Goal: Task Accomplishment & Management: Use online tool/utility

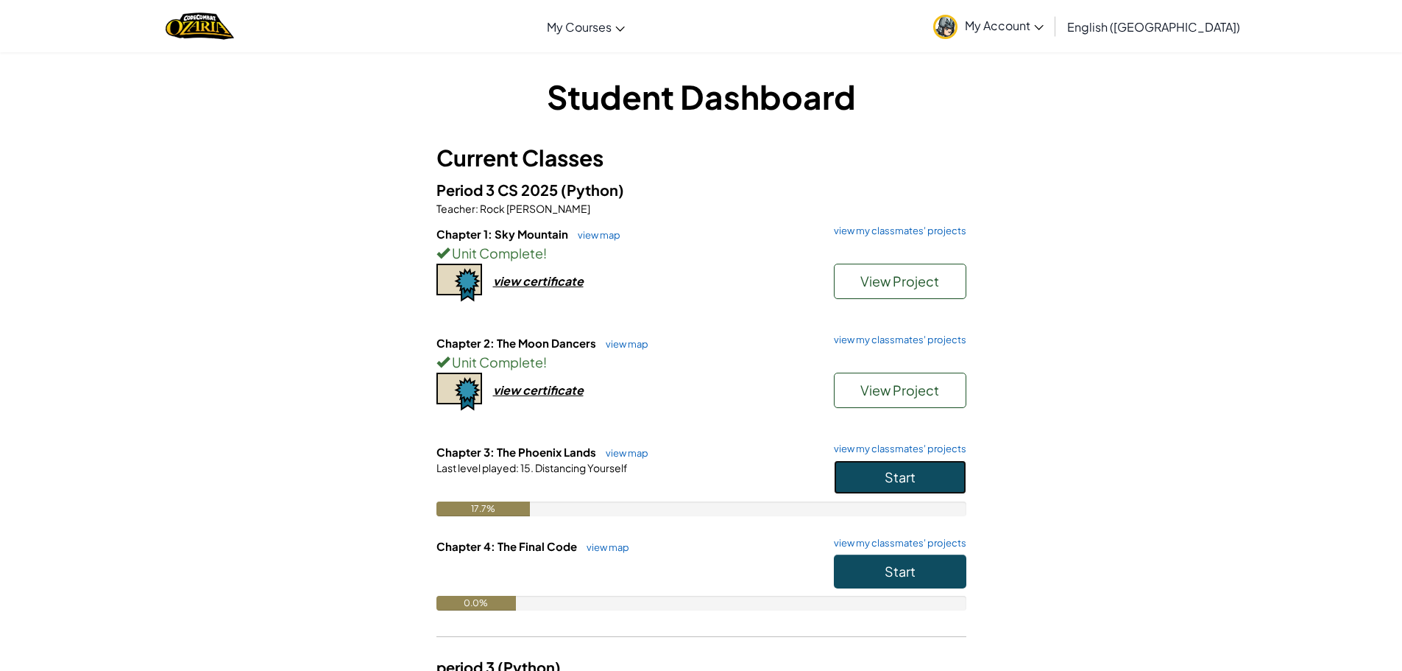
click at [905, 485] on button "Start" at bounding box center [900, 477] width 132 height 34
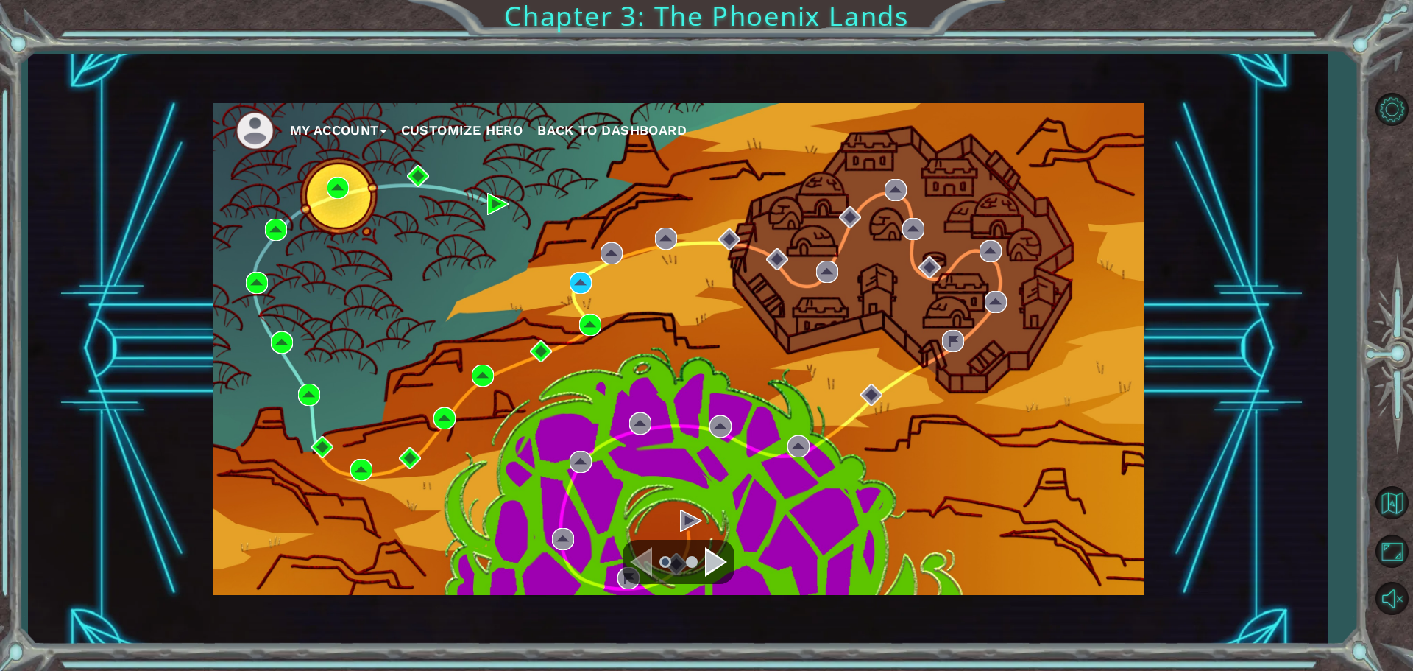
click at [582, 264] on div "Practice 20. Distancing Yourself Status: In Progress" at bounding box center [580, 215] width 147 height 98
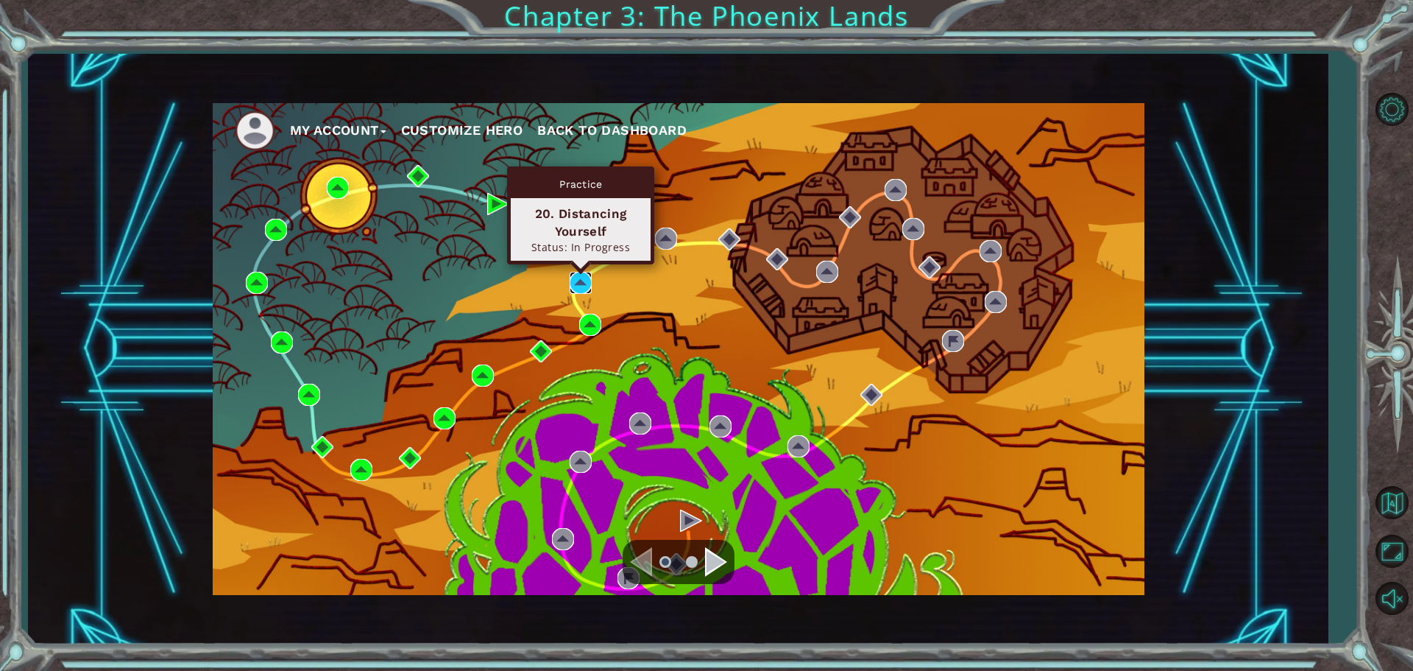
click at [581, 285] on img at bounding box center [581, 283] width 22 height 22
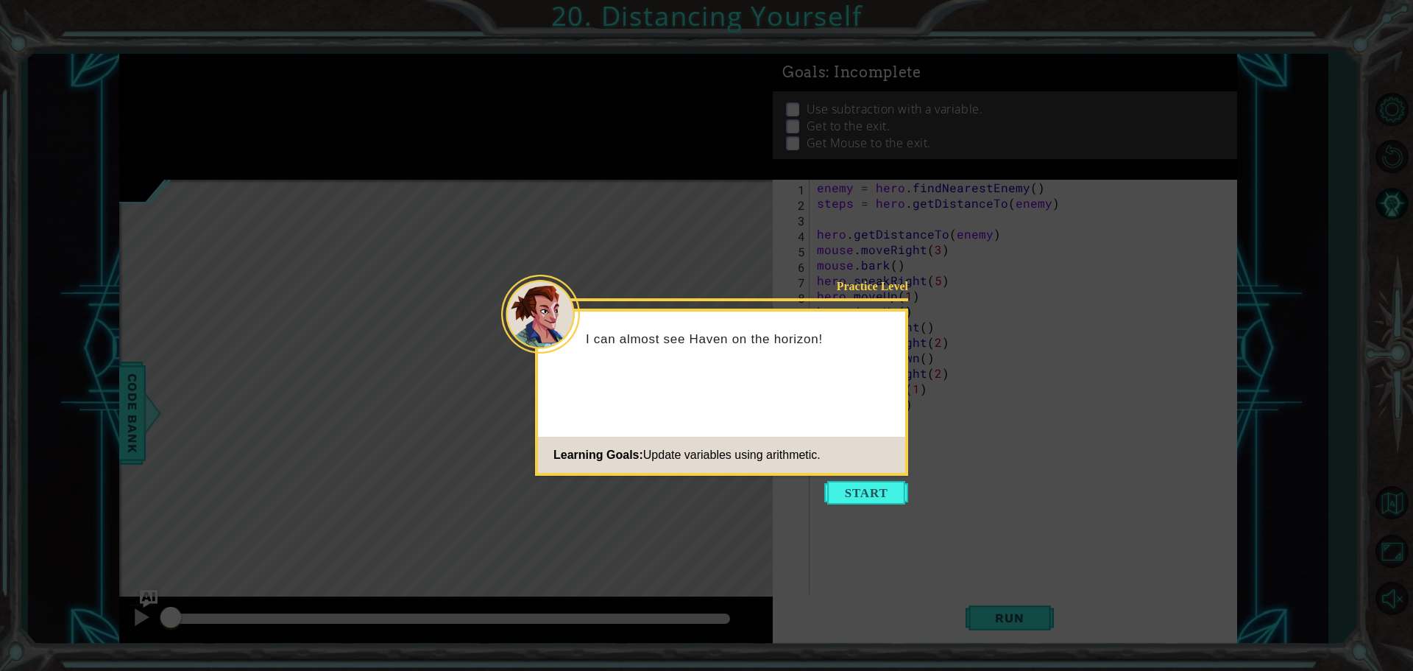
drag, startPoint x: 843, startPoint y: 492, endPoint x: 860, endPoint y: 484, distance: 18.1
click at [859, 484] on button "Start" at bounding box center [866, 493] width 84 height 24
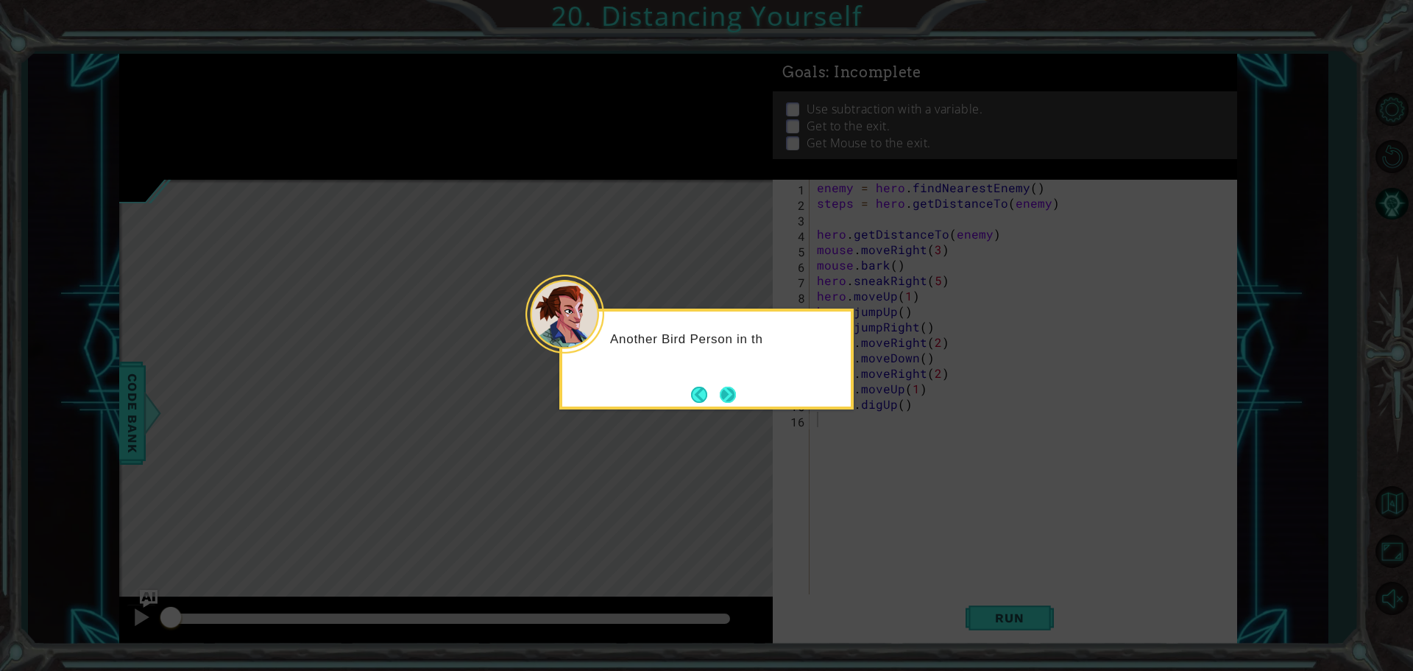
click at [721, 400] on button "Next" at bounding box center [728, 394] width 16 height 16
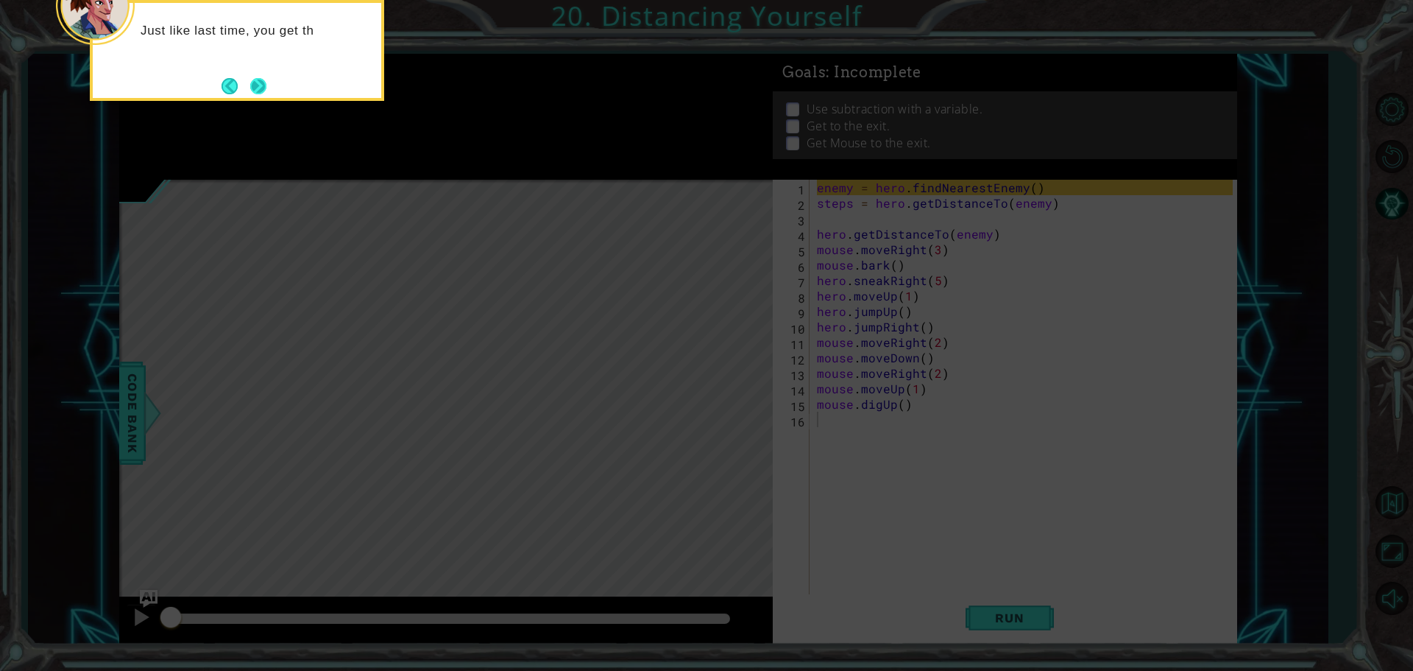
click at [263, 91] on button "Next" at bounding box center [258, 86] width 16 height 16
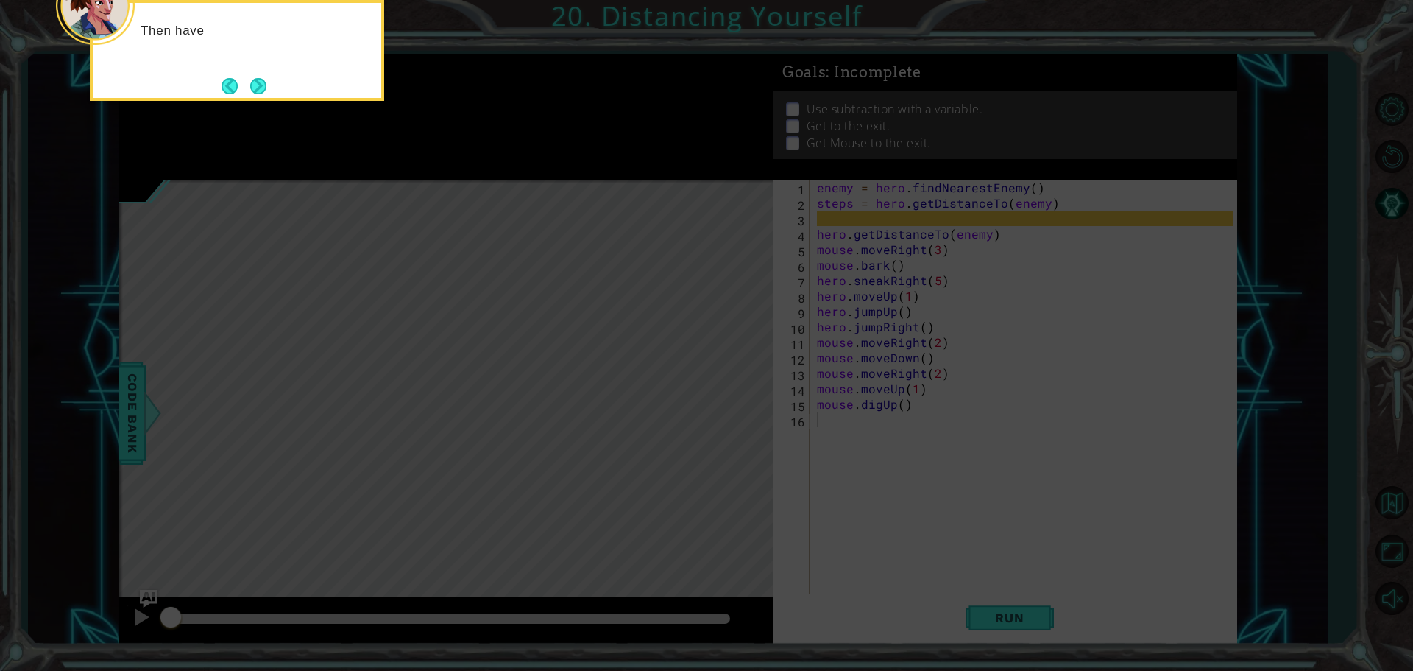
click at [263, 88] on button "Next" at bounding box center [258, 86] width 16 height 16
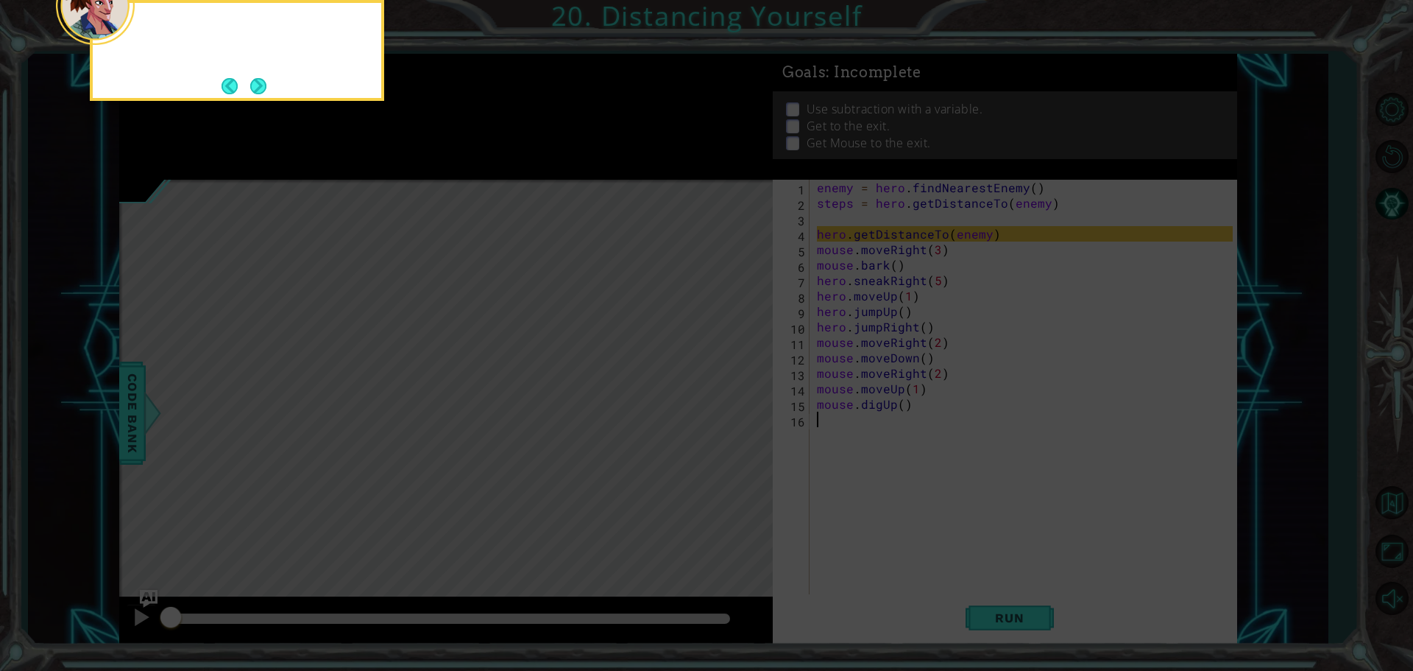
click at [263, 88] on button "Next" at bounding box center [258, 86] width 16 height 16
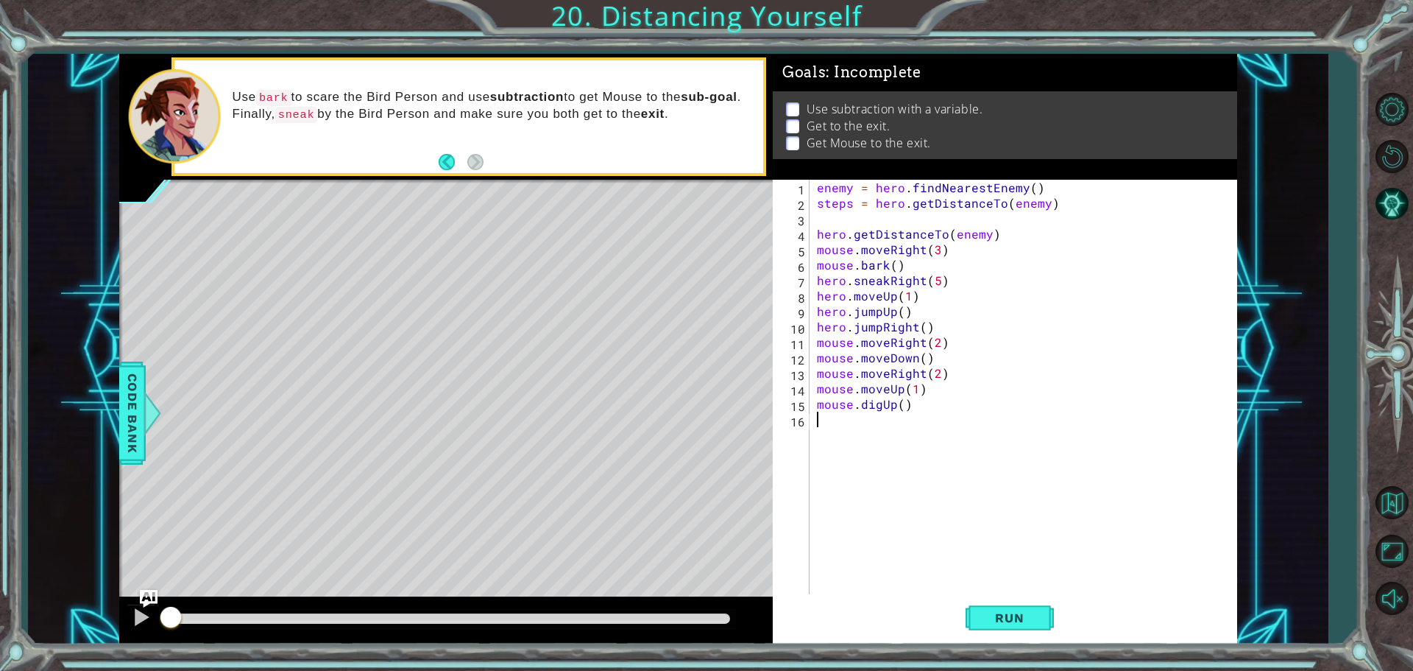
click at [908, 269] on div "enemy = hero . findNearestEnemy ( ) steps = hero . getDistanceTo ( enemy ) hero…" at bounding box center [1027, 404] width 426 height 448
type textarea "mouse.bark()"
click at [1047, 626] on button "Run" at bounding box center [1010, 617] width 88 height 46
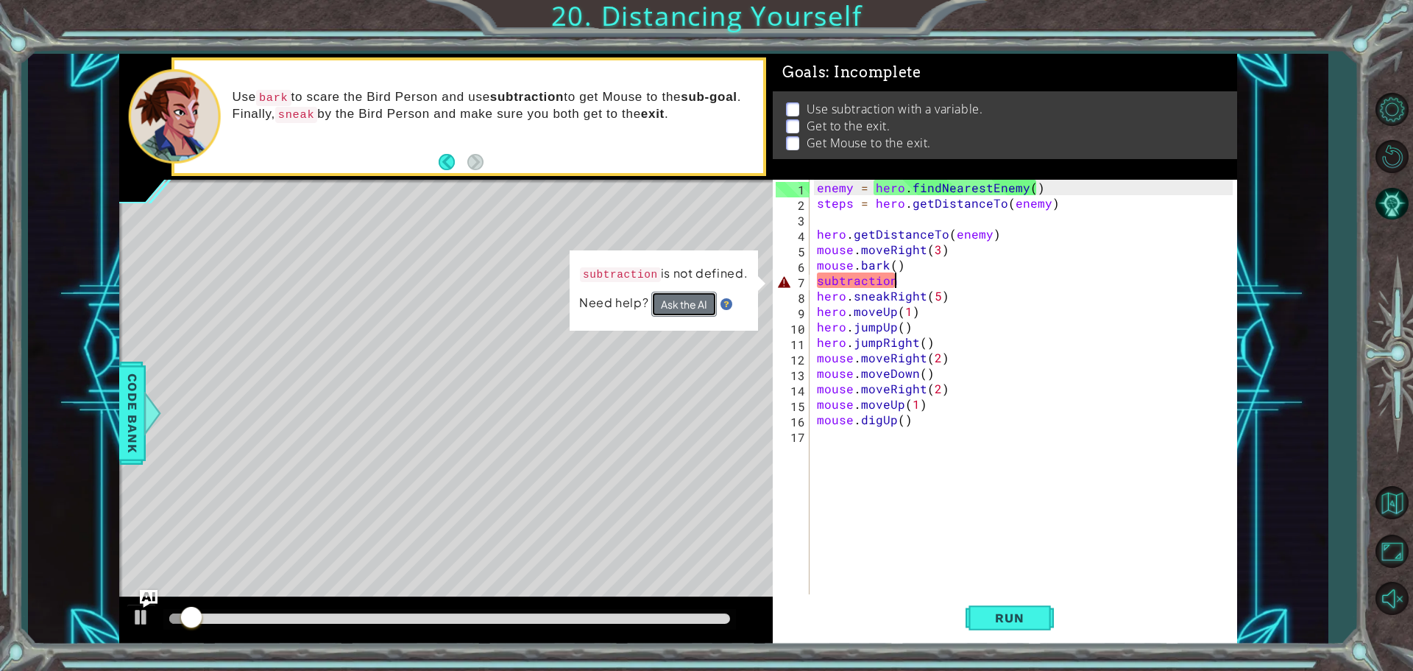
click at [699, 297] on button "Ask the AI" at bounding box center [684, 303] width 66 height 25
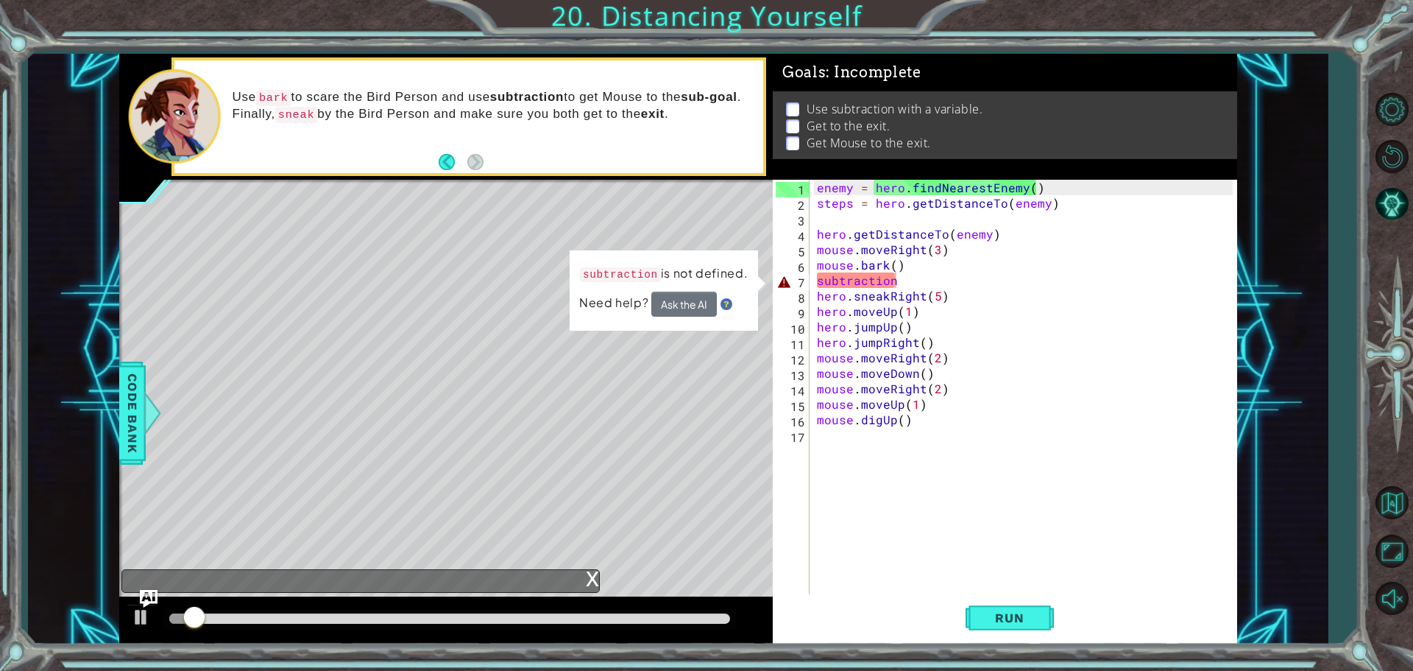
click at [699, 297] on button "Ask the AI" at bounding box center [684, 303] width 66 height 25
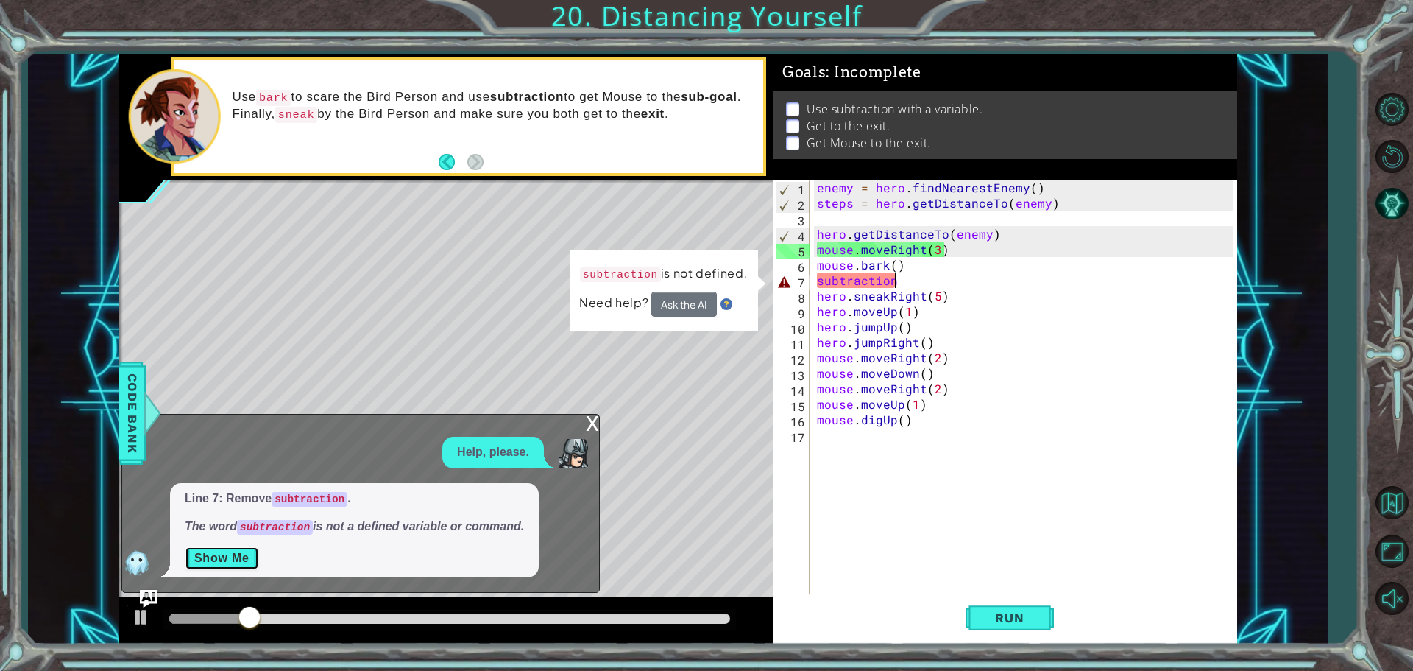
click at [233, 562] on button "Show Me" at bounding box center [222, 558] width 74 height 24
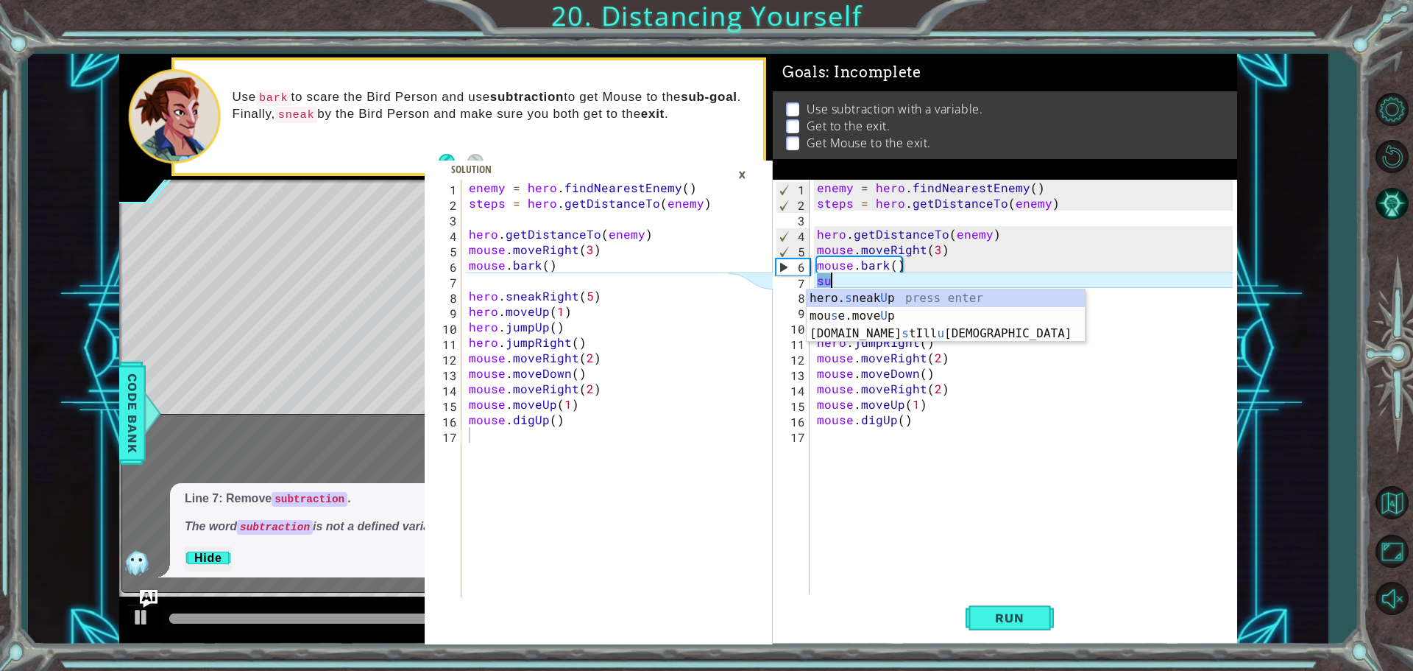
scroll to position [0, 0]
type textarea "s"
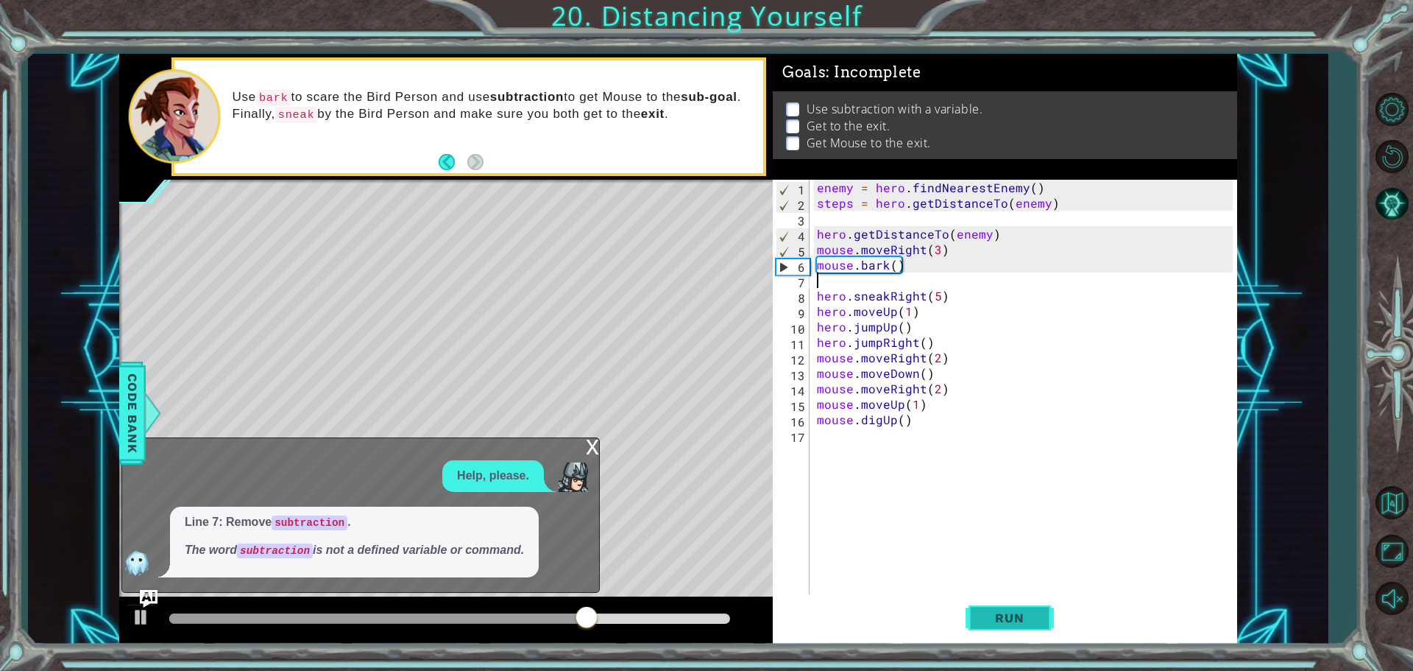
click at [1038, 609] on button "Run" at bounding box center [1010, 617] width 88 height 46
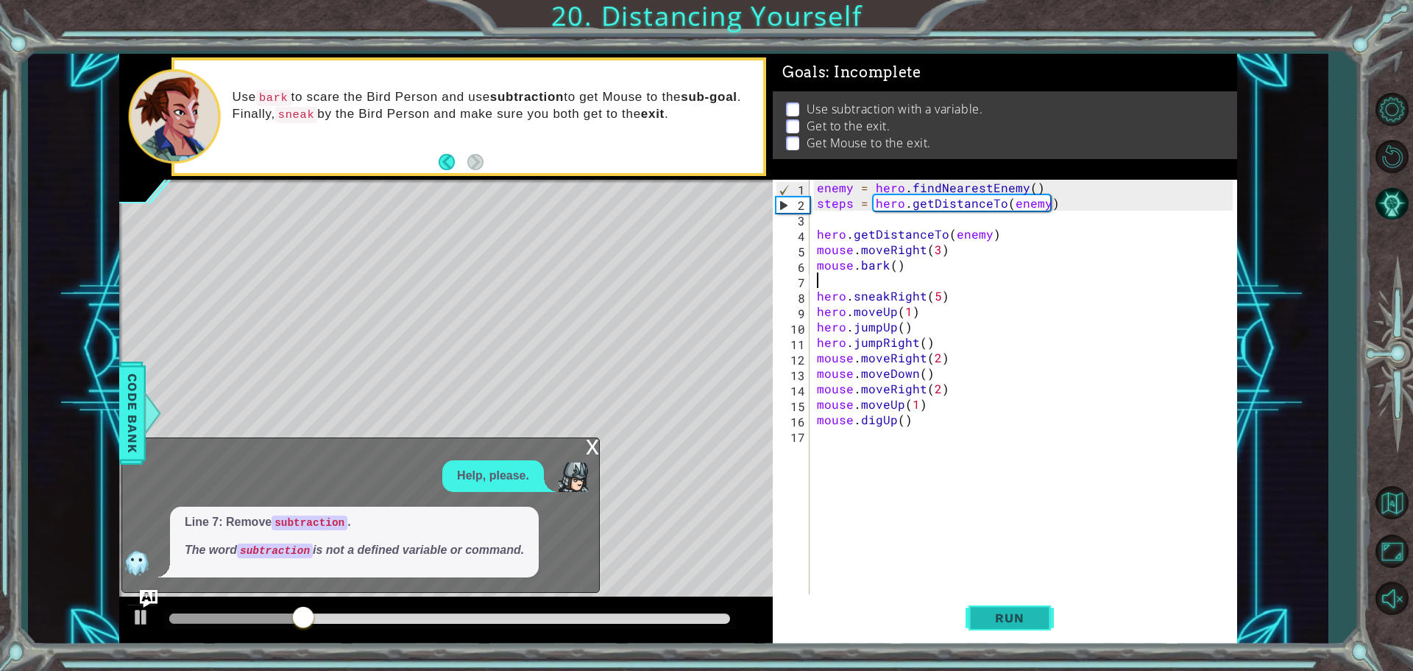
click at [1040, 609] on button "Run" at bounding box center [1010, 617] width 88 height 46
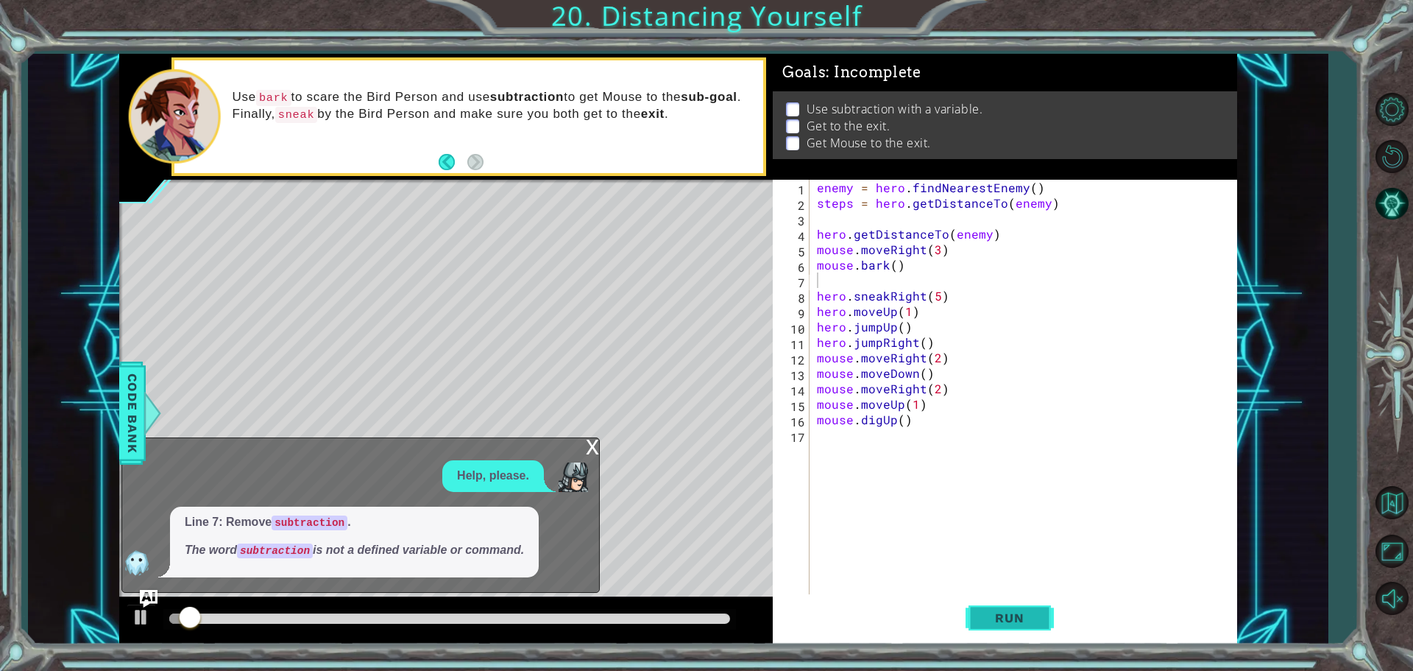
click at [1041, 609] on button "Run" at bounding box center [1010, 617] width 88 height 46
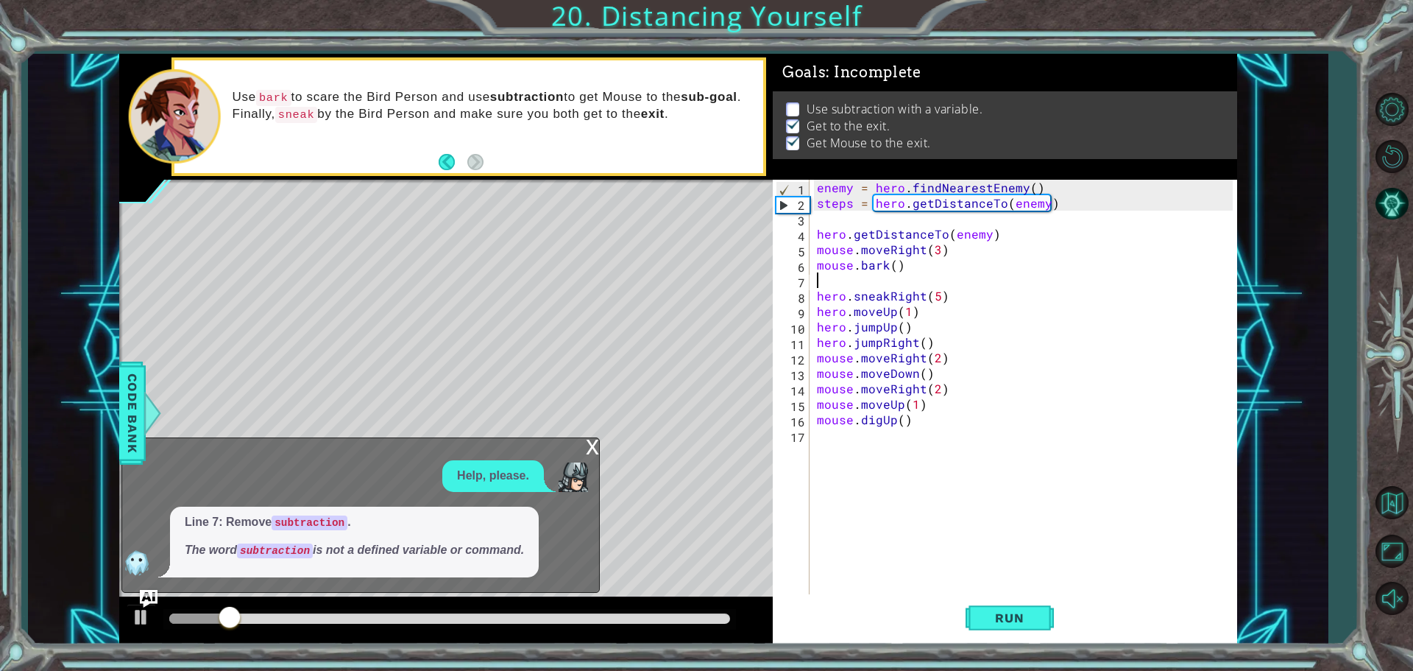
click at [587, 441] on div "x" at bounding box center [592, 445] width 13 height 15
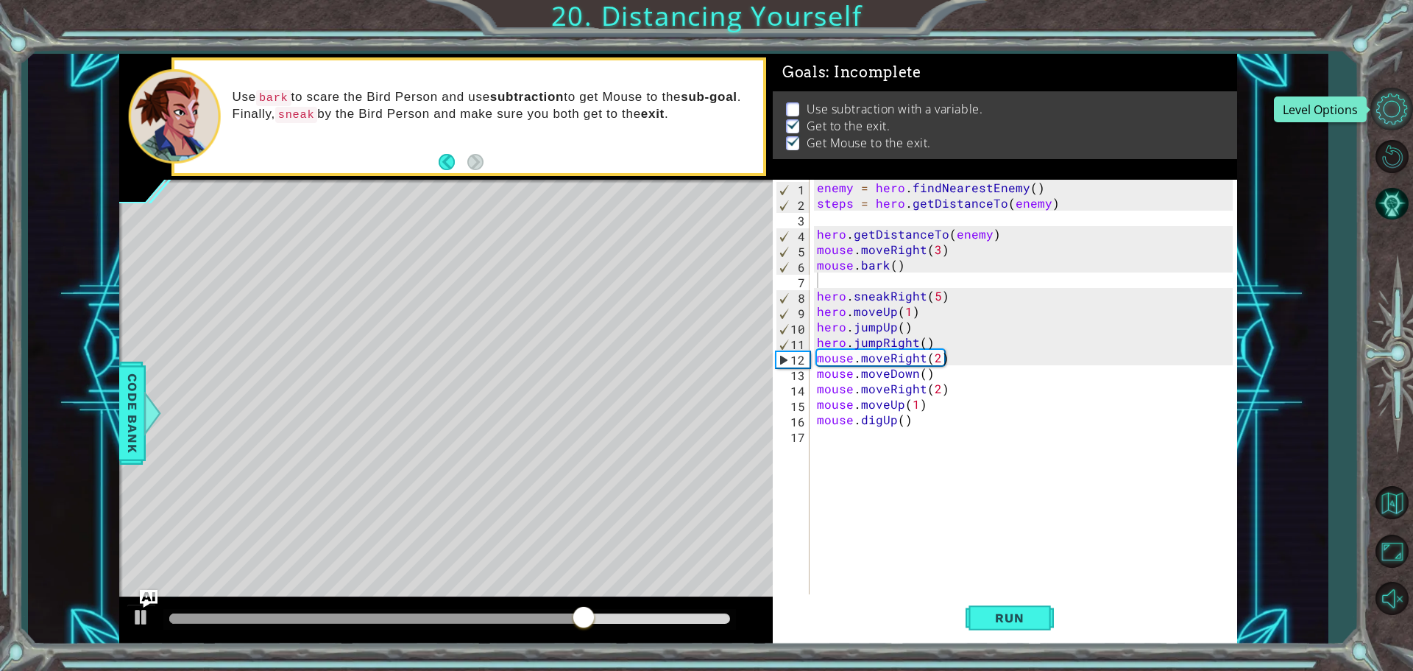
click at [1400, 96] on button "Level Options" at bounding box center [1391, 109] width 43 height 43
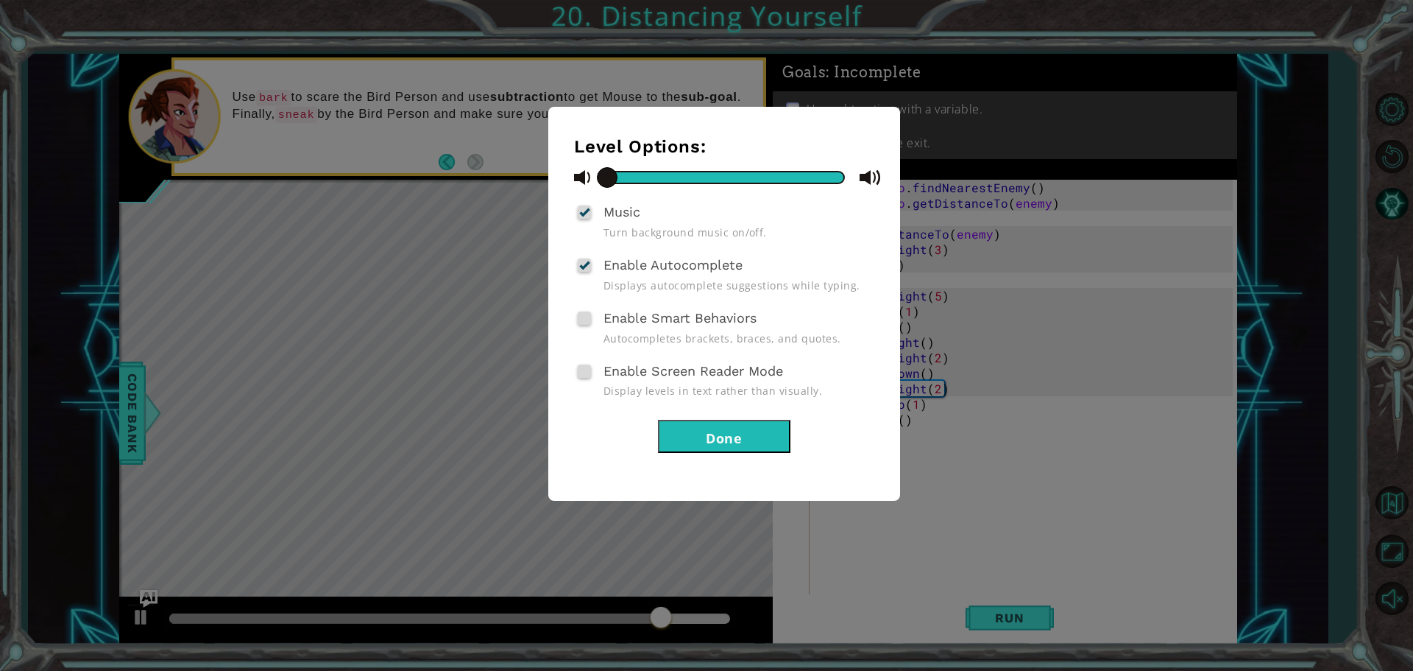
click at [676, 422] on button "Done" at bounding box center [724, 436] width 132 height 33
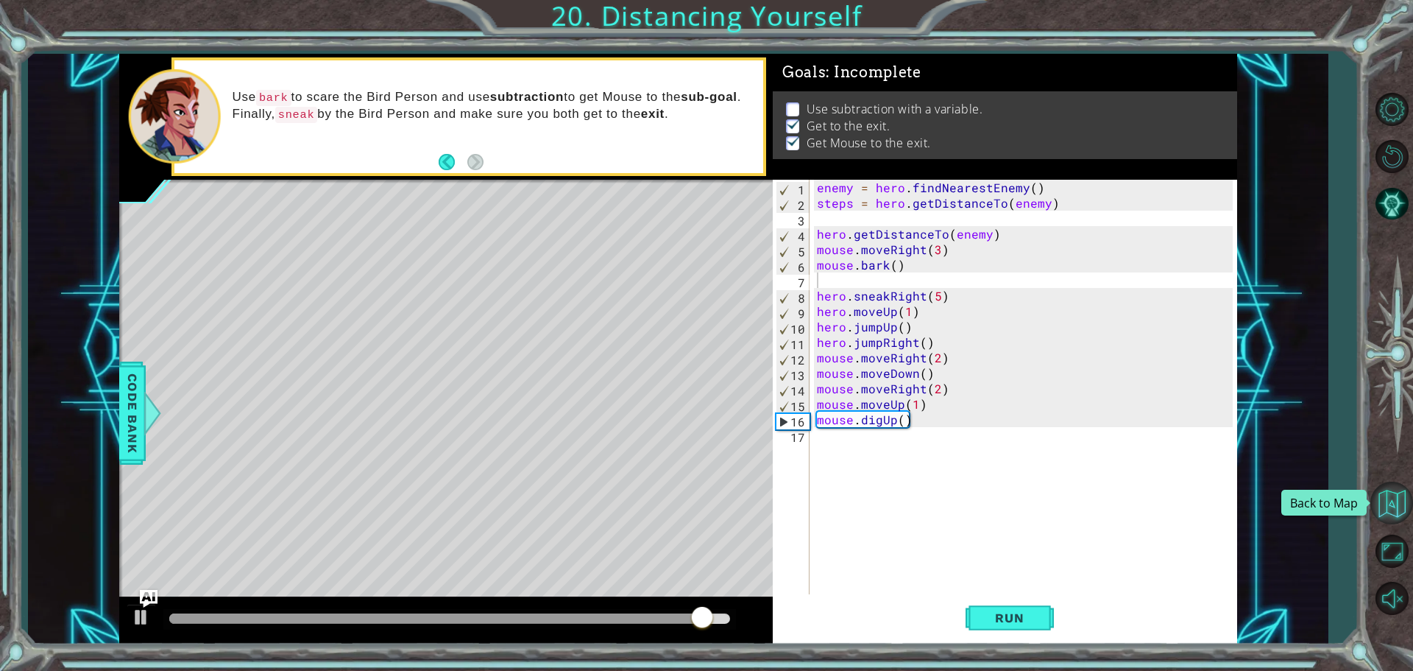
click at [1399, 504] on button "Back to Map" at bounding box center [1391, 502] width 43 height 43
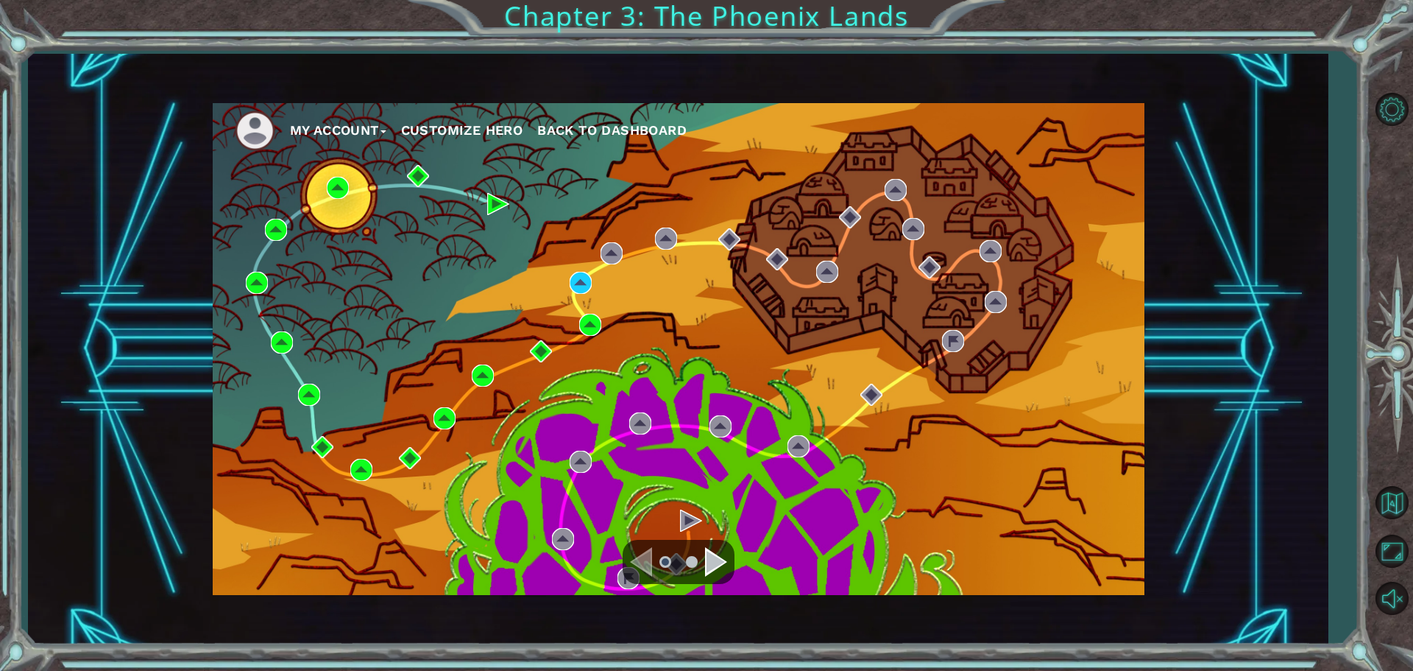
click at [586, 311] on div "My Account Customize Hero Back to Dashboard" at bounding box center [679, 349] width 932 height 492
click at [586, 314] on img at bounding box center [590, 325] width 22 height 22
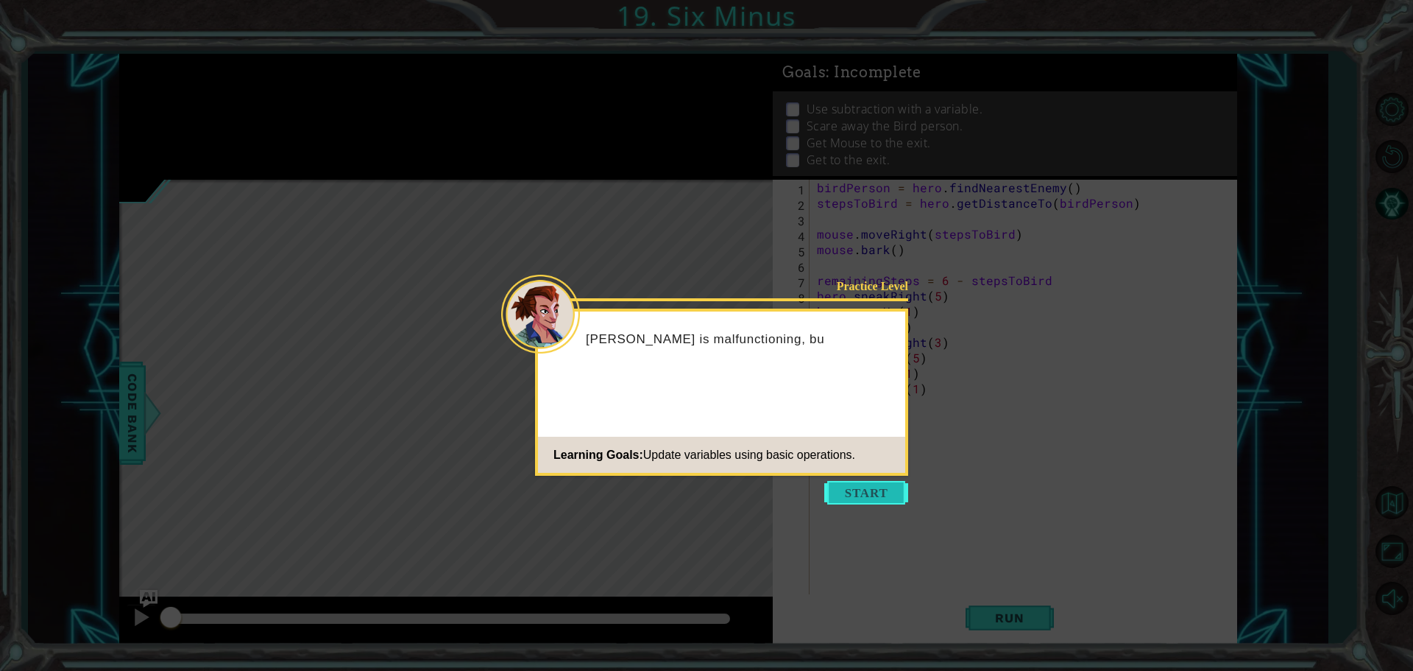
click at [895, 501] on button "Start" at bounding box center [866, 493] width 84 height 24
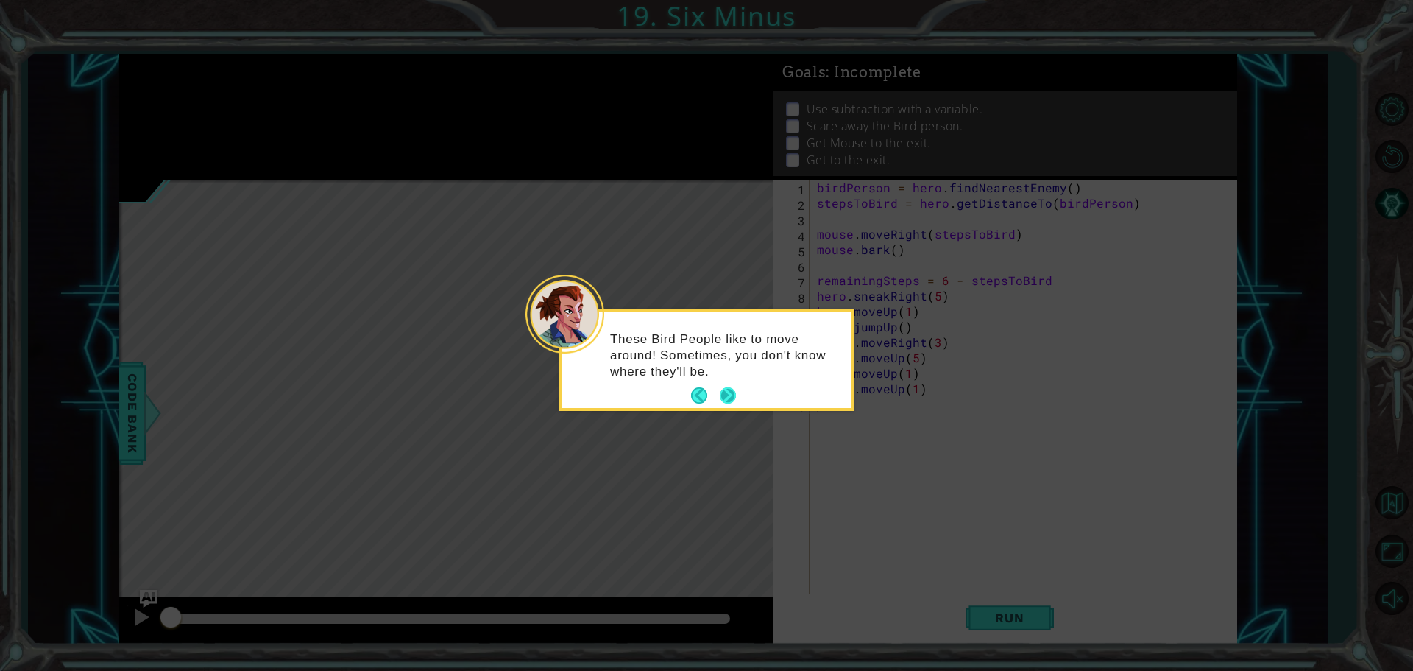
click at [725, 396] on button "Next" at bounding box center [728, 395] width 16 height 16
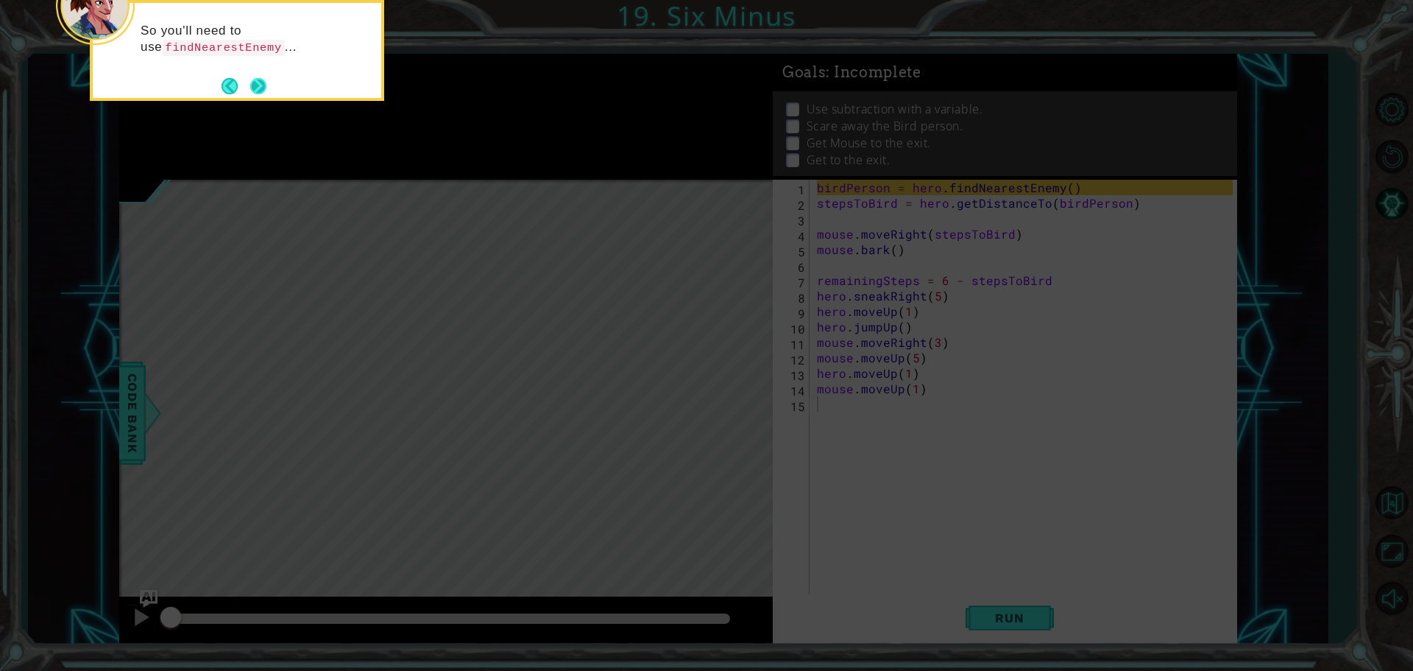
click at [252, 81] on button "Next" at bounding box center [258, 86] width 16 height 16
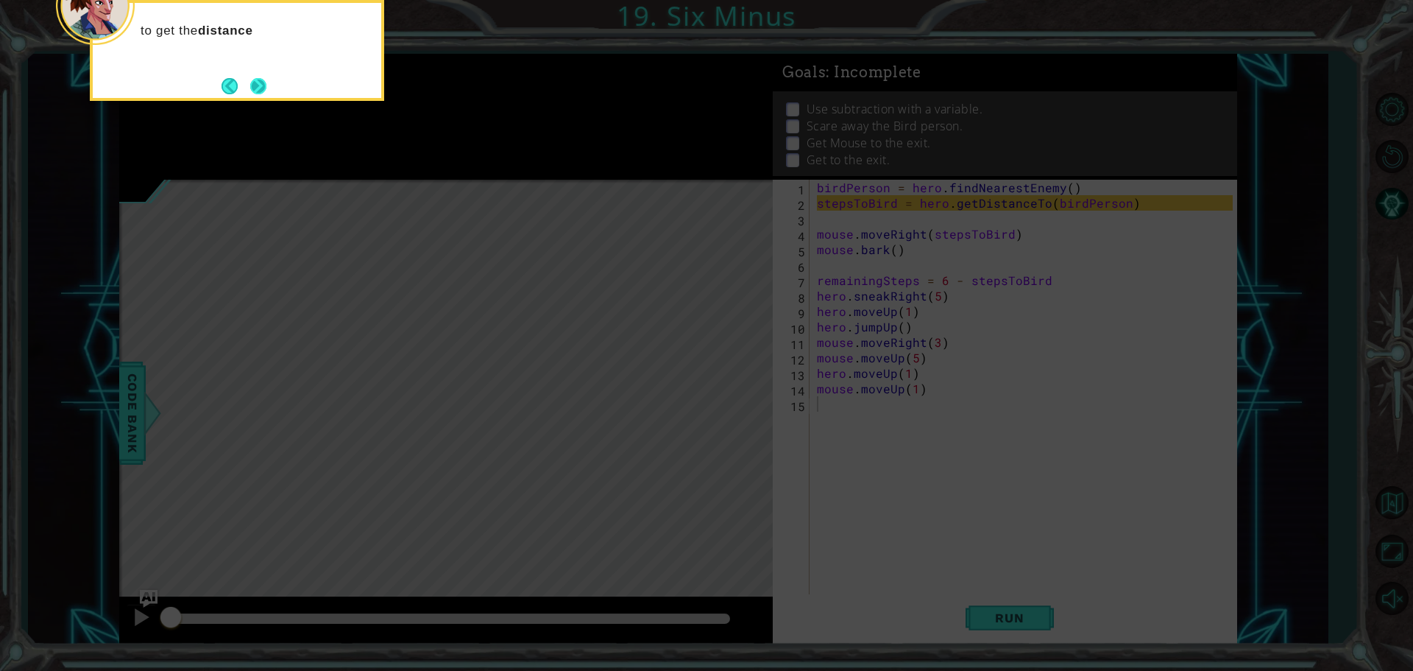
click at [257, 94] on button "Next" at bounding box center [258, 86] width 16 height 16
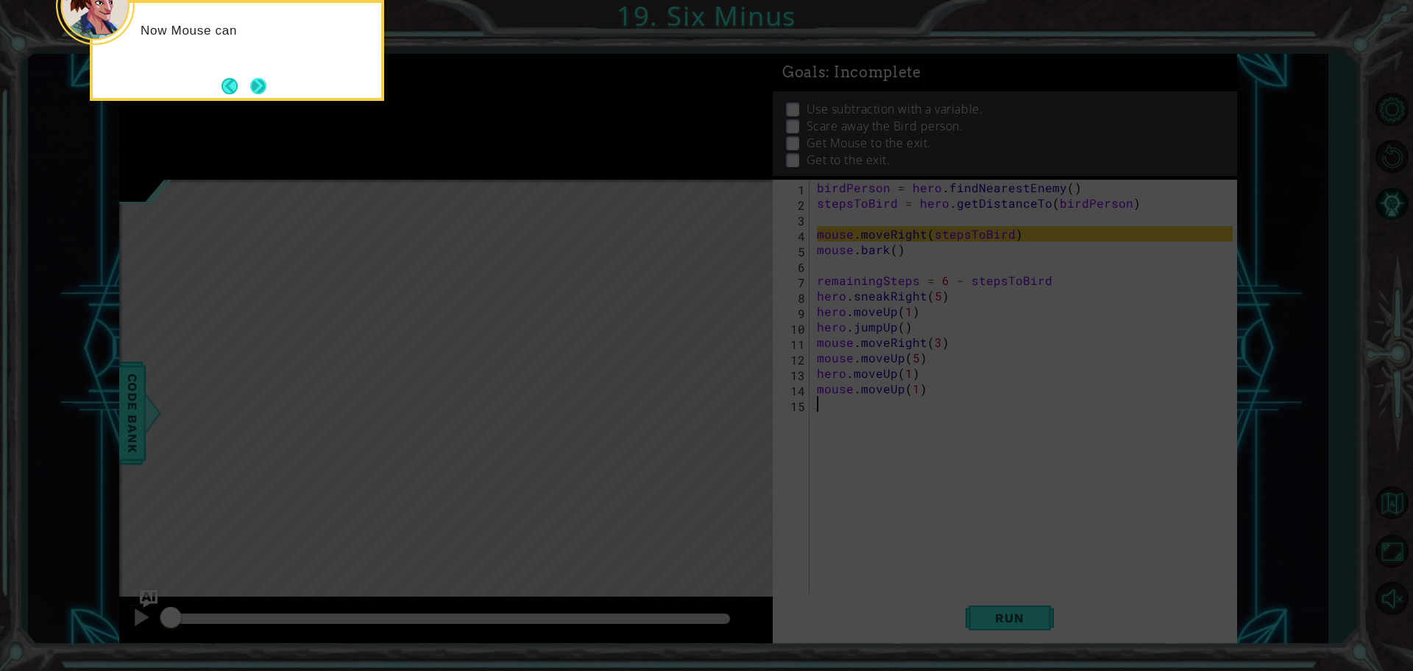
click at [252, 85] on button "Next" at bounding box center [258, 86] width 16 height 16
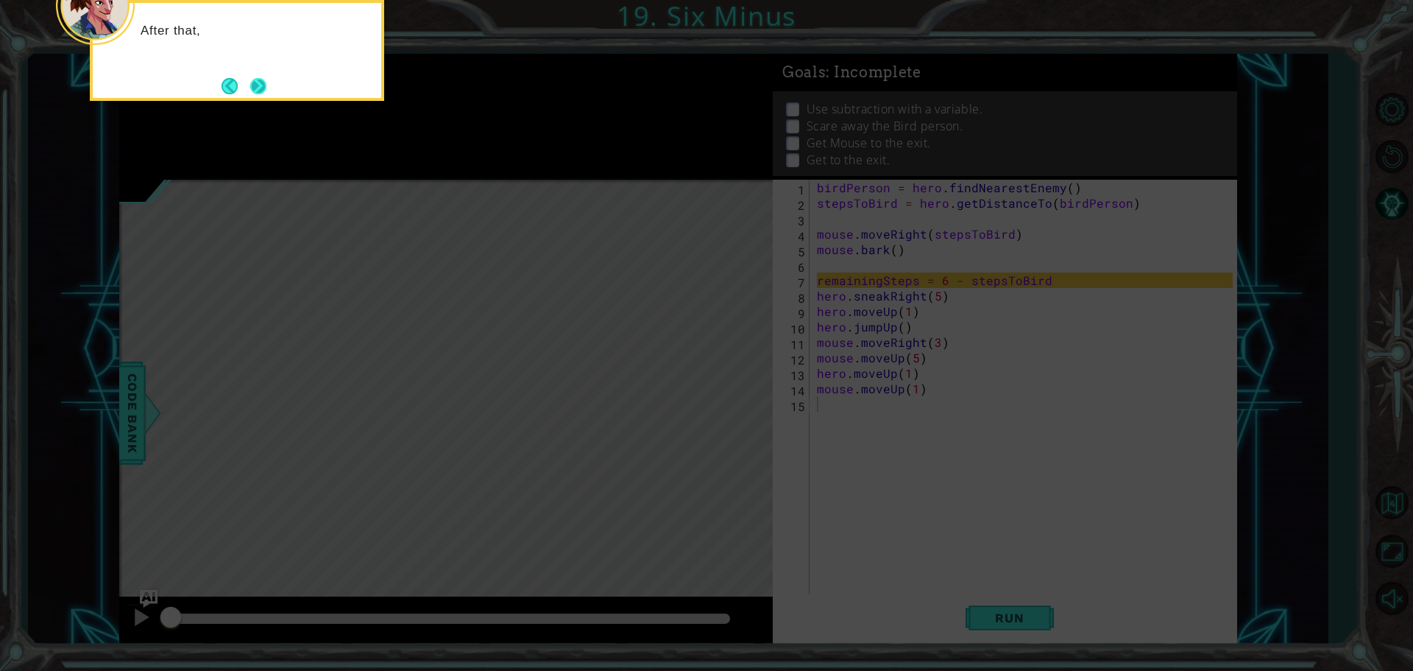
click at [253, 94] on button "Next" at bounding box center [258, 86] width 16 height 16
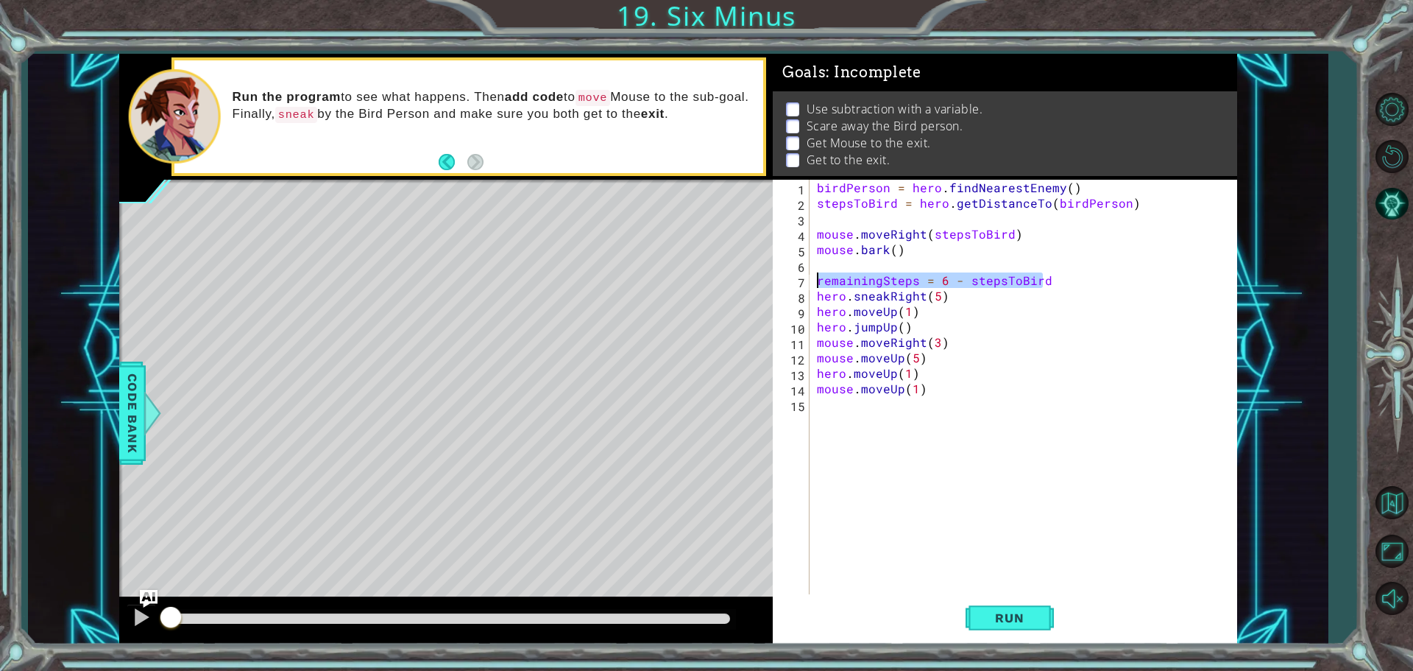
drag, startPoint x: 1042, startPoint y: 285, endPoint x: 820, endPoint y: 283, distance: 222.3
click at [820, 283] on div "birdPerson = hero . findNearestEnemy ( ) stepsToBird = hero . getDistanceTo ( b…" at bounding box center [1027, 404] width 426 height 448
type textarea "remainingSteps = 6 - stepsToBird"
click at [1016, 624] on span "Run" at bounding box center [1009, 617] width 58 height 15
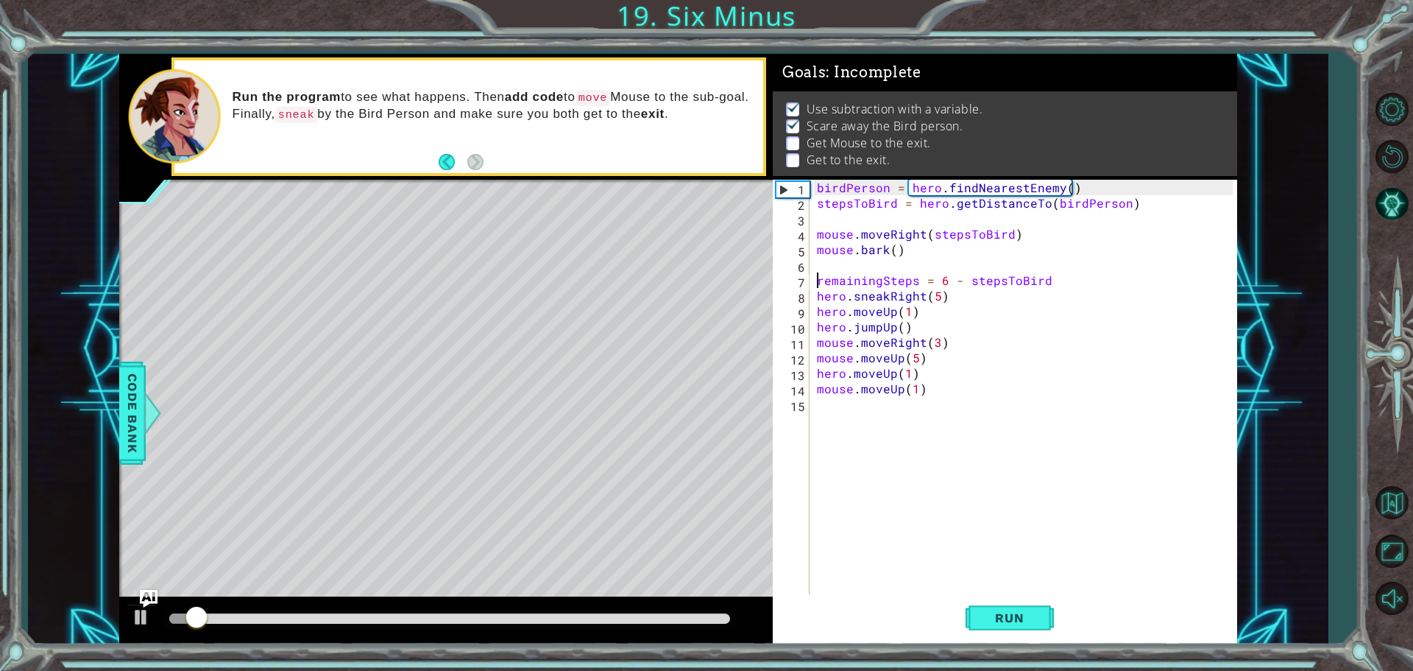
click at [1009, 585] on div "birdPerson = hero . findNearestEnemy ( ) stepsToBird = hero . getDistanceTo ( b…" at bounding box center [1027, 404] width 426 height 448
click at [1005, 612] on span "Run" at bounding box center [1009, 617] width 58 height 15
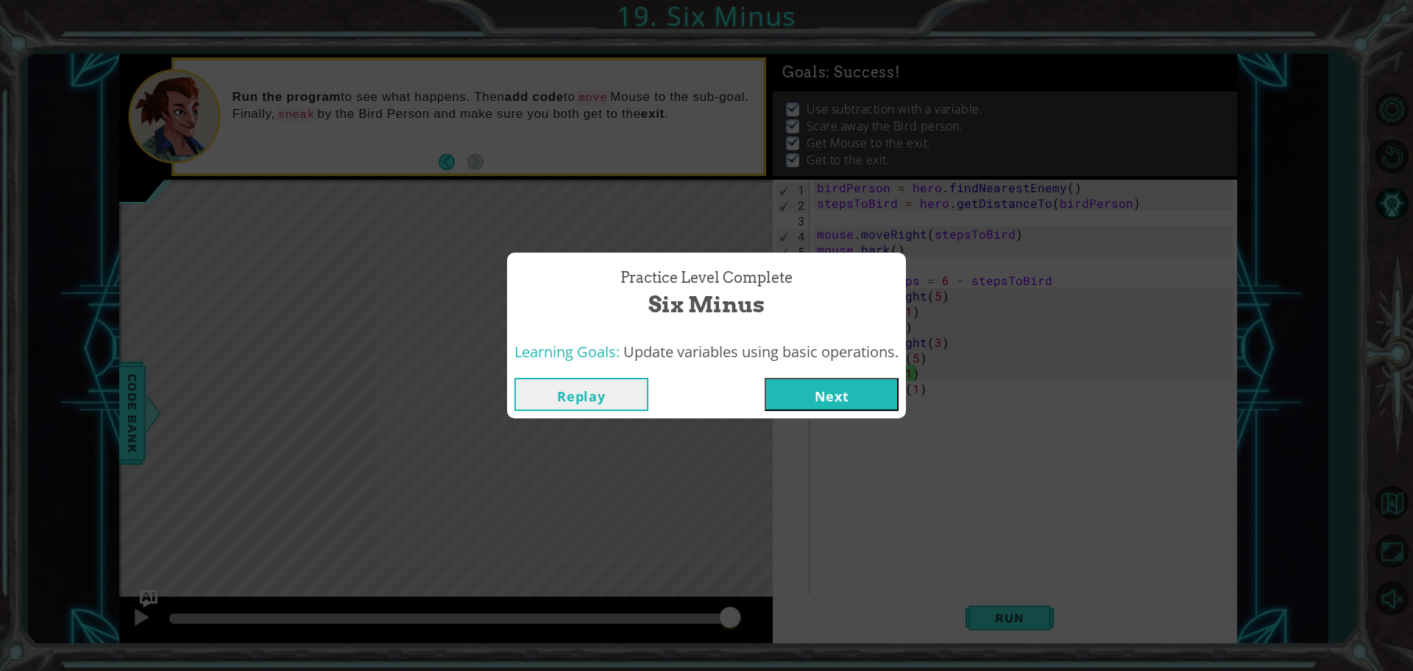
click at [839, 383] on button "Next" at bounding box center [832, 394] width 134 height 33
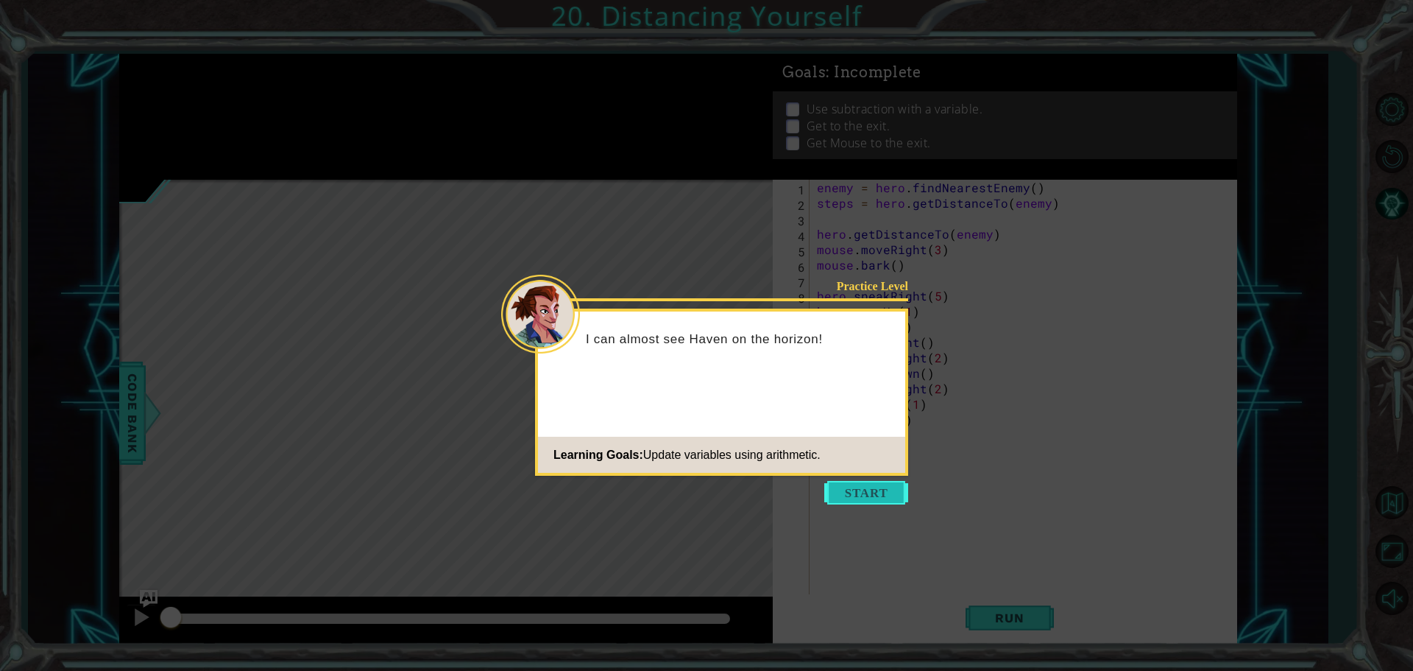
click at [863, 489] on button "Start" at bounding box center [866, 493] width 84 height 24
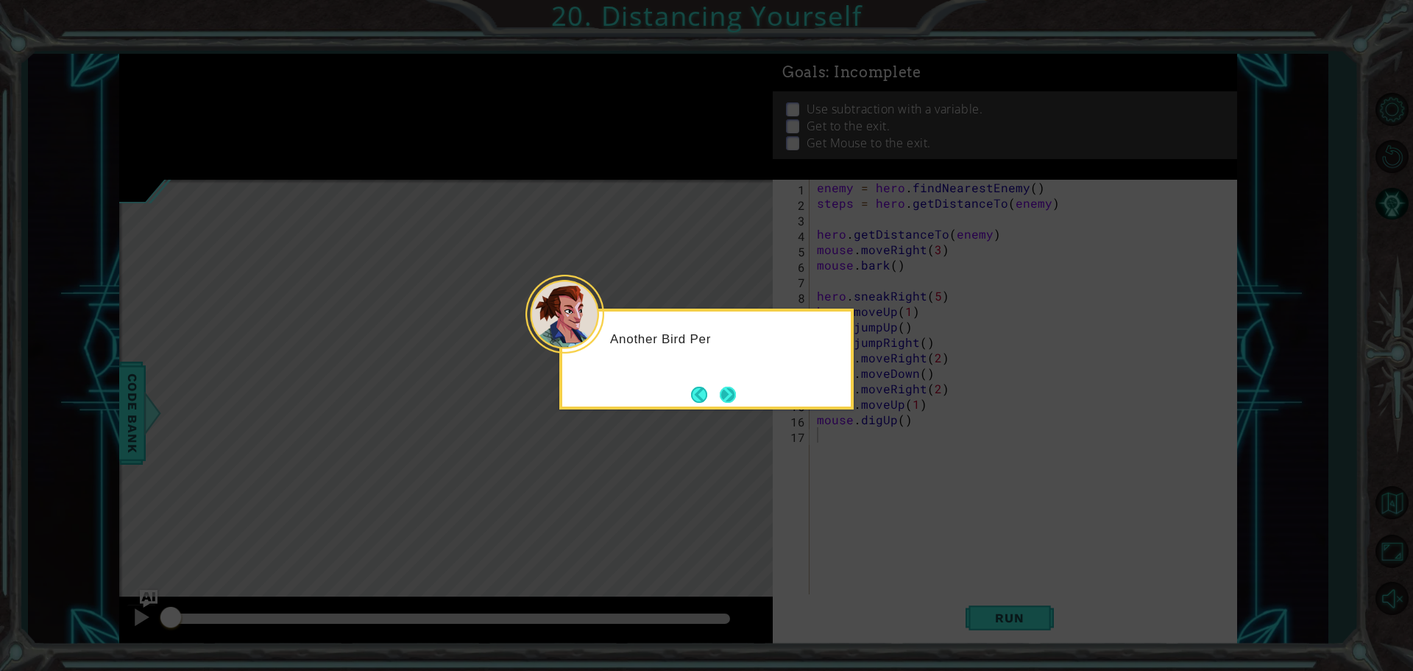
click at [736, 394] on button "Next" at bounding box center [728, 394] width 16 height 16
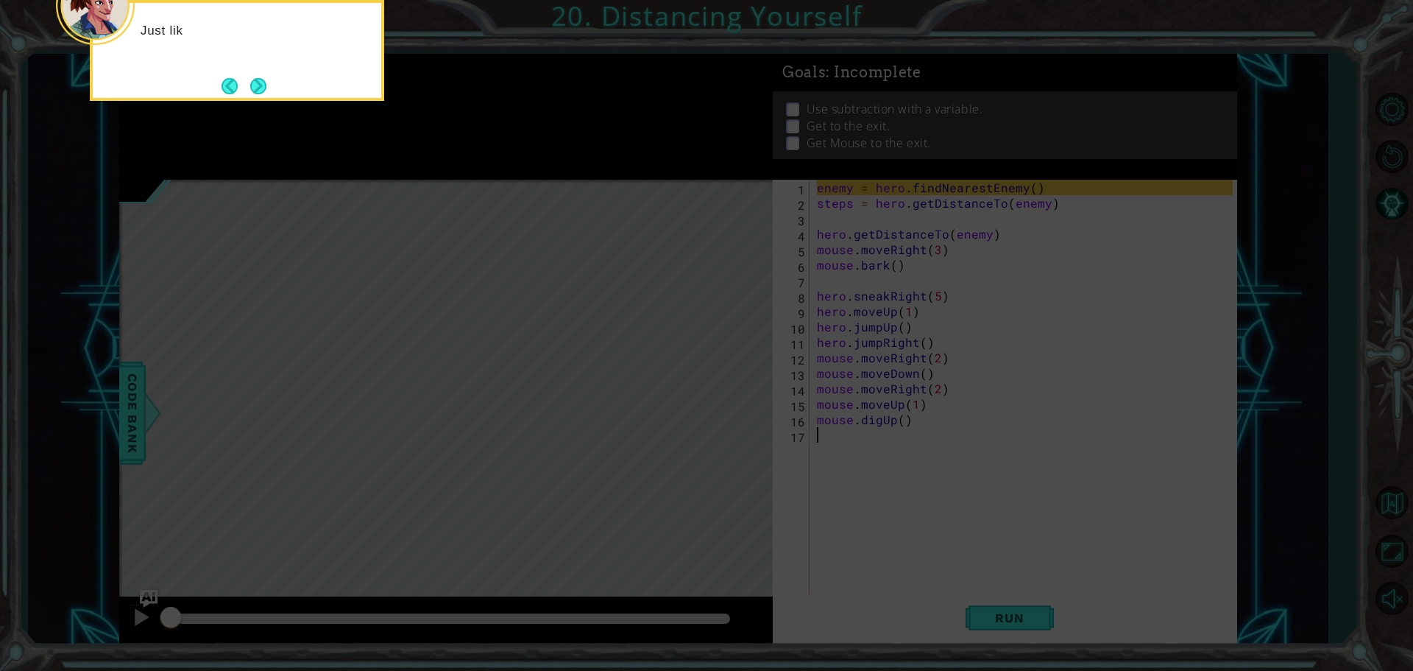
click at [827, 289] on icon at bounding box center [706, 100] width 1413 height 1140
click at [250, 80] on button "Next" at bounding box center [258, 86] width 16 height 16
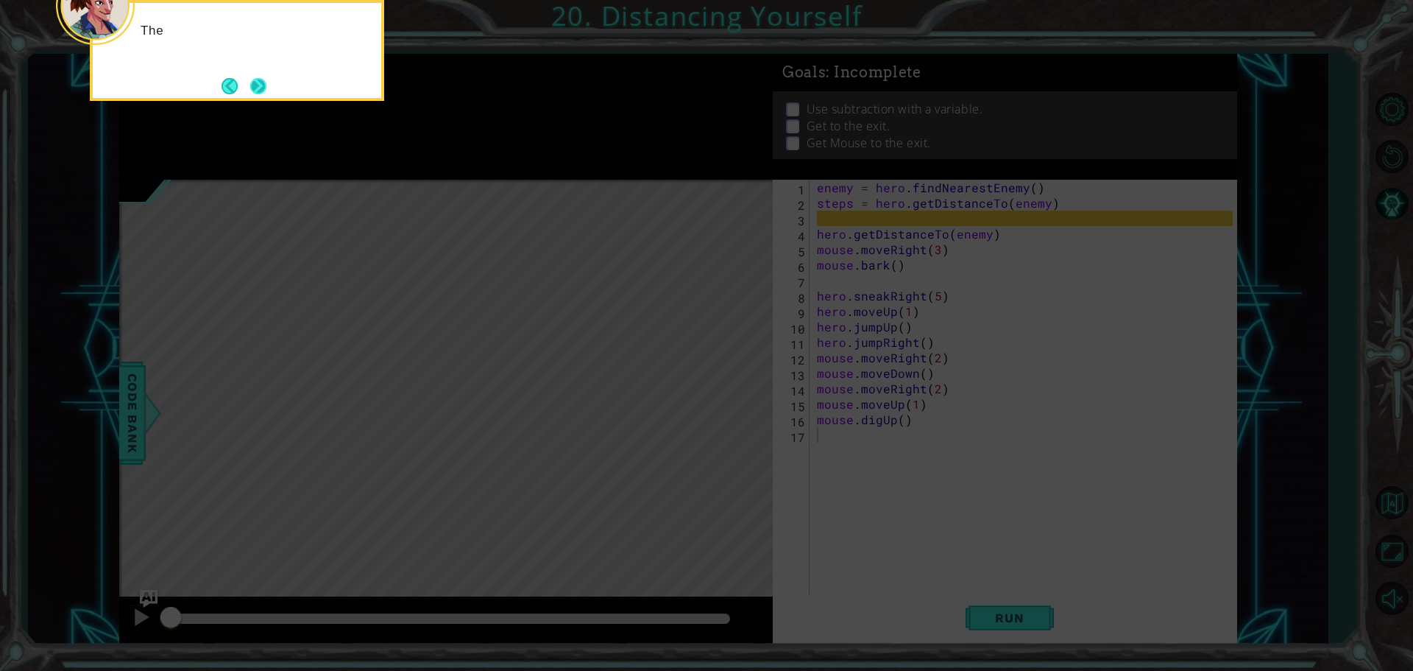
click at [251, 82] on button "Next" at bounding box center [258, 86] width 16 height 16
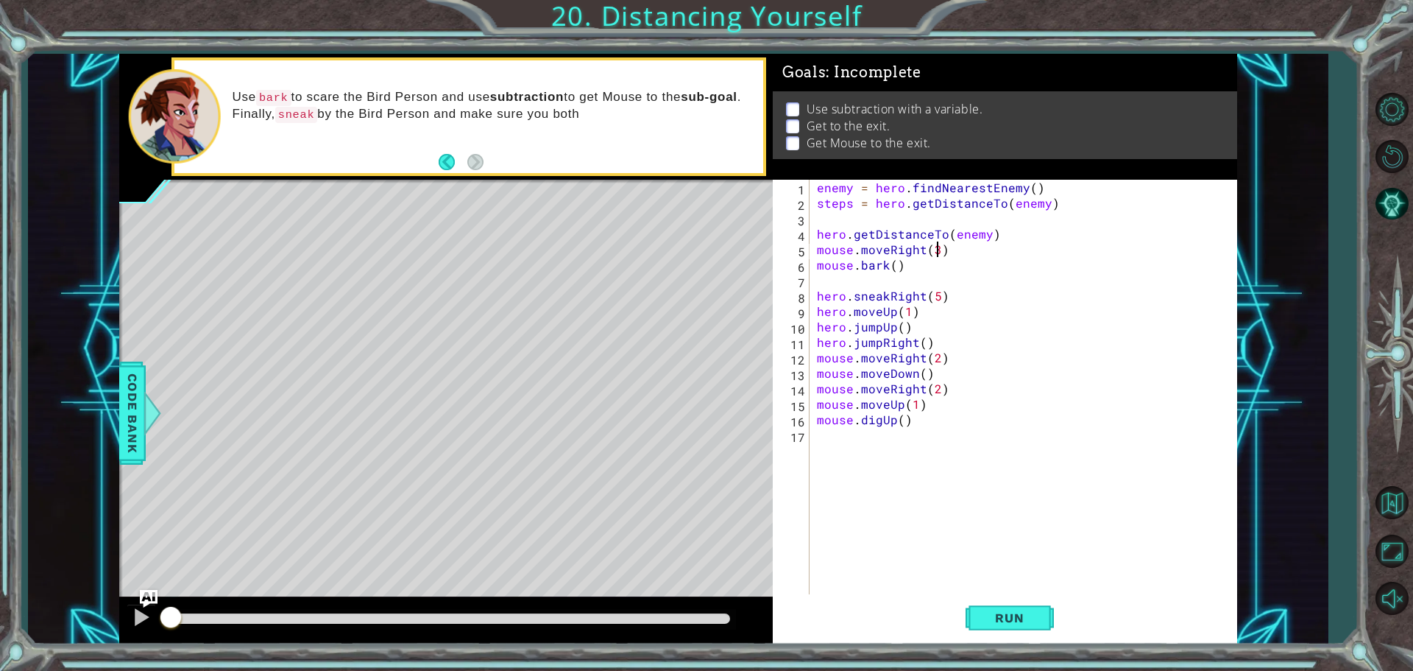
click at [936, 250] on div "enemy = hero . findNearestEnemy ( ) steps = hero . getDistanceTo ( enemy ) hero…" at bounding box center [1027, 404] width 426 height 448
drag, startPoint x: 949, startPoint y: 252, endPoint x: 811, endPoint y: 256, distance: 137.7
click at [811, 256] on div "mouse.moveRight(3) 1 2 3 4 5 6 7 8 9 10 11 12 13 14 15 16 17 enemy = hero . fin…" at bounding box center [1003, 388] width 460 height 417
paste textarea "remainingSteps = 6 - stepsToBird"
click at [914, 262] on div "enemy = hero . findNearestEnemy ( ) steps = hero . getDistanceTo ( enemy ) hero…" at bounding box center [1027, 404] width 426 height 448
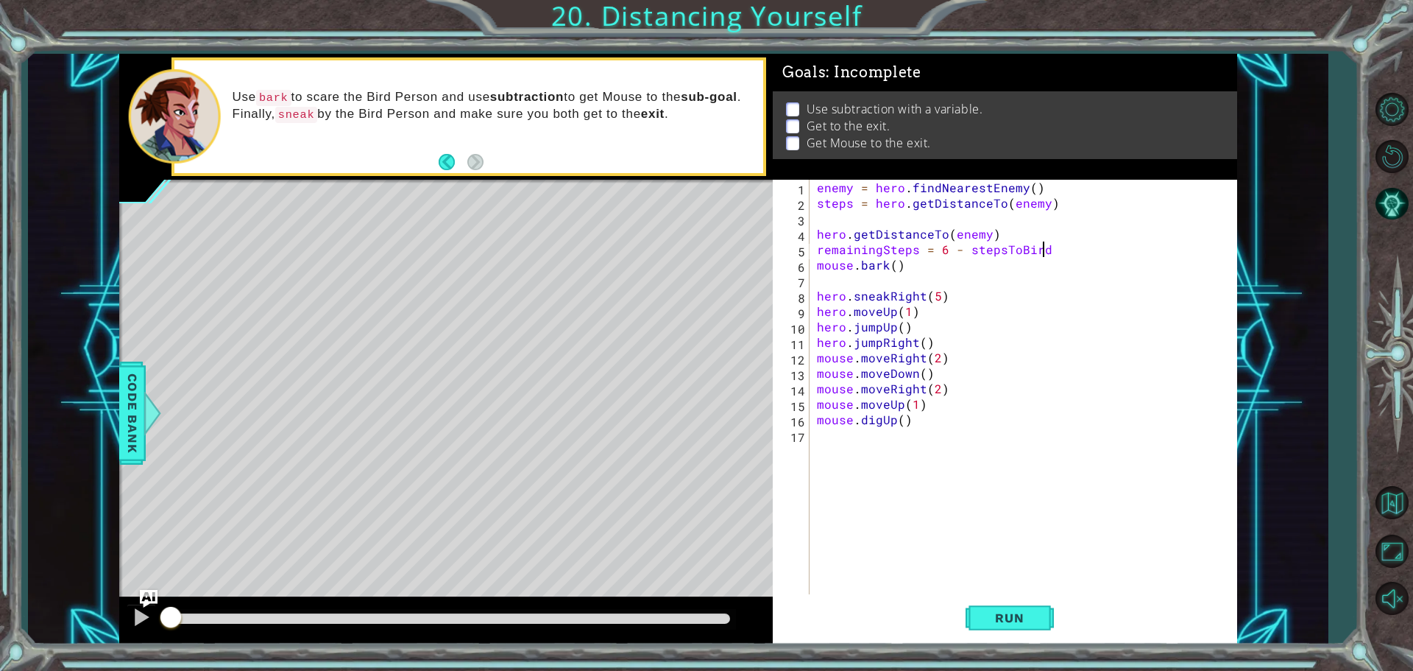
type textarea "mouse.bark()"
click at [916, 261] on div "enemy = hero . findNearestEnemy ( ) steps = hero . getDistanceTo ( enemy ) hero…" at bounding box center [1027, 404] width 426 height 448
type textarea "mouse.bark()"
drag, startPoint x: 919, startPoint y: 269, endPoint x: 820, endPoint y: 265, distance: 99.4
click at [820, 265] on div "enemy = hero . findNearestEnemy ( ) steps = hero . getDistanceTo ( enemy ) hero…" at bounding box center [1027, 404] width 426 height 448
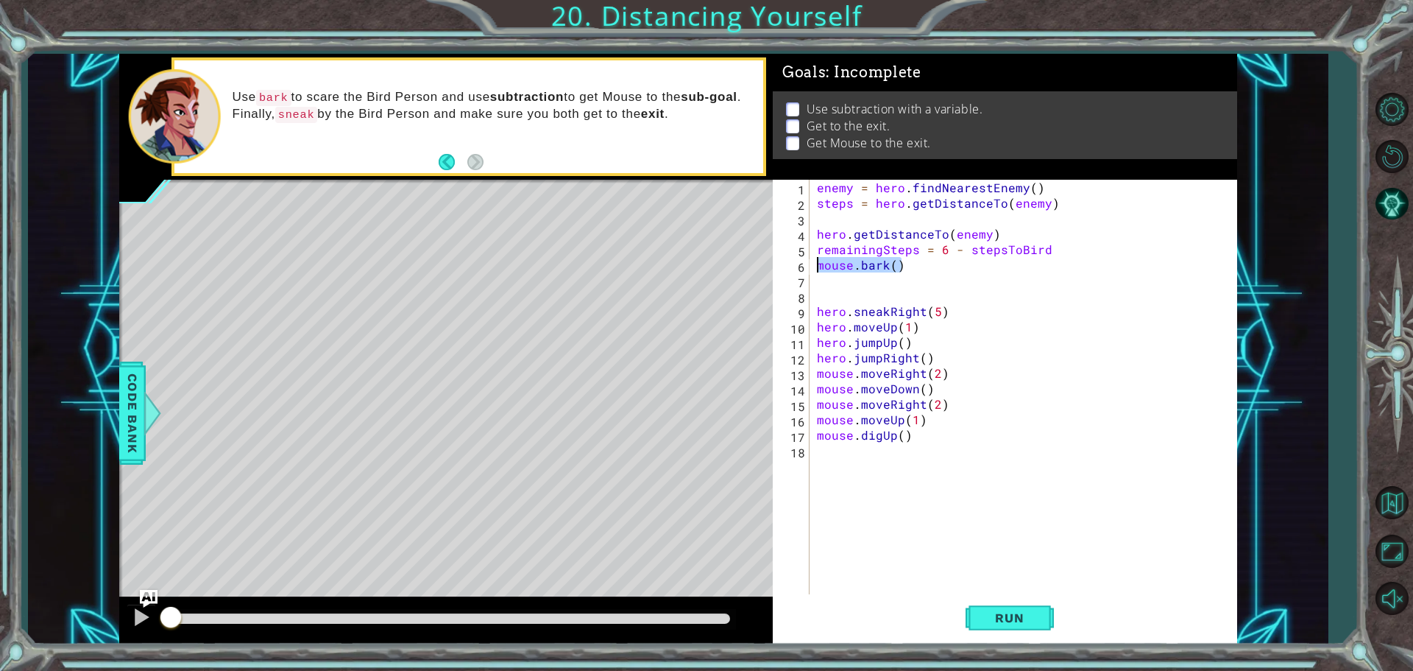
click at [825, 280] on div "enemy = hero . findNearestEnemy ( ) steps = hero . getDistanceTo ( enemy ) hero…" at bounding box center [1027, 404] width 426 height 448
paste textarea "mouse.bark()"
type textarea "mouse.bark()"
drag, startPoint x: 916, startPoint y: 266, endPoint x: 816, endPoint y: 266, distance: 100.1
click at [816, 266] on div "enemy = hero . findNearestEnemy ( ) steps = hero . getDistanceTo ( enemy ) hero…" at bounding box center [1027, 404] width 426 height 448
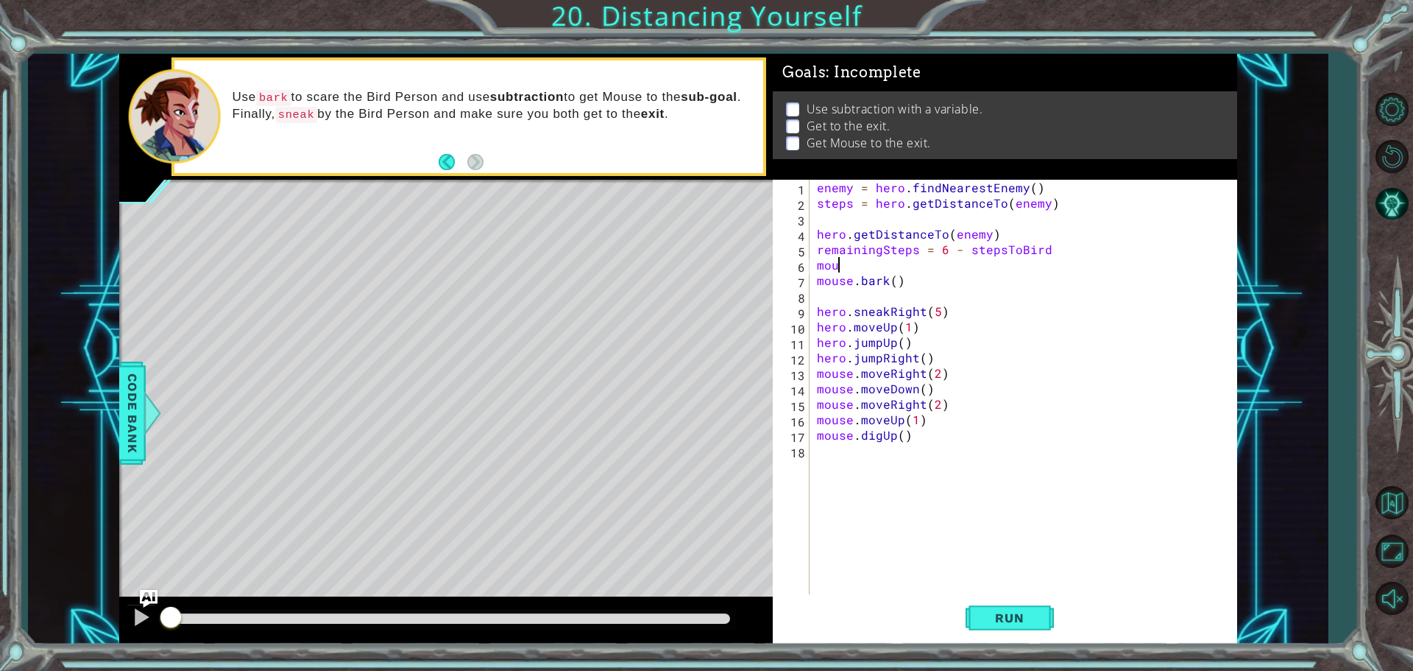
click at [840, 263] on div "enemy = hero . findNearestEnemy ( ) steps = hero . getDistanceTo ( enemy ) hero…" at bounding box center [1027, 404] width 426 height 448
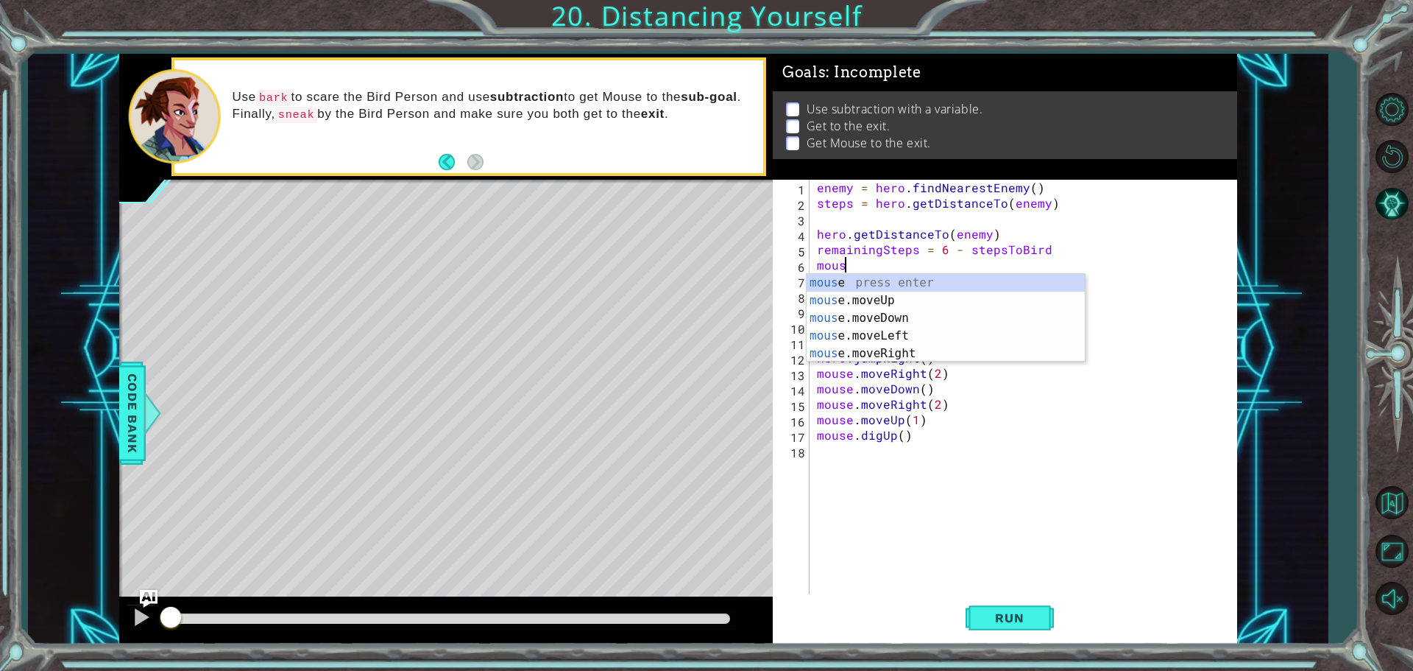
scroll to position [0, 1]
click at [894, 350] on div "mous e press enter mous e.moveUp press enter mous e.moveDown press enter mous e…" at bounding box center [946, 336] width 278 height 124
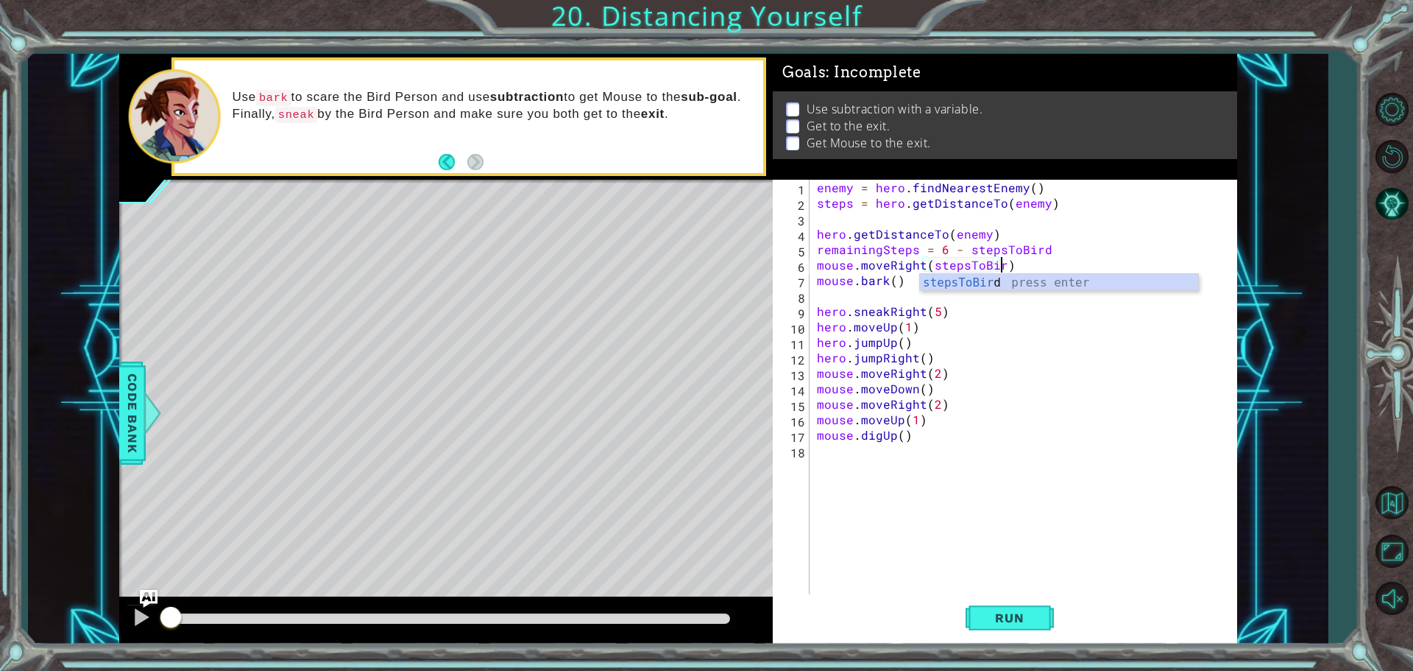
scroll to position [0, 11]
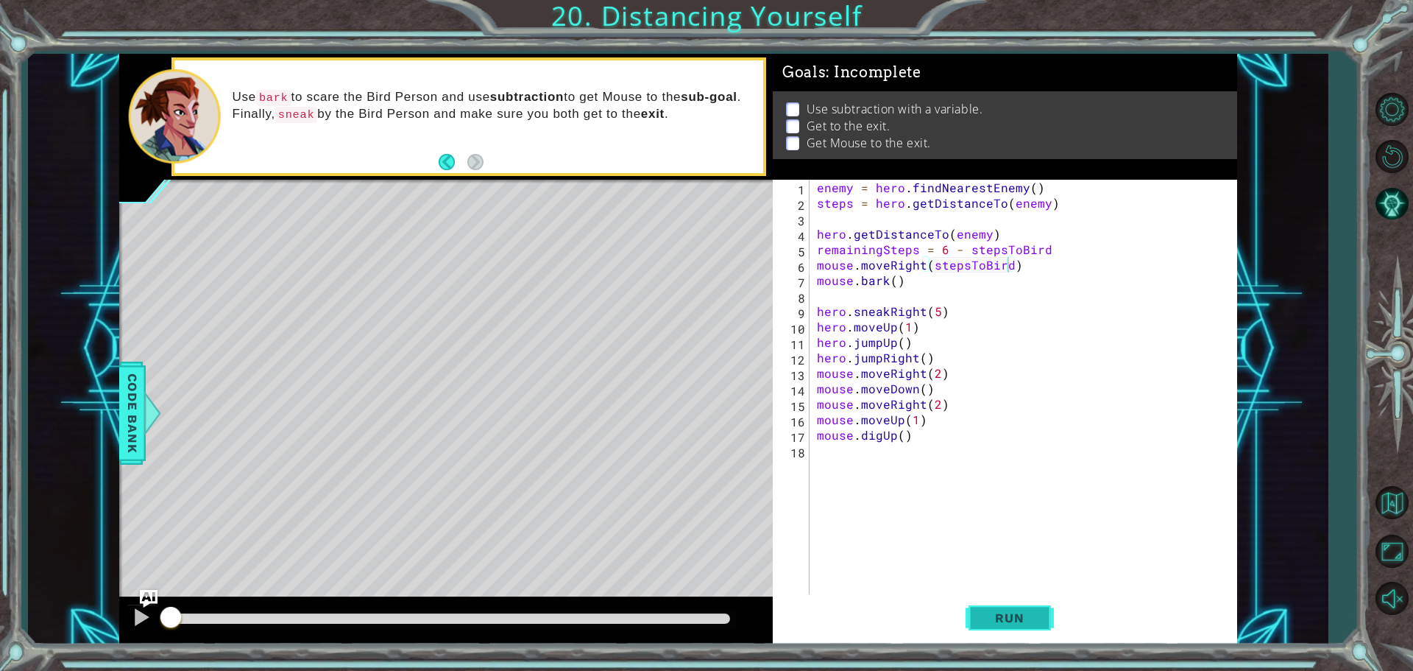
click at [1034, 620] on span "Run" at bounding box center [1009, 617] width 58 height 15
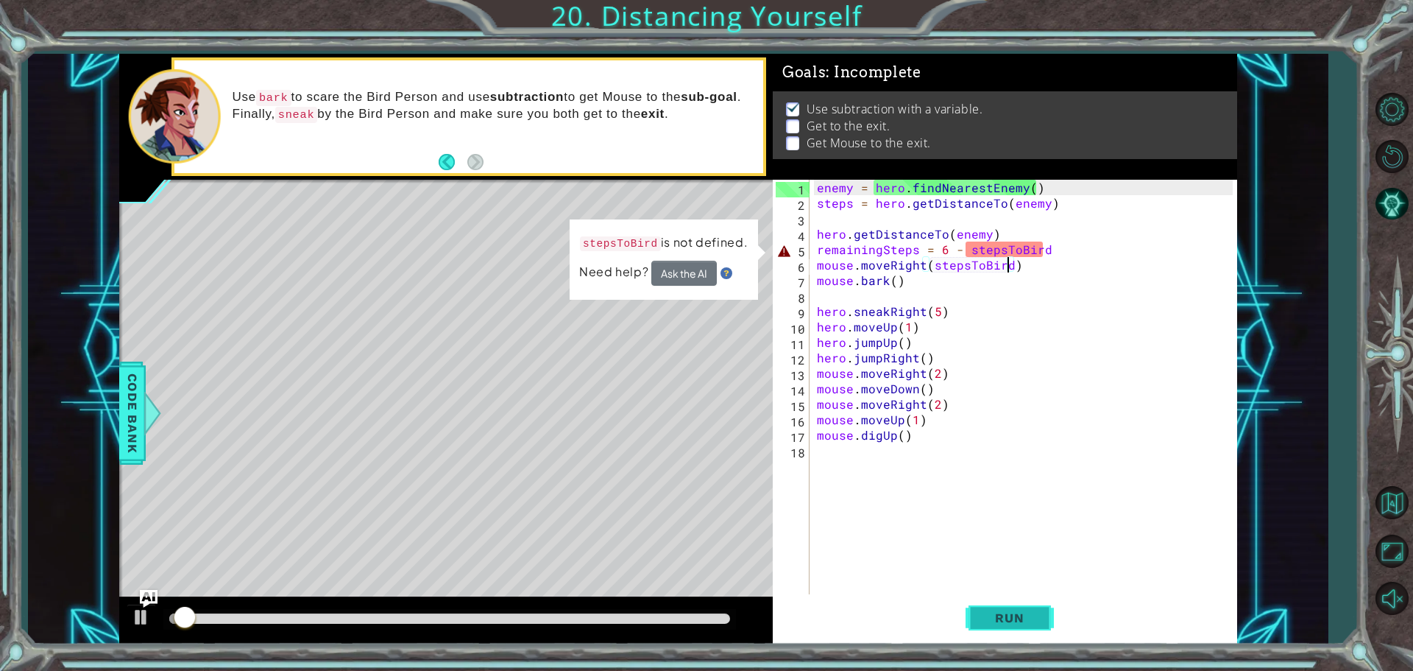
click at [996, 621] on span "Run" at bounding box center [1009, 617] width 58 height 15
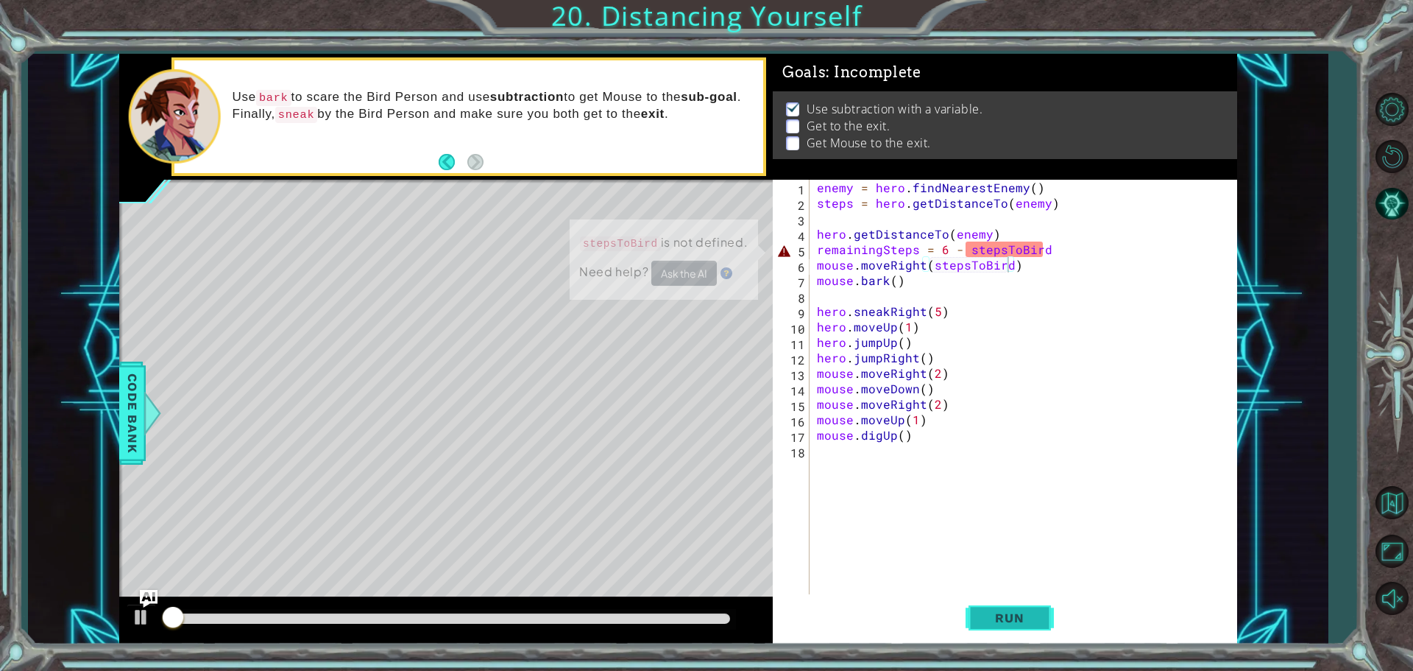
click at [996, 621] on span "Run" at bounding box center [1009, 617] width 58 height 15
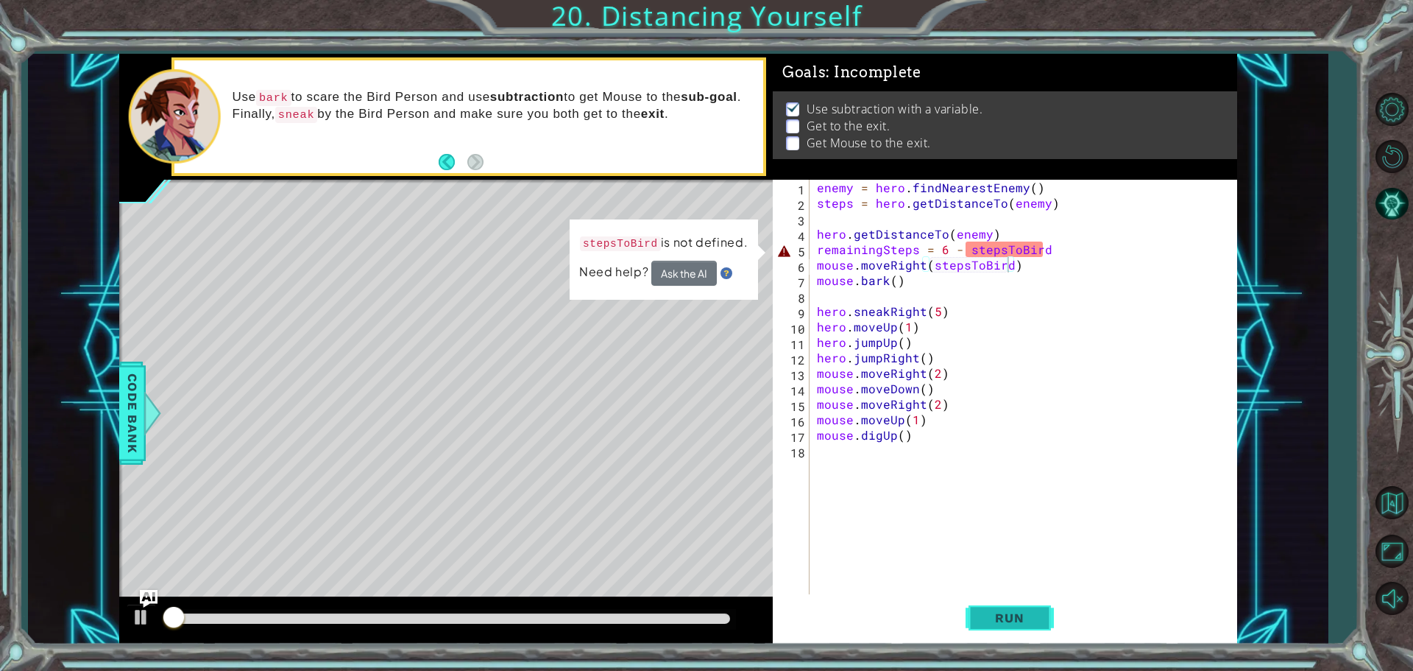
click at [996, 621] on span "Run" at bounding box center [1009, 617] width 58 height 15
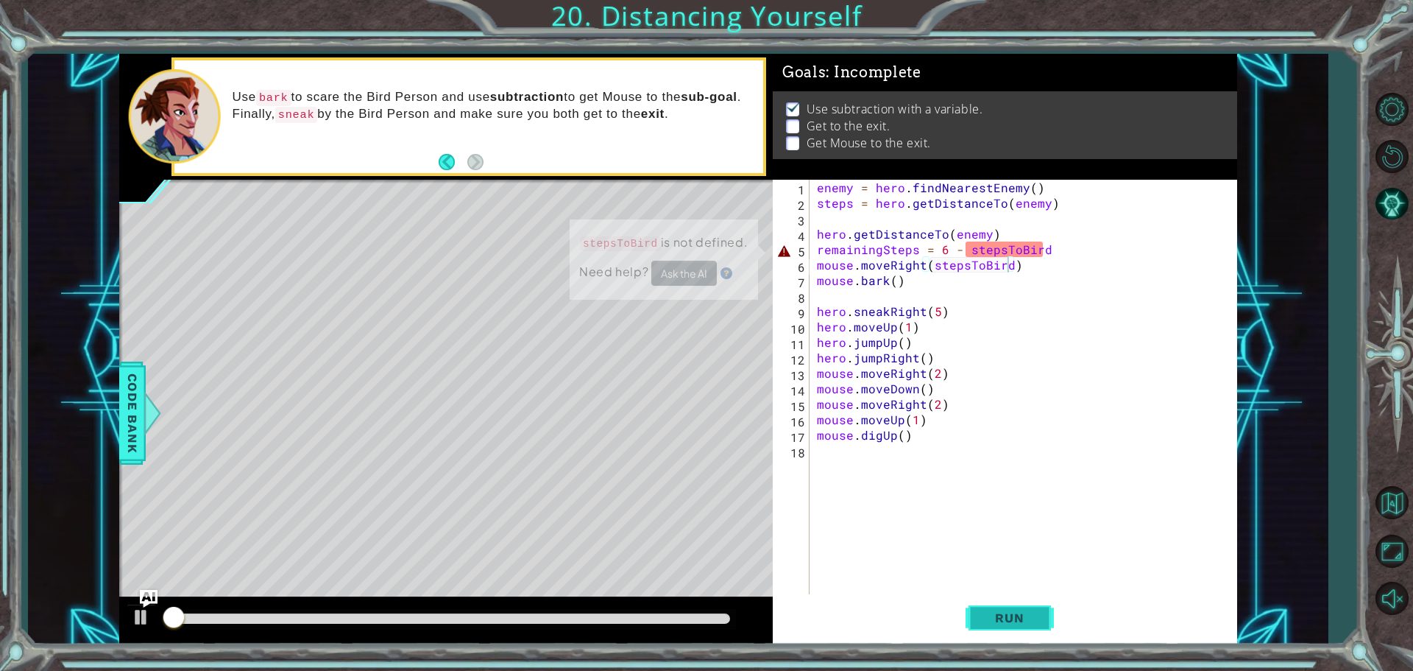
click at [996, 621] on span "Run" at bounding box center [1009, 617] width 58 height 15
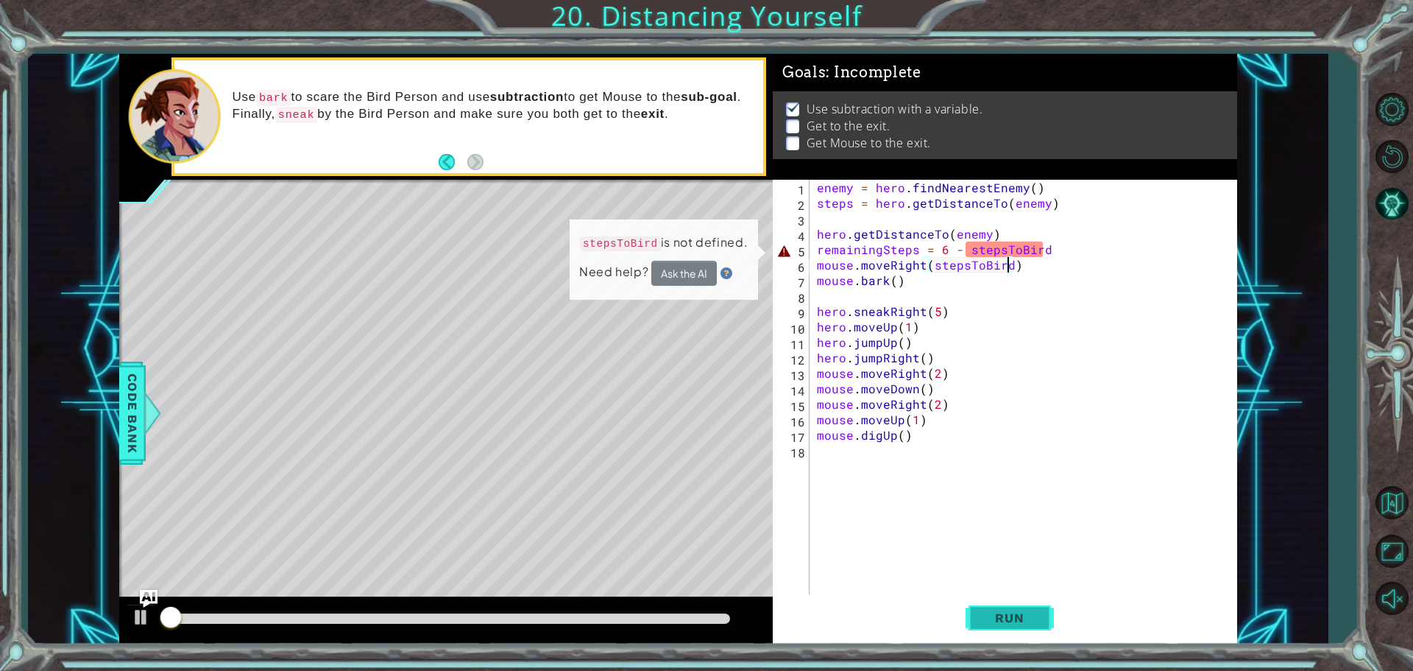
click at [996, 621] on span "Run" at bounding box center [1009, 617] width 58 height 15
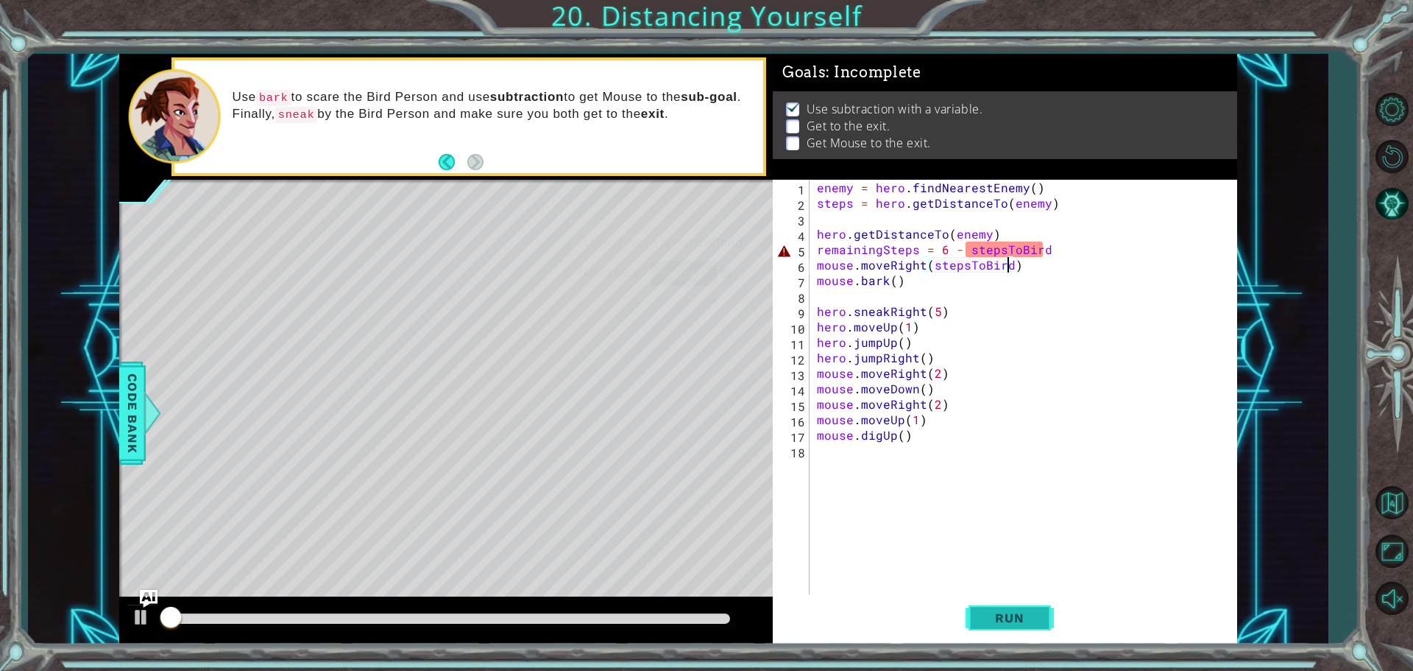
click at [996, 621] on span "Run" at bounding box center [1009, 617] width 58 height 15
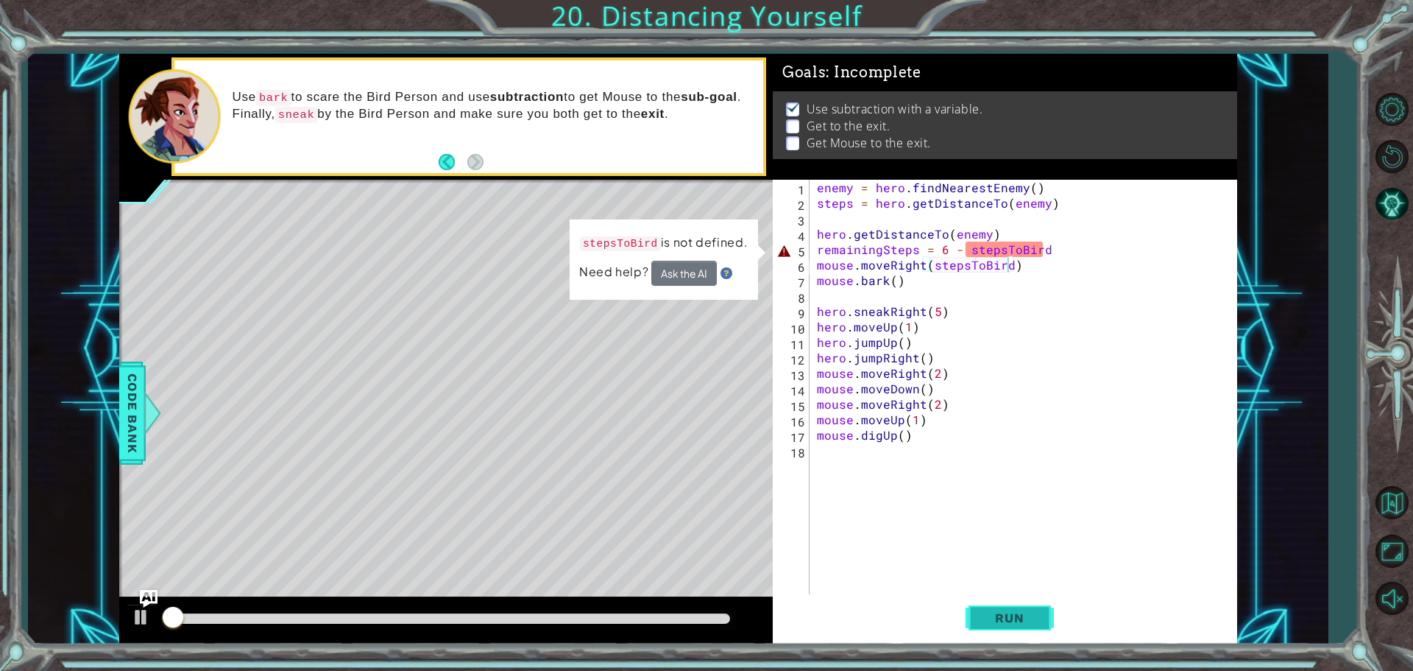
click at [996, 621] on span "Run" at bounding box center [1009, 617] width 58 height 15
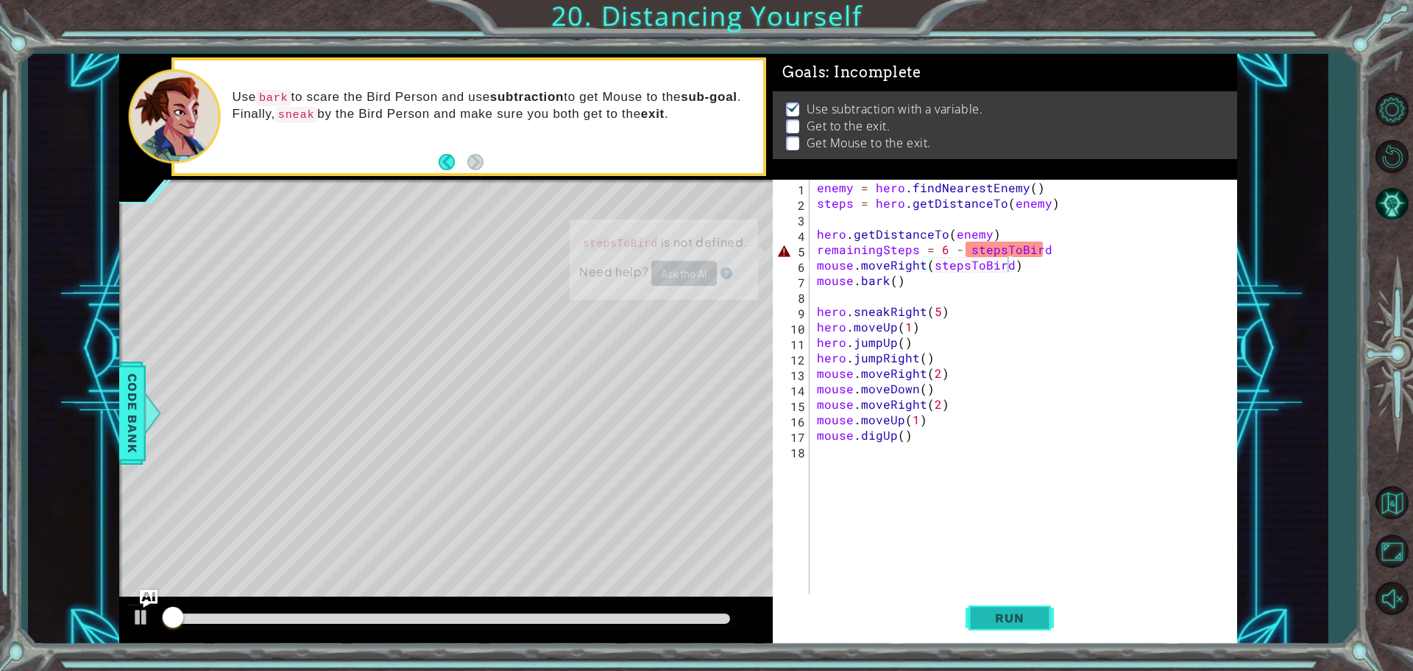
click at [996, 621] on span "Run" at bounding box center [1009, 617] width 58 height 15
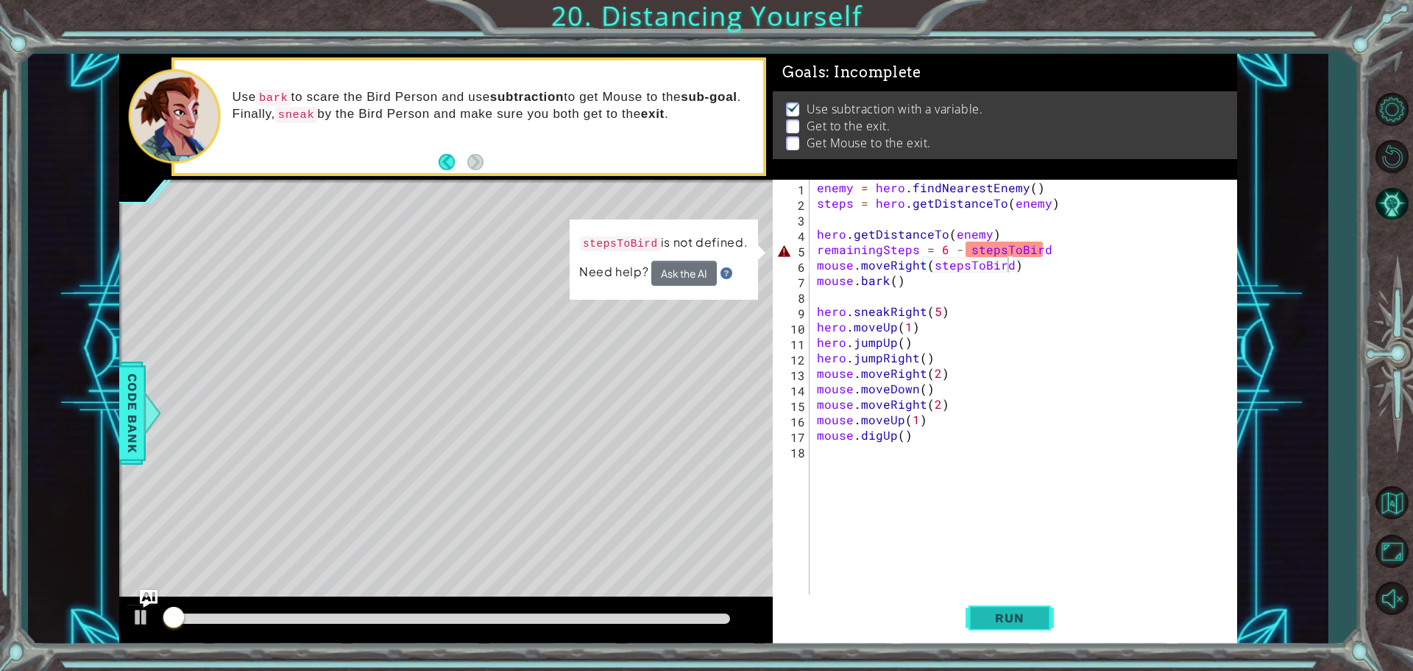
click at [996, 621] on span "Run" at bounding box center [1009, 617] width 58 height 15
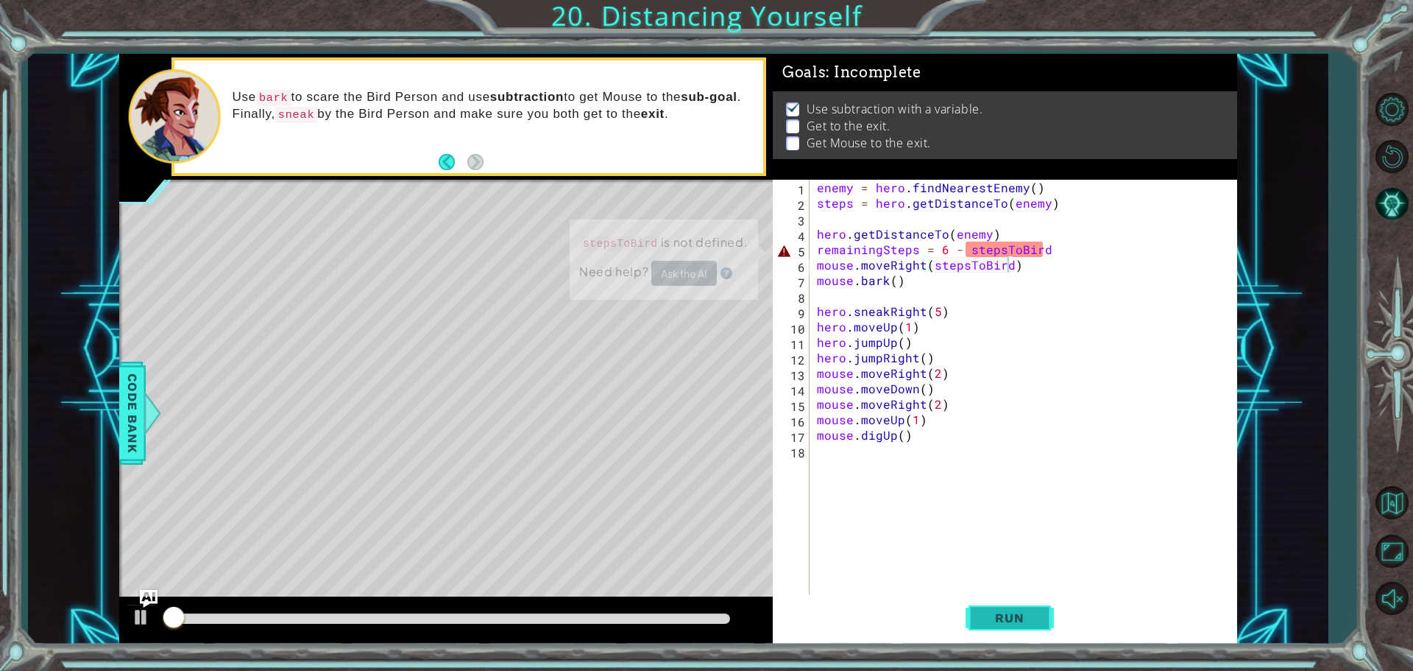
click at [996, 621] on span "Run" at bounding box center [1009, 617] width 58 height 15
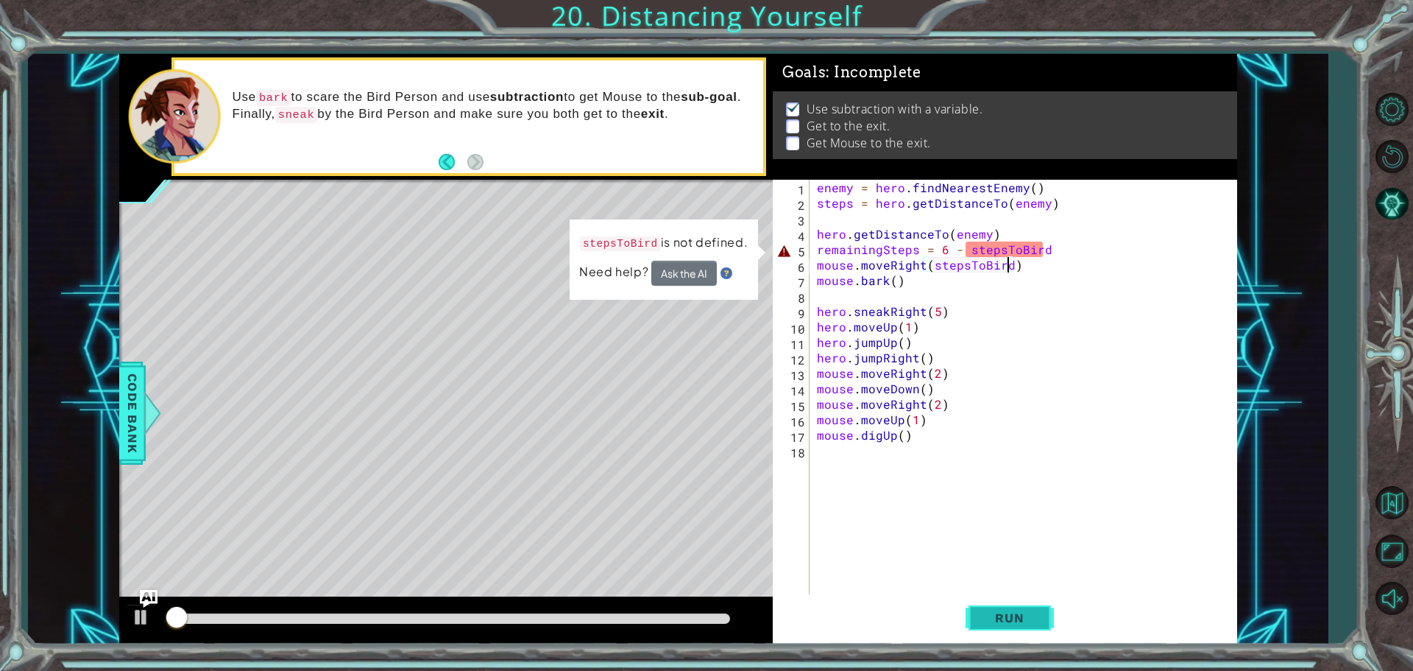
click at [996, 621] on span "Run" at bounding box center [1009, 617] width 58 height 15
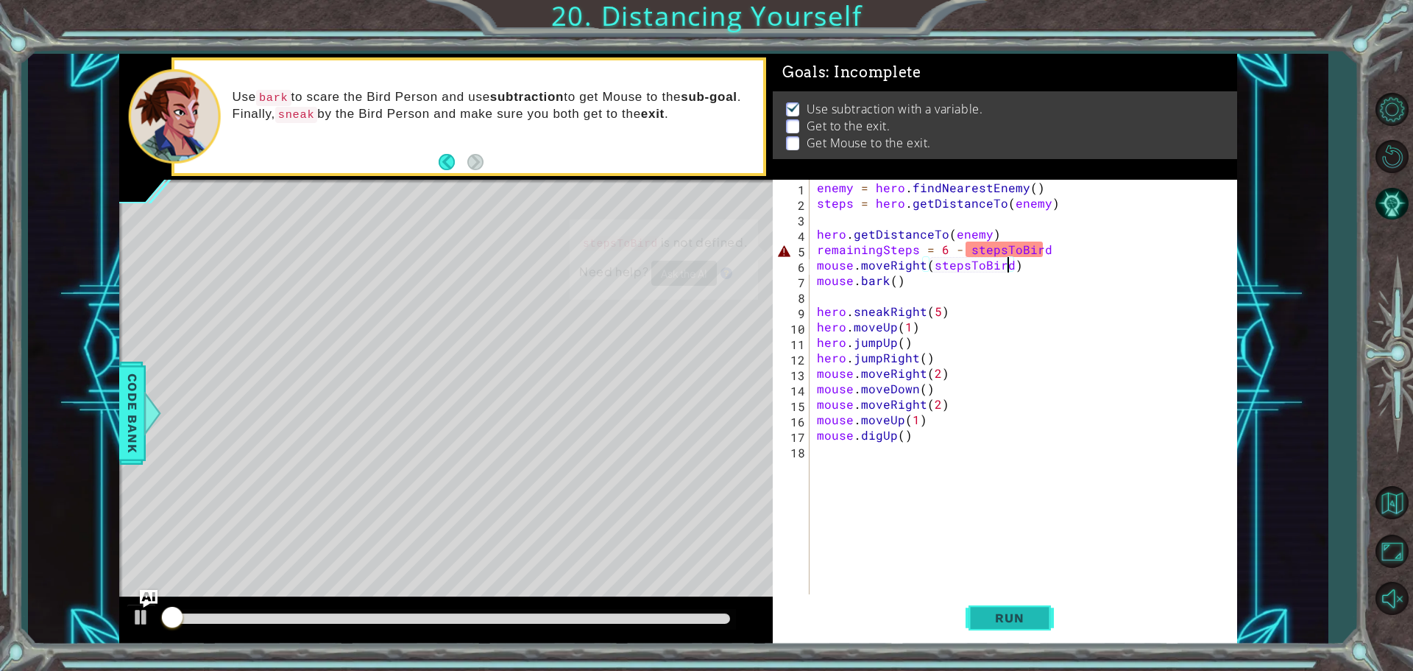
click at [996, 621] on span "Run" at bounding box center [1009, 617] width 58 height 15
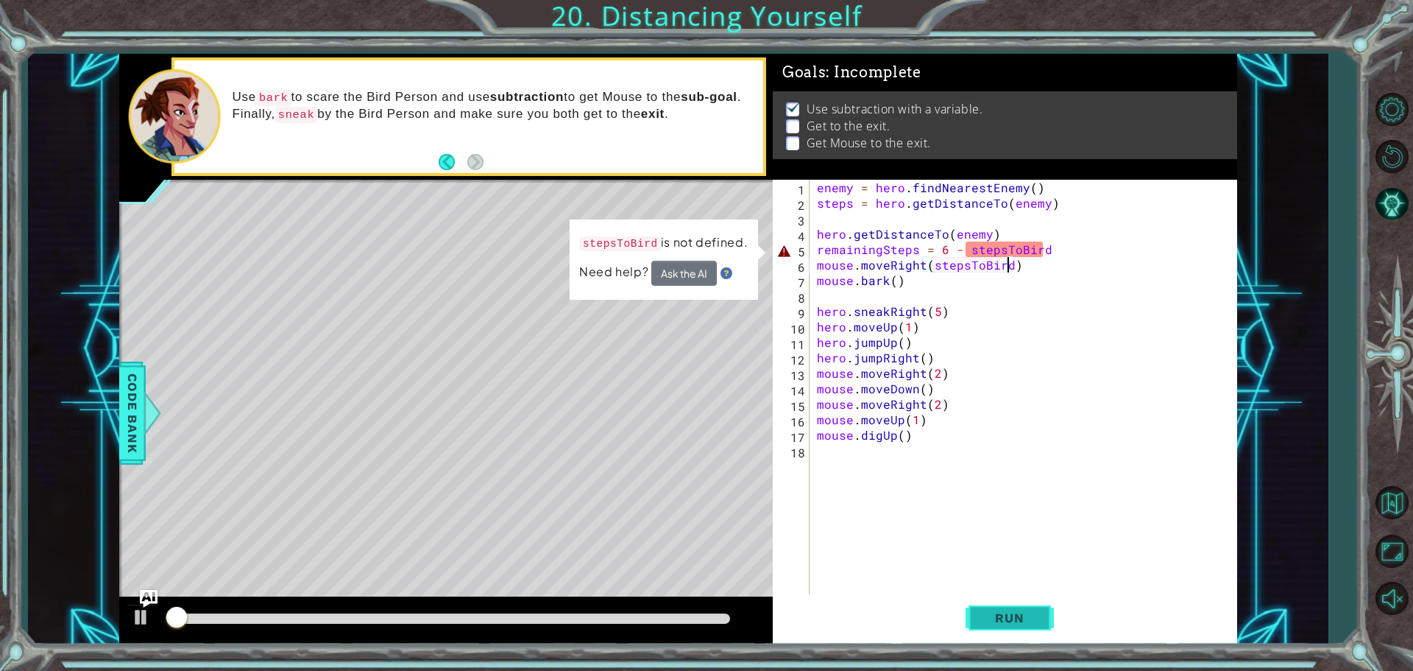
click at [996, 621] on span "Run" at bounding box center [1009, 617] width 58 height 15
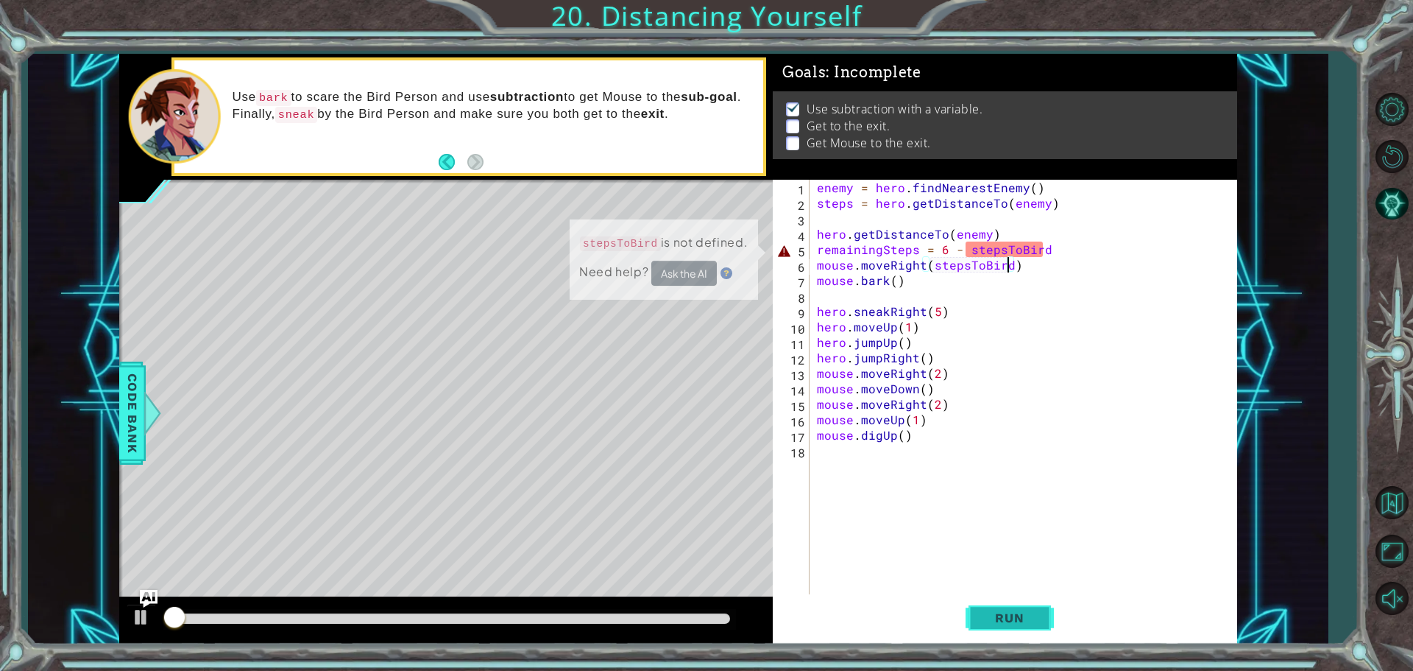
click at [996, 621] on span "Run" at bounding box center [1009, 617] width 58 height 15
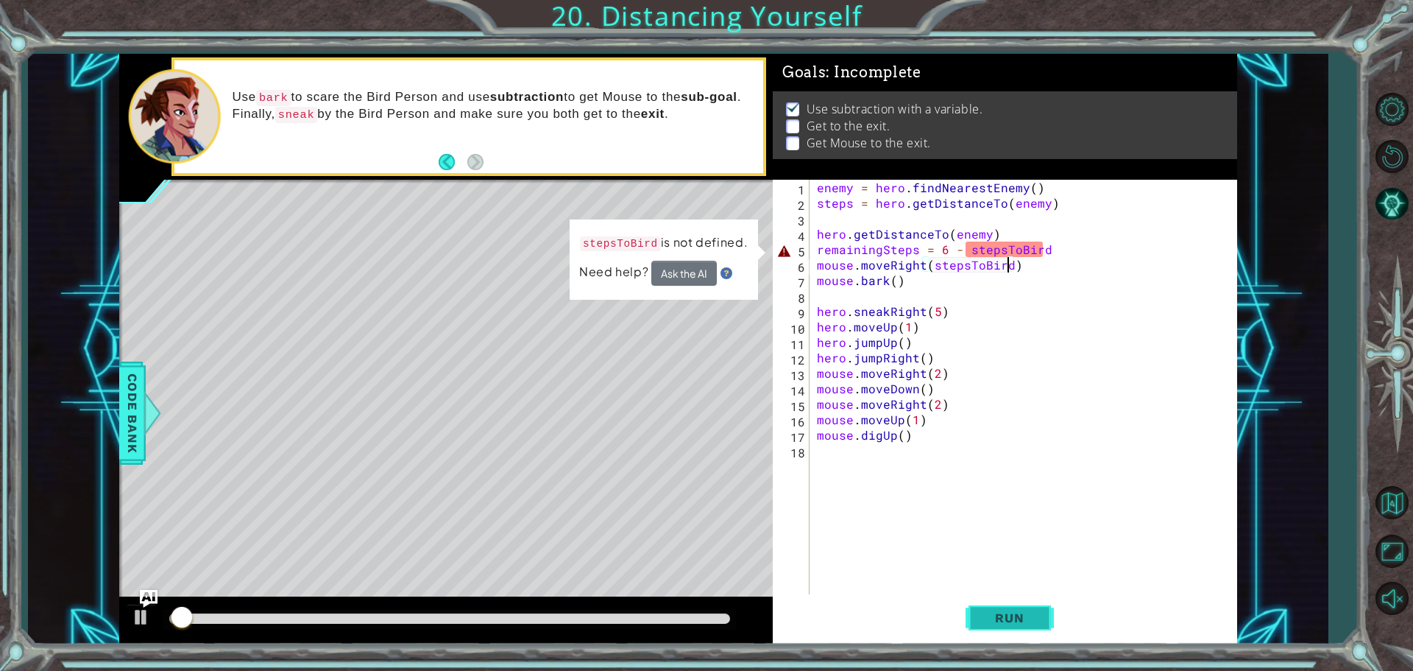
click at [996, 621] on span "Run" at bounding box center [1009, 617] width 58 height 15
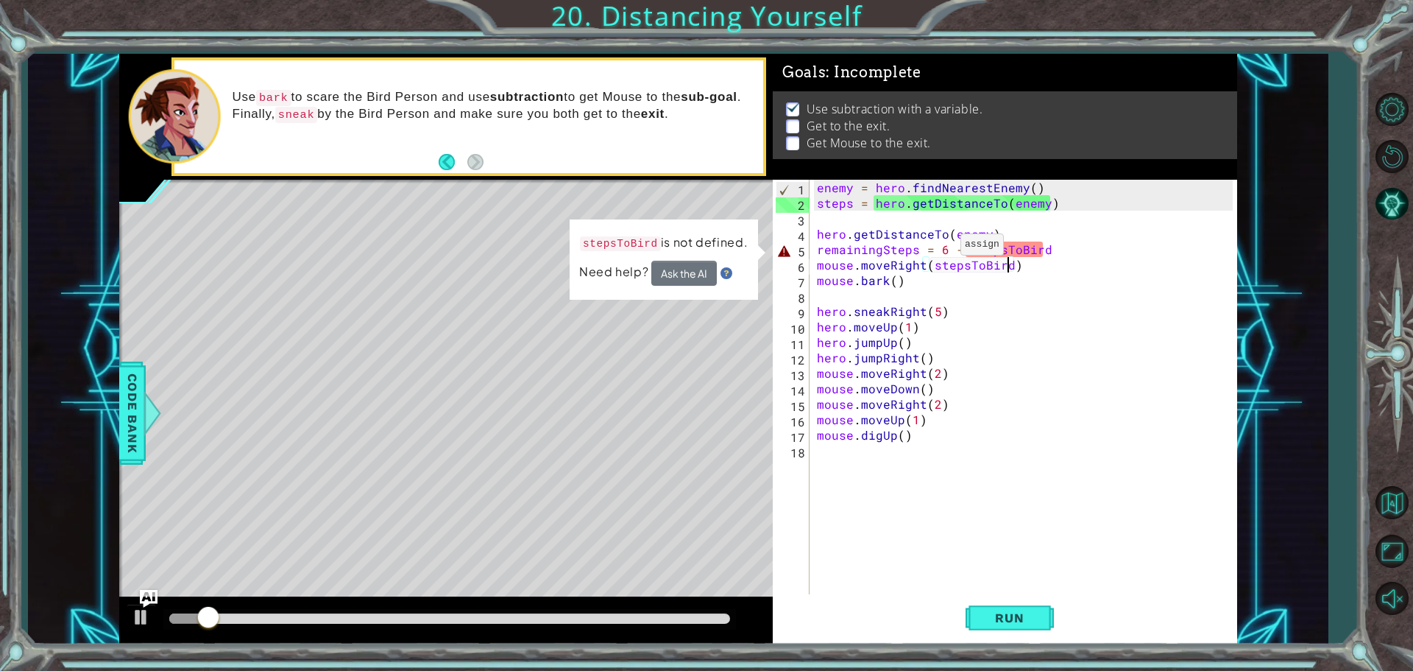
click at [943, 248] on div "enemy = hero . findNearestEnemy ( ) steps = hero . getDistanceTo ( enemy ) hero…" at bounding box center [1027, 404] width 426 height 448
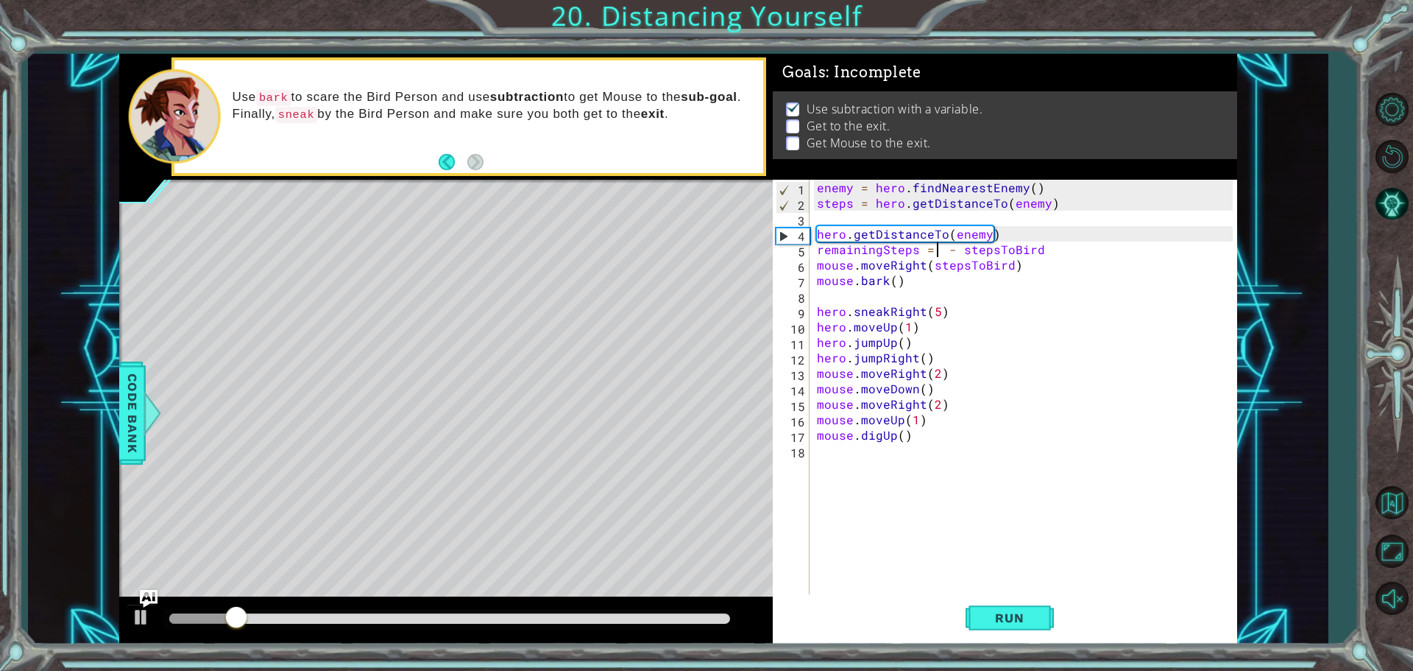
scroll to position [0, 8]
click at [1000, 627] on button "Run" at bounding box center [1010, 617] width 88 height 46
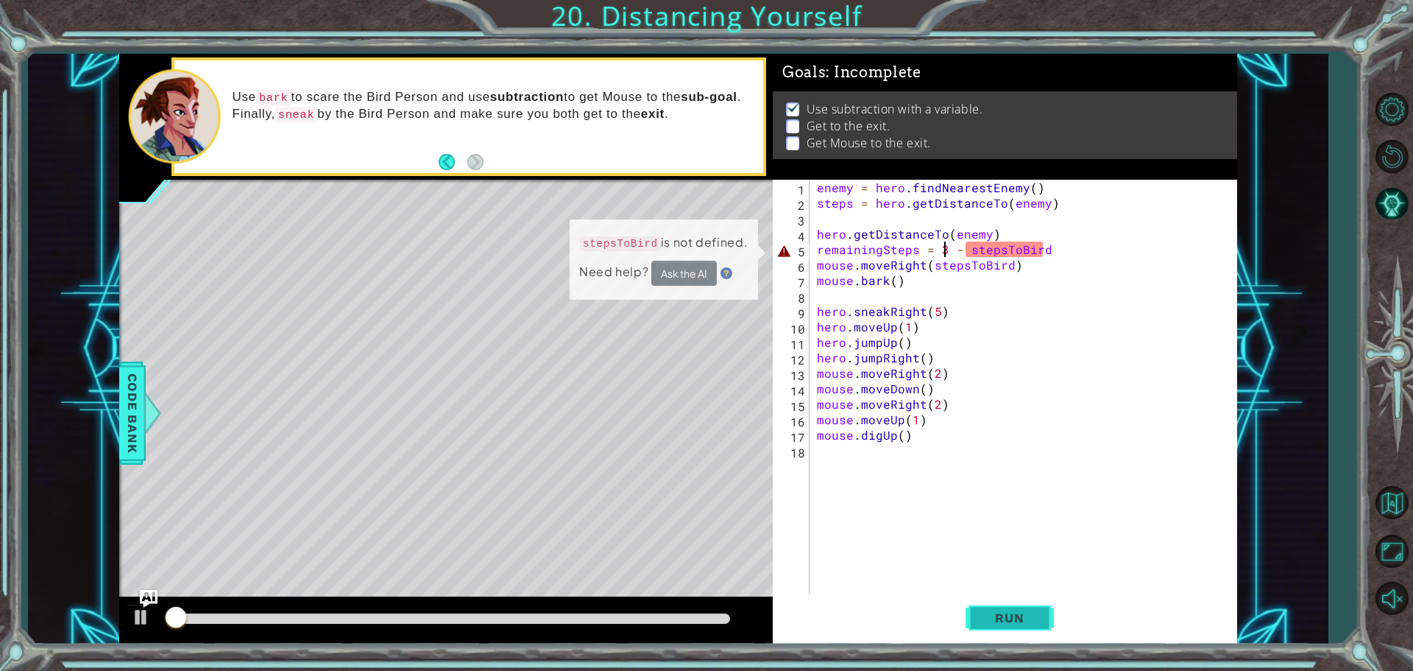
click at [1000, 618] on span "Run" at bounding box center [1009, 617] width 58 height 15
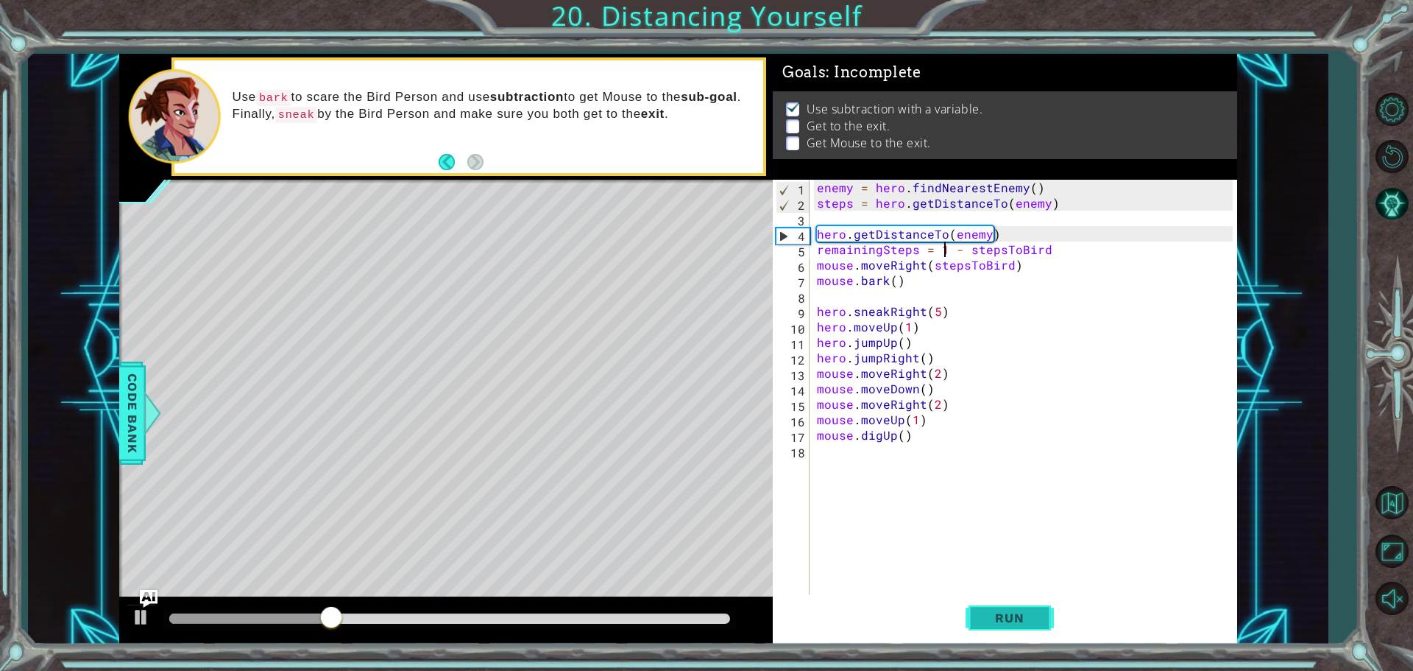
click at [1022, 634] on button "Run" at bounding box center [1010, 617] width 88 height 46
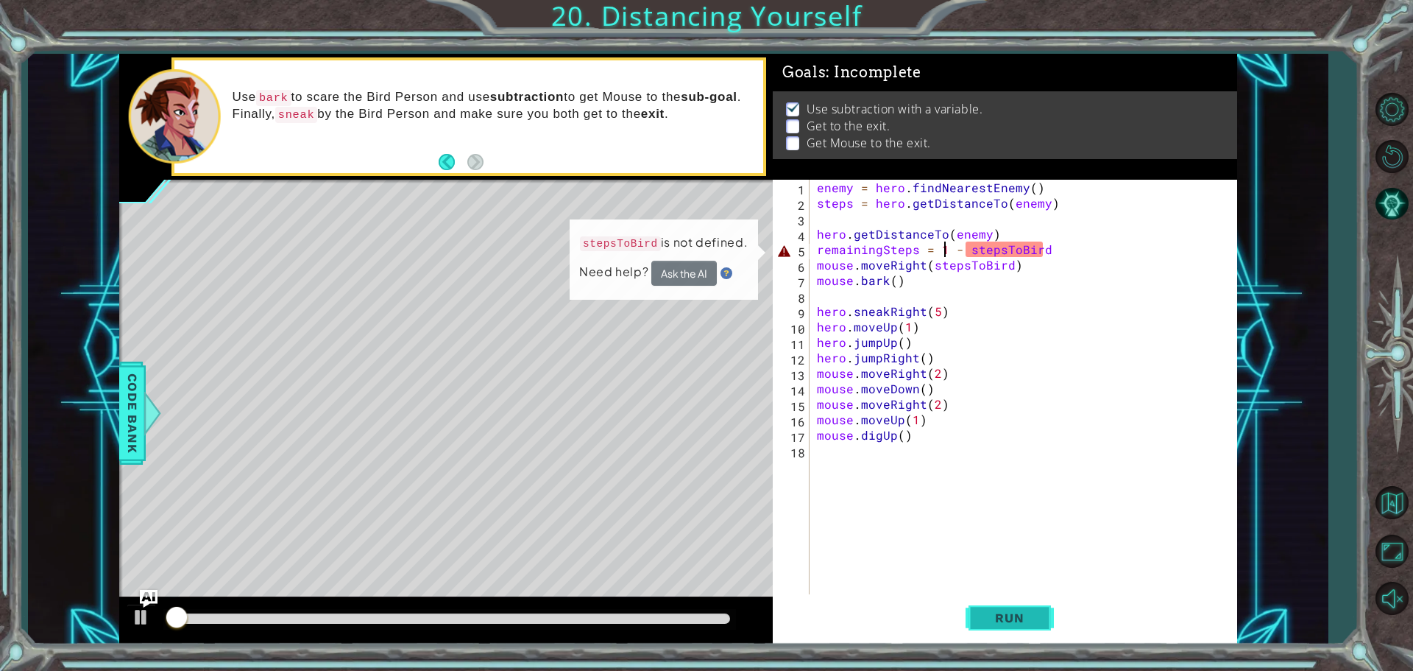
click at [1022, 606] on button "Run" at bounding box center [1010, 617] width 88 height 46
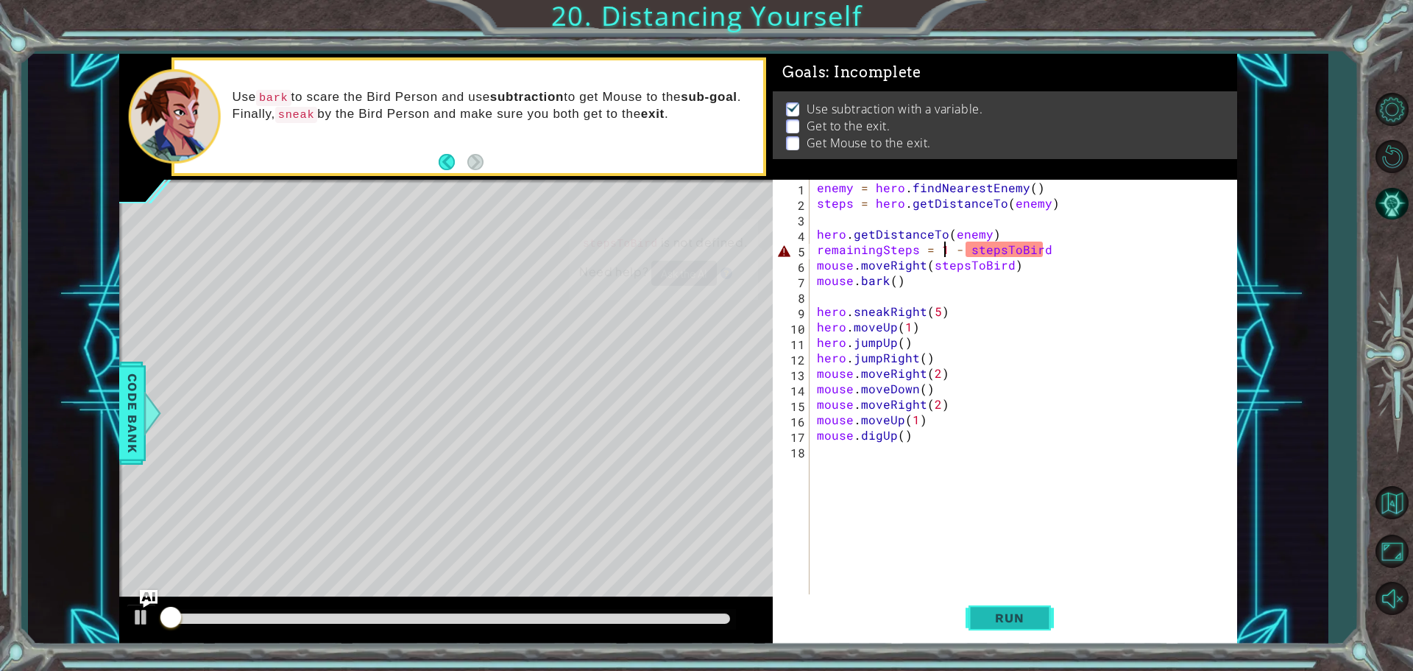
click at [1022, 606] on button "Run" at bounding box center [1010, 617] width 88 height 46
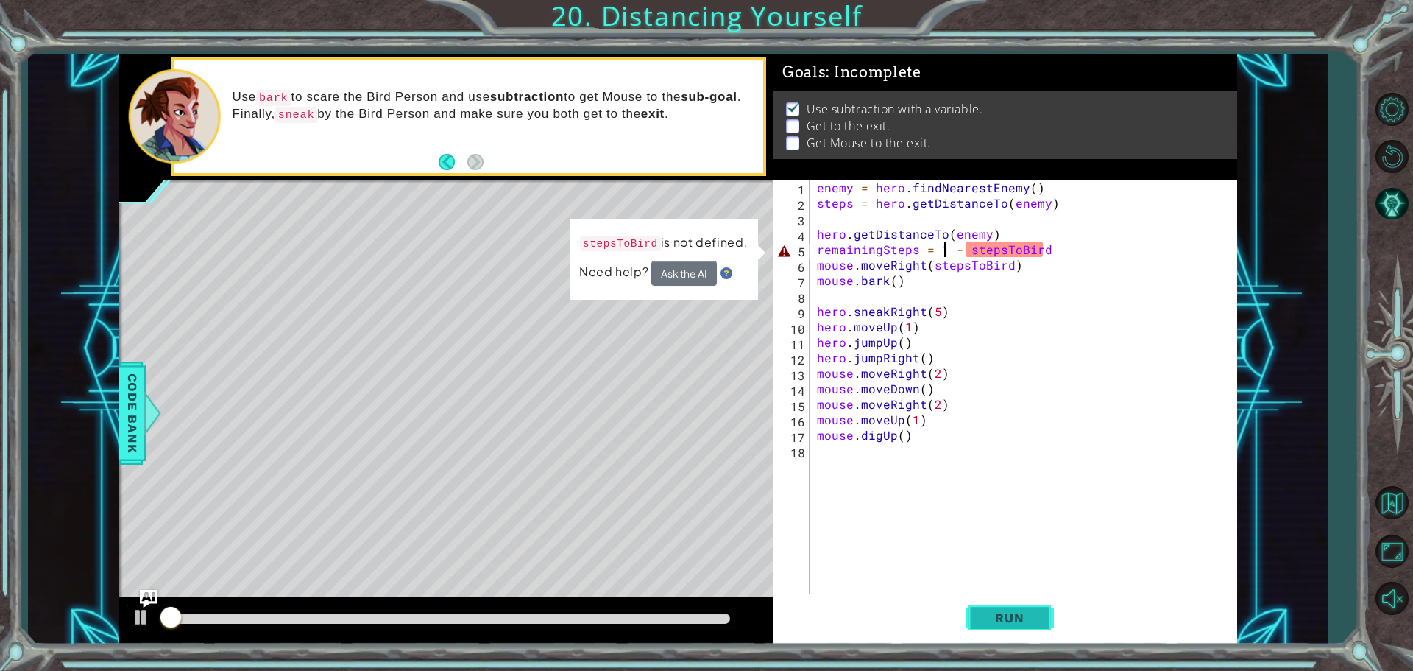
click at [1023, 606] on button "Run" at bounding box center [1010, 617] width 88 height 46
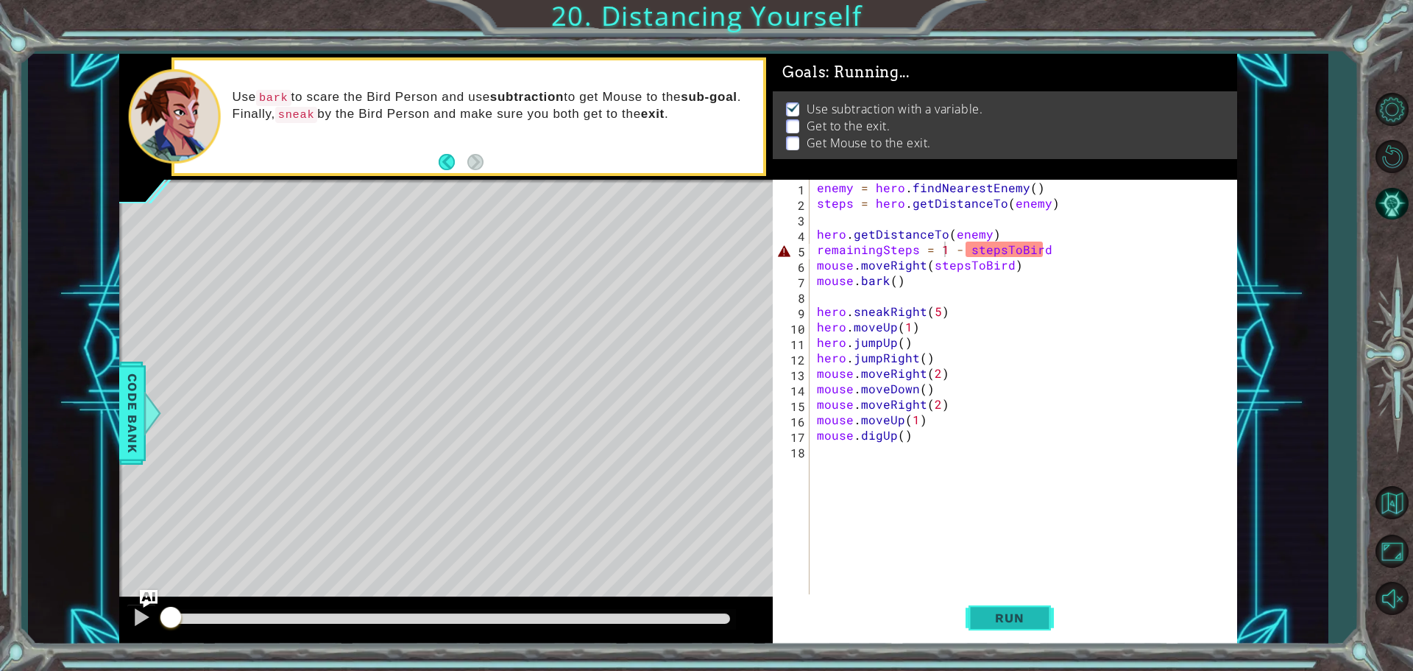
click at [1023, 606] on button "Run" at bounding box center [1010, 617] width 88 height 46
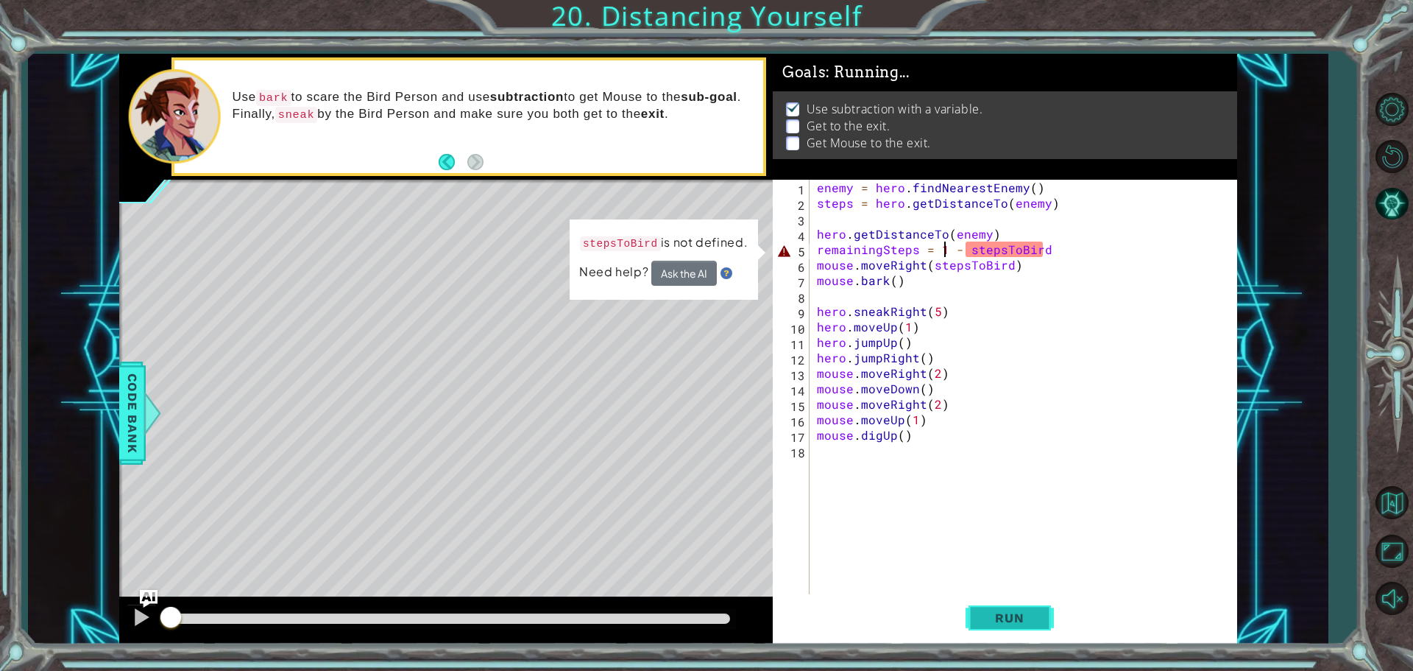
click at [1023, 606] on button "Run" at bounding box center [1010, 617] width 88 height 46
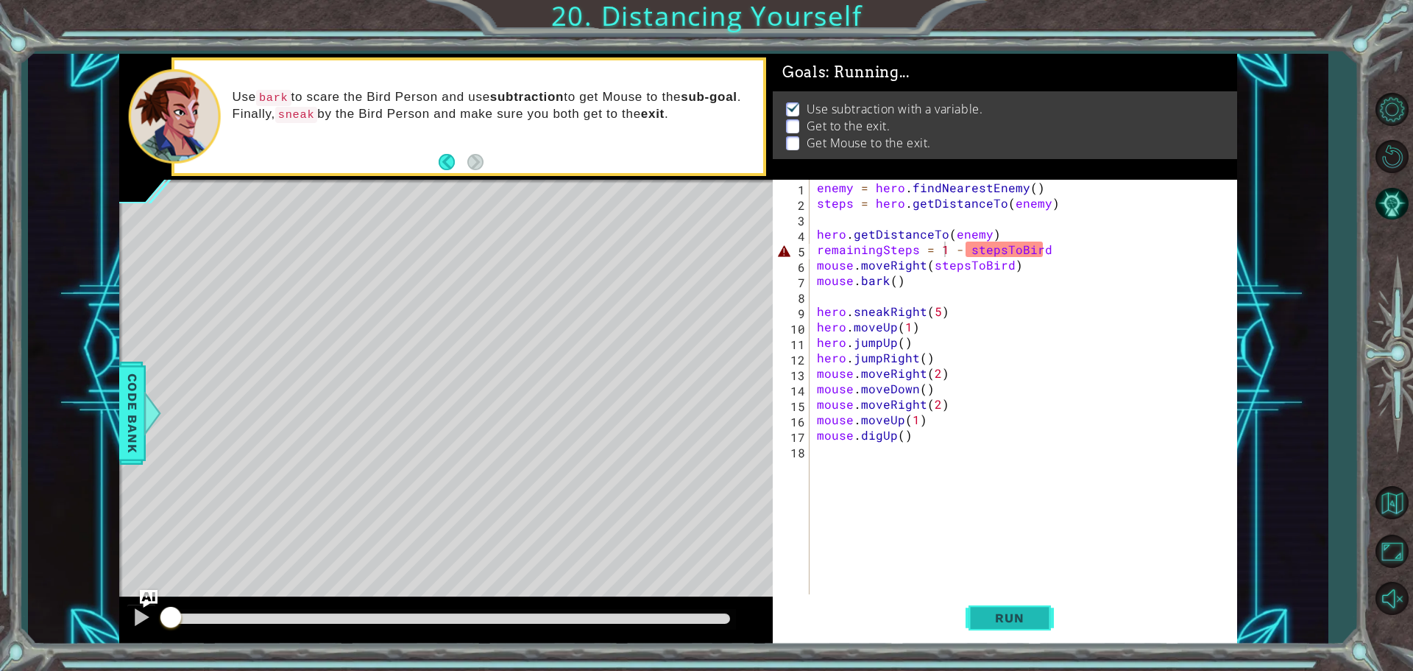
click at [1023, 606] on button "Run" at bounding box center [1010, 617] width 88 height 46
click at [1024, 606] on button "Run" at bounding box center [1010, 617] width 88 height 46
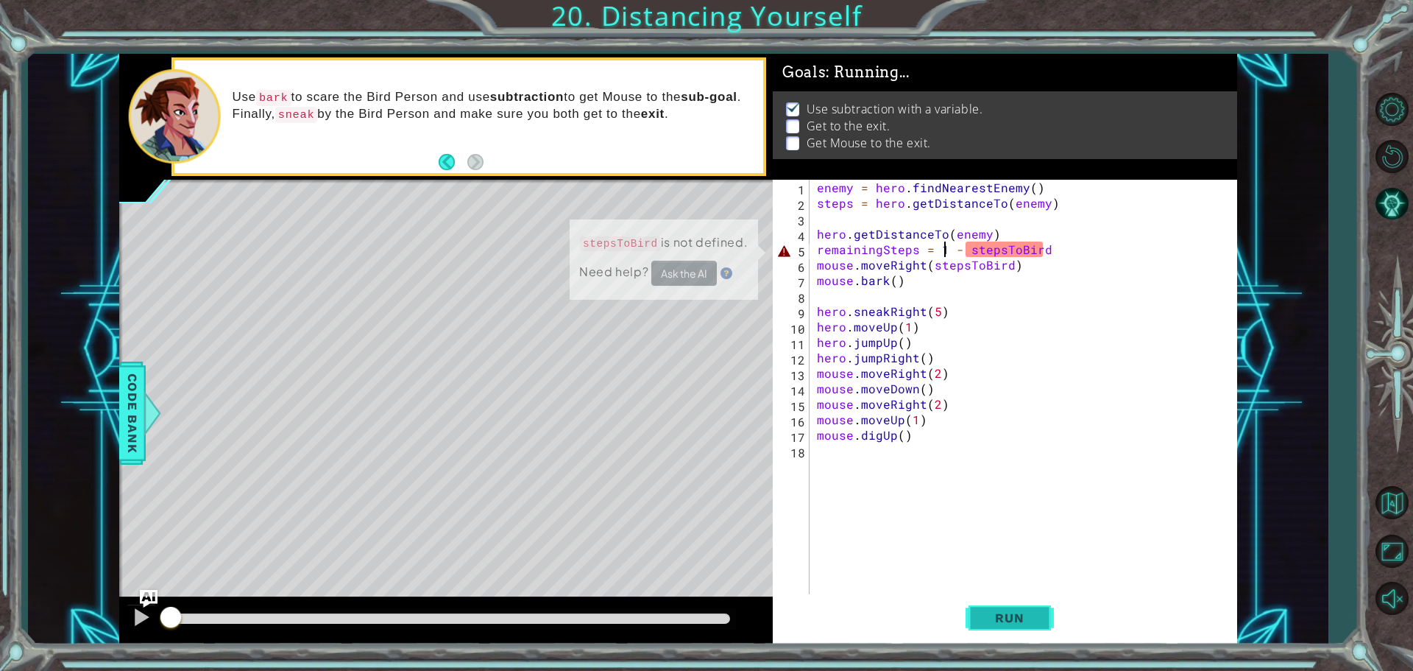
click at [1025, 606] on button "Run" at bounding box center [1010, 617] width 88 height 46
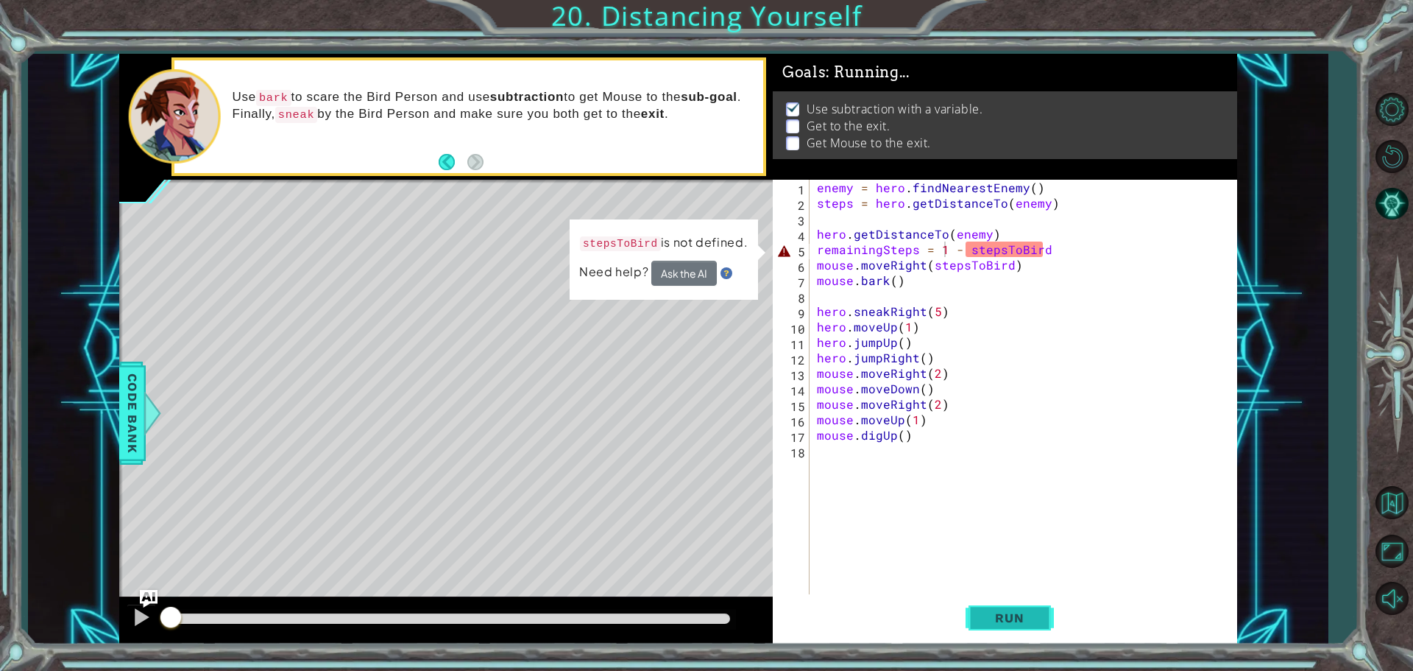
click at [1025, 606] on button "Run" at bounding box center [1010, 617] width 88 height 46
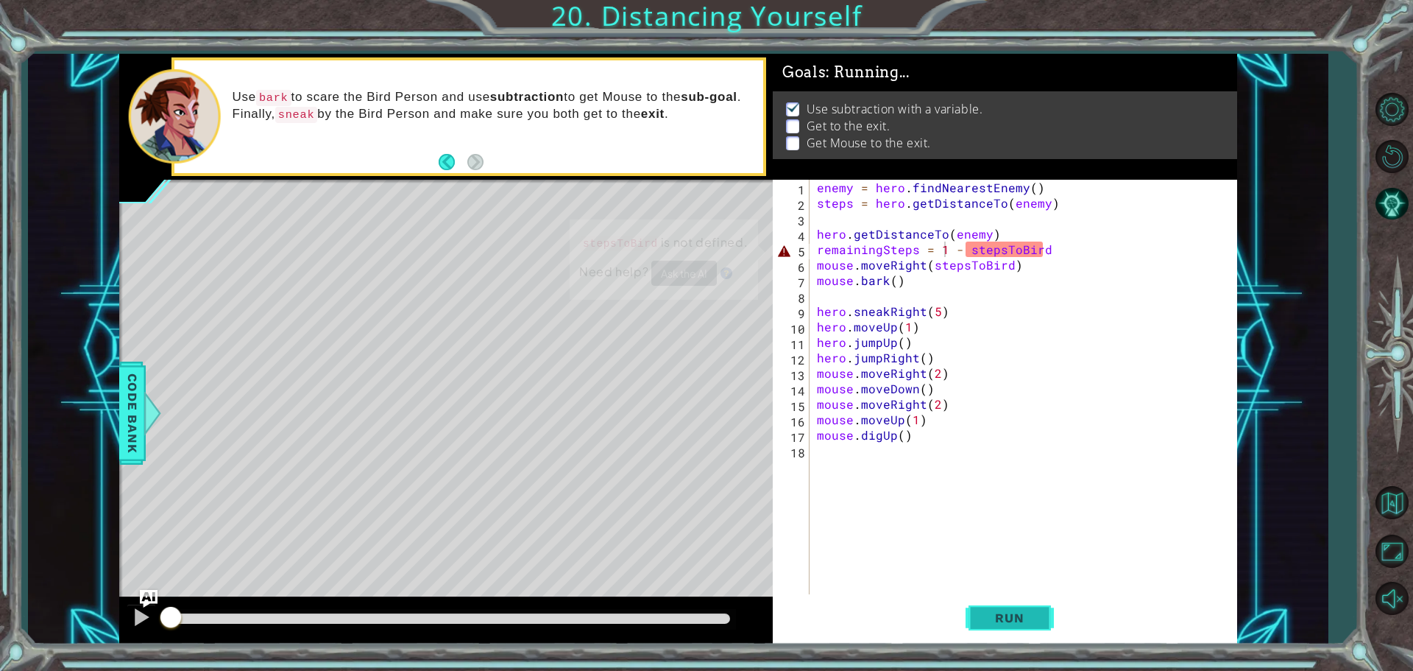
click at [1025, 606] on button "Run" at bounding box center [1010, 617] width 88 height 46
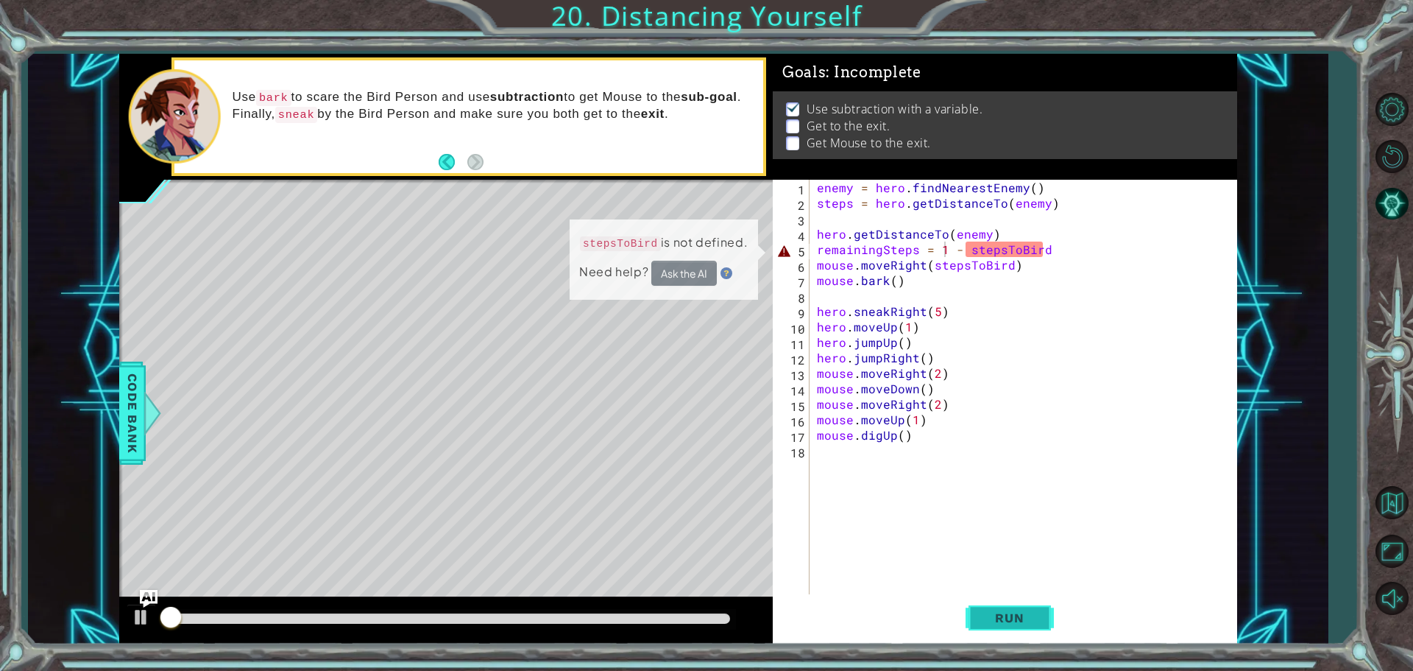
click at [1025, 606] on button "Run" at bounding box center [1010, 617] width 88 height 46
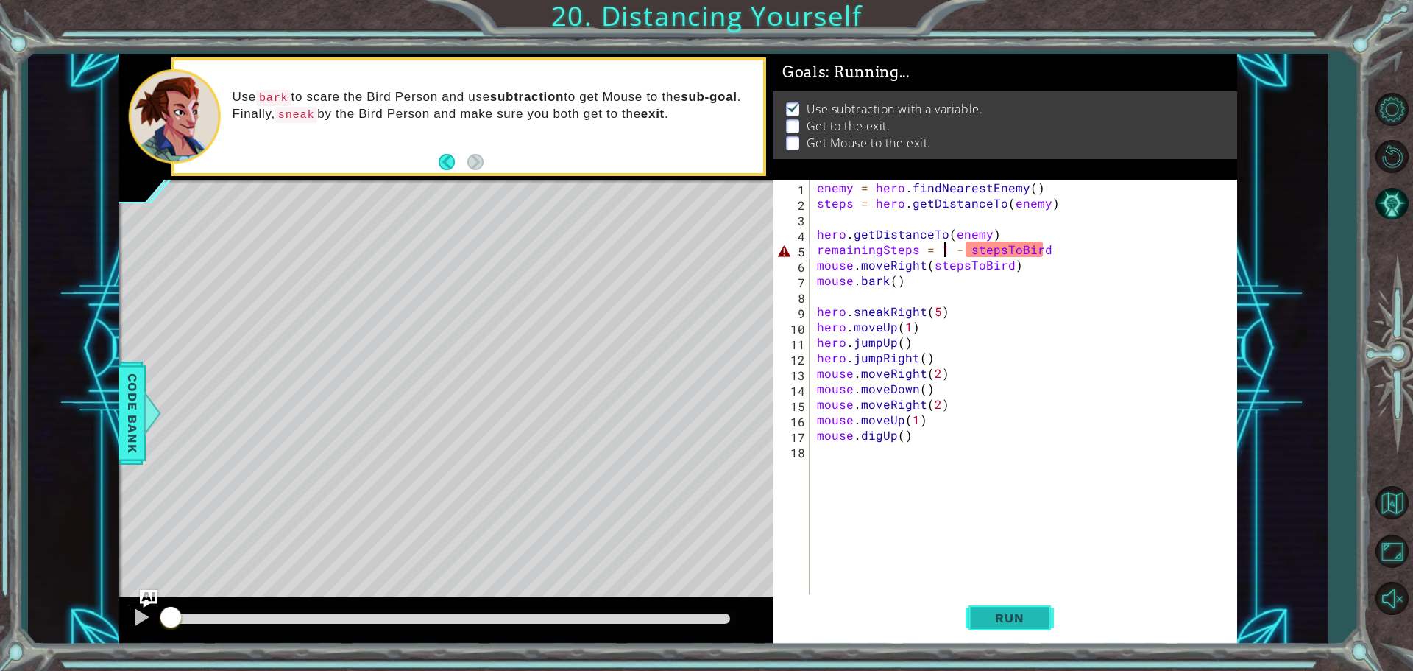
click at [1025, 606] on button "Run" at bounding box center [1010, 617] width 88 height 46
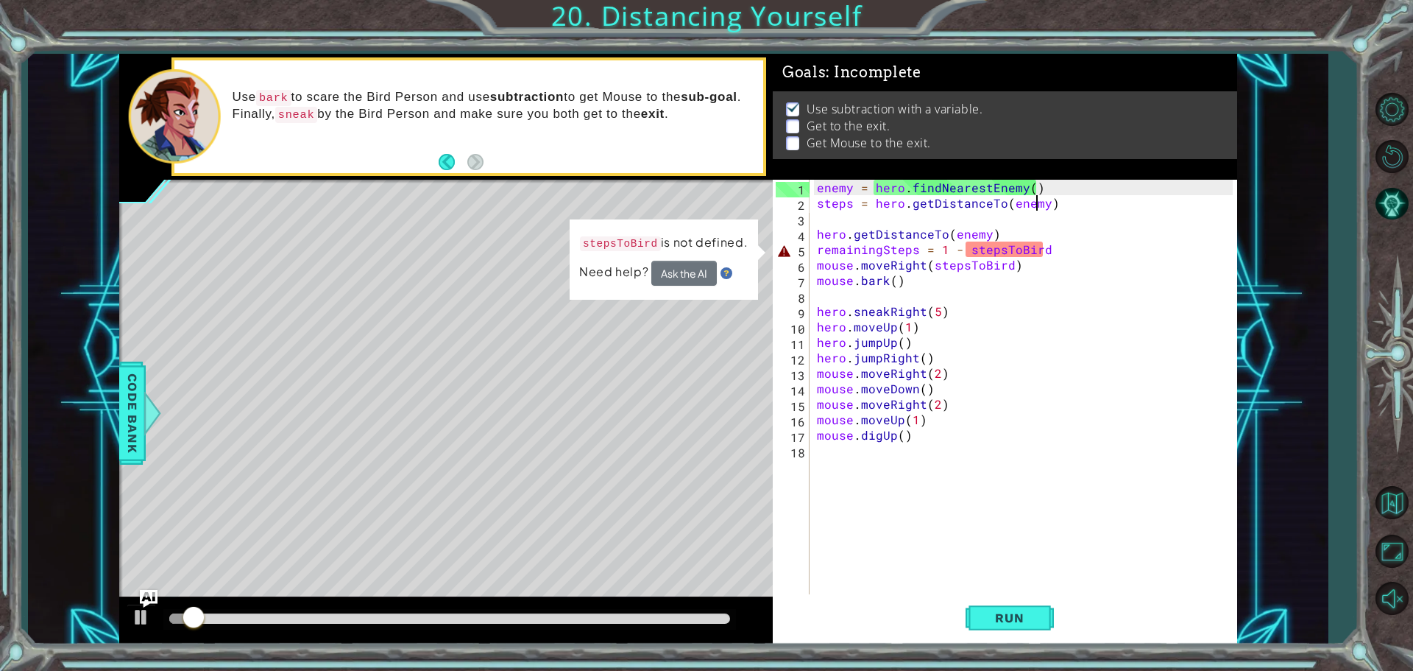
click at [1039, 203] on div "enemy = hero . findNearestEnemy ( ) steps = hero . getDistanceTo ( enemy ) hero…" at bounding box center [1027, 404] width 426 height 448
click at [1037, 202] on div "enemy = hero . findNearestEnemy ( ) steps = hero . getDistanceTo ( enemy ) hero…" at bounding box center [1027, 404] width 426 height 448
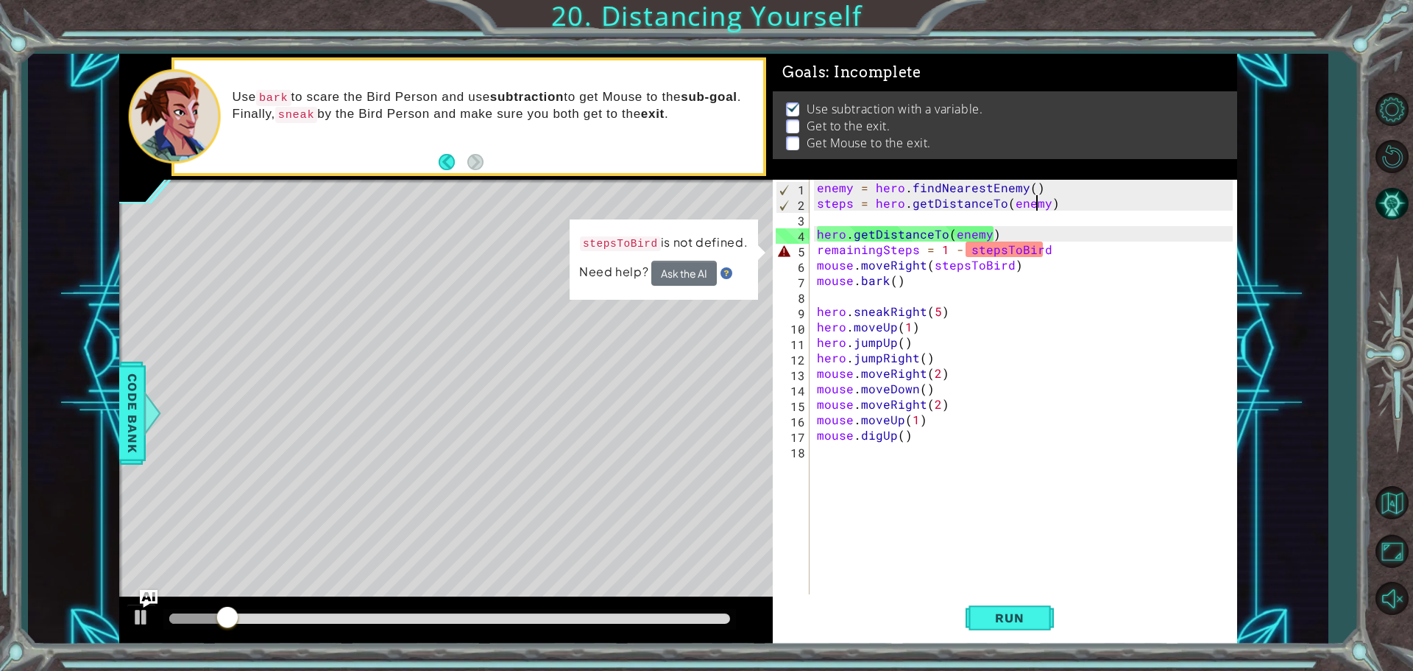
click at [1047, 205] on div "enemy = hero . findNearestEnemy ( ) steps = hero . getDistanceTo ( enemy ) hero…" at bounding box center [1027, 404] width 426 height 448
drag, startPoint x: 1041, startPoint y: 205, endPoint x: 1011, endPoint y: 205, distance: 30.2
click at [1011, 205] on div "enemy = hero . findNearestEnemy ( ) steps = hero . getDistanceTo ( enemy ) hero…" at bounding box center [1027, 404] width 426 height 448
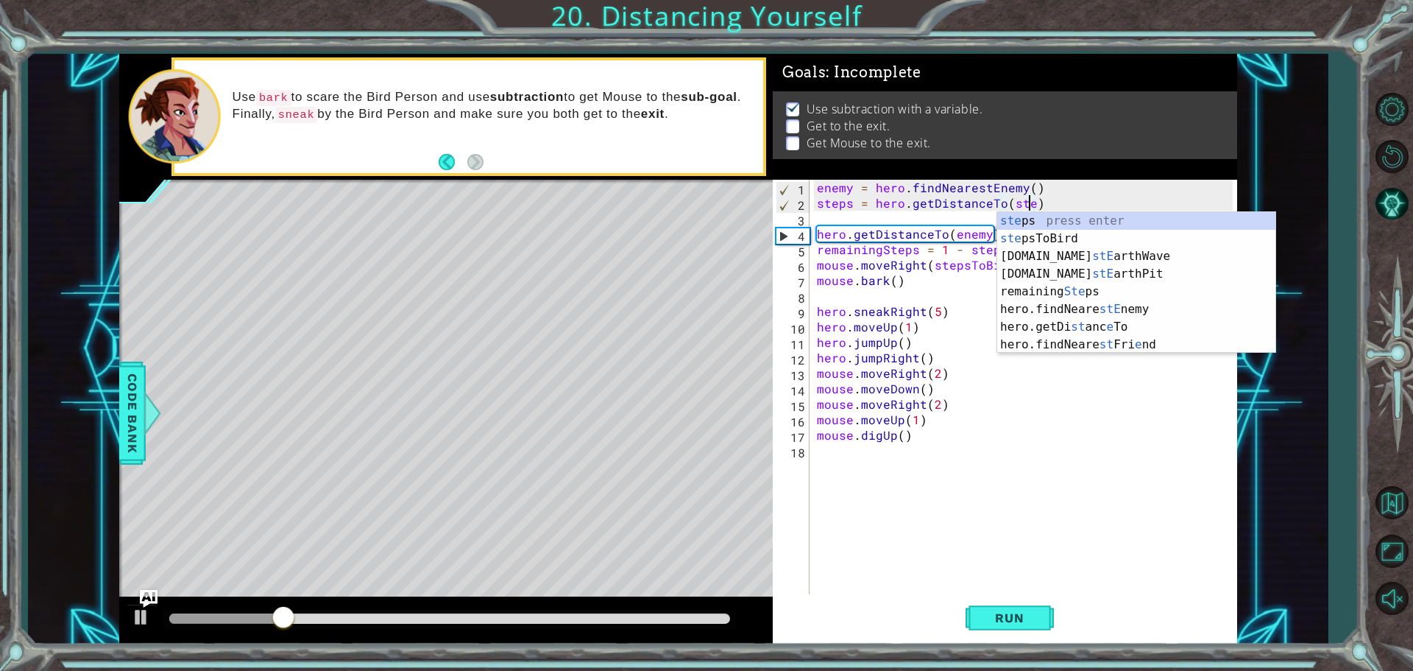
scroll to position [0, 13]
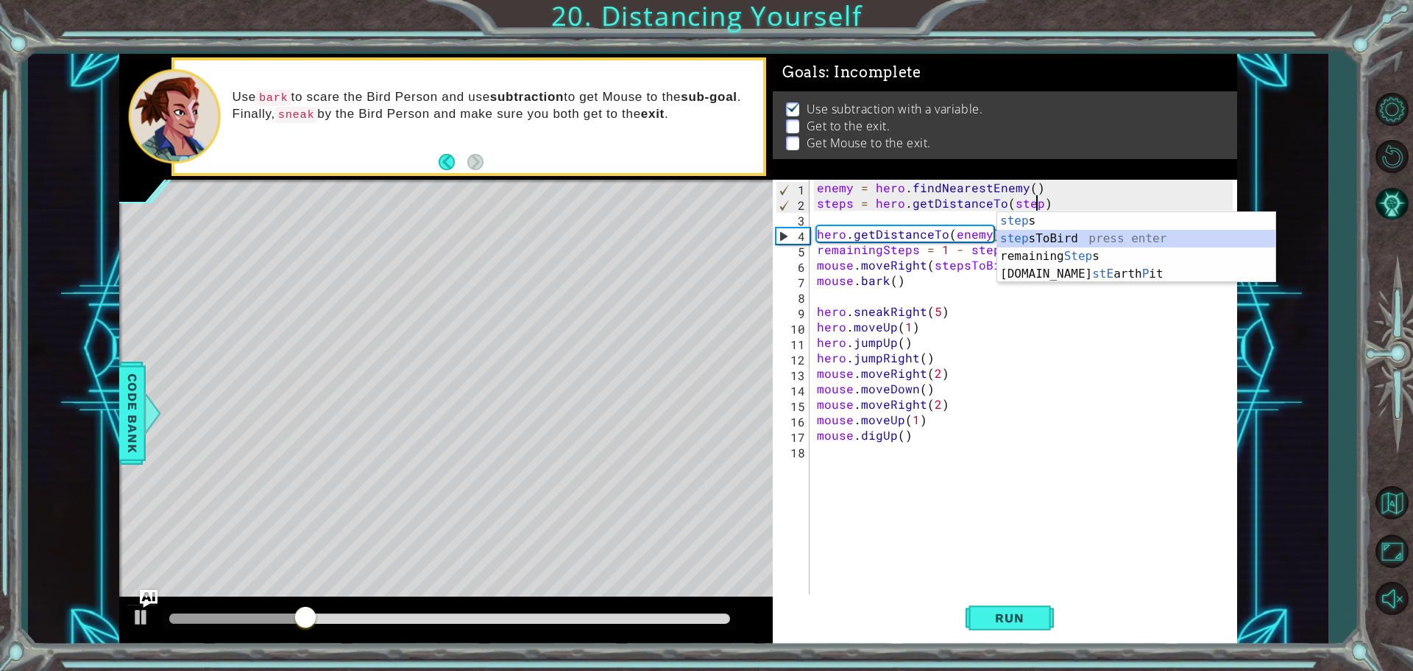
click at [1044, 240] on div "step s press enter step sToBird press enter remaining Step s press enter [DOMAI…" at bounding box center [1136, 265] width 278 height 106
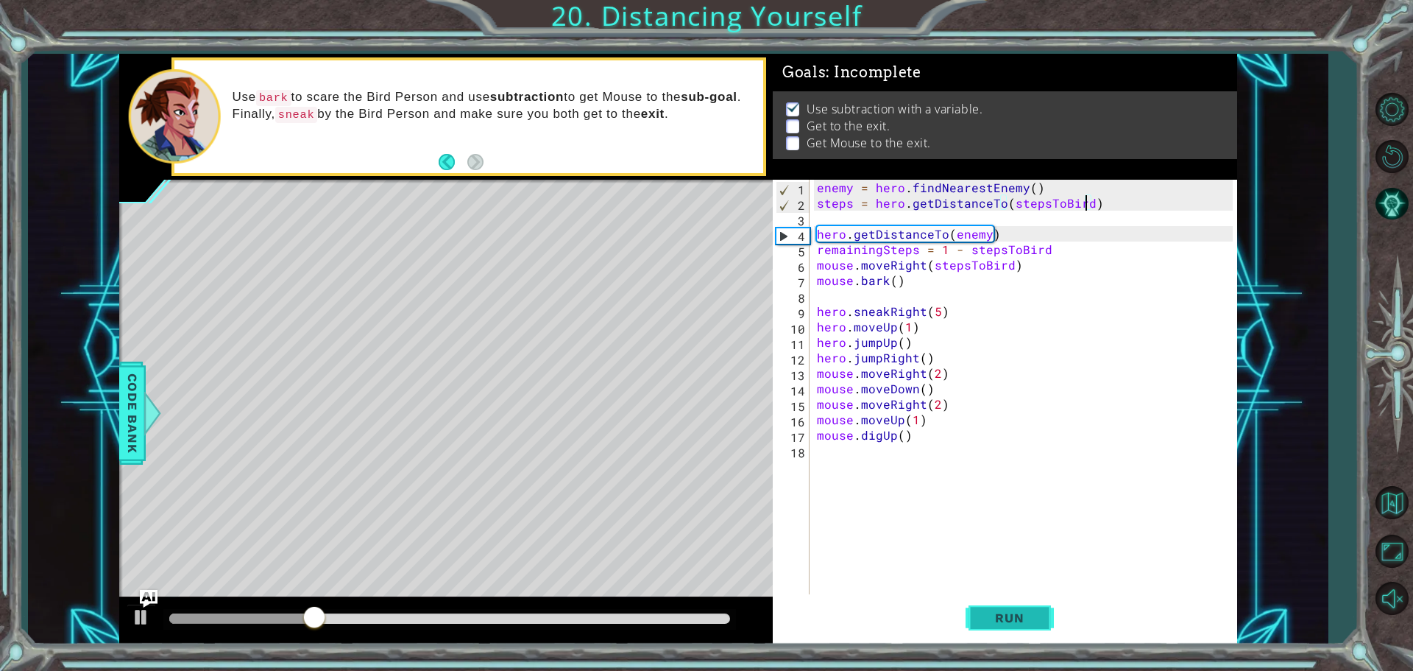
type textarea "steps = hero.getDistanceTo(stepsToBird)"
click at [988, 610] on span "Run" at bounding box center [1009, 617] width 58 height 15
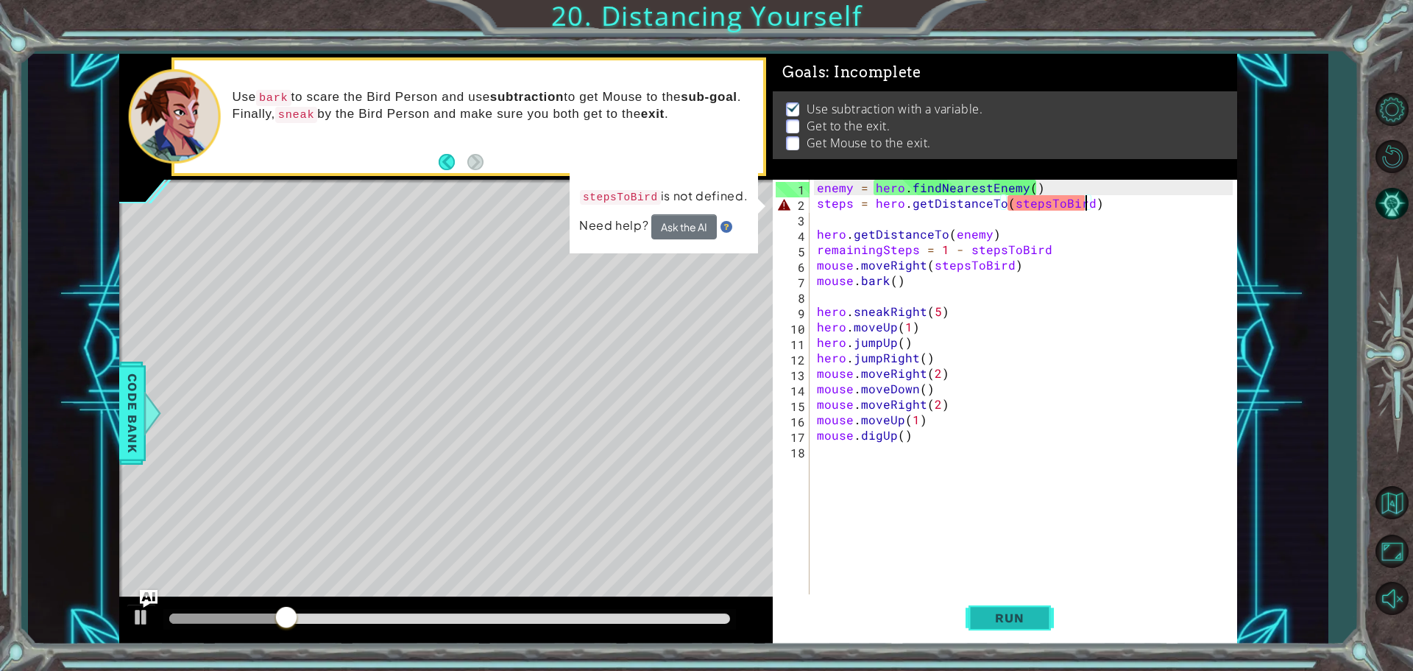
click at [1022, 622] on span "Run" at bounding box center [1009, 617] width 58 height 15
click at [994, 627] on button "Run" at bounding box center [1010, 617] width 88 height 46
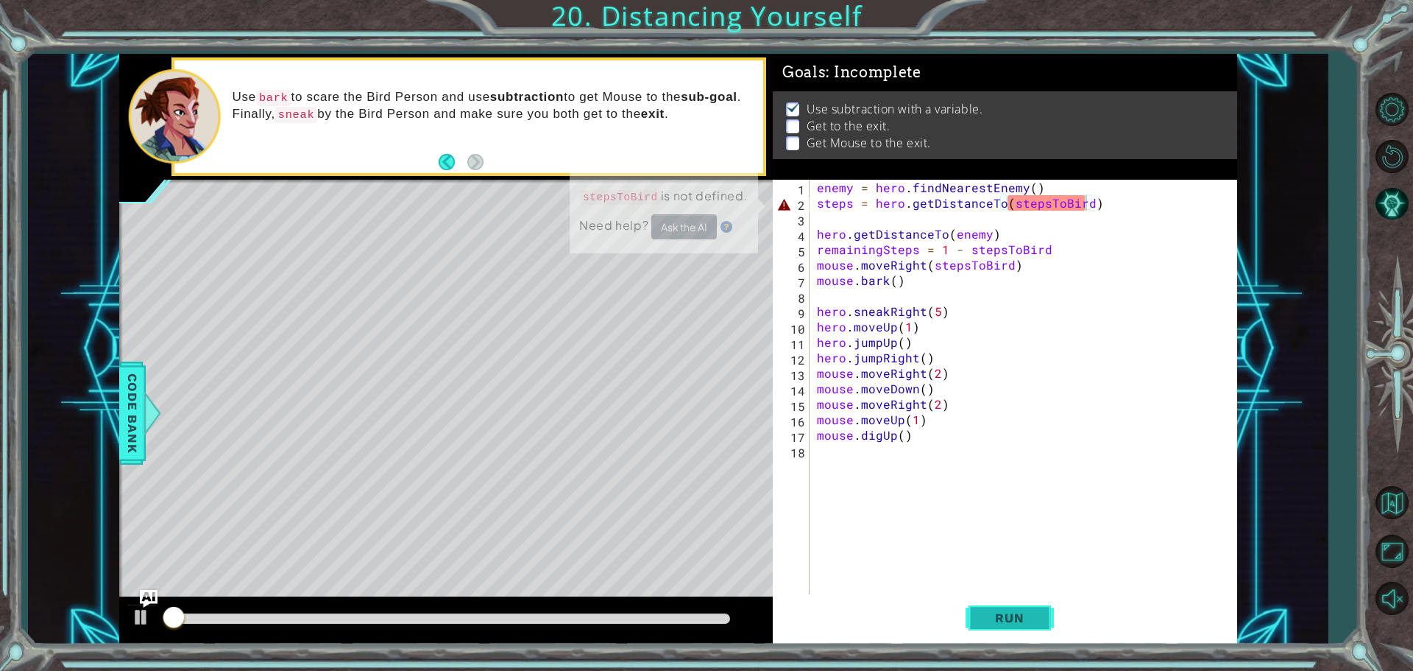
click at [976, 620] on button "Run" at bounding box center [1010, 617] width 88 height 46
click at [1004, 609] on button "Run" at bounding box center [1010, 617] width 88 height 46
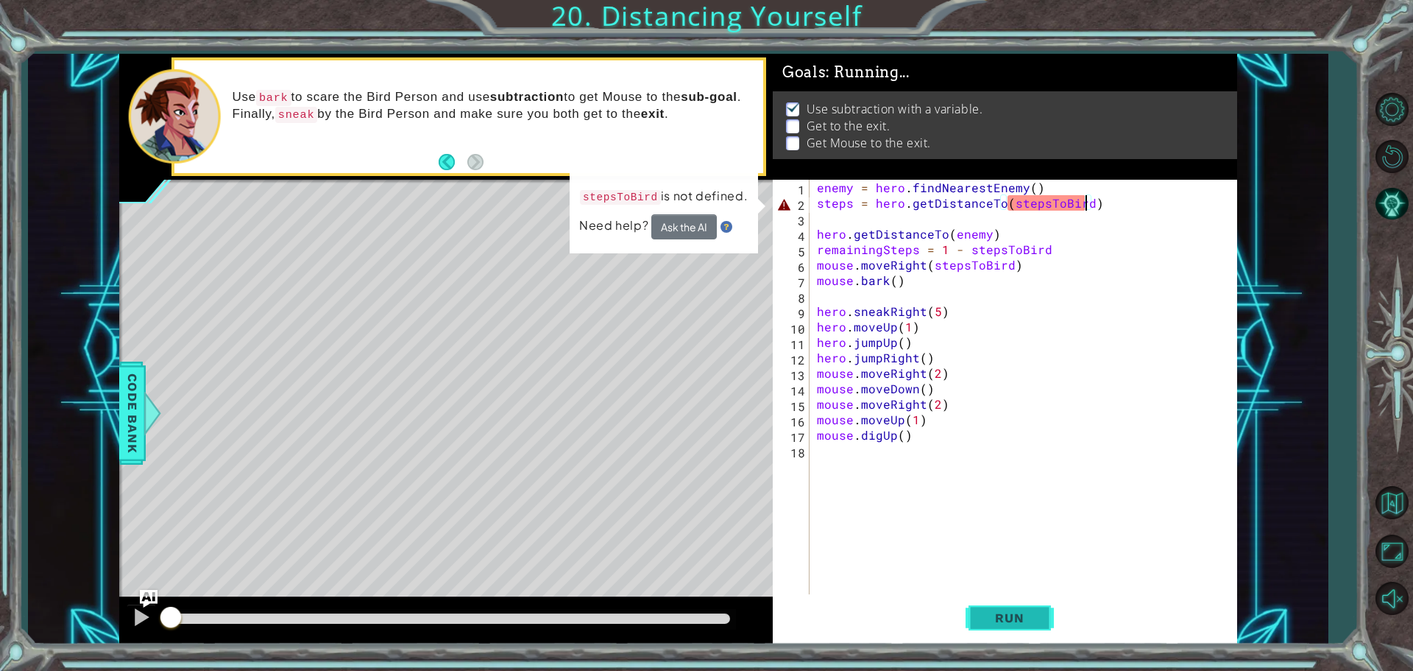
click at [1005, 609] on button "Run" at bounding box center [1010, 617] width 88 height 46
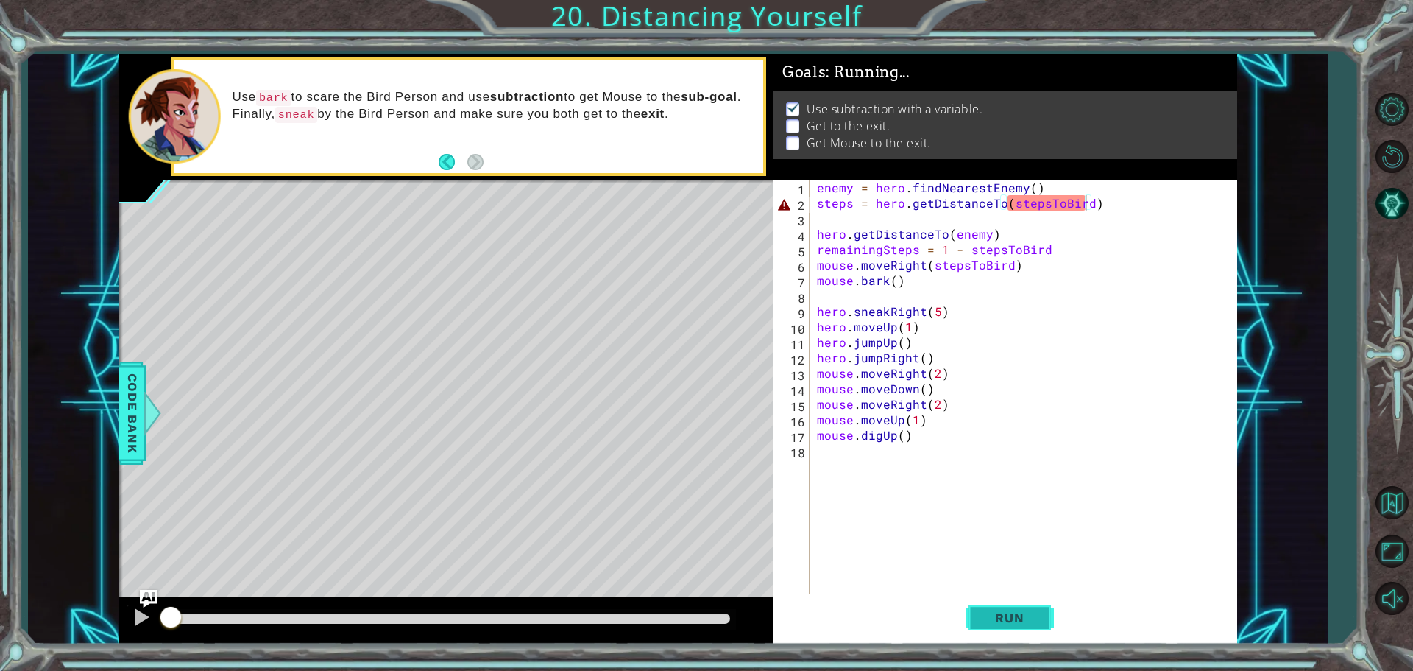
drag, startPoint x: 1005, startPoint y: 609, endPoint x: 1412, endPoint y: 76, distance: 670.5
click at [1114, 562] on div "steps = hero.getDistanceTo(stepsToBird) 1 2 3 4 5 6 7 8 9 10 11 12 13 14 15 16 …" at bounding box center [1005, 412] width 464 height 464
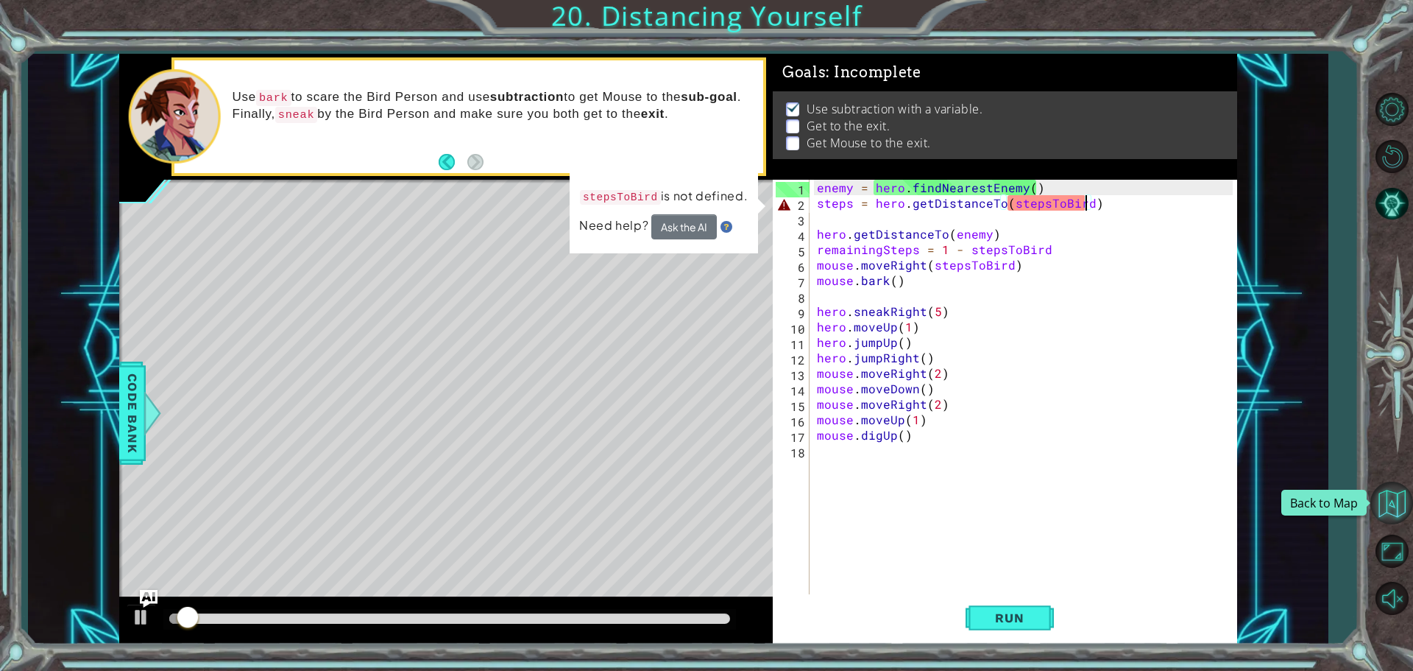
click at [1401, 498] on button "Back to Map" at bounding box center [1391, 502] width 43 height 43
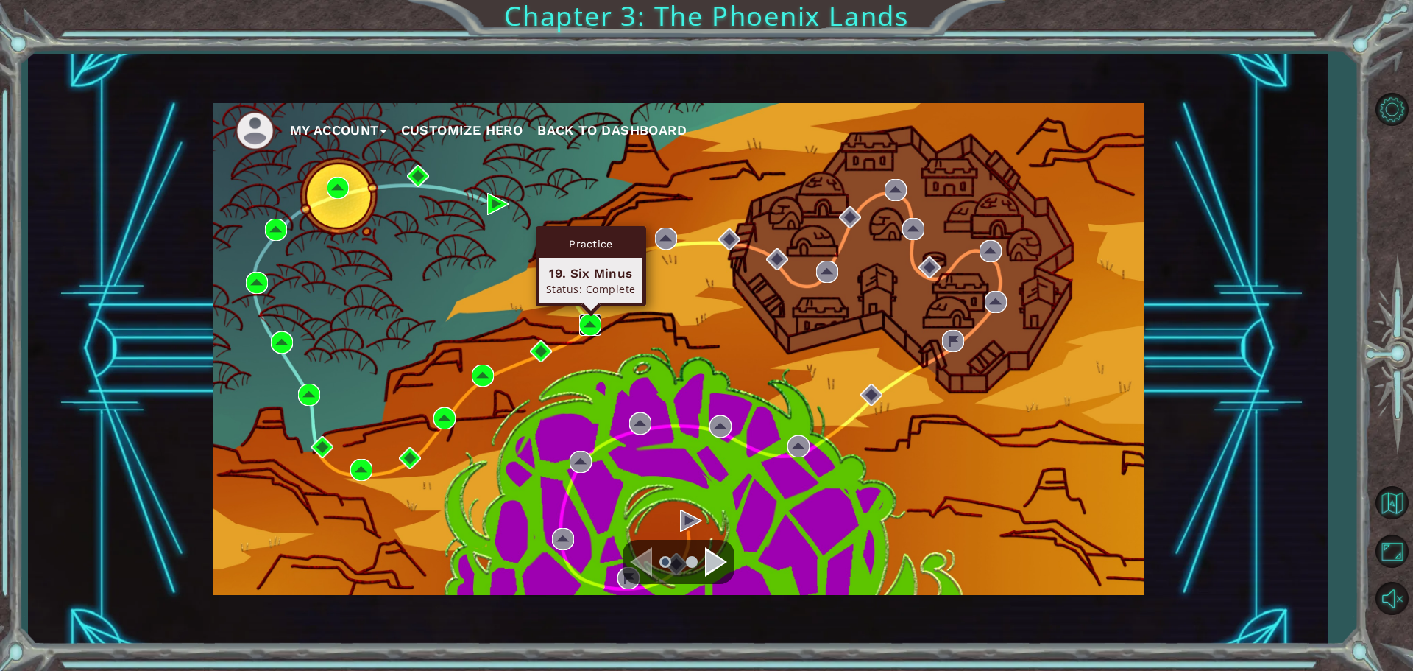
click at [580, 332] on img at bounding box center [590, 325] width 22 height 22
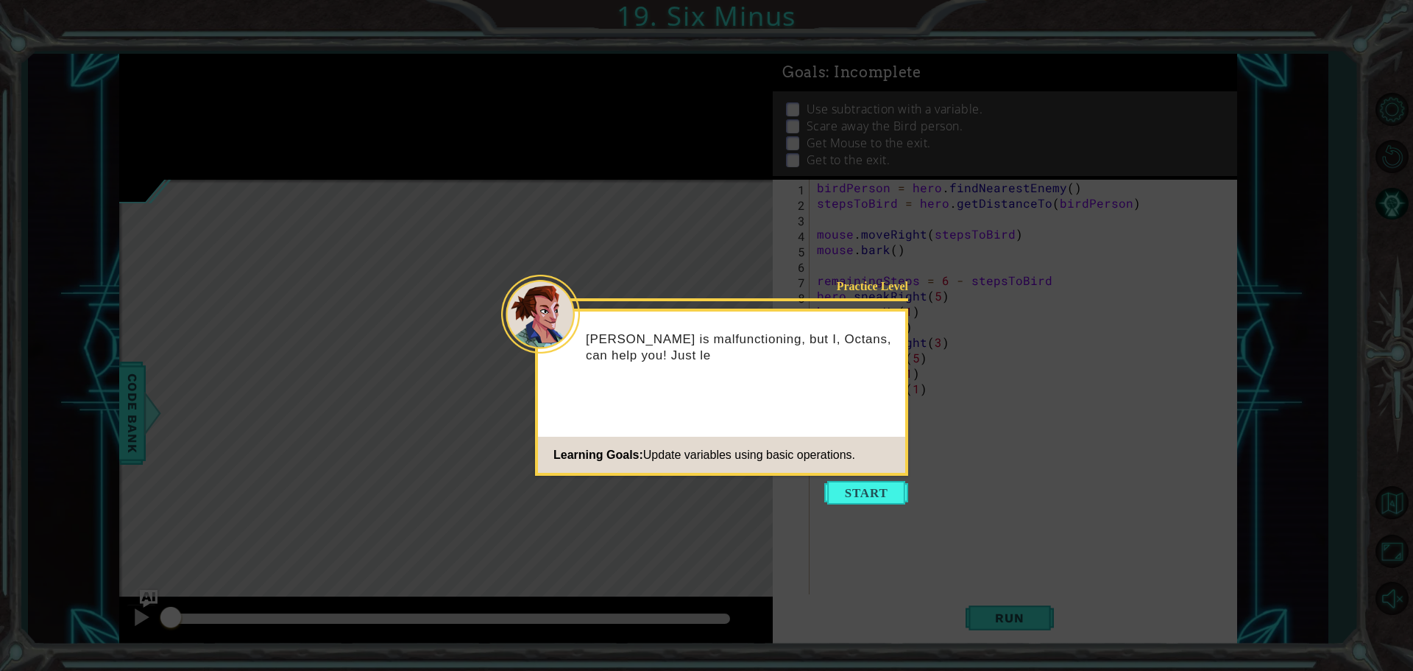
click at [863, 509] on icon at bounding box center [706, 335] width 1413 height 671
click at [864, 494] on button "Start" at bounding box center [866, 493] width 84 height 24
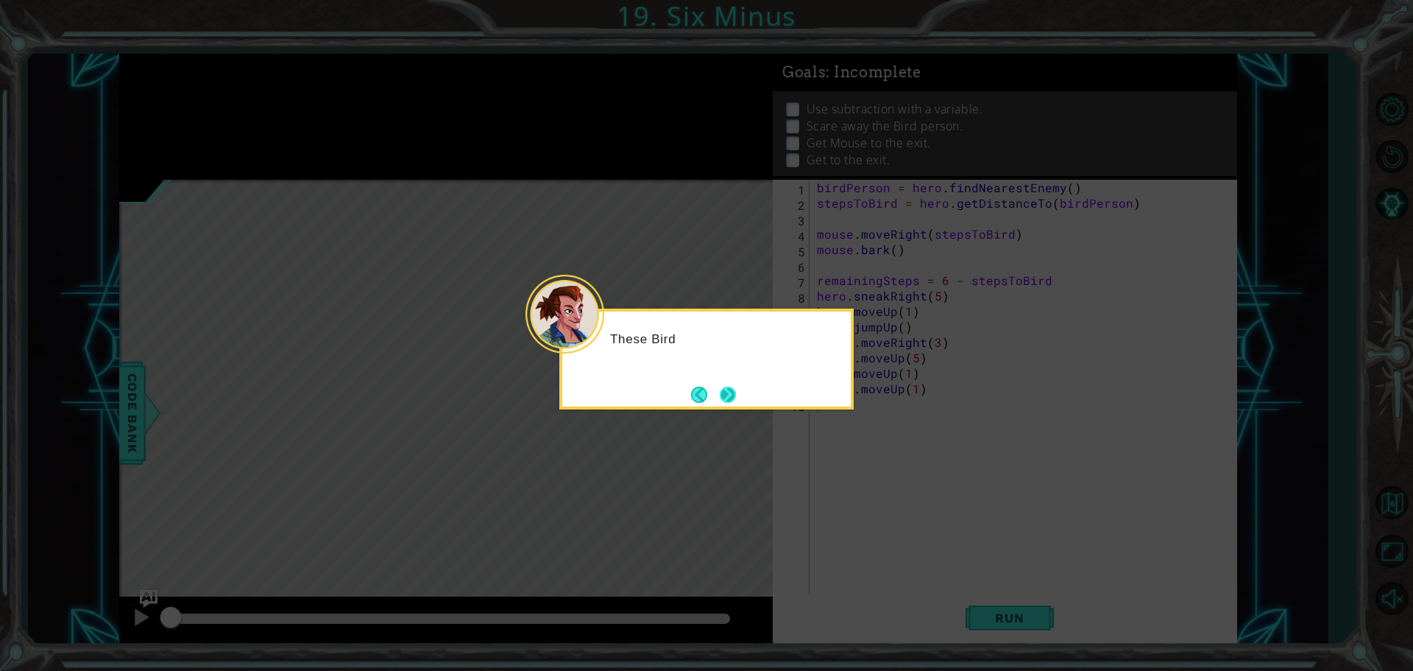
click at [720, 397] on button "Next" at bounding box center [728, 394] width 16 height 16
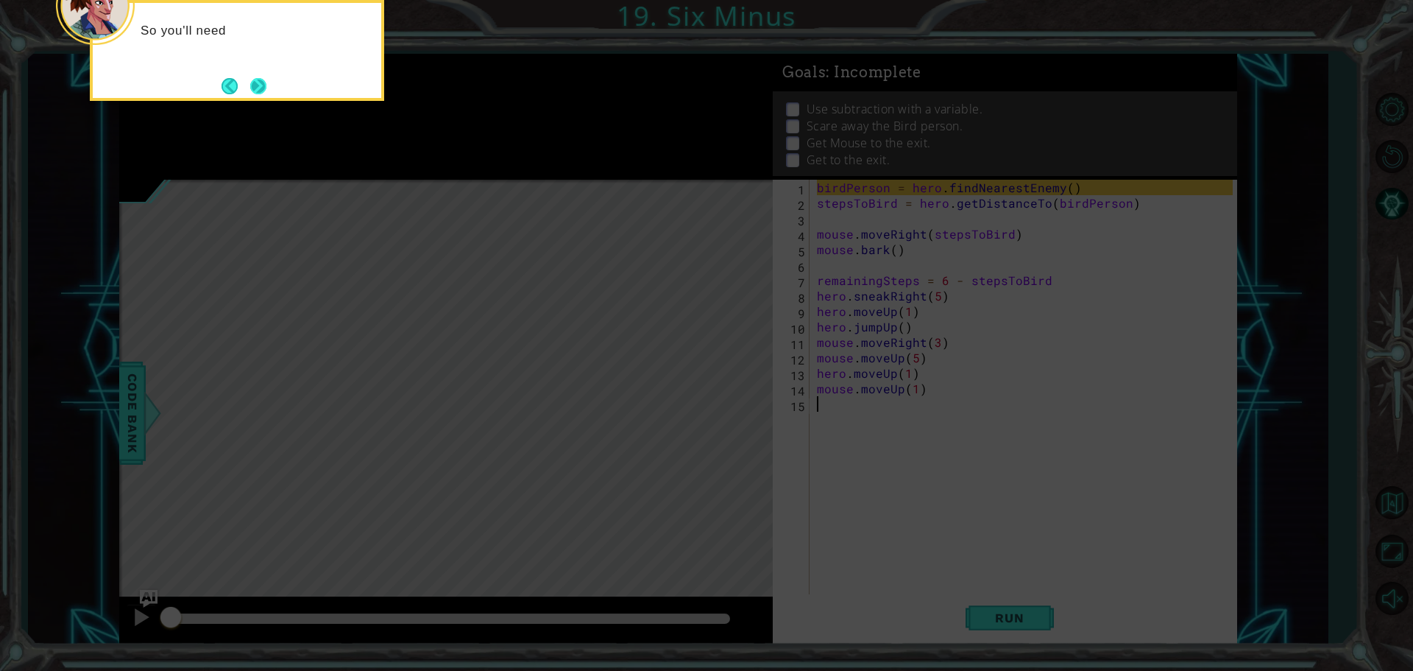
click at [258, 88] on button "Next" at bounding box center [258, 86] width 16 height 16
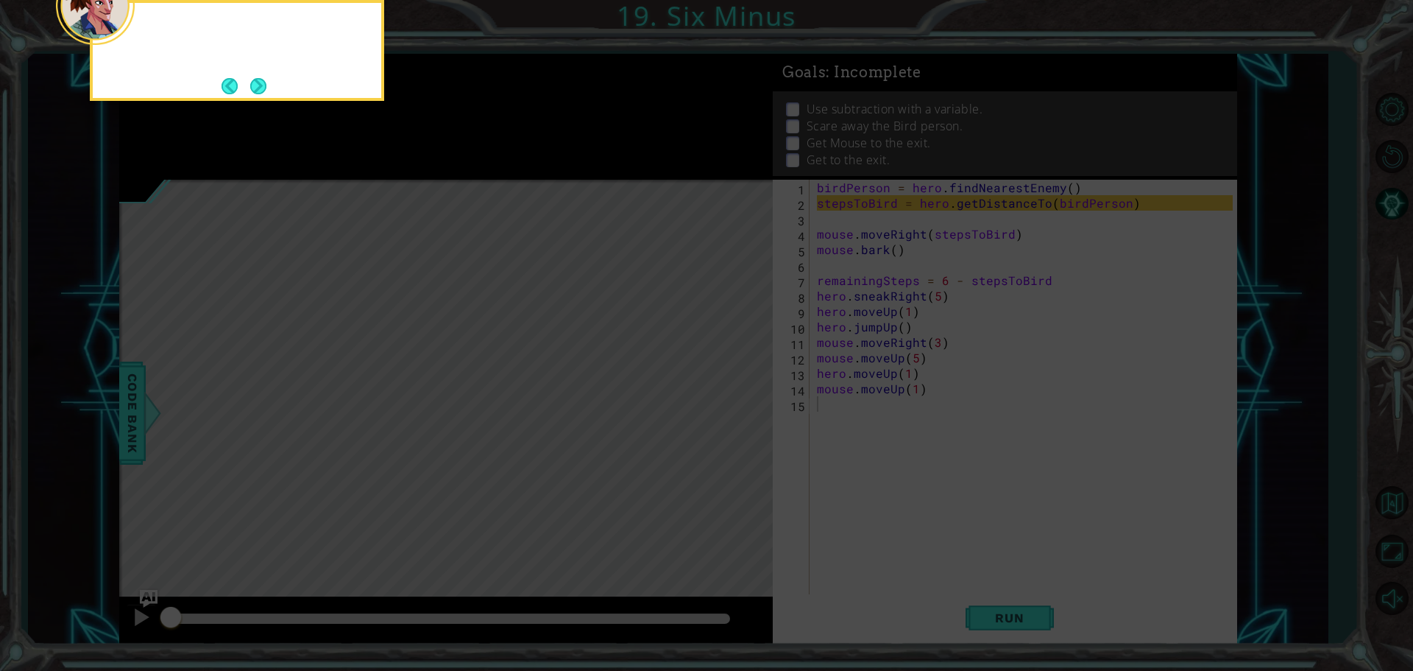
click at [258, 88] on button "Next" at bounding box center [258, 86] width 22 height 22
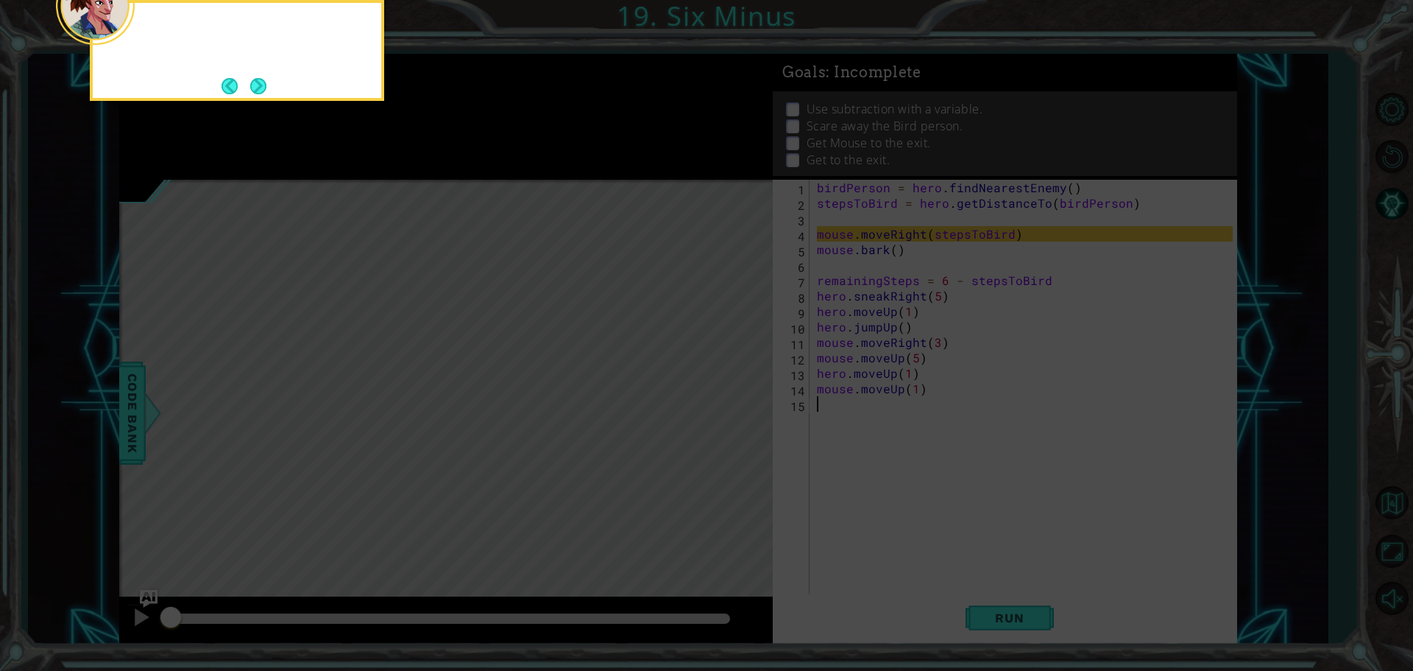
click at [258, 88] on button "Next" at bounding box center [258, 86] width 16 height 16
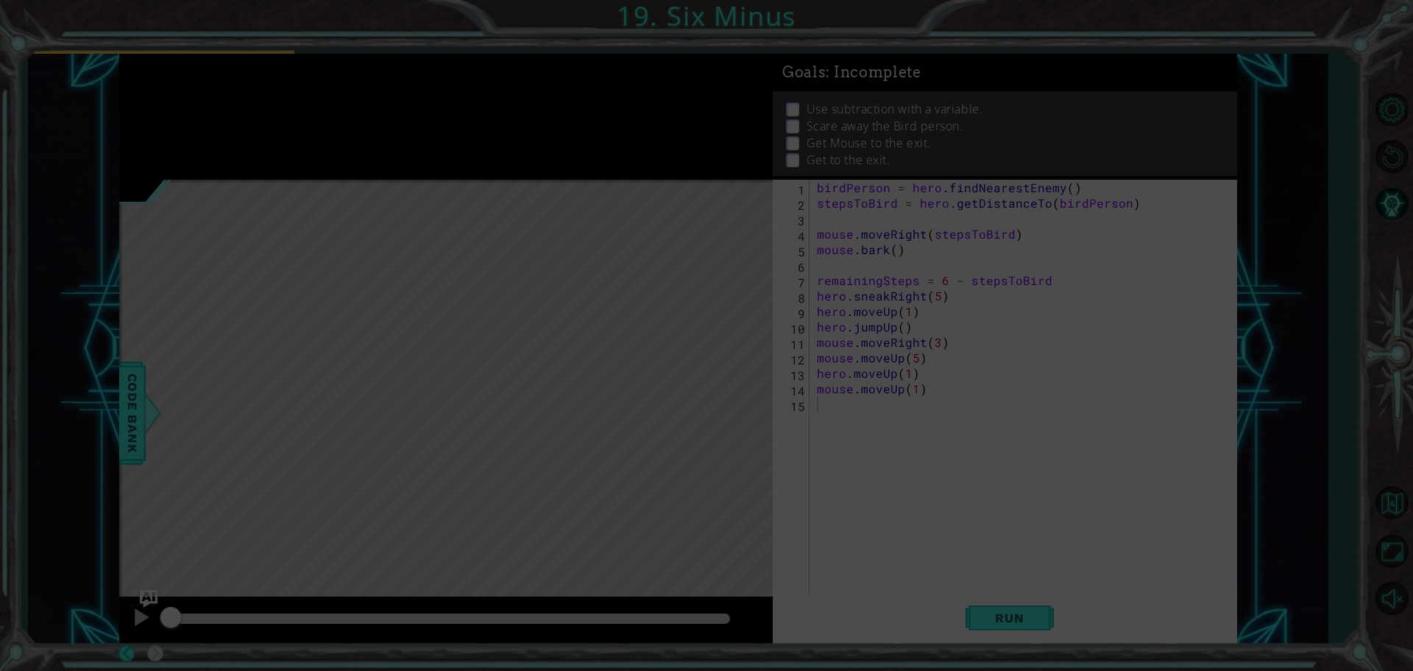
drag, startPoint x: 258, startPoint y: 88, endPoint x: 250, endPoint y: 84, distance: 8.9
click at [177, 51] on div at bounding box center [148, 27] width 58 height 48
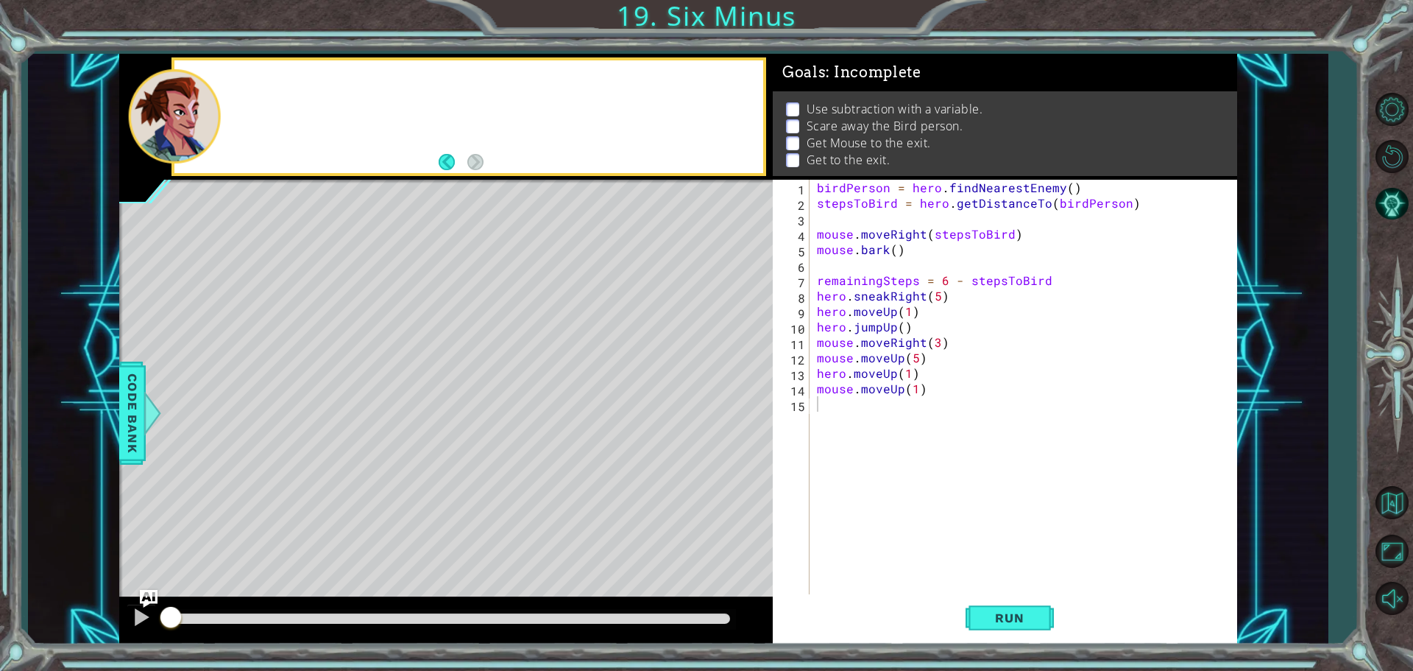
click at [250, 84] on div at bounding box center [468, 116] width 589 height 113
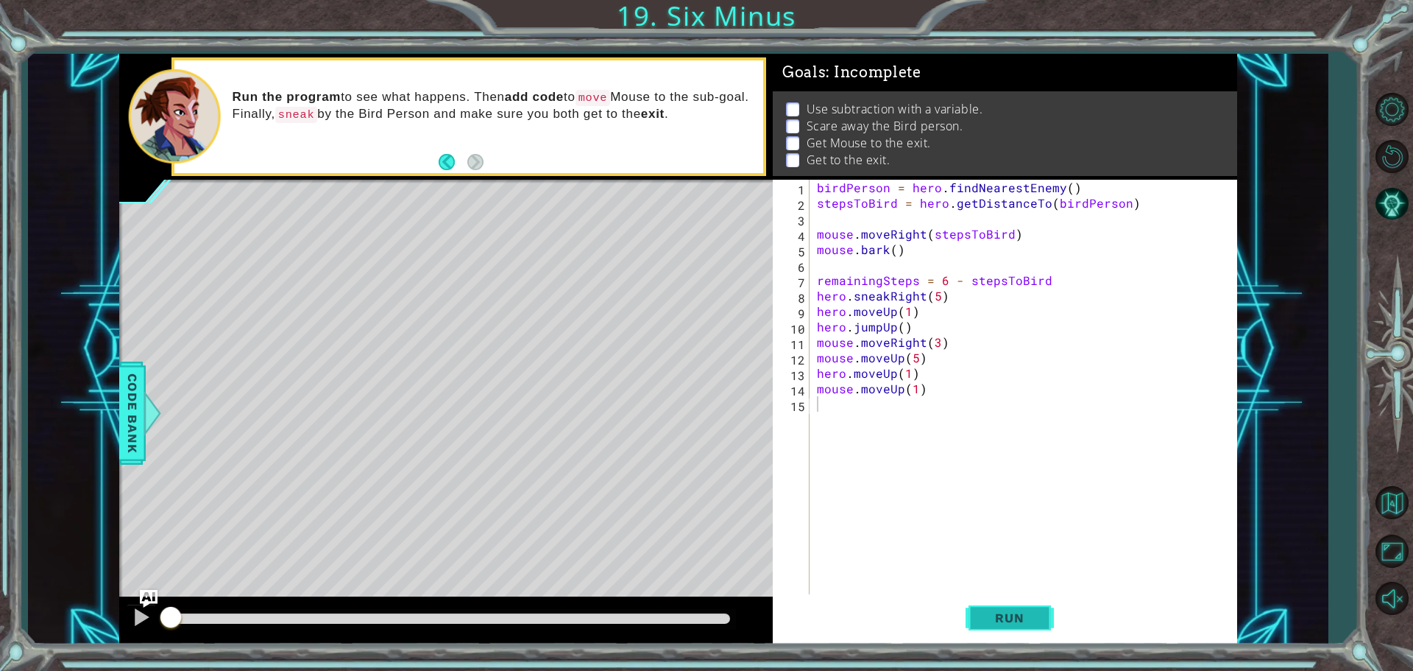
click at [1033, 637] on button "Run" at bounding box center [1010, 617] width 88 height 46
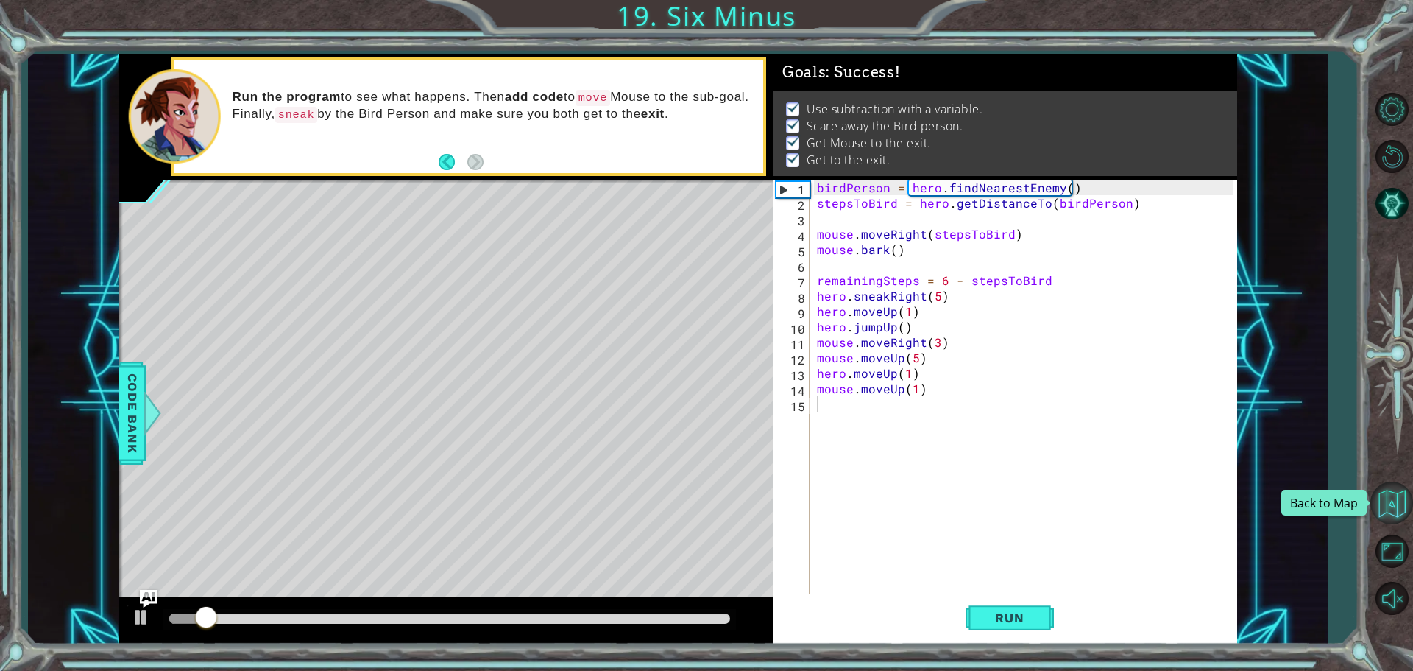
click at [1401, 501] on button "Back to Map" at bounding box center [1391, 502] width 43 height 43
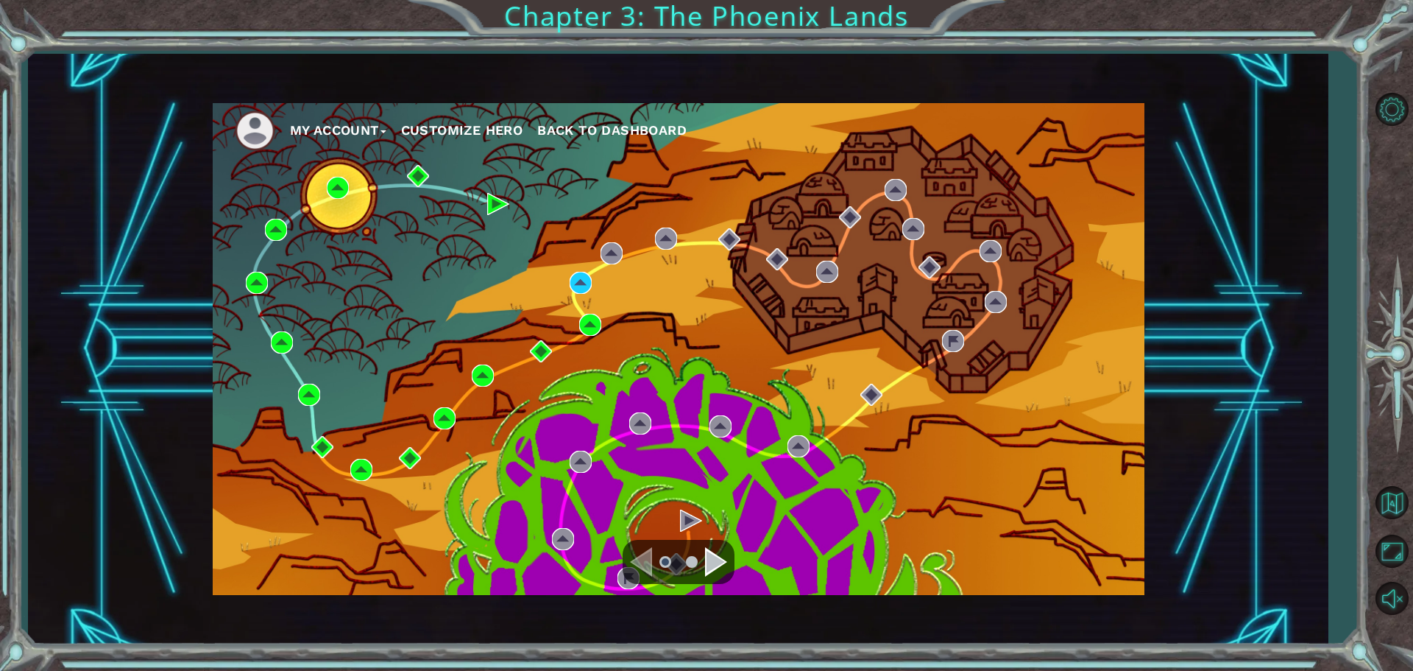
click at [568, 271] on div "My Account Customize Hero Back to Dashboard" at bounding box center [679, 349] width 932 height 492
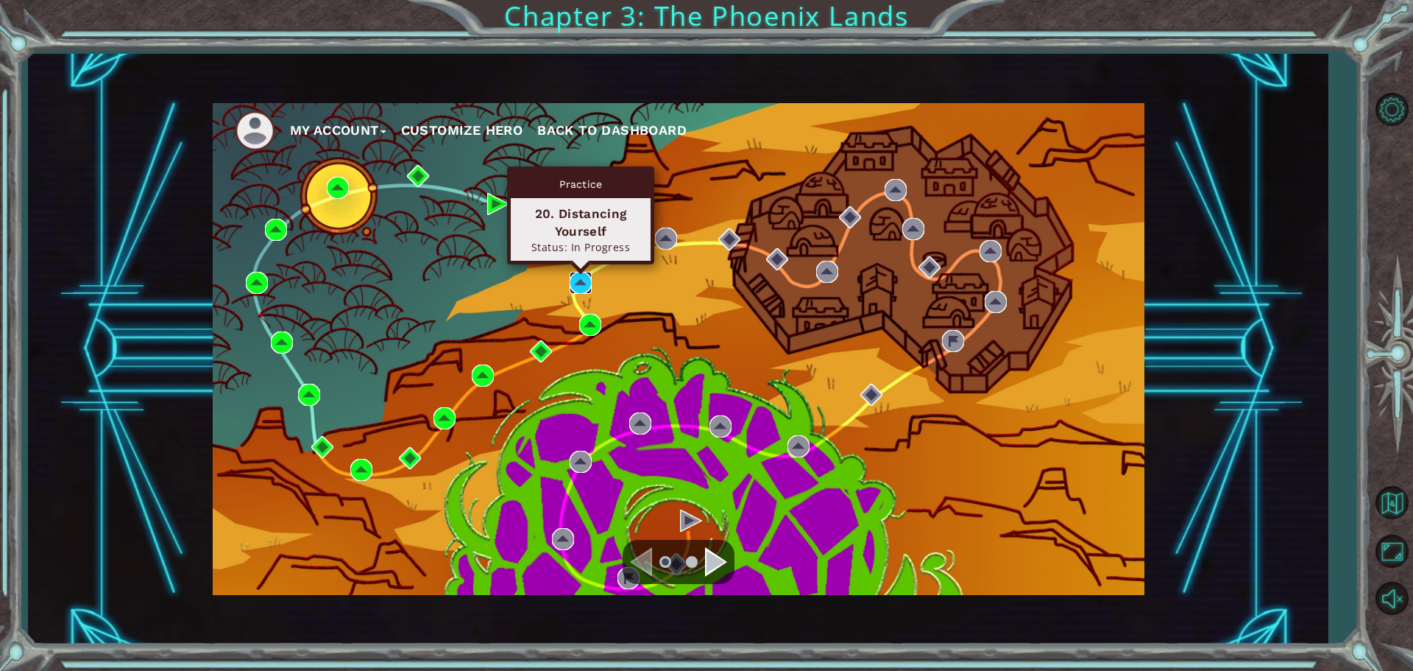
click at [573, 272] on img at bounding box center [581, 283] width 22 height 22
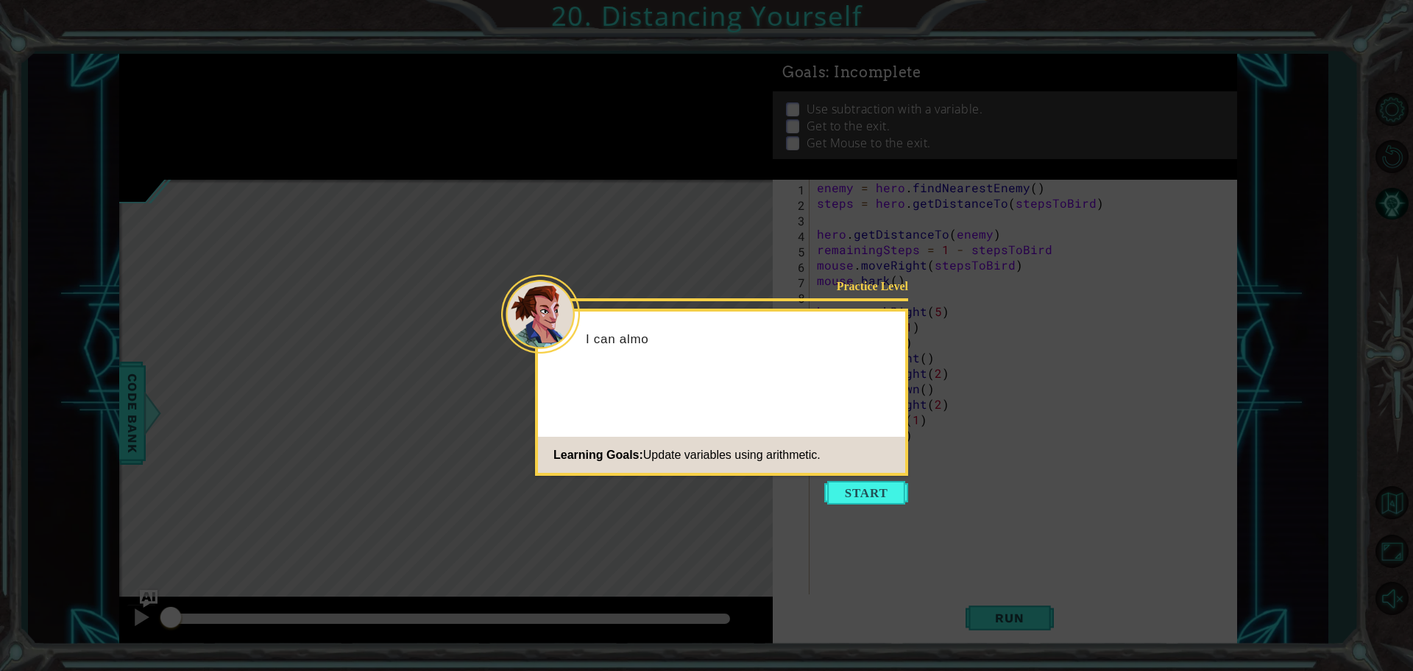
click at [879, 512] on icon at bounding box center [706, 335] width 1413 height 671
click at [877, 492] on button "Start" at bounding box center [866, 493] width 84 height 24
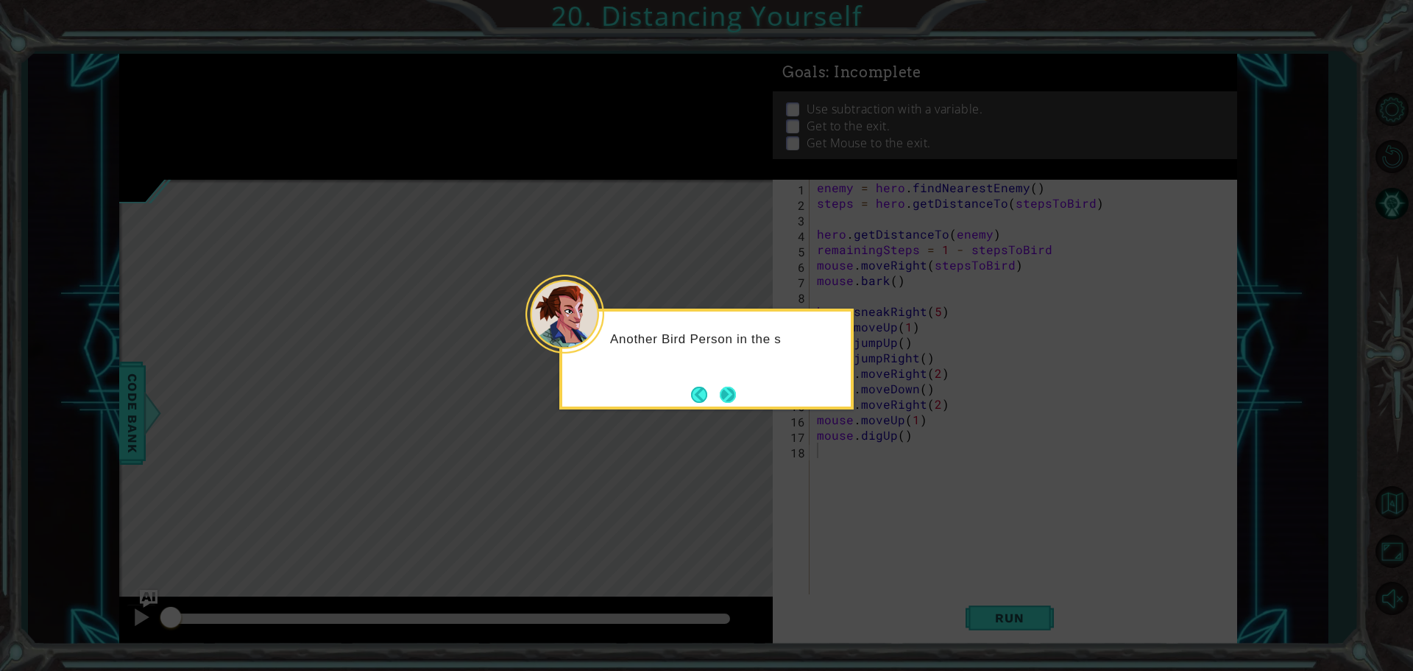
click at [736, 391] on button "Next" at bounding box center [728, 394] width 16 height 16
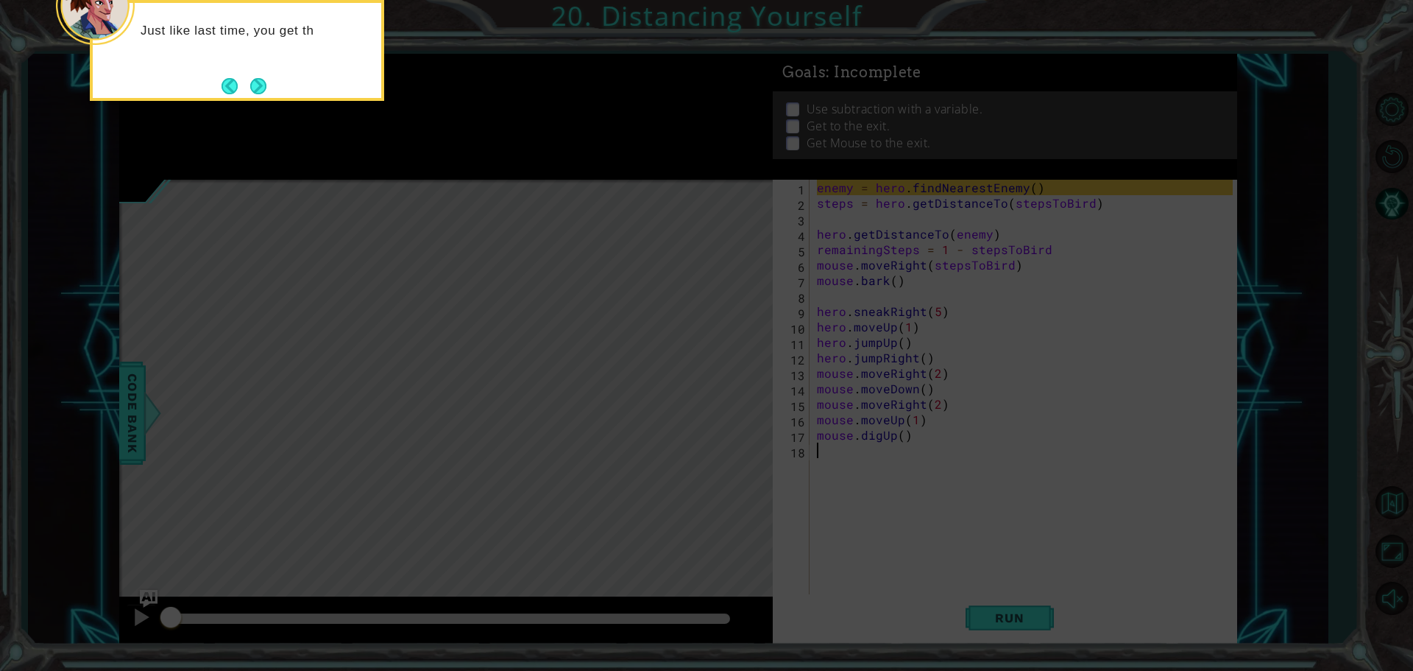
click at [273, 91] on div "Just like last time, you get th" at bounding box center [237, 50] width 294 height 101
click at [261, 93] on button "Next" at bounding box center [258, 86] width 16 height 16
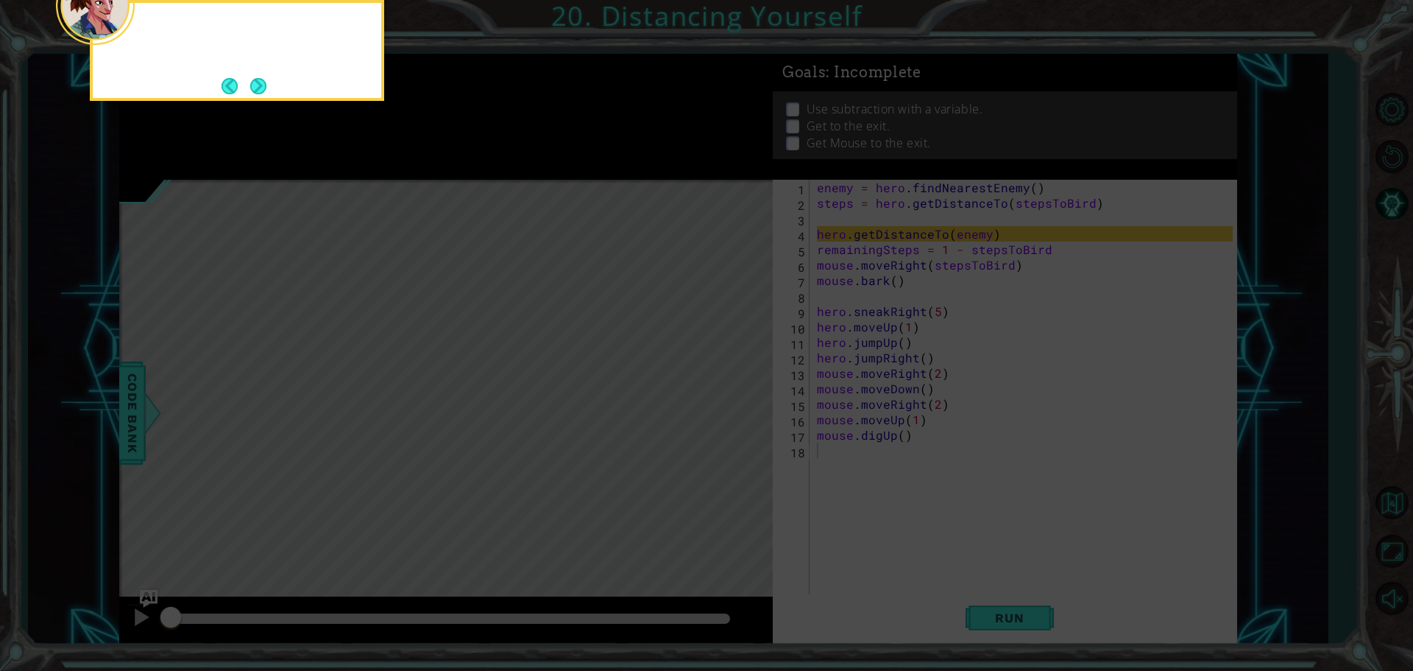
click at [261, 93] on button "Next" at bounding box center [258, 86] width 16 height 16
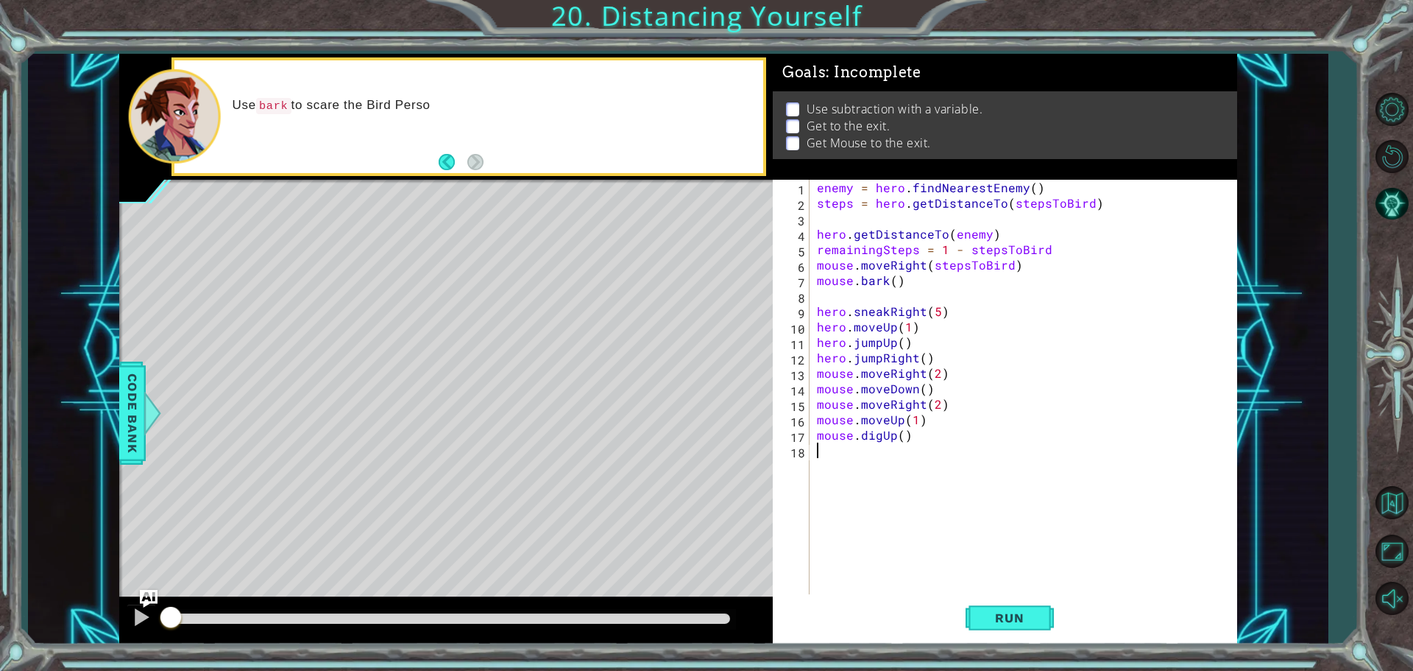
click at [851, 210] on div "enemy = hero . findNearestEnemy ( ) steps = hero . getDistanceTo ( stepsToBird …" at bounding box center [1027, 404] width 426 height 448
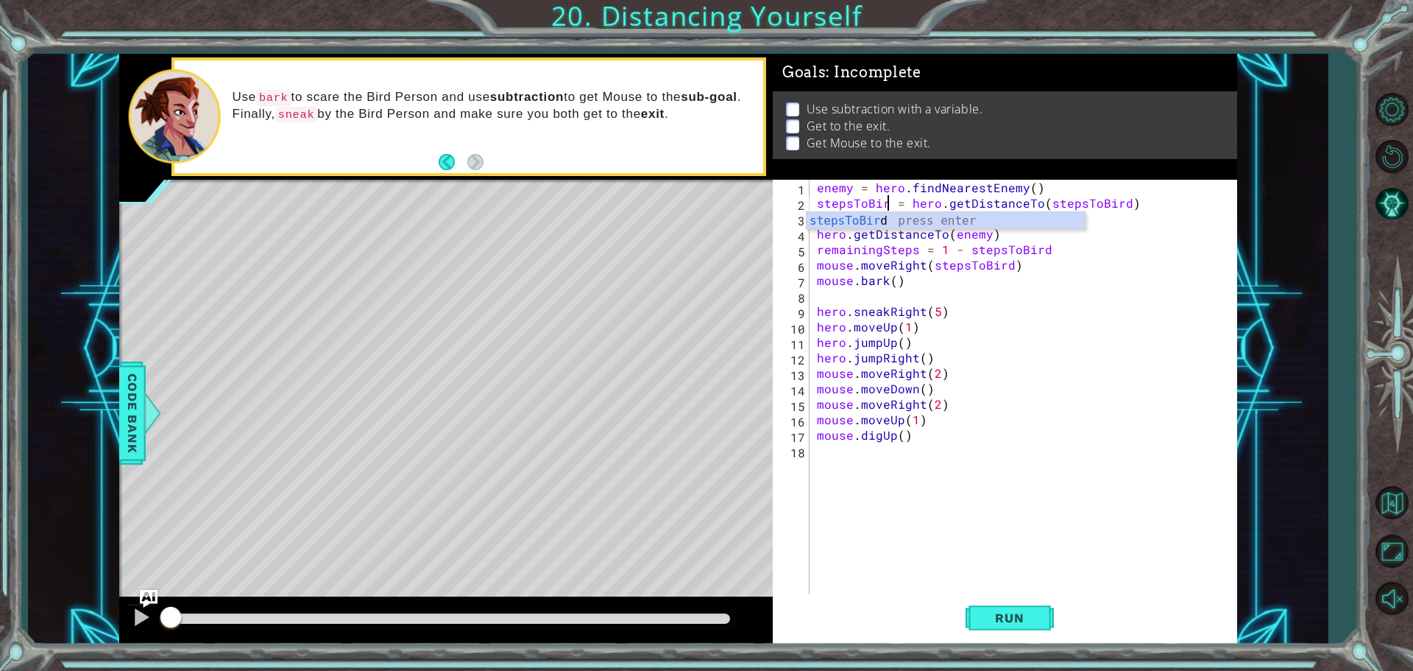
scroll to position [0, 4]
click at [1042, 360] on div "enemy = hero . findNearestEnemy ( ) stepsToBird = hero . getDistanceTo ( stepsT…" at bounding box center [1027, 404] width 426 height 448
click at [850, 184] on div "enemy = hero . findNearestEnemy ( ) stepsToBird = hero . getDistanceTo ( stepsT…" at bounding box center [1027, 404] width 426 height 448
click at [1027, 612] on span "Run" at bounding box center [1009, 617] width 58 height 15
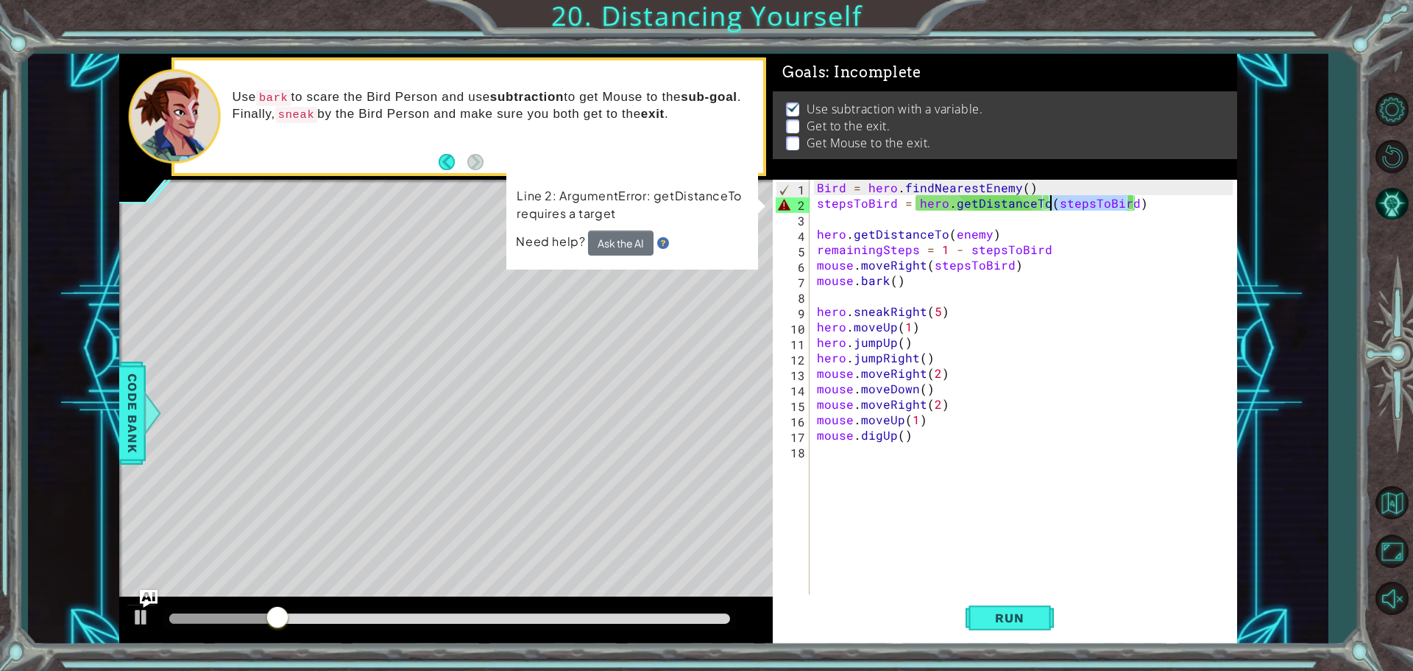
drag, startPoint x: 1125, startPoint y: 204, endPoint x: 1050, endPoint y: 208, distance: 75.2
click at [1050, 208] on div "Bird = hero . findNearestEnemy ( ) stepsToBird = hero . getDistanceTo ( stepsTo…" at bounding box center [1027, 404] width 426 height 448
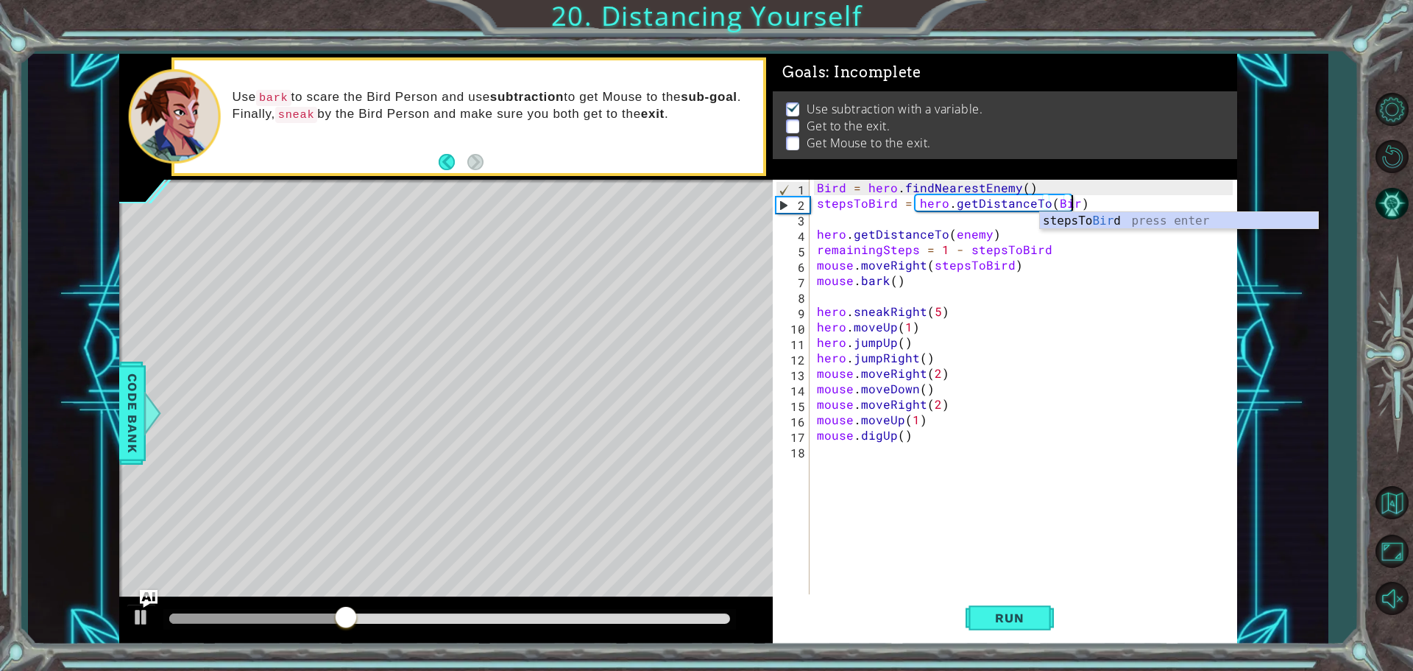
scroll to position [0, 15]
click at [1064, 634] on div "Run" at bounding box center [1009, 617] width 464 height 46
click at [1034, 619] on span "Run" at bounding box center [1009, 617] width 58 height 15
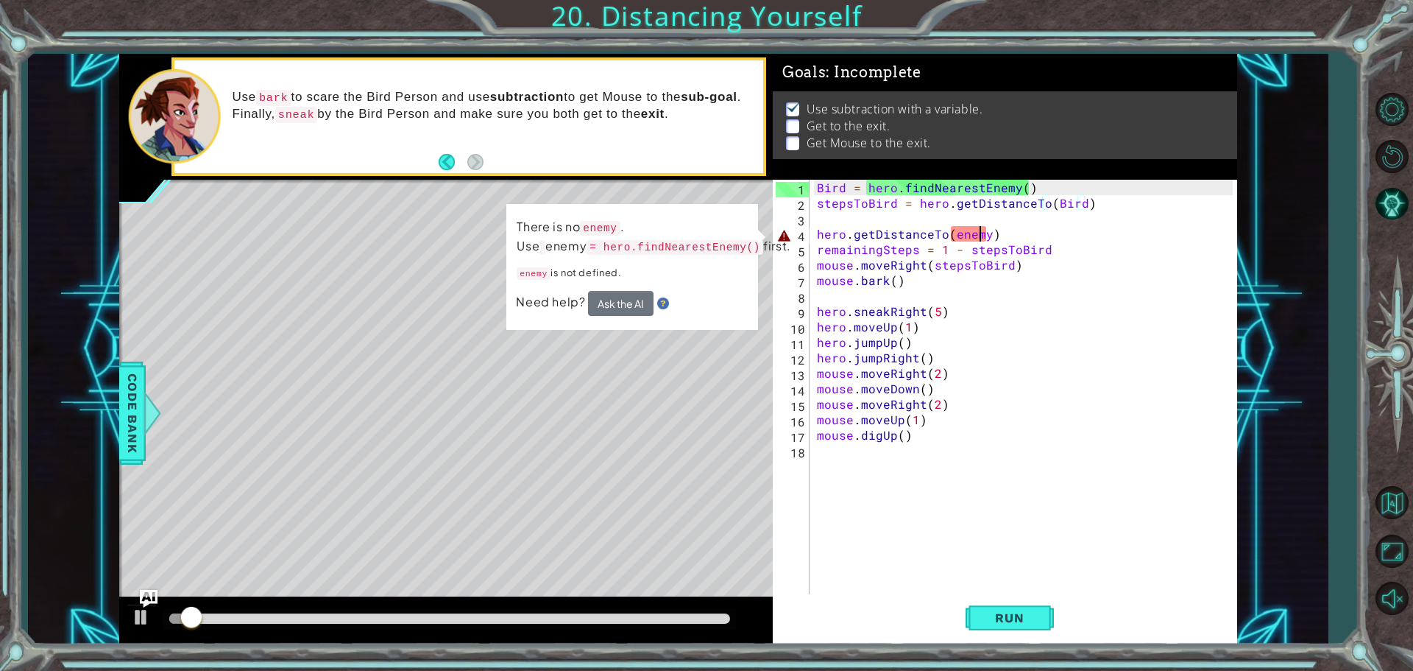
click at [983, 227] on div "Bird = hero . findNearestEnemy ( ) stepsToBird = hero . getDistanceTo ( Bird ) …" at bounding box center [1027, 404] width 426 height 448
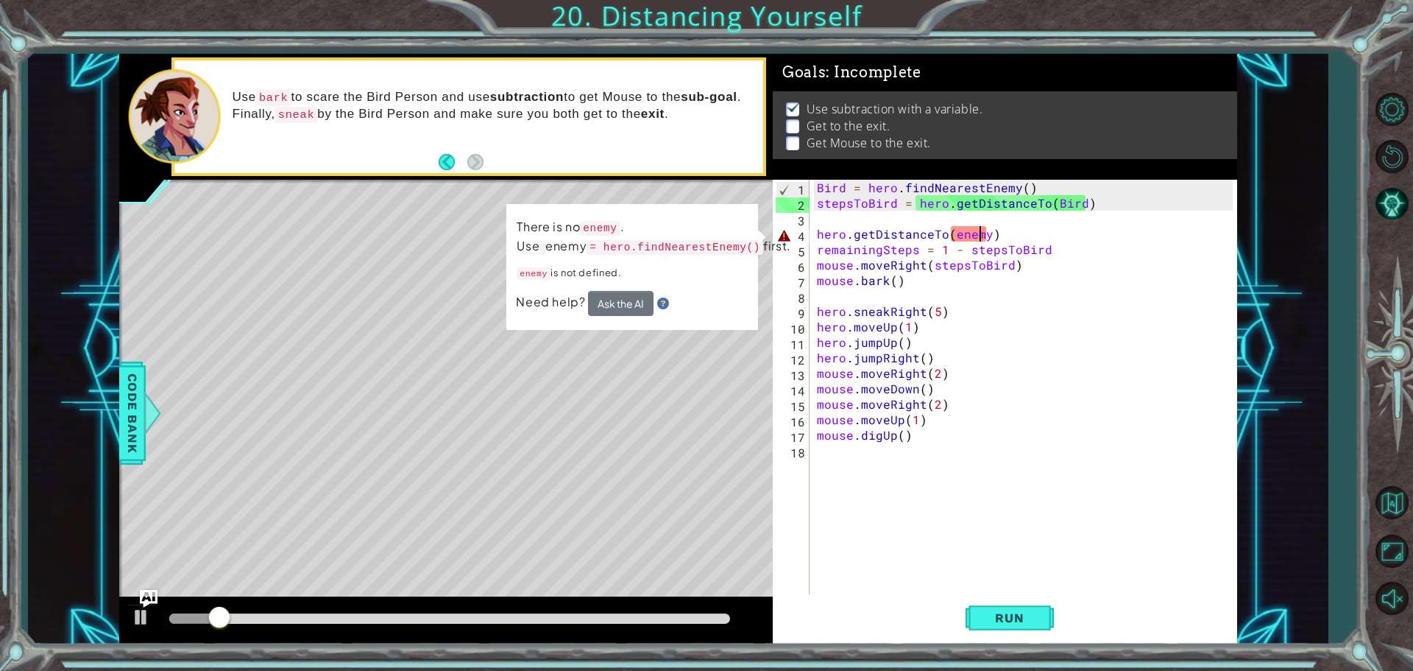
click at [987, 230] on div "Bird = hero . findNearestEnemy ( ) stepsToBird = hero . getDistanceTo ( Bird ) …" at bounding box center [1027, 404] width 426 height 448
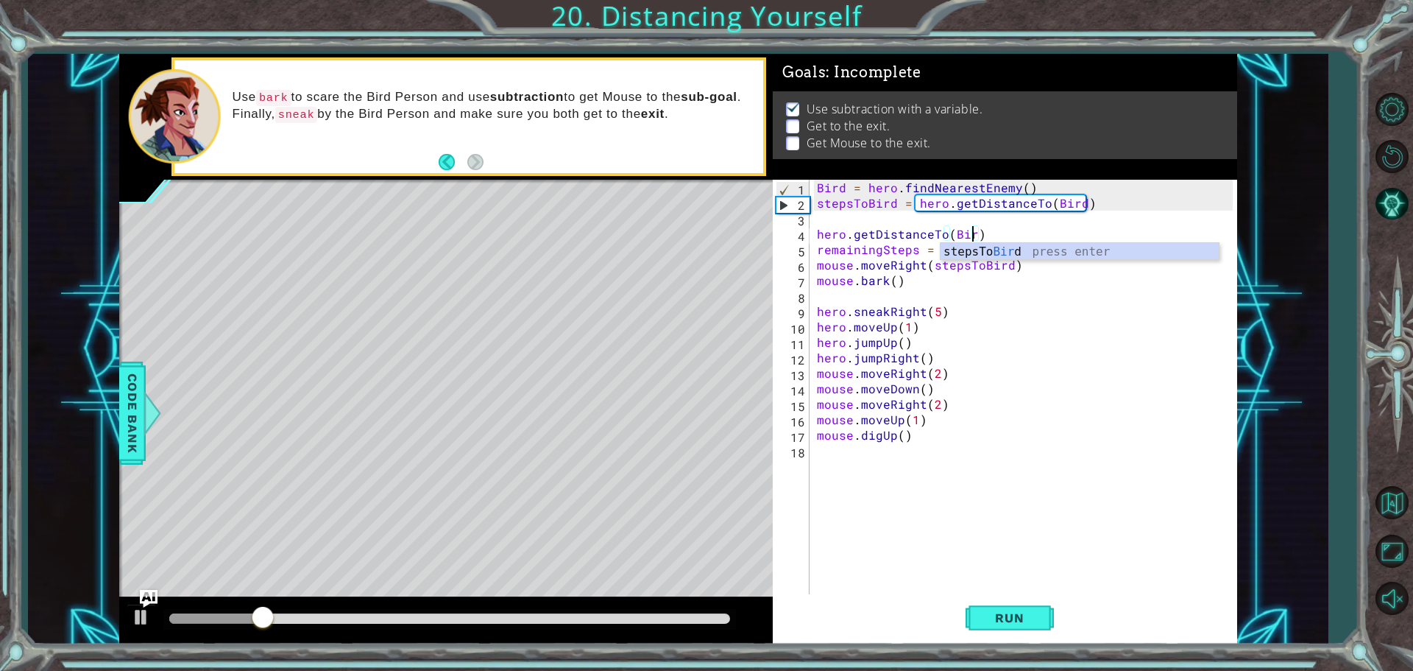
scroll to position [0, 10]
type textarea "hero.getDistanceTo(Bird)"
click at [997, 609] on button "Run" at bounding box center [1010, 617] width 88 height 46
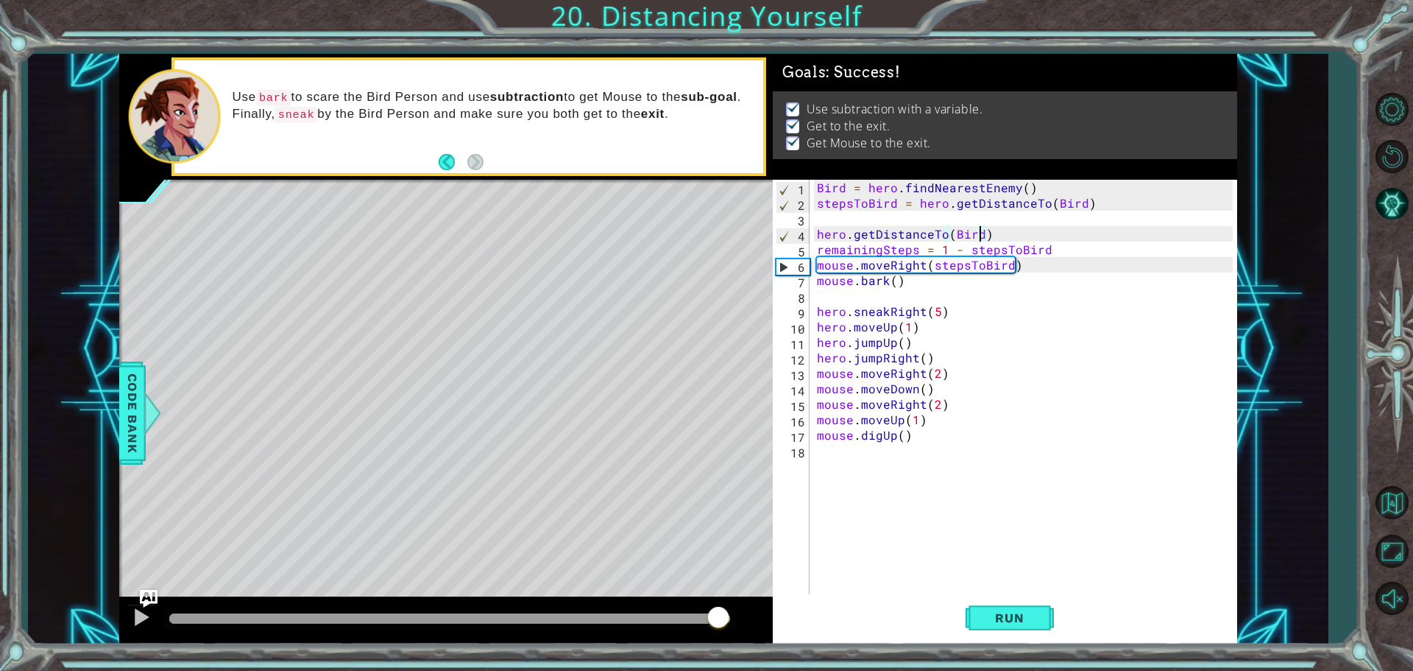
click at [719, 621] on div at bounding box center [449, 618] width 561 height 10
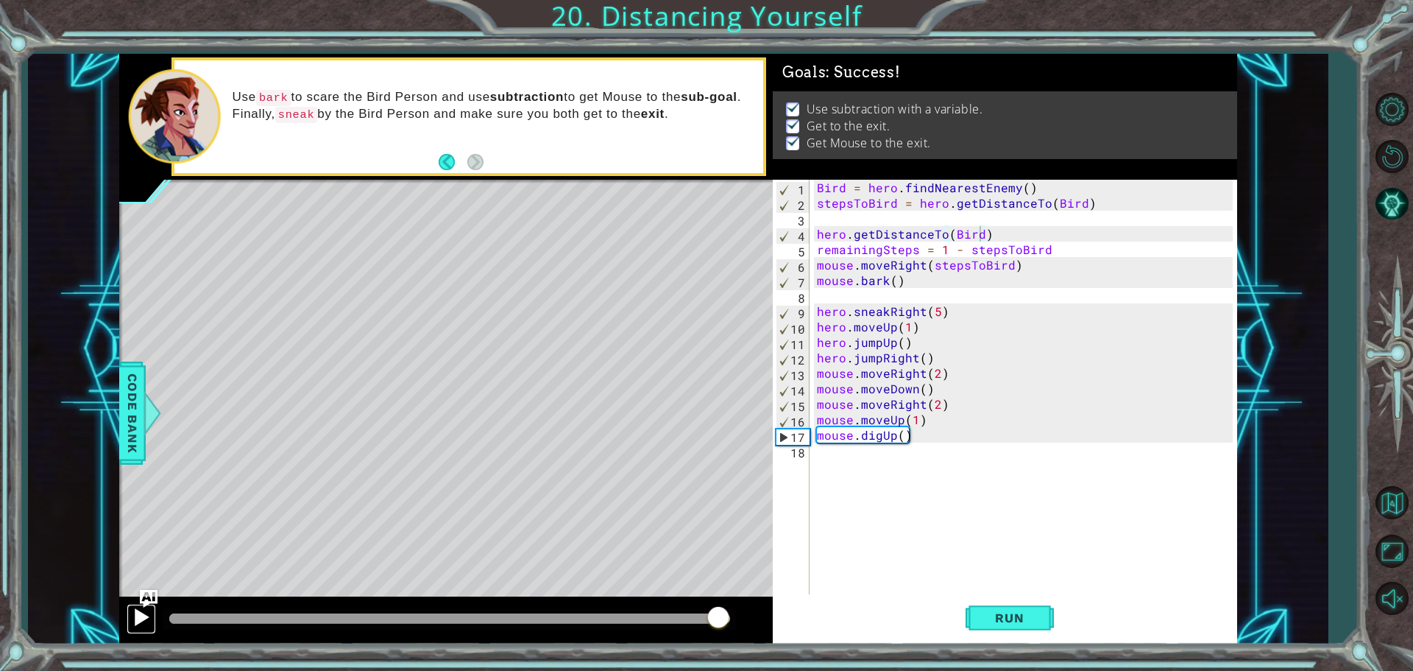
click at [150, 612] on div at bounding box center [141, 616] width 19 height 19
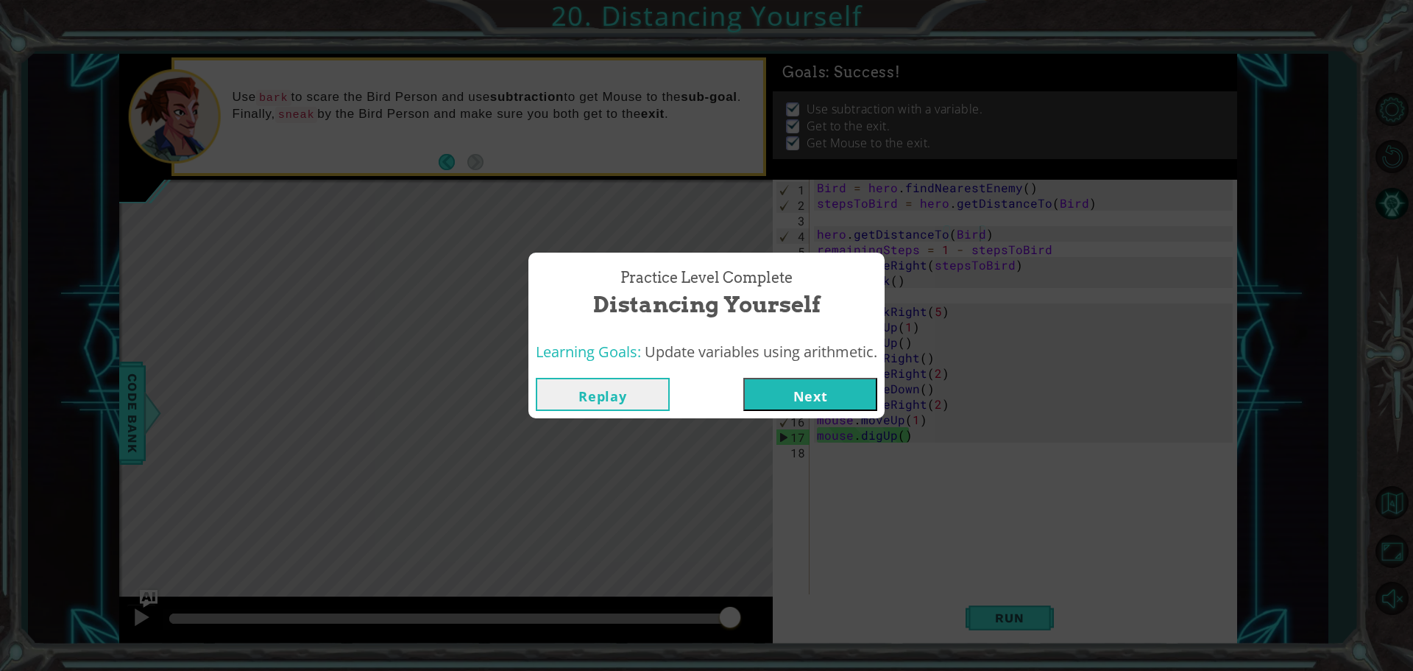
click at [870, 391] on button "Next" at bounding box center [810, 394] width 134 height 33
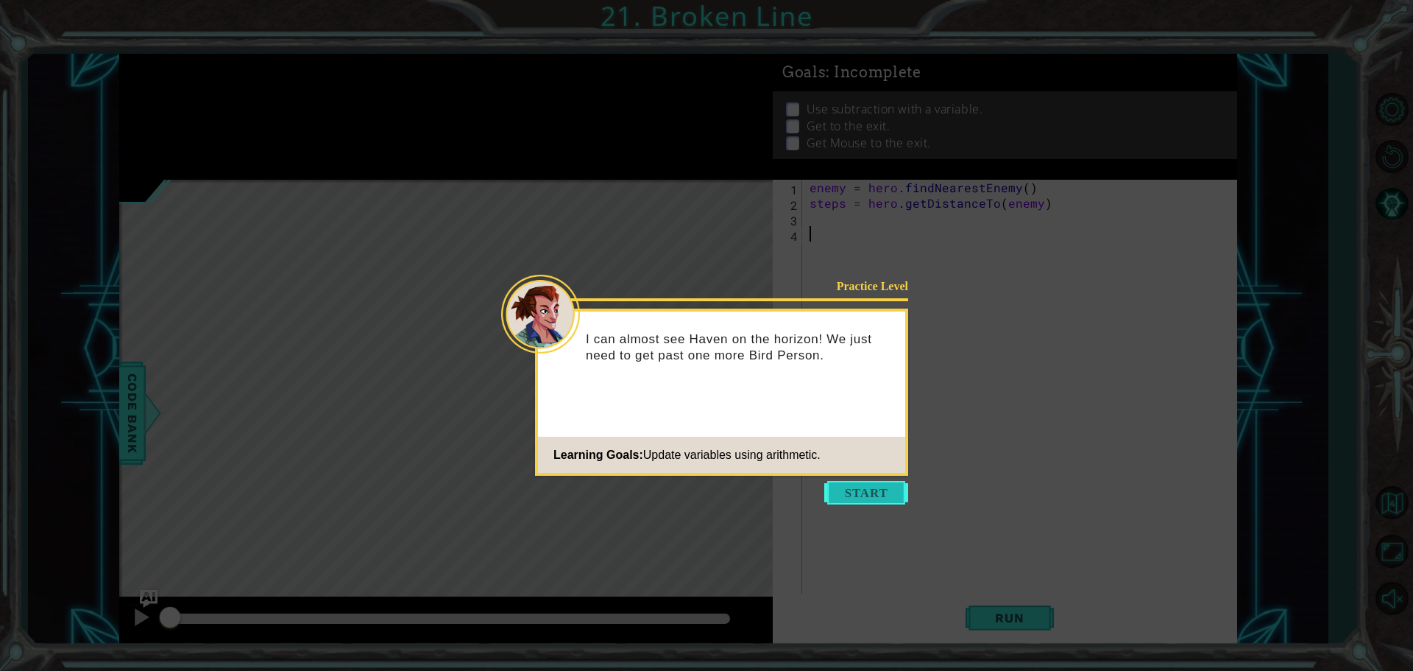
click at [840, 481] on button "Start" at bounding box center [866, 493] width 84 height 24
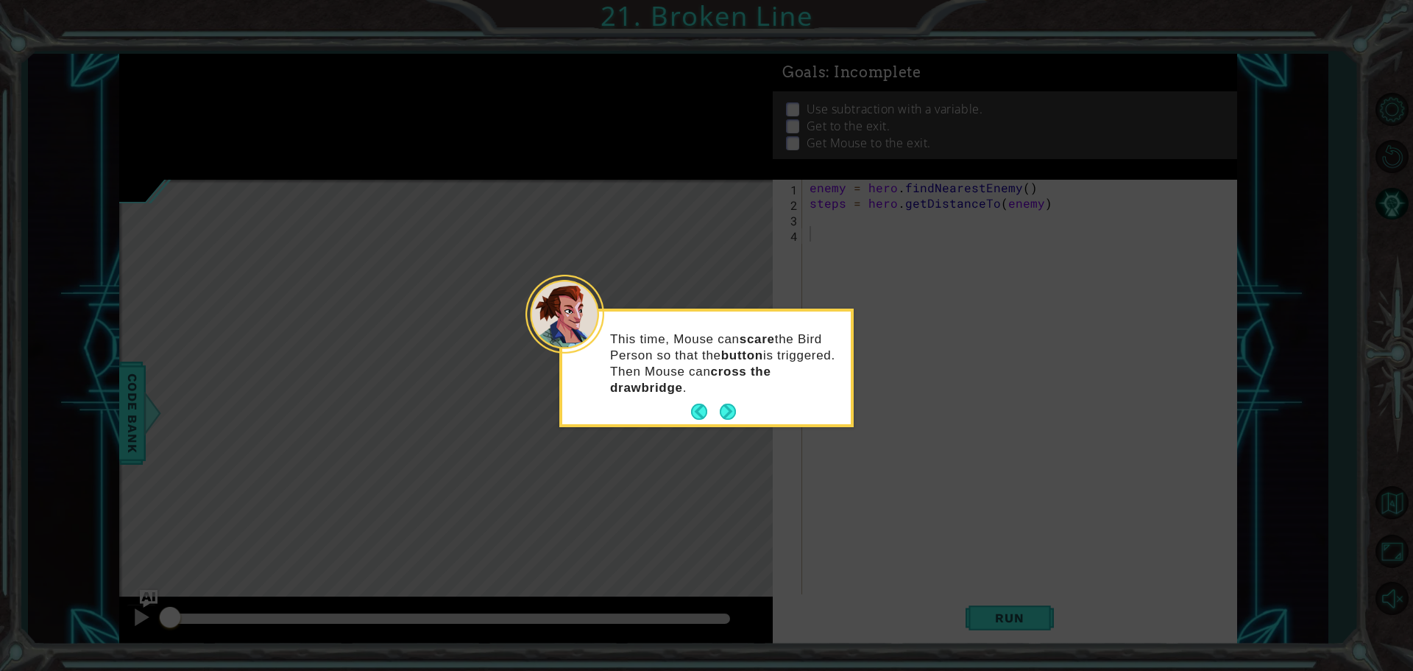
click at [726, 394] on p "This time, Mouse can scare the Bird Person so that the button is triggered. The…" at bounding box center [725, 363] width 230 height 65
click at [726, 412] on button "Next" at bounding box center [728, 411] width 16 height 16
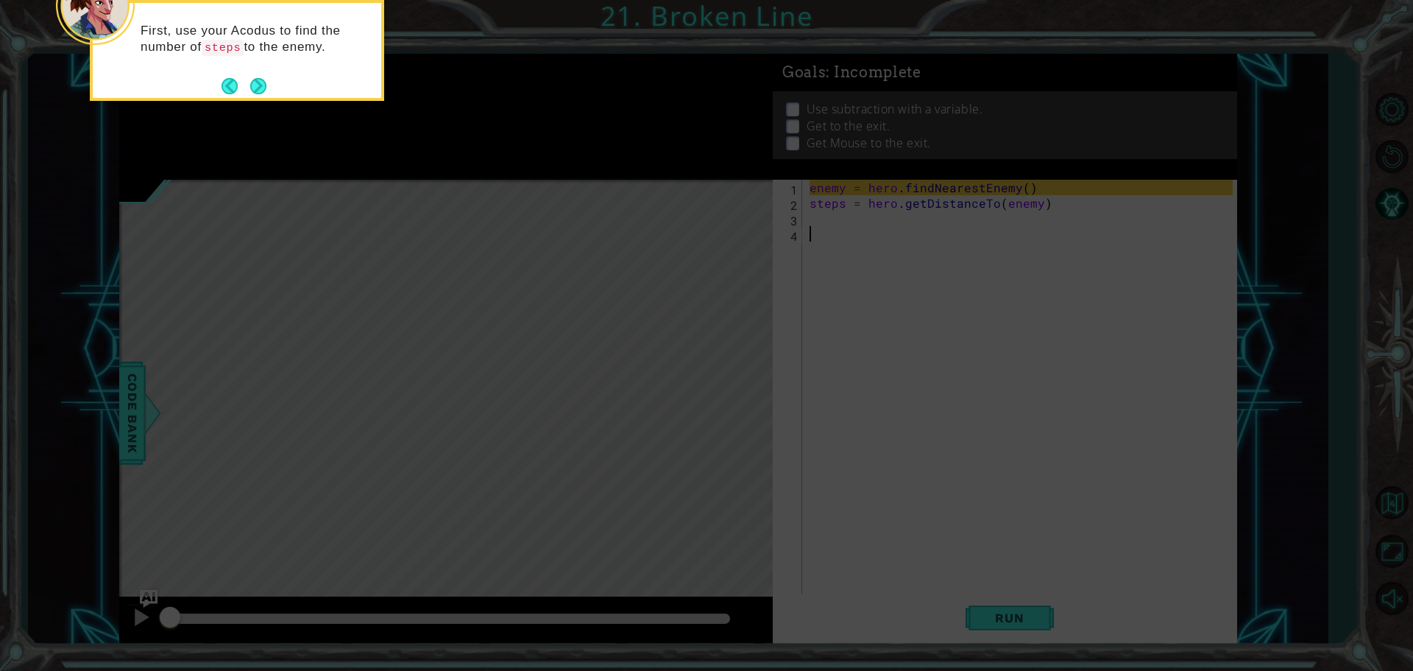
click at [245, 71] on div "First, use your Acodus to find the number of steps to the enemy." at bounding box center [237, 46] width 289 height 75
click at [251, 79] on button "Next" at bounding box center [258, 86] width 16 height 16
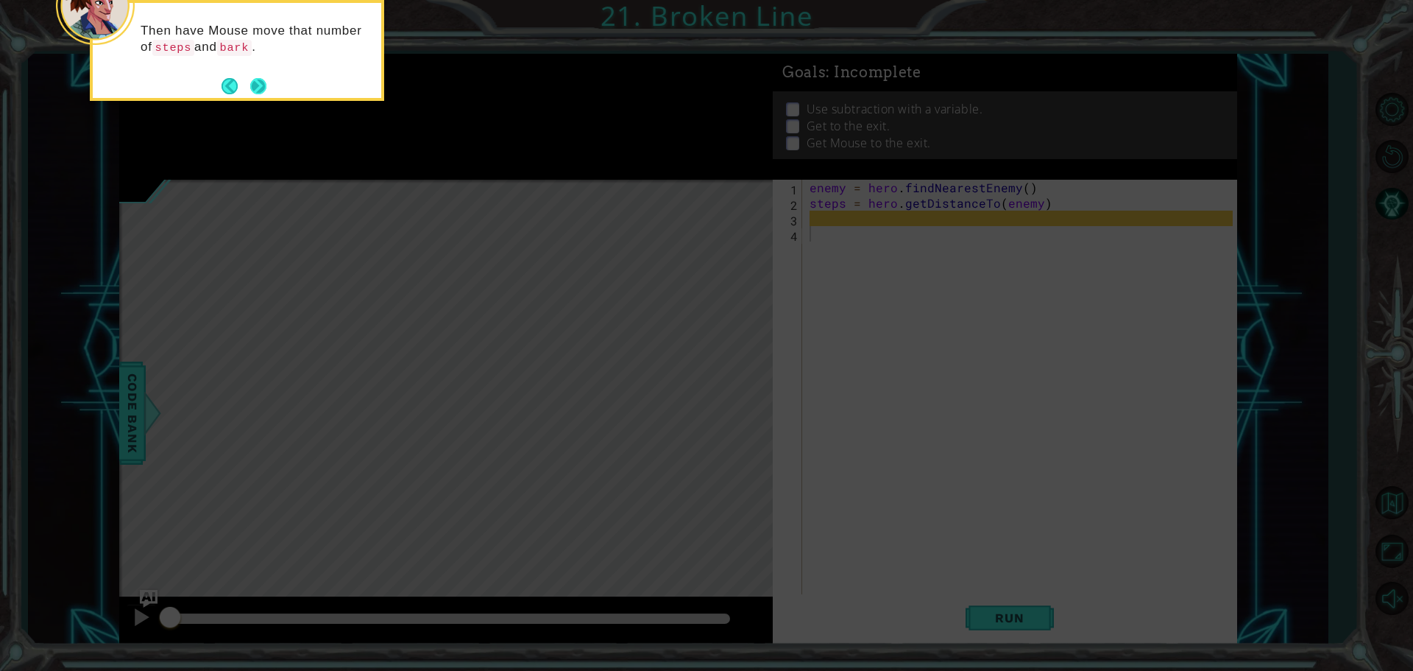
click at [260, 88] on button "Next" at bounding box center [258, 86] width 16 height 16
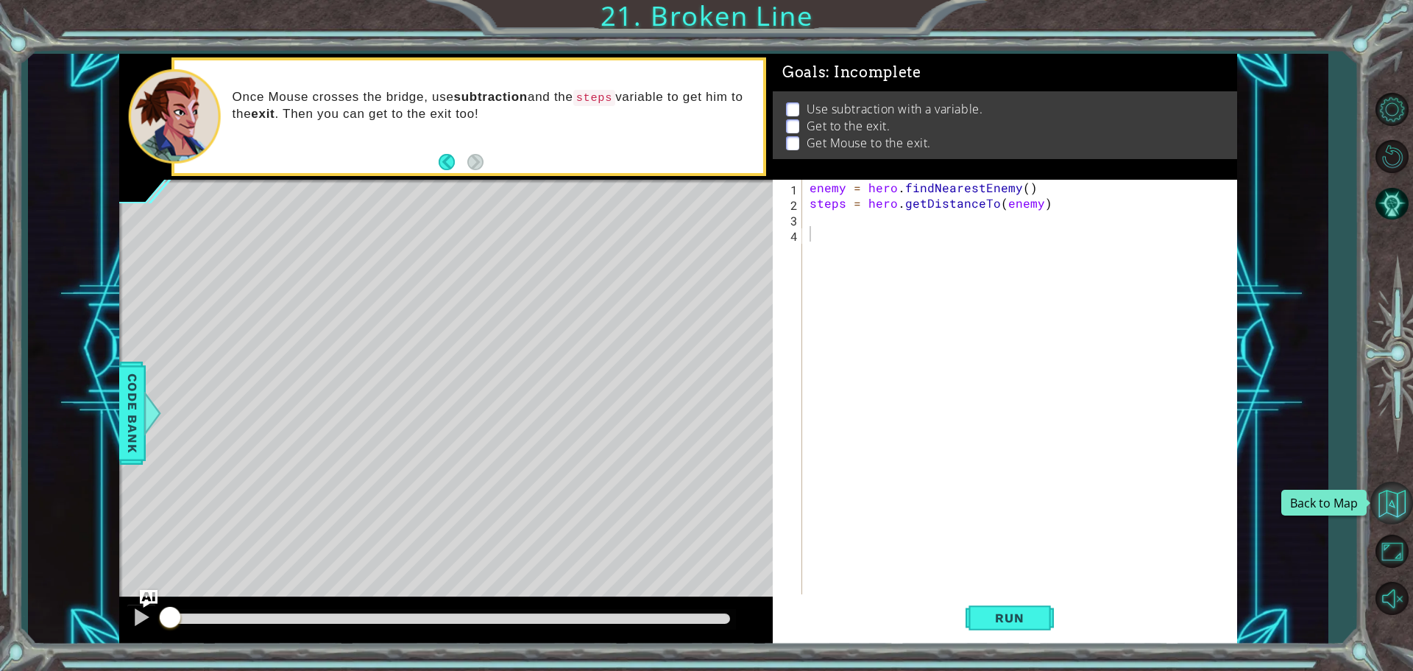
click at [1386, 505] on button "Back to Map" at bounding box center [1391, 502] width 43 height 43
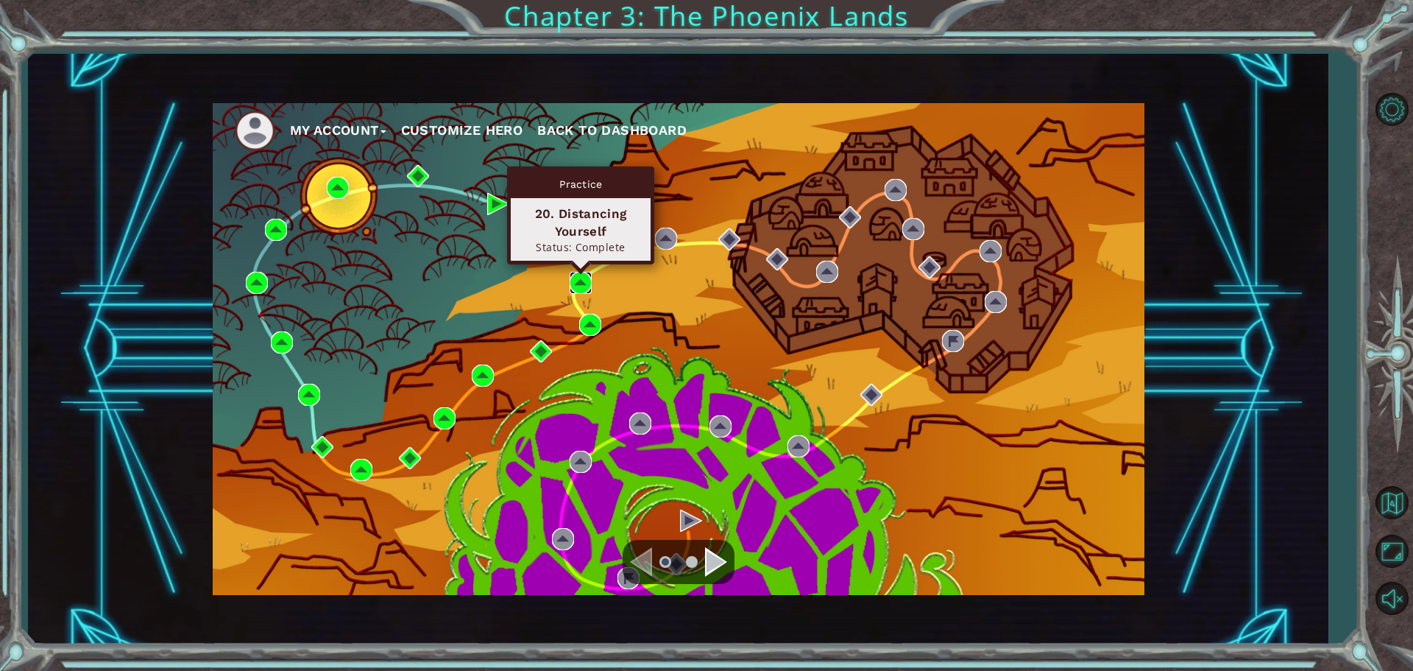
click at [592, 274] on img at bounding box center [581, 283] width 22 height 22
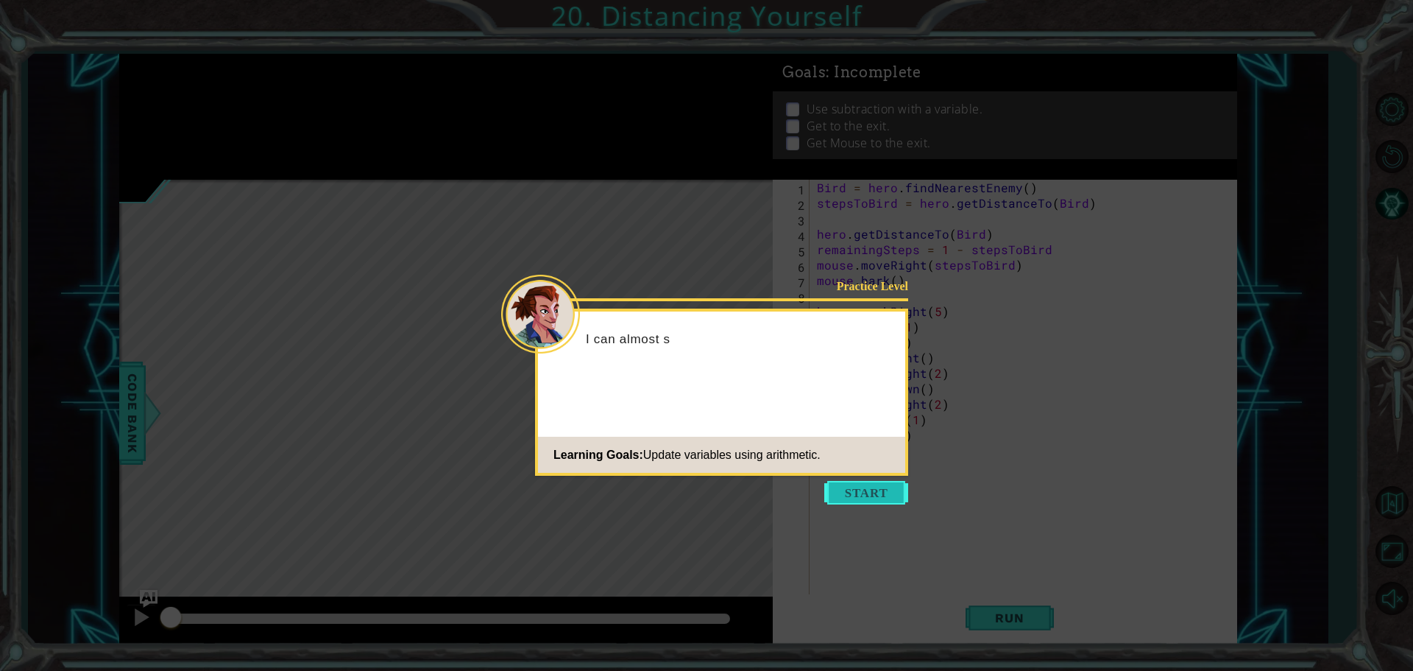
click at [857, 499] on button "Start" at bounding box center [866, 493] width 84 height 24
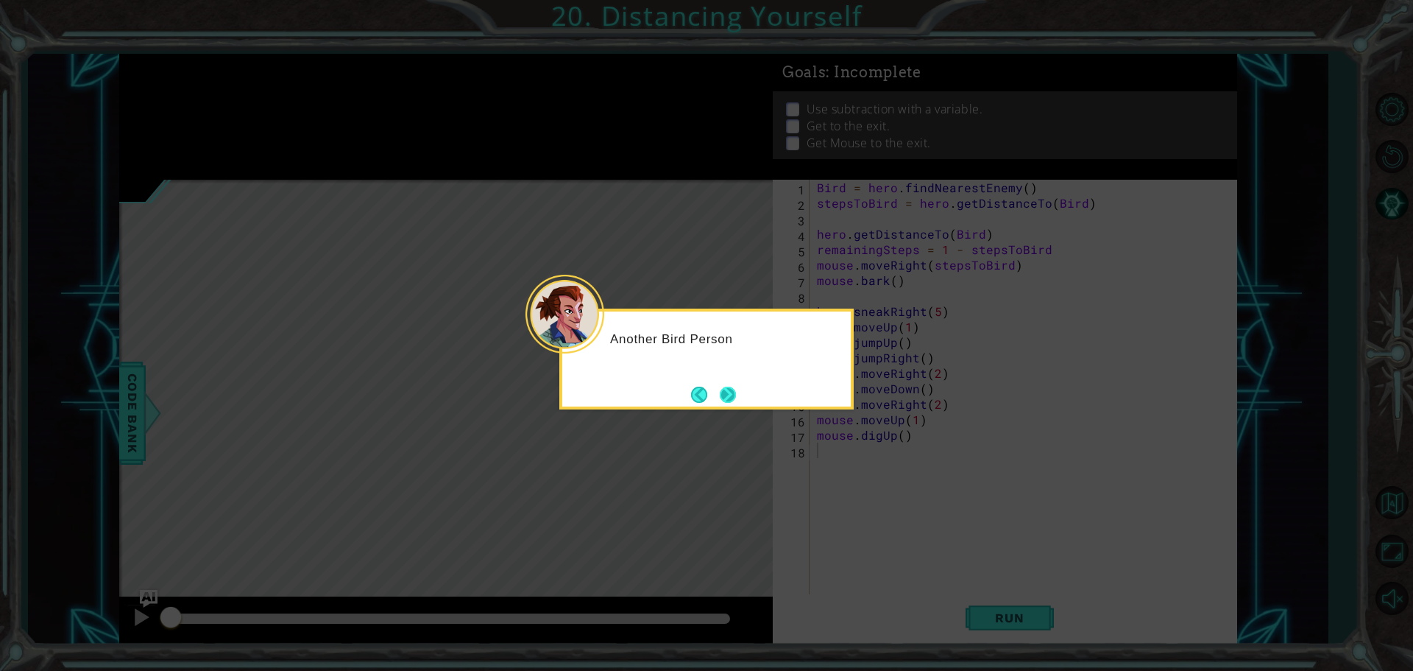
click at [730, 395] on button "Next" at bounding box center [728, 394] width 16 height 16
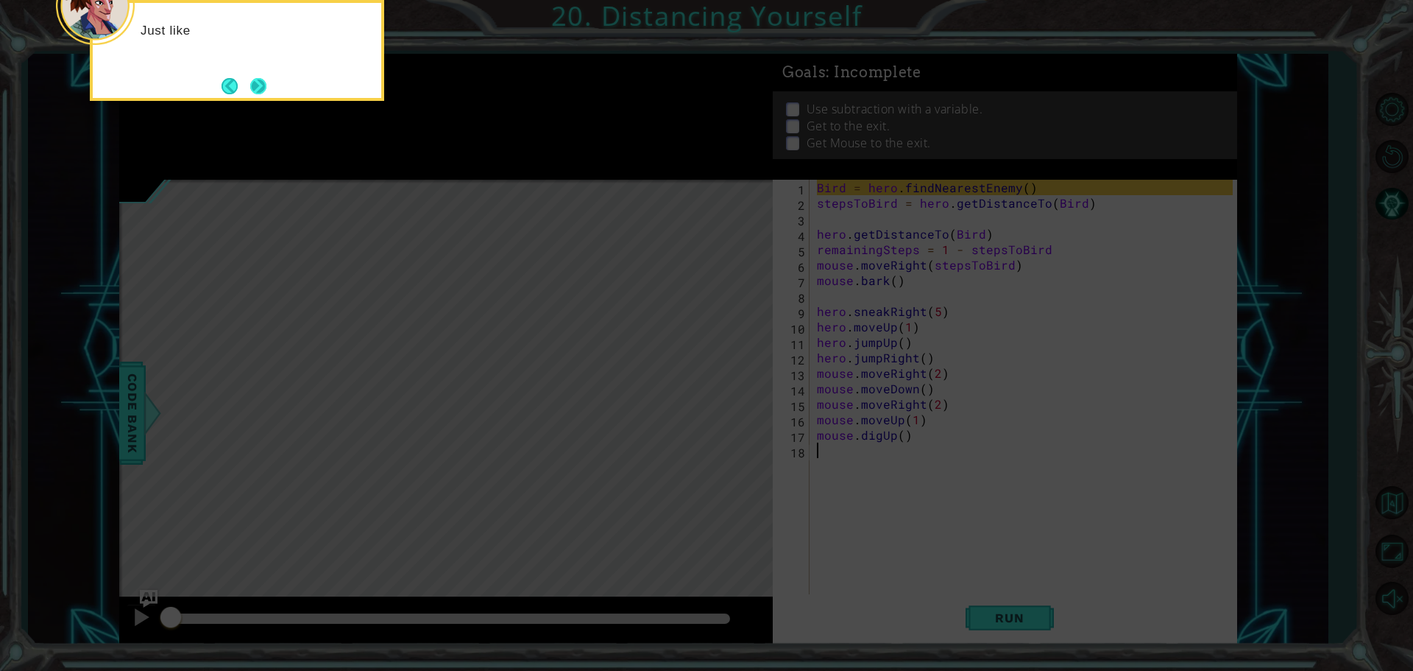
click at [258, 94] on button "Next" at bounding box center [258, 86] width 16 height 16
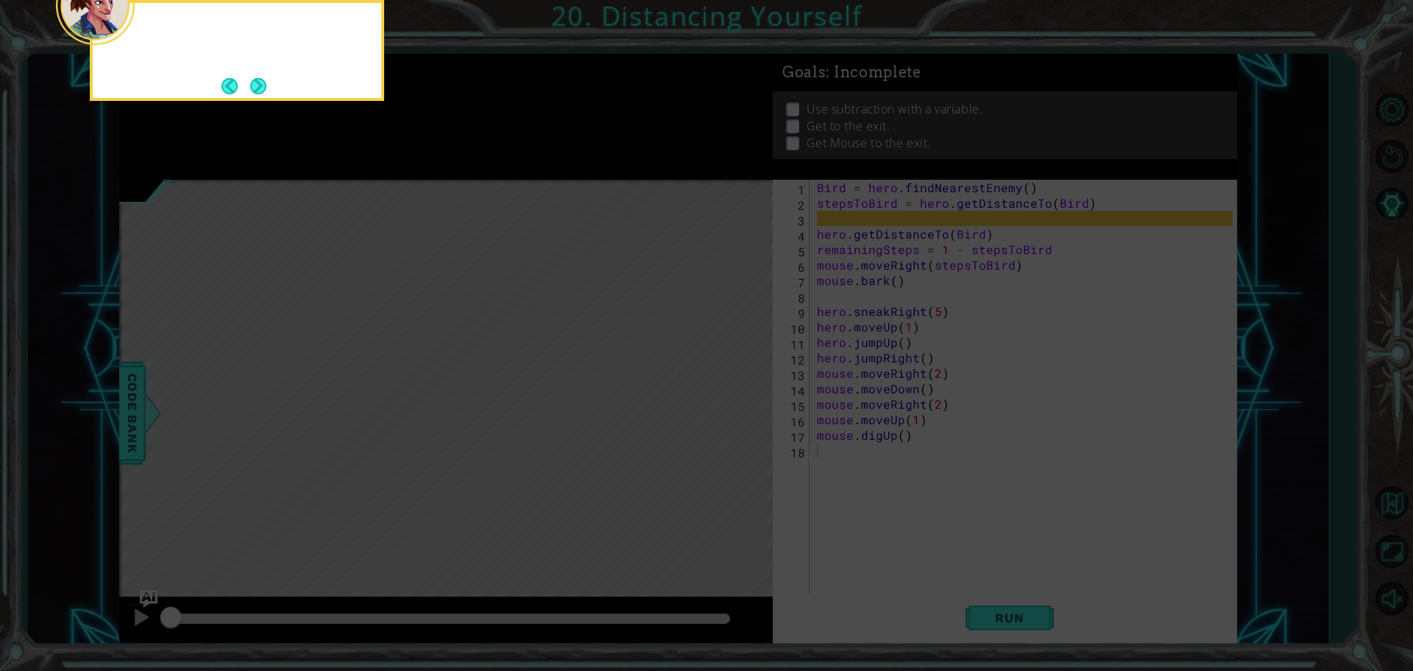
click at [258, 97] on div at bounding box center [237, 50] width 294 height 101
click at [258, 87] on button "Next" at bounding box center [258, 86] width 16 height 16
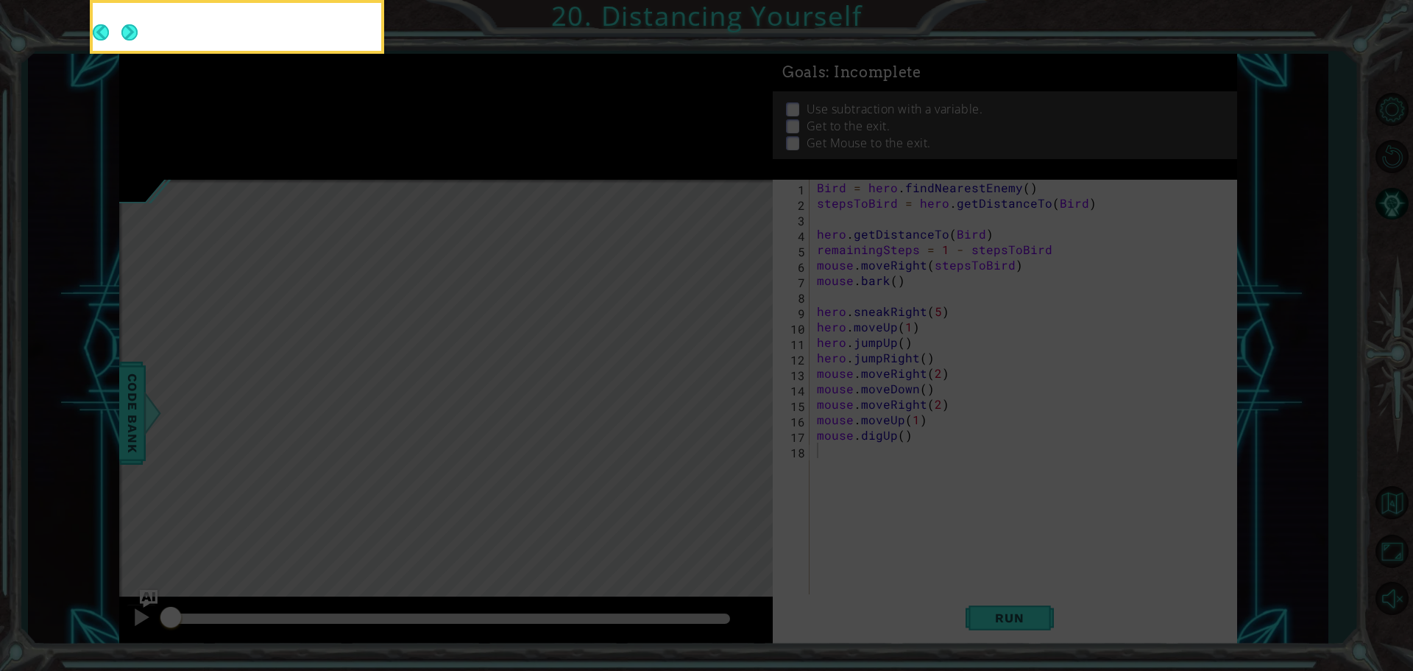
click at [138, 40] on button "Next" at bounding box center [129, 32] width 16 height 16
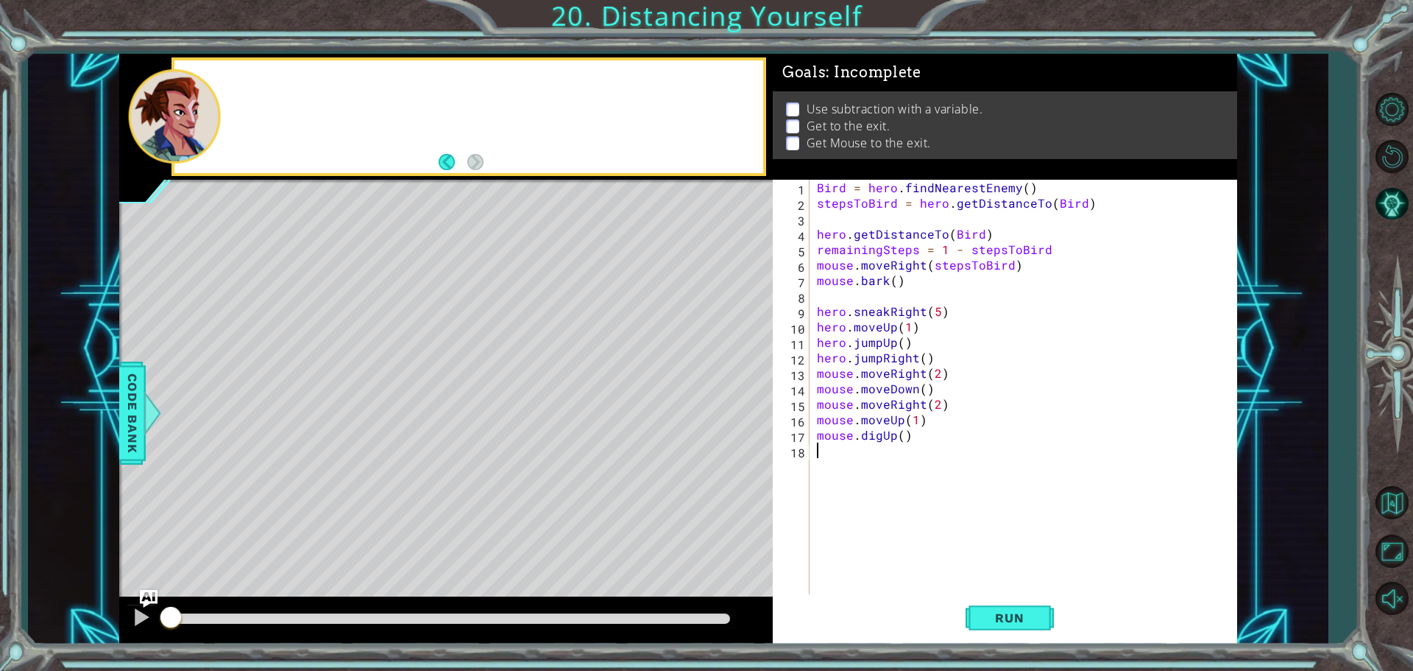
click at [258, 87] on div at bounding box center [468, 116] width 589 height 113
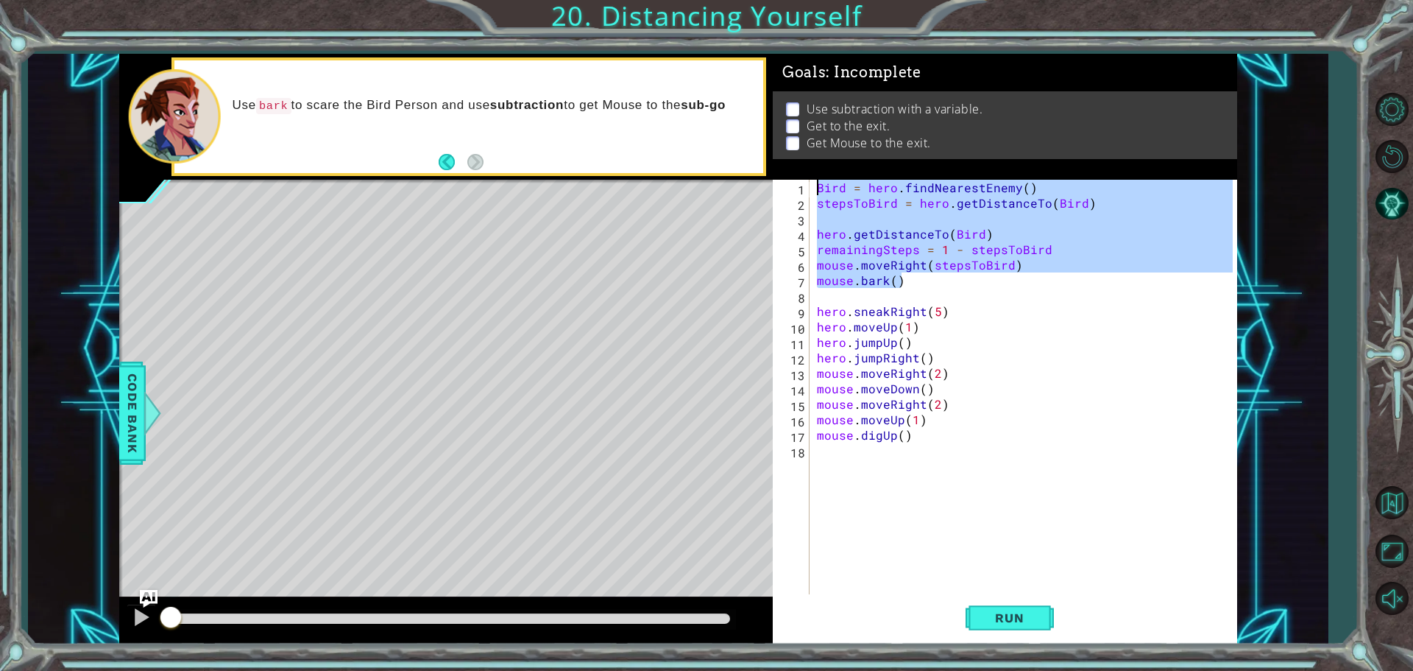
drag, startPoint x: 913, startPoint y: 276, endPoint x: 818, endPoint y: 158, distance: 152.3
click at [818, 158] on div "Goals : Incomplete Use subtraction with a variable. Get to the exit. Get Mouse …" at bounding box center [1005, 349] width 464 height 590
type textarea "Bird = hero.findNearestEnemy() stepsToBird = hero.getDistanceTo(Bird)"
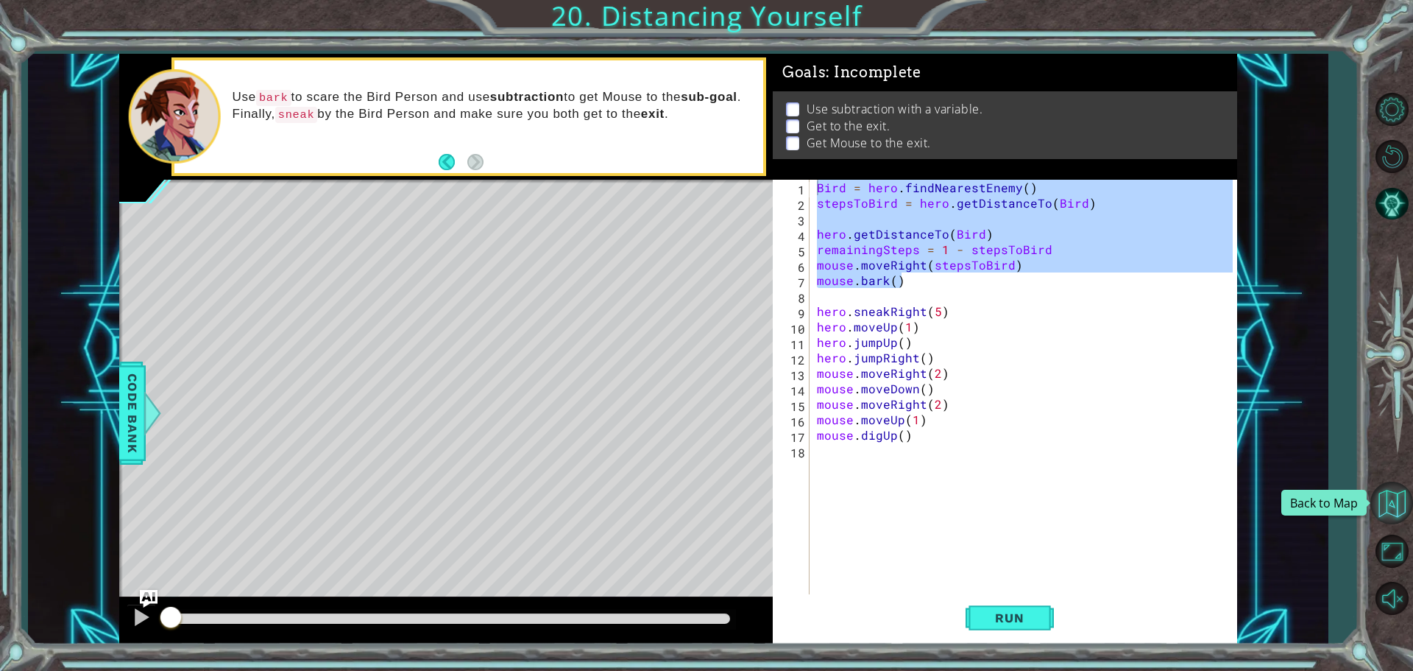
click at [1398, 513] on button "Back to Map" at bounding box center [1391, 502] width 43 height 43
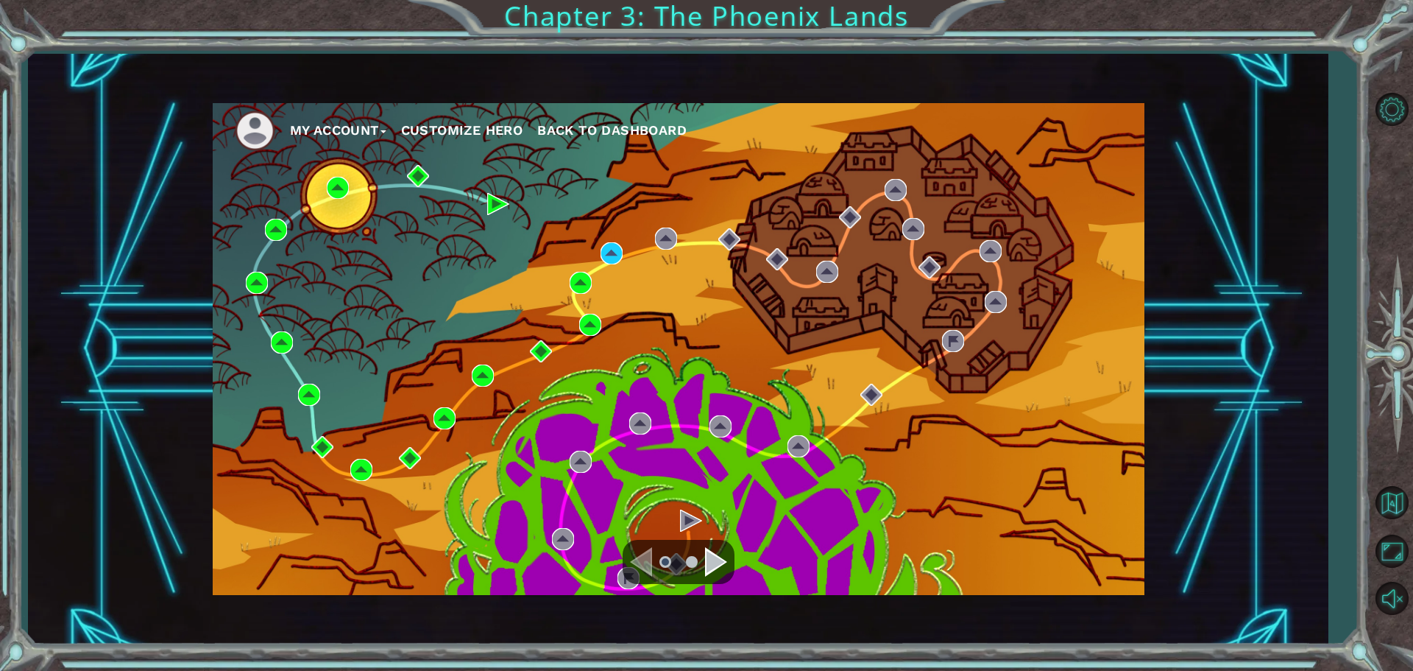
click at [596, 250] on div "My Account Customize Hero Back to Dashboard" at bounding box center [679, 349] width 932 height 492
click at [600, 250] on div "My Account Customize Hero Back to Dashboard" at bounding box center [679, 349] width 932 height 492
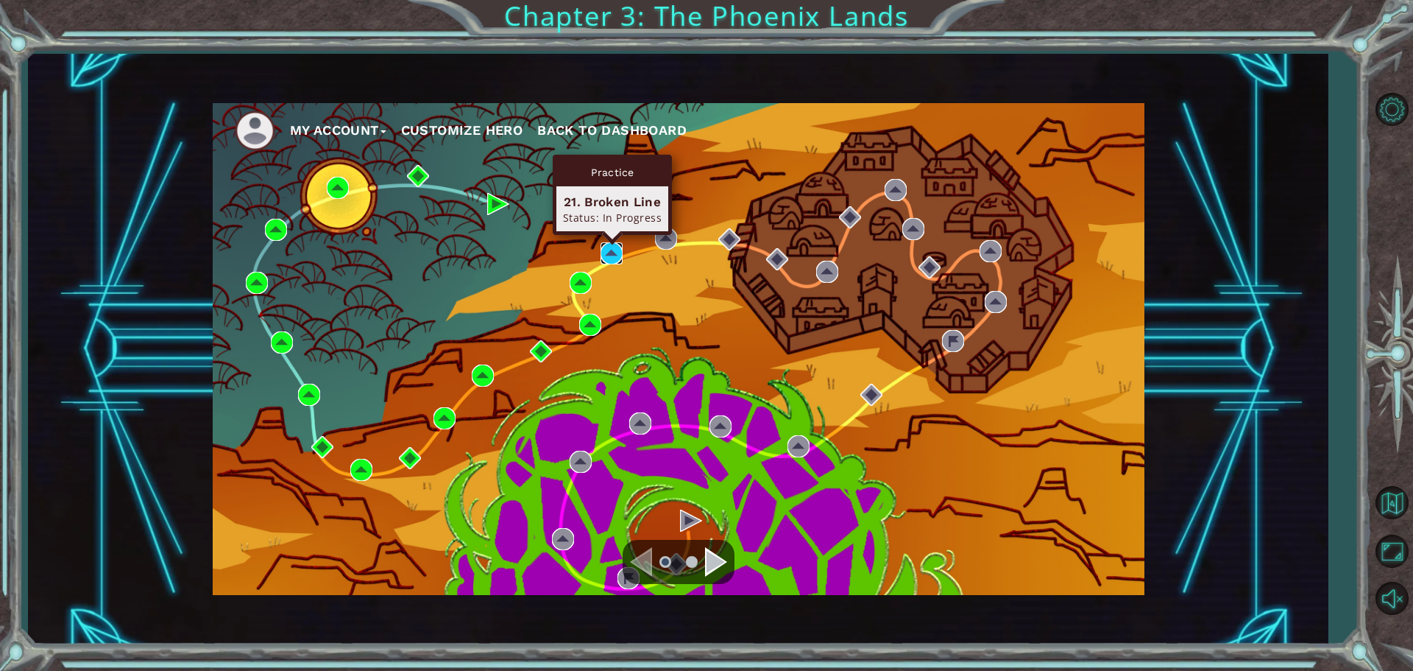
click at [606, 251] on img at bounding box center [612, 253] width 22 height 22
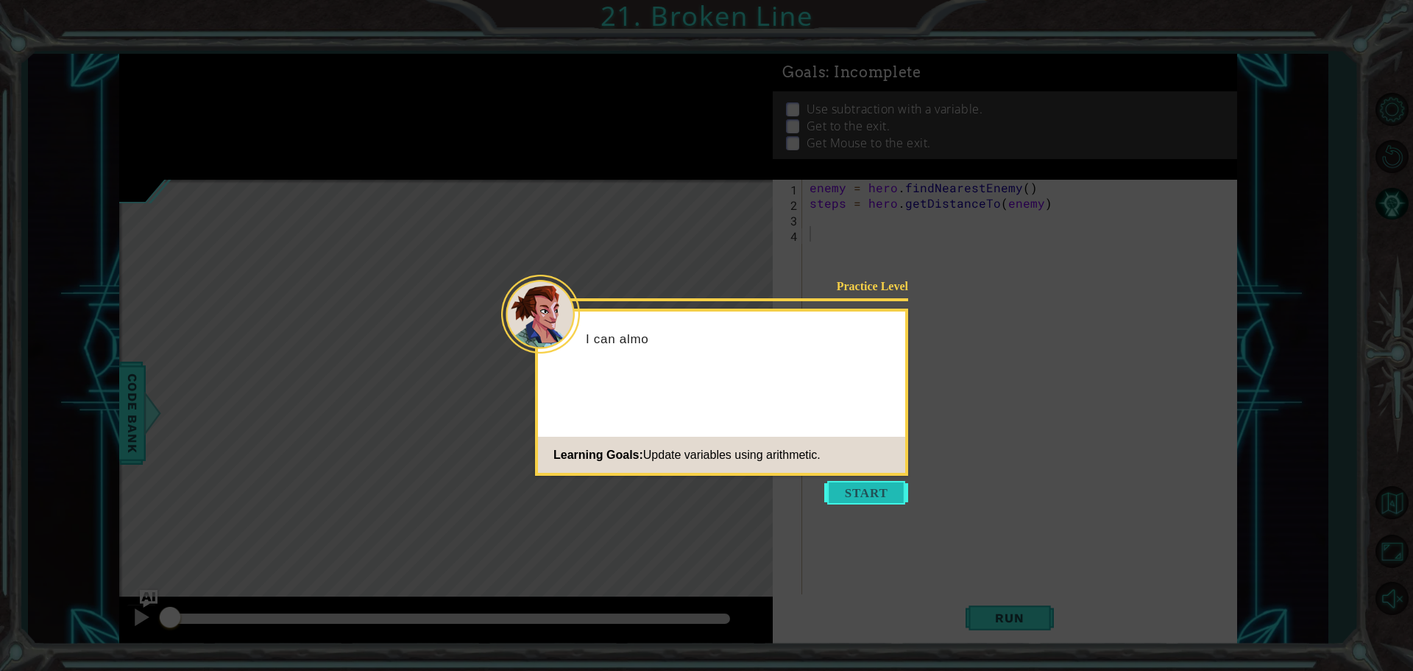
click at [888, 494] on button "Start" at bounding box center [866, 493] width 84 height 24
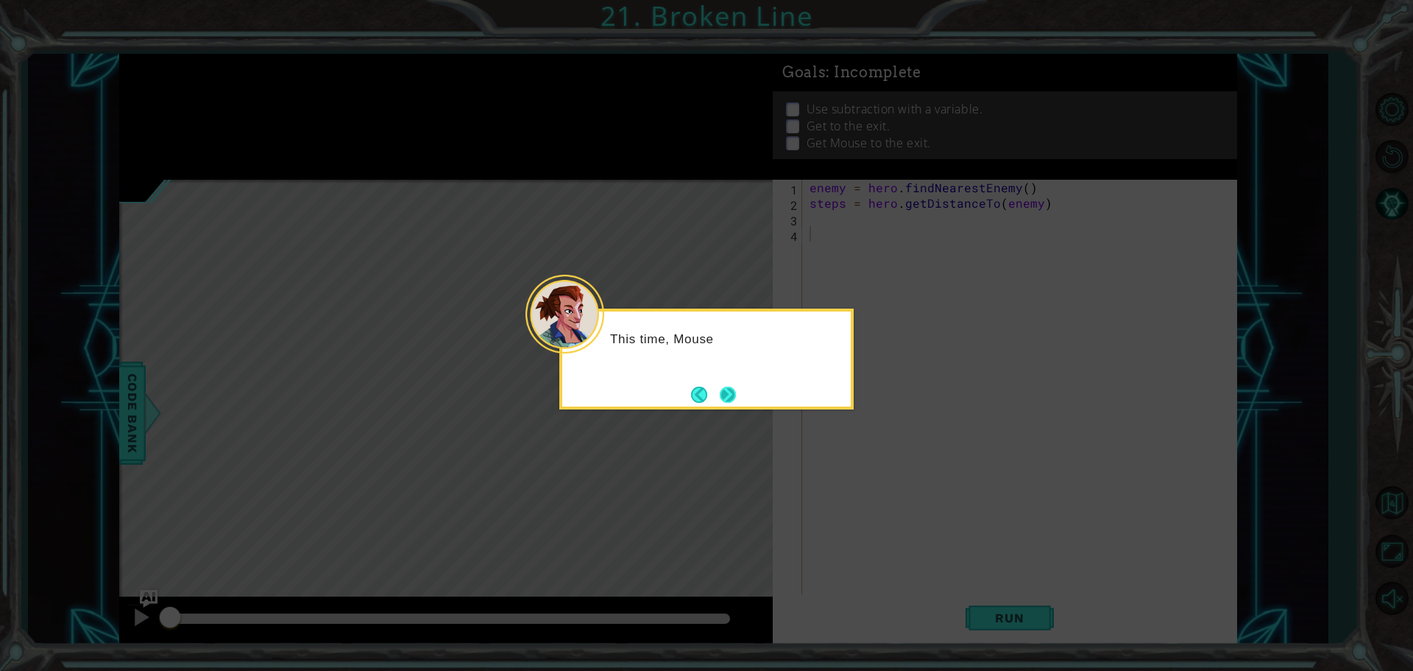
click at [733, 394] on button "Next" at bounding box center [728, 394] width 16 height 16
click at [733, 394] on icon at bounding box center [706, 335] width 1413 height 671
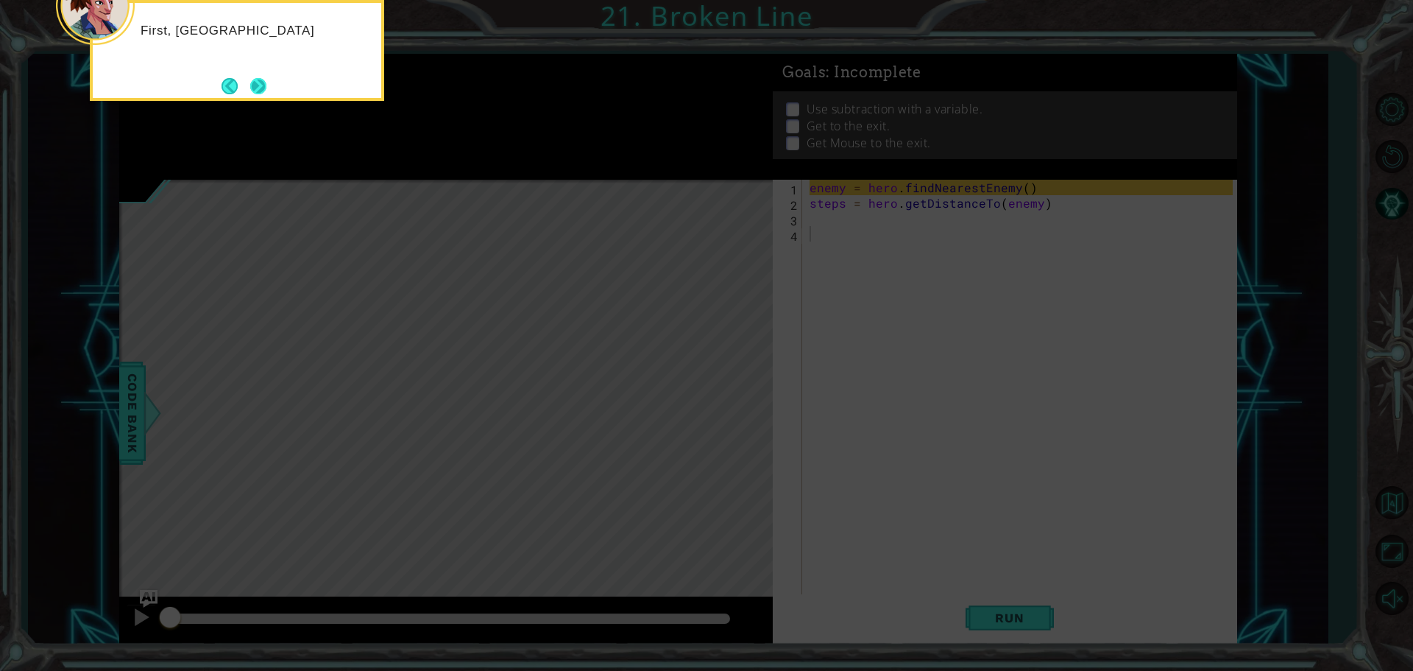
click at [261, 93] on button "Next" at bounding box center [258, 86] width 16 height 16
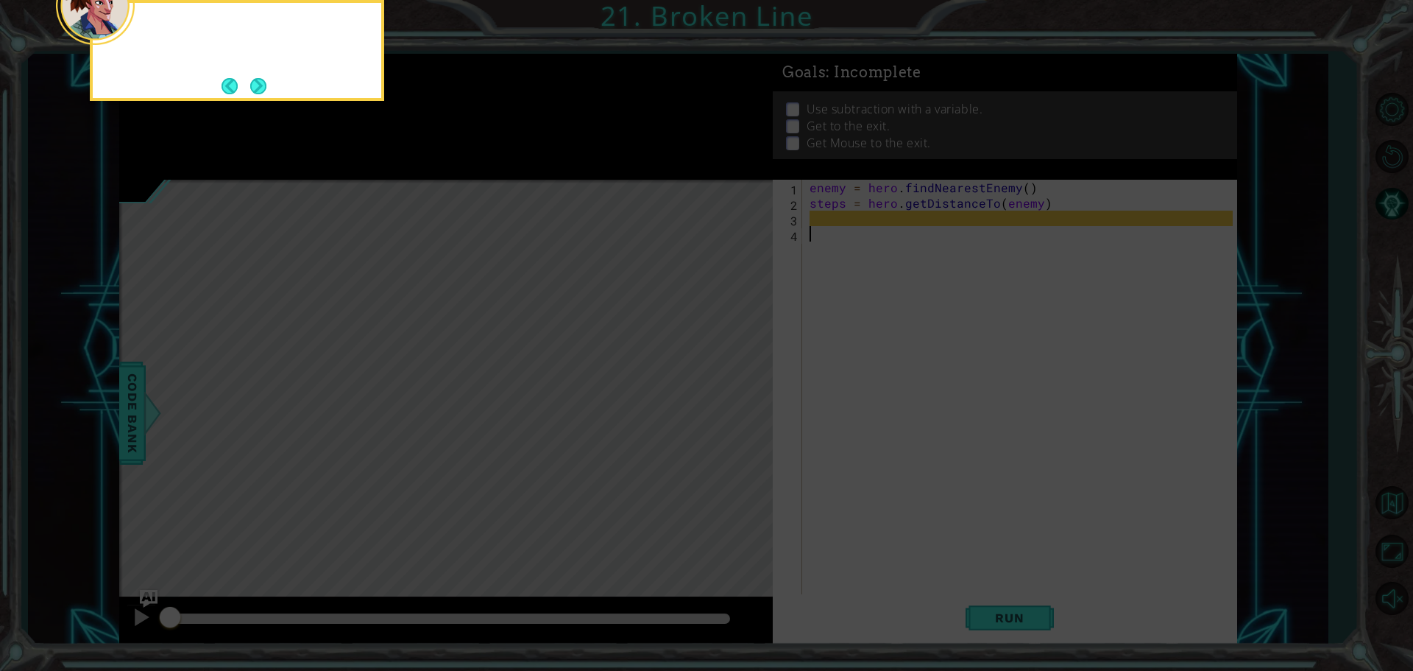
click at [261, 93] on button "Next" at bounding box center [258, 86] width 16 height 16
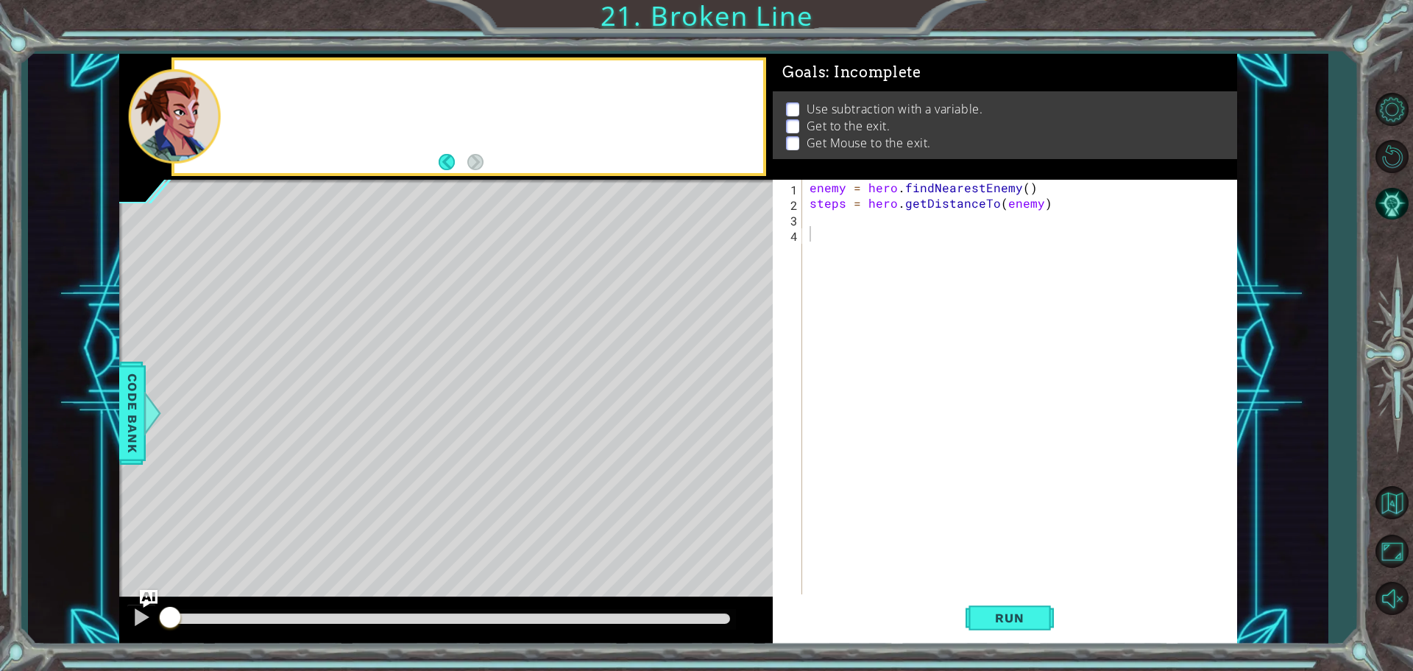
click at [261, 93] on div at bounding box center [468, 116] width 589 height 113
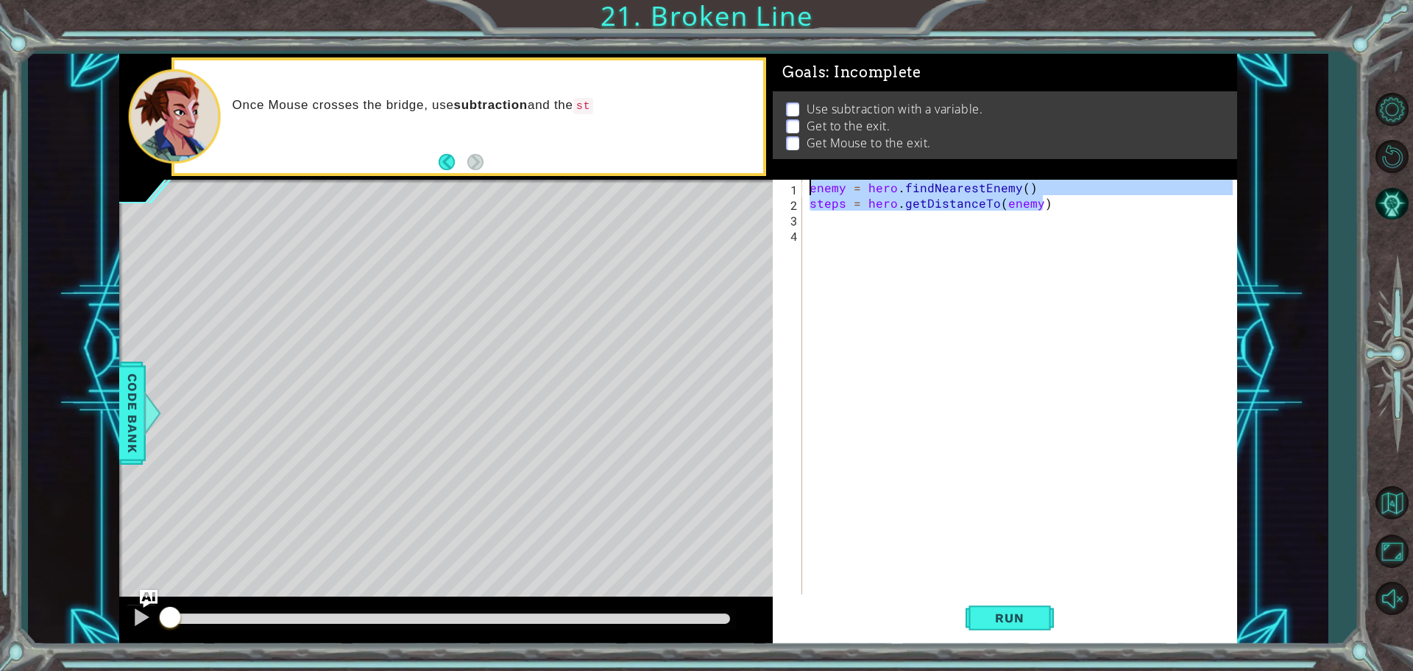
drag, startPoint x: 1050, startPoint y: 197, endPoint x: 846, endPoint y: 171, distance: 205.6
click at [846, 171] on div "Goals : Incomplete Use subtraction with a variable. Get to the exit. Get Mouse …" at bounding box center [1005, 349] width 464 height 590
paste textarea "mouse.bark("
type textarea "mouse.bark()"
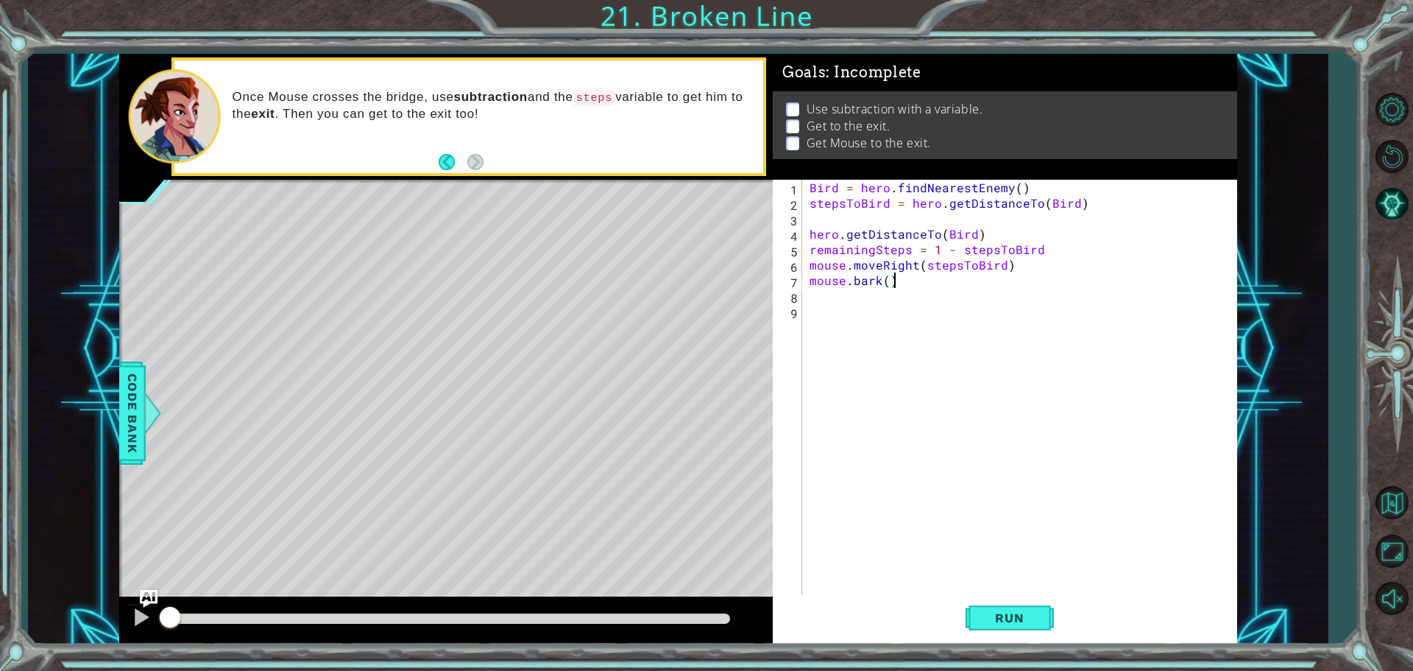
click at [891, 353] on div "Bird = hero . findNearestEnemy ( ) stepsToBird = hero . getDistanceTo ( Bird ) …" at bounding box center [1024, 404] width 434 height 448
click at [913, 264] on div "Bird = hero . findNearestEnemy ( ) stepsToBird = hero . getDistanceTo ( Bird ) …" at bounding box center [1024, 404] width 434 height 448
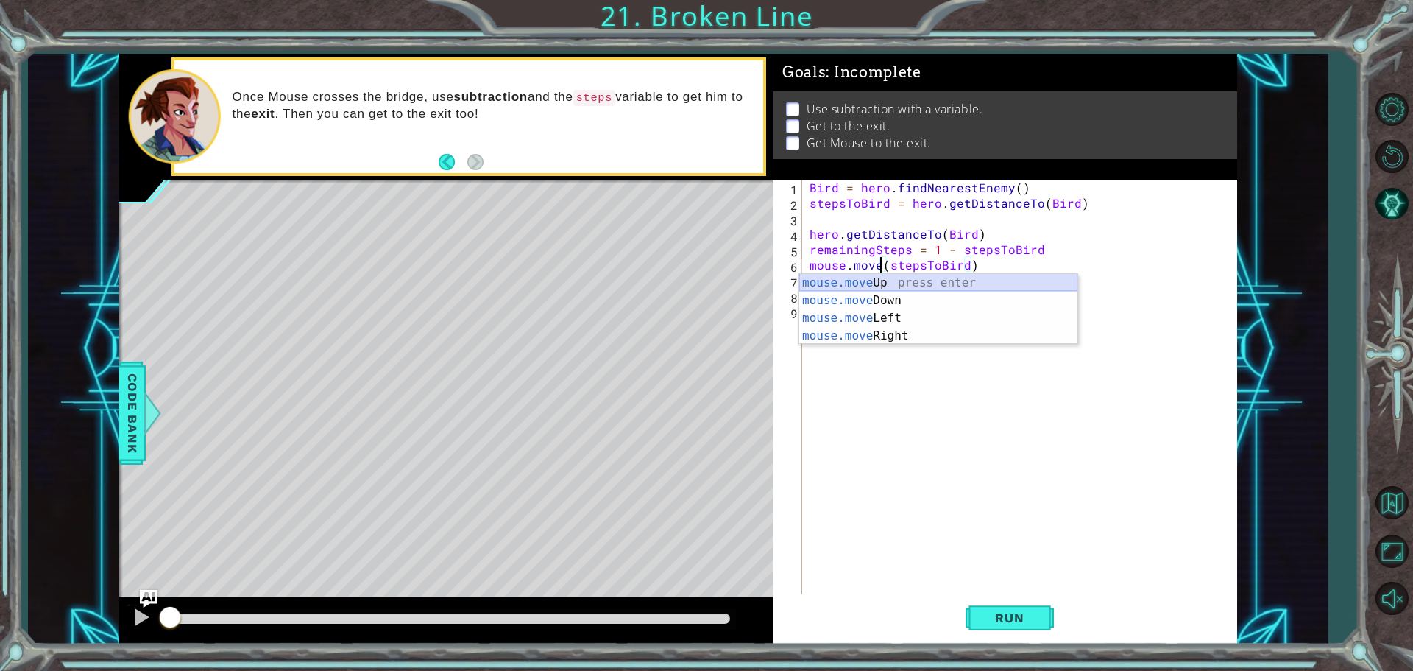
scroll to position [0, 4]
type textarea "mouse.moveUp(stepsToBird)"
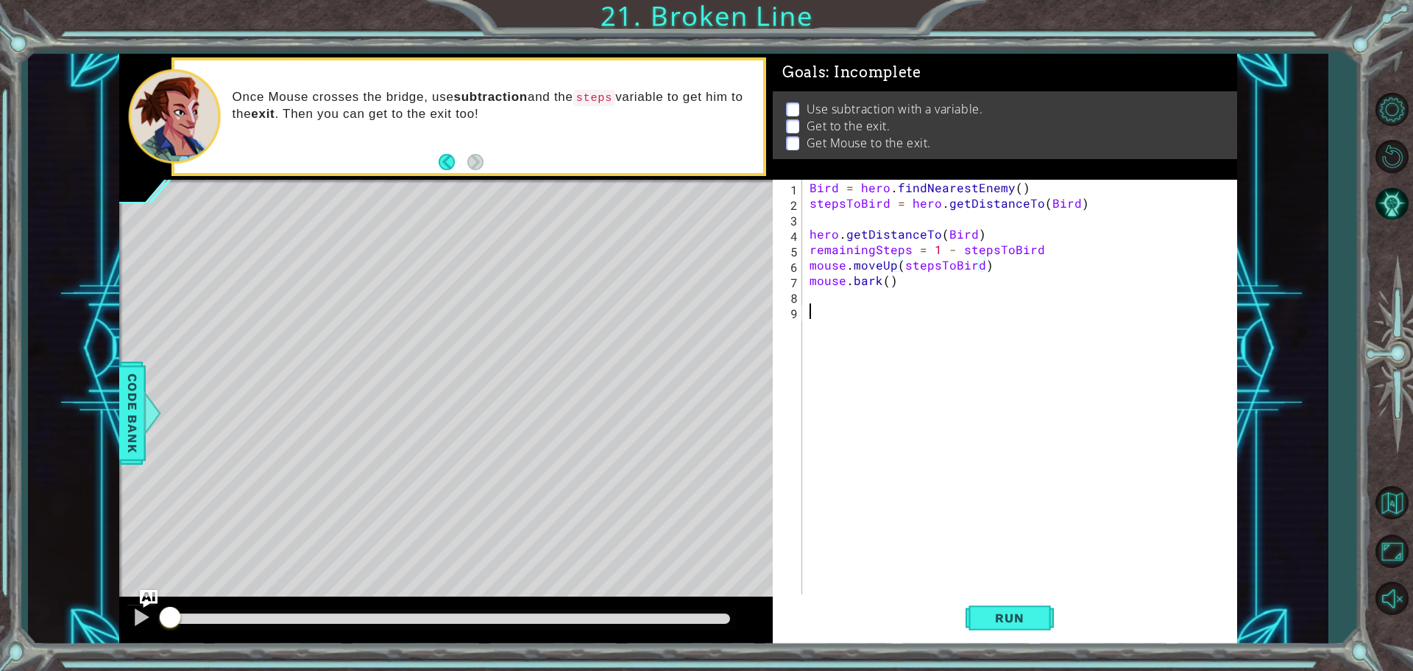
drag, startPoint x: 893, startPoint y: 305, endPoint x: 882, endPoint y: 342, distance: 37.7
click at [891, 308] on div "Bird = hero . findNearestEnemy ( ) stepsToBird = hero . getDistanceTo ( Bird ) …" at bounding box center [1024, 404] width 434 height 448
click at [1044, 622] on button "Run" at bounding box center [1010, 617] width 88 height 46
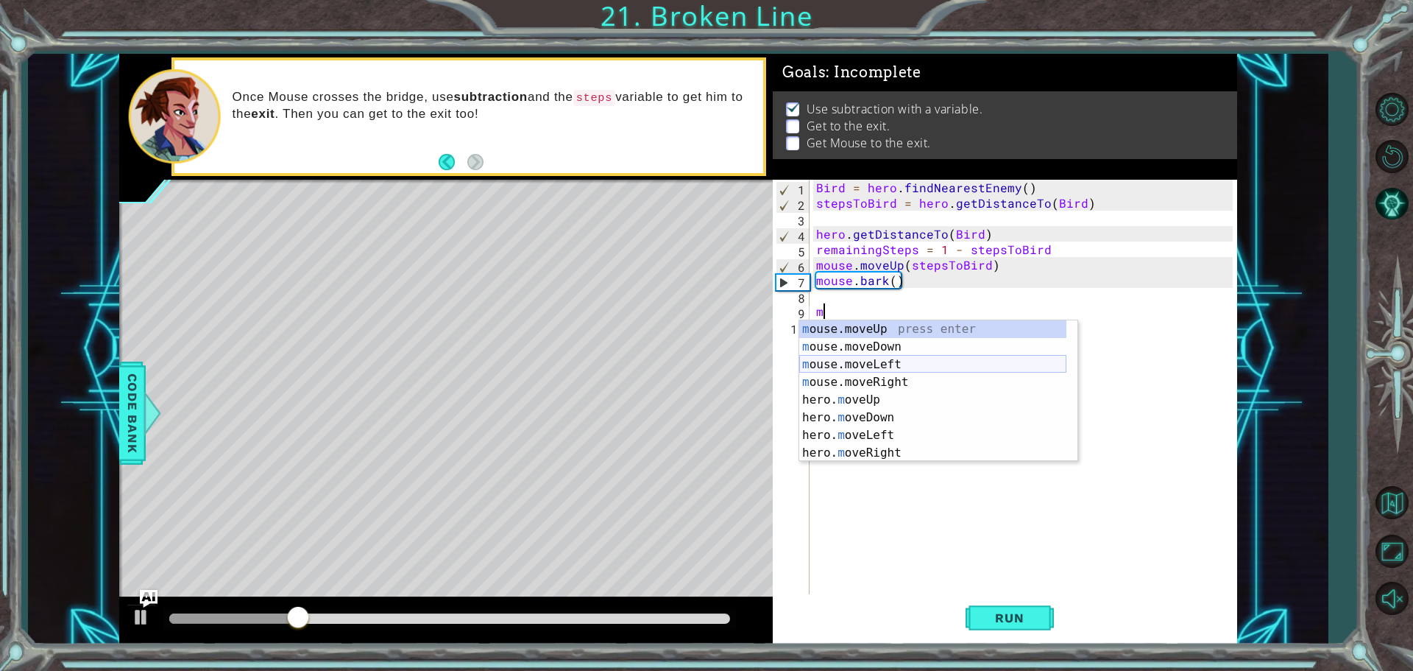
click at [879, 375] on div "m ouse.moveUp press enter m ouse.moveDown press enter m ouse.moveLeft press ent…" at bounding box center [932, 408] width 267 height 177
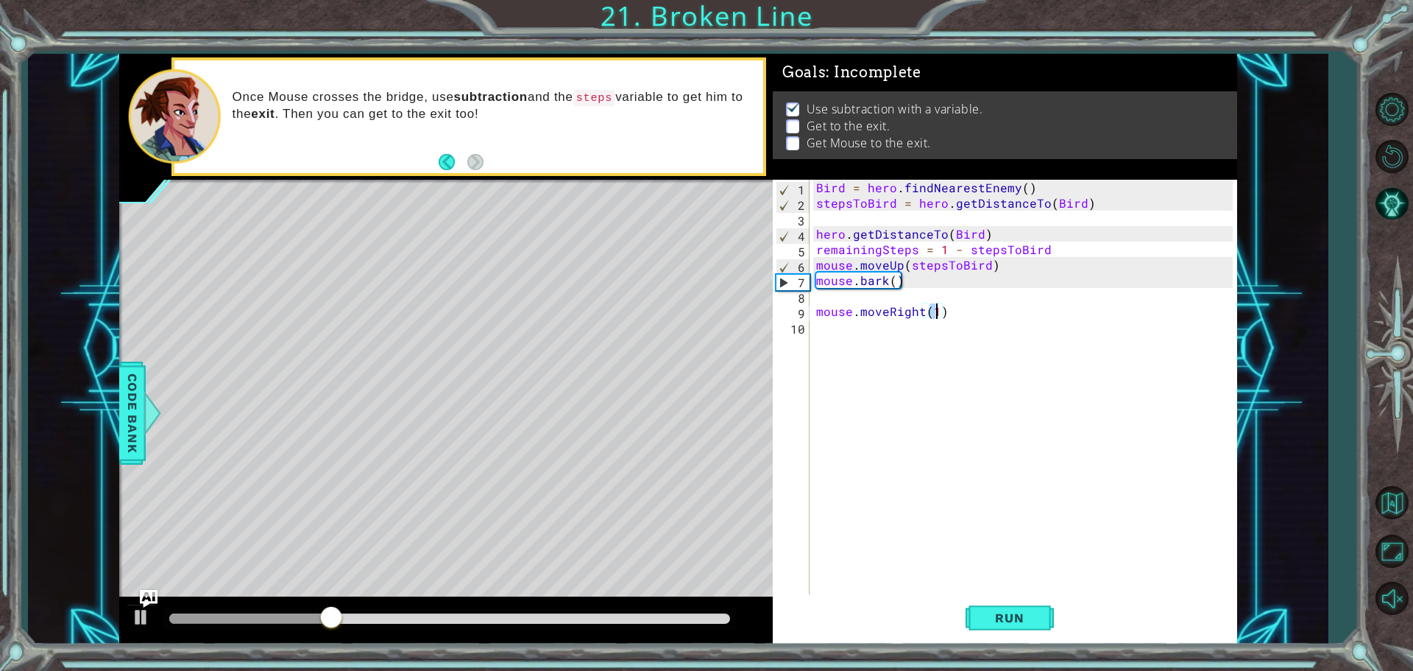
type textarea "mouse.moveRight(2)"
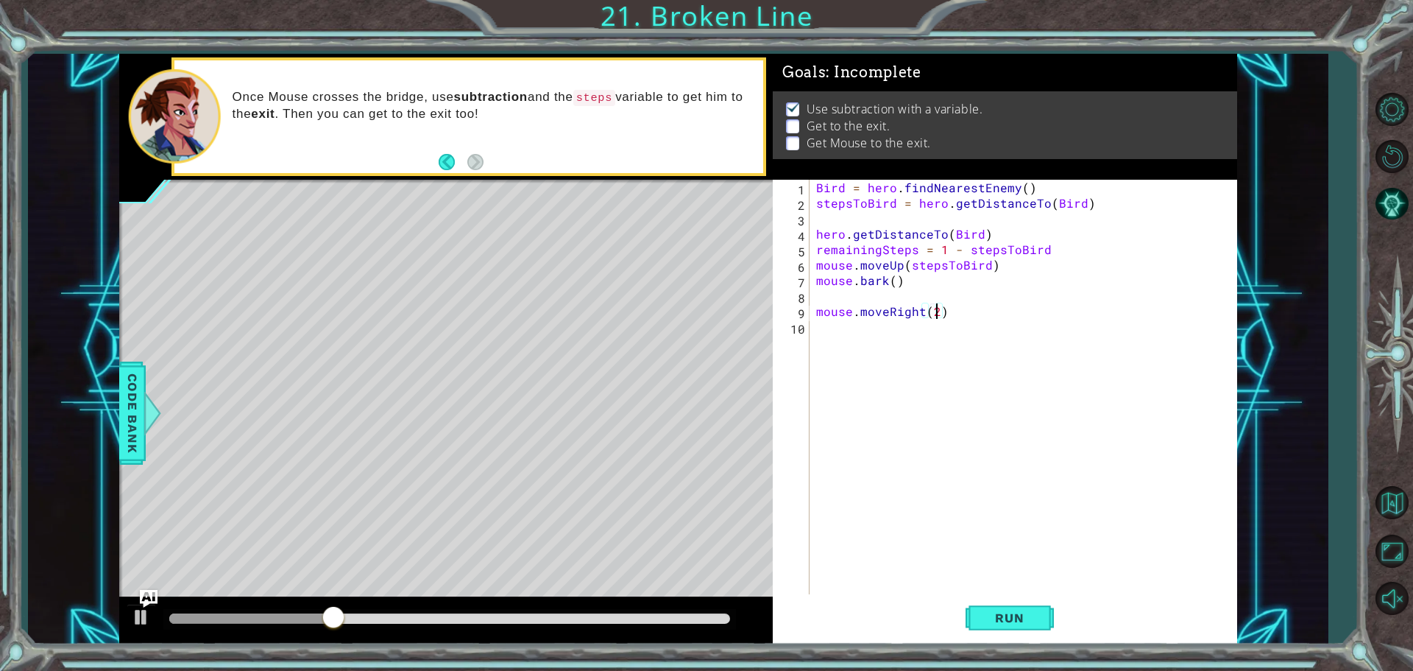
scroll to position [0, 7]
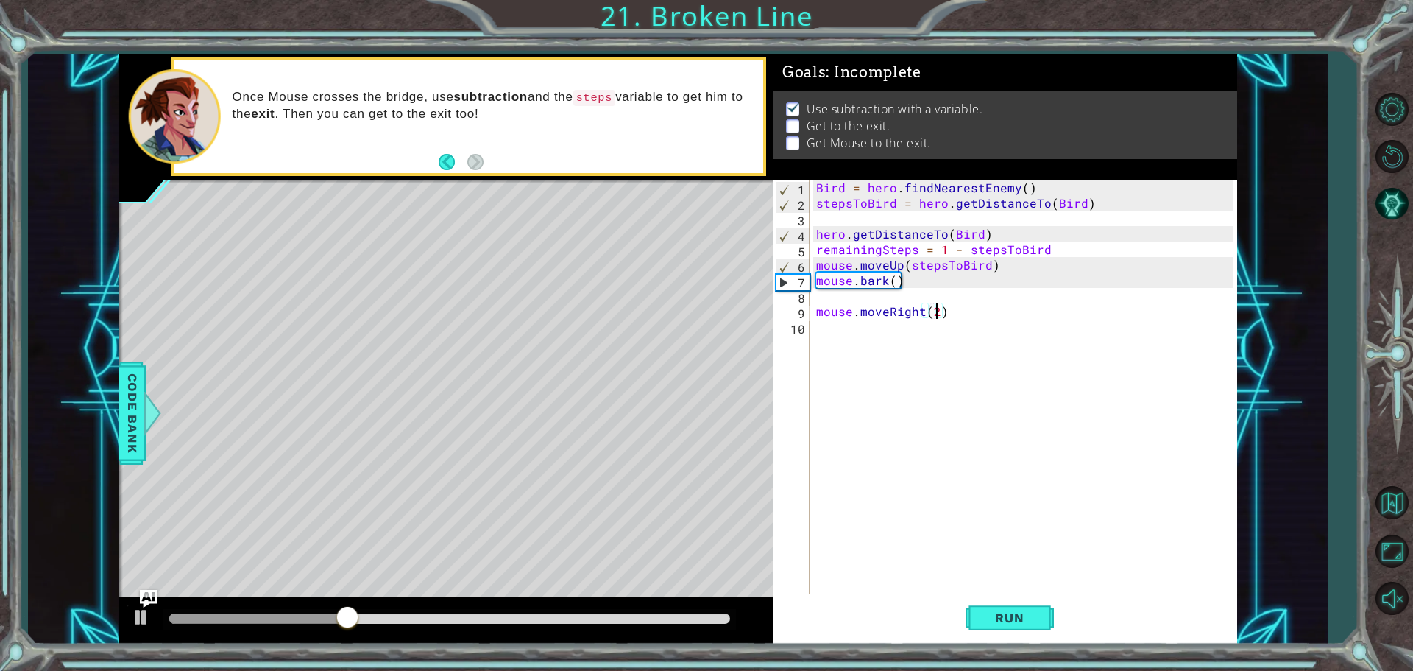
click at [849, 328] on div "Bird = hero . findNearestEnemy ( ) stepsToBird = hero . getDistanceTo ( Bird ) …" at bounding box center [1026, 404] width 427 height 448
type textarea "mouse.digRight"
click at [849, 333] on div "Bird = hero . findNearestEnemy ( ) stepsToBird = hero . getDistanceTo ( Bird ) …" at bounding box center [1026, 404] width 427 height 448
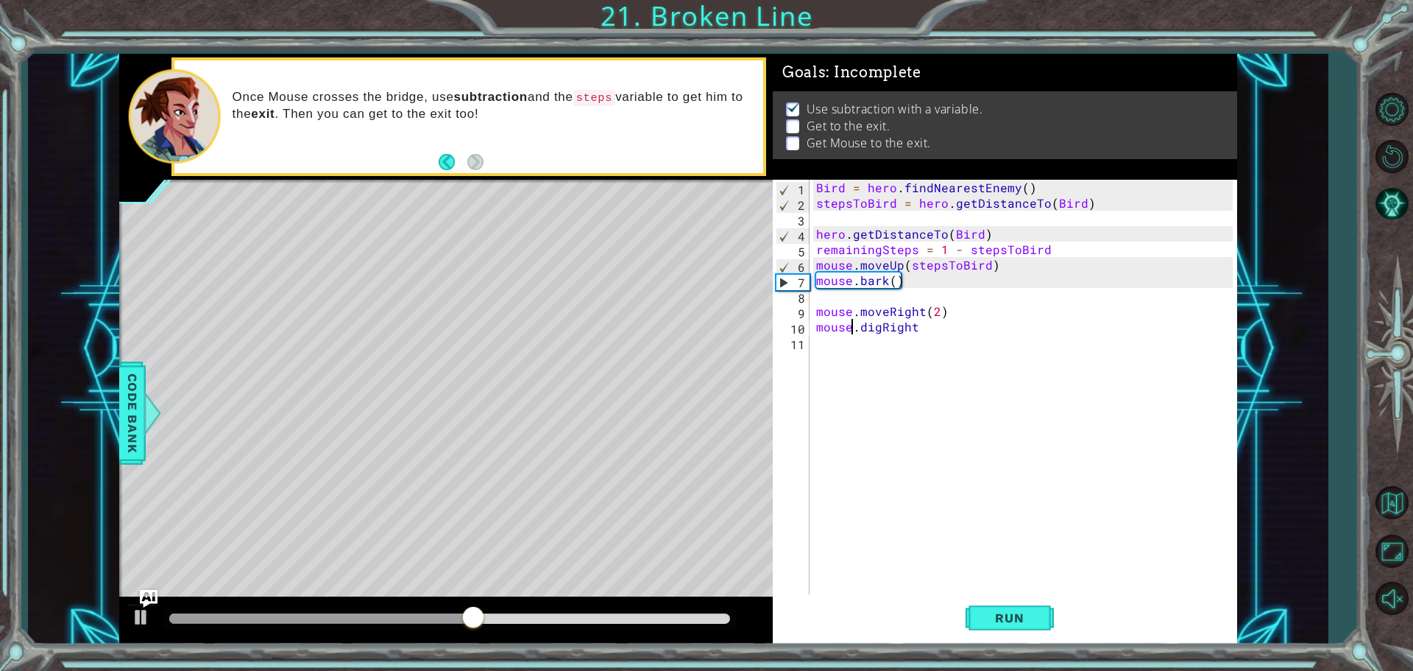
click at [846, 341] on div "Bird = hero . findNearestEnemy ( ) stepsToBird = hero . getDistanceTo ( Bird ) …" at bounding box center [1026, 404] width 427 height 448
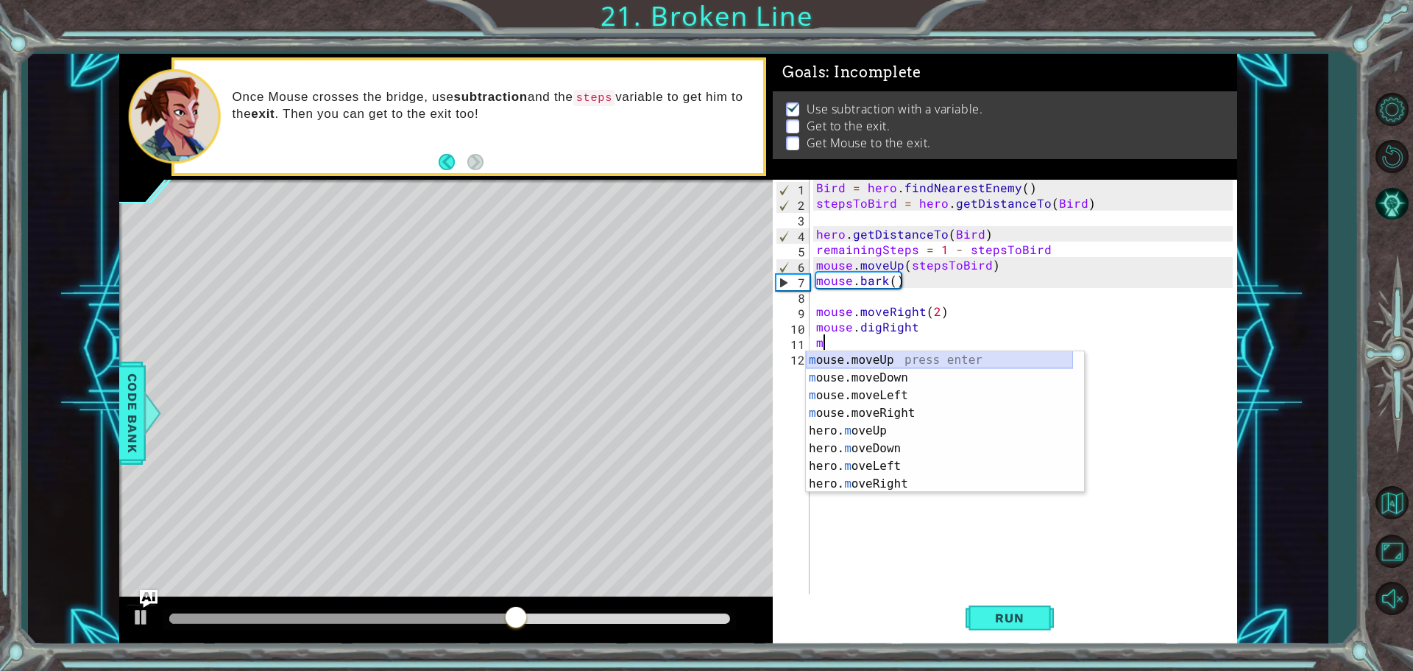
click at [891, 364] on div "m ouse.moveUp press enter m ouse.moveDown press enter m ouse.moveLeft press ent…" at bounding box center [939, 439] width 267 height 177
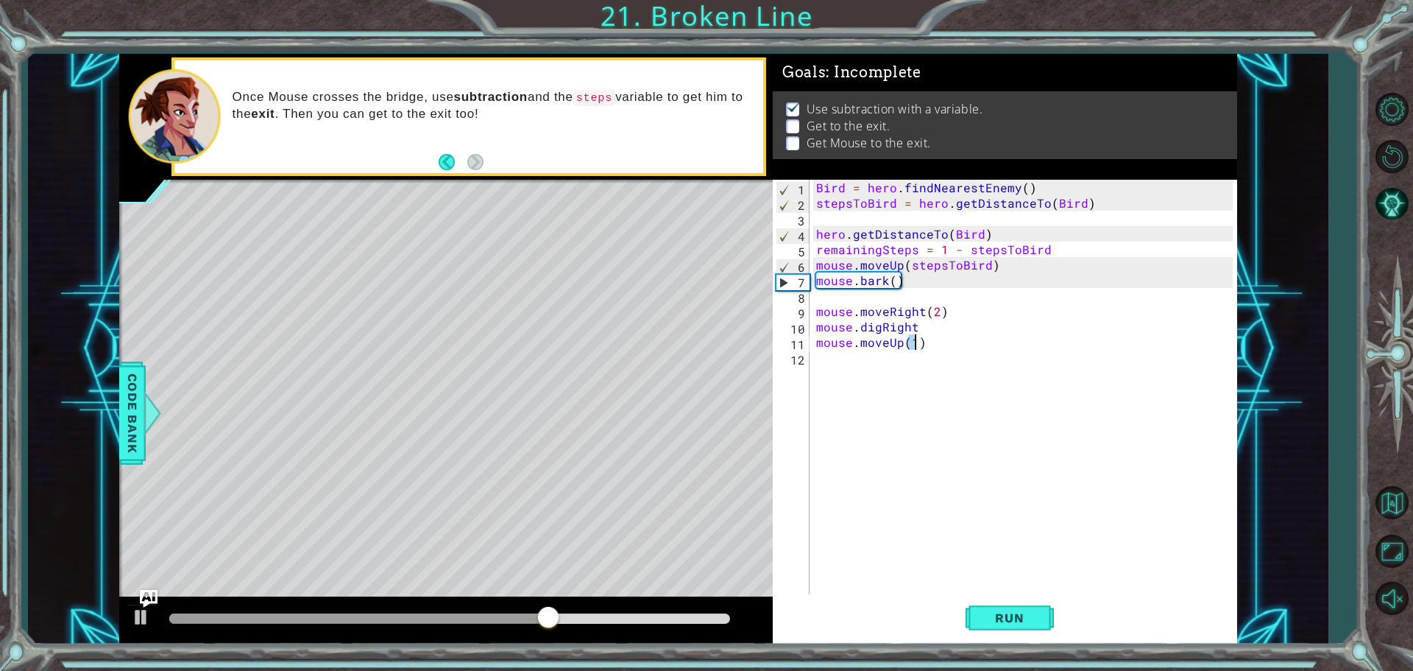
type textarea "mouse.moveUp(2)"
click at [851, 359] on div "Bird = hero . findNearestEnemy ( ) stepsToBird = hero . getDistanceTo ( Bird ) …" at bounding box center [1026, 404] width 427 height 448
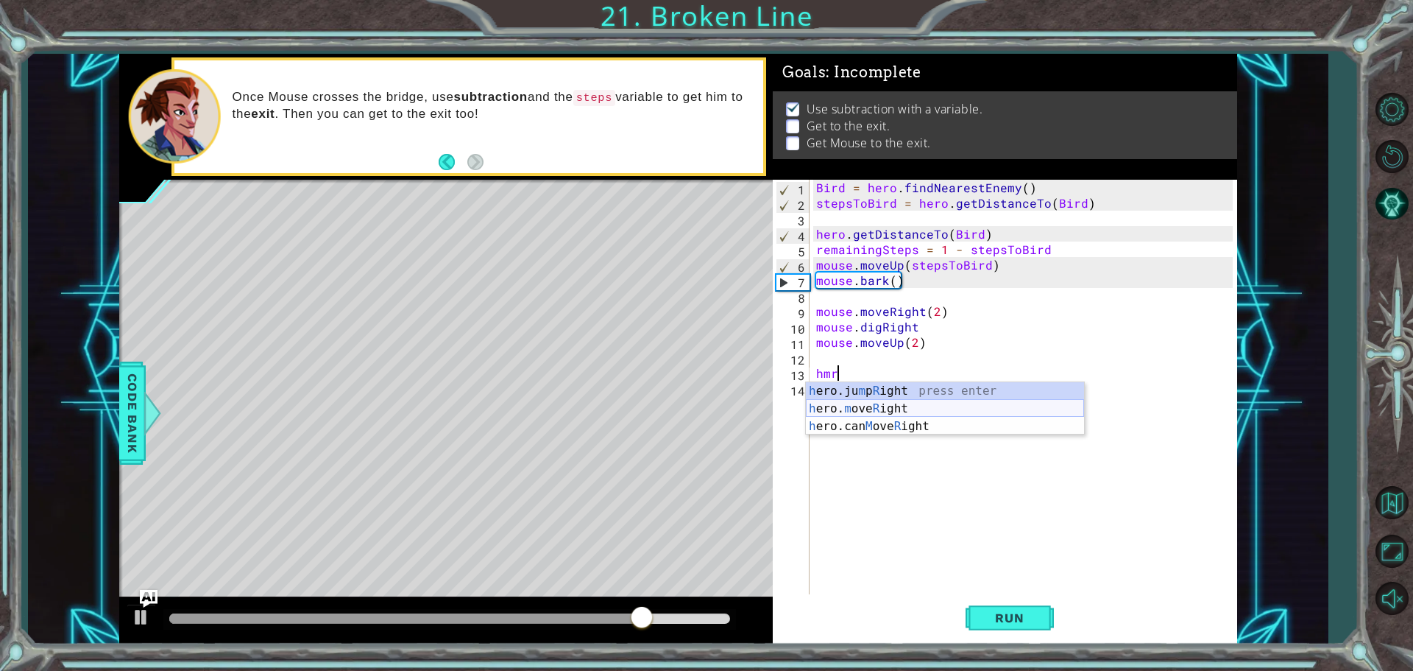
click at [893, 403] on div "h ero.ju m p R ight press enter h ero. m ove R ight press enter h ero.can M ove…" at bounding box center [945, 426] width 278 height 88
type textarea "hero.moveRight(1)"
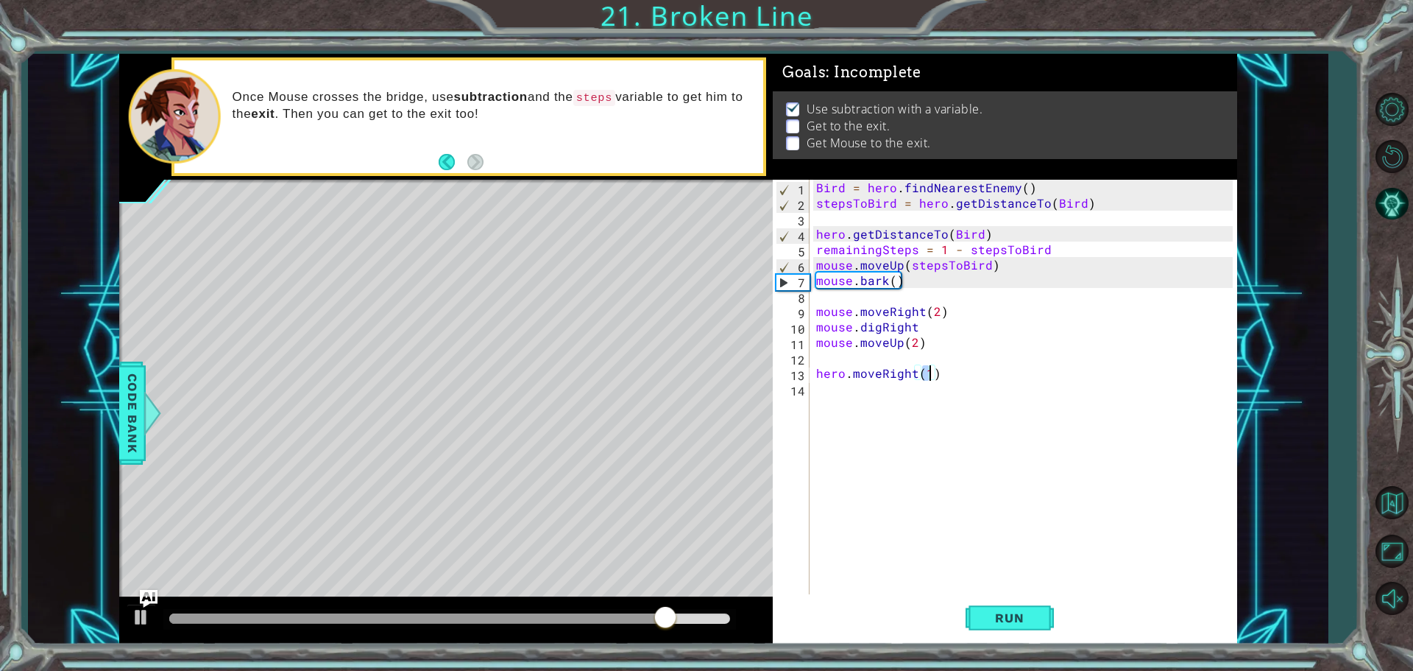
click at [841, 401] on div "Bird = hero . findNearestEnemy ( ) stepsToBird = hero . getDistanceTo ( Bird ) …" at bounding box center [1026, 404] width 427 height 448
type textarea "h"
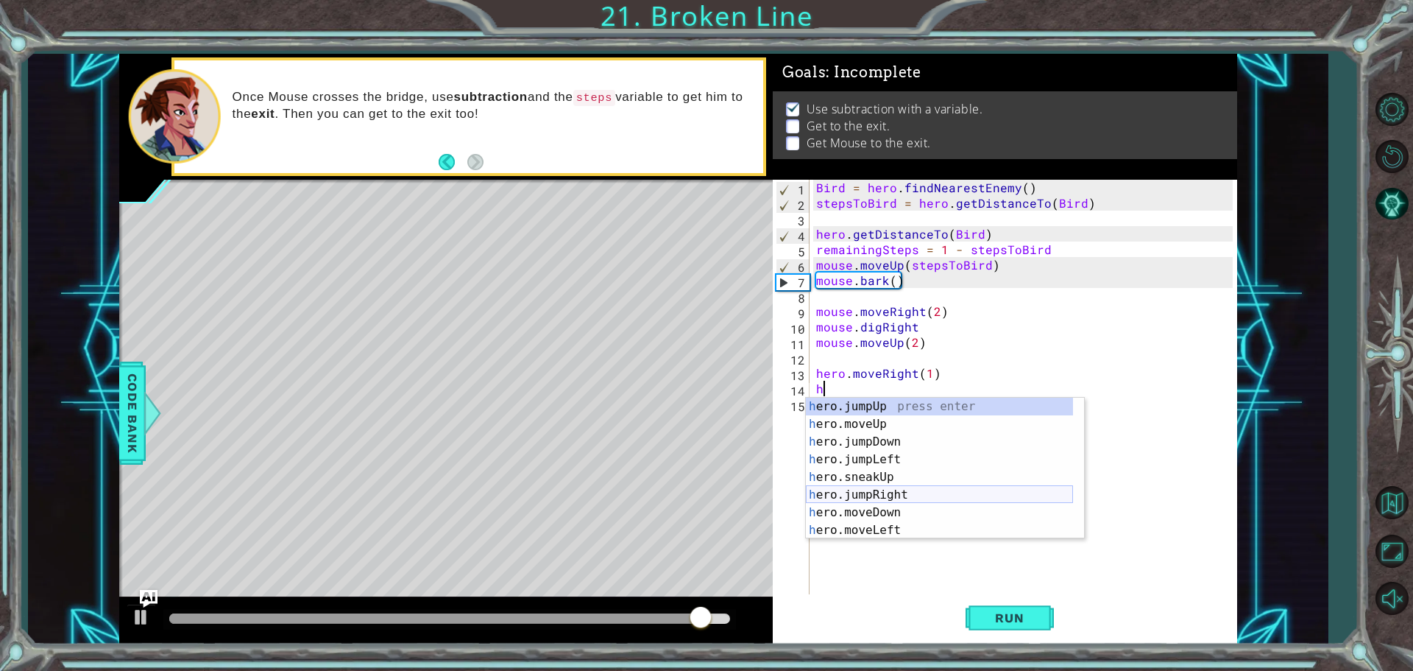
click at [897, 497] on div "h ero.jumpUp press enter h ero.moveUp press enter h ero.jumpDown press enter h …" at bounding box center [939, 485] width 267 height 177
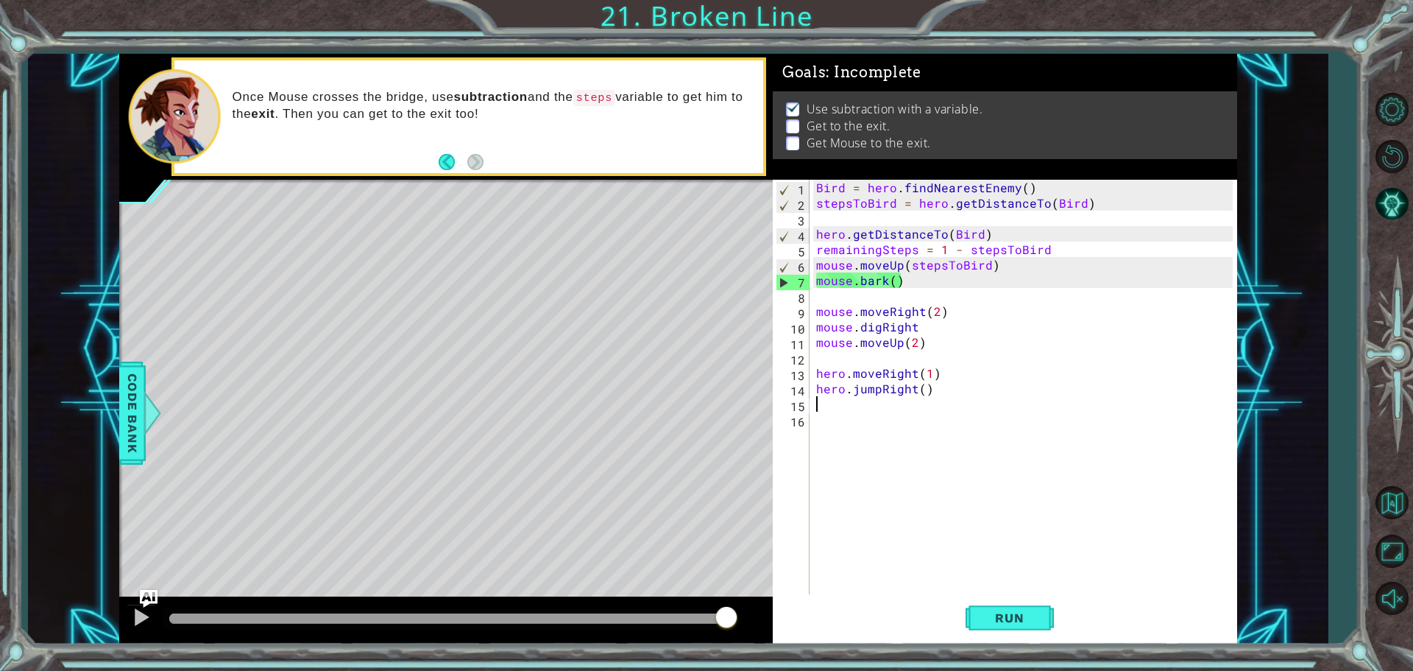
type textarea "h"
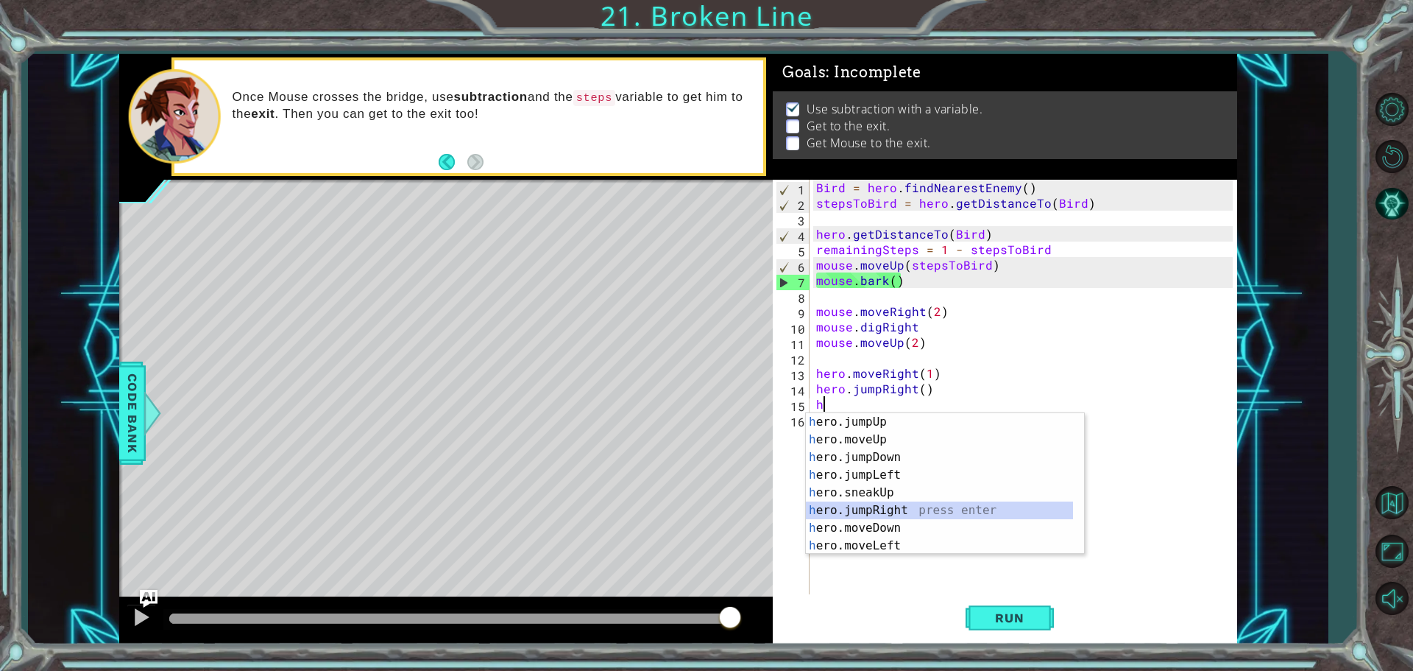
click at [913, 516] on div "h ero.jumpUp press enter h ero.moveUp press enter h ero.jumpDown press enter h …" at bounding box center [939, 501] width 267 height 177
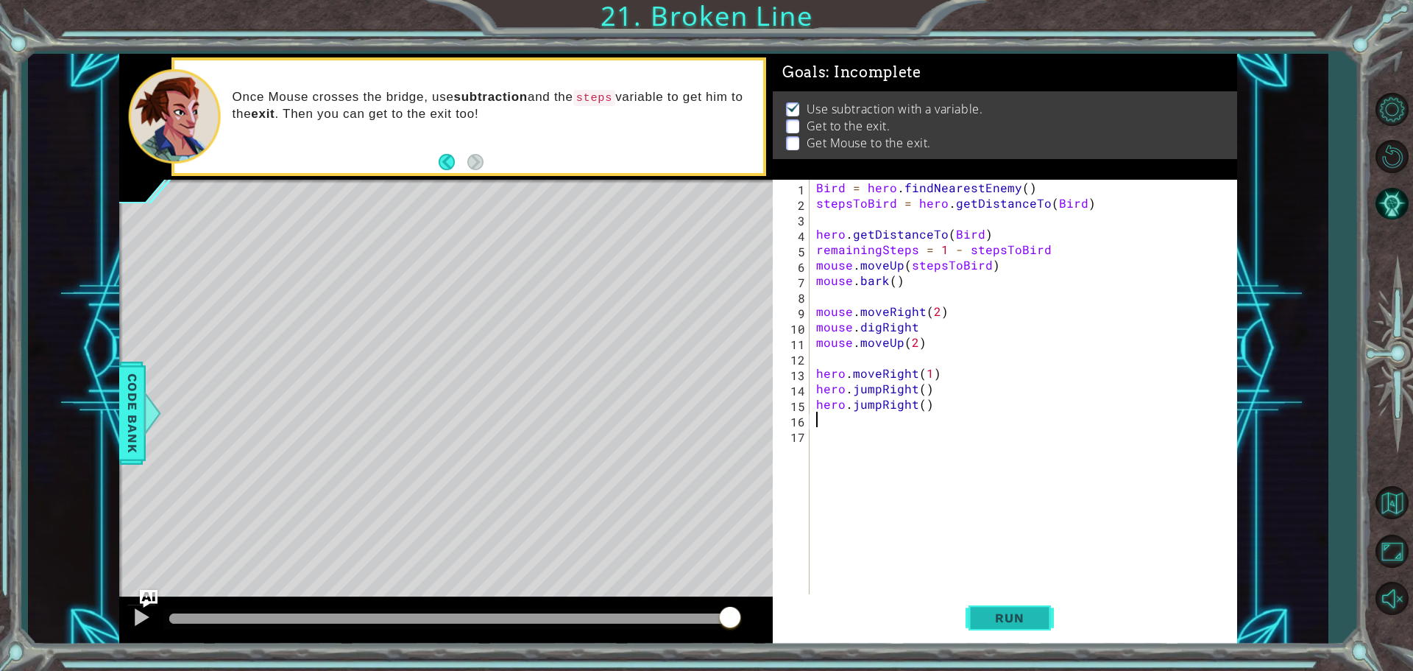
click at [1025, 613] on span "Run" at bounding box center [1009, 617] width 58 height 15
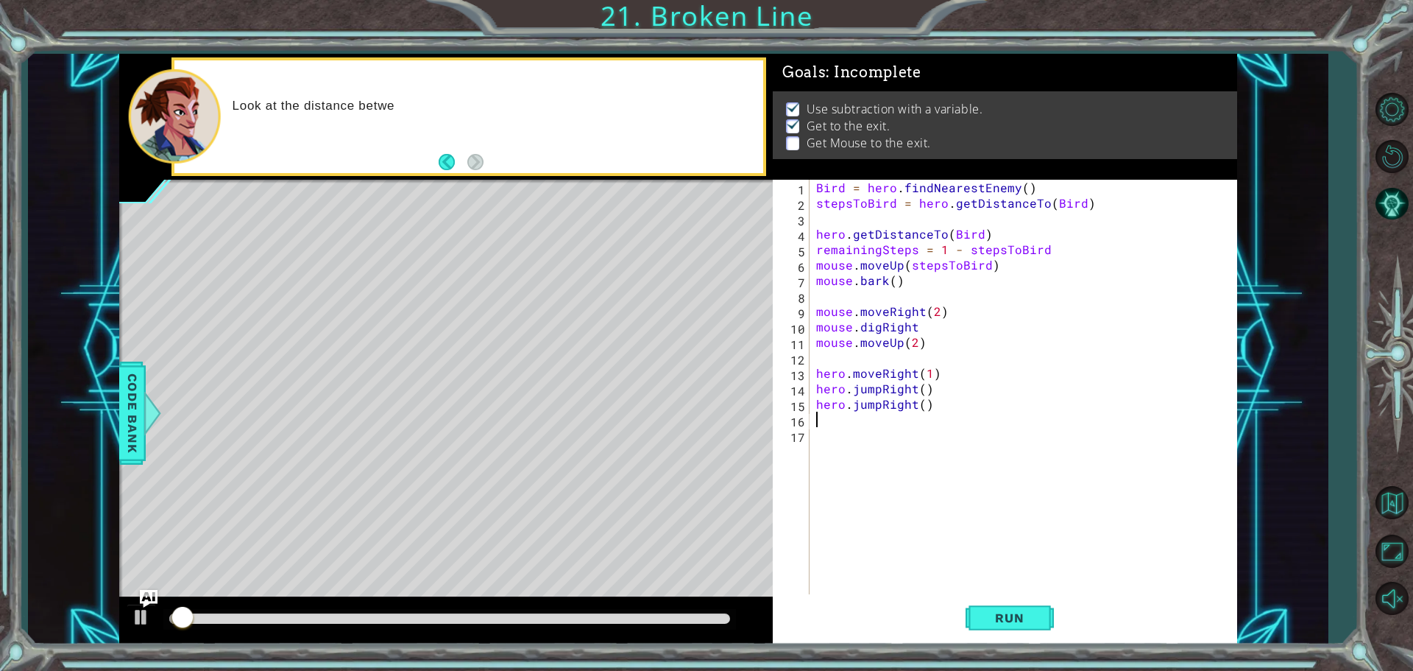
click at [925, 395] on div "Bird = hero . findNearestEnemy ( ) stepsToBird = hero . getDistanceTo ( Bird ) …" at bounding box center [1026, 404] width 427 height 448
click at [919, 390] on div "Bird = hero . findNearestEnemy ( ) stepsToBird = hero . getDistanceTo ( Bird ) …" at bounding box center [1023, 388] width 420 height 417
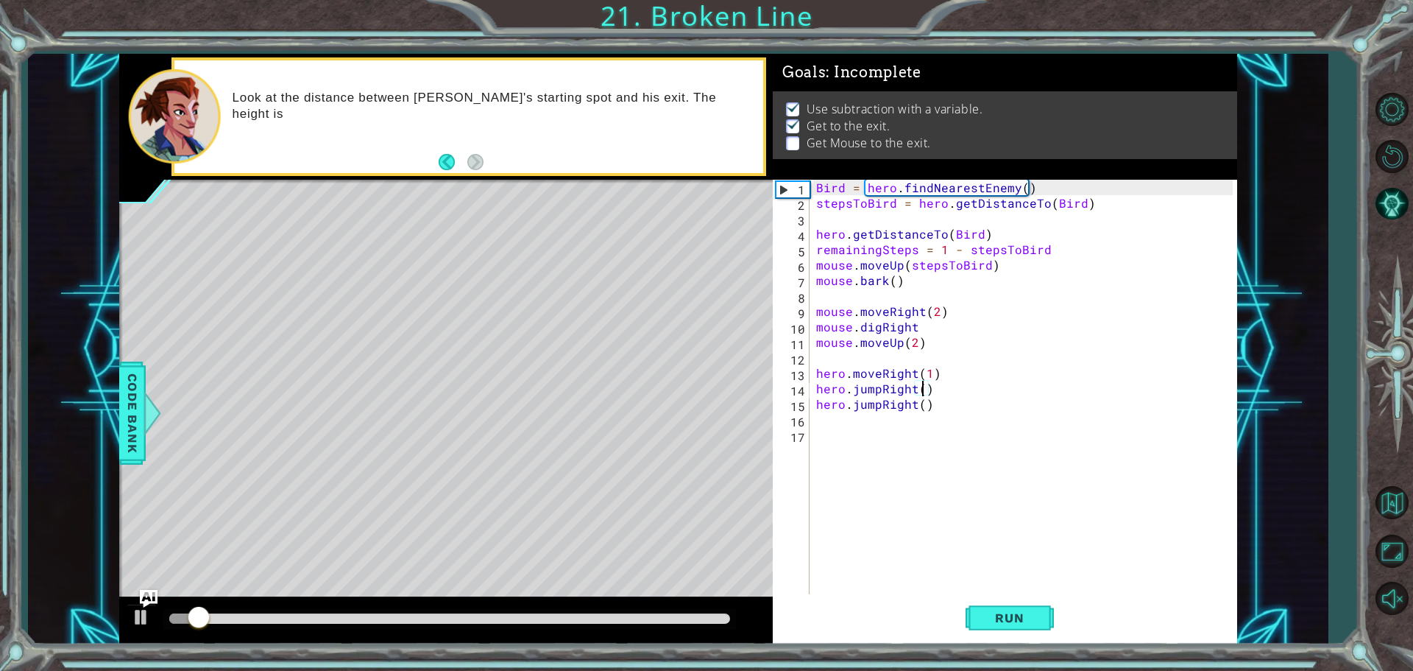
scroll to position [0, 7]
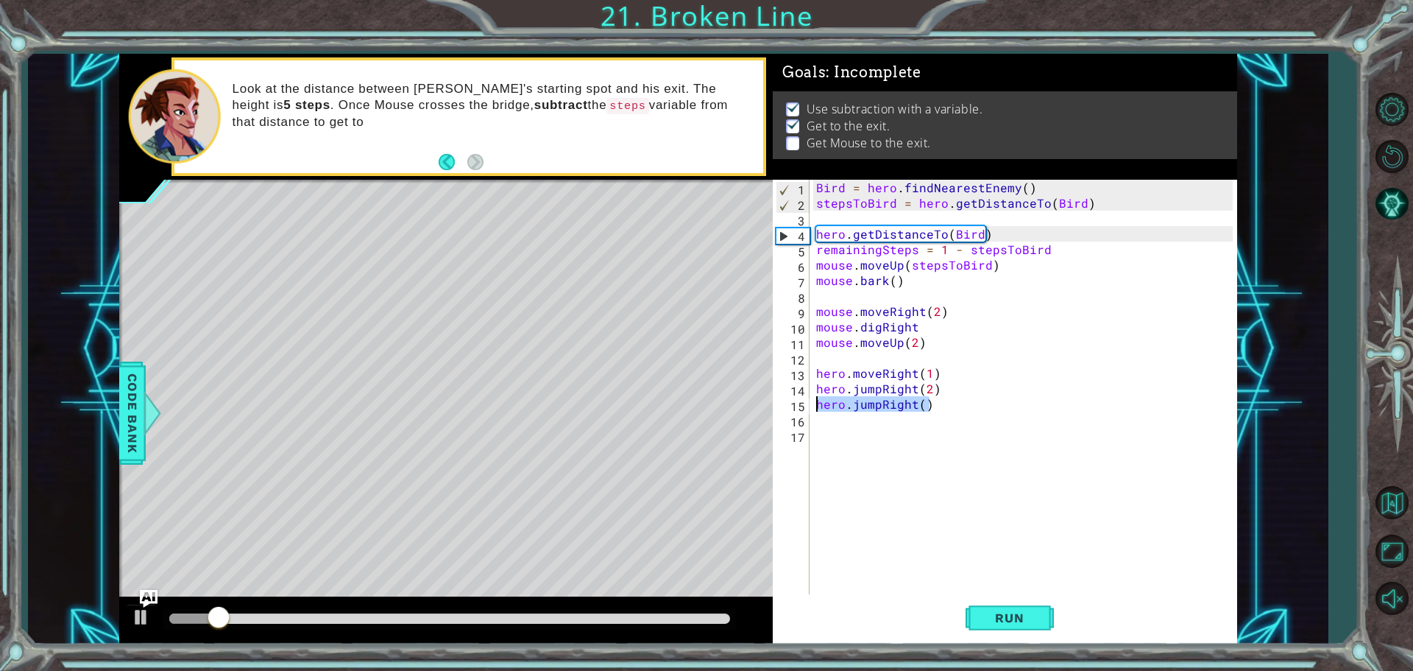
drag, startPoint x: 937, startPoint y: 400, endPoint x: 816, endPoint y: 404, distance: 120.8
click at [816, 404] on div "Bird = hero . findNearestEnemy ( ) stepsToBird = hero . getDistanceTo ( Bird ) …" at bounding box center [1026, 404] width 427 height 448
type textarea "hero.jumpRight()"
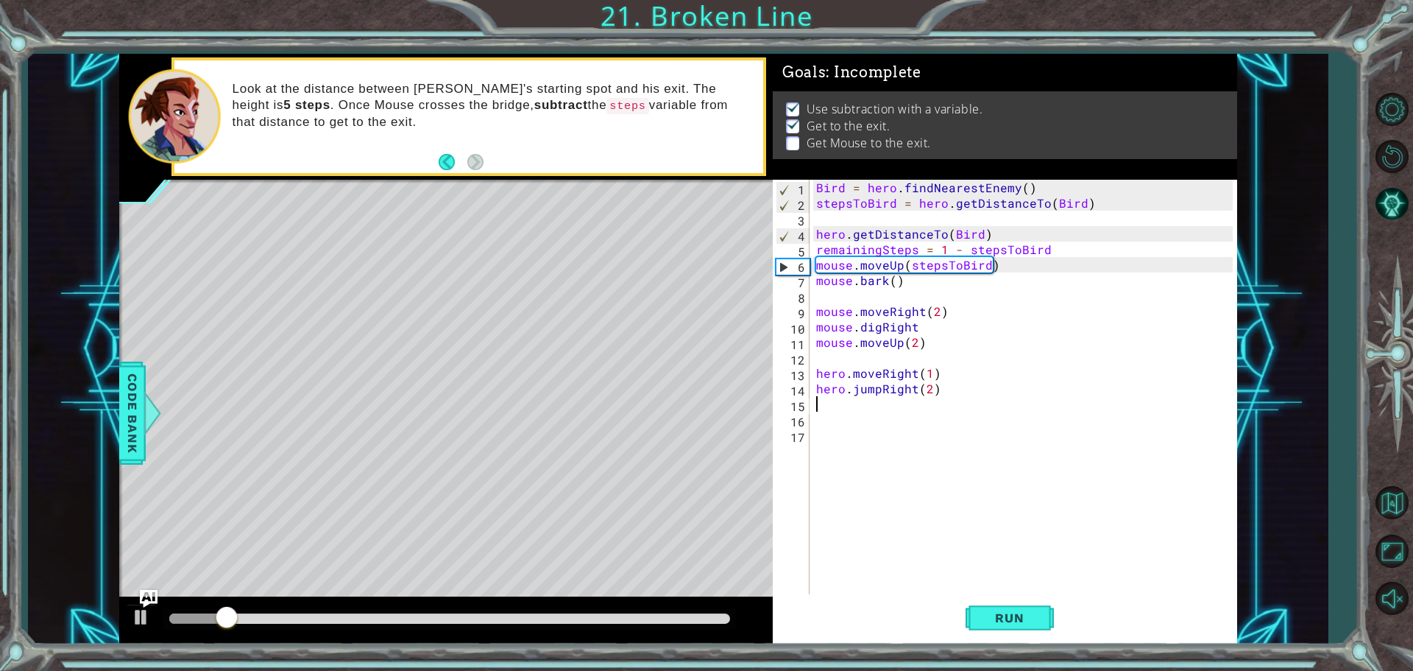
scroll to position [0, 0]
click at [852, 498] on div "Bird = hero . findNearestEnemy ( ) stepsToBird = hero . getDistanceTo ( Bird ) …" at bounding box center [1026, 404] width 427 height 448
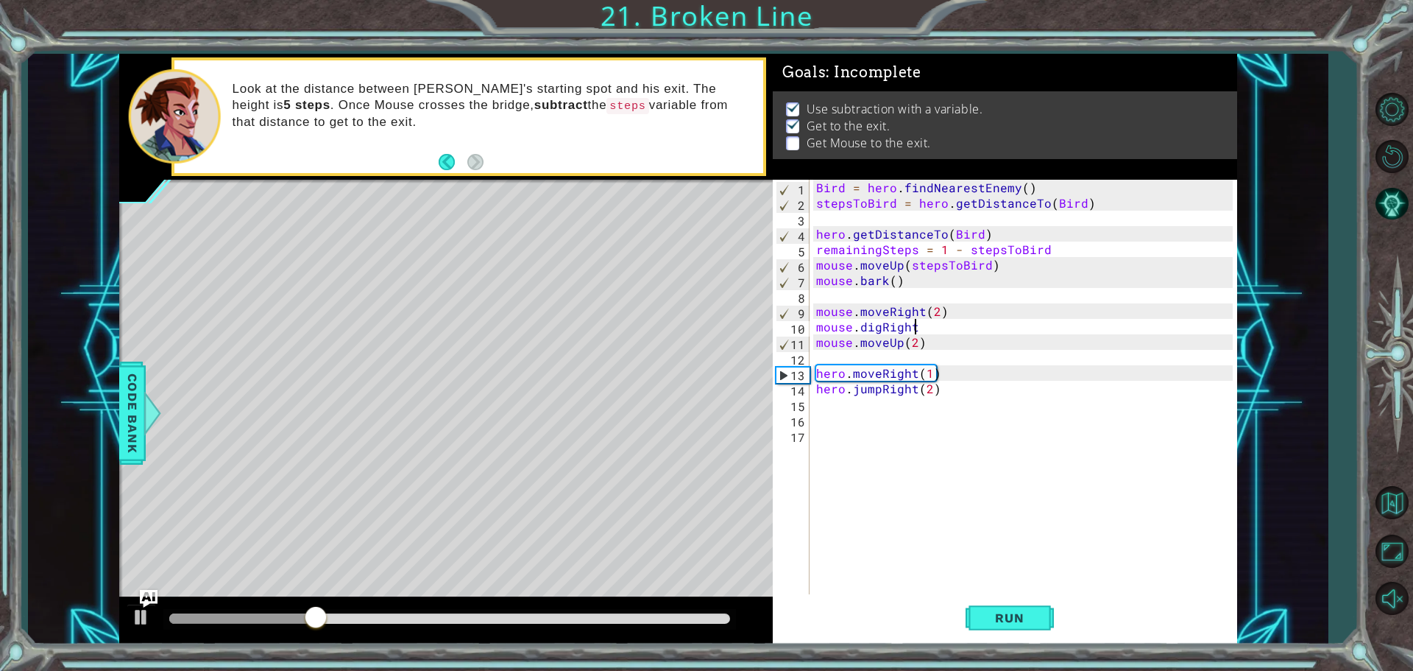
click at [926, 325] on div "Bird = hero . findNearestEnemy ( ) stepsToBird = hero . getDistanceTo ( Bird ) …" at bounding box center [1026, 404] width 427 height 448
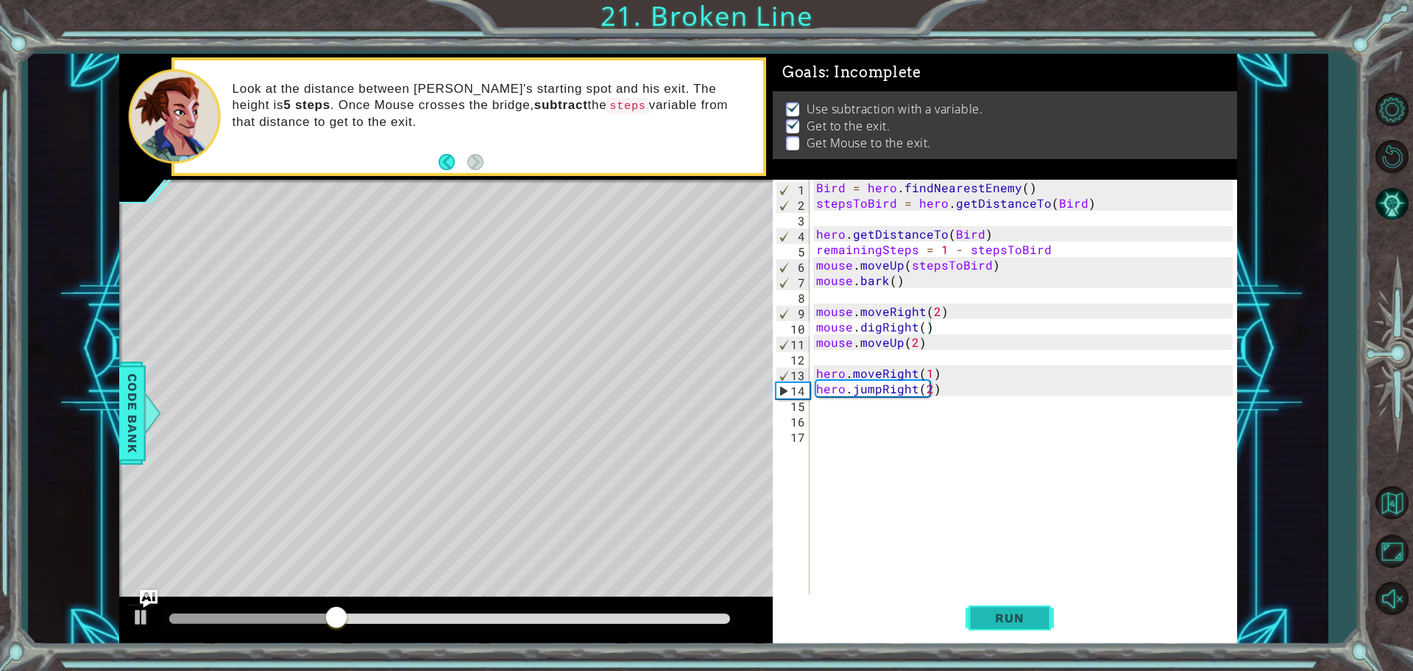
click at [1045, 620] on button "Run" at bounding box center [1010, 617] width 88 height 46
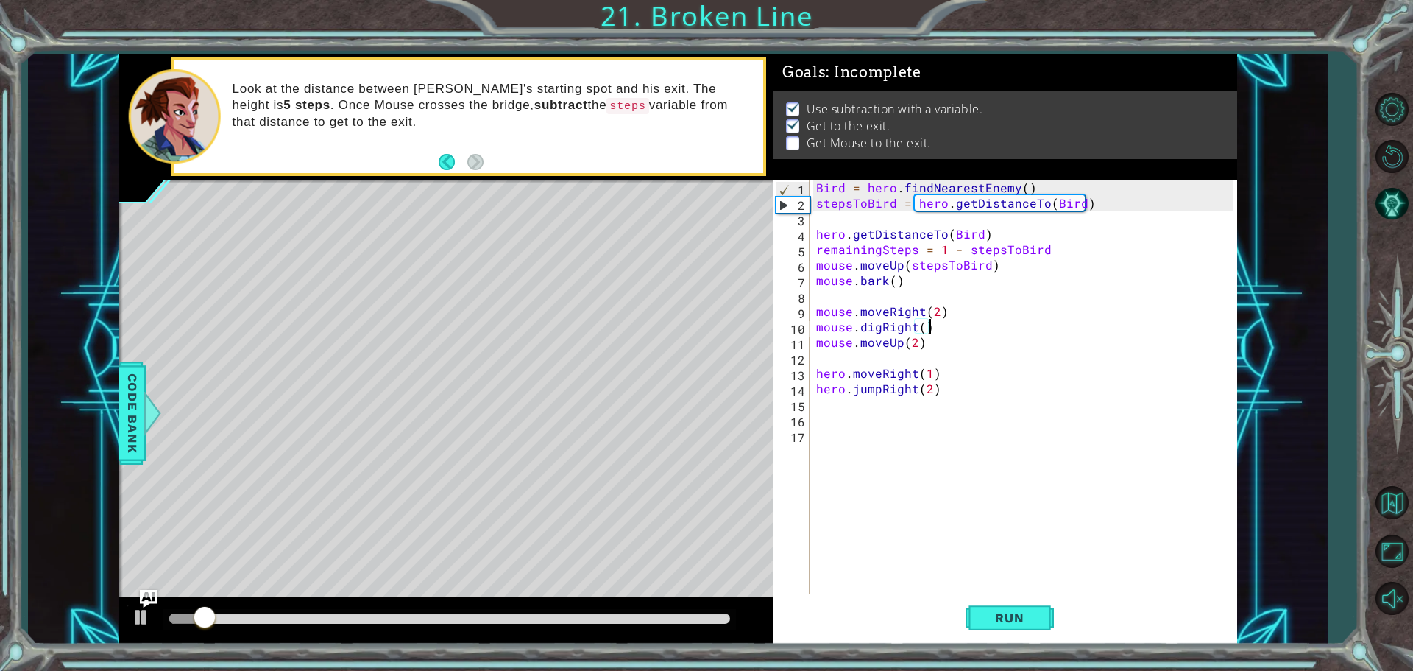
click at [922, 326] on div "Bird = hero . findNearestEnemy ( ) stepsToBird = hero . getDistanceTo ( Bird ) …" at bounding box center [1026, 404] width 427 height 448
click at [924, 328] on div "Bird = hero . findNearestEnemy ( ) stepsToBird = hero . getDistanceTo ( Bird ) …" at bounding box center [1023, 388] width 420 height 417
click at [924, 328] on div "Bird = hero . findNearestEnemy ( ) stepsToBird = hero . getDistanceTo ( Bird ) …" at bounding box center [1026, 404] width 427 height 448
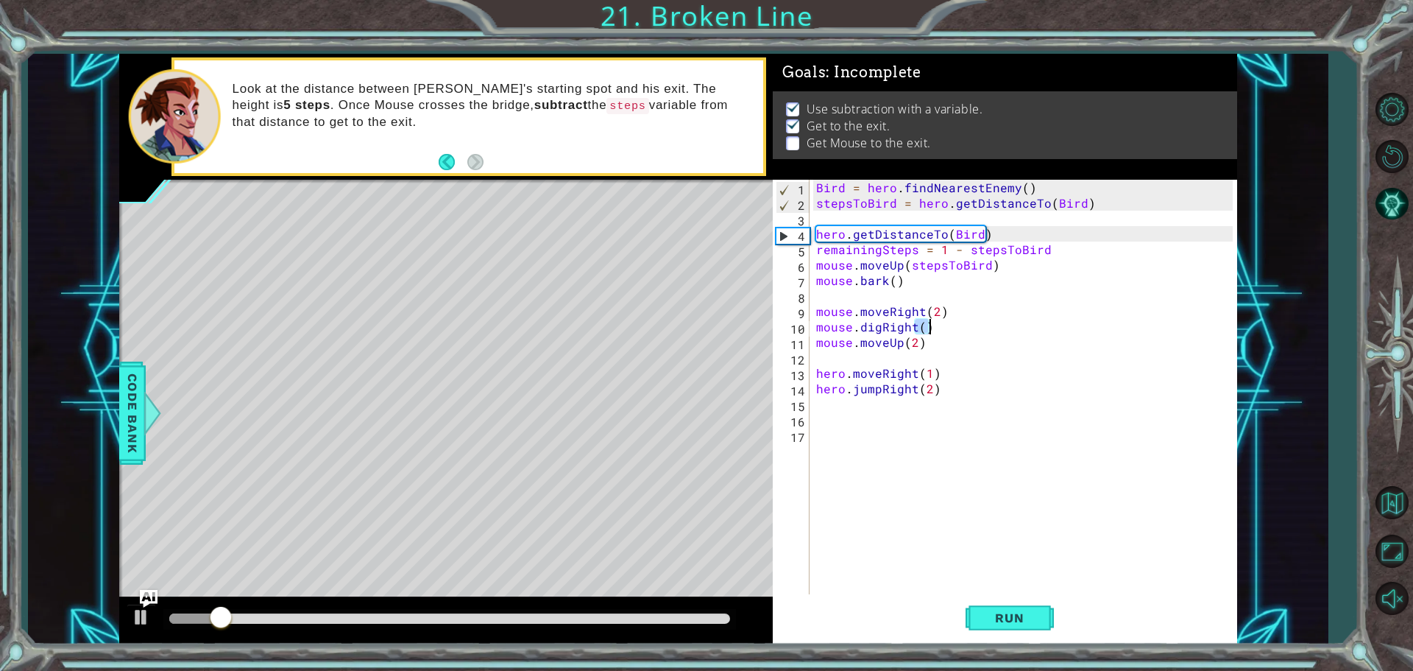
click at [920, 325] on div "Bird = hero . findNearestEnemy ( ) stepsToBird = hero . getDistanceTo ( Bird ) …" at bounding box center [1023, 388] width 420 height 417
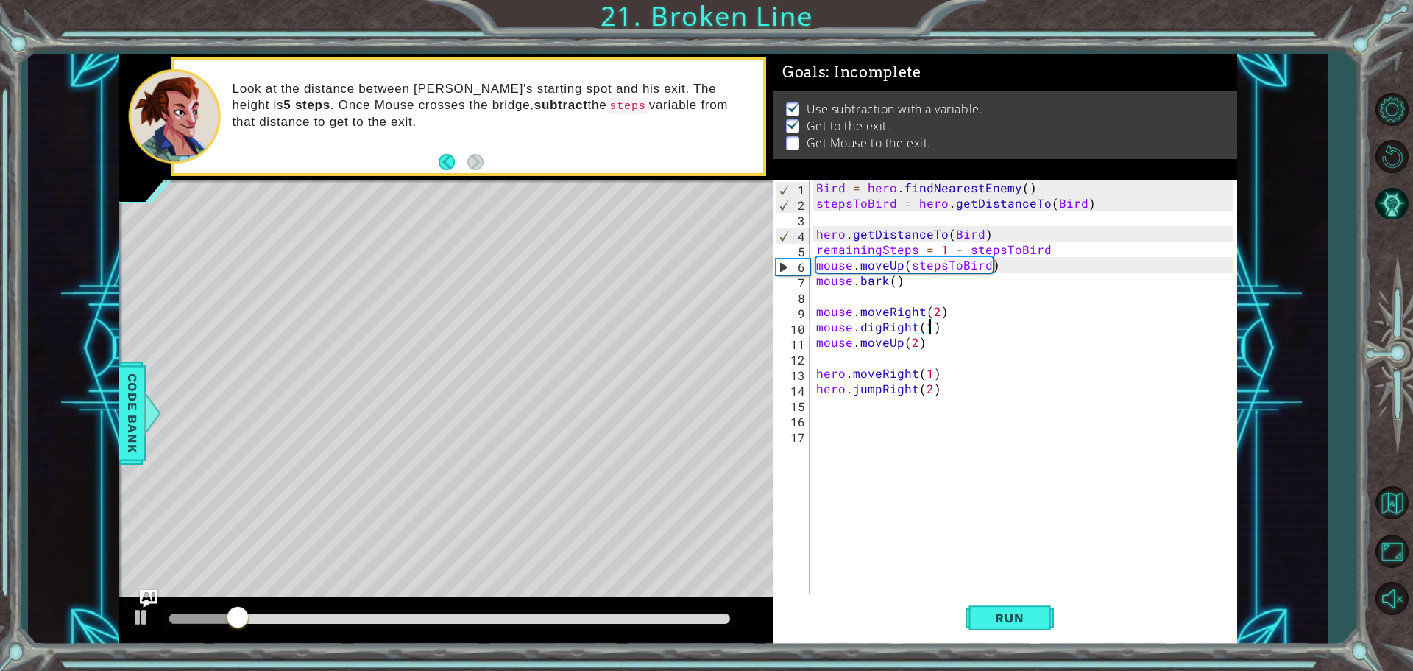
type textarea "mouse.digRight(1)"
click at [927, 465] on div "Bird = hero . findNearestEnemy ( ) stepsToBird = hero . getDistanceTo ( Bird ) …" at bounding box center [1026, 404] width 427 height 448
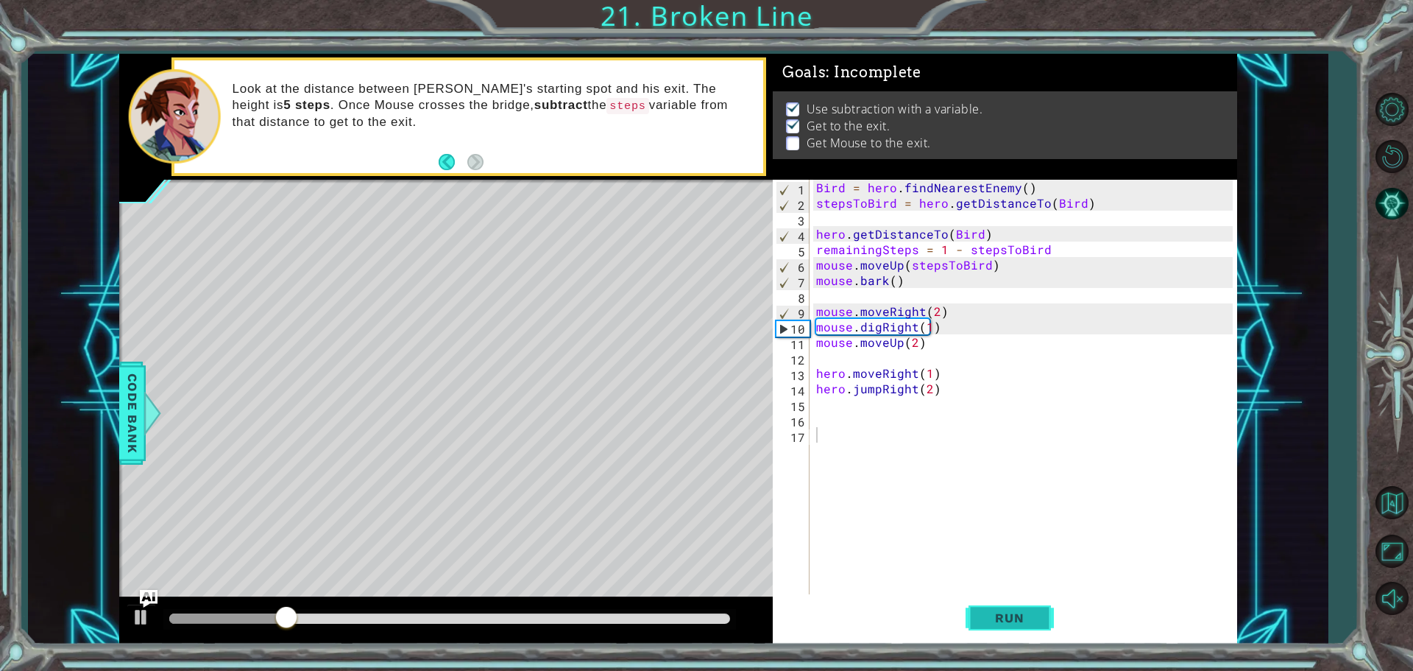
click at [1019, 639] on button "Run" at bounding box center [1010, 617] width 88 height 46
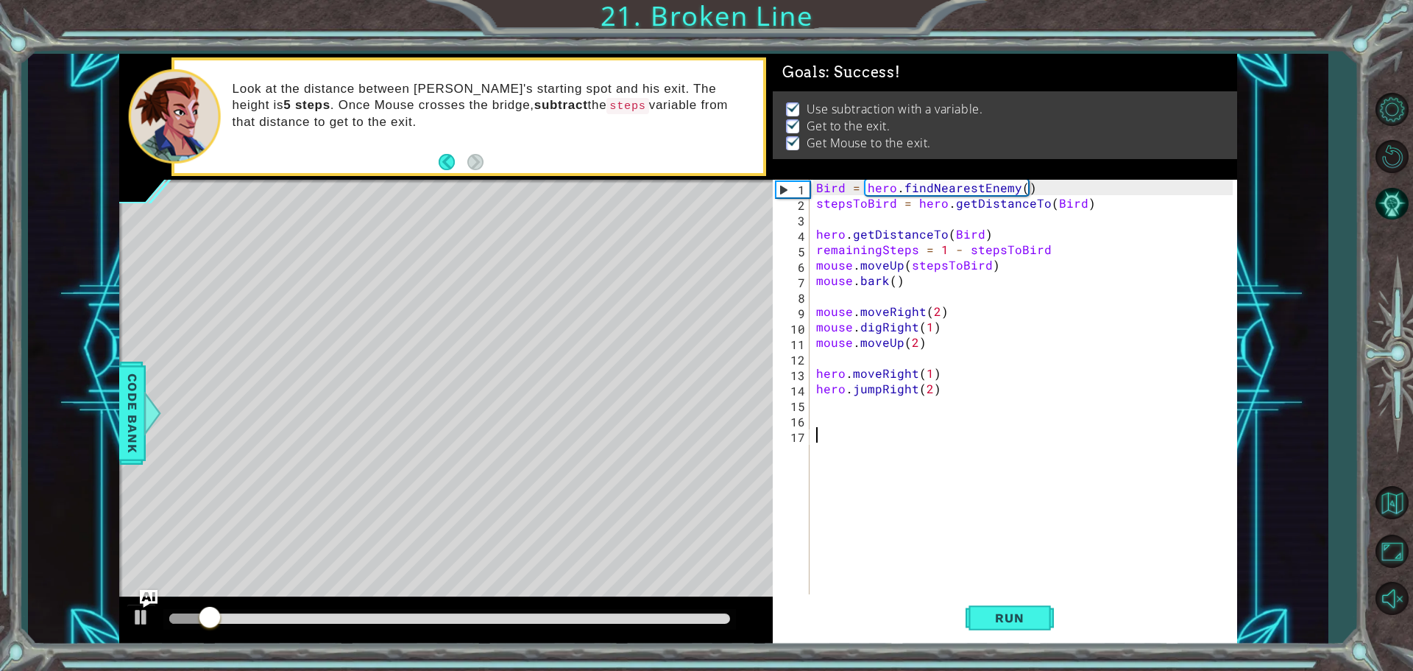
click at [709, 620] on div at bounding box center [449, 618] width 561 height 10
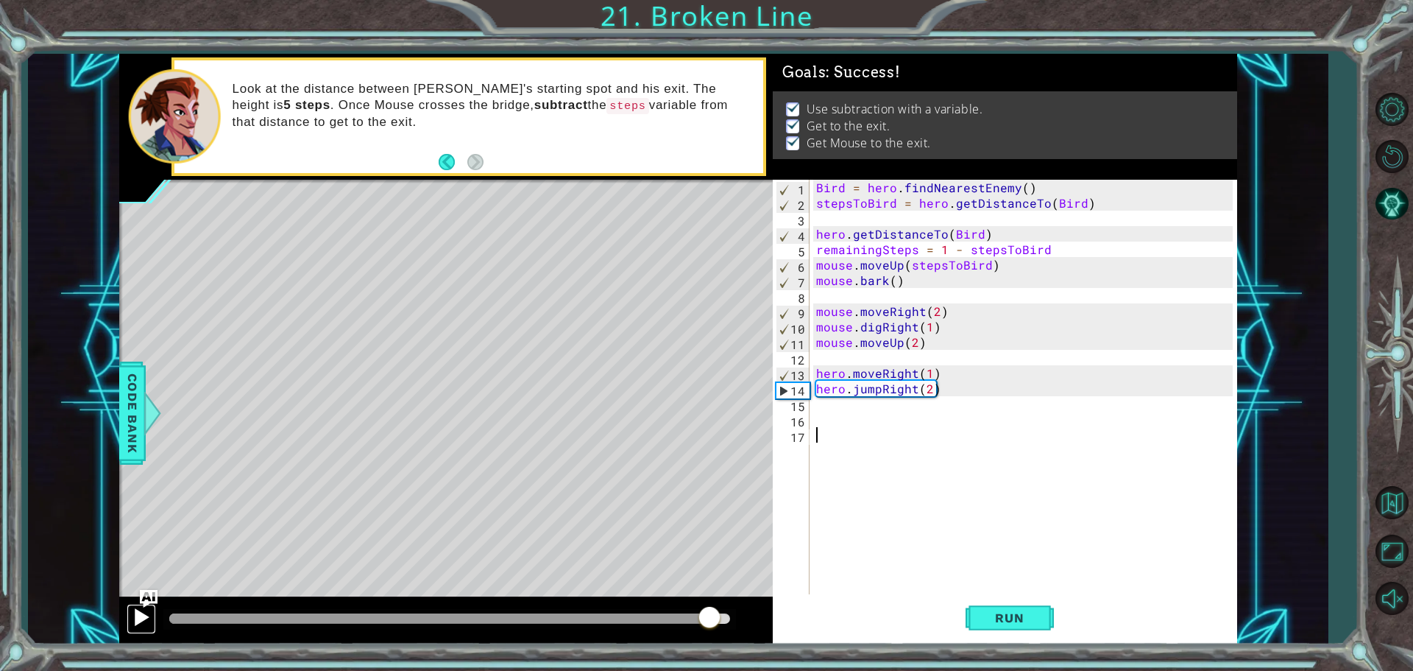
click at [133, 624] on div at bounding box center [141, 616] width 19 height 19
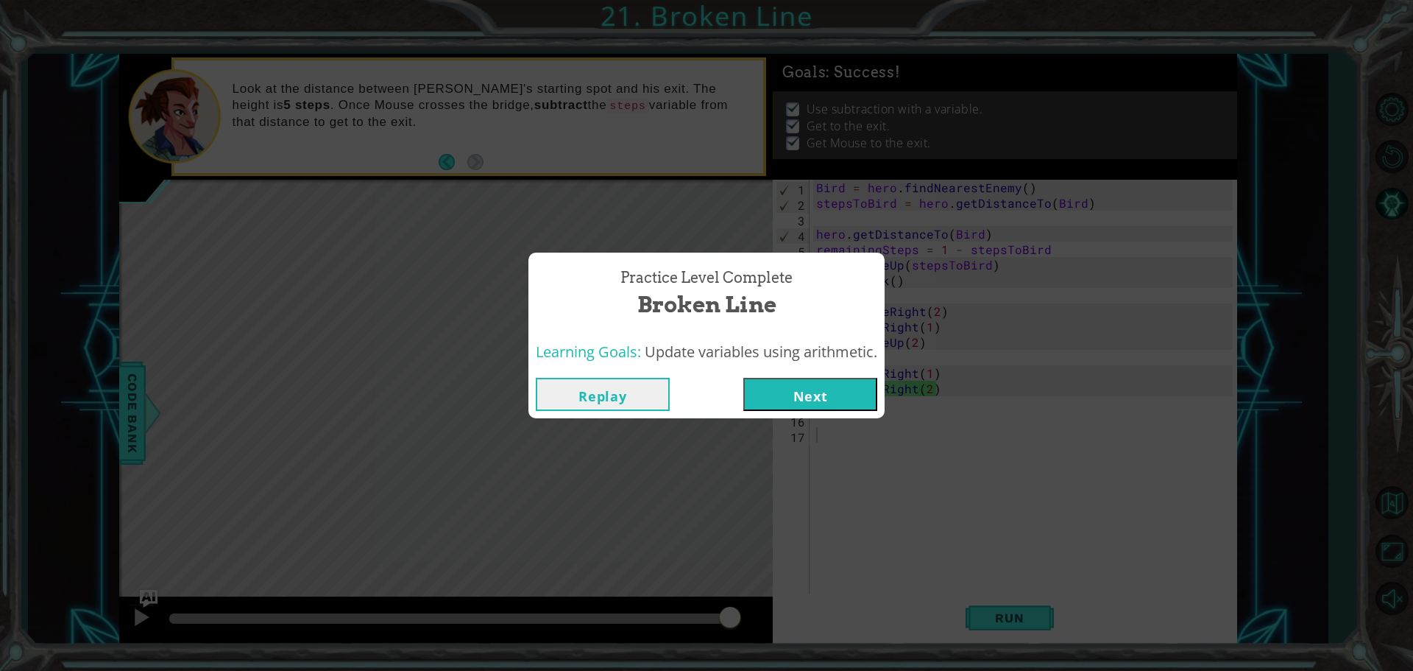
click at [818, 398] on button "Next" at bounding box center [810, 394] width 134 height 33
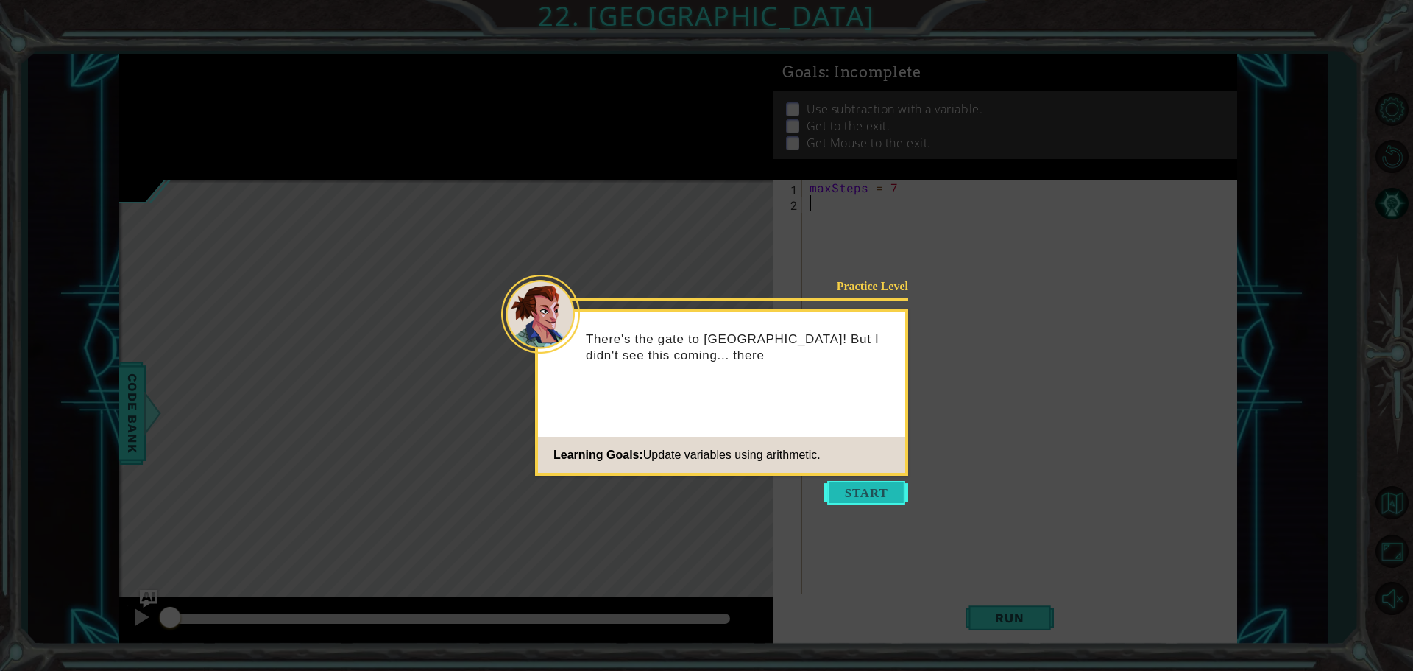
click at [867, 502] on button "Start" at bounding box center [866, 493] width 84 height 24
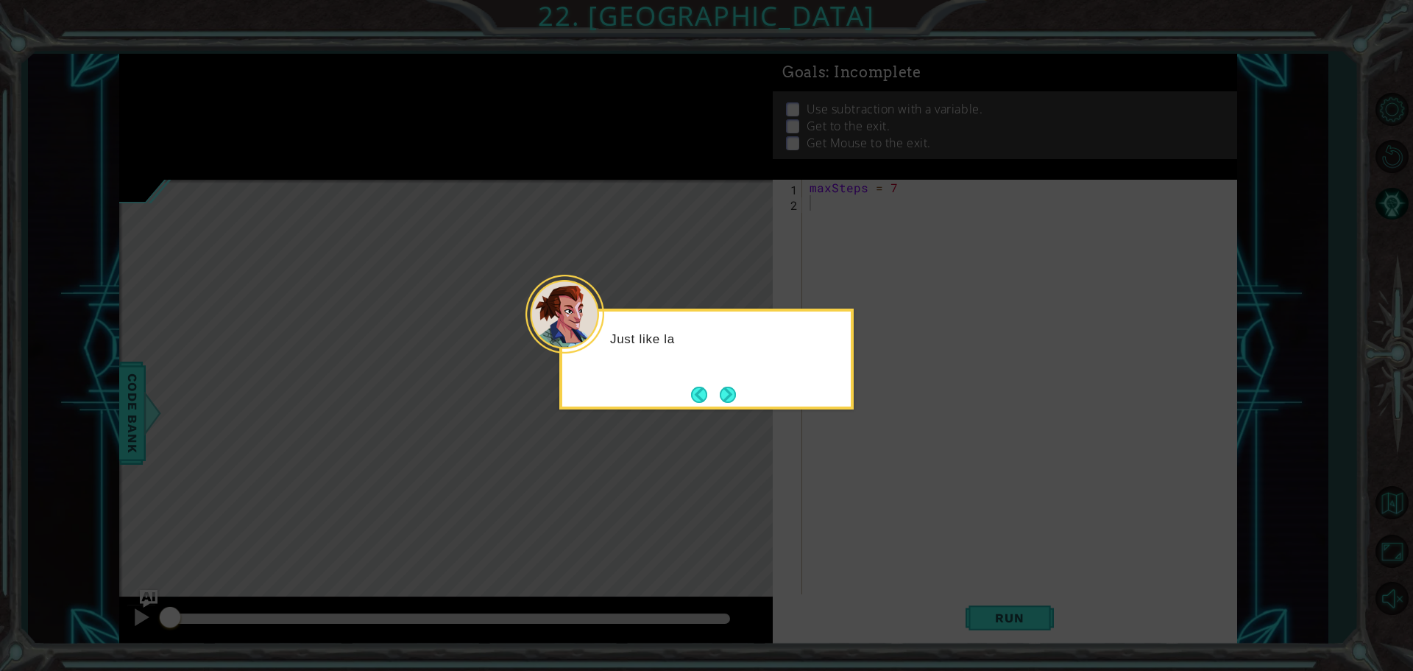
click at [728, 386] on button "Next" at bounding box center [728, 394] width 16 height 16
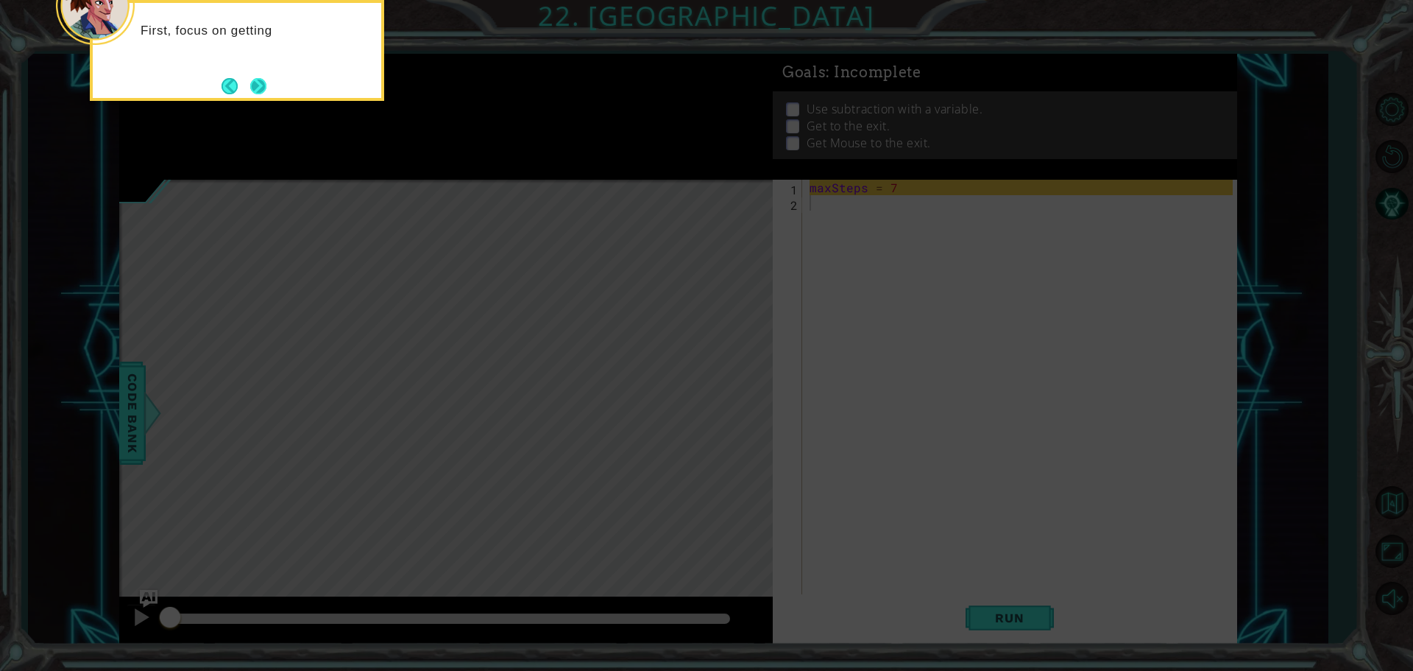
click at [262, 78] on button "Next" at bounding box center [258, 86] width 16 height 16
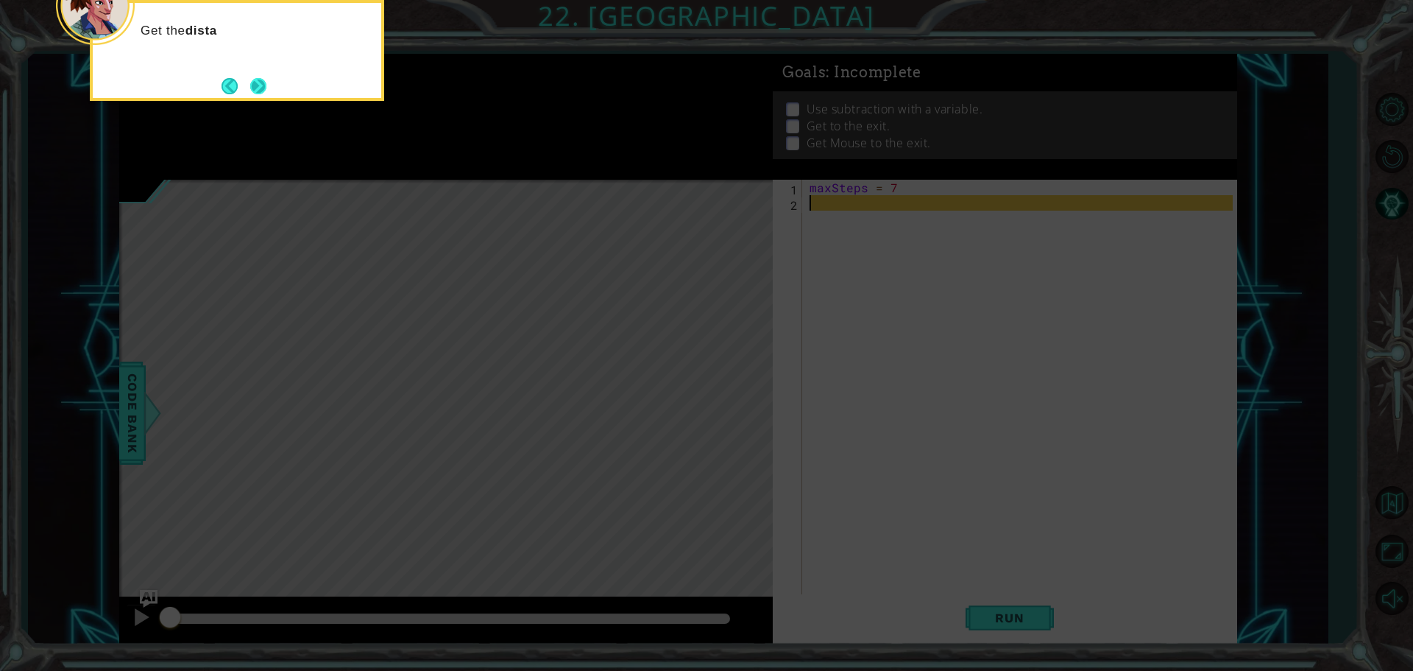
click at [263, 86] on button "Next" at bounding box center [258, 86] width 16 height 16
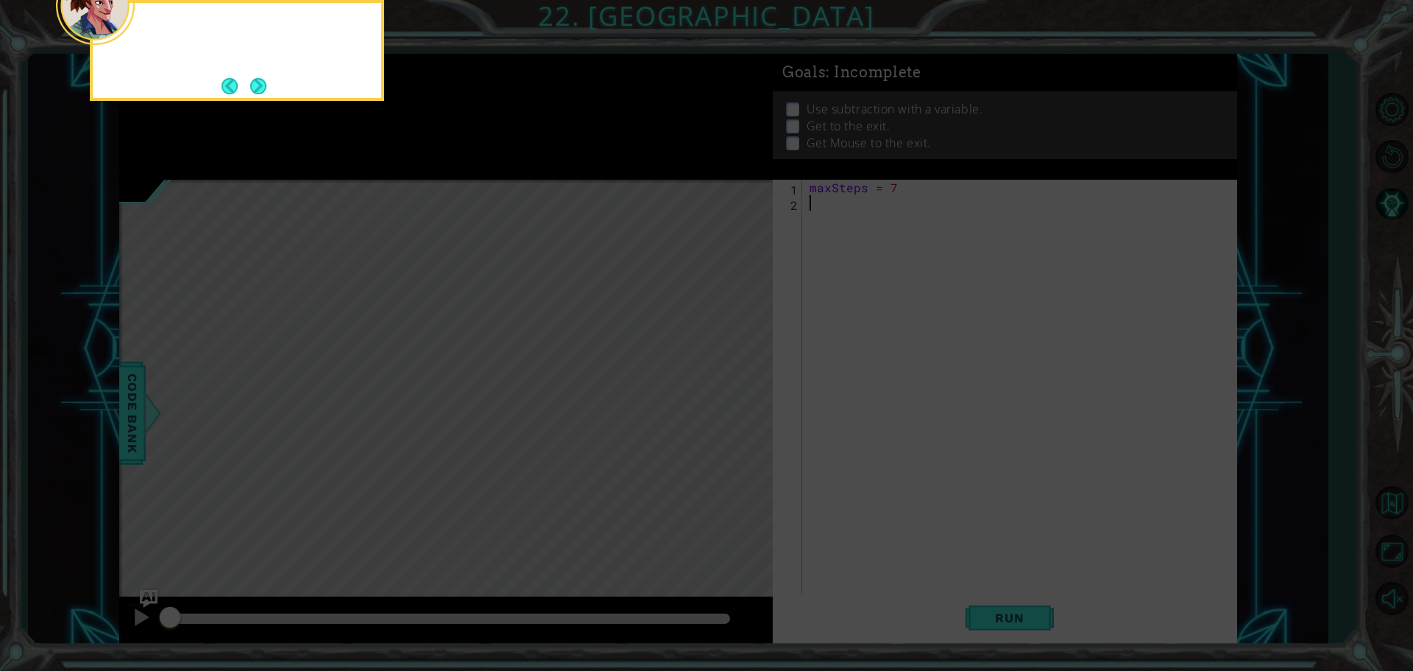
click at [263, 86] on button "Next" at bounding box center [258, 86] width 16 height 16
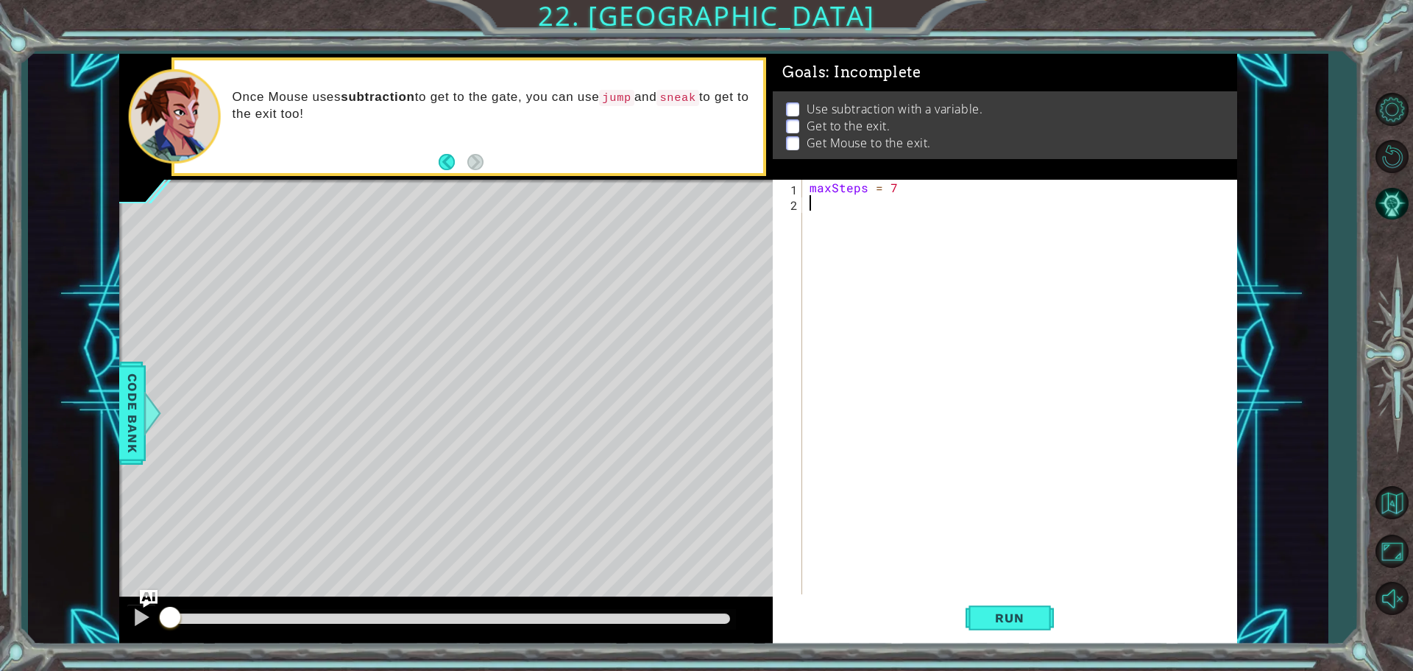
paste textarea "mouse.bark()"
type textarea "mouse.bark()"
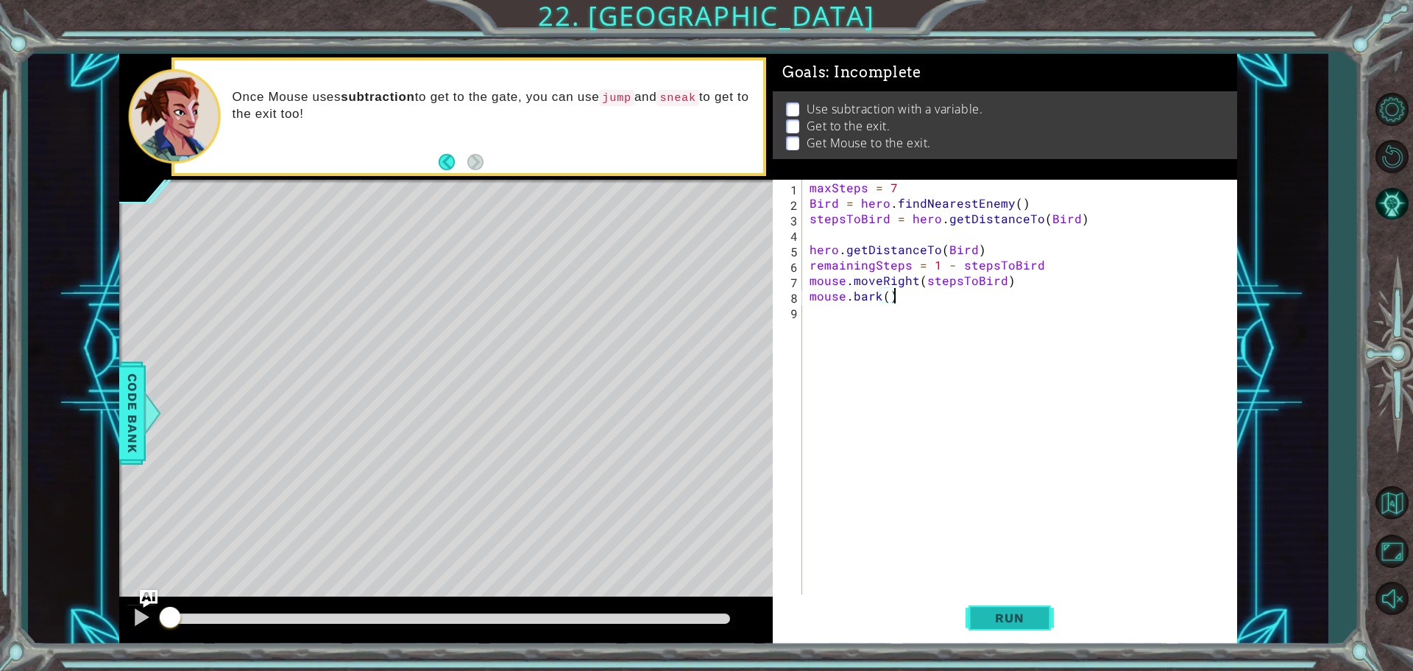
click at [975, 615] on button "Run" at bounding box center [1010, 617] width 88 height 46
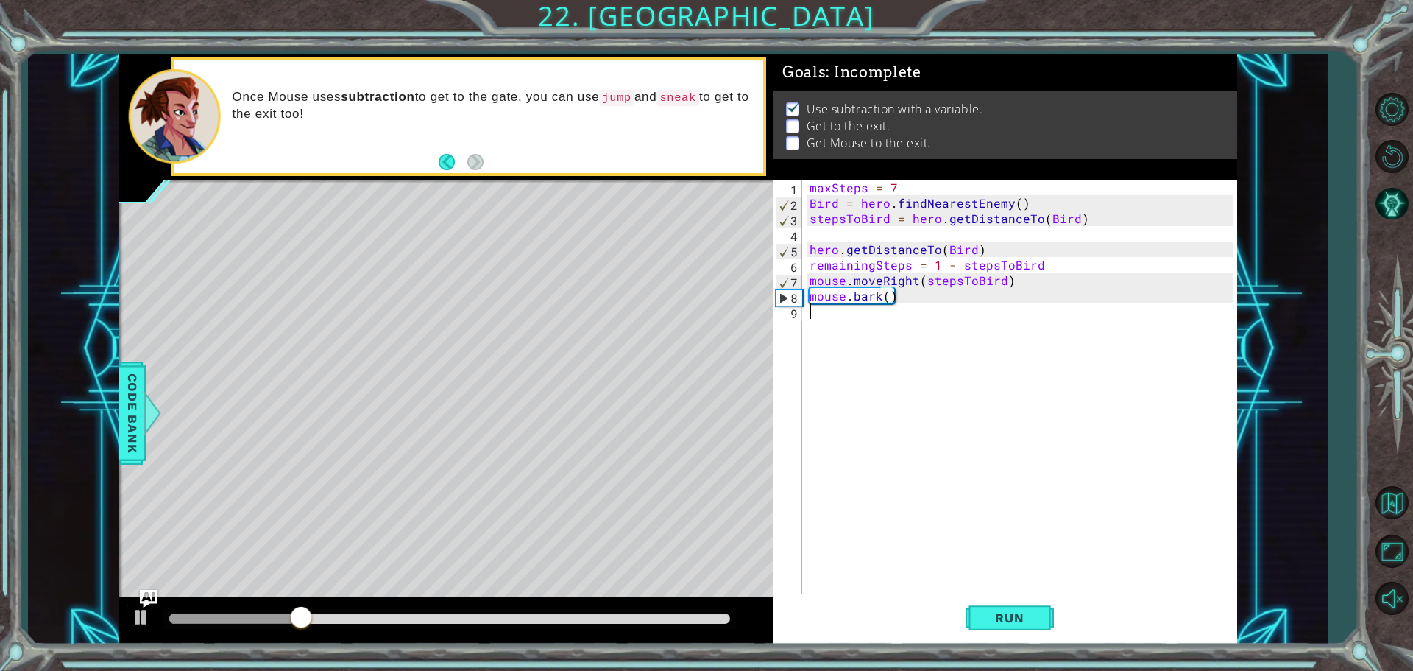
click at [817, 310] on div "maxSteps = 7 Bird = hero . findNearestEnemy ( ) stepsToBird = hero . getDistanc…" at bounding box center [1024, 404] width 434 height 448
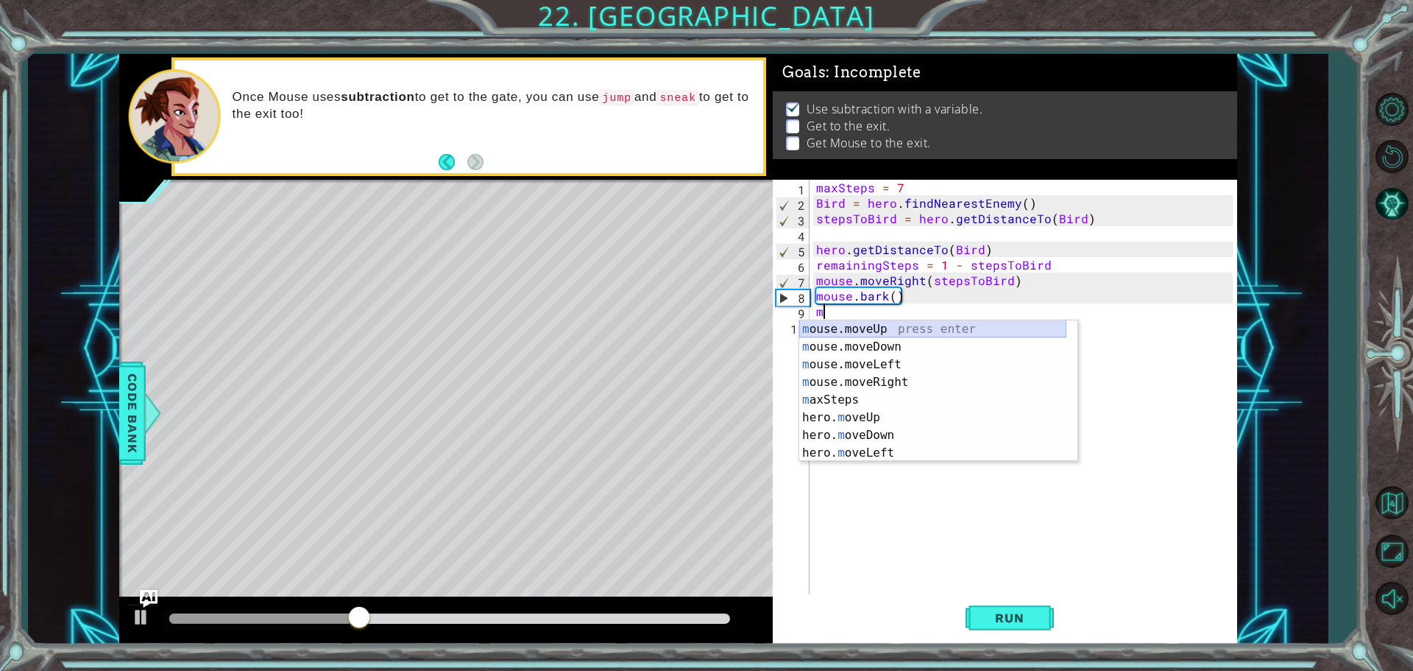
click at [893, 334] on div "m ouse.moveUp press enter m ouse.moveDown press enter m ouse.moveLeft press ent…" at bounding box center [932, 408] width 267 height 177
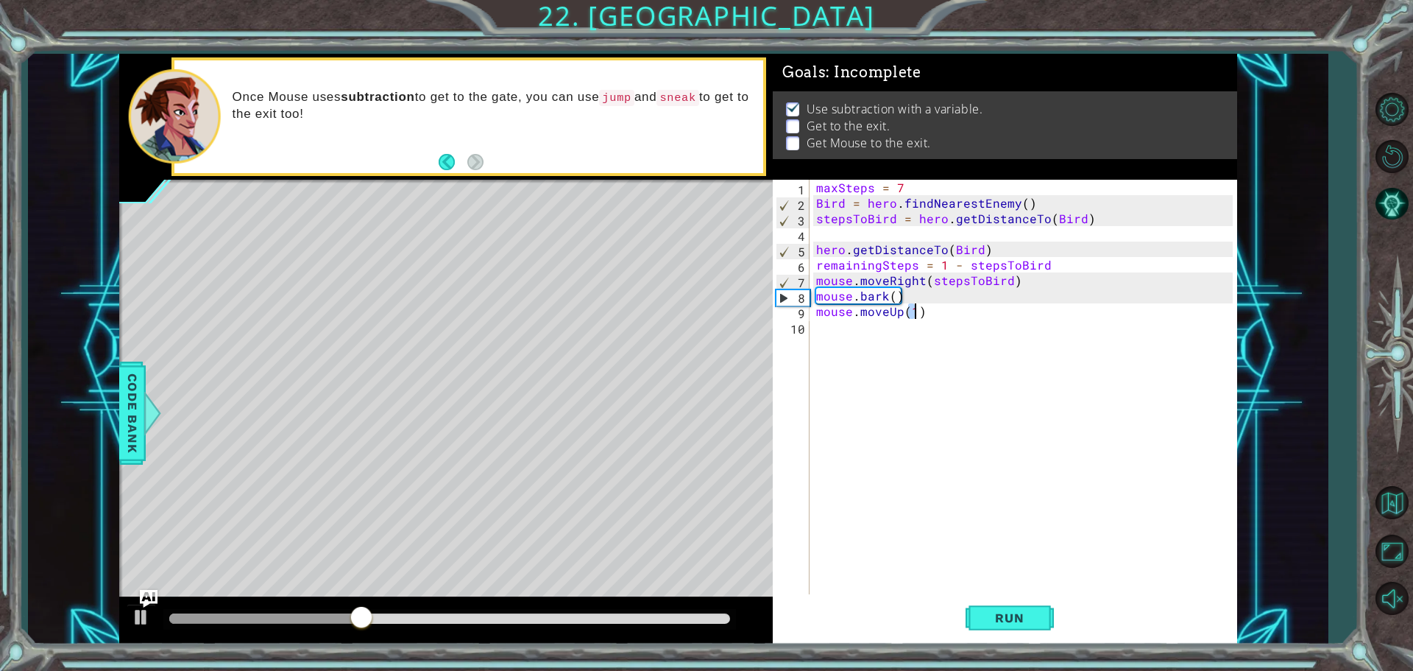
type textarea "mouse.moveUp(1)"
click at [850, 332] on div "maxSteps = 7 Bird = hero . findNearestEnemy ( ) stepsToBird = hero . getDistanc…" at bounding box center [1026, 404] width 427 height 448
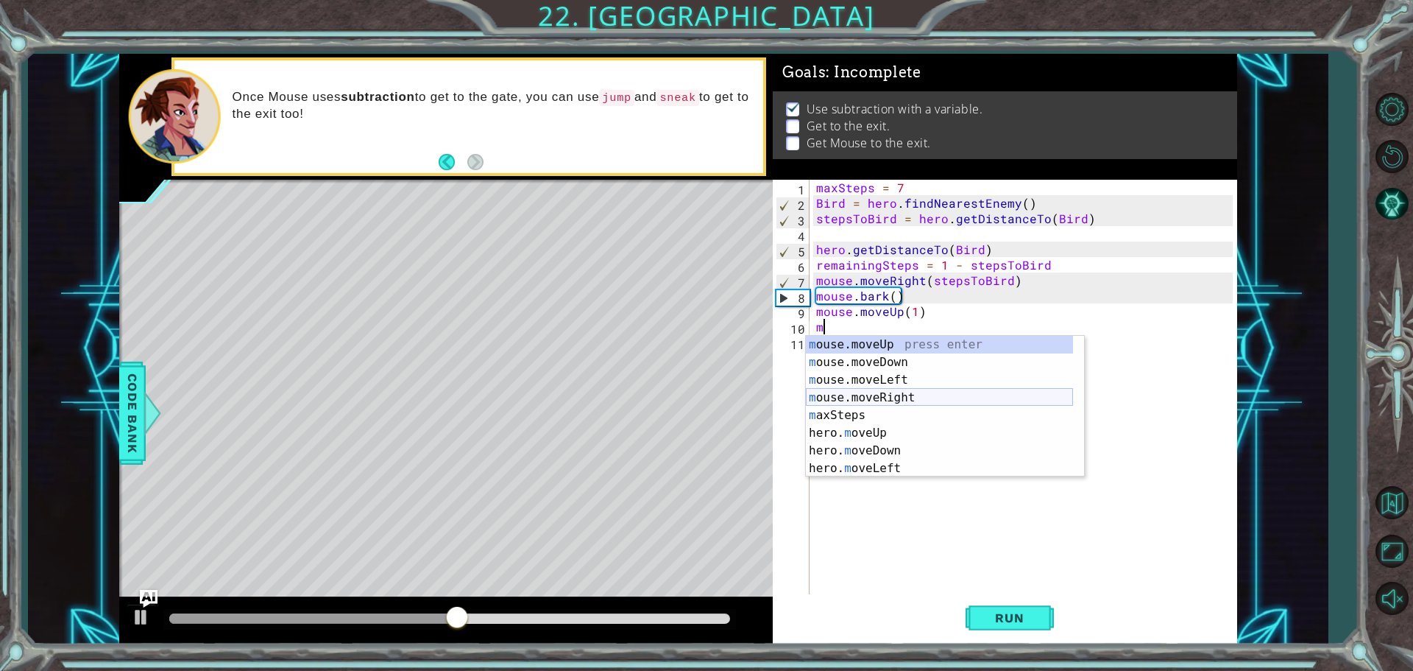
click at [885, 401] on div "m ouse.moveUp press enter m ouse.moveDown press enter m ouse.moveLeft press ent…" at bounding box center [939, 424] width 267 height 177
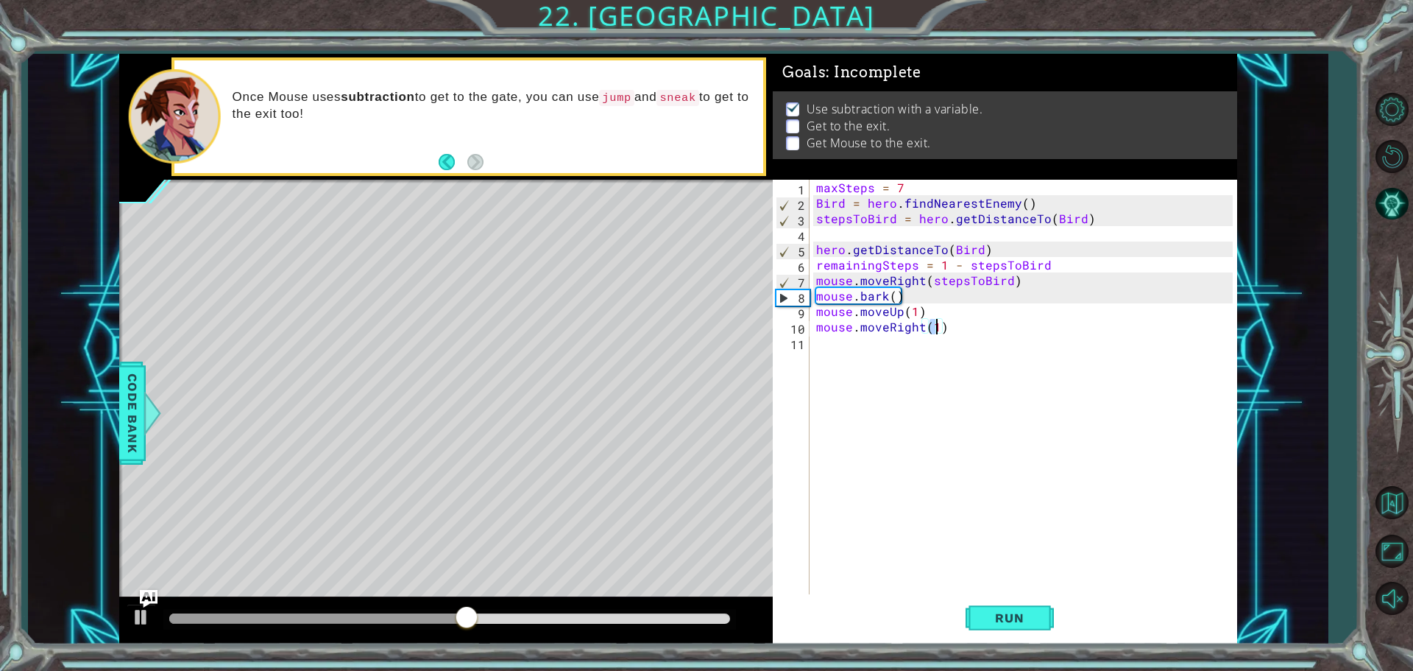
type textarea "mouse.moveRight(4)"
click at [889, 355] on div "maxSteps = 7 Bird = hero . findNearestEnemy ( ) stepsToBird = hero . getDistanc…" at bounding box center [1026, 404] width 427 height 448
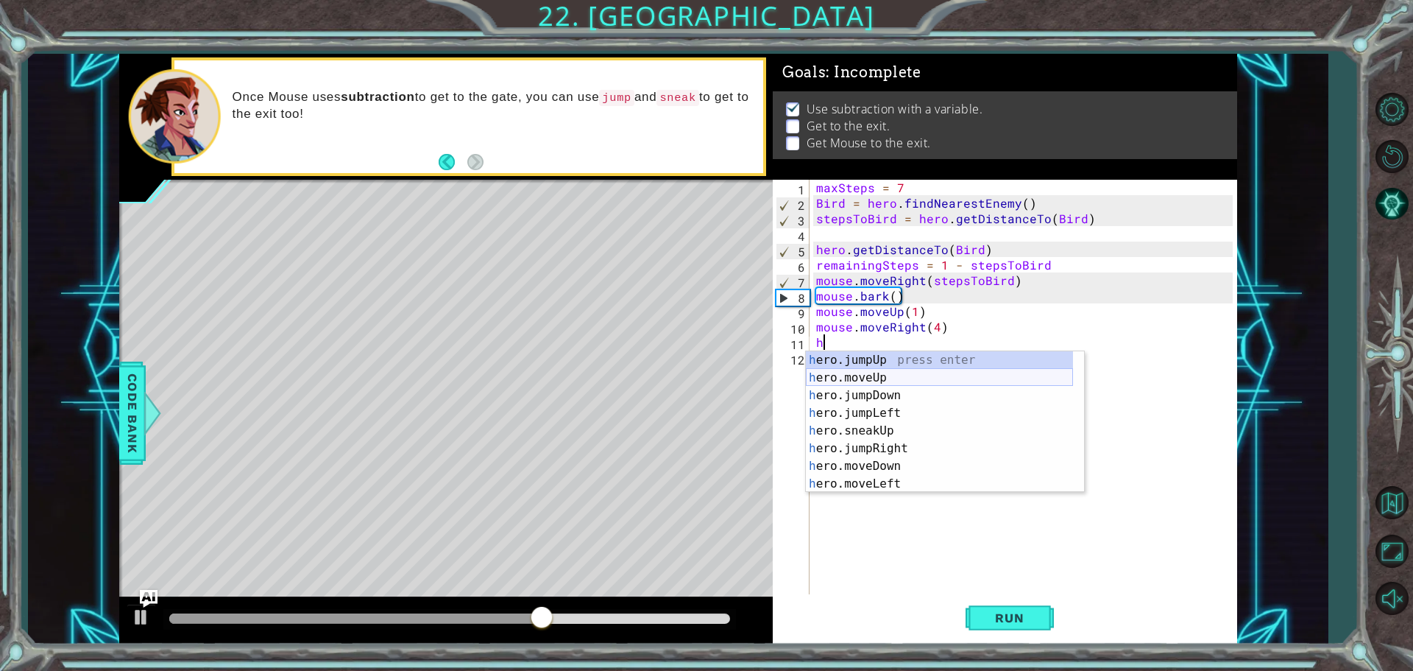
click at [847, 372] on div "h ero.jumpUp press enter h ero.moveUp press enter h ero.jumpDown press enter h …" at bounding box center [939, 439] width 267 height 177
type textarea "hero.moveUp(1)"
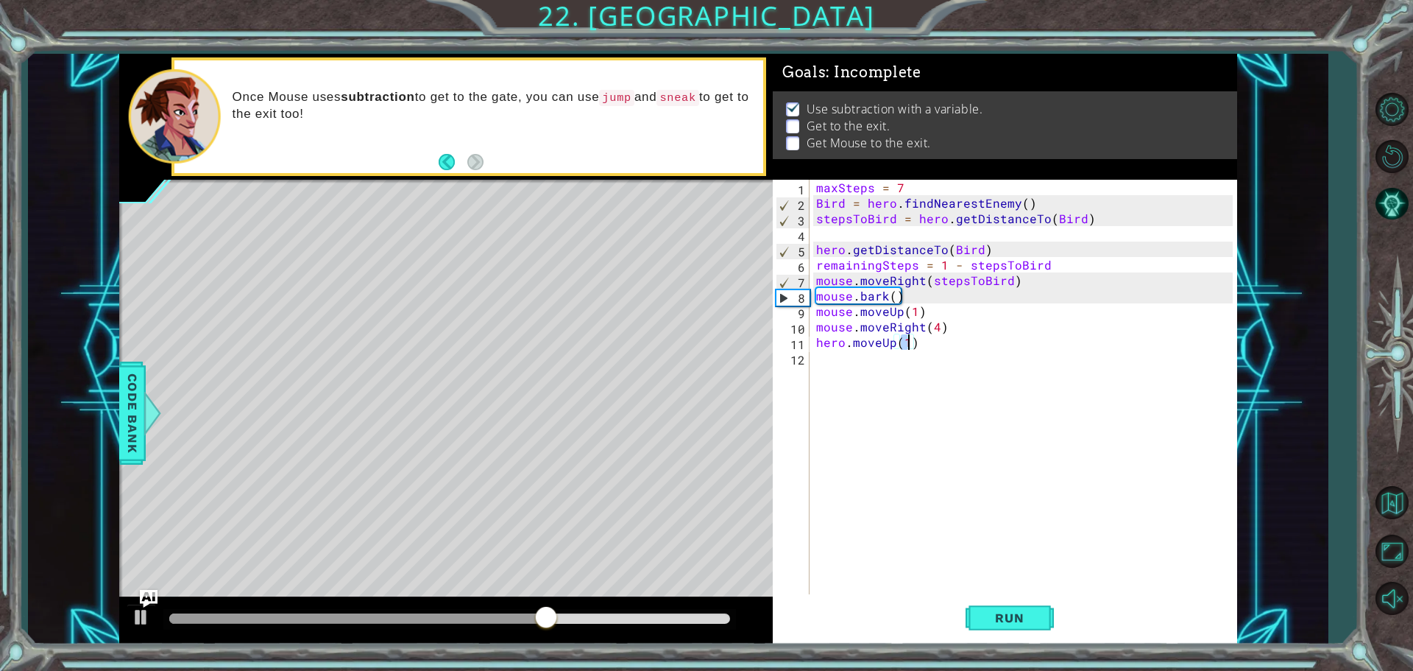
click at [843, 361] on div "maxSteps = 7 Bird = hero . findNearestEnemy ( ) stepsToBird = hero . getDistanc…" at bounding box center [1026, 404] width 427 height 448
type textarea "h"
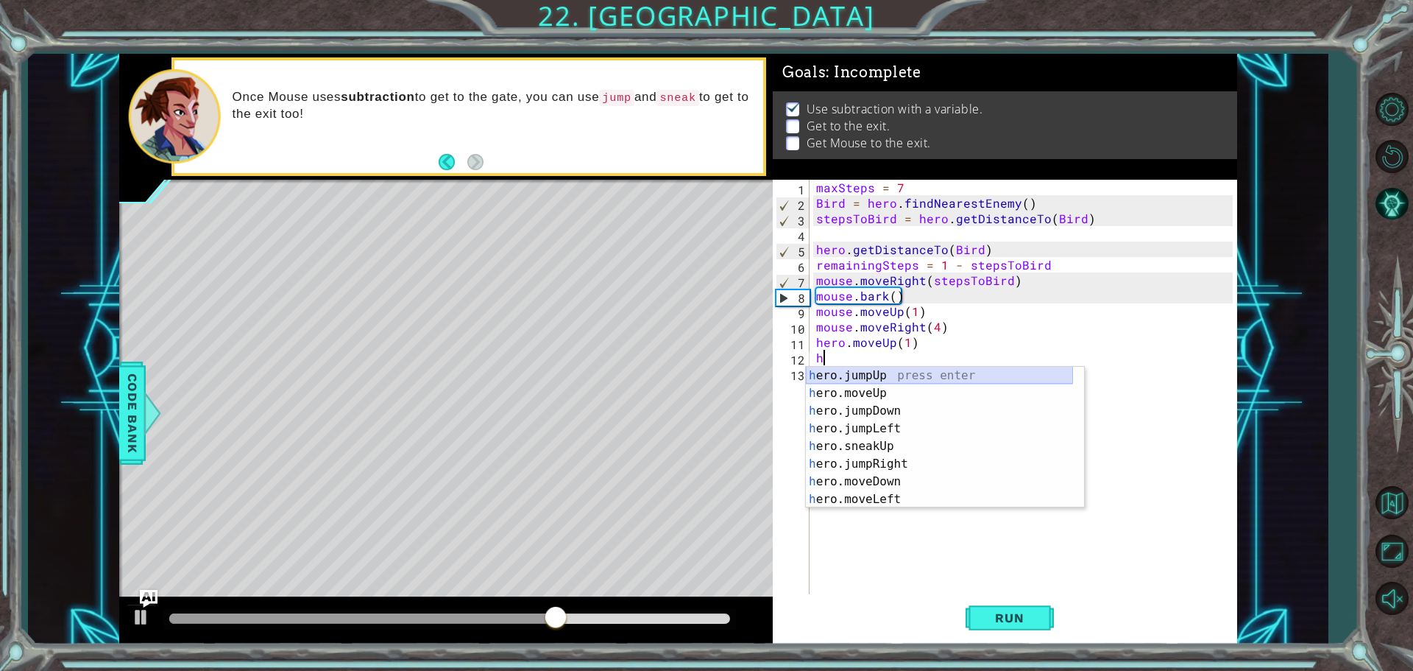
click at [838, 379] on div "h ero.jumpUp press enter h ero.moveUp press enter h ero.jumpDown press enter h …" at bounding box center [939, 455] width 267 height 177
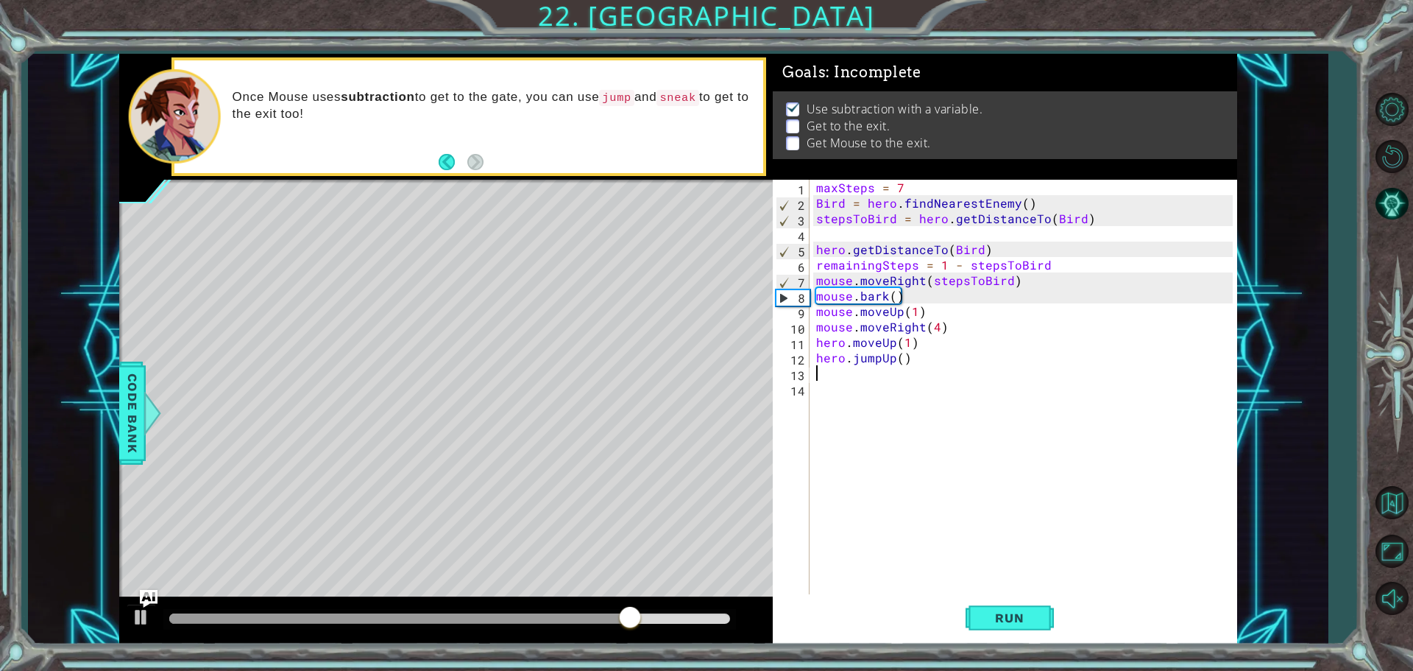
type textarea "h"
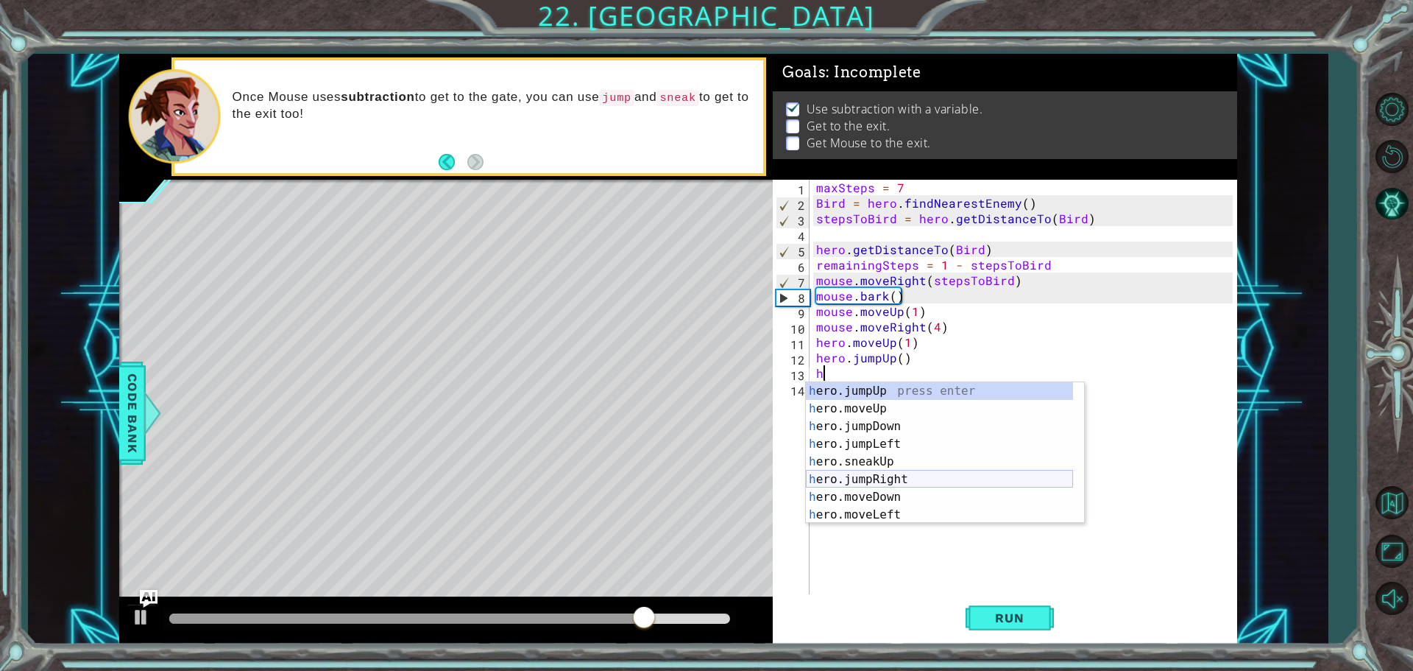
click at [888, 478] on div "h ero.jumpUp press enter h ero.moveUp press enter h ero.jumpDown press enter h …" at bounding box center [939, 470] width 267 height 177
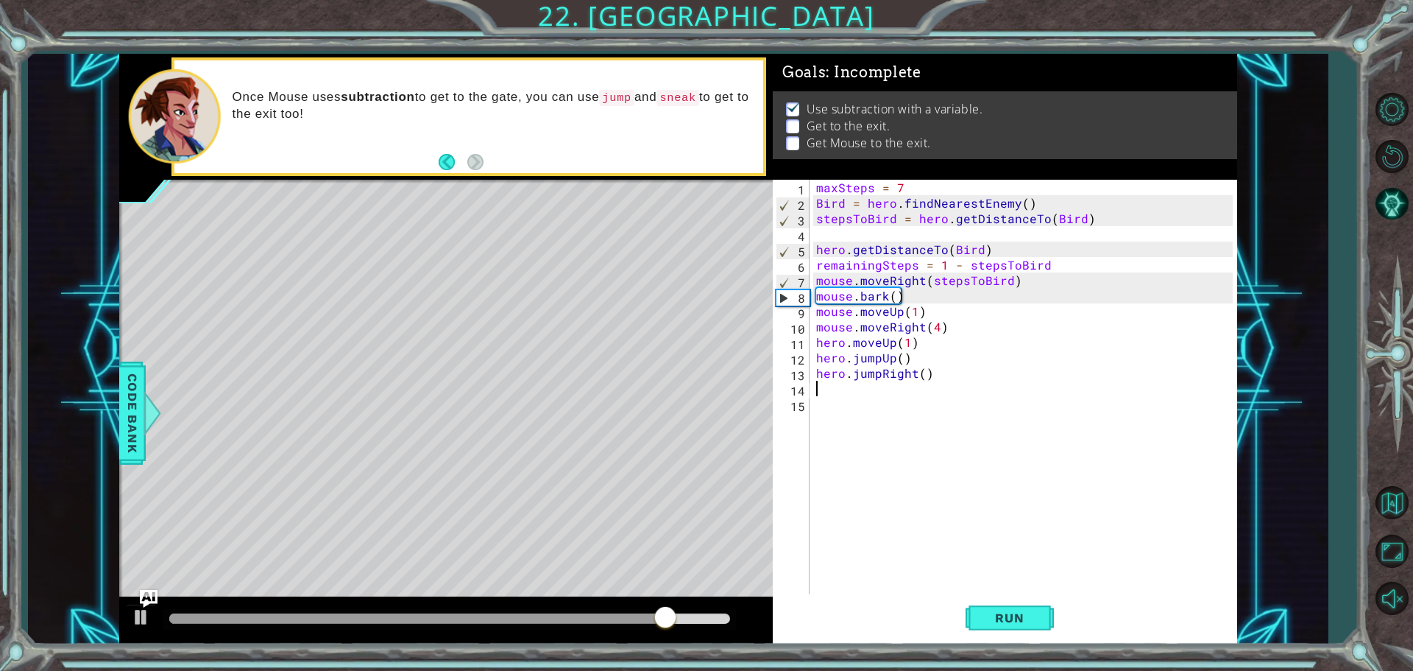
type textarea "h"
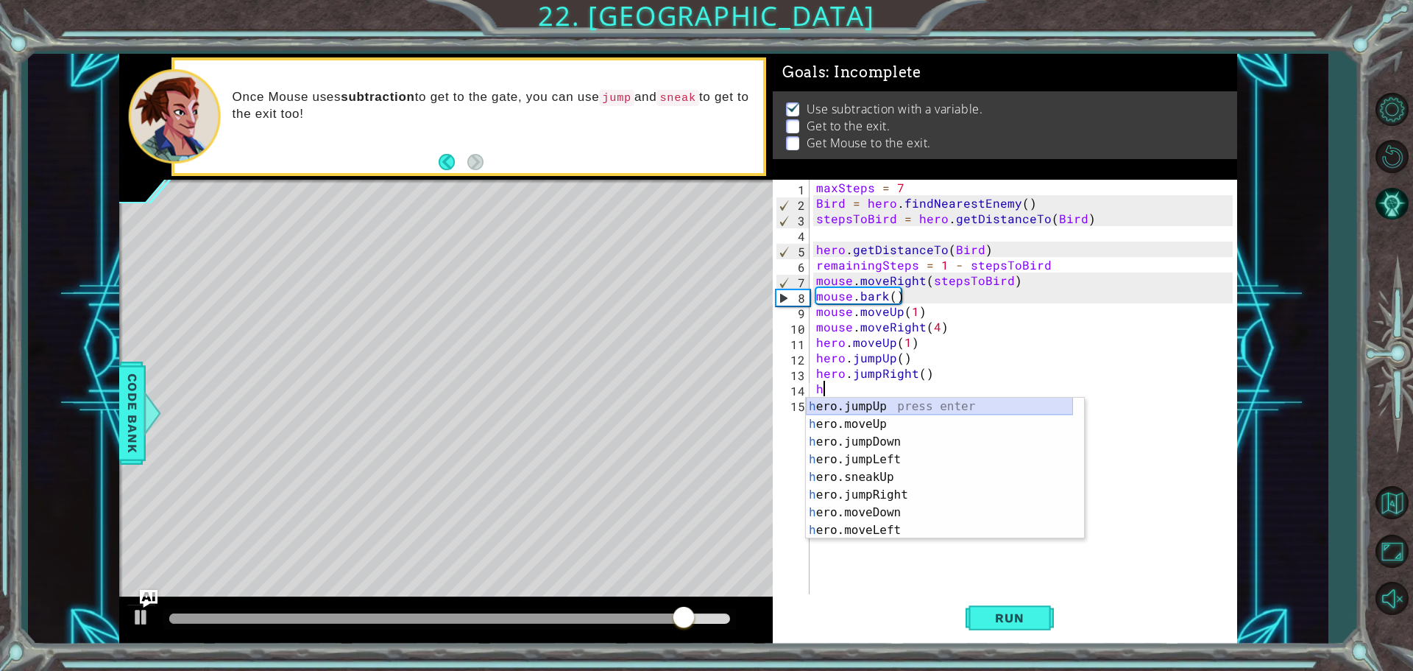
click at [866, 400] on div "h ero.jumpUp press enter h ero.moveUp press enter h ero.jumpDown press enter h …" at bounding box center [939, 485] width 267 height 177
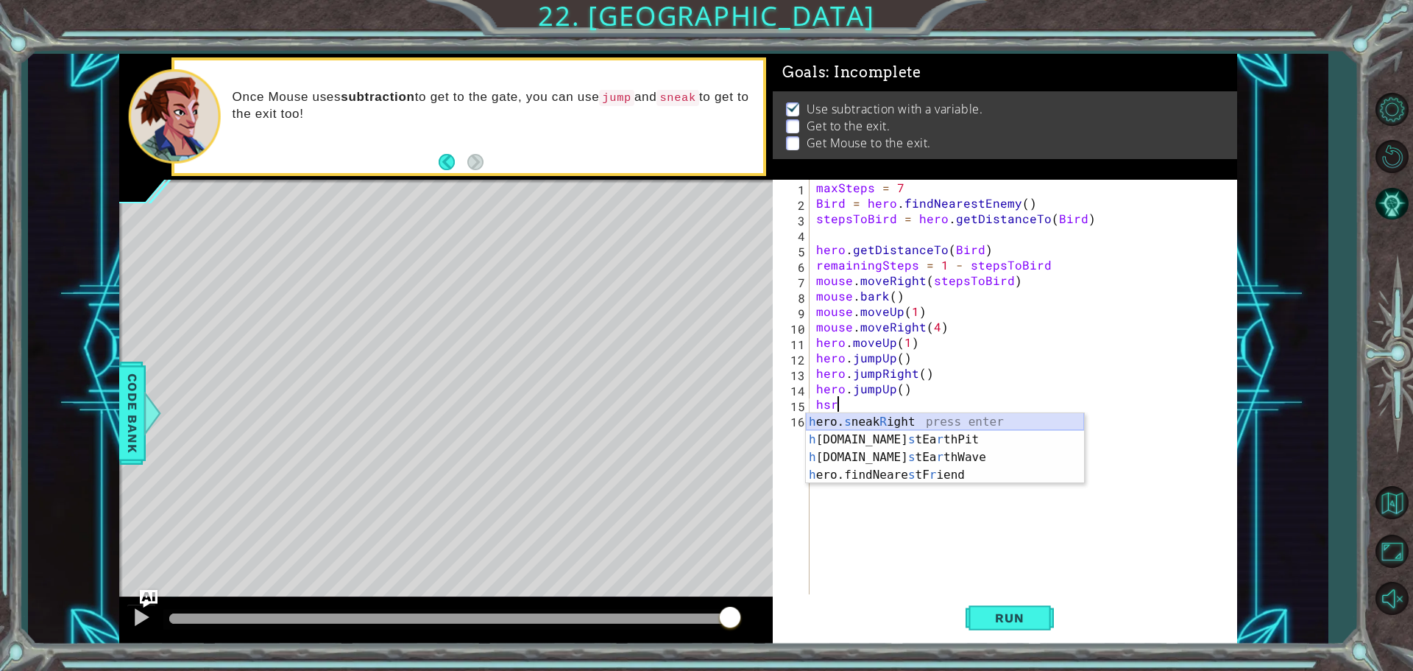
click at [869, 427] on div "h ero. s neak R ight press enter h [DOMAIN_NAME] s tEa r thPit press enter h [D…" at bounding box center [945, 466] width 278 height 106
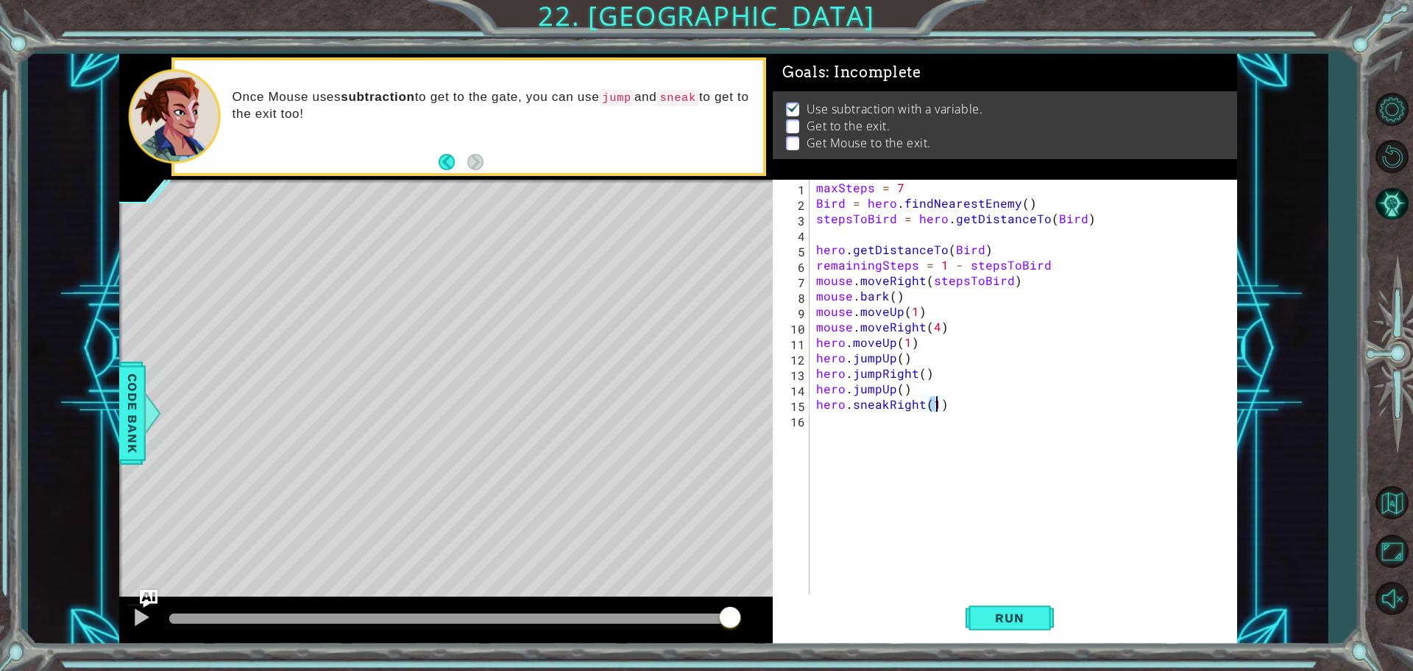
scroll to position [0, 7]
click at [1033, 622] on span "Run" at bounding box center [1009, 617] width 58 height 15
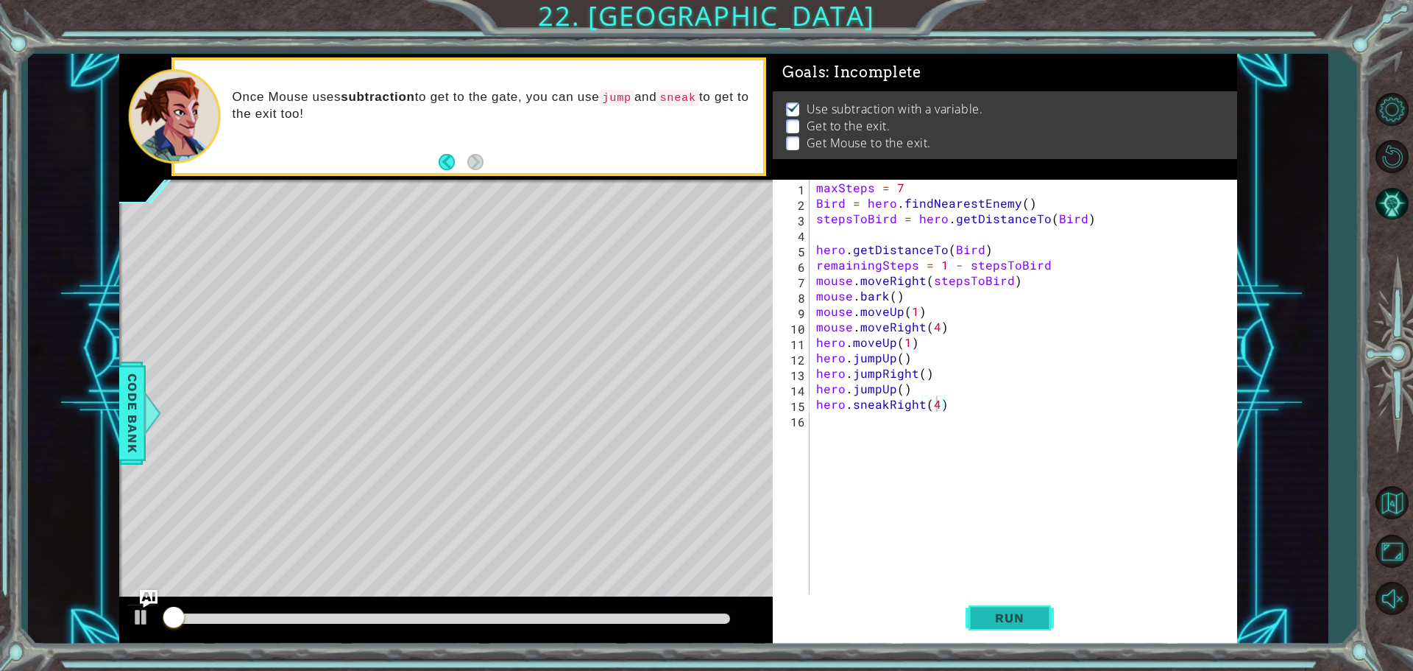
click at [1033, 622] on span "Run" at bounding box center [1009, 617] width 58 height 15
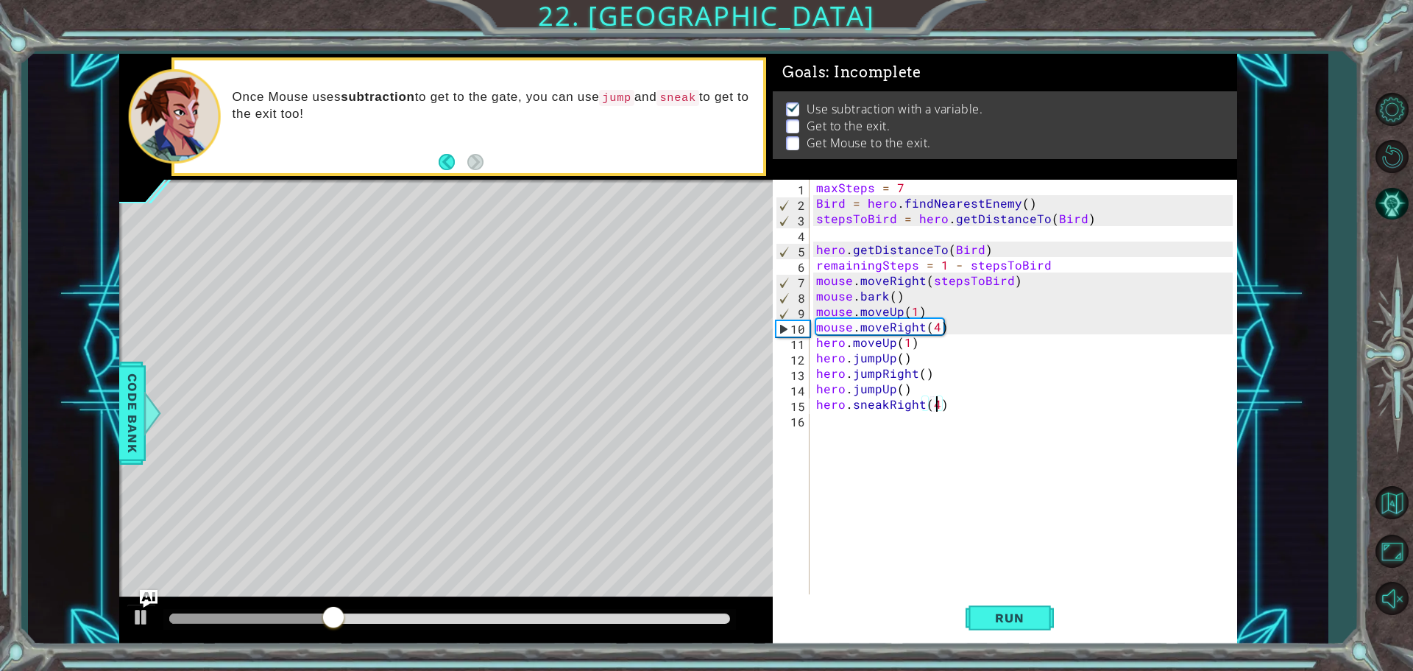
click at [911, 310] on div "maxSteps = 7 Bird = hero . findNearestEnemy ( ) stepsToBird = hero . getDistanc…" at bounding box center [1026, 404] width 427 height 448
click at [912, 310] on div "maxSteps = 7 Bird = hero . findNearestEnemy ( ) stepsToBird = hero . getDistanc…" at bounding box center [1026, 404] width 427 height 448
click at [977, 595] on button "Run" at bounding box center [1010, 617] width 88 height 46
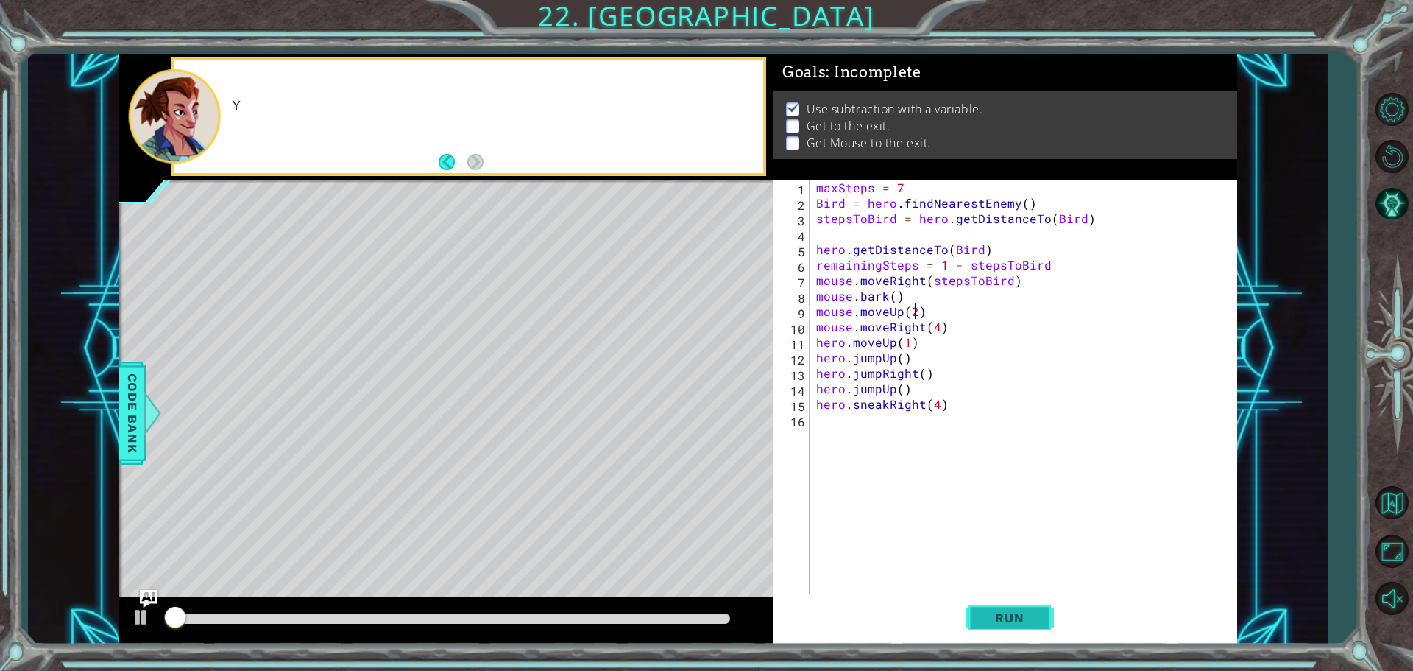
click at [980, 613] on button "Run" at bounding box center [1010, 617] width 88 height 46
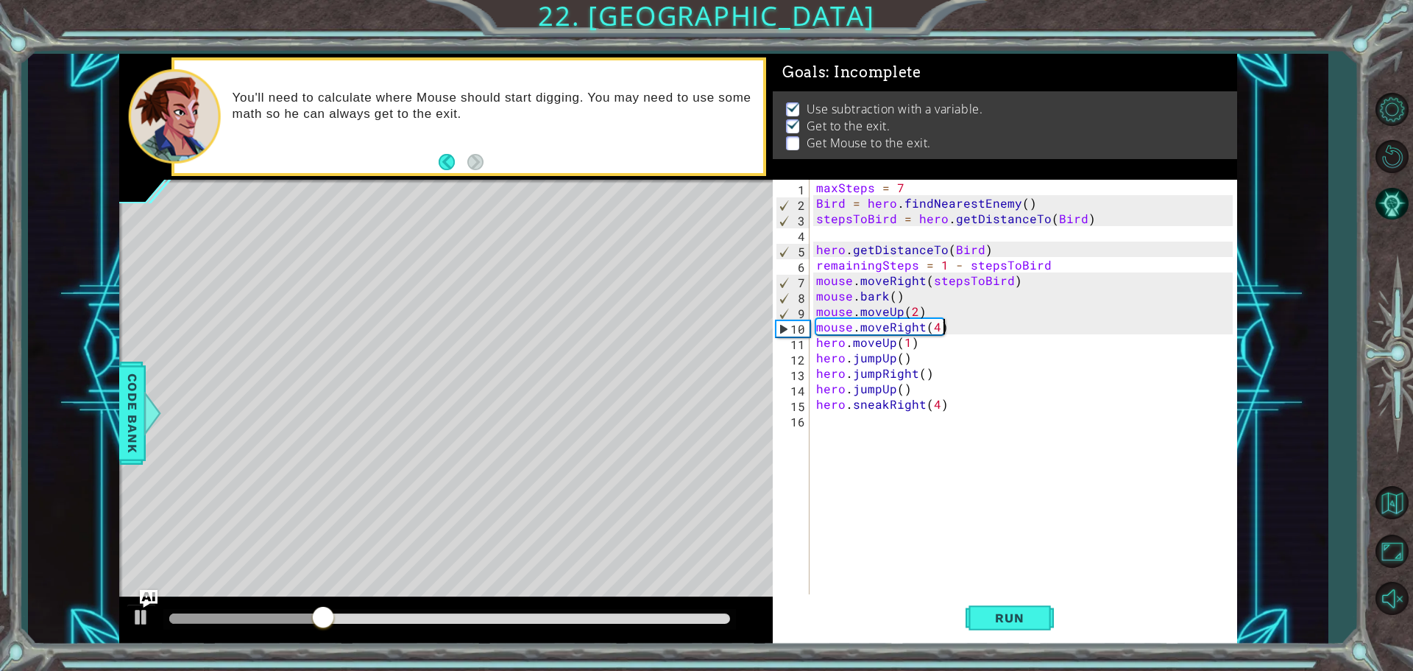
click at [949, 326] on div "maxSteps = 7 Bird = hero . findNearestEnemy ( ) stepsToBird = hero . getDistanc…" at bounding box center [1026, 404] width 427 height 448
type textarea "mouse.moveRight(4)"
click at [949, 326] on div "maxSteps = 7 Bird = hero . findNearestEnemy ( ) stepsToBird = hero . getDistanc…" at bounding box center [1026, 404] width 427 height 448
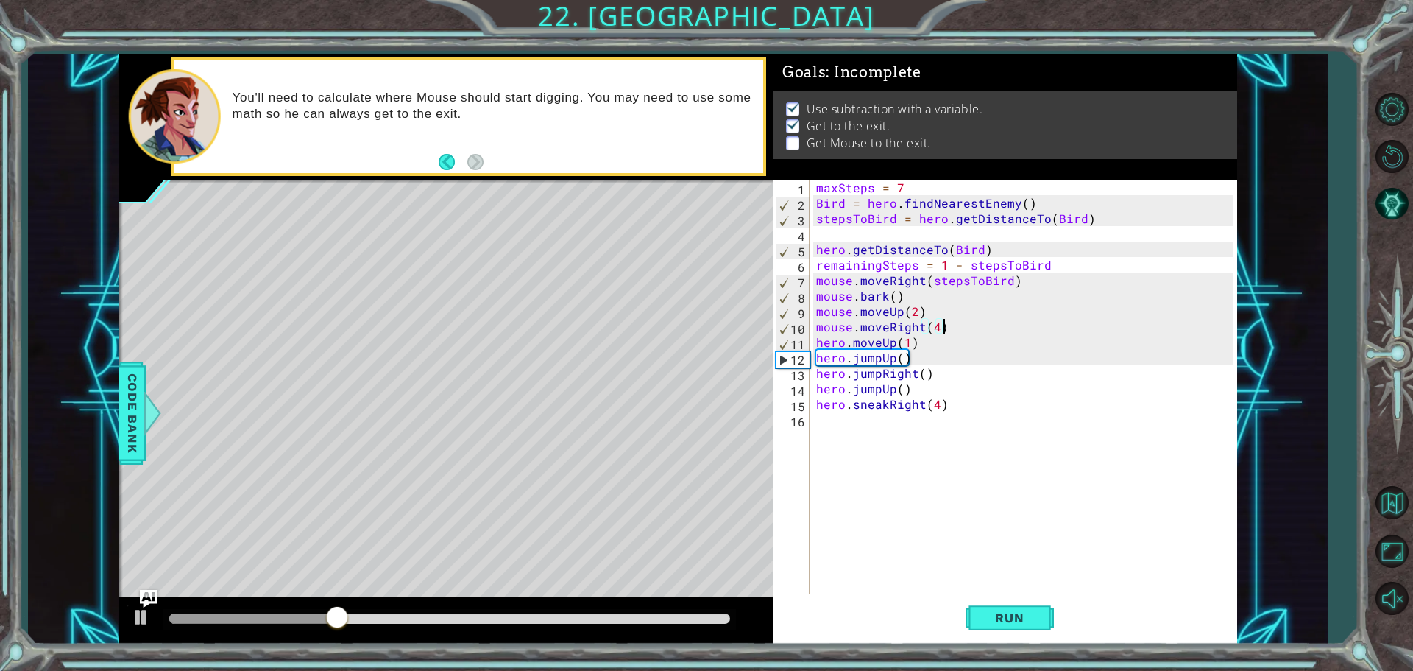
scroll to position [0, 0]
type textarea ","
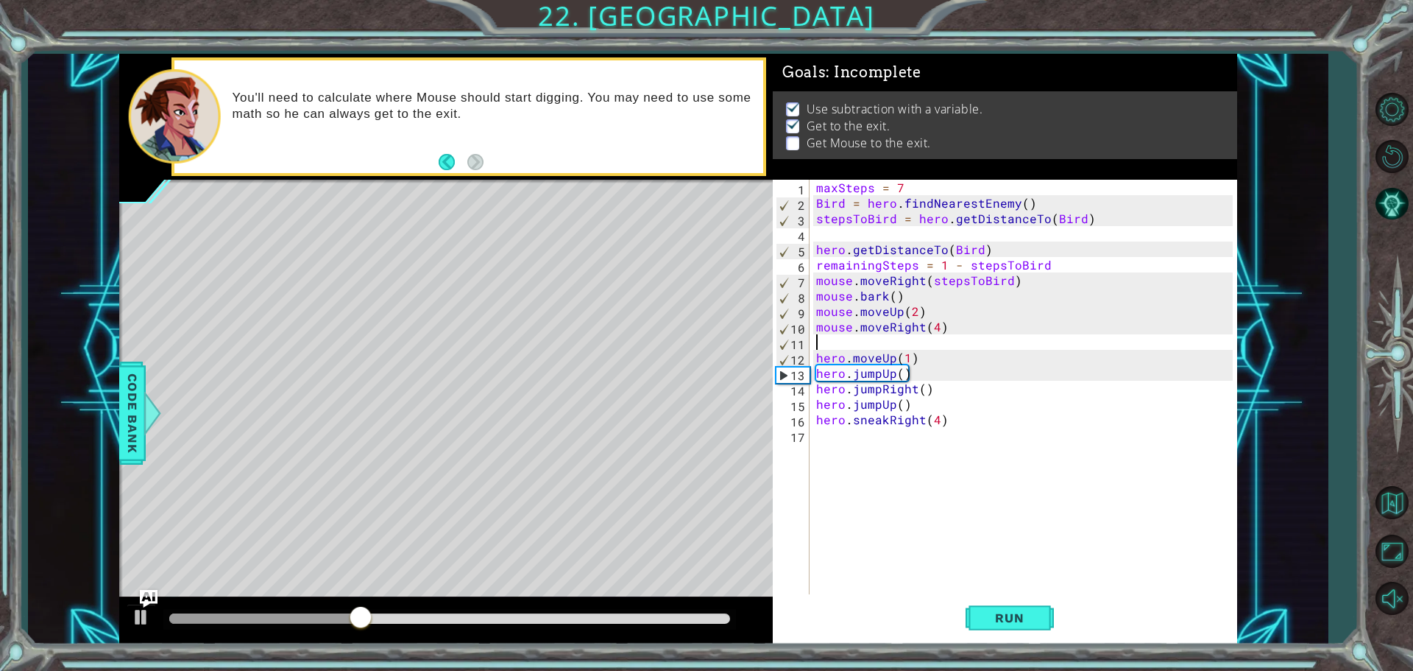
type textarea "n"
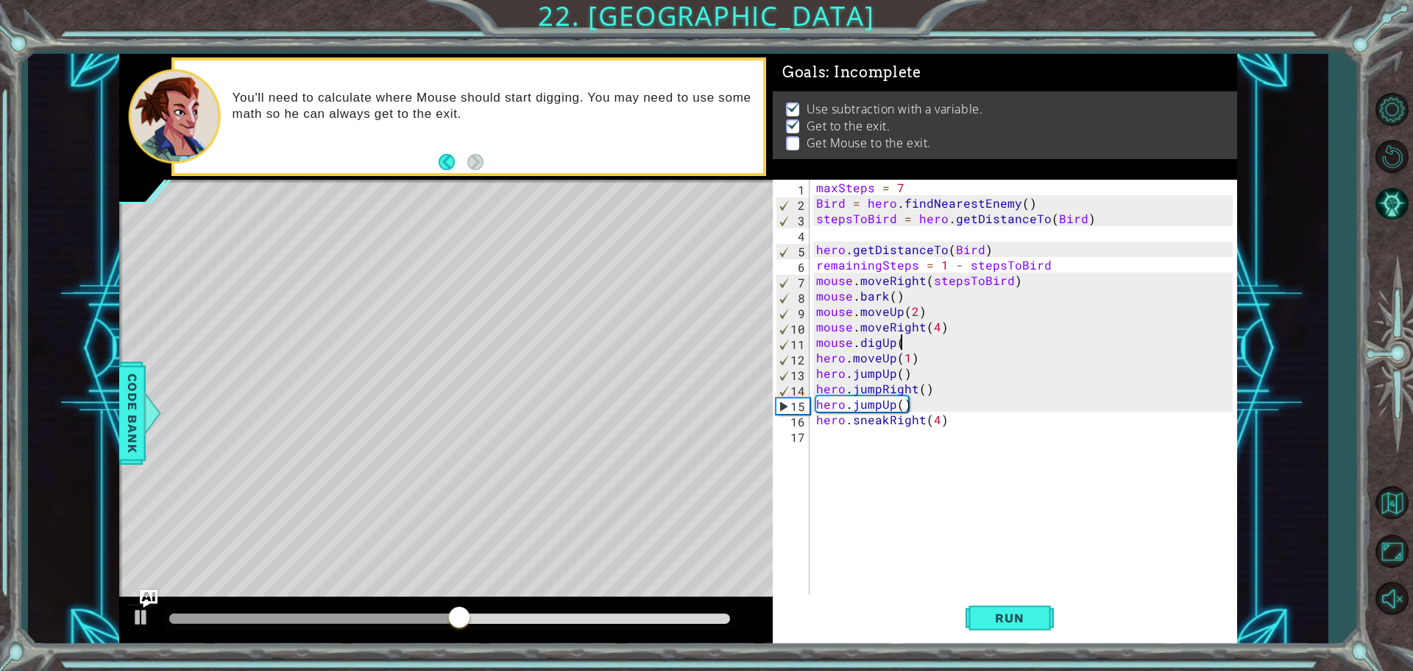
scroll to position [0, 4]
type textarea "mouse.digUp()"
click at [1005, 620] on span "Run" at bounding box center [1009, 617] width 58 height 15
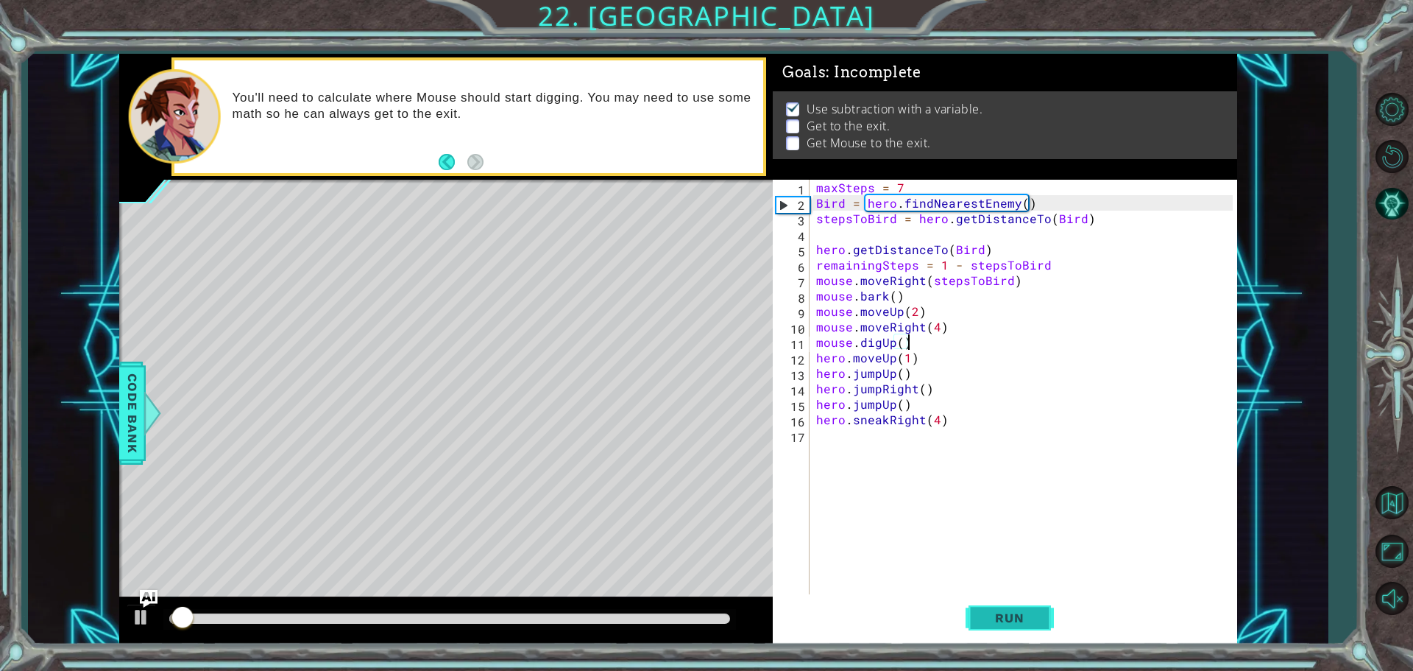
click at [1005, 619] on span "Run" at bounding box center [1009, 617] width 58 height 15
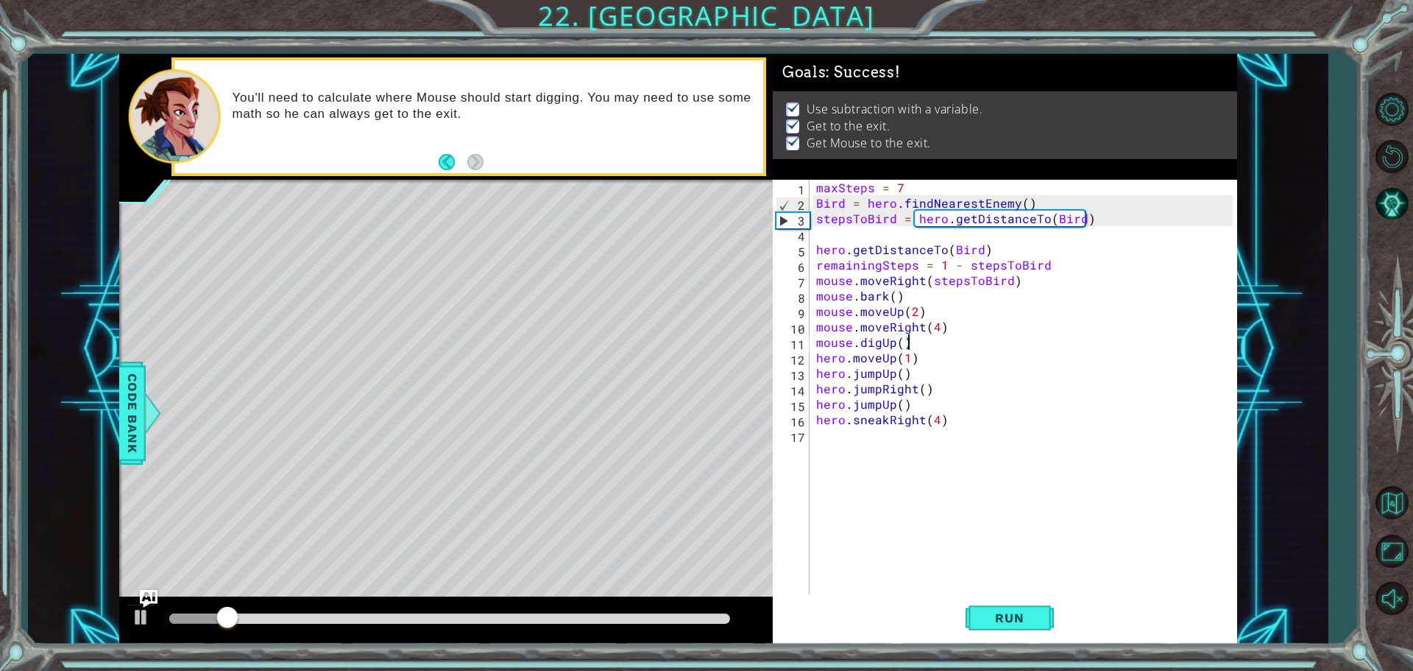
click at [701, 619] on div at bounding box center [449, 618] width 561 height 10
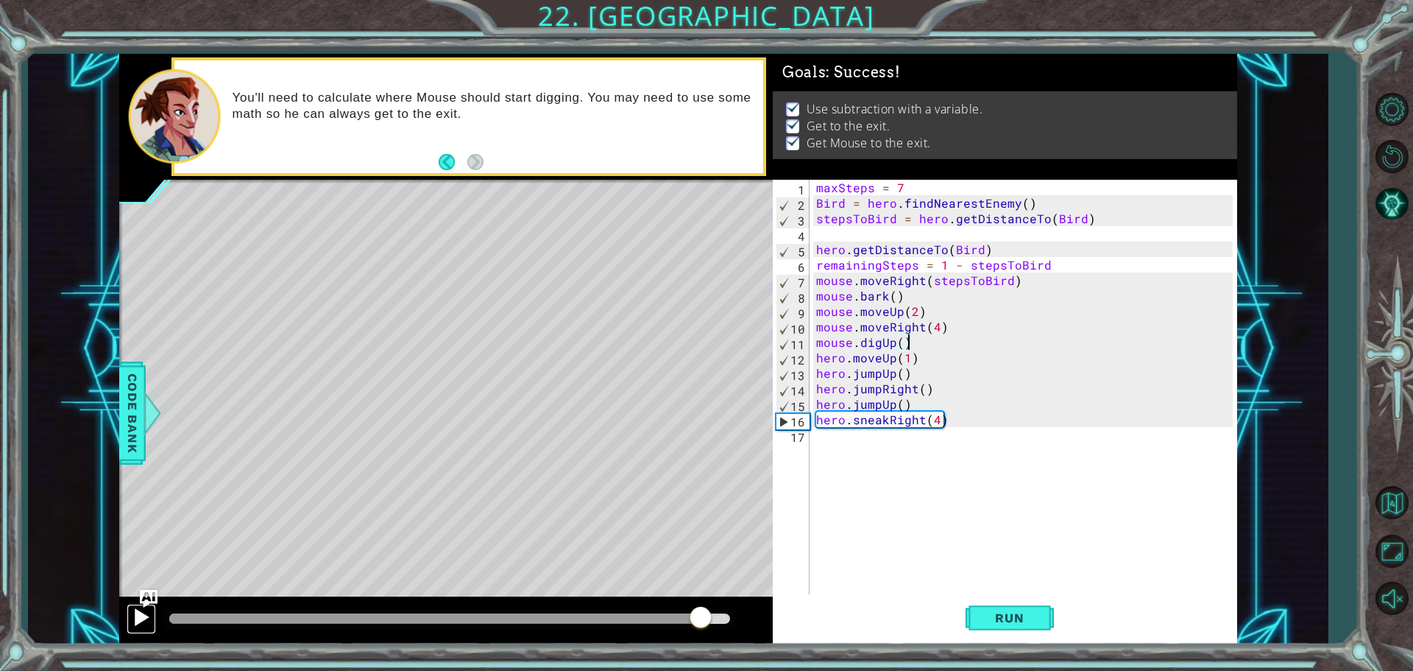
click at [128, 604] on button at bounding box center [141, 619] width 29 height 30
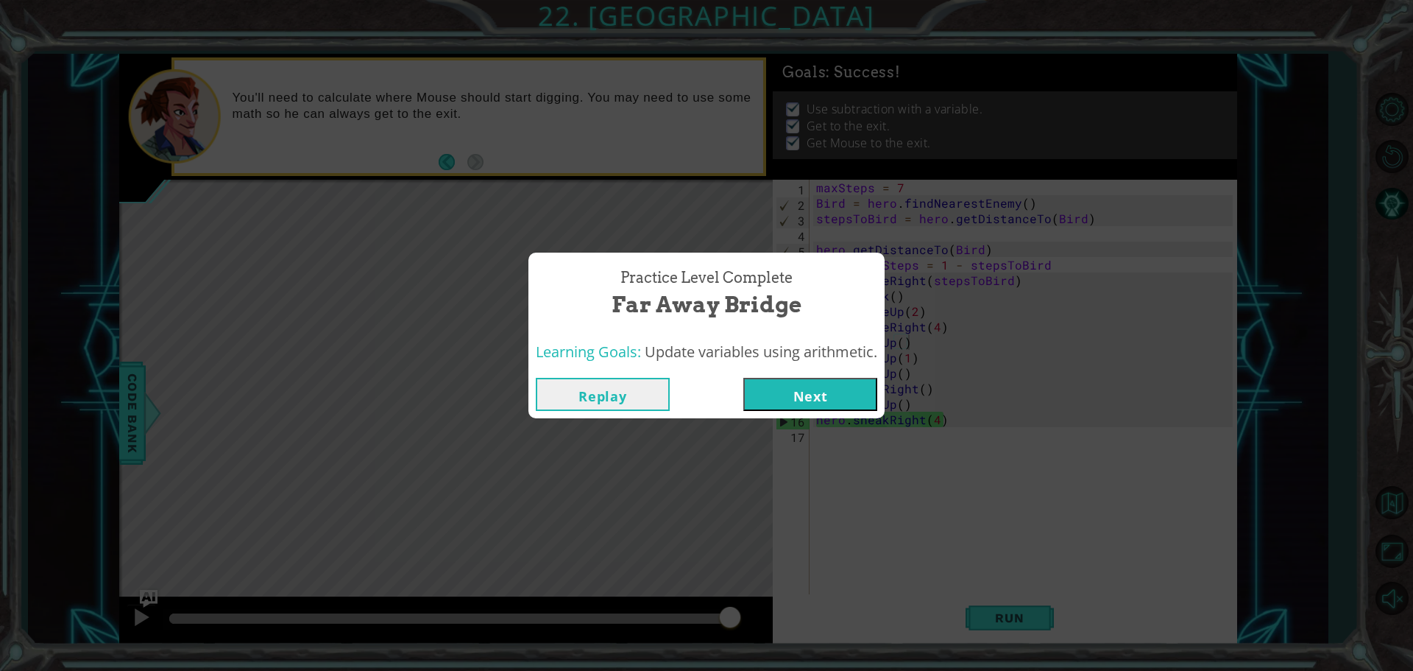
click at [776, 405] on button "Next" at bounding box center [810, 394] width 134 height 33
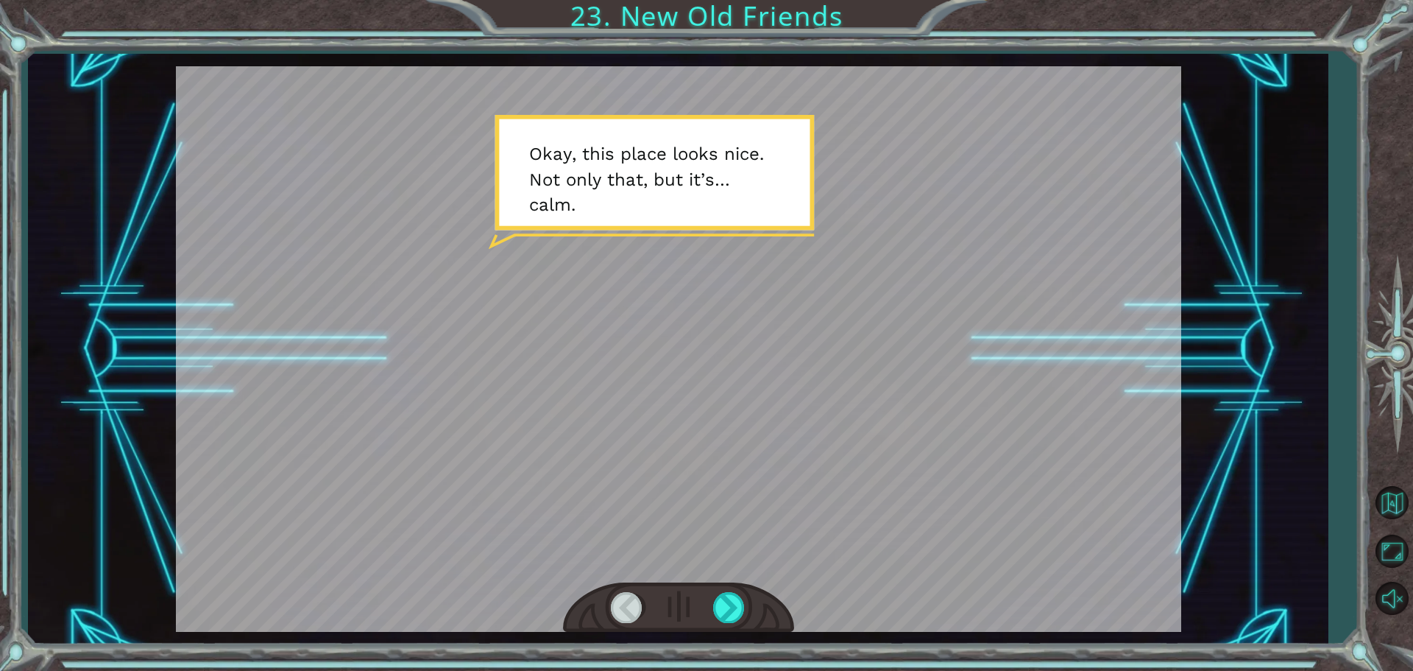
click at [749, 588] on div at bounding box center [678, 607] width 231 height 51
click at [742, 593] on div at bounding box center [729, 607] width 33 height 30
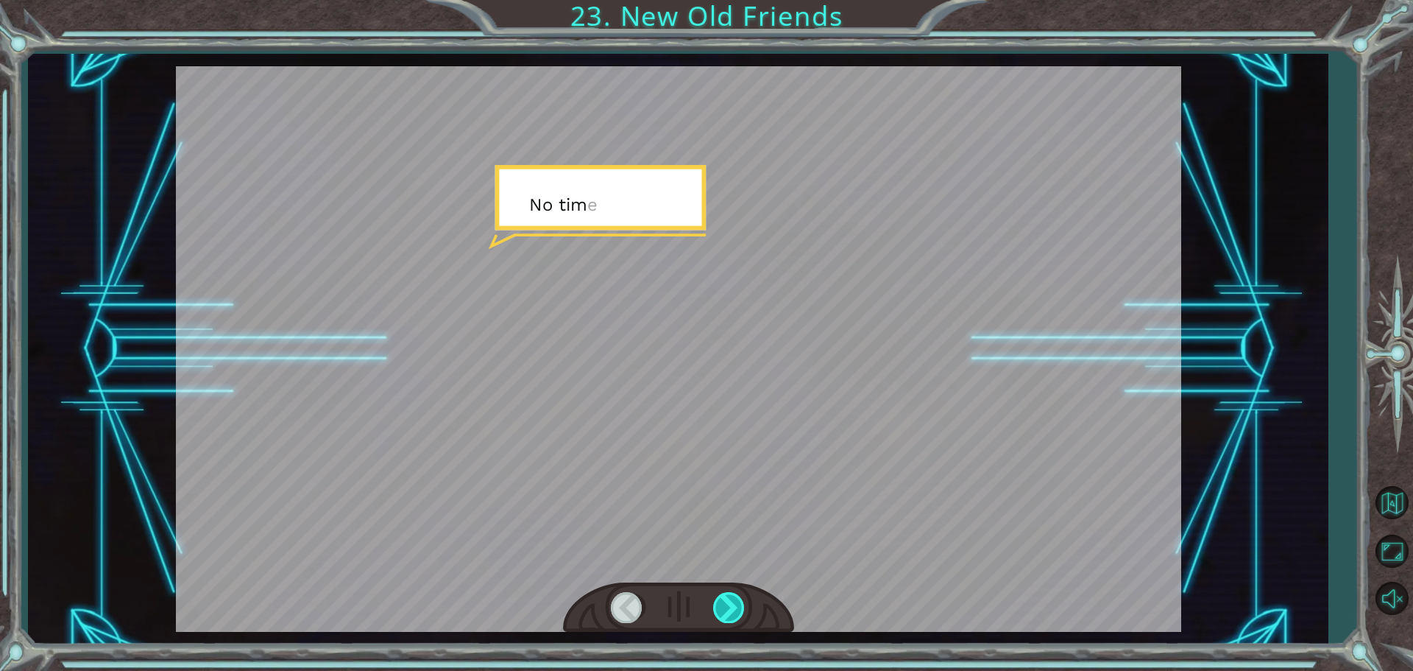
click at [742, 593] on div at bounding box center [729, 607] width 33 height 30
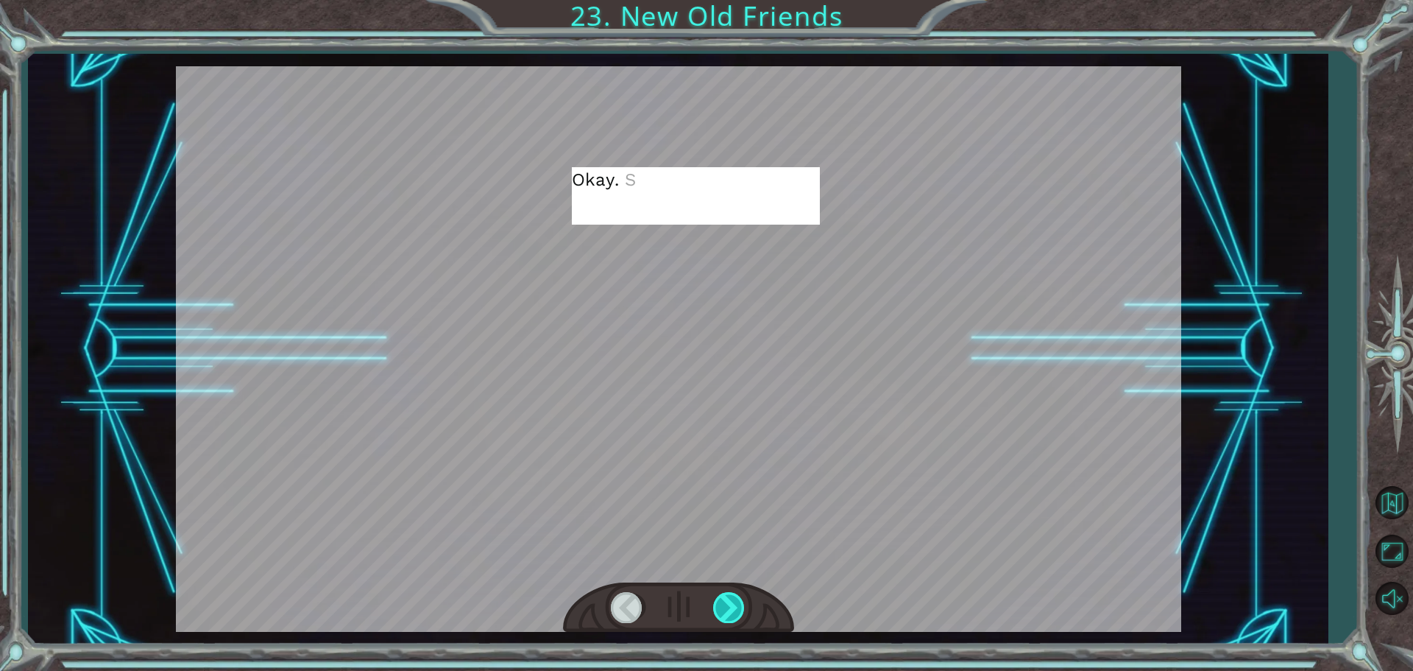
click at [742, 593] on div at bounding box center [729, 607] width 33 height 30
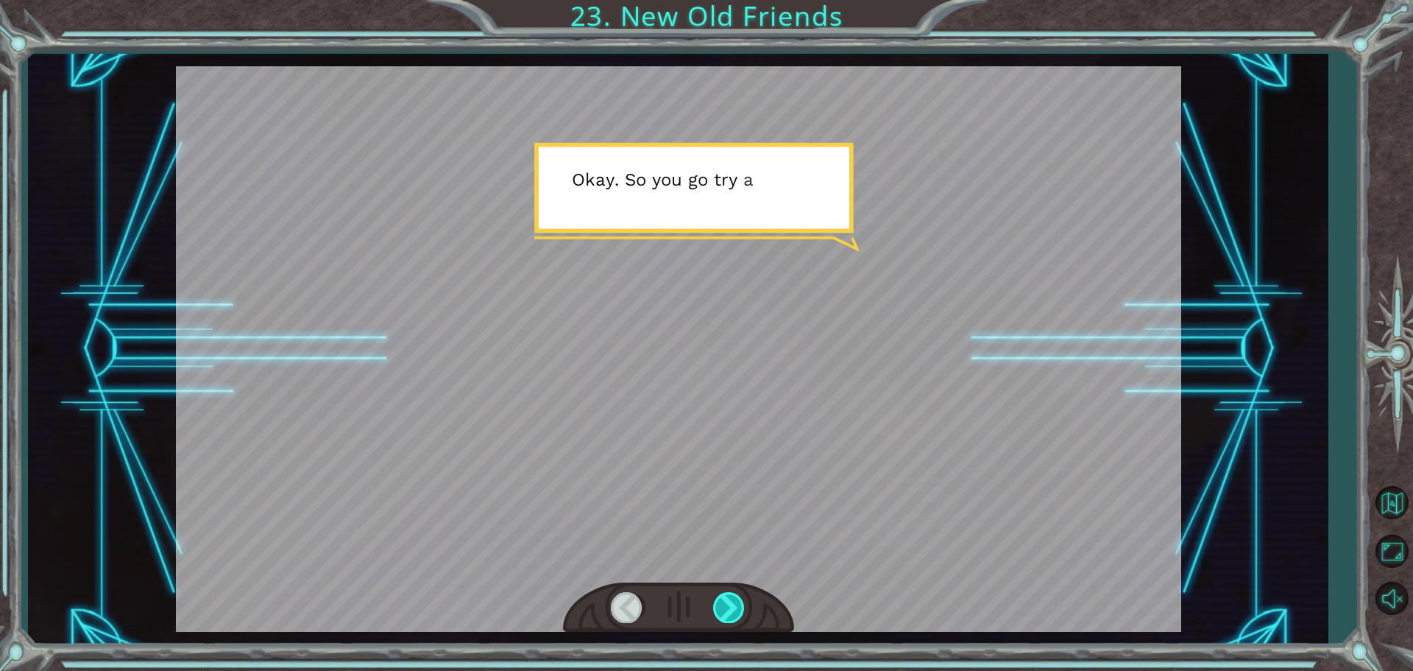
click at [742, 593] on div at bounding box center [729, 607] width 33 height 30
click at [727, 623] on div at bounding box center [678, 607] width 231 height 51
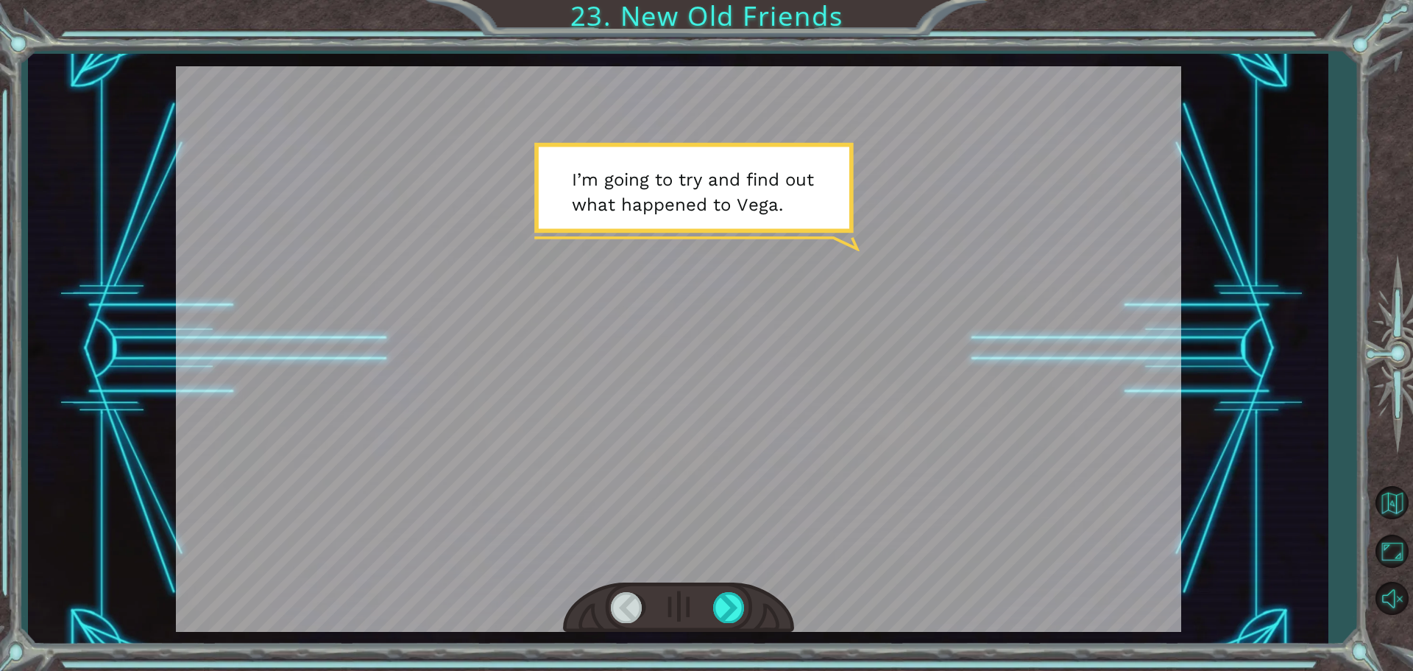
click at [727, 623] on div at bounding box center [678, 607] width 231 height 51
click at [725, 605] on div at bounding box center [729, 607] width 33 height 30
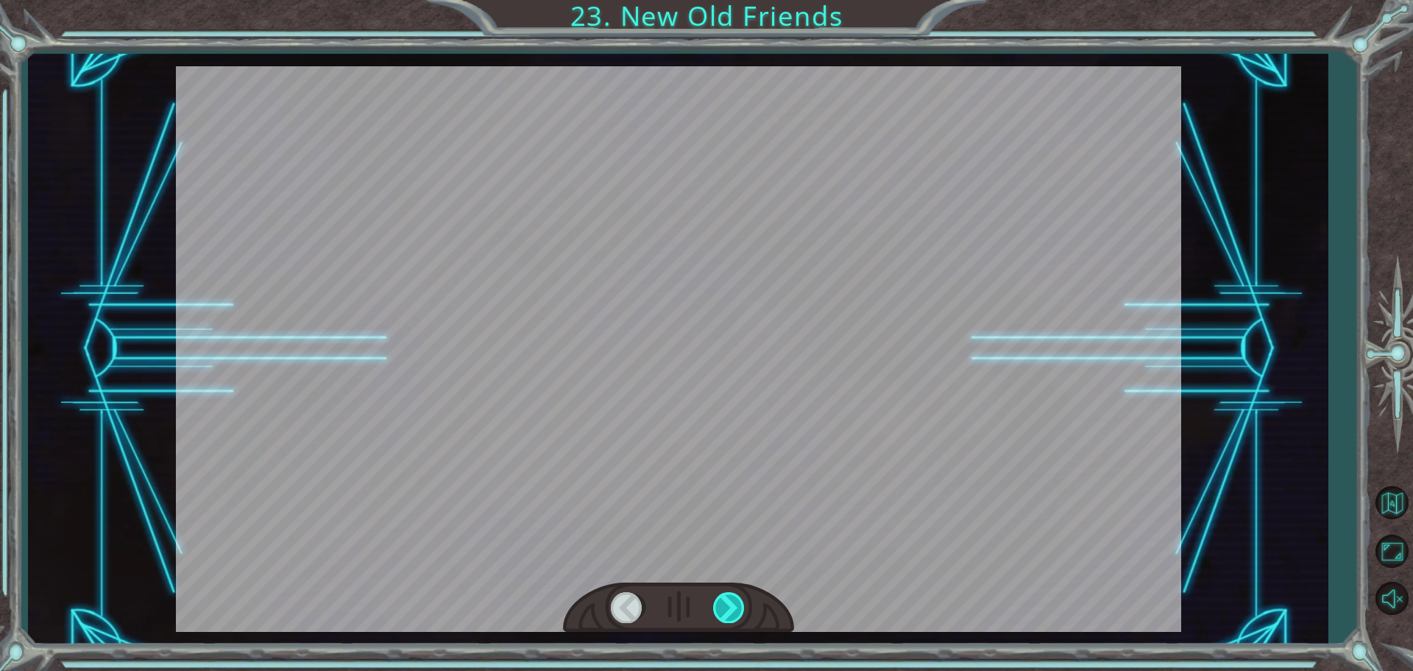
click at [725, 605] on div at bounding box center [729, 607] width 33 height 30
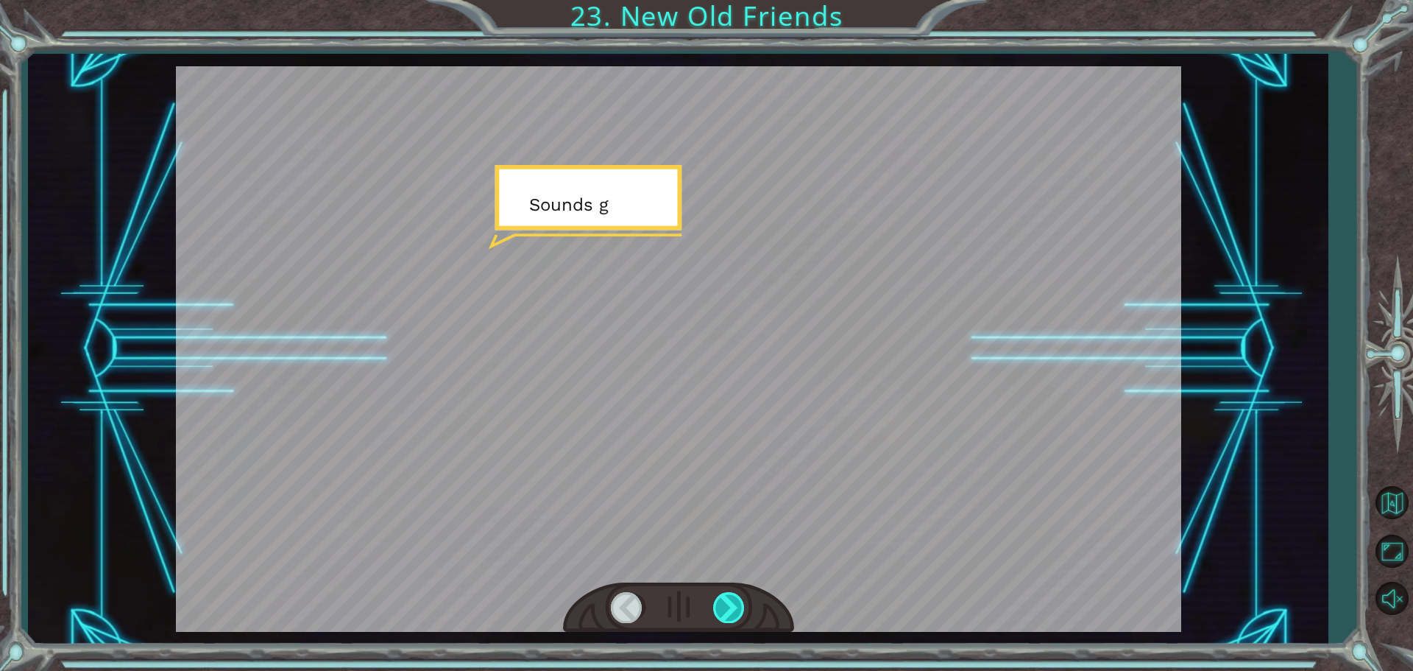
click at [725, 605] on div at bounding box center [729, 607] width 33 height 30
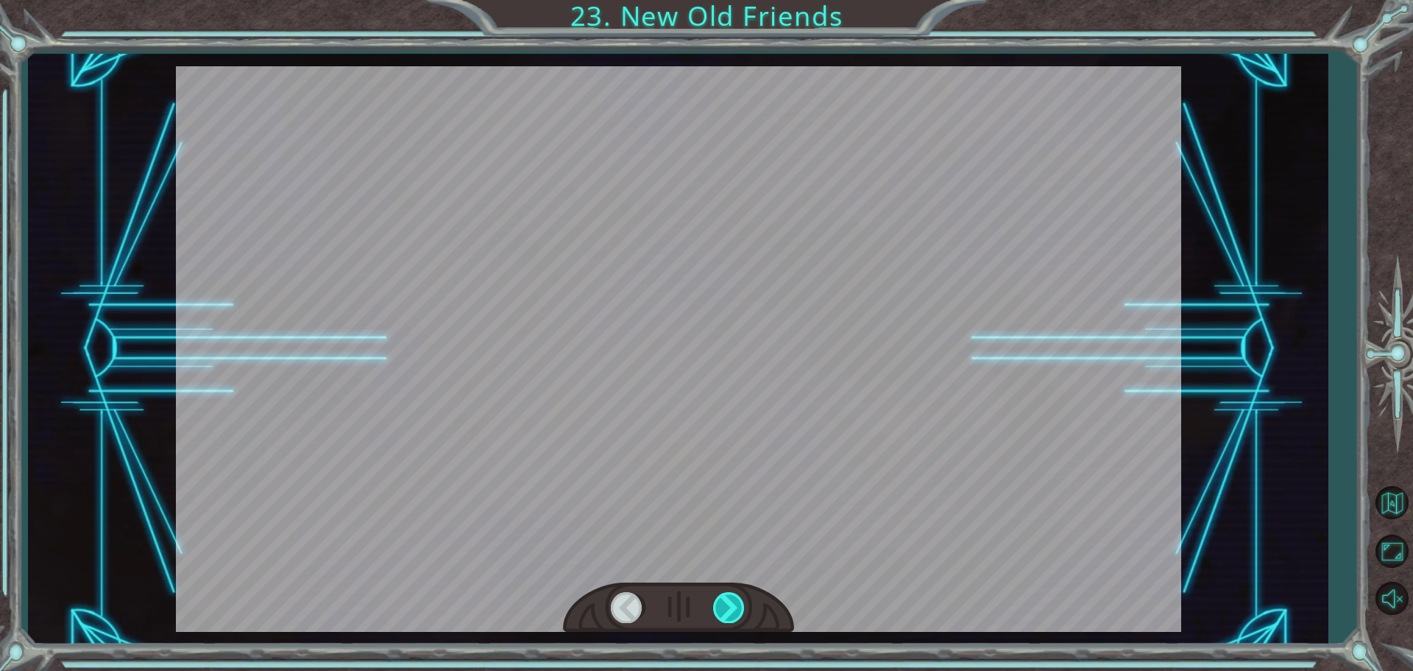
click at [725, 605] on div at bounding box center [729, 607] width 33 height 30
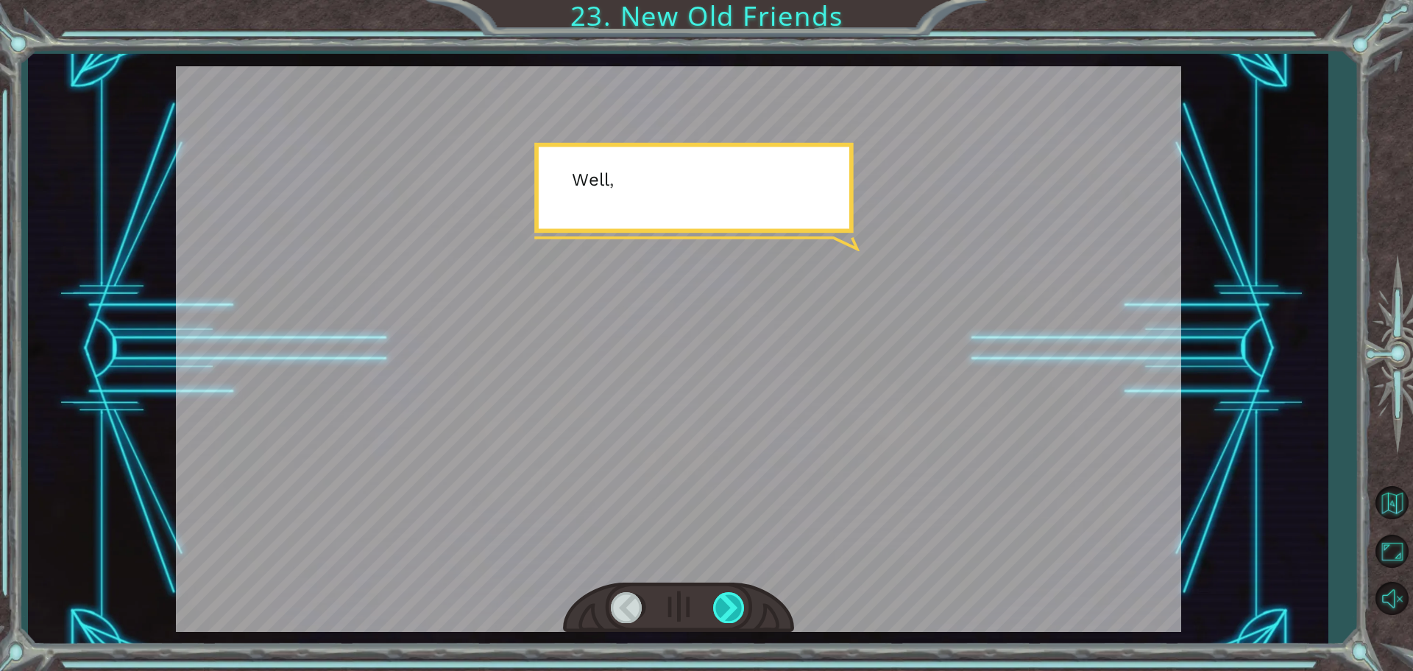
click at [725, 605] on div at bounding box center [729, 607] width 33 height 30
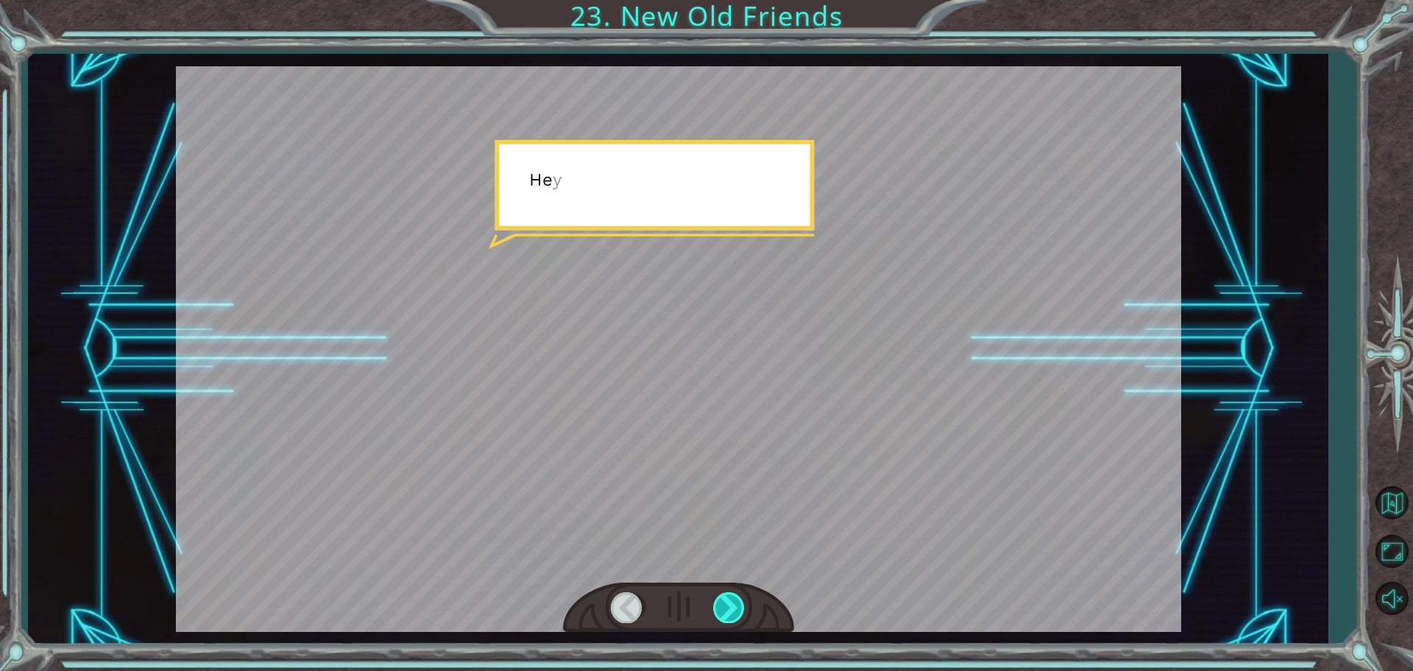
click at [725, 605] on div at bounding box center [729, 607] width 33 height 30
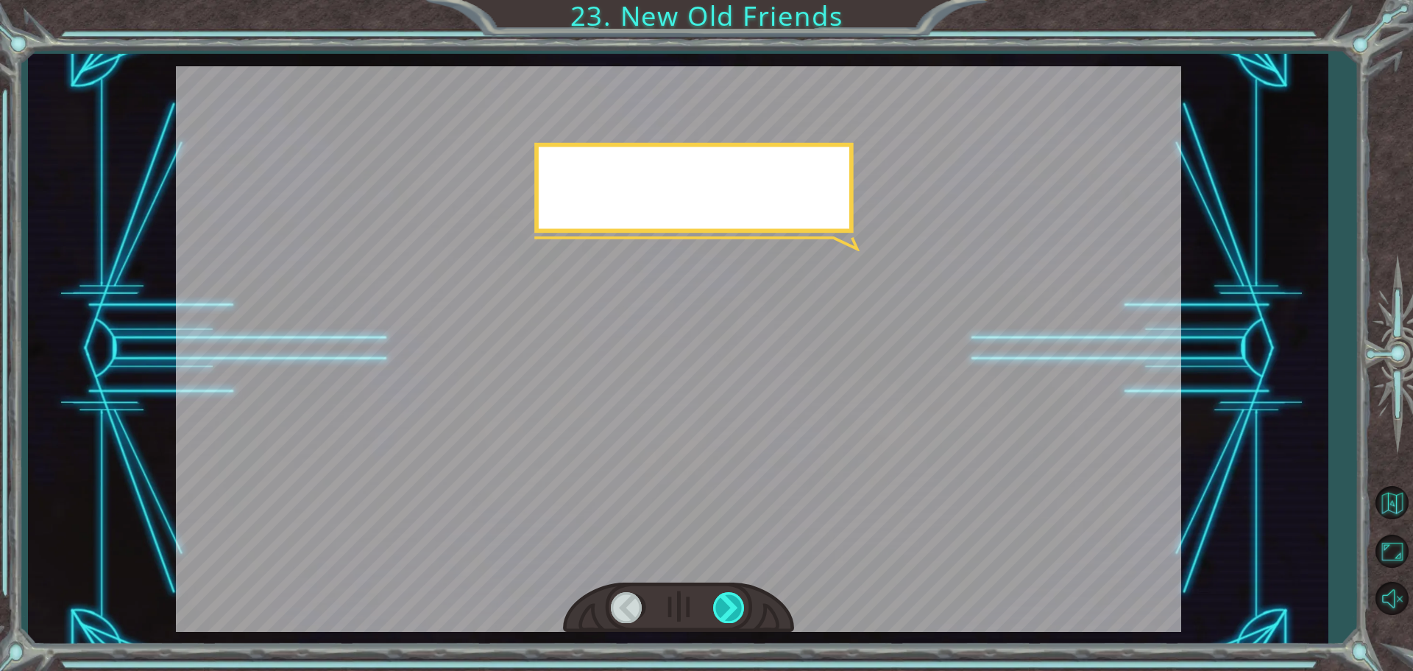
click at [725, 605] on div at bounding box center [729, 607] width 33 height 30
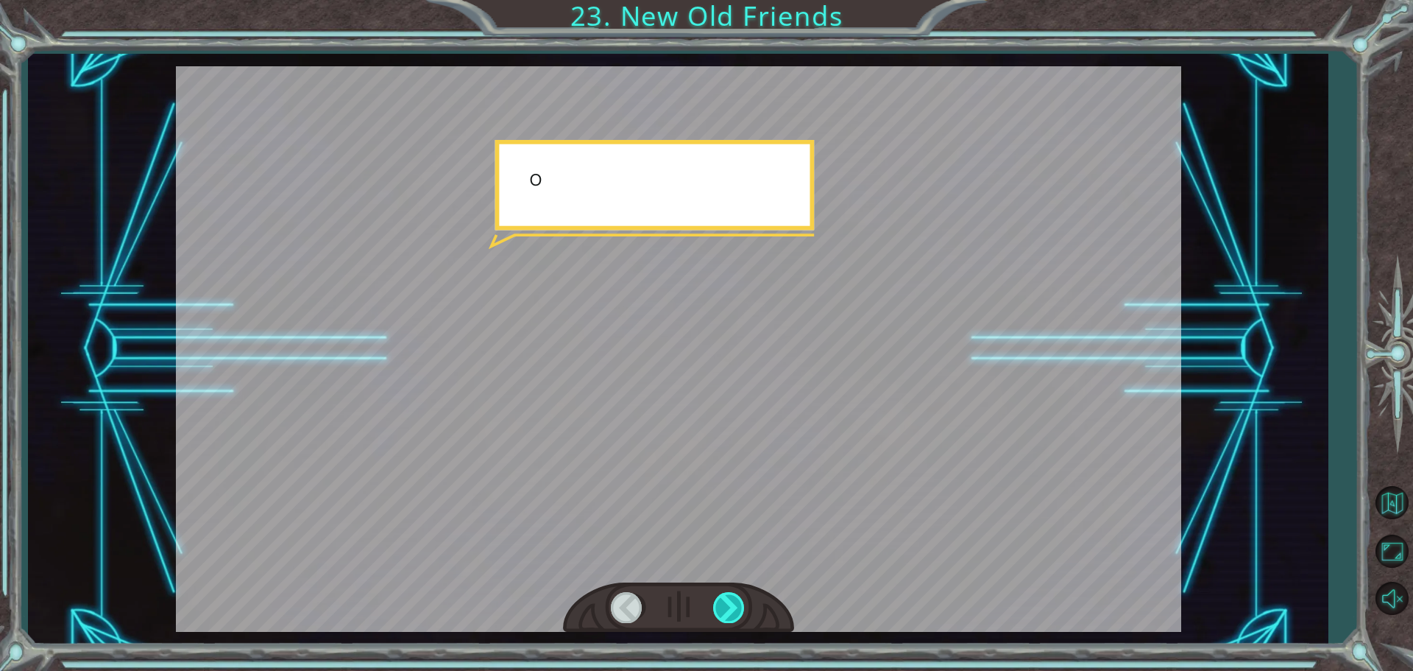
click at [725, 605] on div at bounding box center [729, 607] width 33 height 30
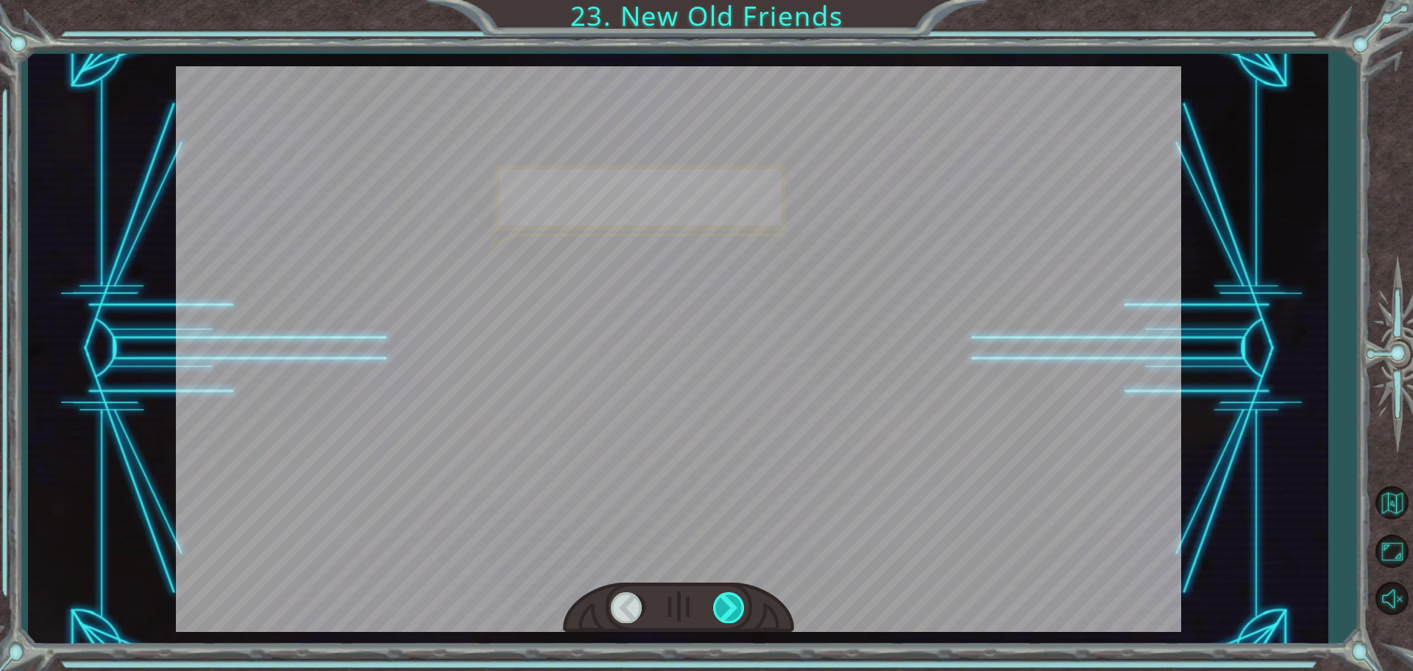
click at [725, 605] on div at bounding box center [729, 607] width 33 height 30
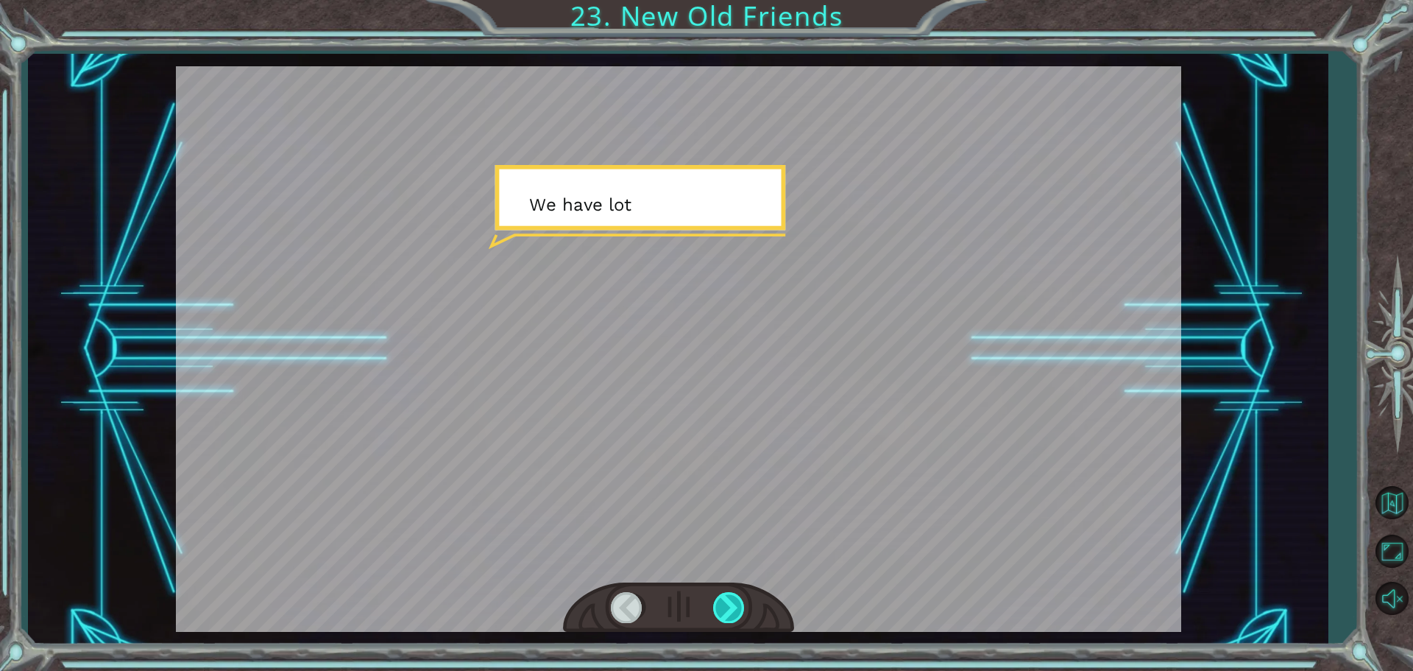
click at [725, 605] on div at bounding box center [729, 607] width 33 height 30
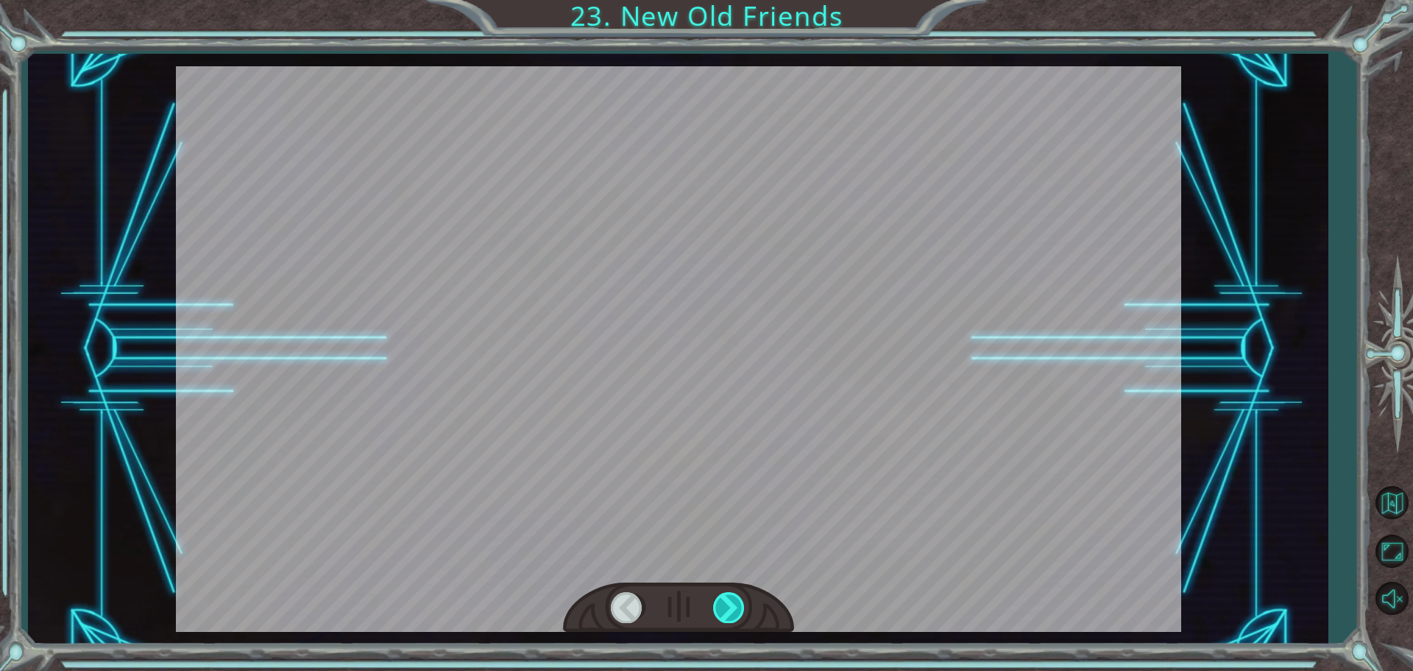
click at [725, 605] on div at bounding box center [729, 607] width 33 height 30
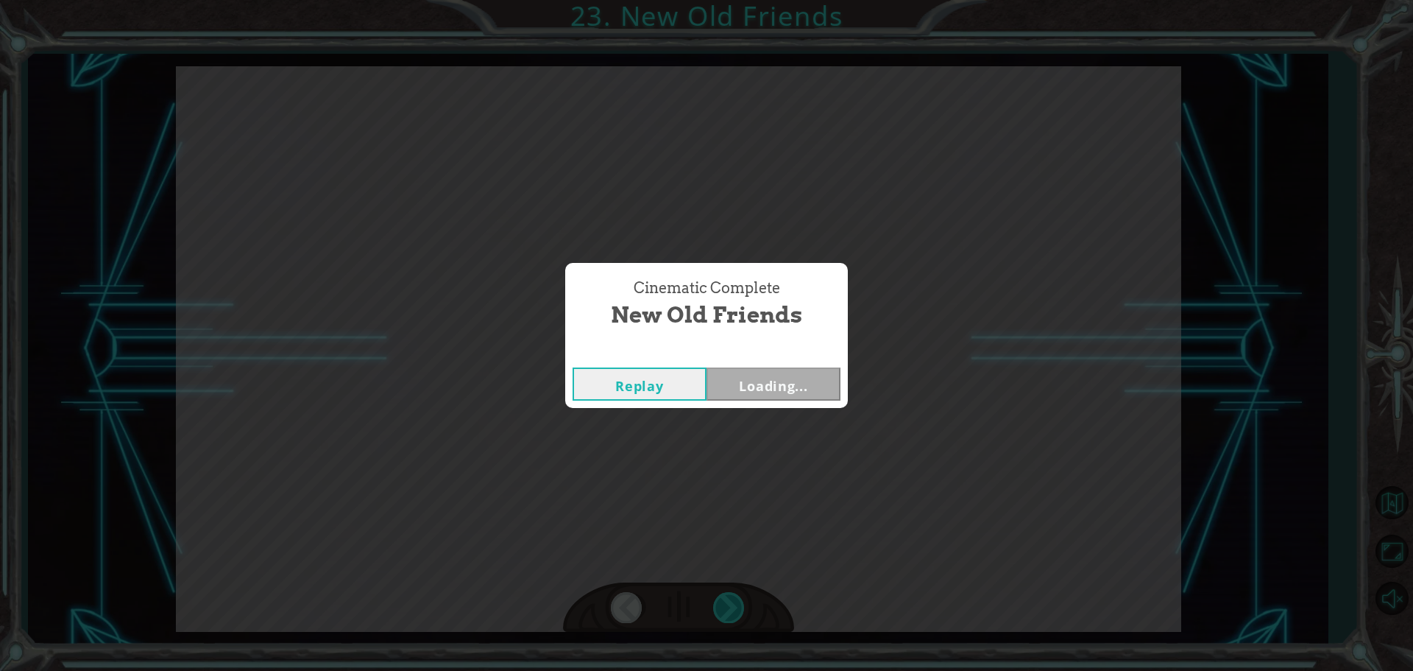
click at [725, 605] on div "Cinematic Complete New Old Friends Replay Loading..." at bounding box center [706, 335] width 1413 height 671
click at [725, 605] on div "Cinematic Complete New Old Friends Replay Next" at bounding box center [706, 335] width 1413 height 671
click at [749, 356] on div "Cinematic Complete" at bounding box center [706, 352] width 283 height 15
click at [743, 391] on button "Next" at bounding box center [774, 383] width 134 height 33
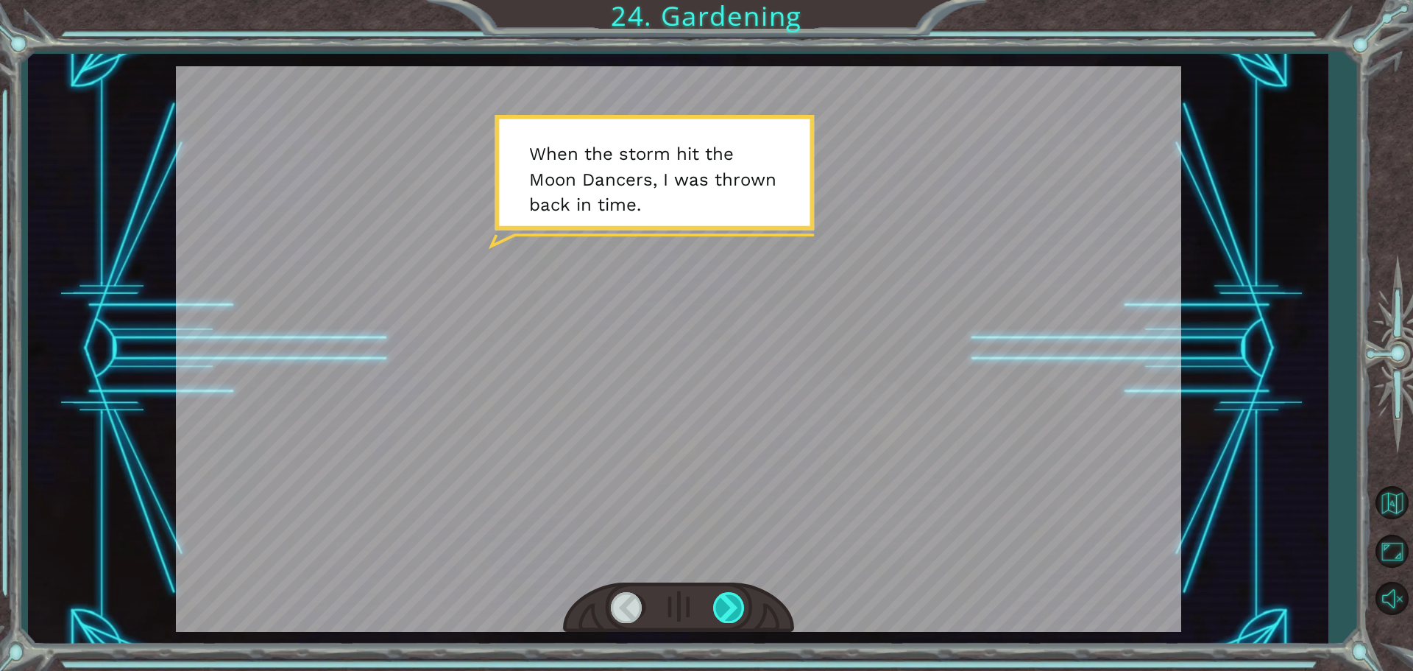
click at [732, 616] on div at bounding box center [729, 607] width 33 height 30
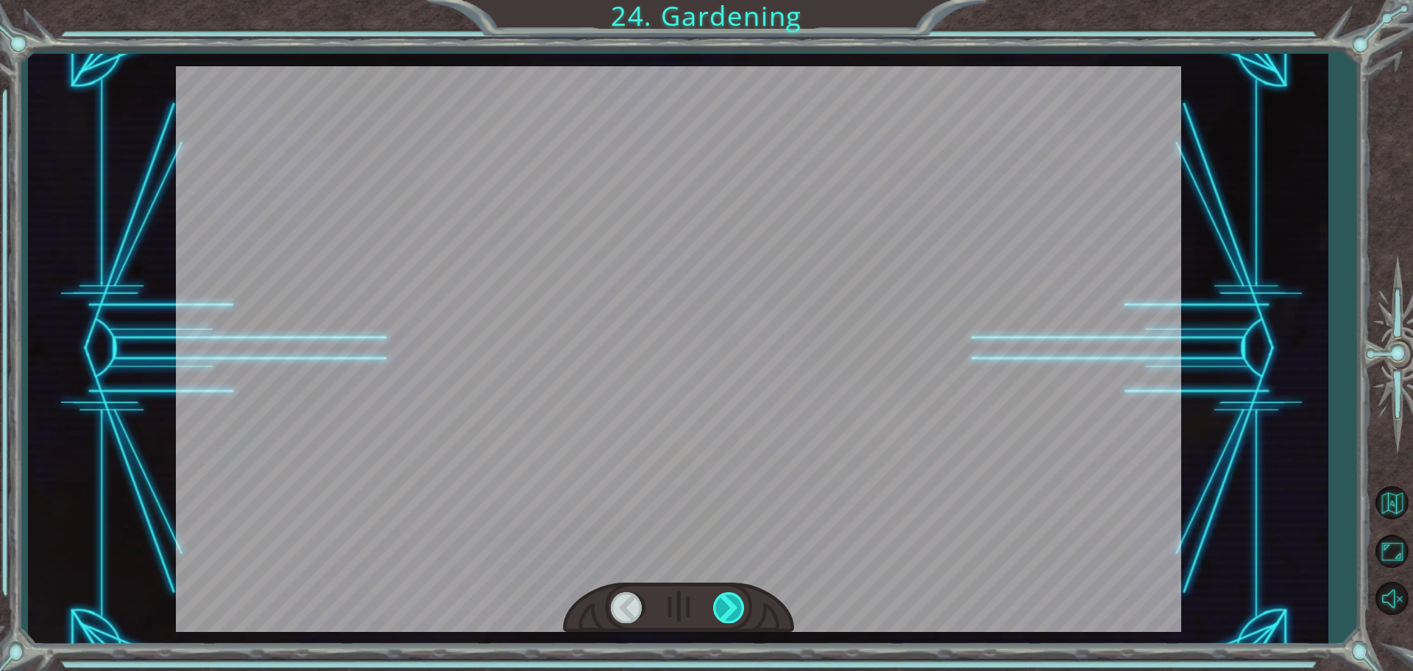
click at [732, 616] on div at bounding box center [729, 607] width 33 height 30
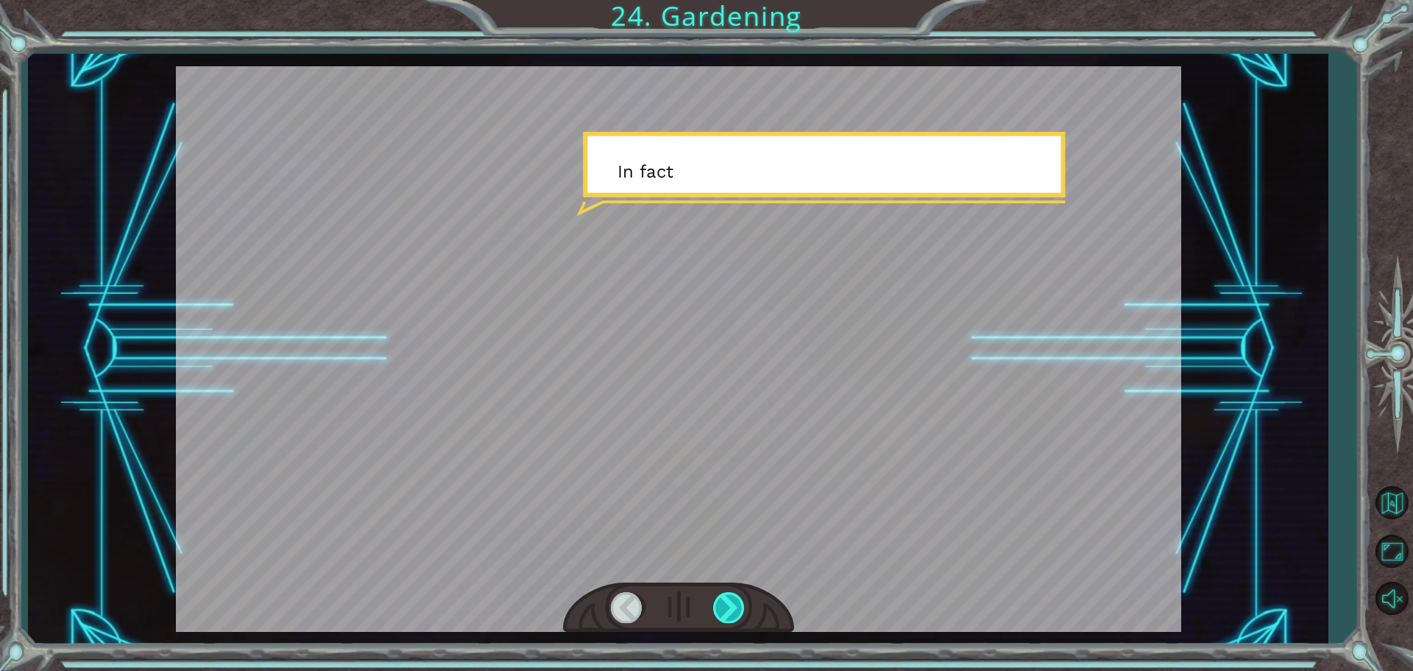
click at [732, 616] on div at bounding box center [729, 607] width 33 height 30
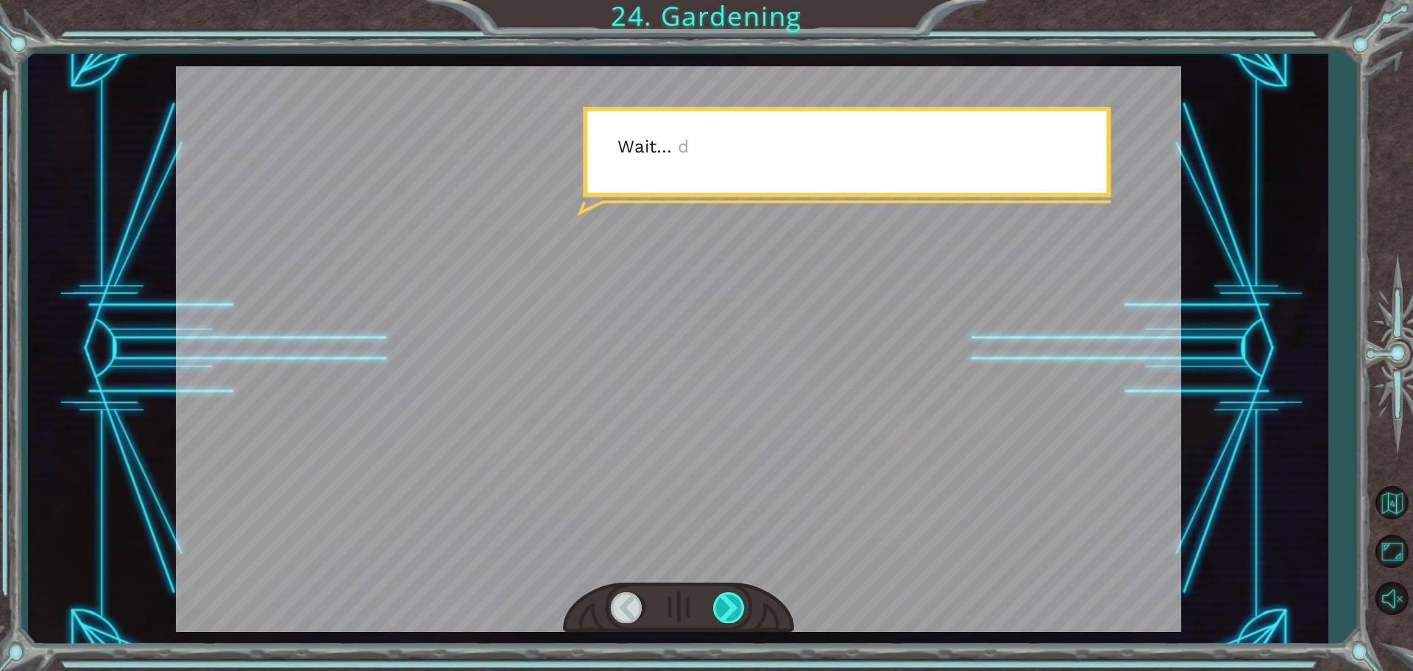
click at [732, 616] on div at bounding box center [729, 607] width 33 height 30
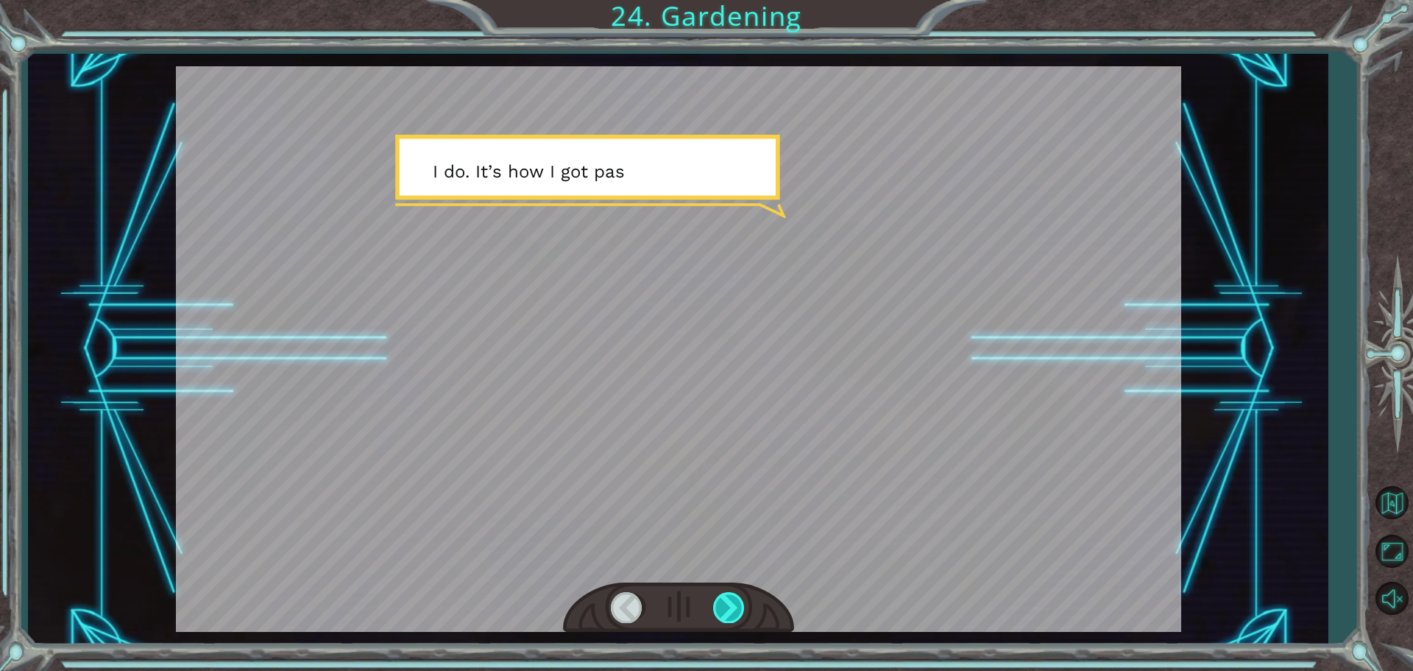
click at [732, 616] on div at bounding box center [729, 607] width 33 height 30
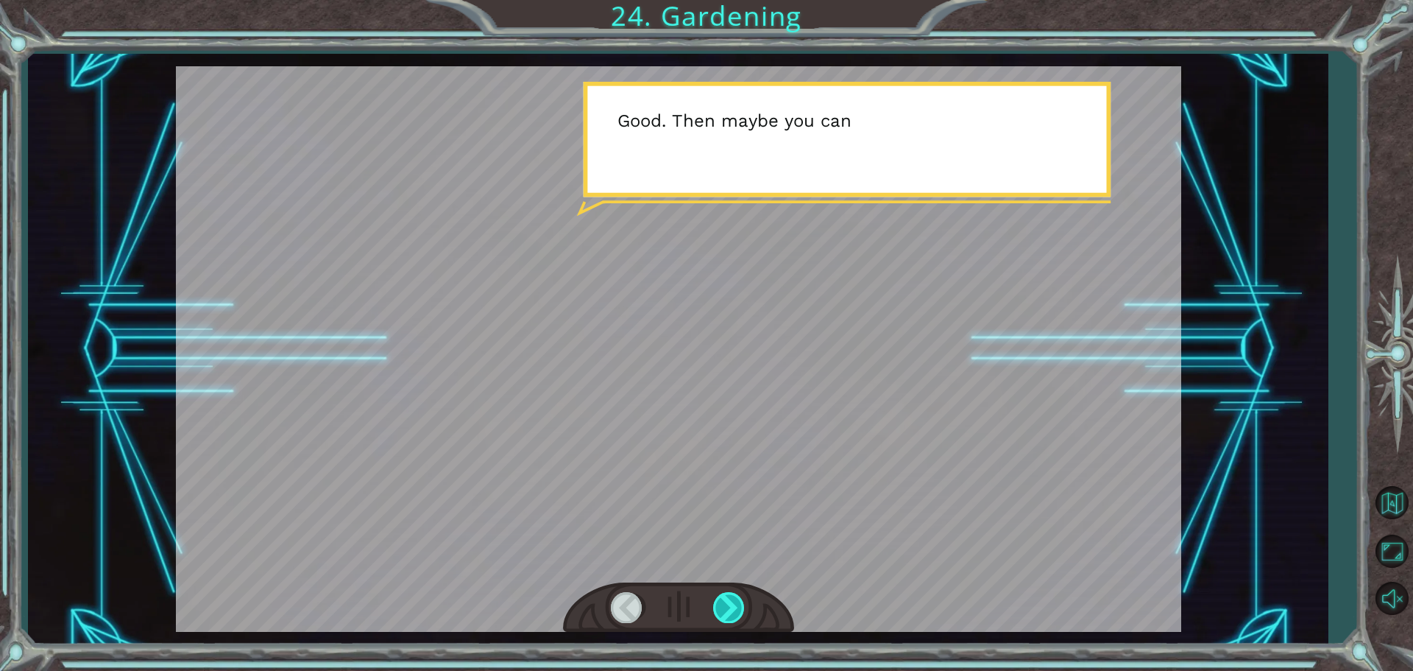
click at [732, 616] on div at bounding box center [729, 607] width 33 height 30
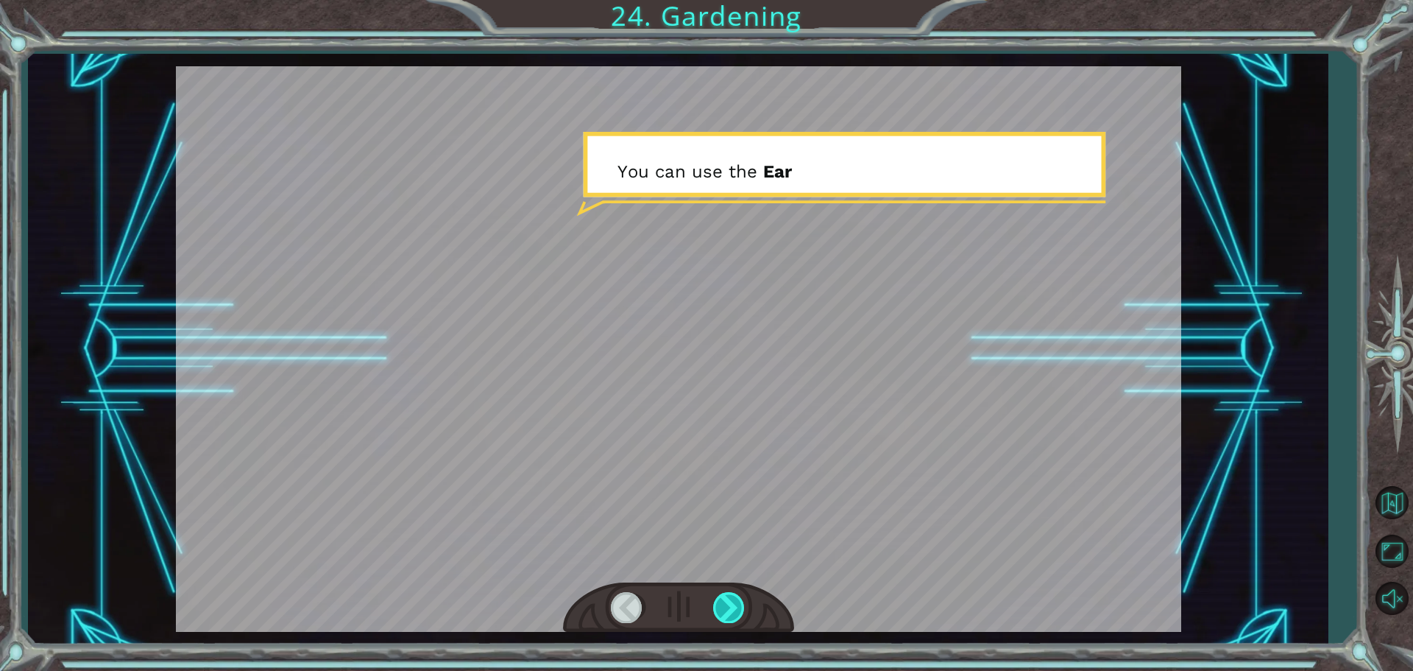
click at [732, 616] on div at bounding box center [729, 607] width 33 height 30
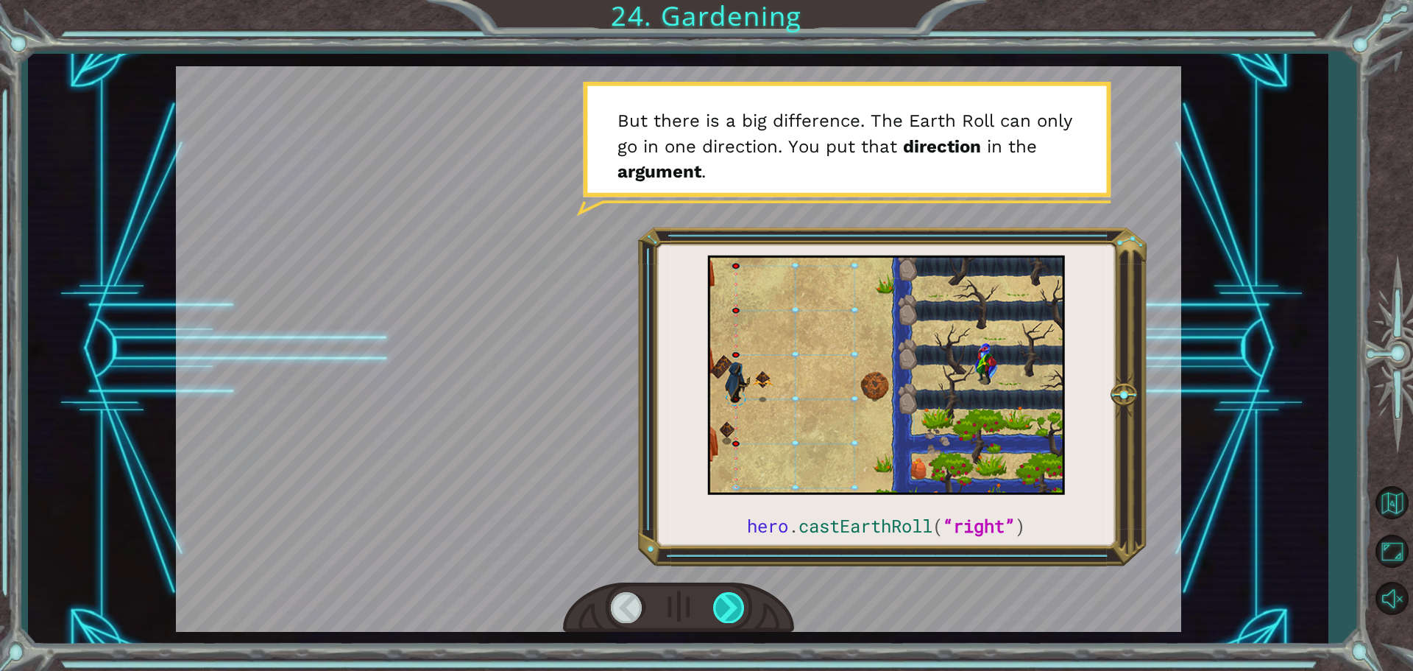
click at [732, 616] on div at bounding box center [729, 607] width 33 height 30
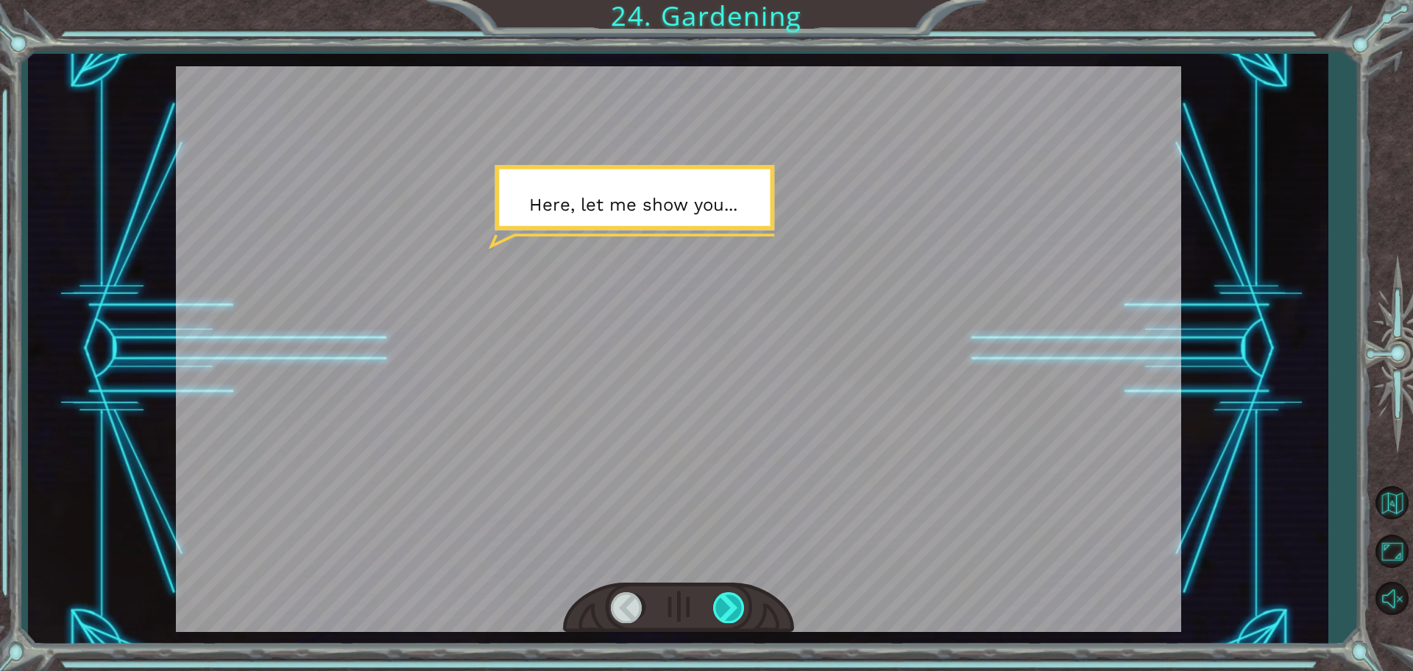
click at [732, 616] on div at bounding box center [729, 607] width 33 height 30
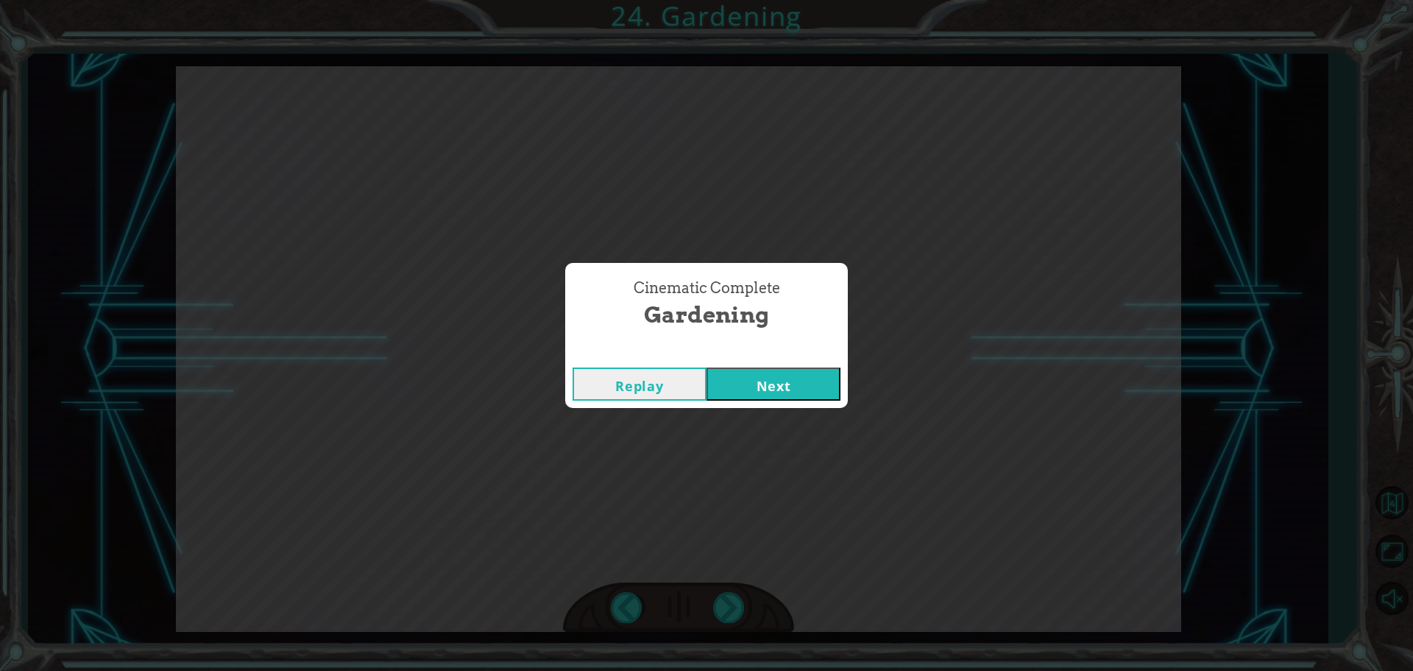
click at [745, 378] on button "Next" at bounding box center [774, 383] width 134 height 33
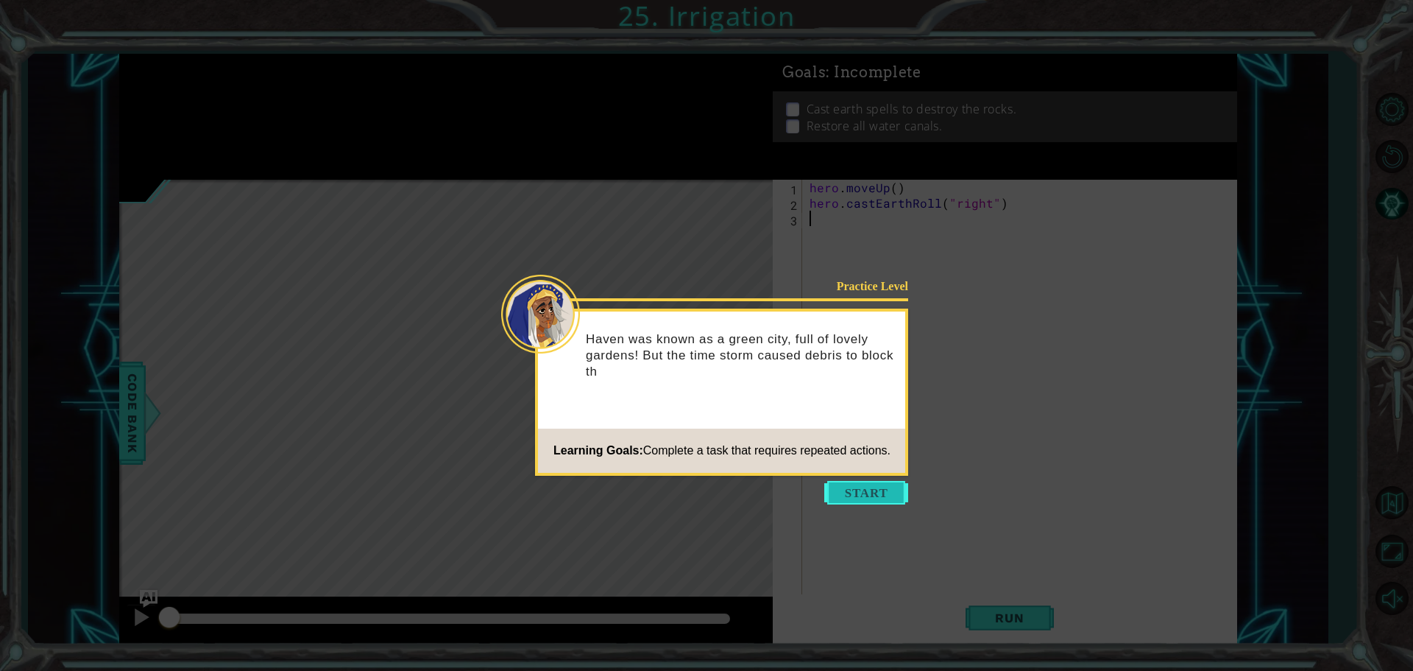
click at [882, 500] on button "Start" at bounding box center [866, 493] width 84 height 24
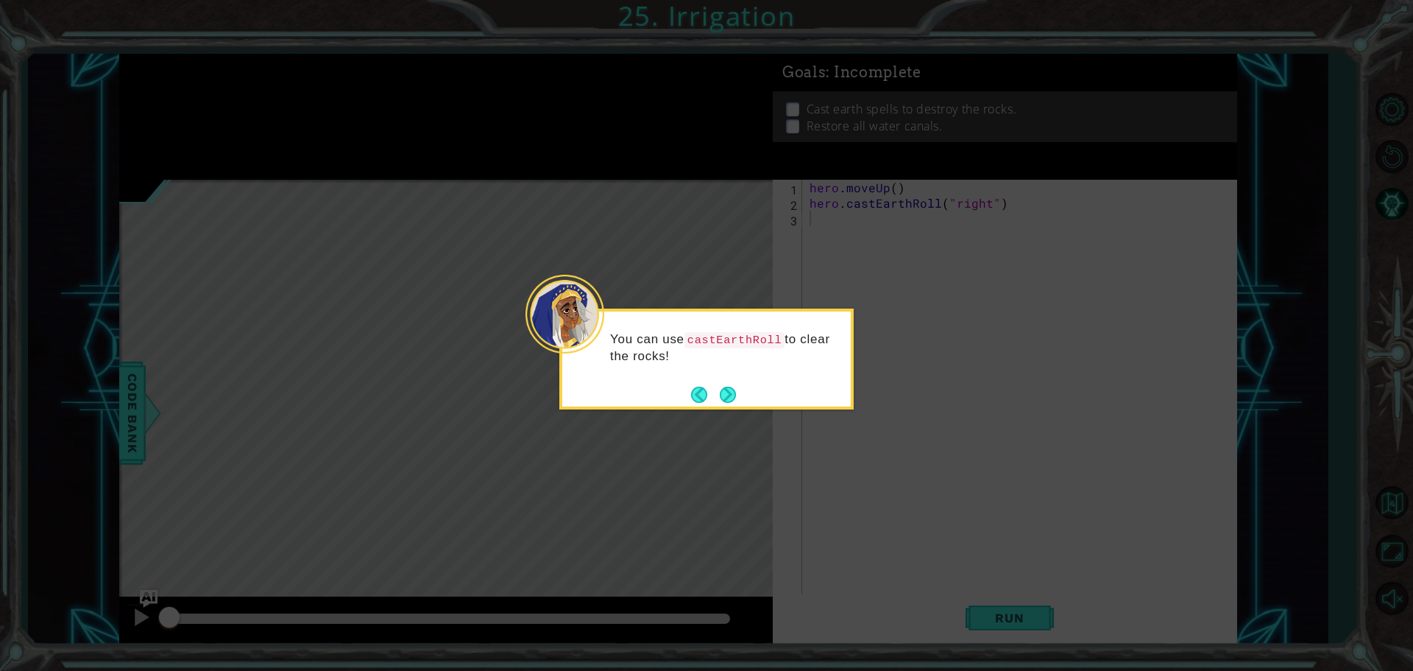
click at [734, 382] on div "You can use castEarthRoll to clear the rocks!" at bounding box center [706, 354] width 289 height 75
click at [731, 392] on button "Next" at bounding box center [728, 394] width 26 height 26
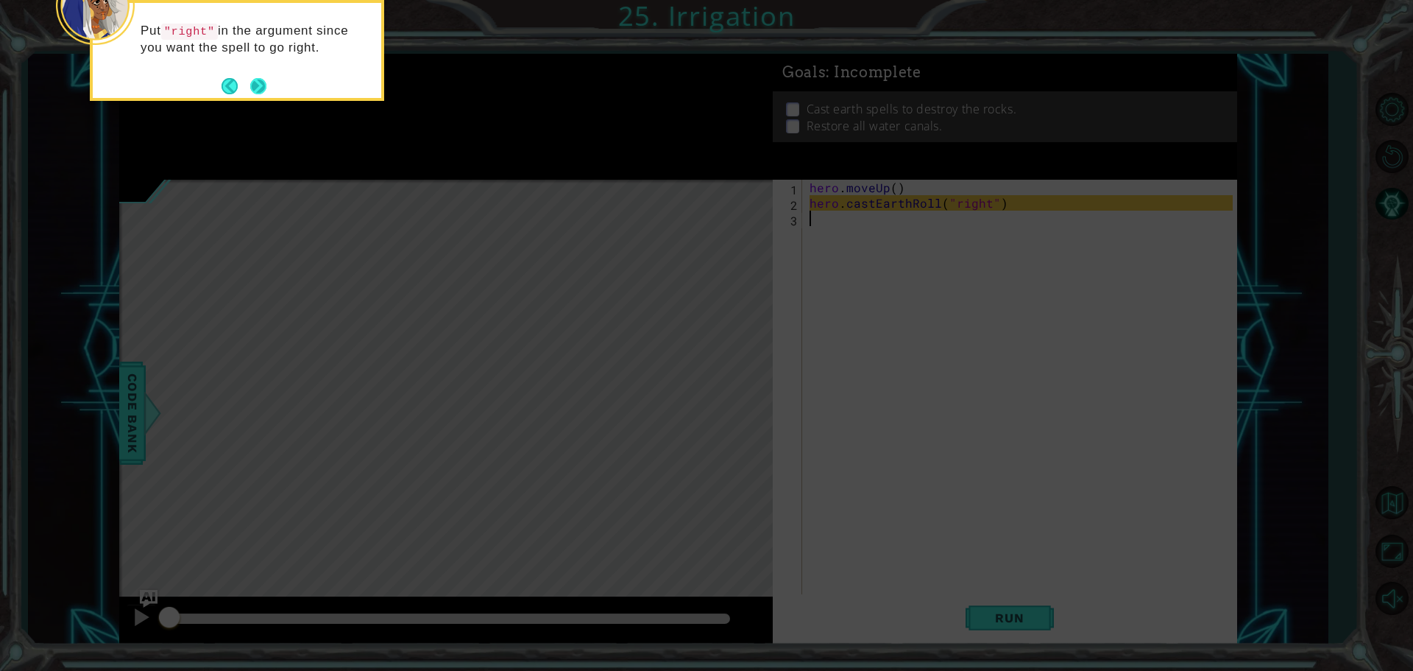
click at [263, 86] on button "Next" at bounding box center [258, 86] width 16 height 16
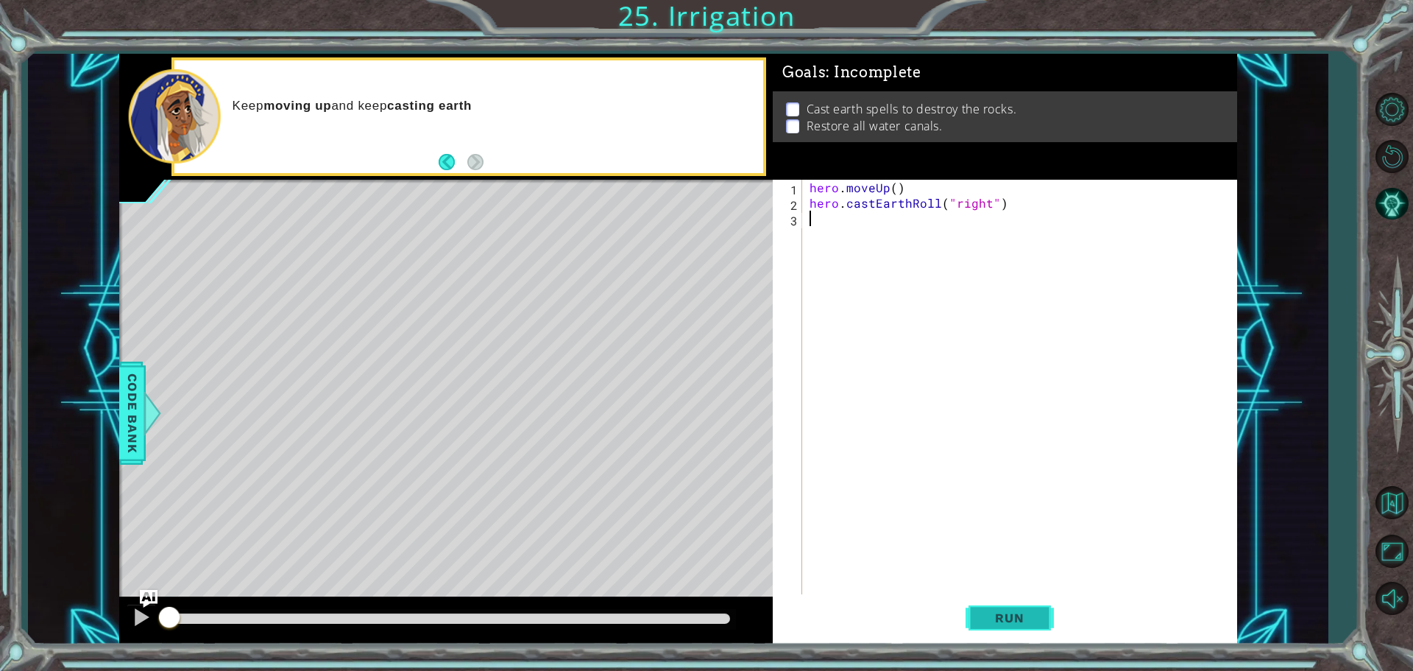
click at [999, 626] on button "Run" at bounding box center [1010, 617] width 88 height 46
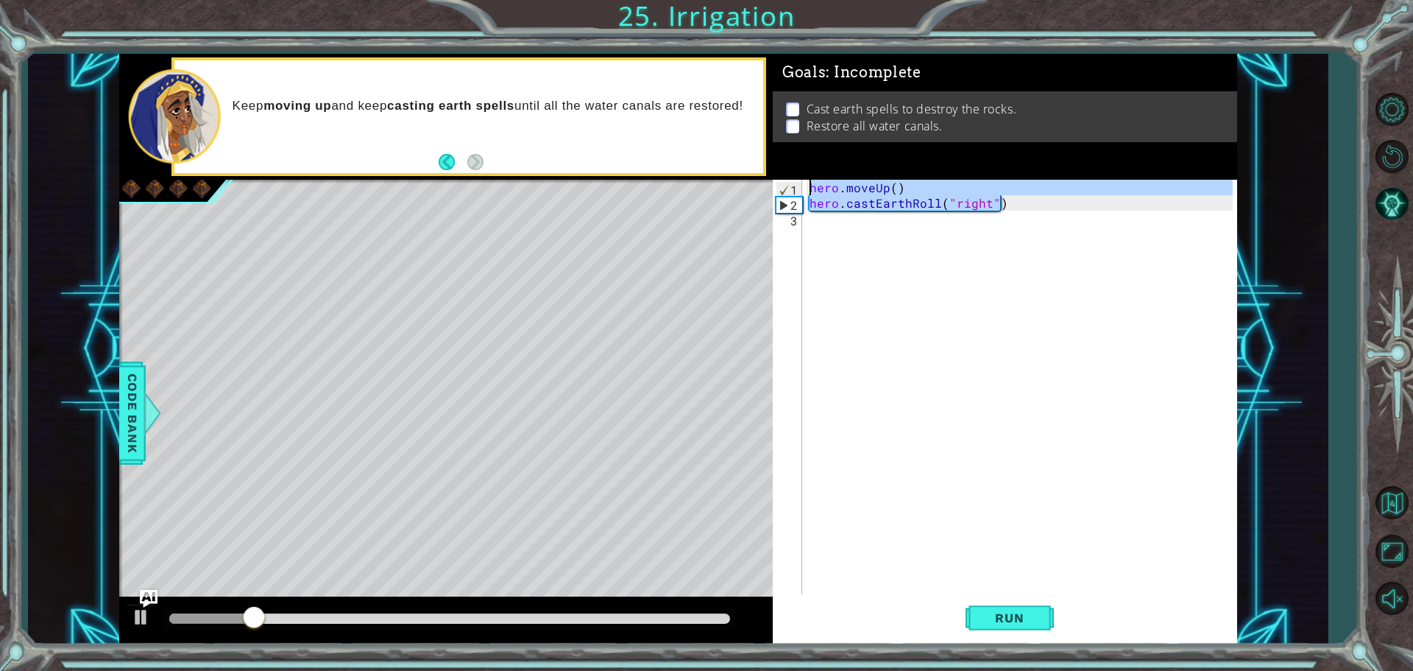
drag, startPoint x: 1008, startPoint y: 205, endPoint x: 804, endPoint y: 172, distance: 206.6
click at [804, 172] on div "Goals : Incomplete Cast earth spells to destroy the rocks. Restore all water ca…" at bounding box center [1005, 349] width 464 height 590
type textarea "hero.moveUp() hero.castEarthRoll("right")"
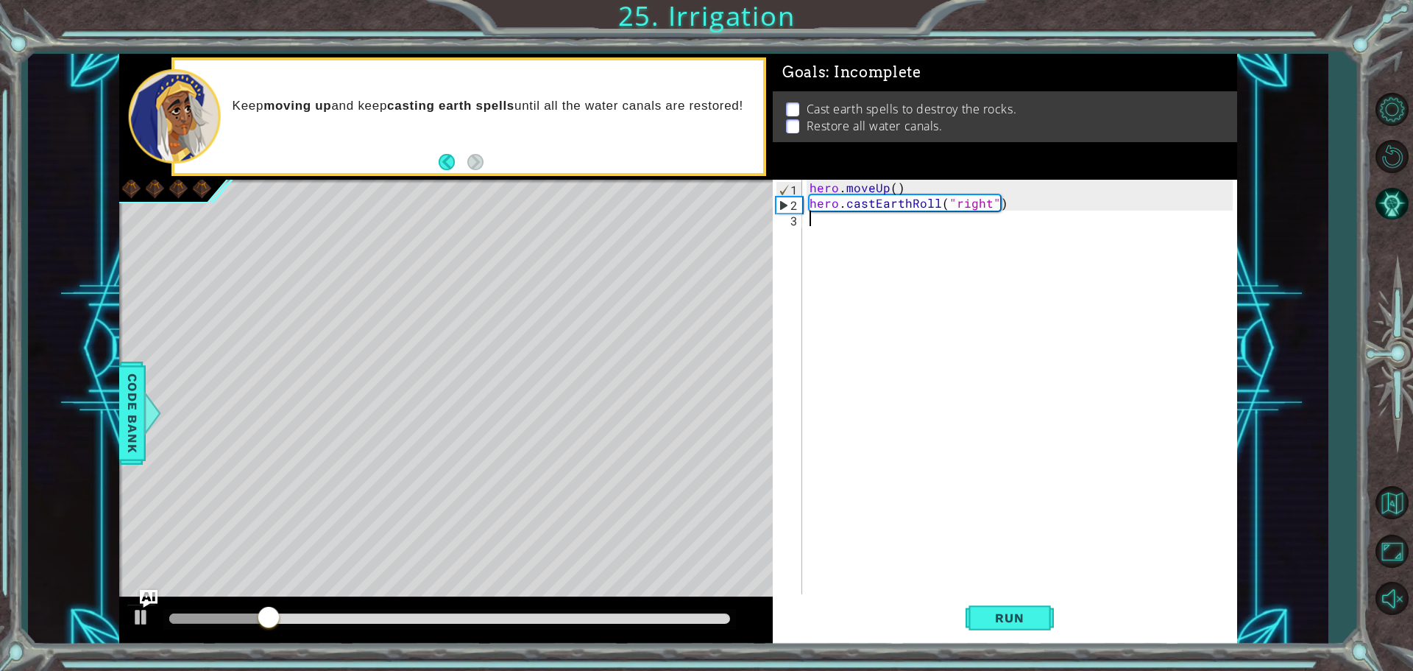
click at [816, 222] on div "hero . moveUp ( ) hero . castEarthRoll ( "right" )" at bounding box center [1024, 404] width 434 height 448
paste textarea "hero.castEarthRoll("right")"
type textarea "hero.castEarthRoll("right")"
click at [827, 255] on div "hero . moveUp ( ) hero . [PERSON_NAME] ( "right" ) hero . moveUp ( ) hero . cas…" at bounding box center [1024, 404] width 434 height 448
paste textarea "hero.castEarthRoll("right")"
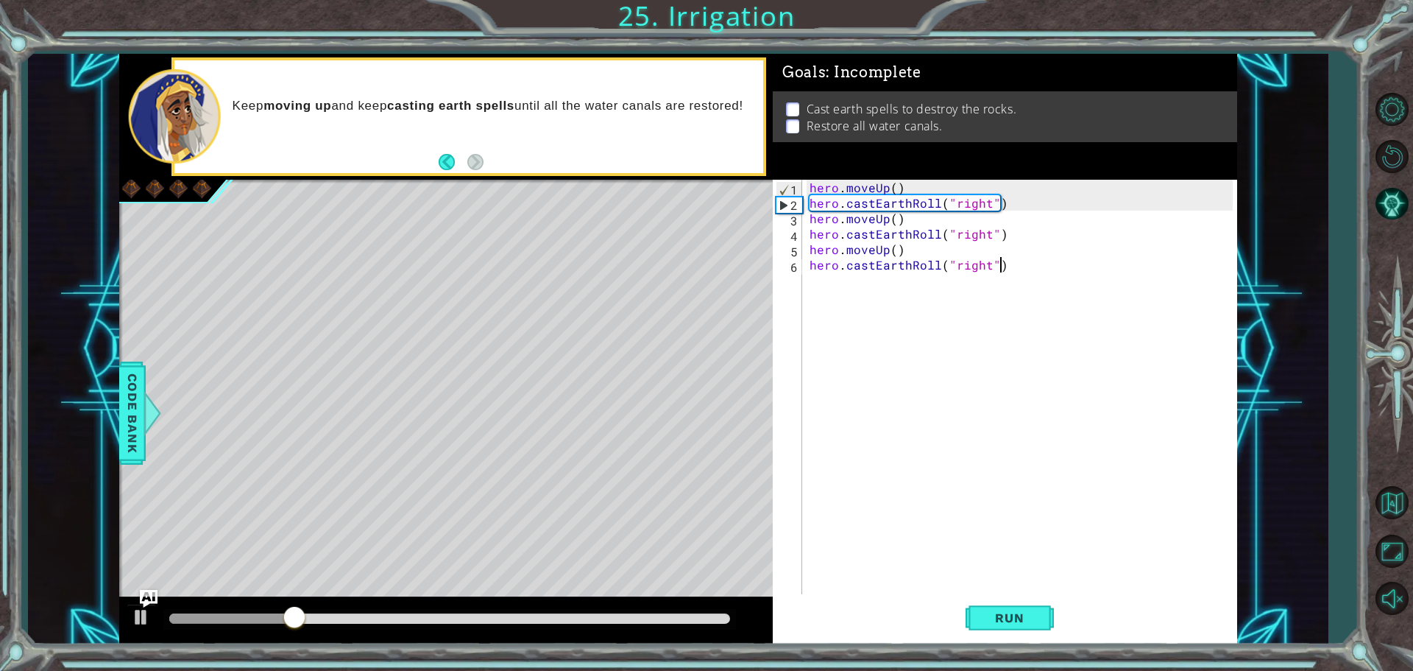
type textarea "hero.castEarthRoll("right")"
click at [821, 279] on div "hero . moveUp ( ) hero . [PERSON_NAME] ( "right" ) hero . moveUp ( ) hero . [PE…" at bounding box center [1024, 404] width 434 height 448
paste textarea "hero.castEarthRoll("right")"
type textarea "hero.castEarthRoll("right")"
click at [816, 318] on div "hero . moveUp ( ) hero . [PERSON_NAME] ( "right" ) hero . moveUp ( ) hero . [PE…" at bounding box center [1024, 404] width 434 height 448
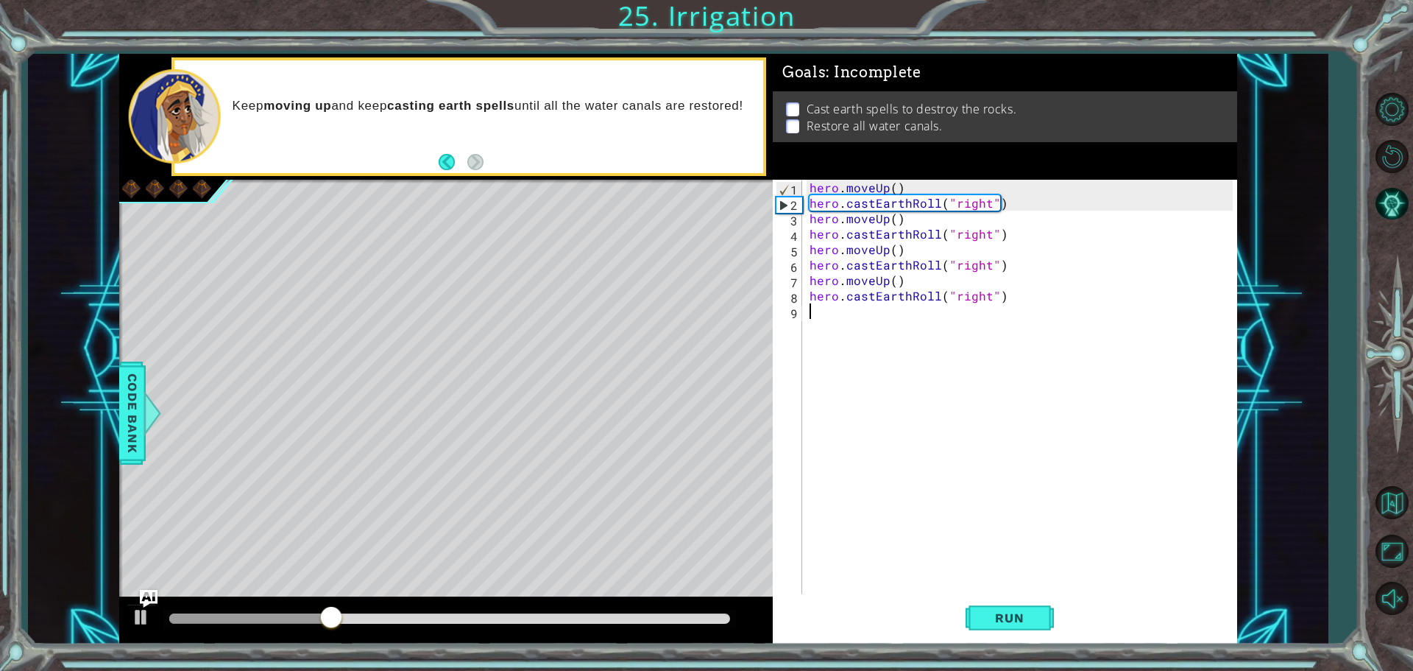
paste textarea "hero.castEarthRoll("right")"
type textarea "hero.castEarthRoll("right")"
click at [1018, 596] on button "Run" at bounding box center [1010, 617] width 88 height 46
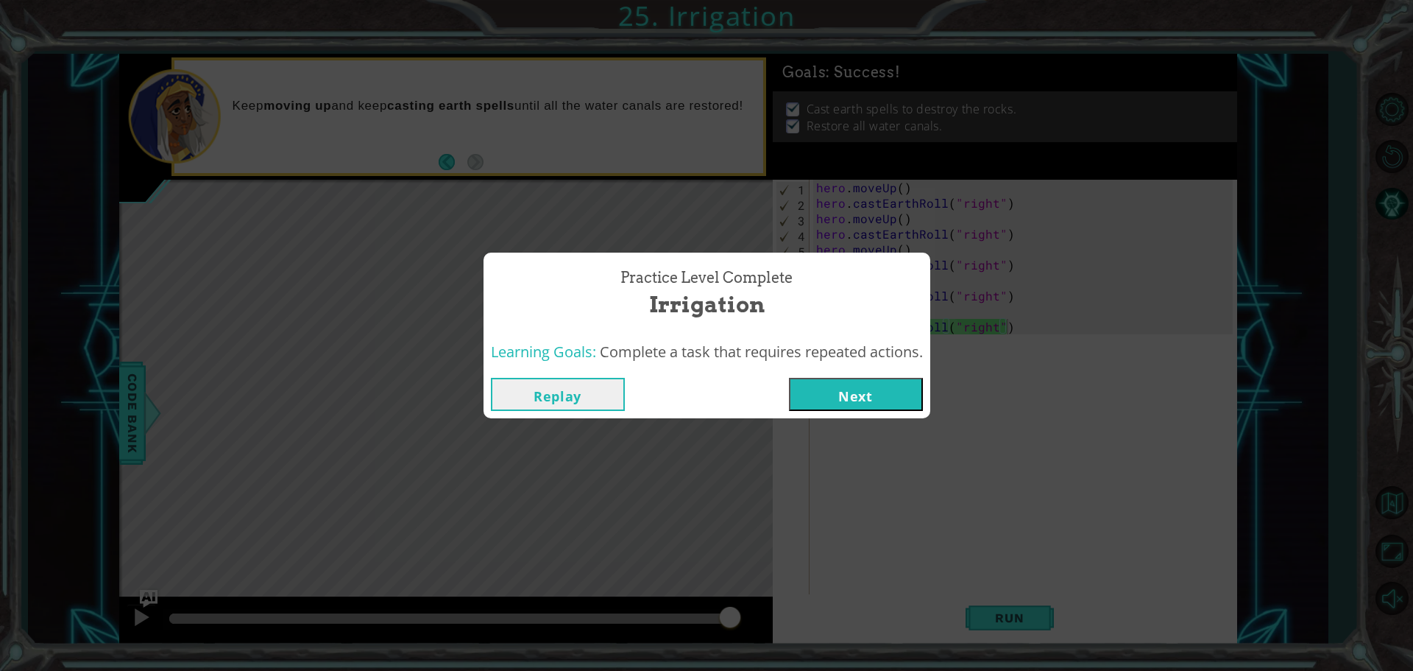
click at [754, 358] on span "Complete a task that requires repeated actions." at bounding box center [761, 352] width 323 height 20
click at [819, 386] on button "Next" at bounding box center [856, 394] width 134 height 33
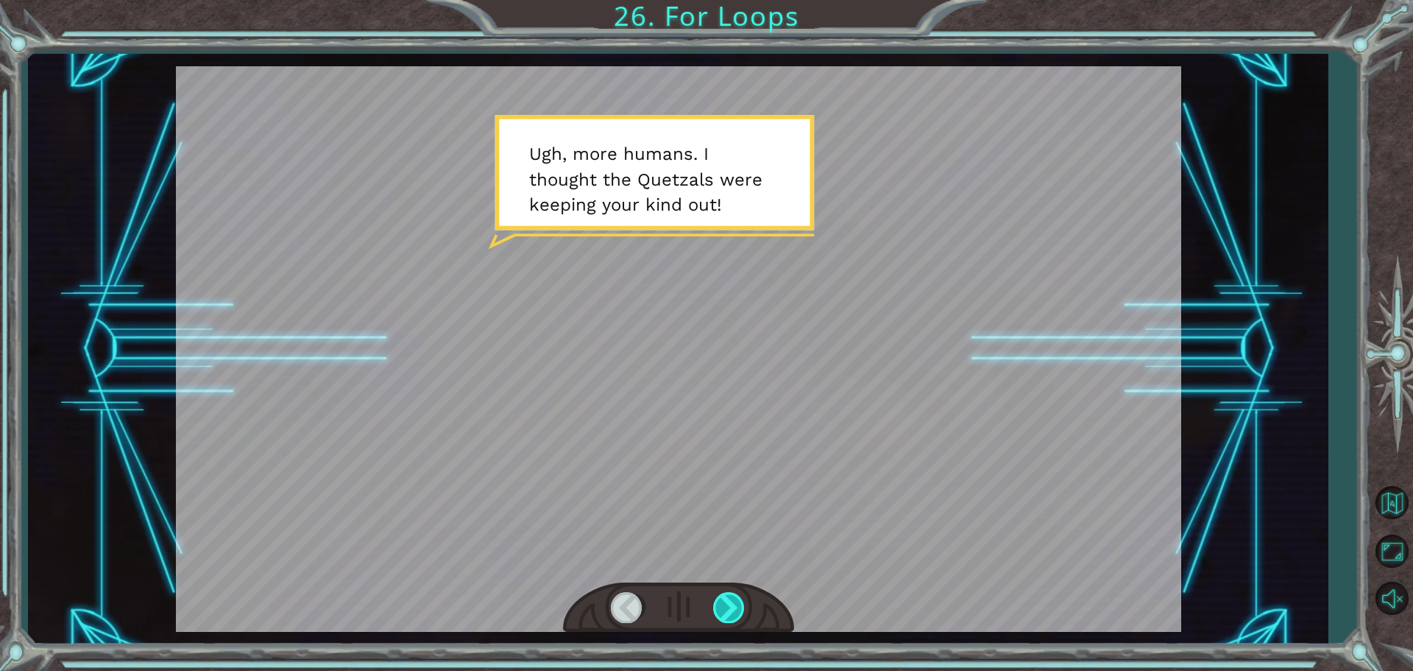
click at [743, 608] on div at bounding box center [729, 607] width 33 height 30
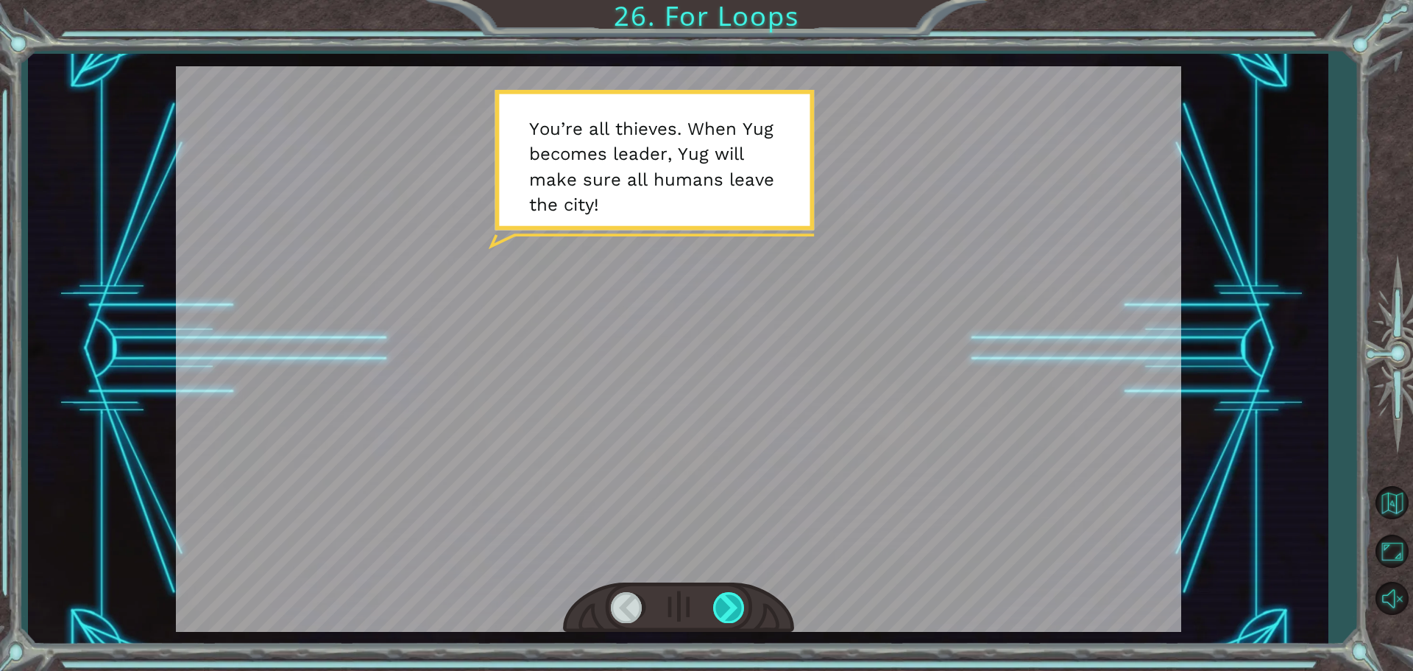
click at [743, 608] on div at bounding box center [729, 607] width 33 height 30
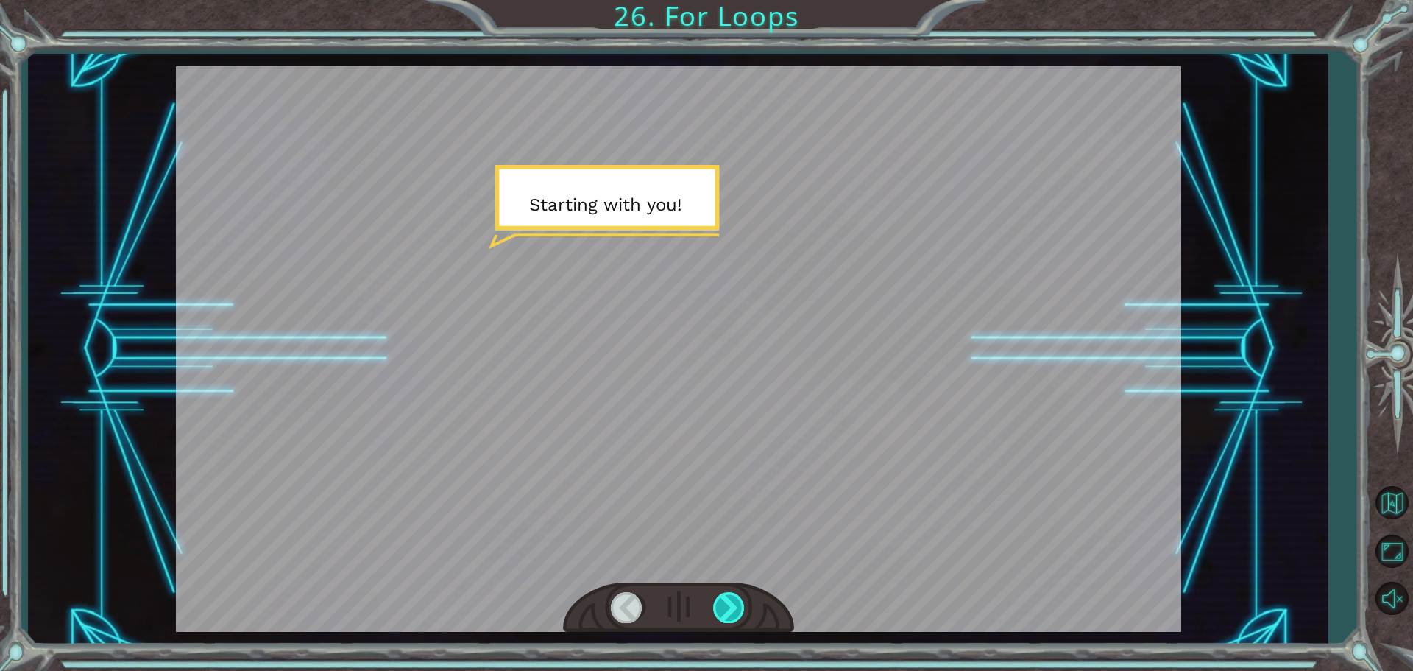
click at [743, 608] on div at bounding box center [729, 607] width 33 height 30
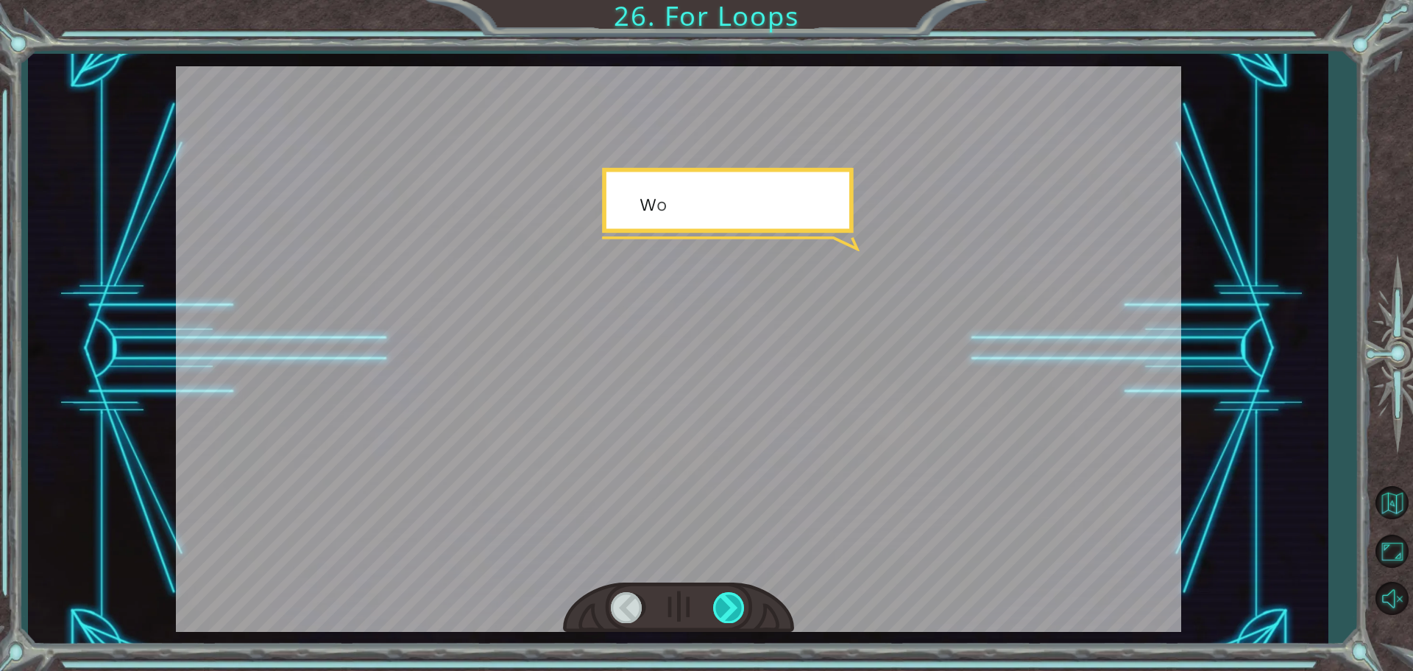
click at [743, 608] on div at bounding box center [729, 607] width 33 height 30
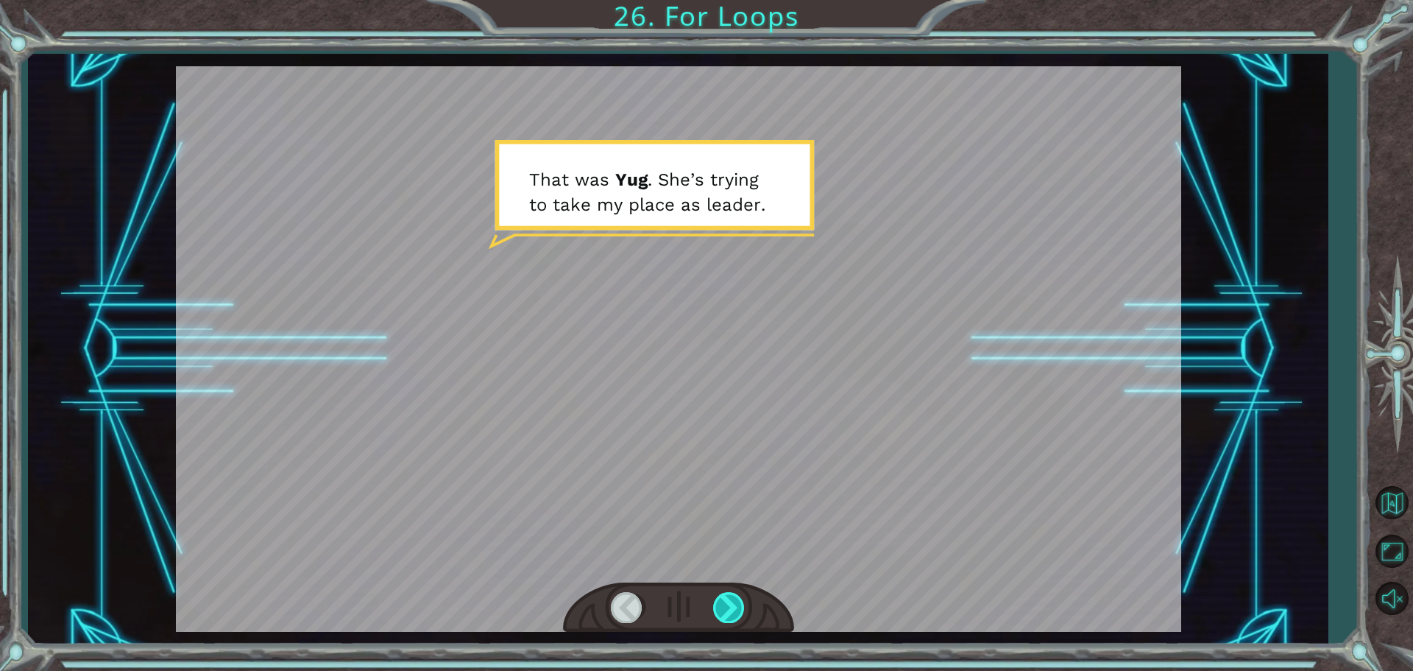
click at [743, 608] on div at bounding box center [729, 607] width 33 height 30
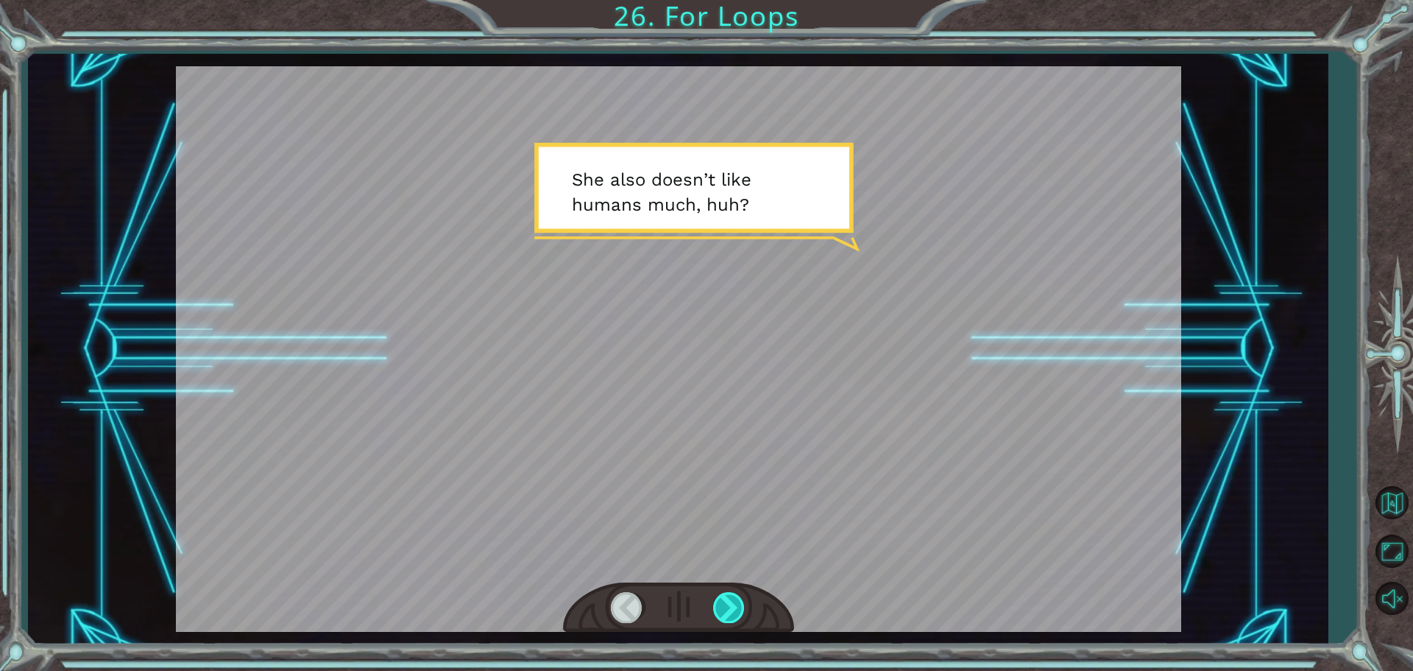
click at [743, 608] on div at bounding box center [729, 607] width 33 height 30
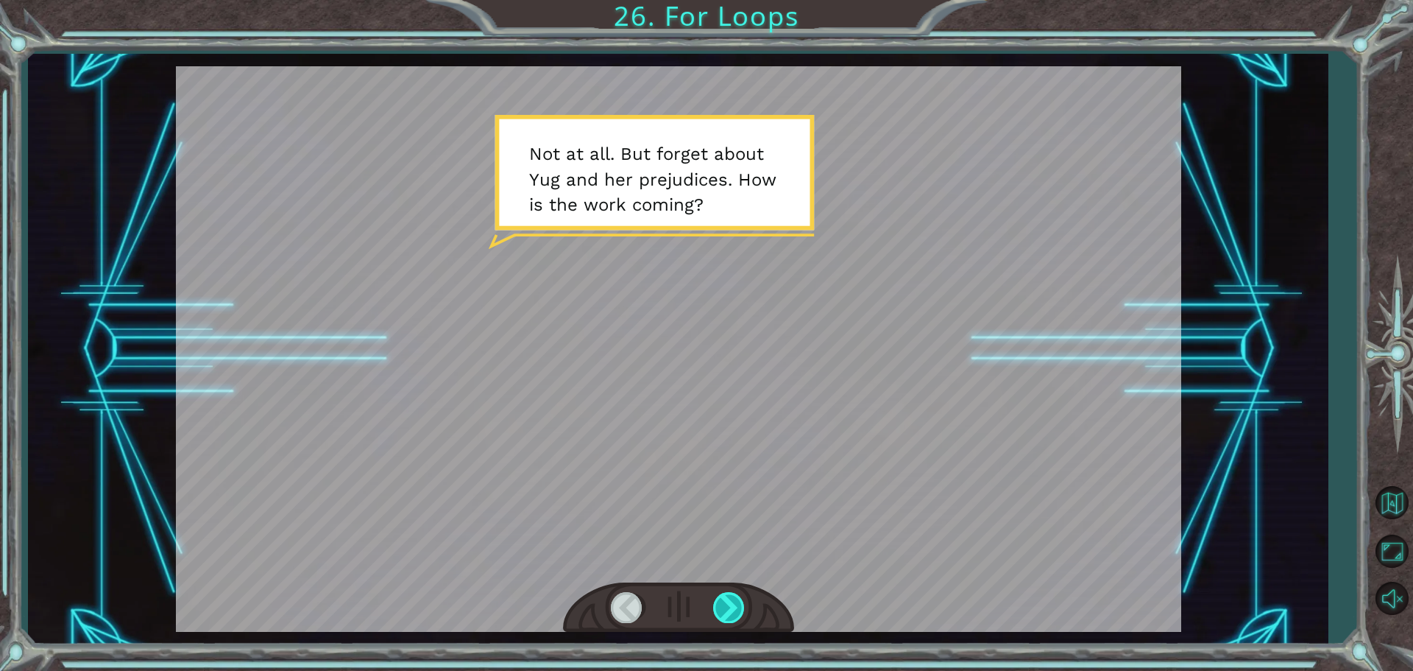
click at [743, 608] on div at bounding box center [729, 607] width 33 height 30
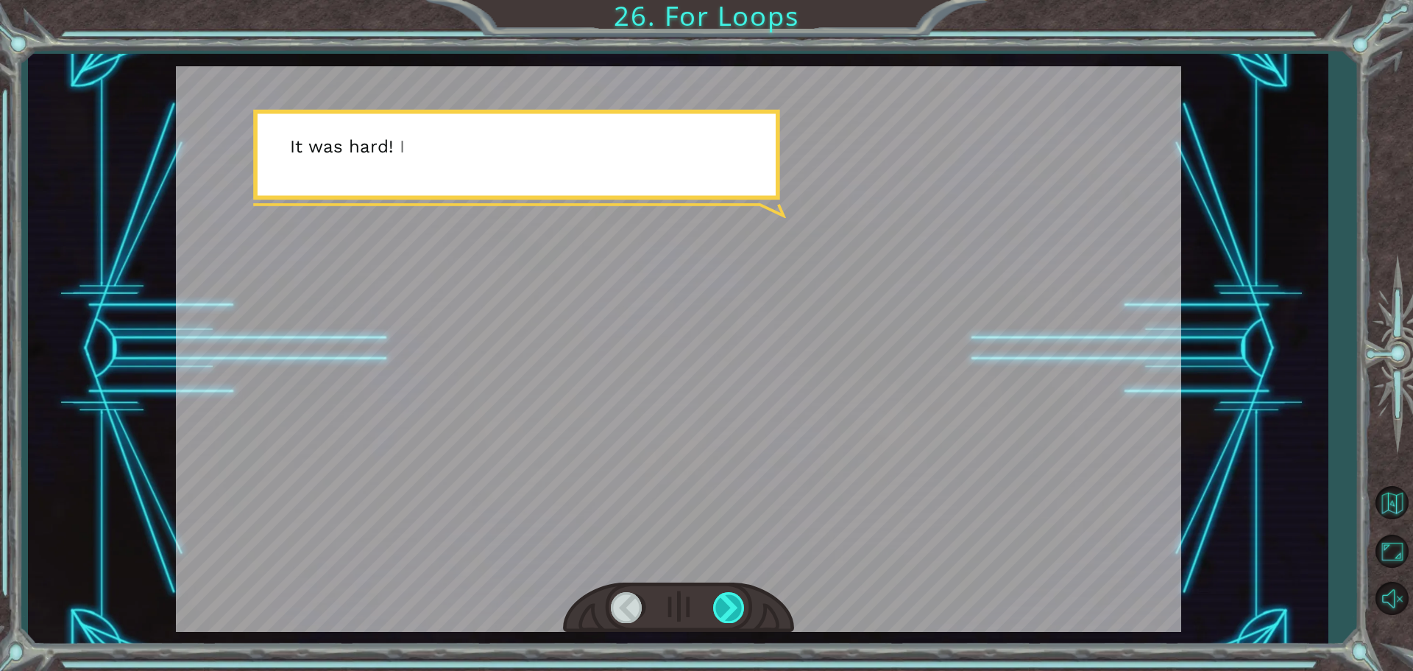
click at [743, 608] on div at bounding box center [729, 607] width 33 height 30
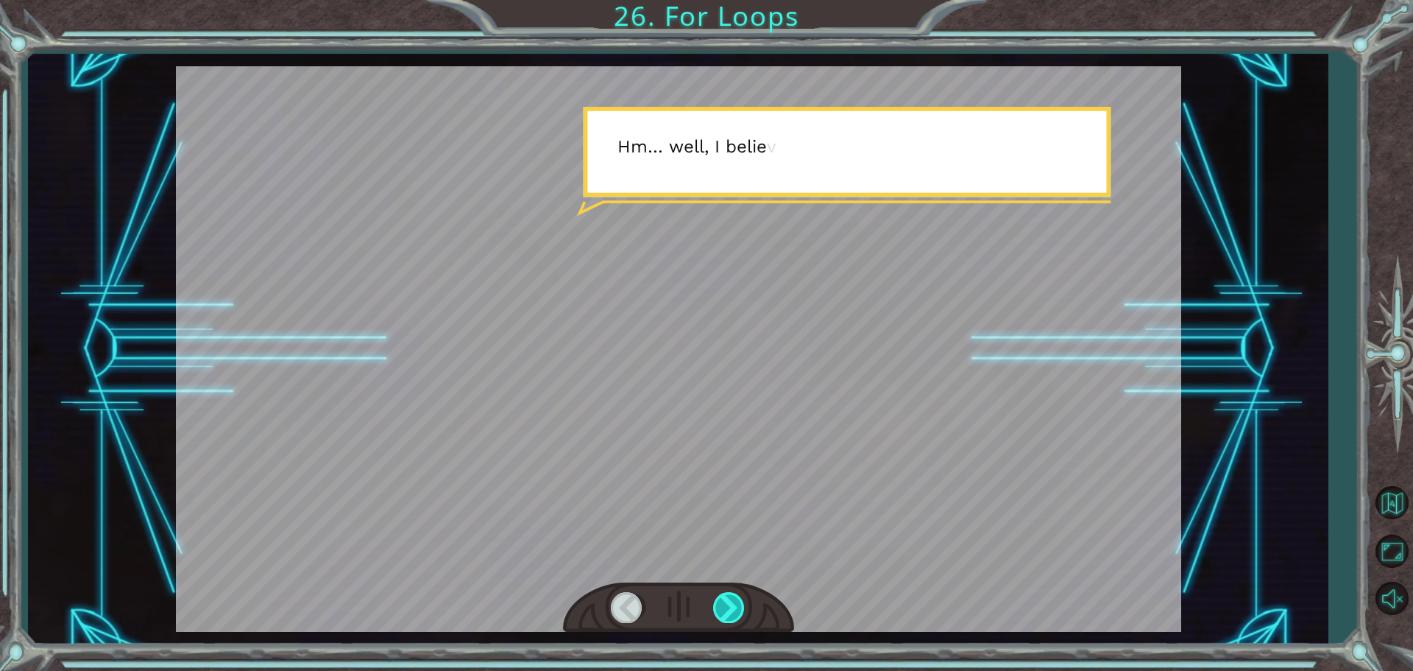
click at [743, 608] on div at bounding box center [729, 607] width 33 height 30
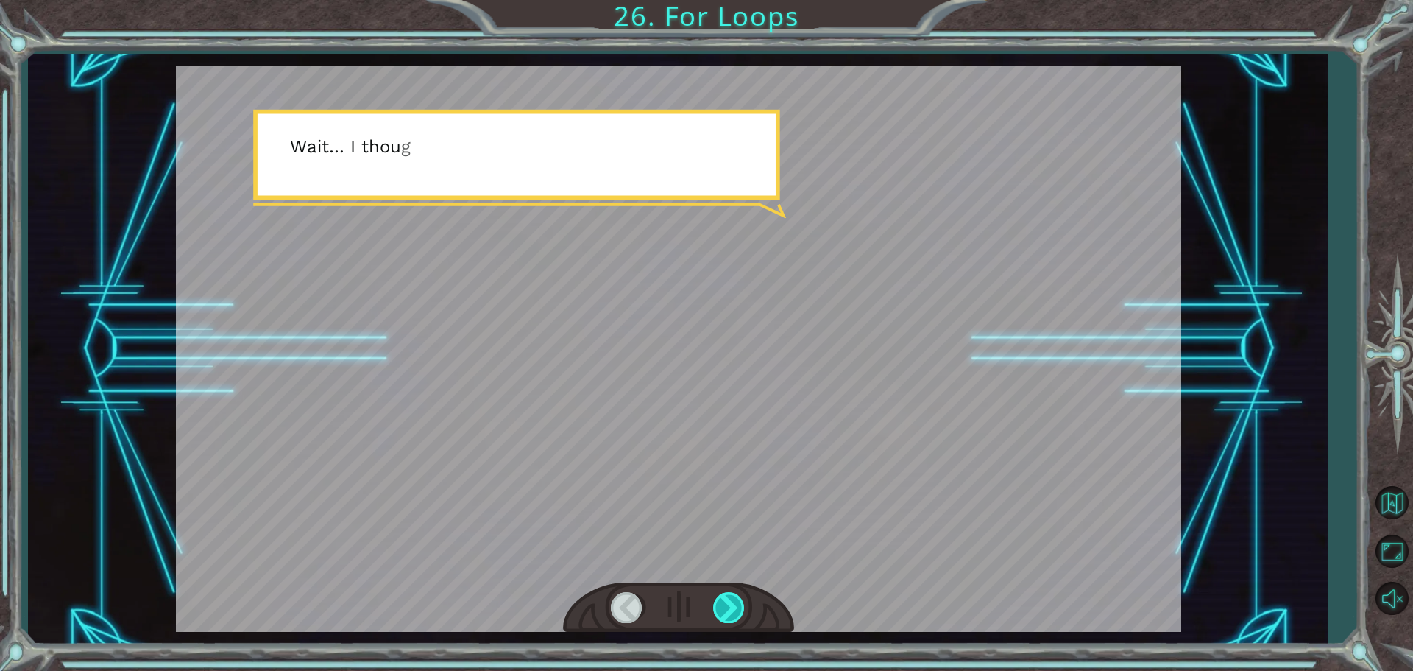
click at [743, 608] on div at bounding box center [729, 607] width 33 height 30
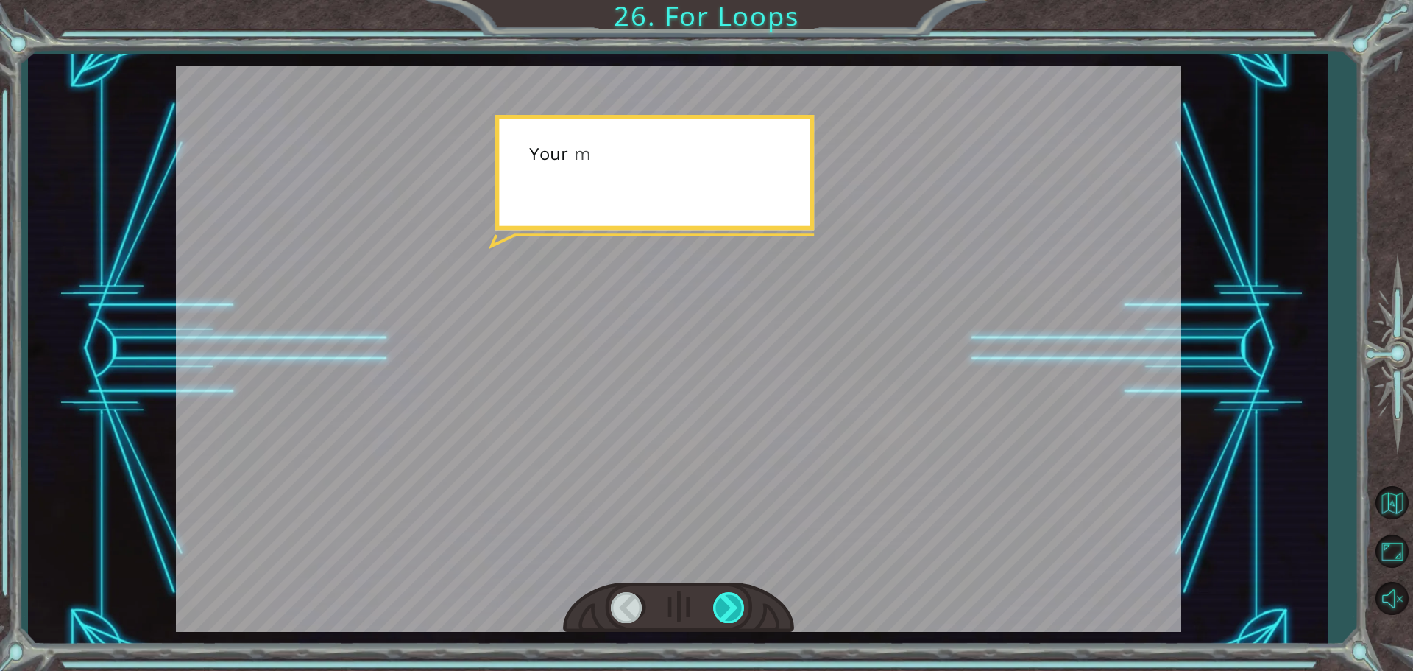
click at [743, 608] on div at bounding box center [729, 607] width 33 height 30
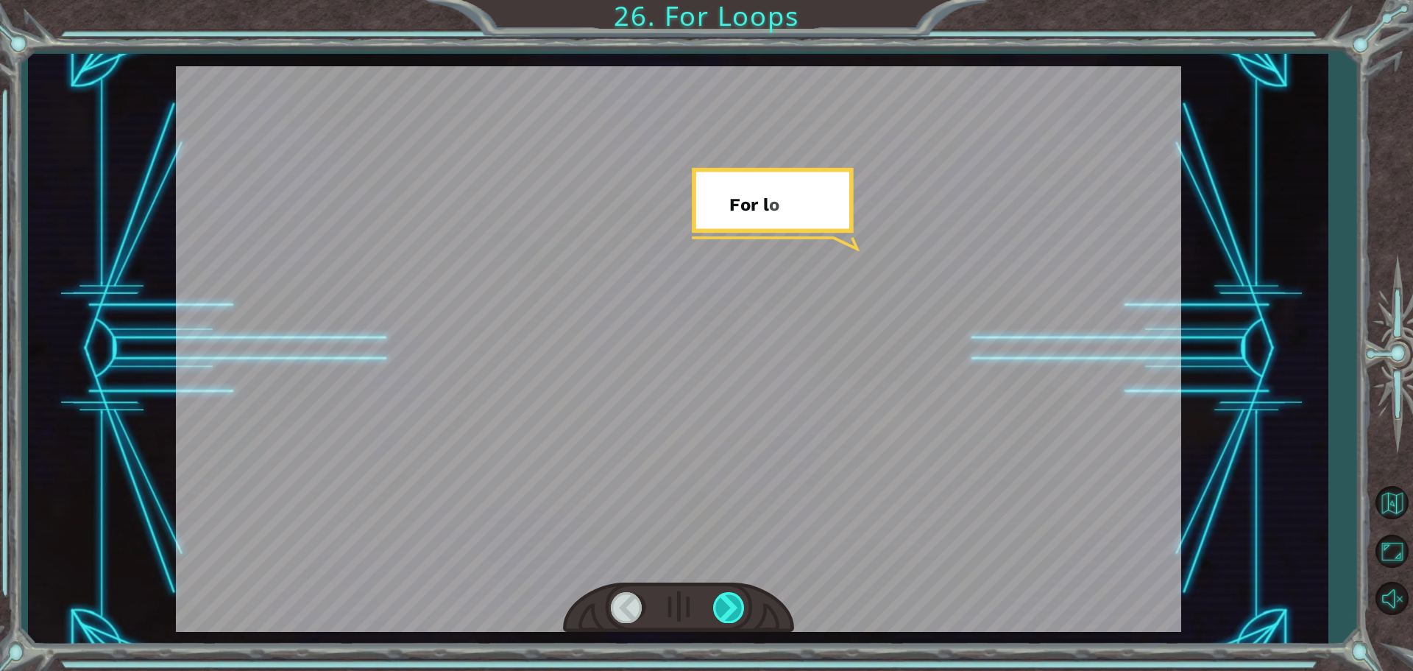
click at [743, 608] on div at bounding box center [729, 607] width 33 height 30
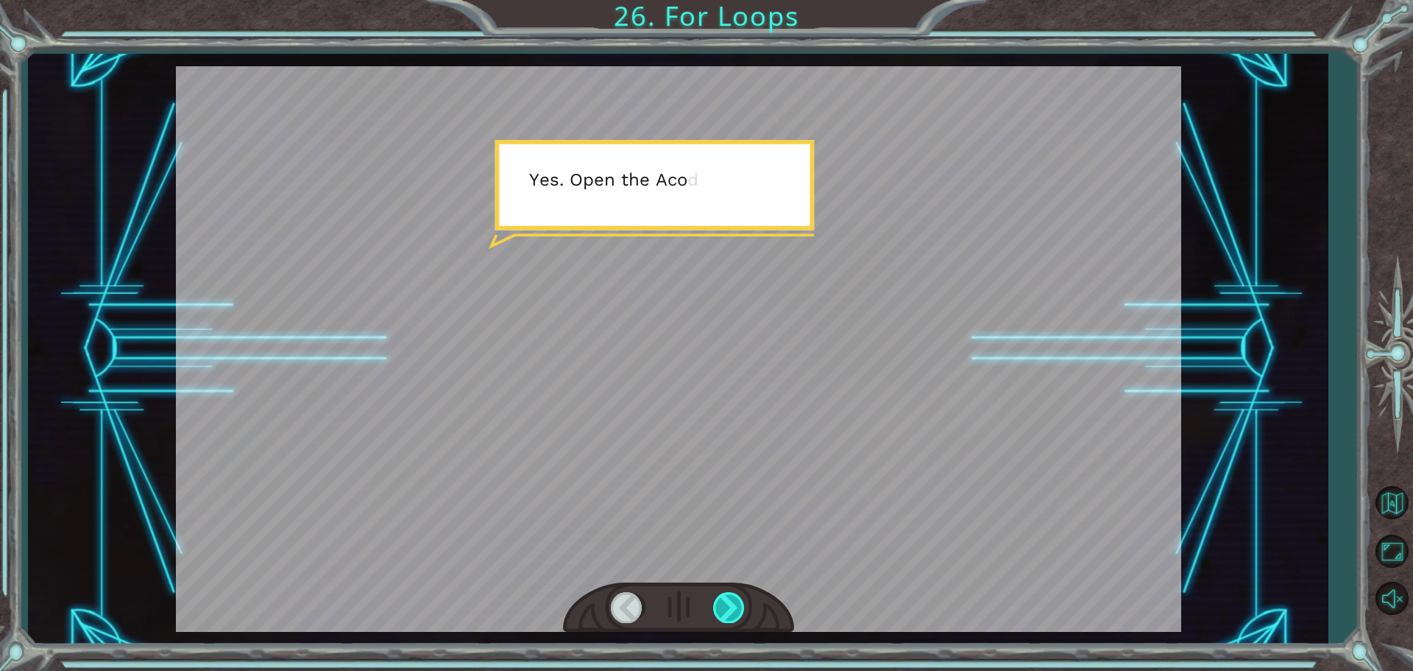
click at [743, 608] on div at bounding box center [729, 607] width 33 height 30
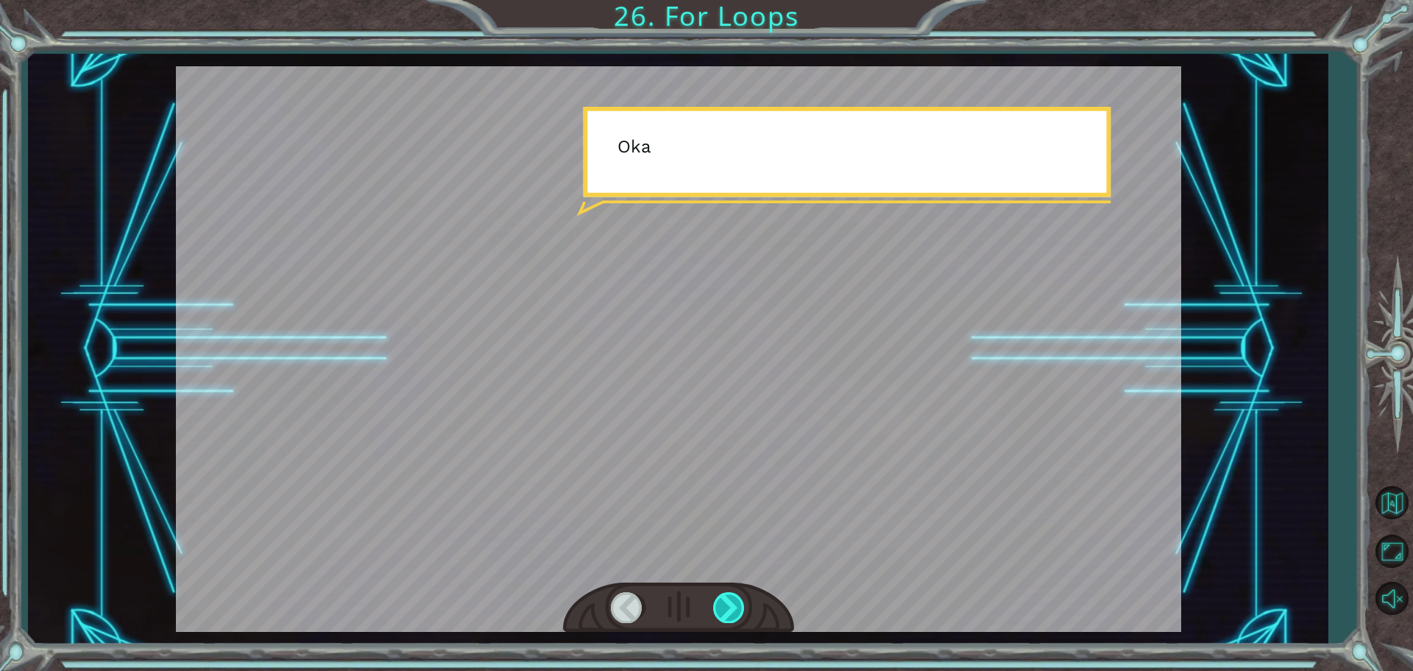
click at [743, 608] on div at bounding box center [729, 607] width 33 height 30
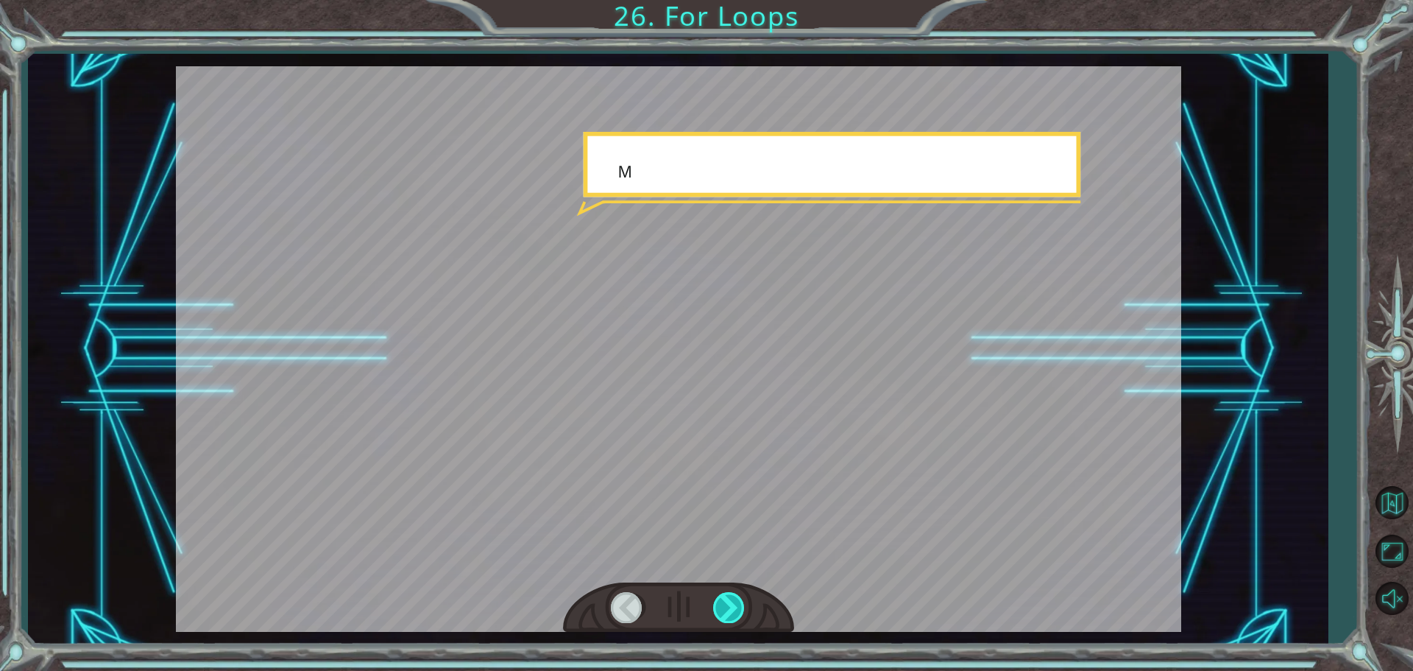
click at [743, 608] on div at bounding box center [729, 607] width 33 height 30
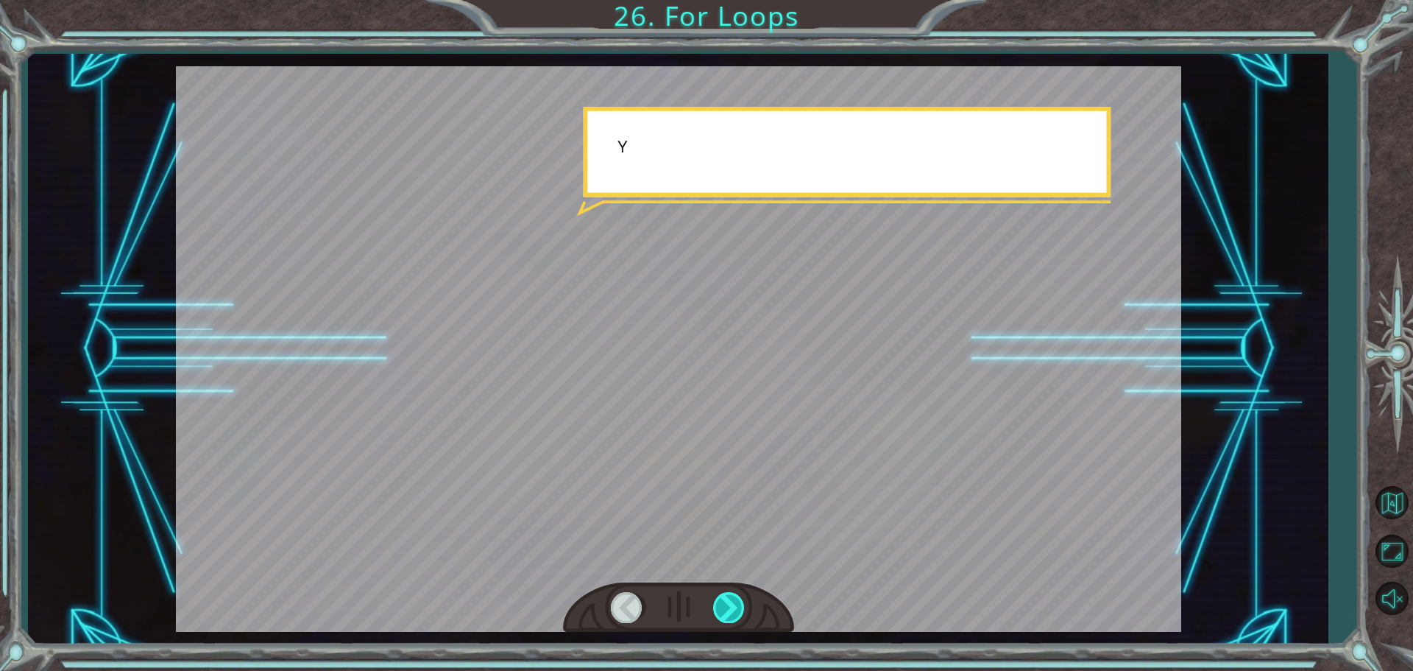
click at [743, 608] on div at bounding box center [729, 607] width 33 height 30
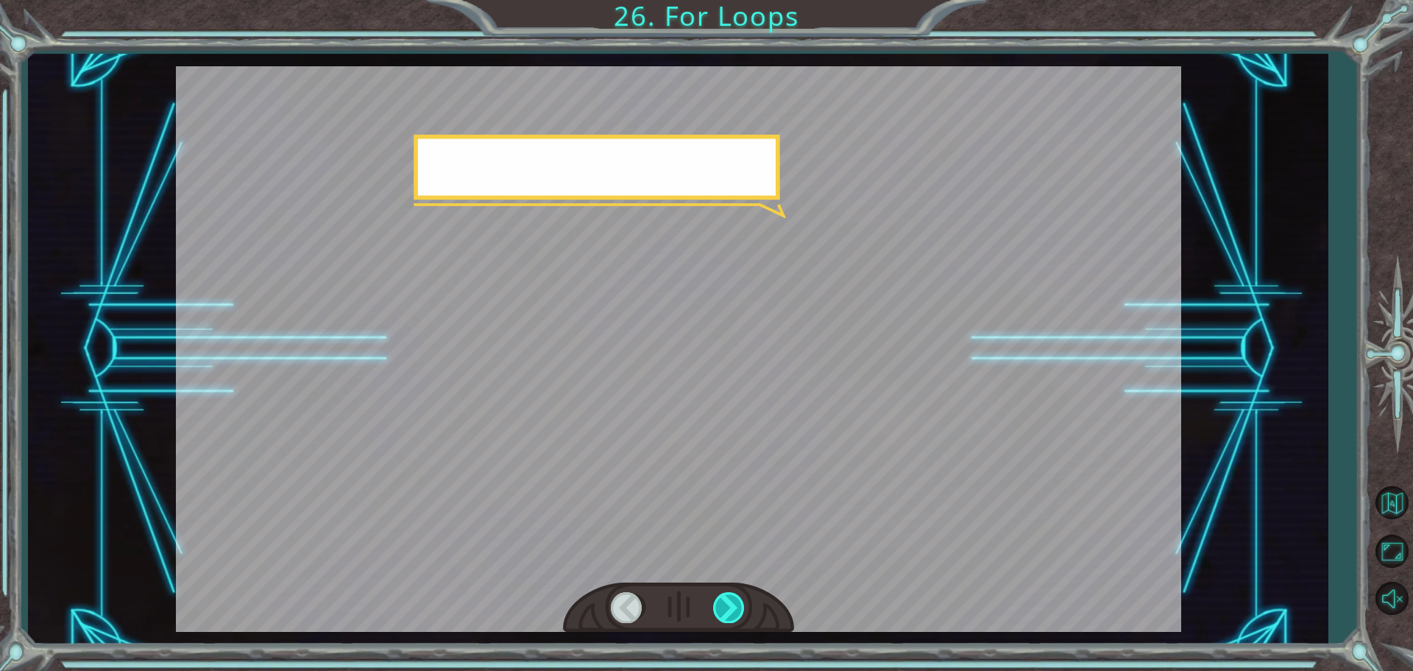
click at [743, 608] on div at bounding box center [729, 607] width 33 height 30
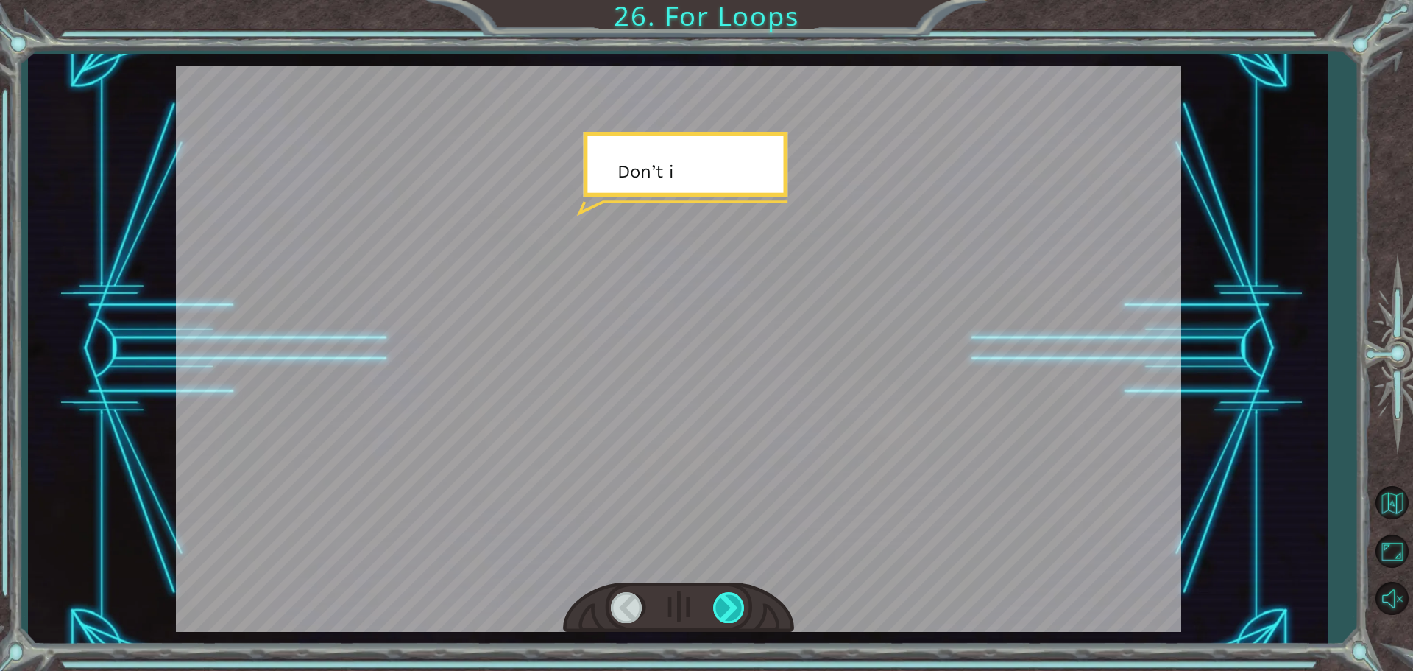
click at [743, 608] on div at bounding box center [729, 607] width 33 height 30
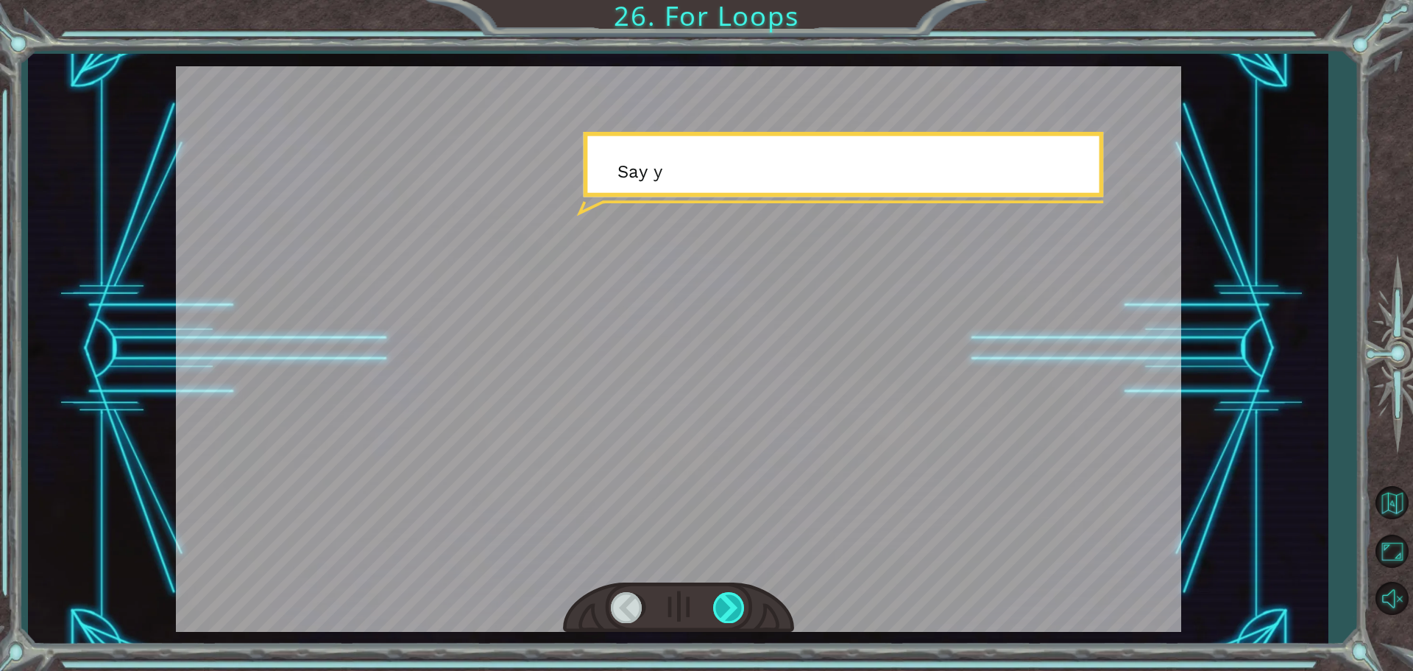
click at [743, 608] on div at bounding box center [729, 607] width 33 height 30
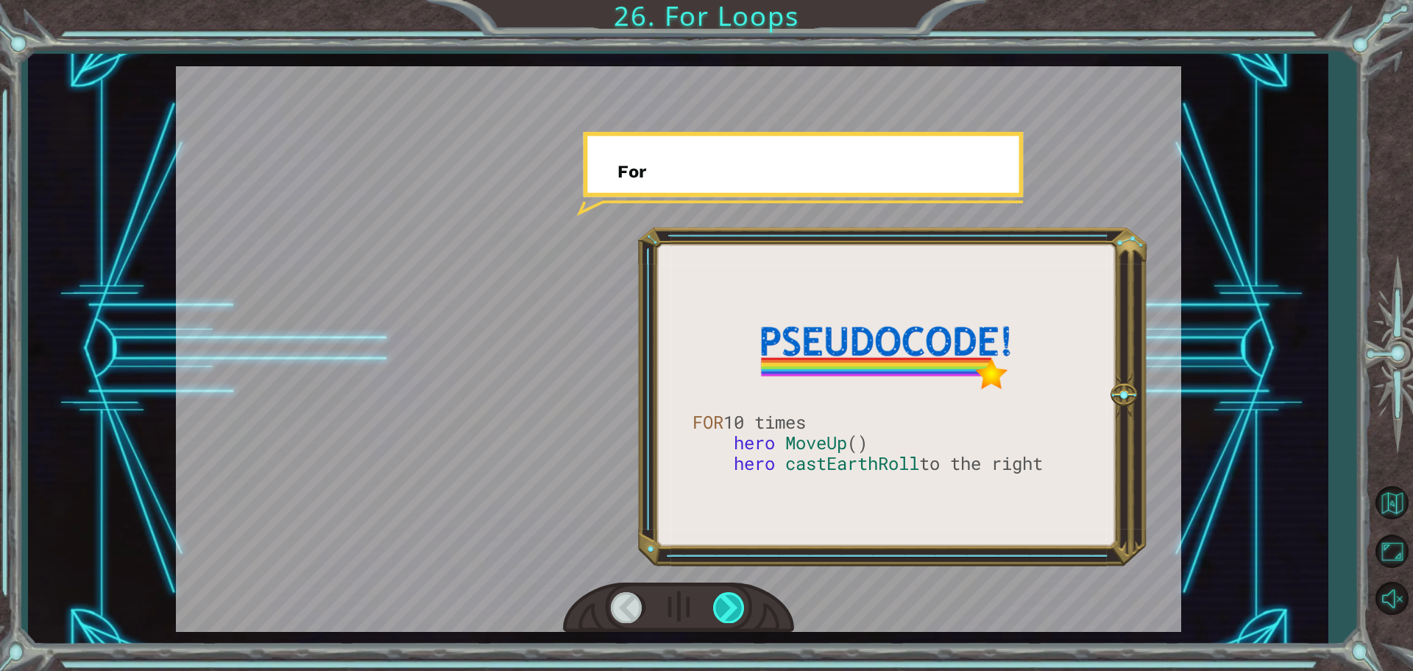
click at [743, 608] on div at bounding box center [729, 607] width 33 height 30
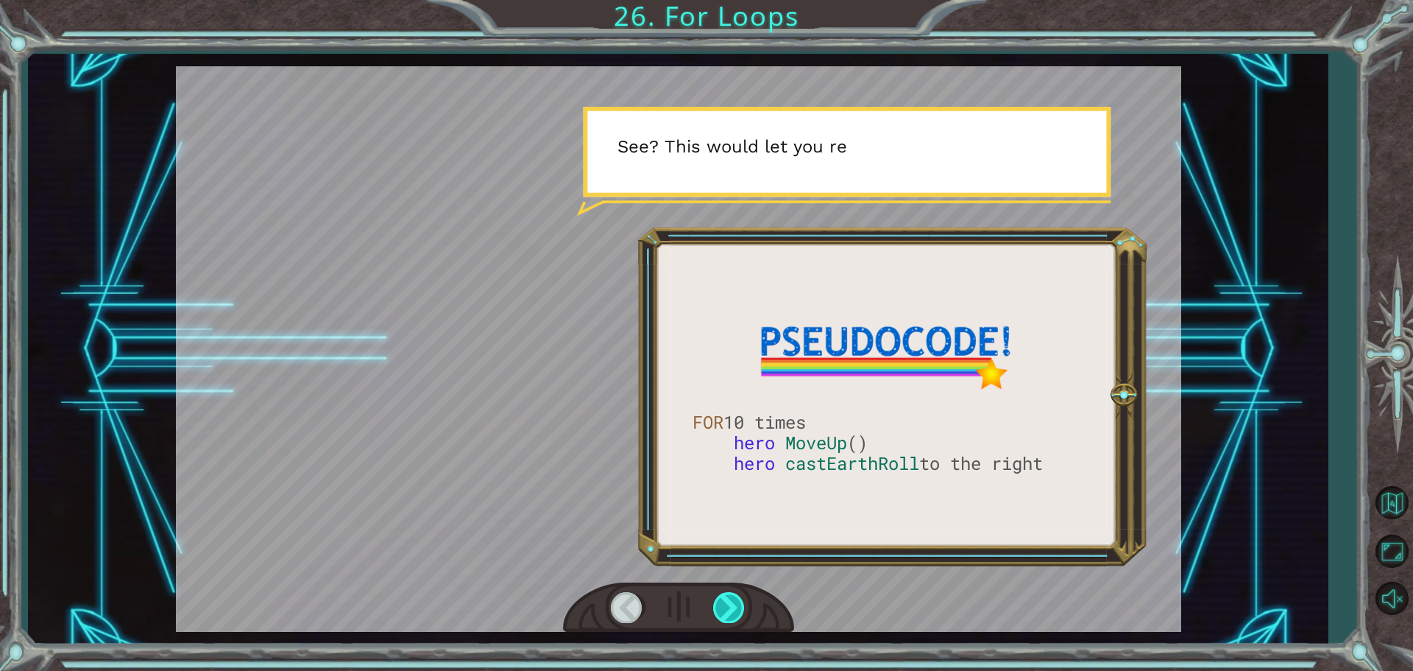
click at [743, 608] on div at bounding box center [729, 607] width 33 height 30
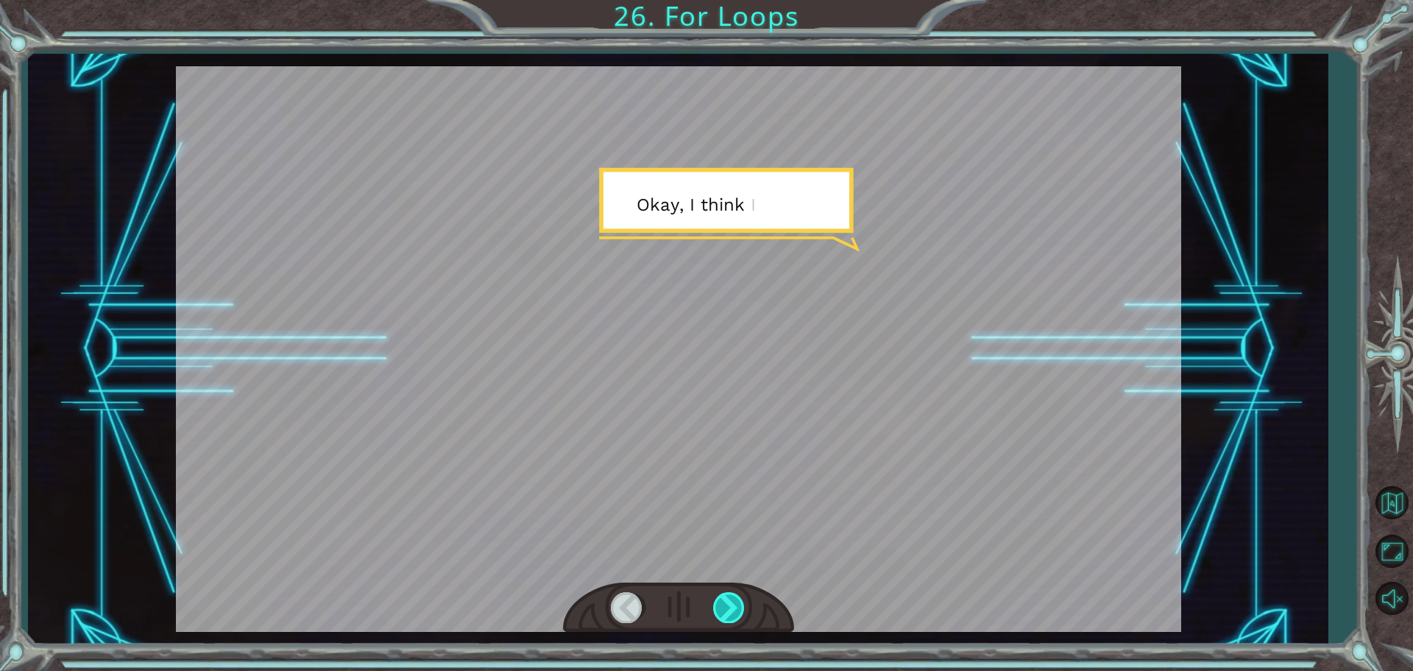
click at [743, 608] on div at bounding box center [729, 607] width 33 height 30
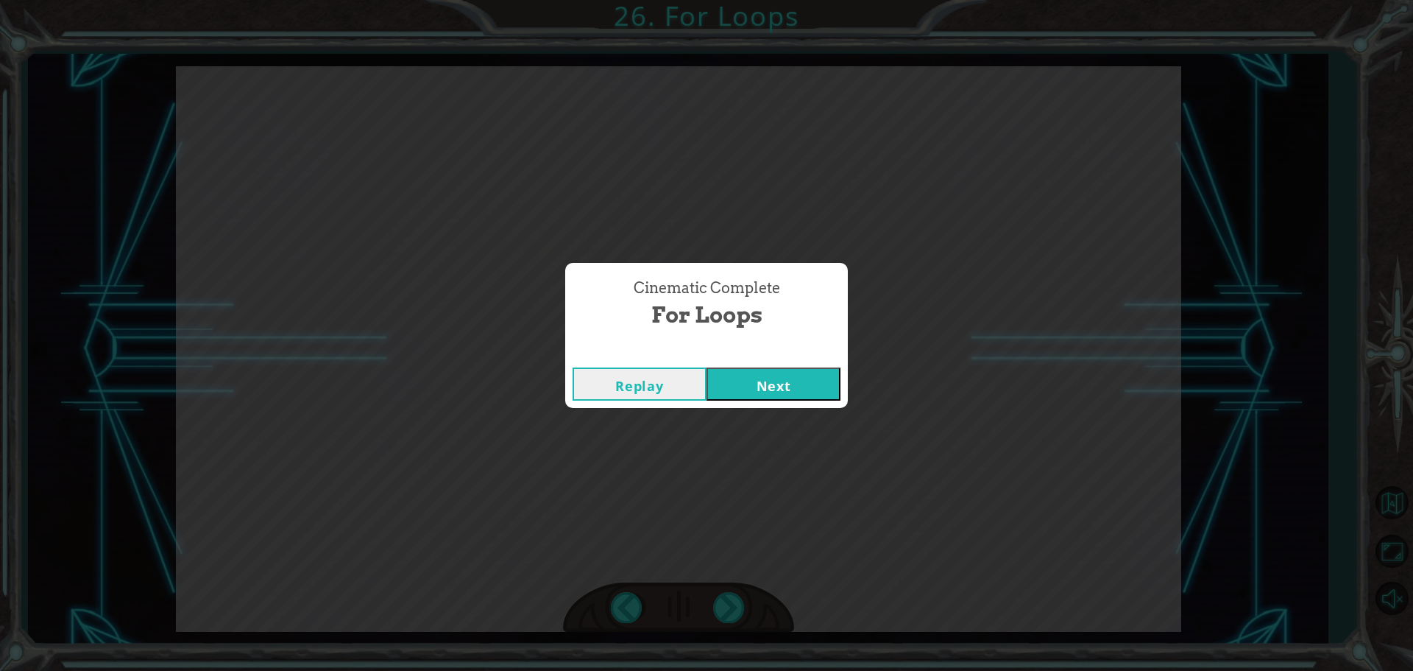
click at [731, 369] on button "Next" at bounding box center [774, 383] width 134 height 33
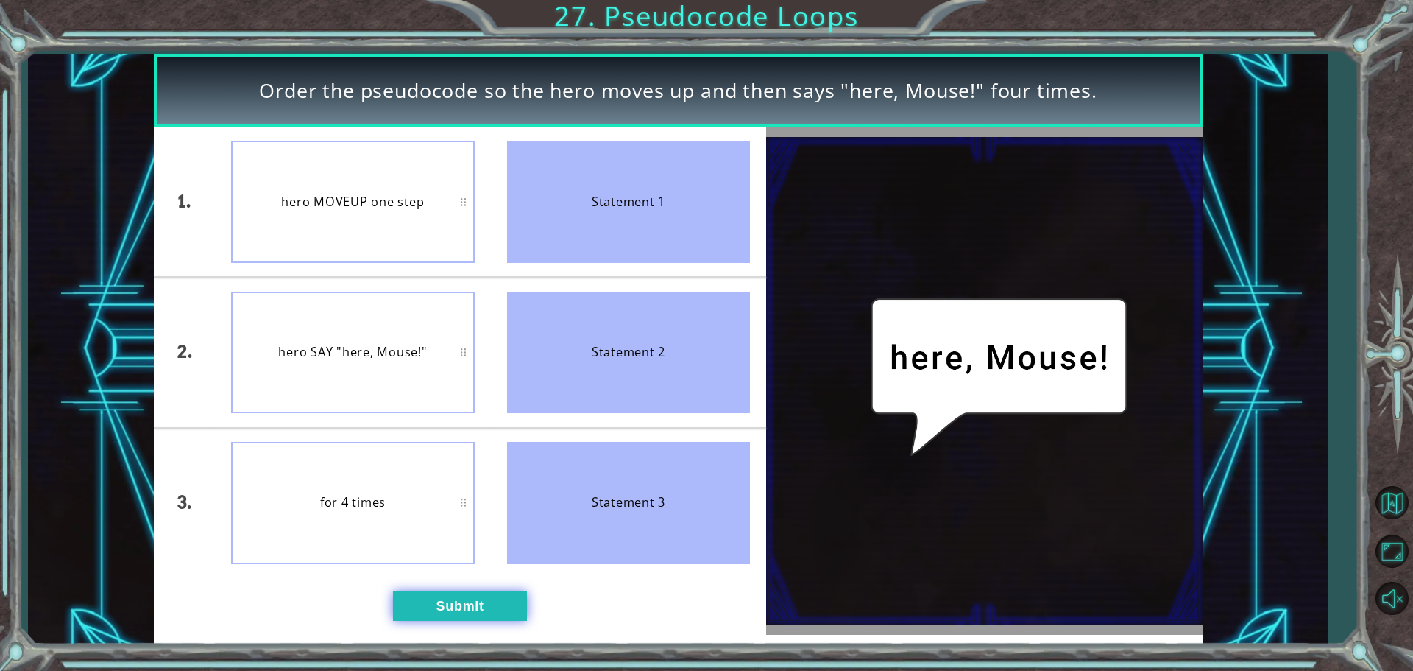
click at [405, 609] on button "Submit" at bounding box center [460, 605] width 134 height 29
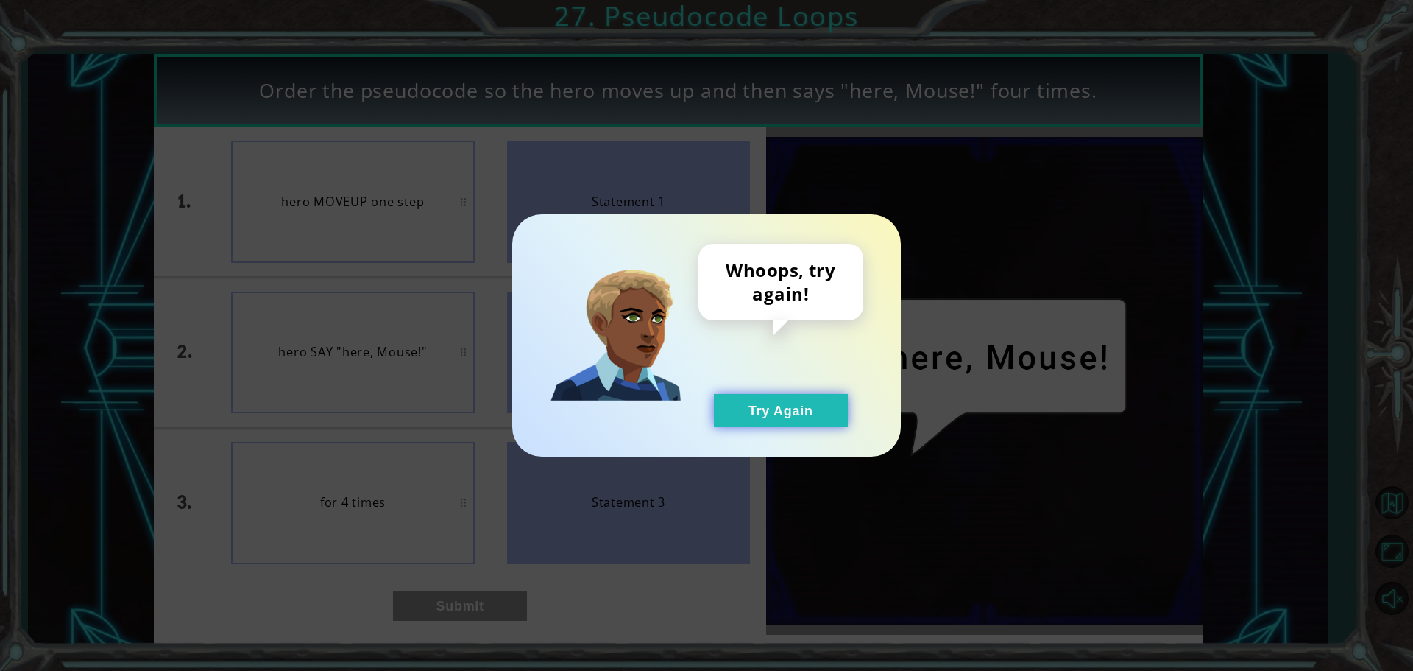
click at [760, 422] on button "Try Again" at bounding box center [781, 410] width 134 height 33
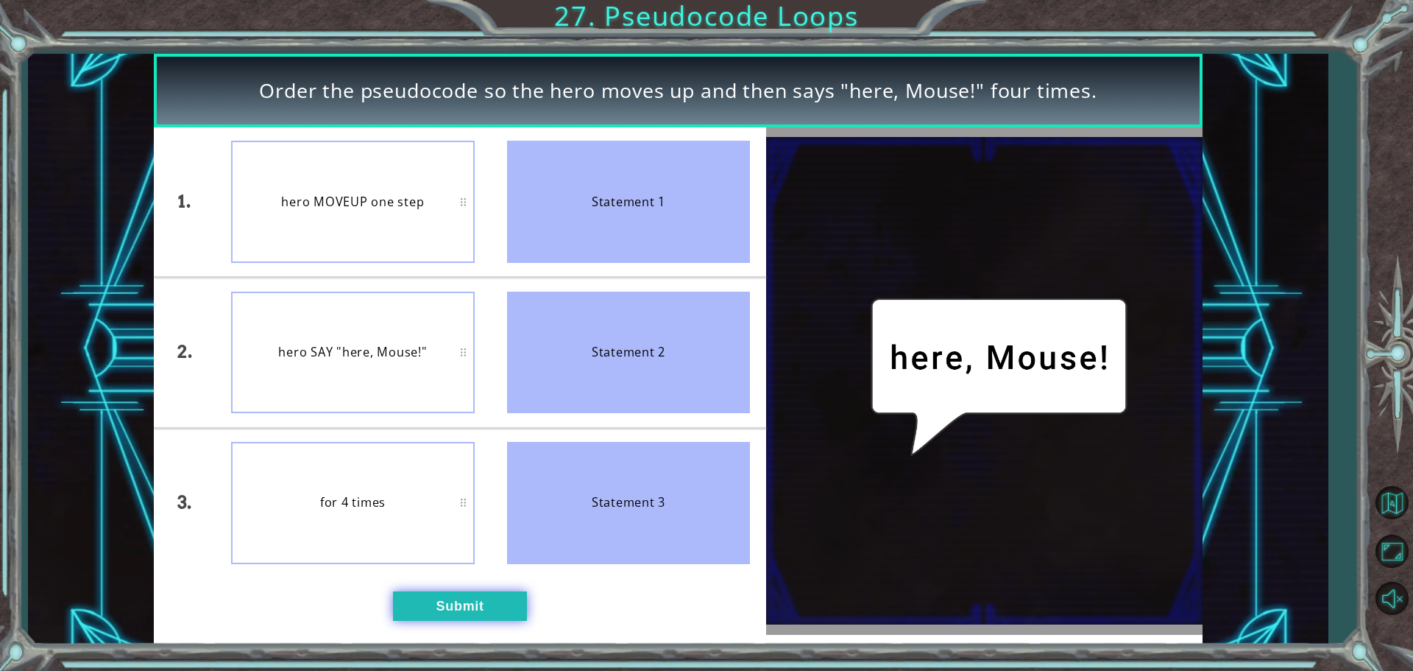
click at [495, 619] on button "Submit" at bounding box center [460, 605] width 134 height 29
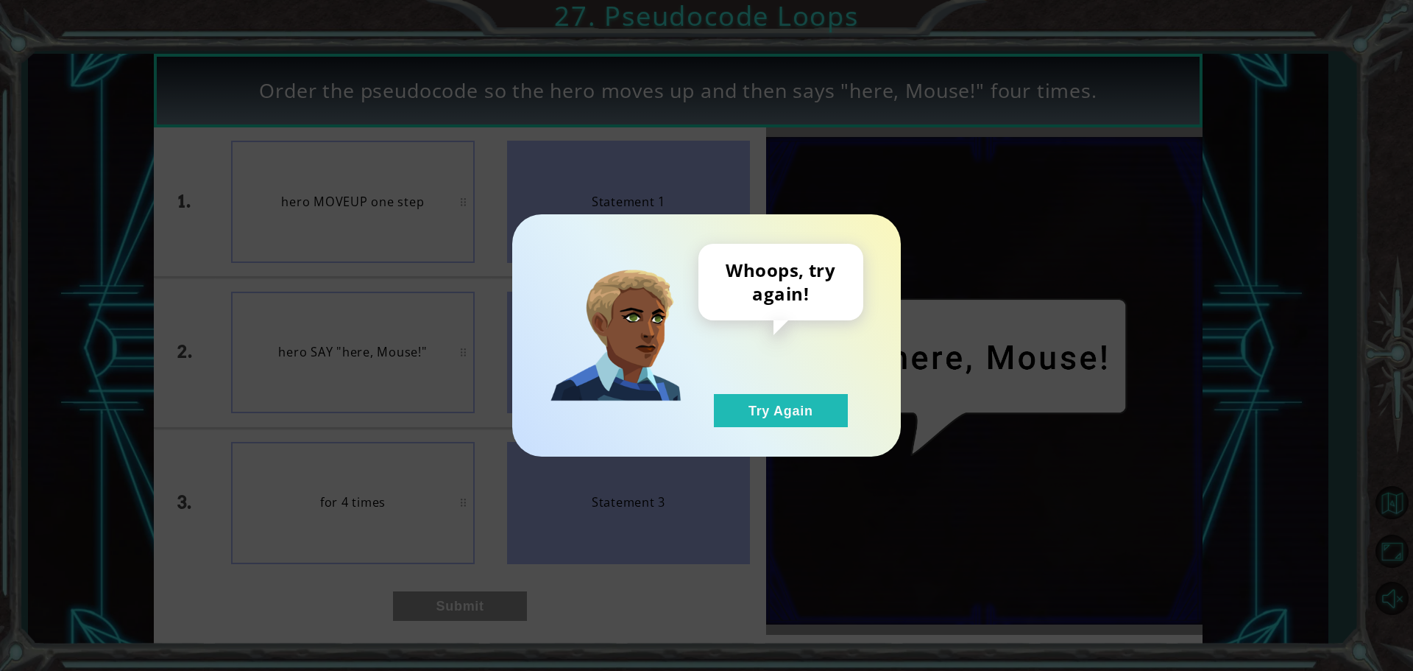
click at [853, 403] on div "Whoops, try again! Try Again" at bounding box center [780, 335] width 165 height 183
drag, startPoint x: 813, startPoint y: 371, endPoint x: 806, endPoint y: 408, distance: 38.1
click at [812, 378] on div "Whoops, try again! Try Again" at bounding box center [780, 335] width 165 height 183
click at [804, 417] on button "Try Again" at bounding box center [781, 410] width 134 height 33
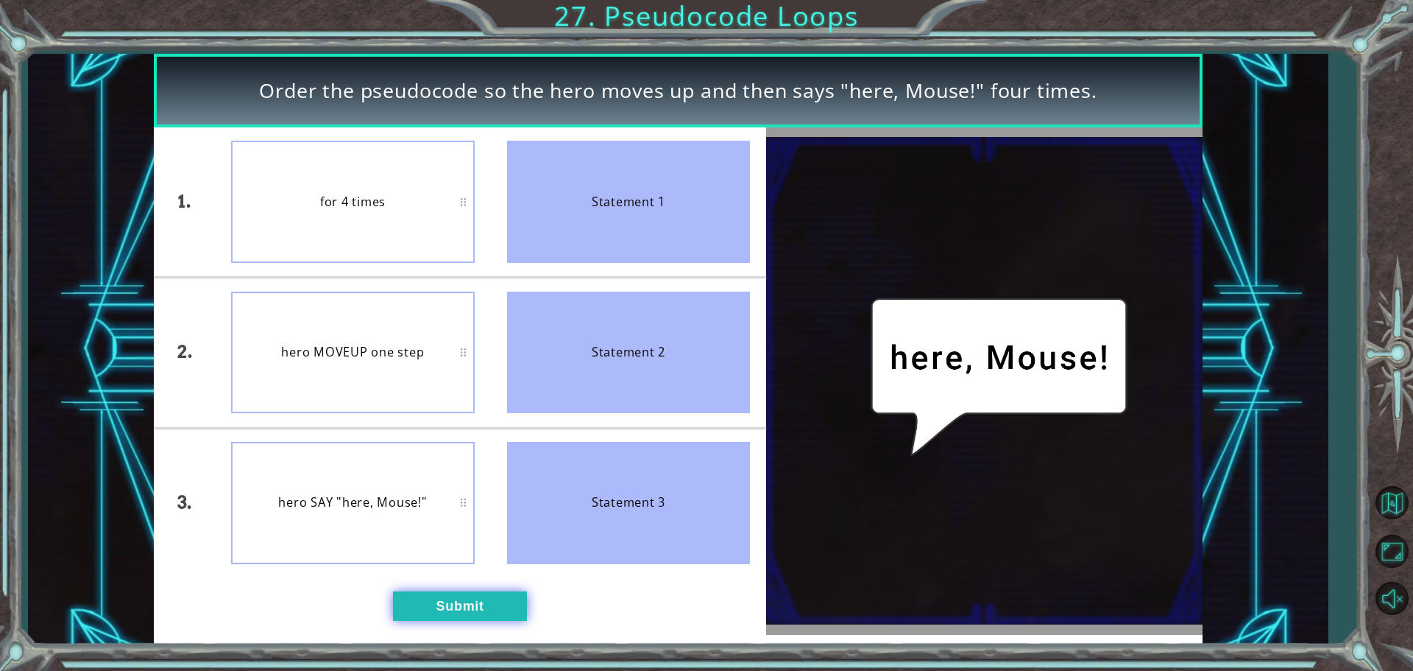
click at [447, 596] on button "Submit" at bounding box center [460, 605] width 134 height 29
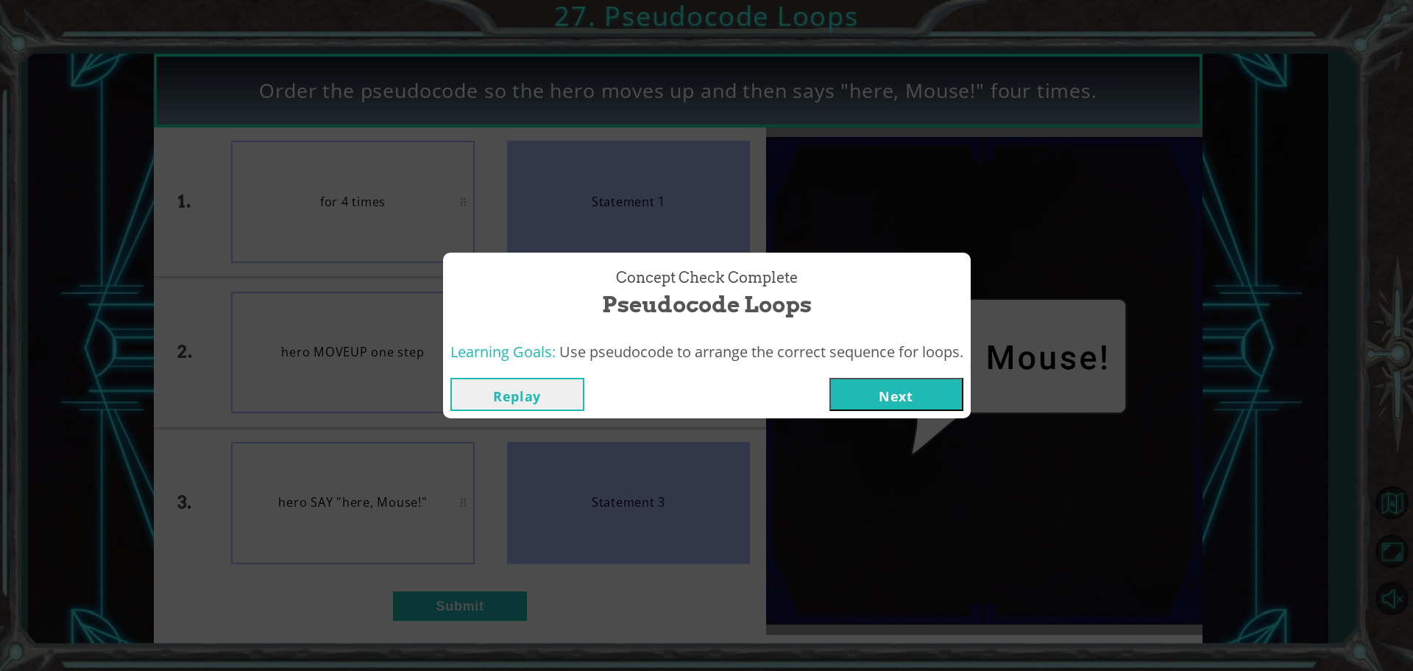
click at [894, 406] on button "Next" at bounding box center [897, 394] width 134 height 33
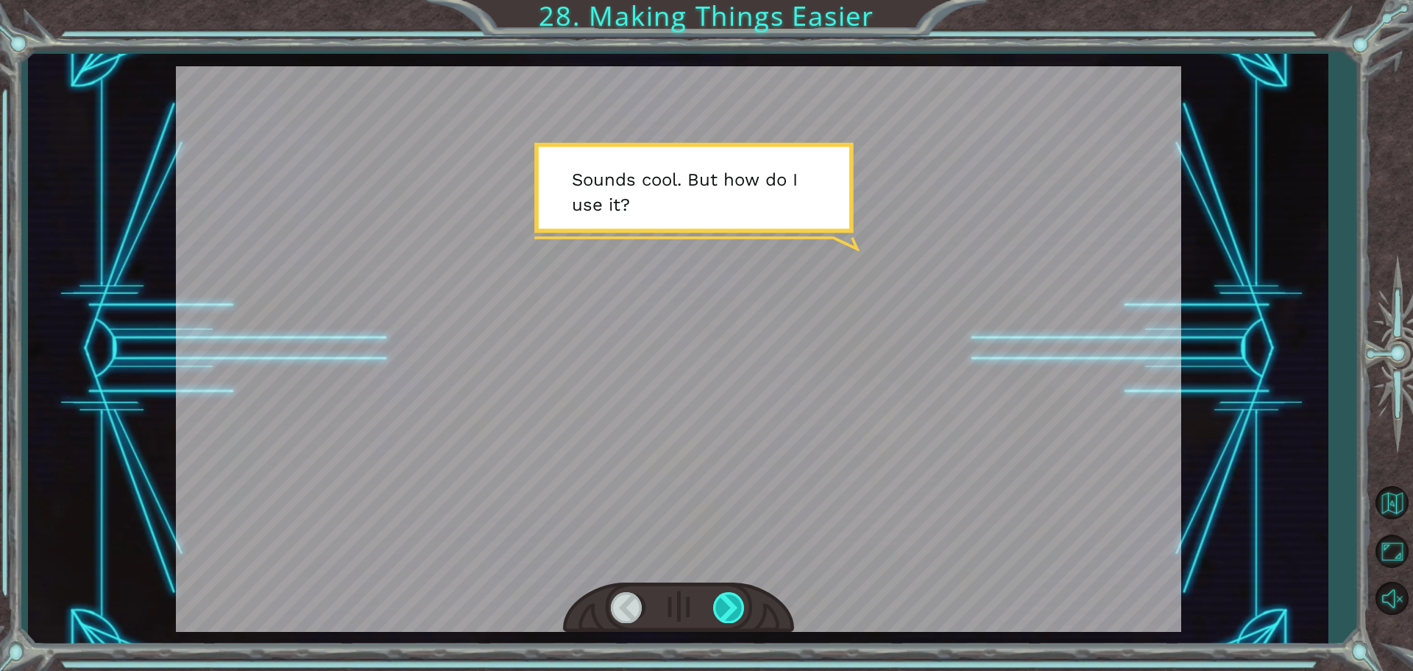
click at [721, 615] on div at bounding box center [729, 607] width 33 height 30
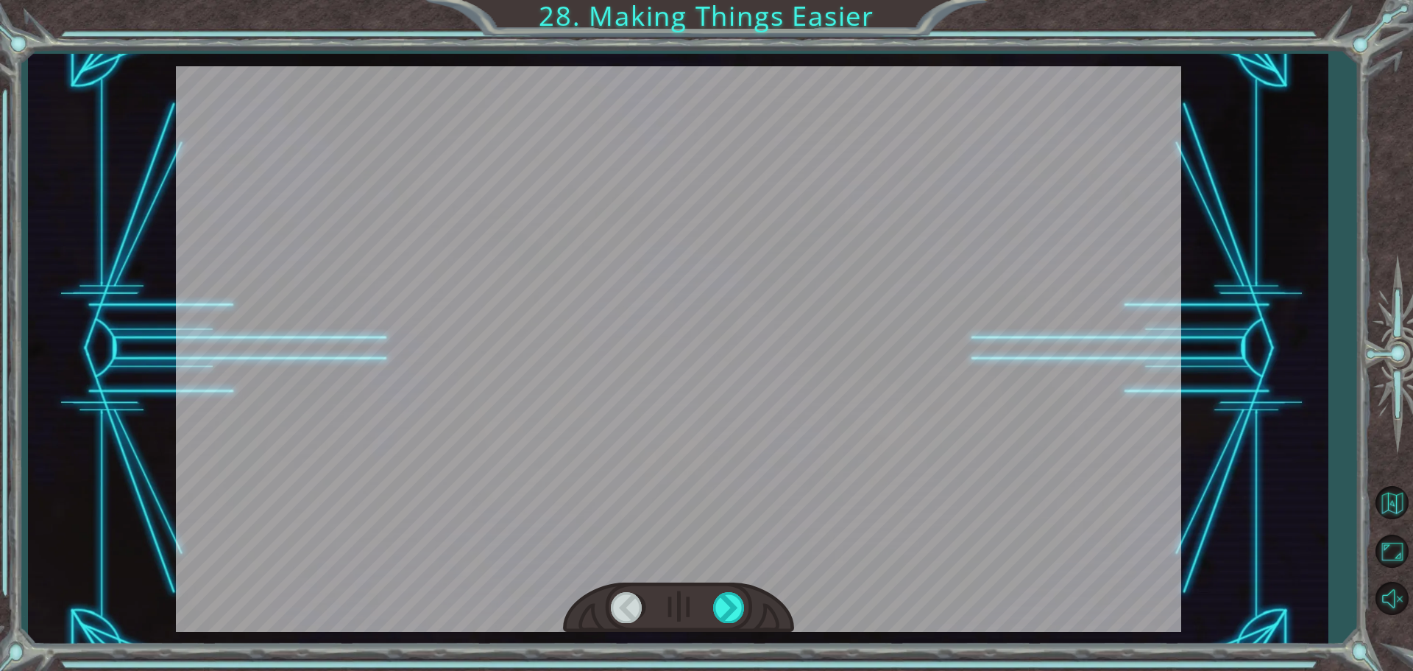
click at [724, 567] on div at bounding box center [678, 348] width 1005 height 565
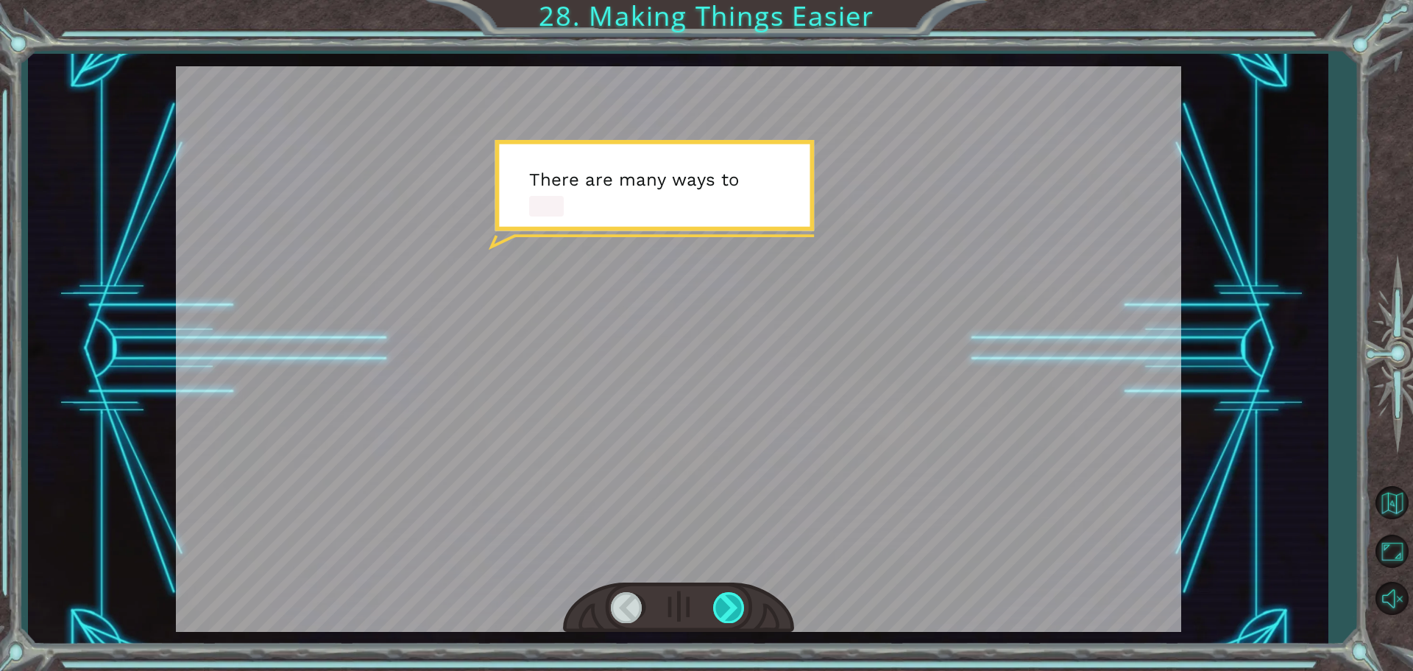
click at [723, 597] on div at bounding box center [729, 607] width 33 height 30
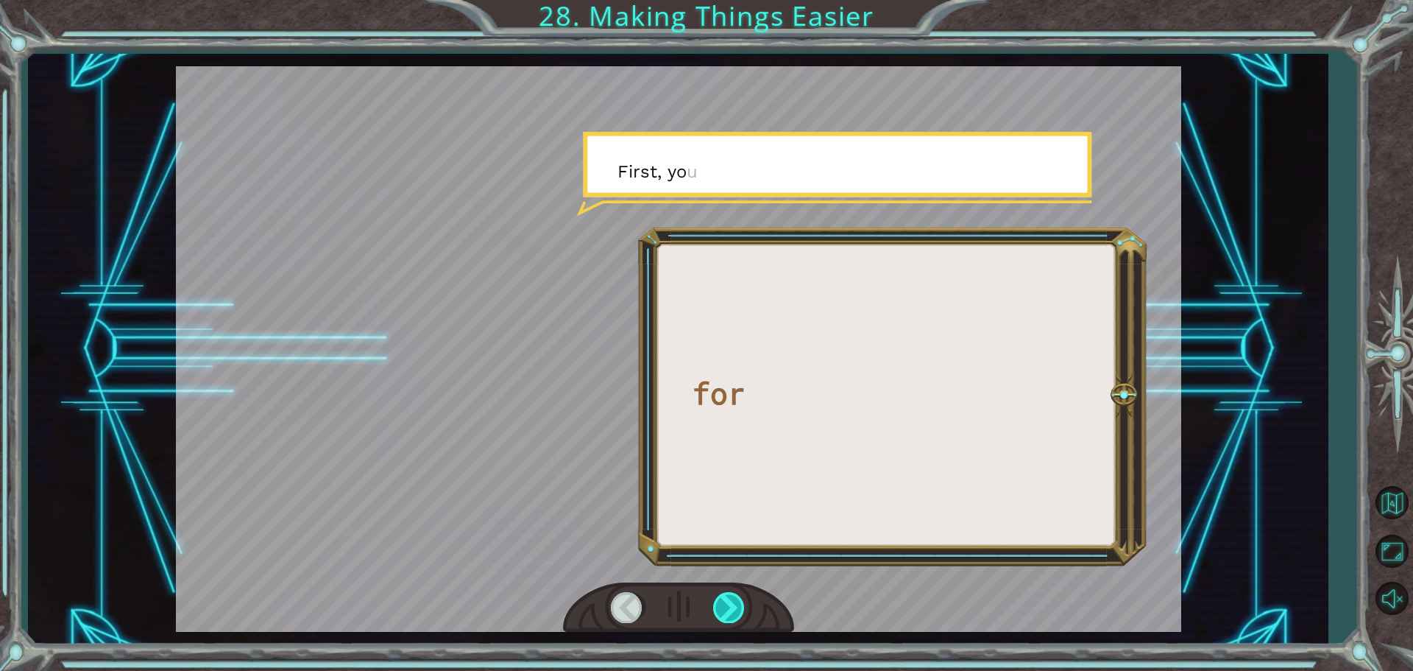
click at [723, 597] on div at bounding box center [729, 607] width 33 height 30
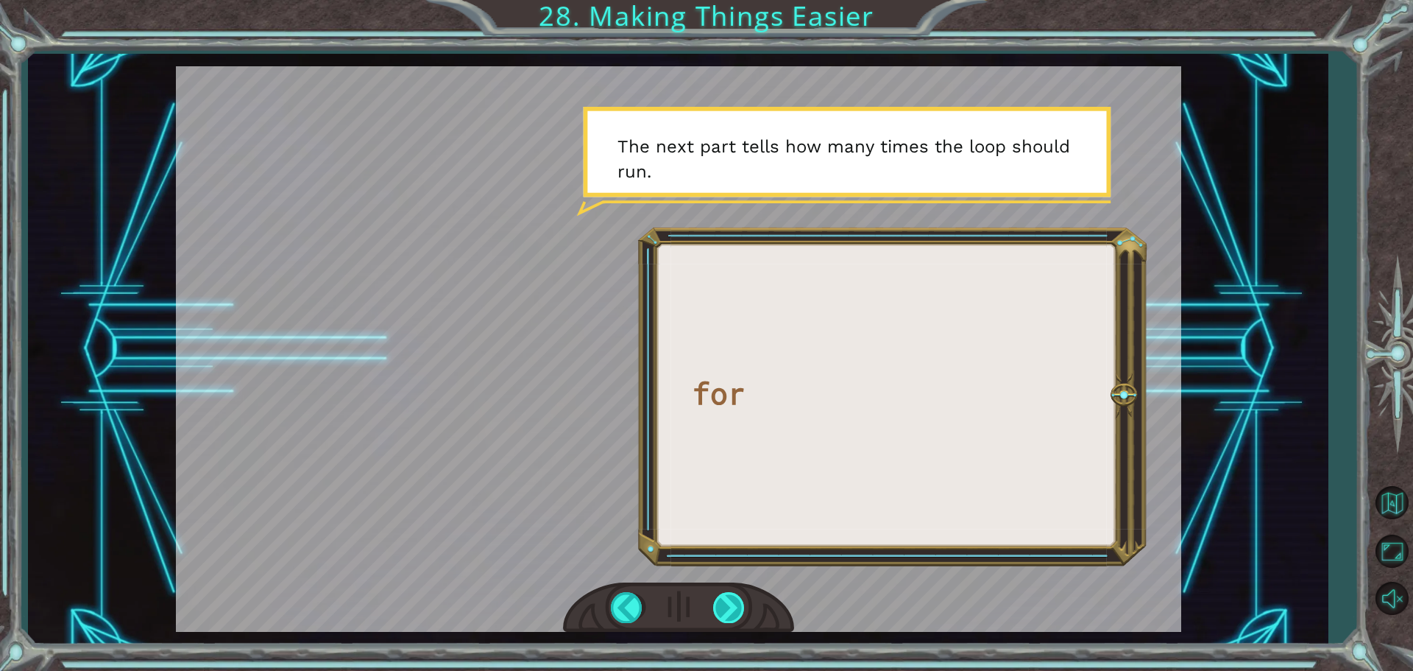
click at [723, 597] on div at bounding box center [729, 607] width 33 height 30
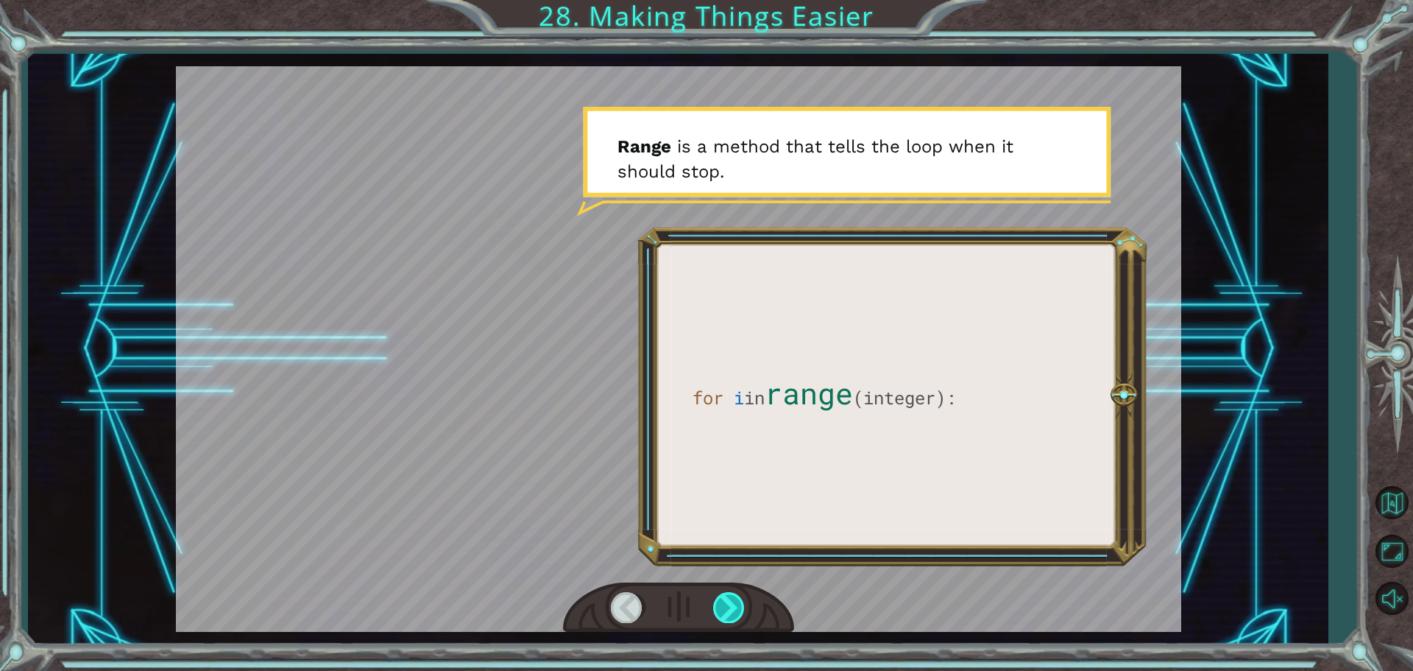
click at [723, 597] on div at bounding box center [729, 607] width 33 height 30
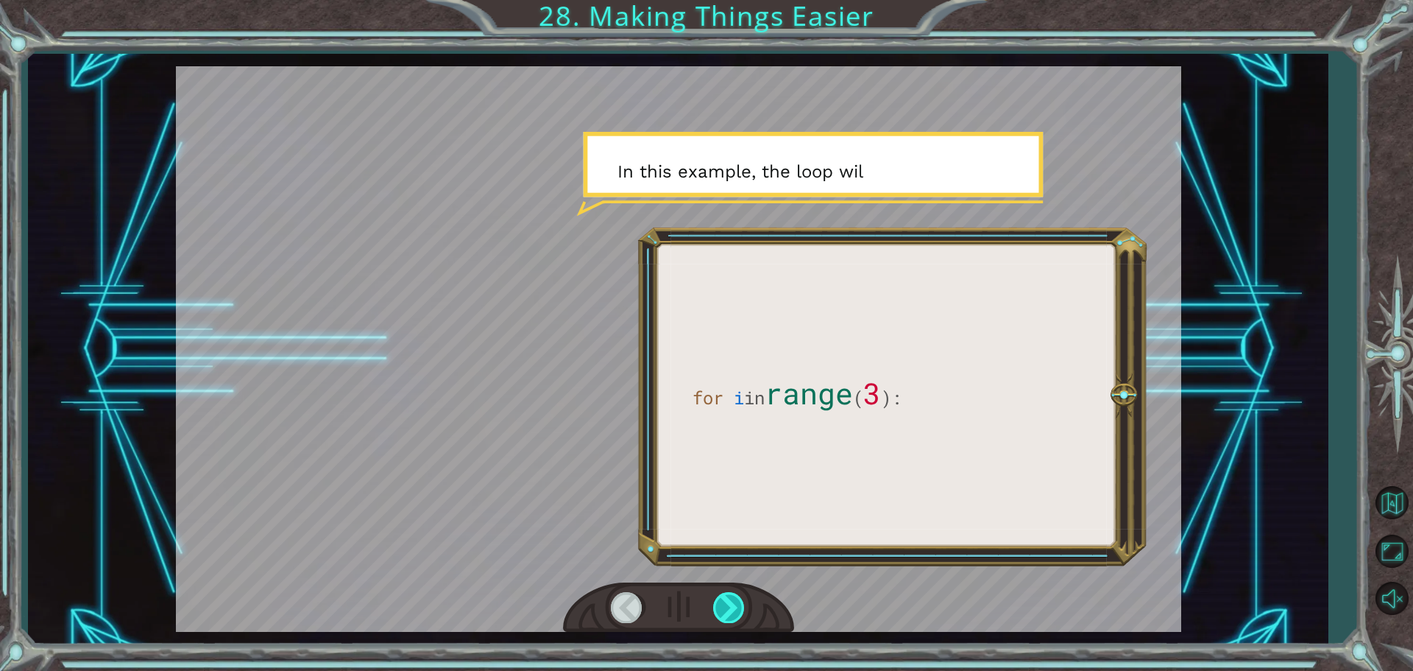
click at [723, 597] on div at bounding box center [729, 607] width 33 height 30
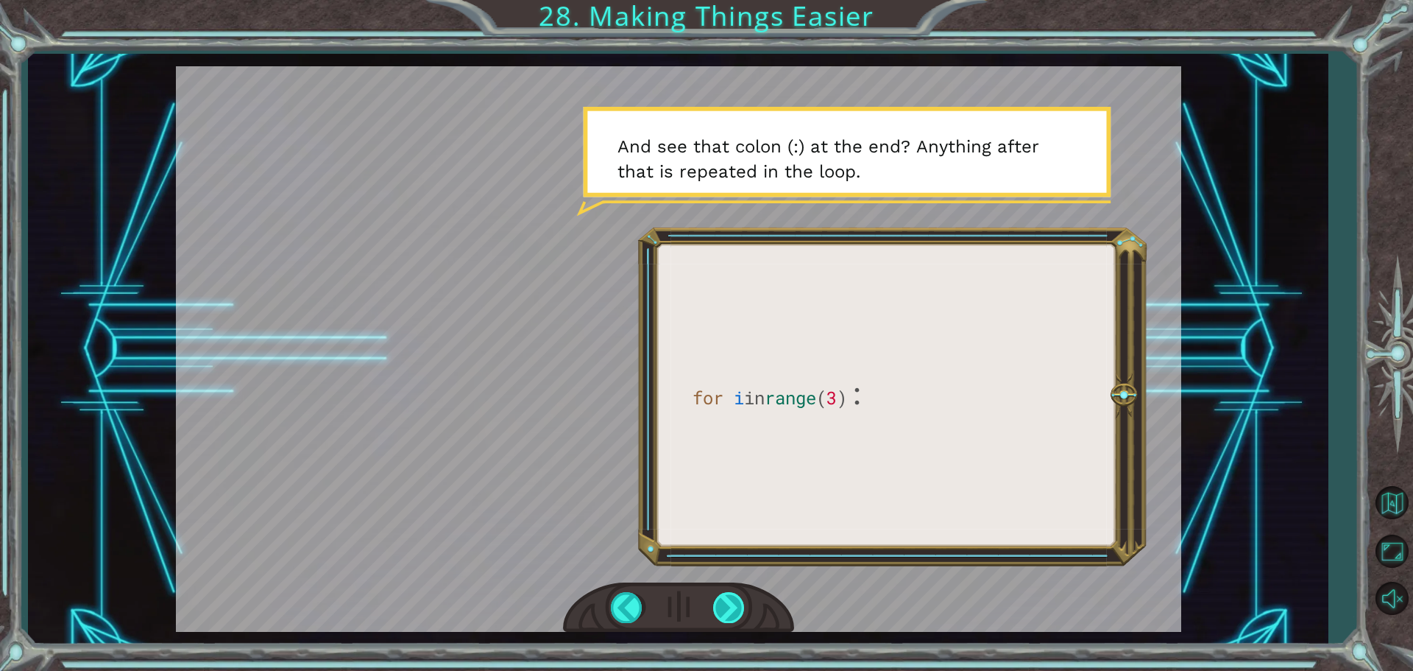
click at [723, 597] on div at bounding box center [729, 607] width 33 height 30
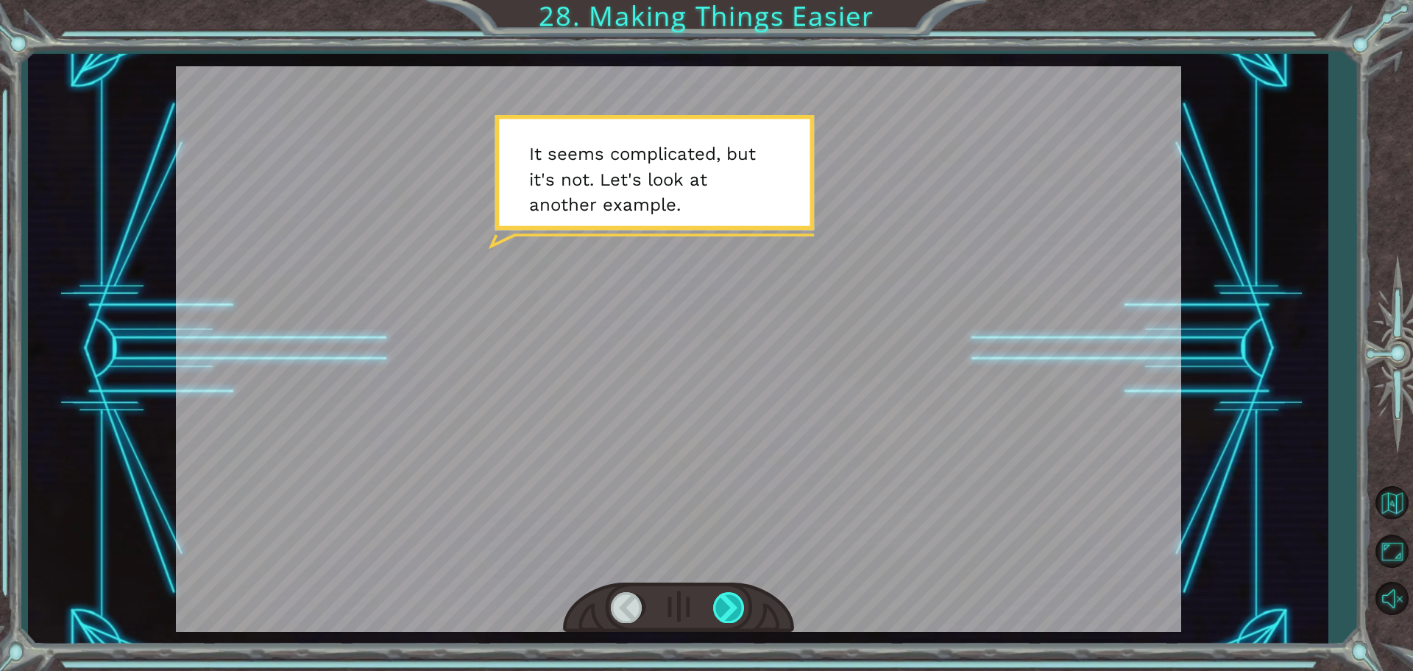
click at [723, 597] on div at bounding box center [729, 607] width 33 height 30
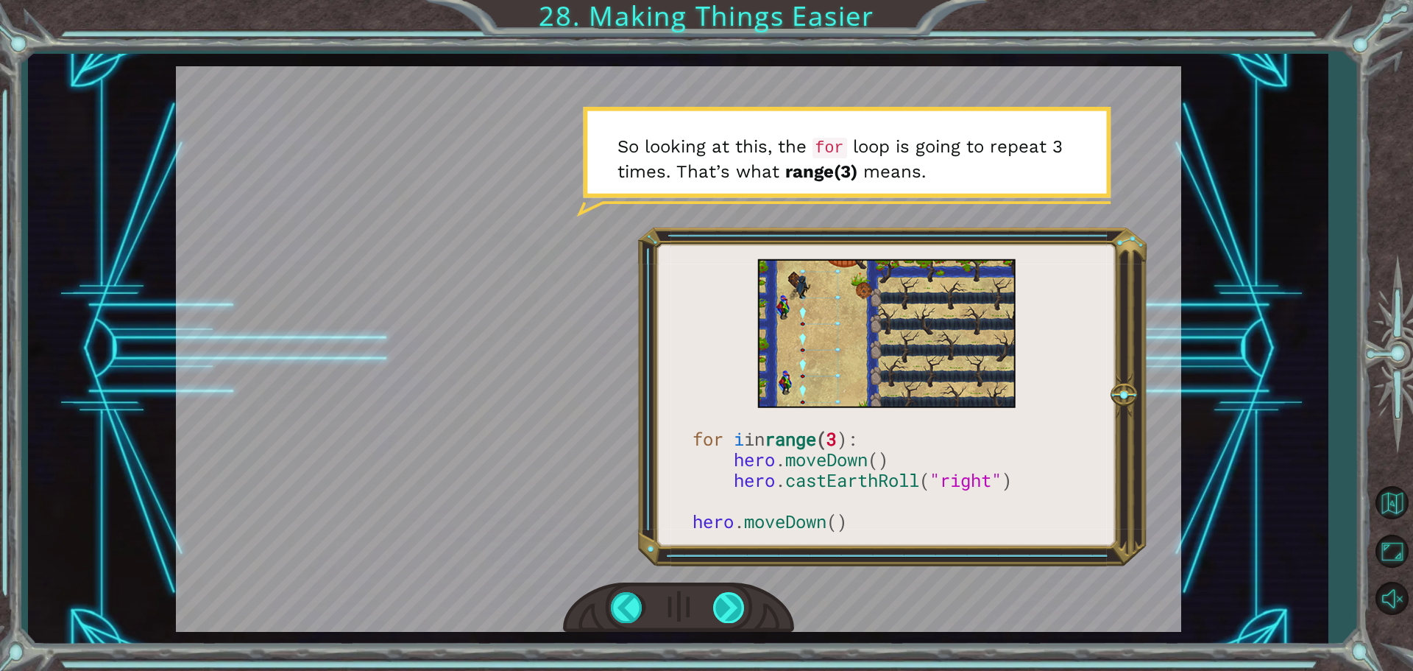
click at [724, 593] on div at bounding box center [729, 607] width 33 height 30
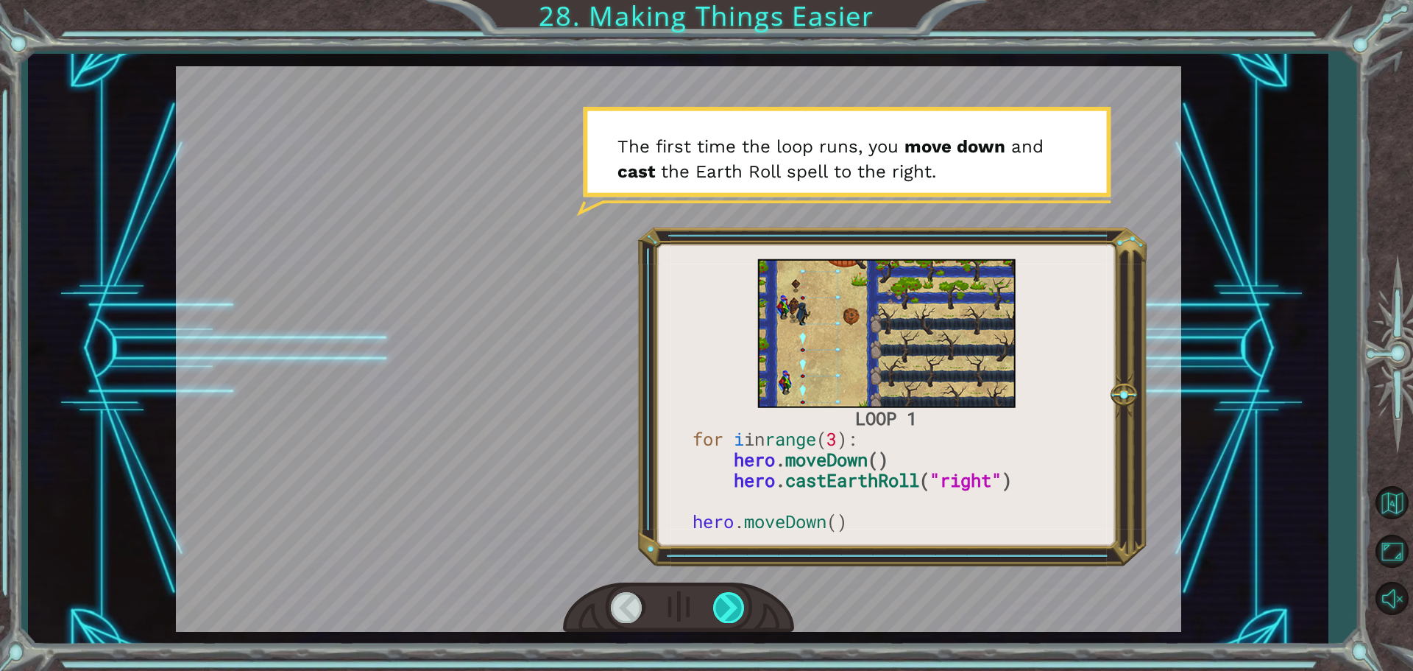
click at [713, 598] on div at bounding box center [729, 607] width 33 height 30
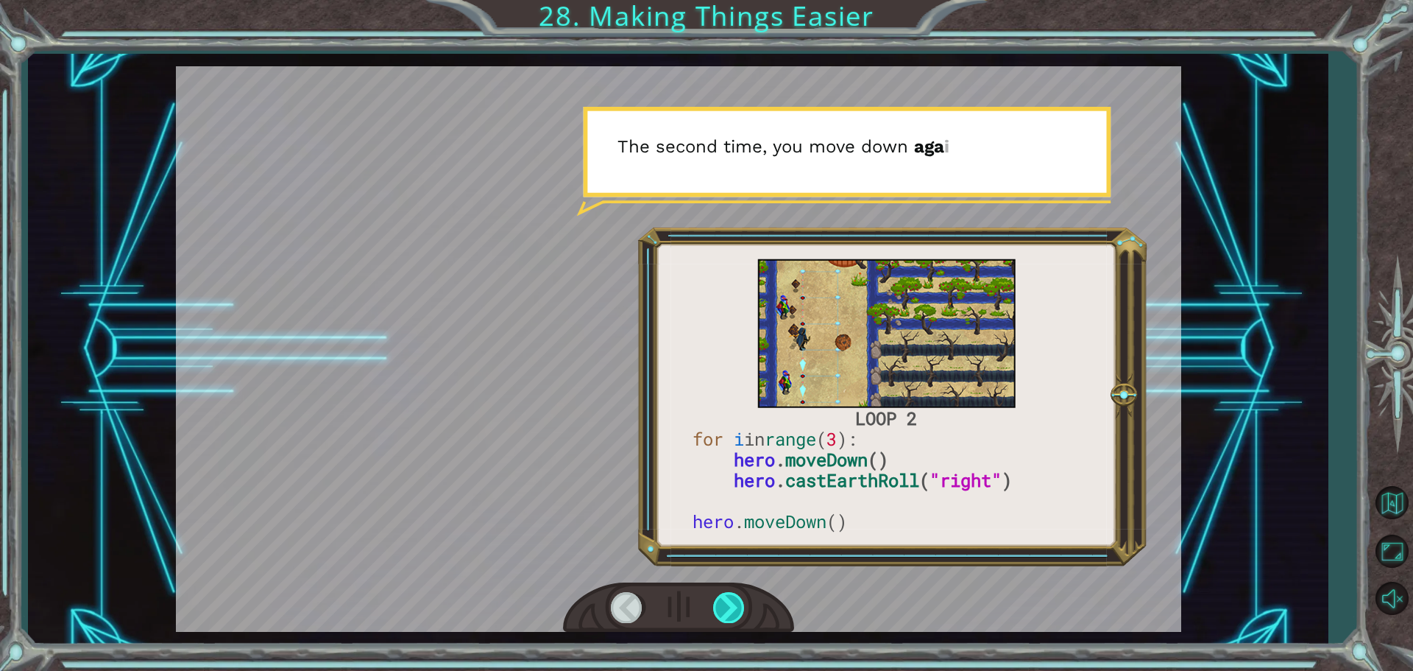
click at [713, 598] on div at bounding box center [729, 607] width 33 height 30
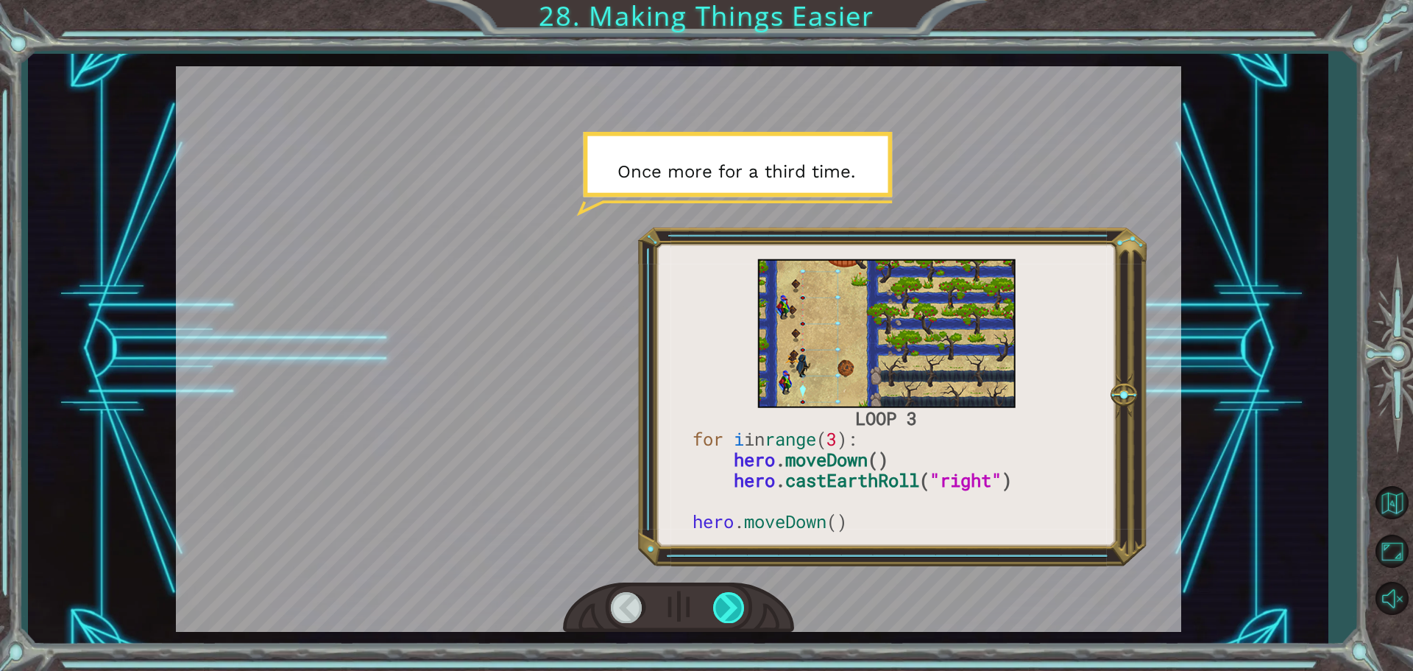
click at [713, 598] on div at bounding box center [729, 607] width 33 height 30
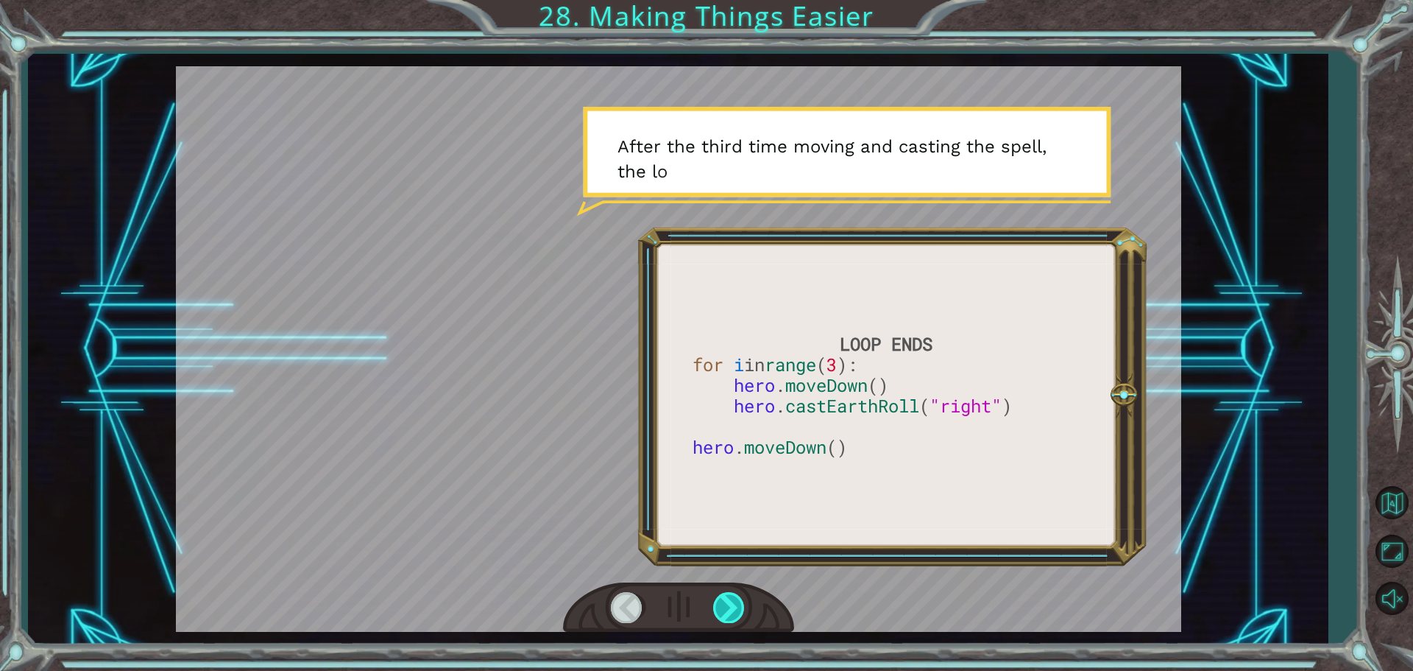
click at [713, 598] on div at bounding box center [729, 607] width 33 height 30
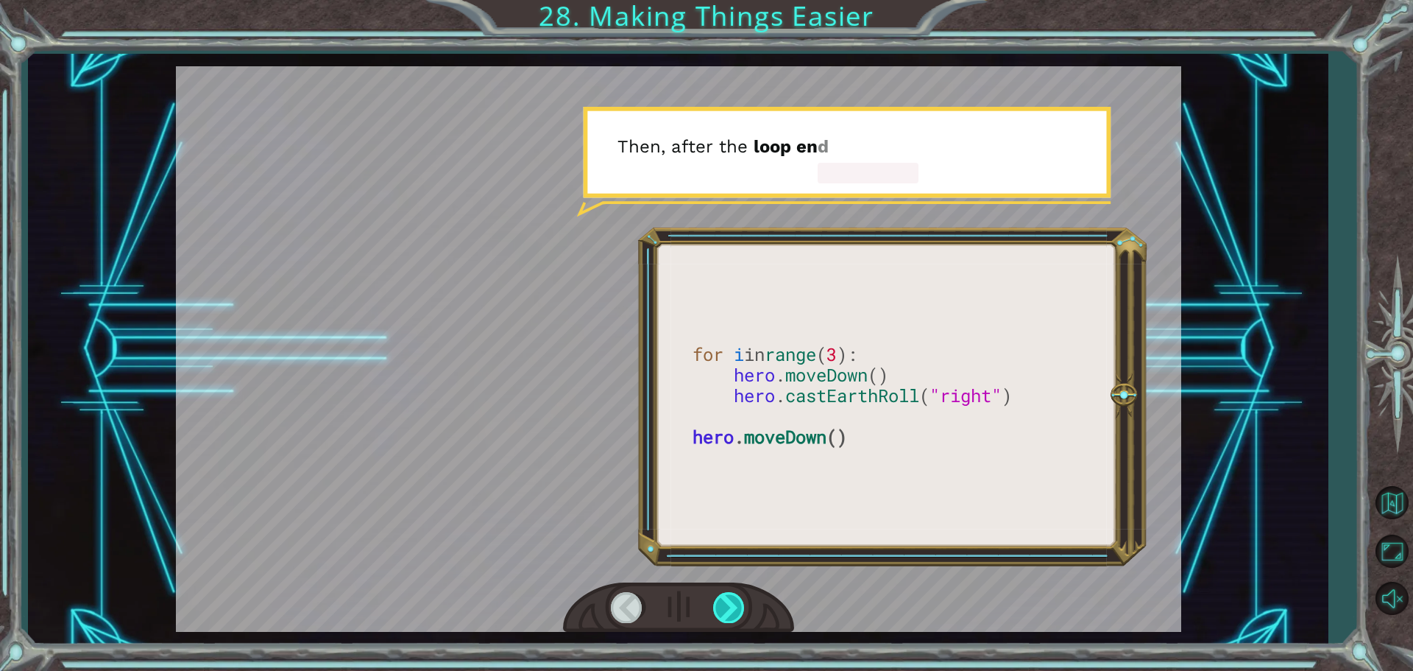
click at [713, 598] on div at bounding box center [729, 607] width 33 height 30
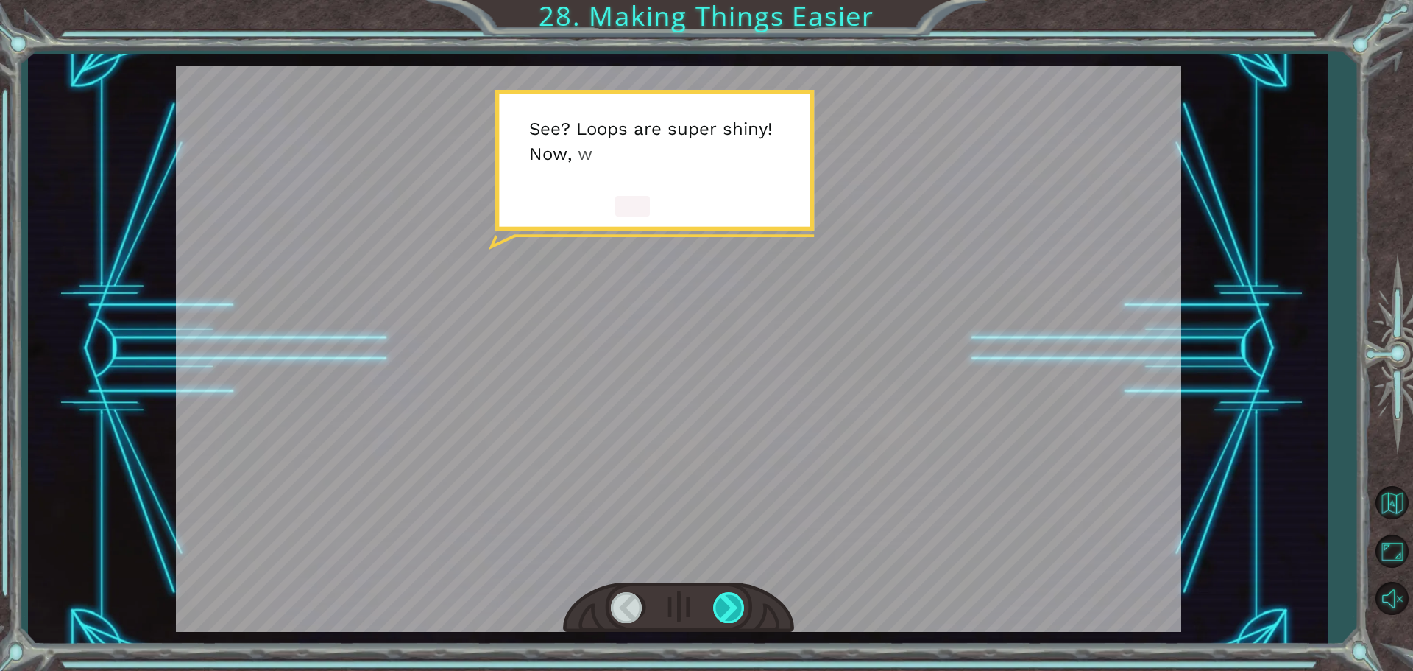
click at [713, 598] on div at bounding box center [729, 607] width 33 height 30
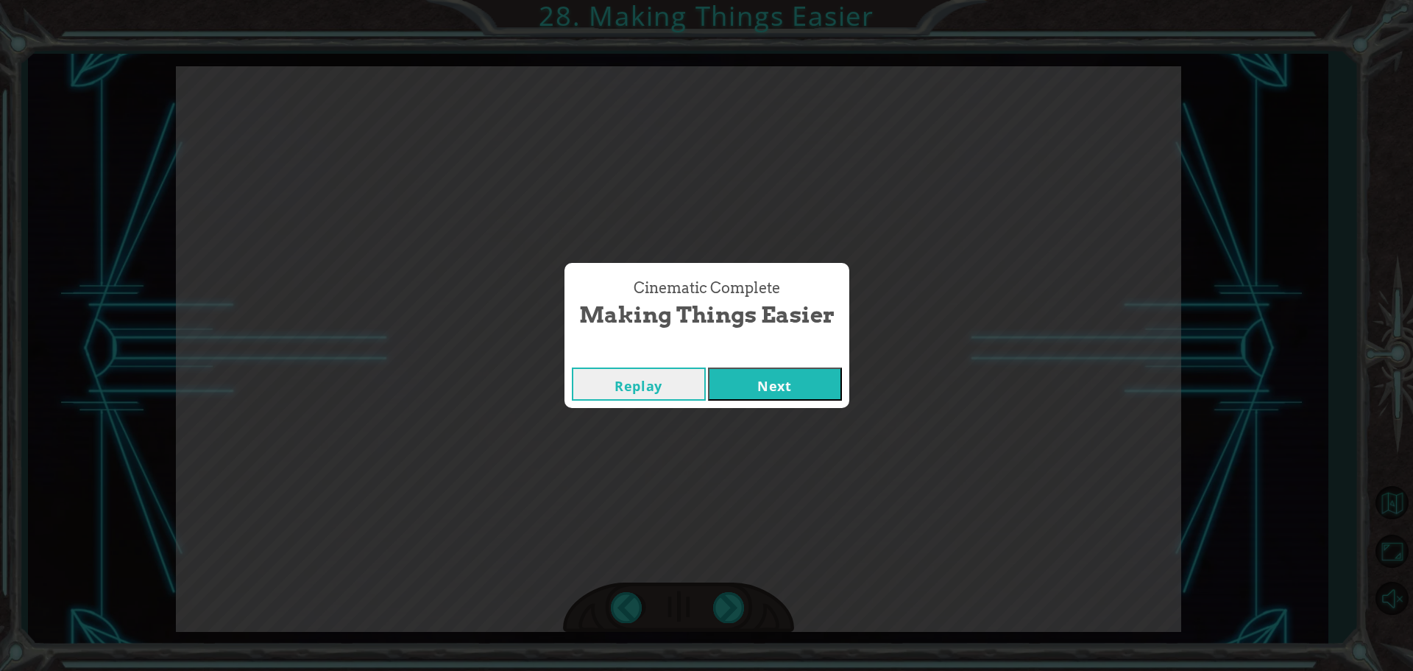
click at [750, 386] on button "Next" at bounding box center [775, 383] width 134 height 33
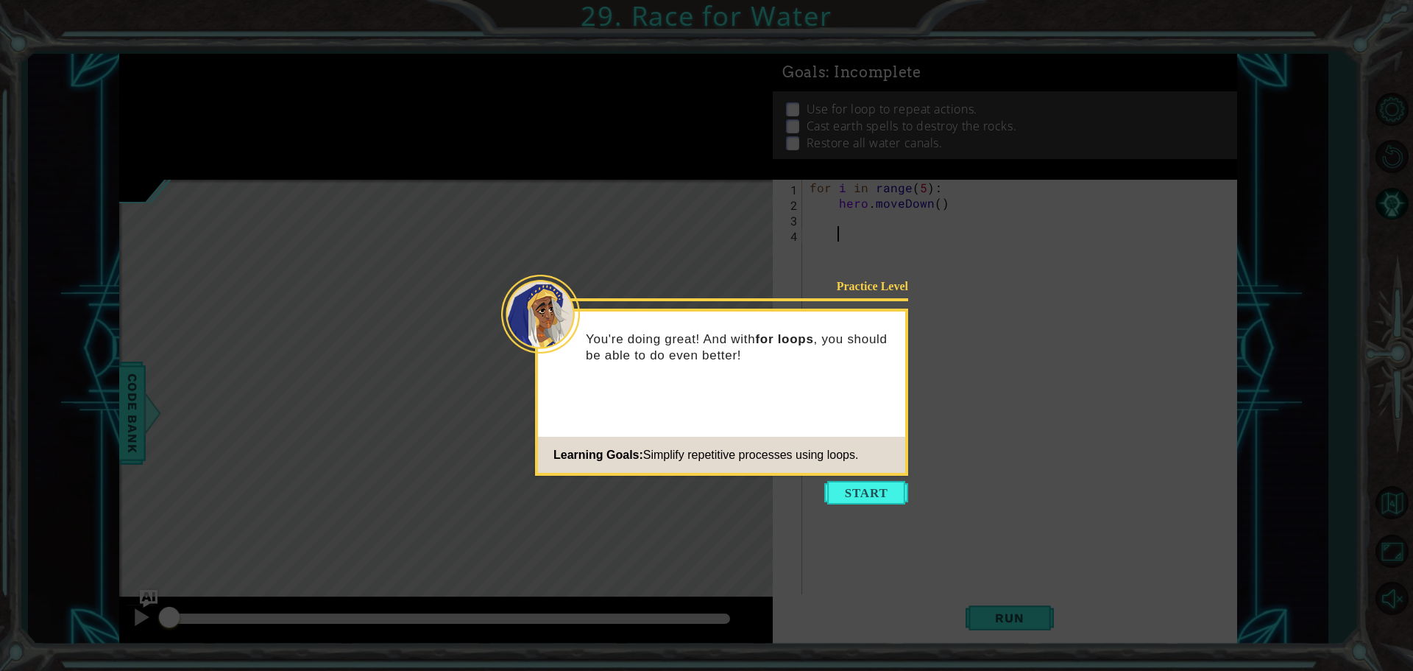
click at [865, 477] on icon at bounding box center [706, 335] width 1413 height 671
click at [849, 497] on button "Start" at bounding box center [866, 493] width 84 height 24
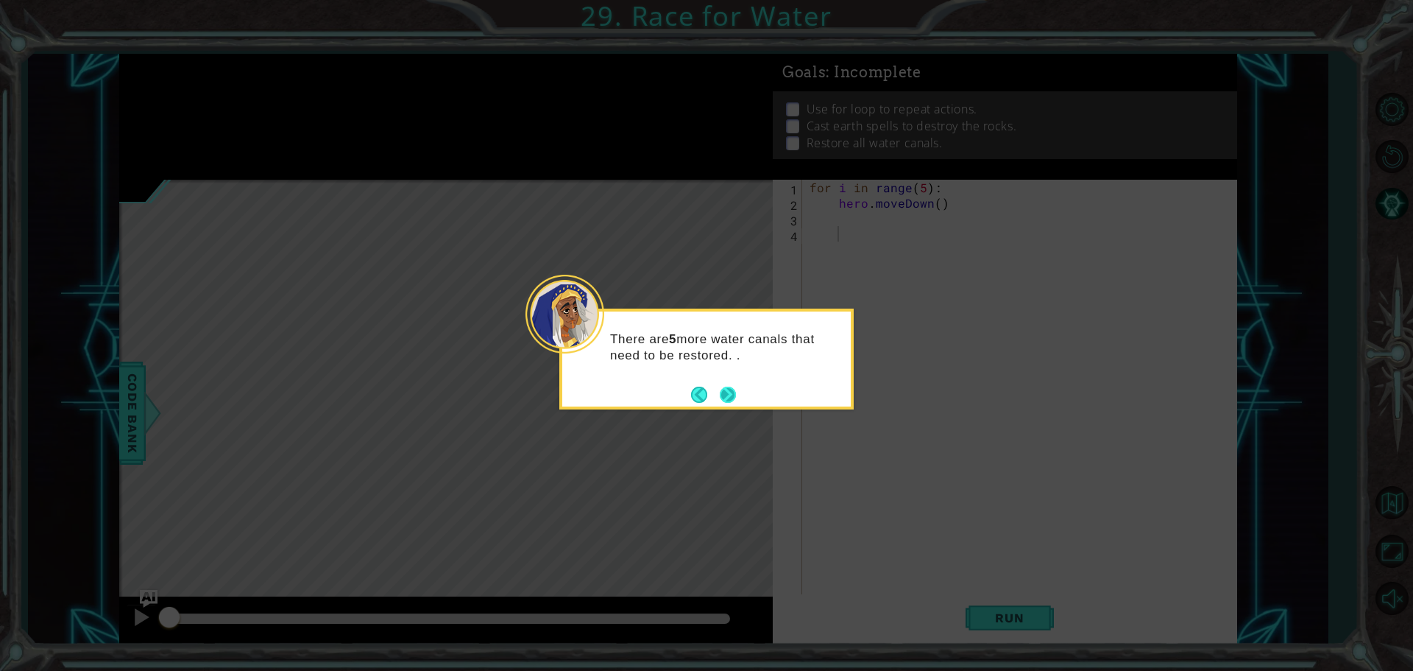
click at [730, 394] on button "Next" at bounding box center [728, 394] width 16 height 16
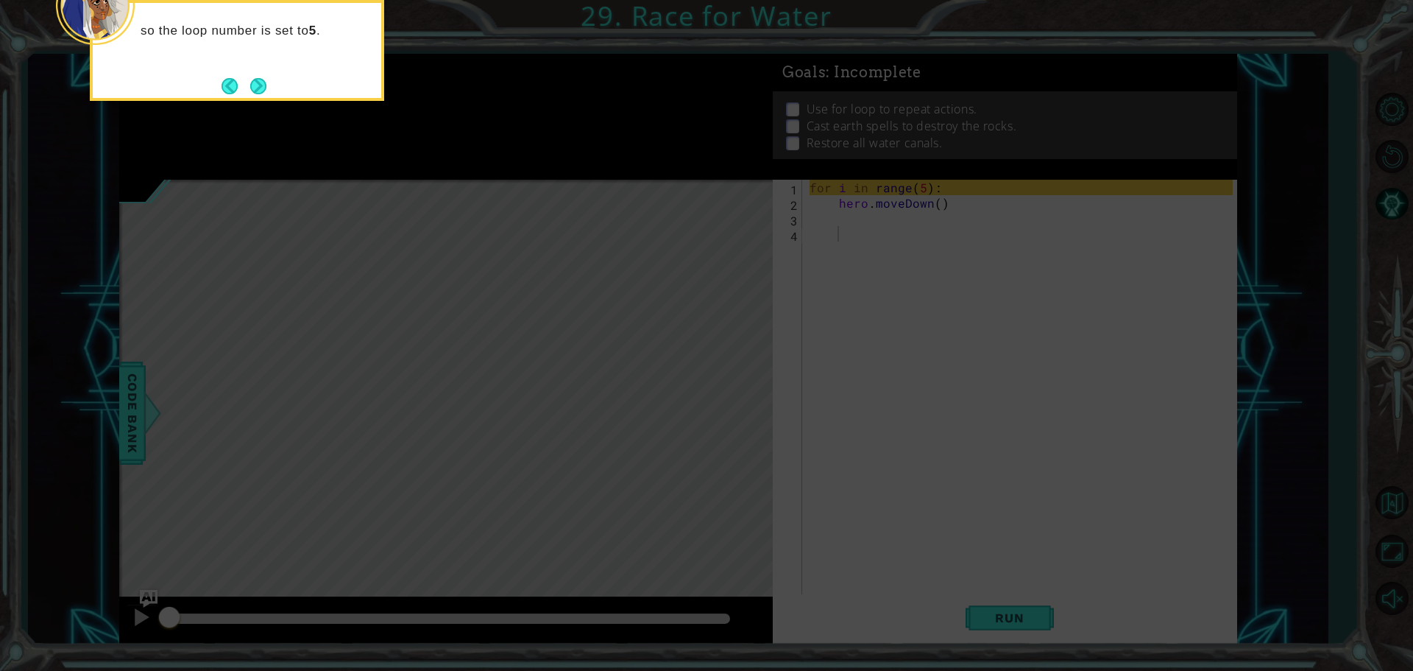
click at [246, 71] on div "so the loop number is set to 5 ." at bounding box center [237, 50] width 294 height 101
click at [261, 80] on button "Next" at bounding box center [258, 86] width 16 height 16
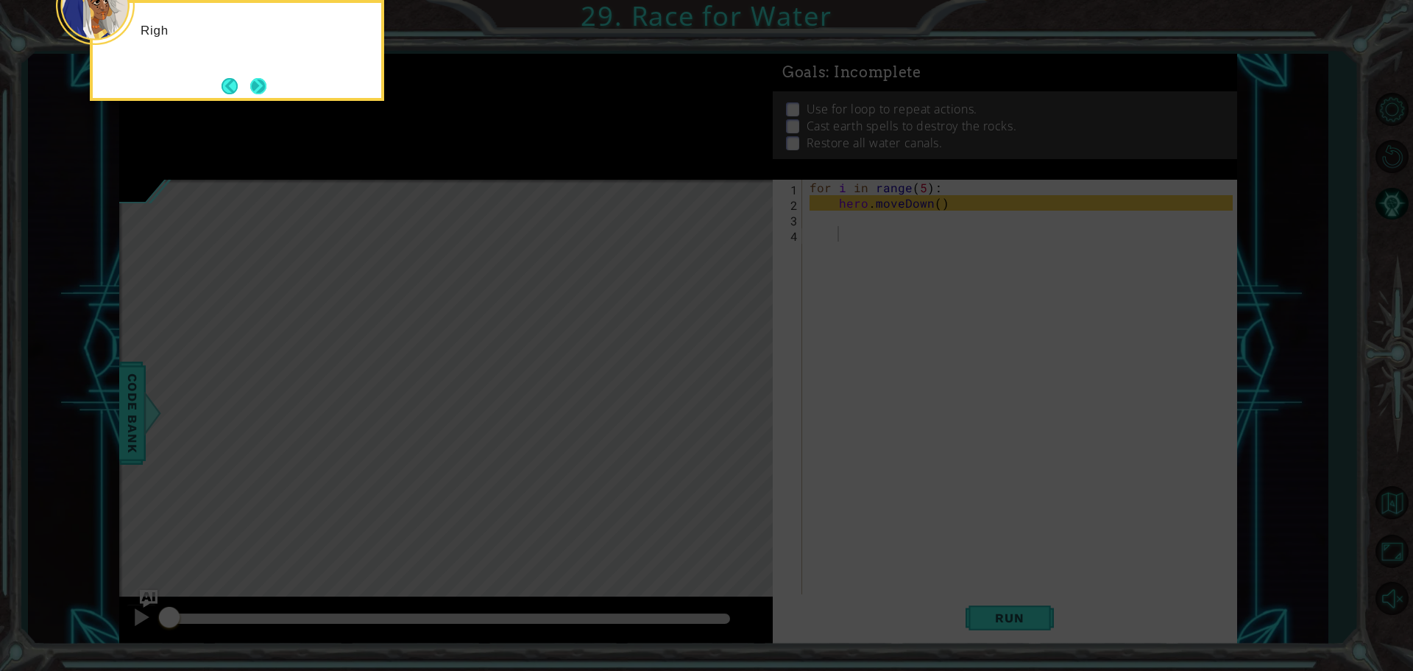
click at [252, 84] on button "Next" at bounding box center [258, 86] width 16 height 16
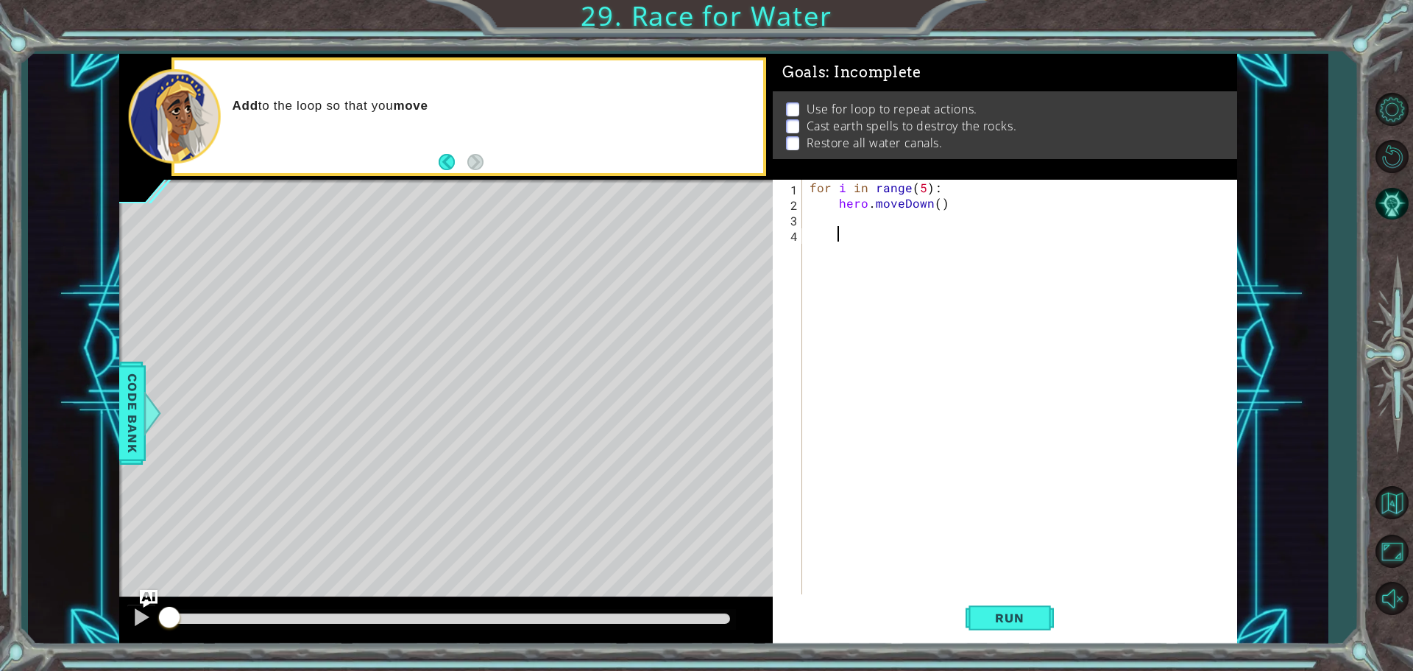
click at [852, 222] on div "for i in range ( 5 ) : hero . moveDown ( )" at bounding box center [1024, 404] width 434 height 448
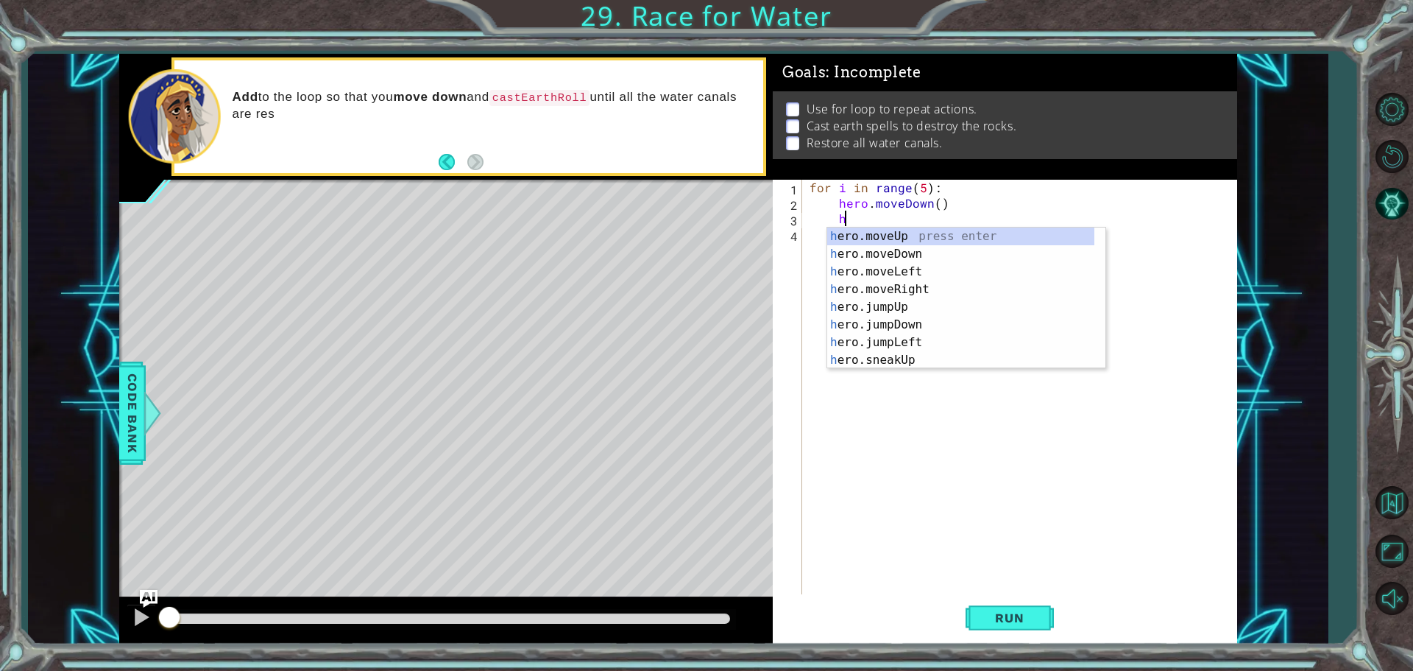
scroll to position [0, 1]
click at [942, 343] on div "h ero. c anMoveUp press enter h ero. c anMoveDown press enter h ero. c anMoveLe…" at bounding box center [960, 315] width 267 height 177
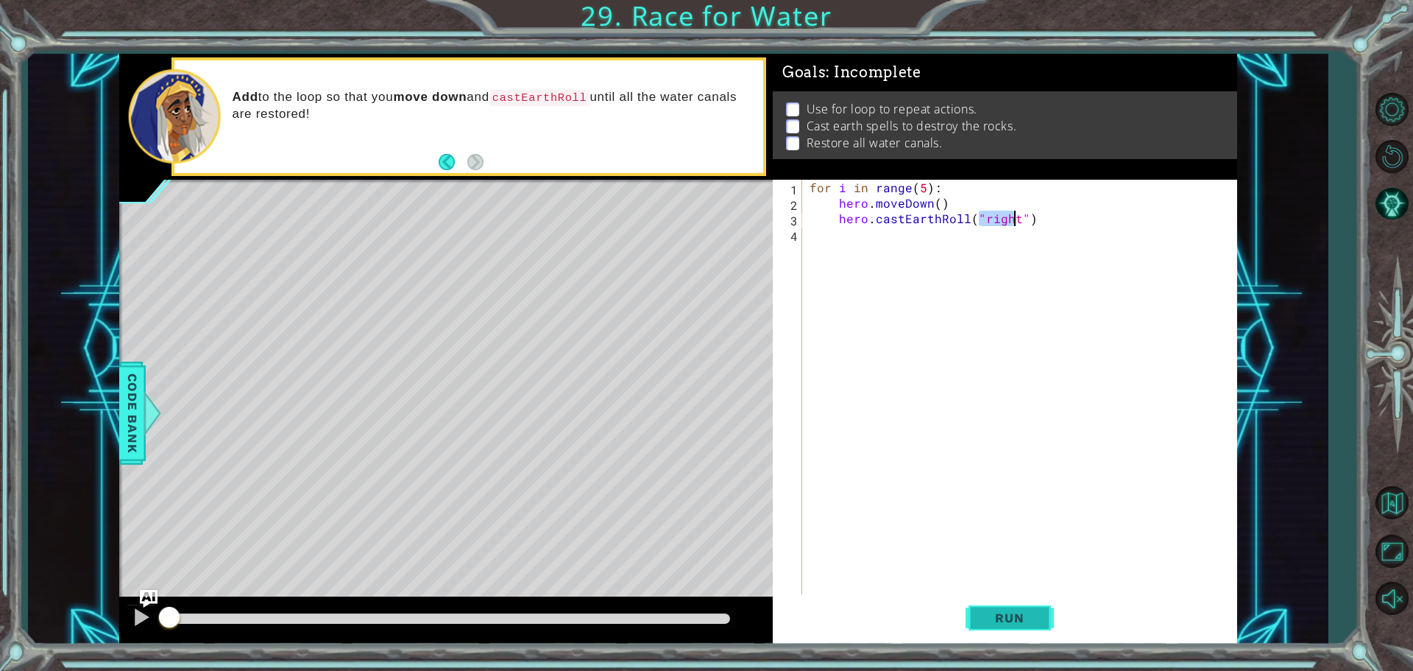
type textarea "hero.castEarthRoll("right")"
click at [989, 612] on span "Run" at bounding box center [1009, 617] width 58 height 15
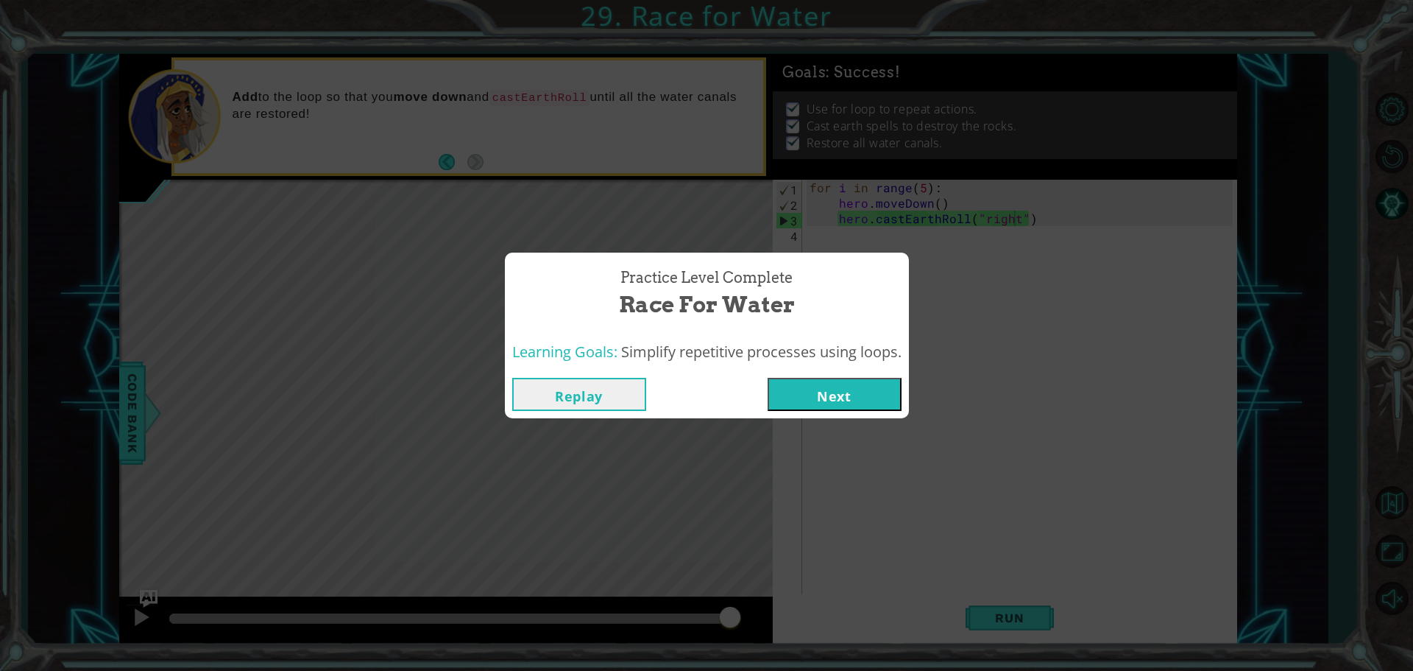
click at [800, 406] on button "Next" at bounding box center [835, 394] width 134 height 33
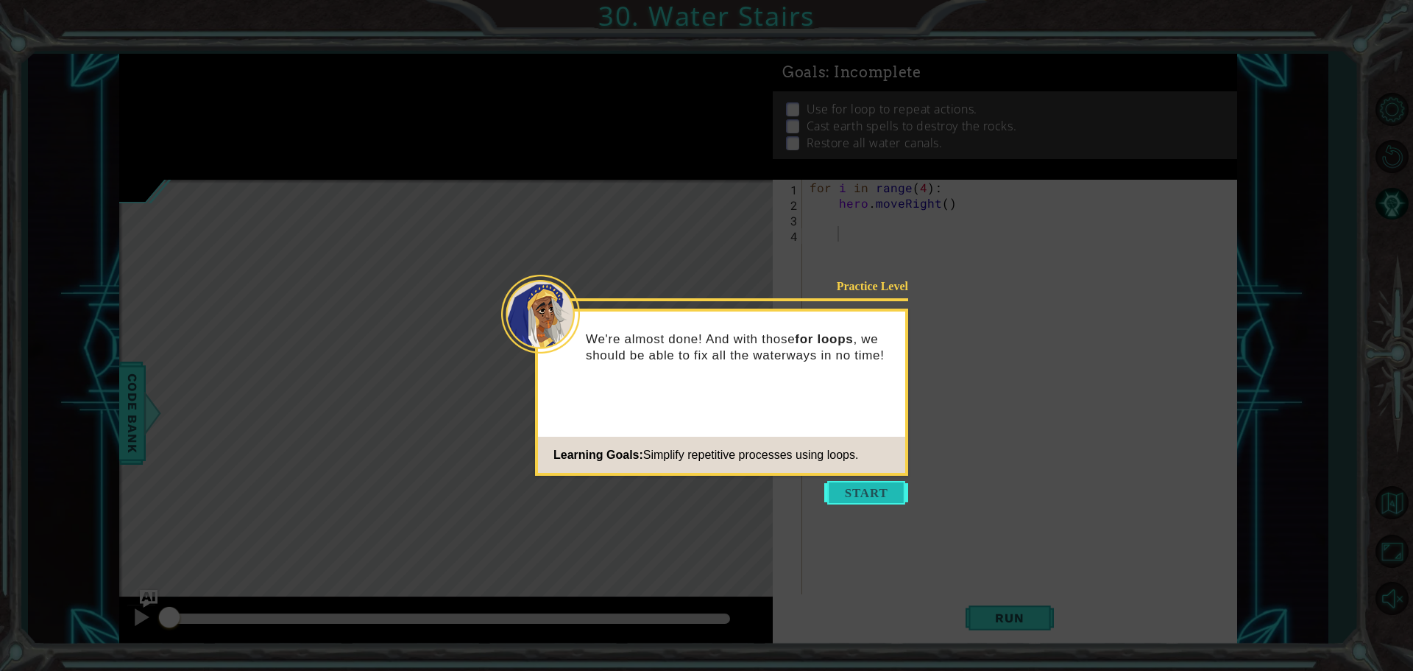
click at [870, 481] on button "Start" at bounding box center [866, 493] width 84 height 24
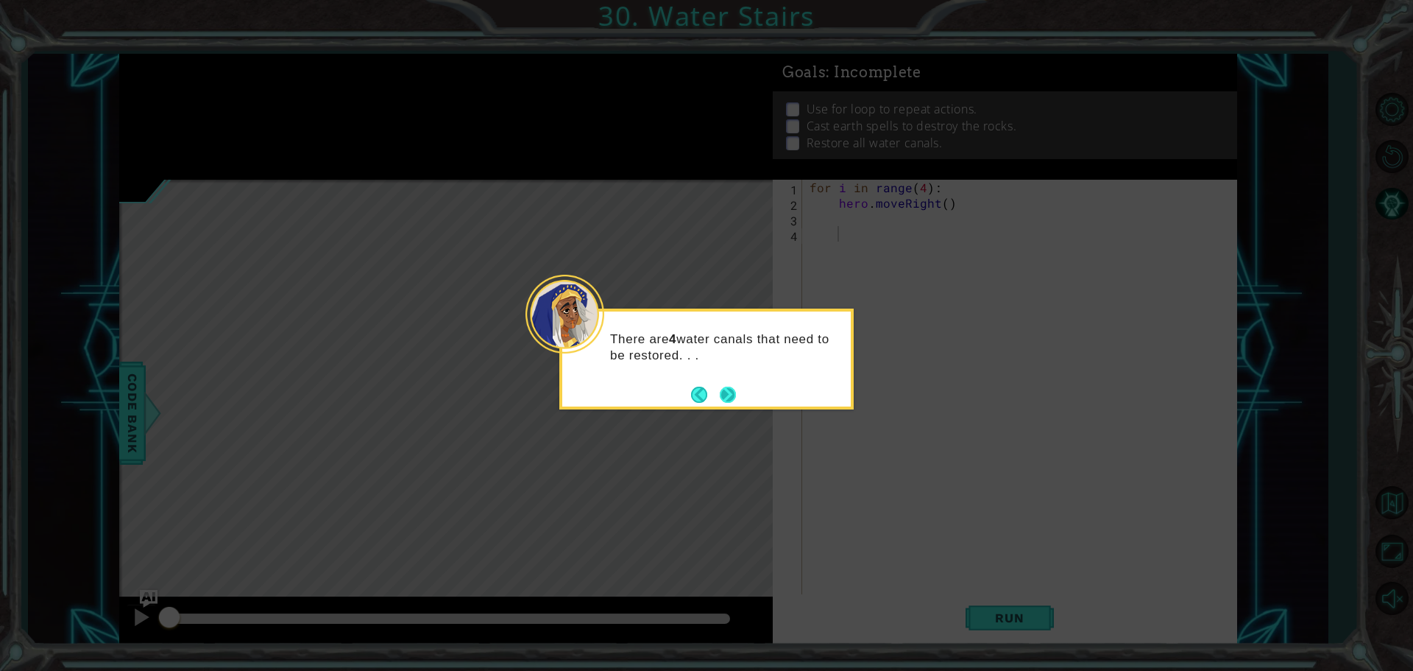
click at [732, 392] on button "Next" at bounding box center [728, 394] width 16 height 16
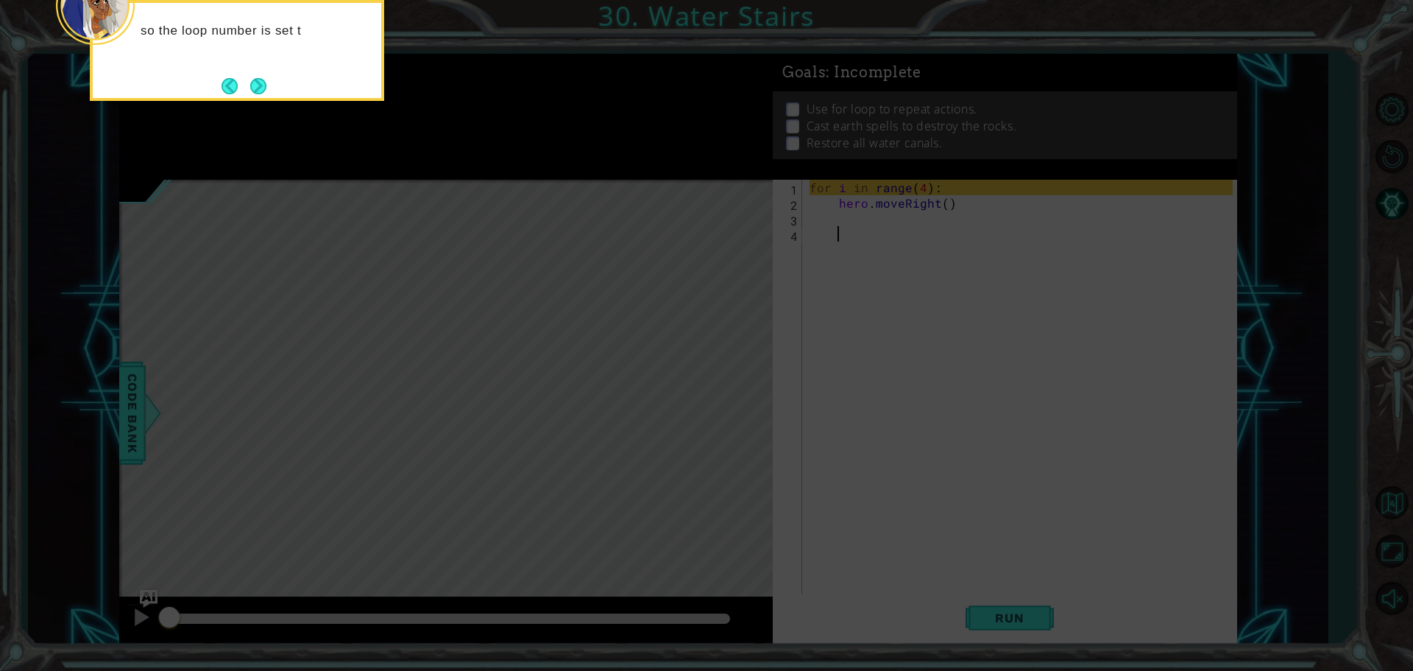
click at [254, 86] on button "Next" at bounding box center [258, 86] width 16 height 16
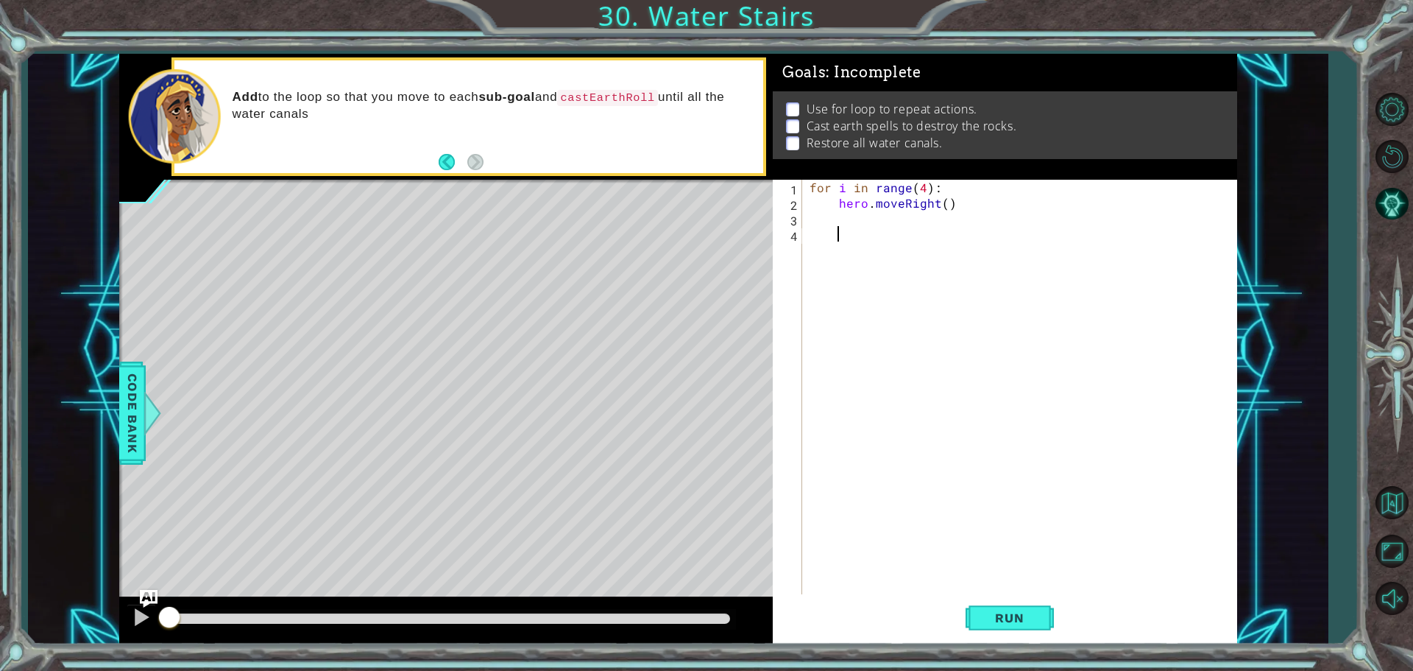
click at [870, 227] on div "for i in range ( 4 ) : hero . moveRight ( )" at bounding box center [1024, 404] width 434 height 448
click at [868, 211] on div "for i in range ( 4 ) : hero . moveRight ( )" at bounding box center [1024, 404] width 434 height 448
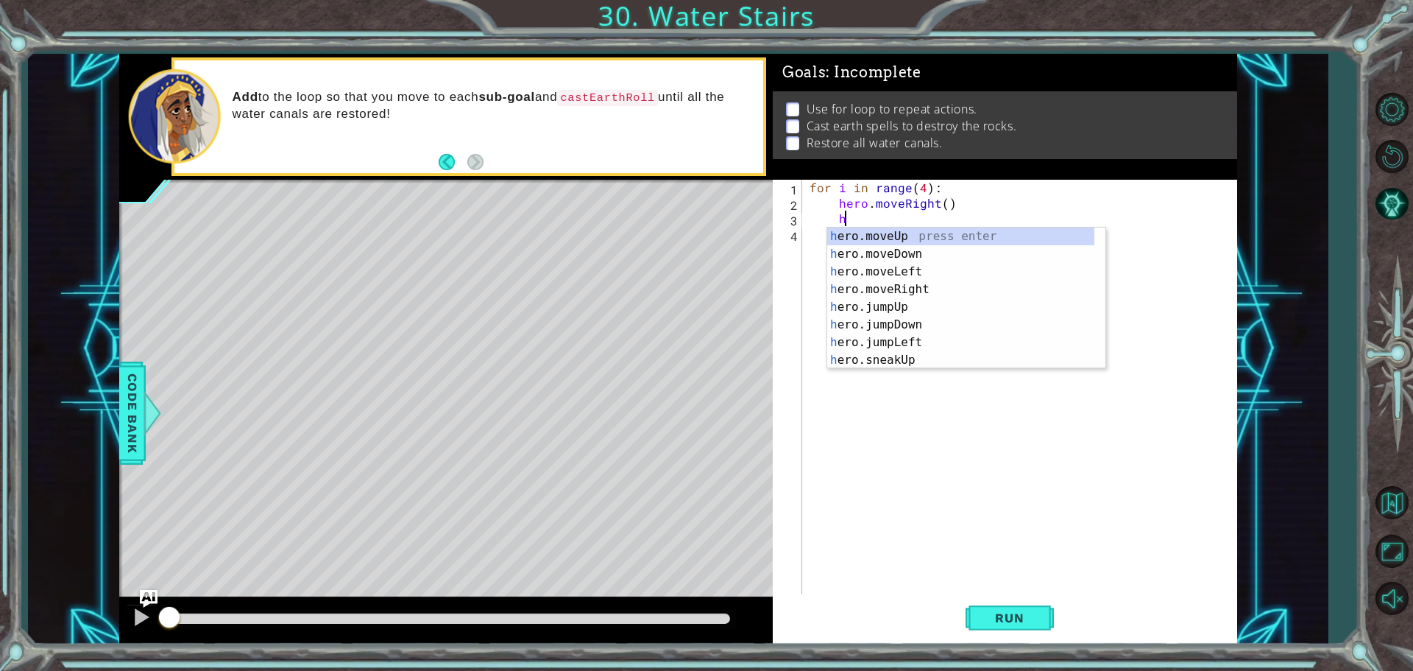
scroll to position [0, 1]
click at [916, 236] on div "h ero.moveUp press enter h ero.moveDown press enter h ero.moveLeft press enter …" at bounding box center [960, 315] width 267 height 177
type textarea "hero.moveUp(1)"
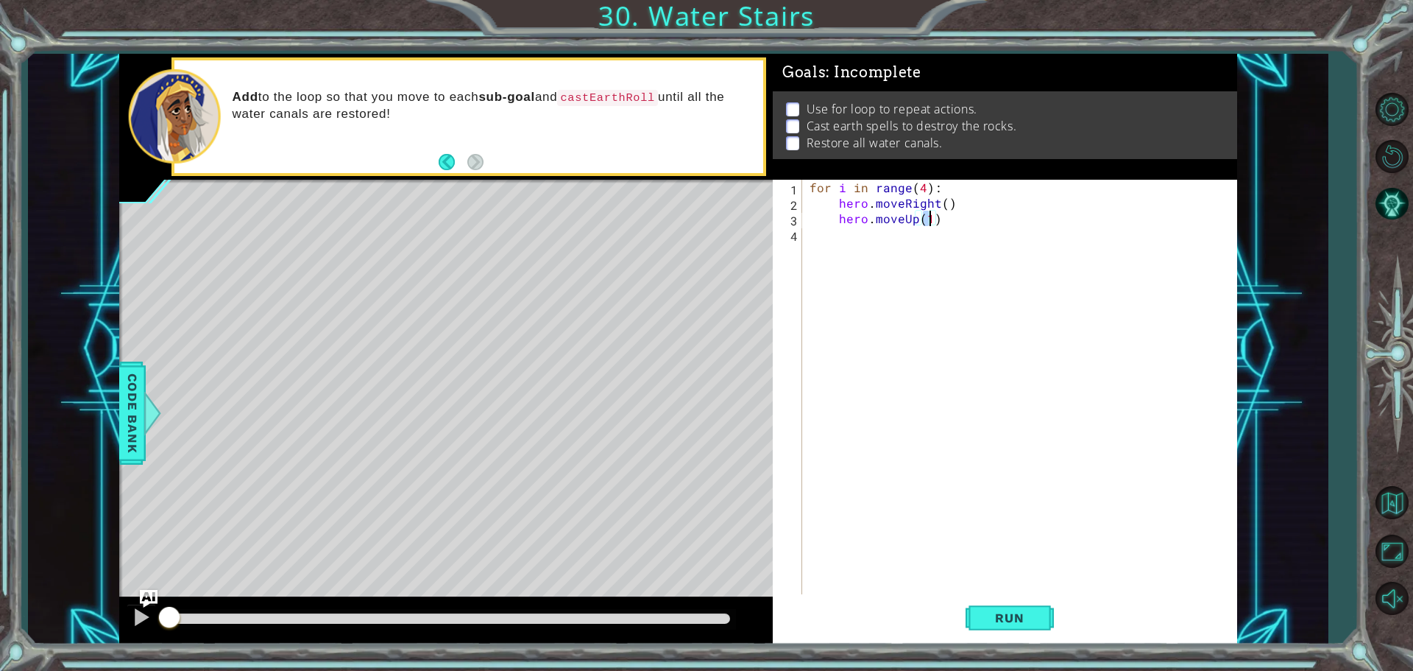
click at [898, 235] on div "for i in range ( 4 ) : hero . moveRight ( ) hero . moveUp ( 1 )" at bounding box center [1024, 404] width 434 height 448
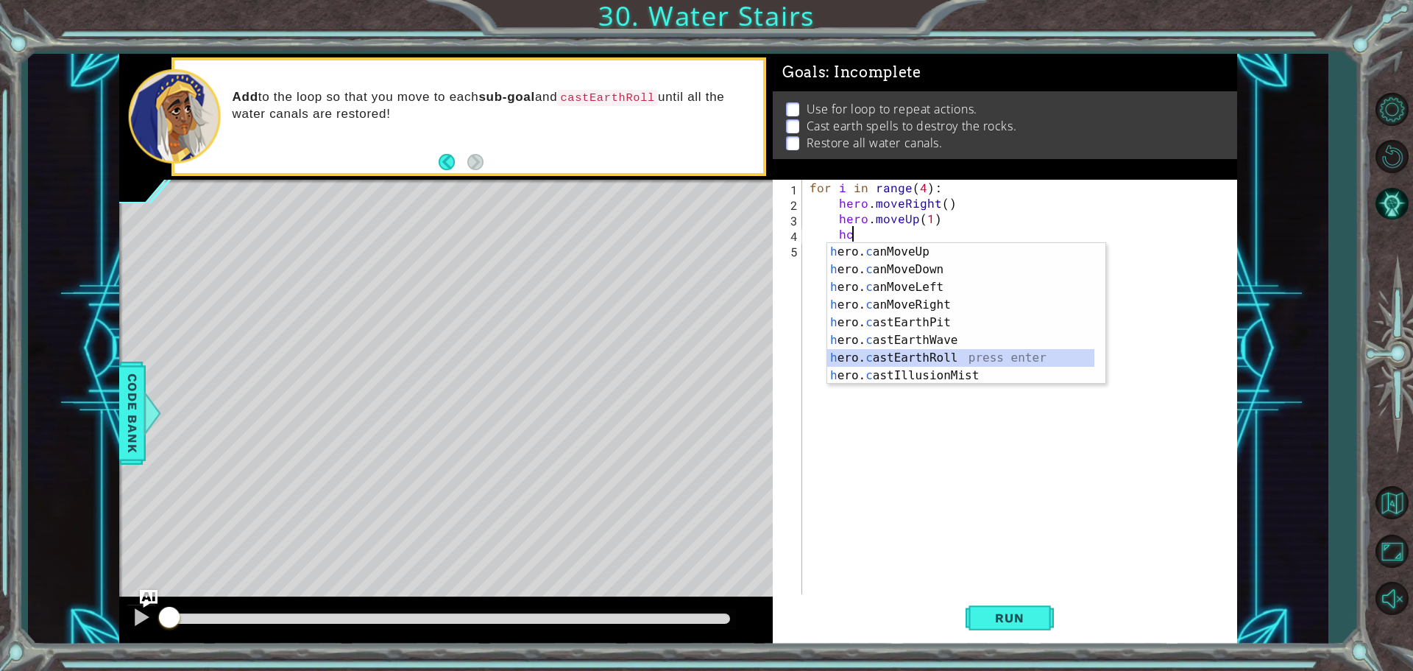
click at [925, 355] on div "h ero. c anMoveUp press enter h ero. c anMoveDown press enter h ero. c anMoveLe…" at bounding box center [960, 331] width 267 height 177
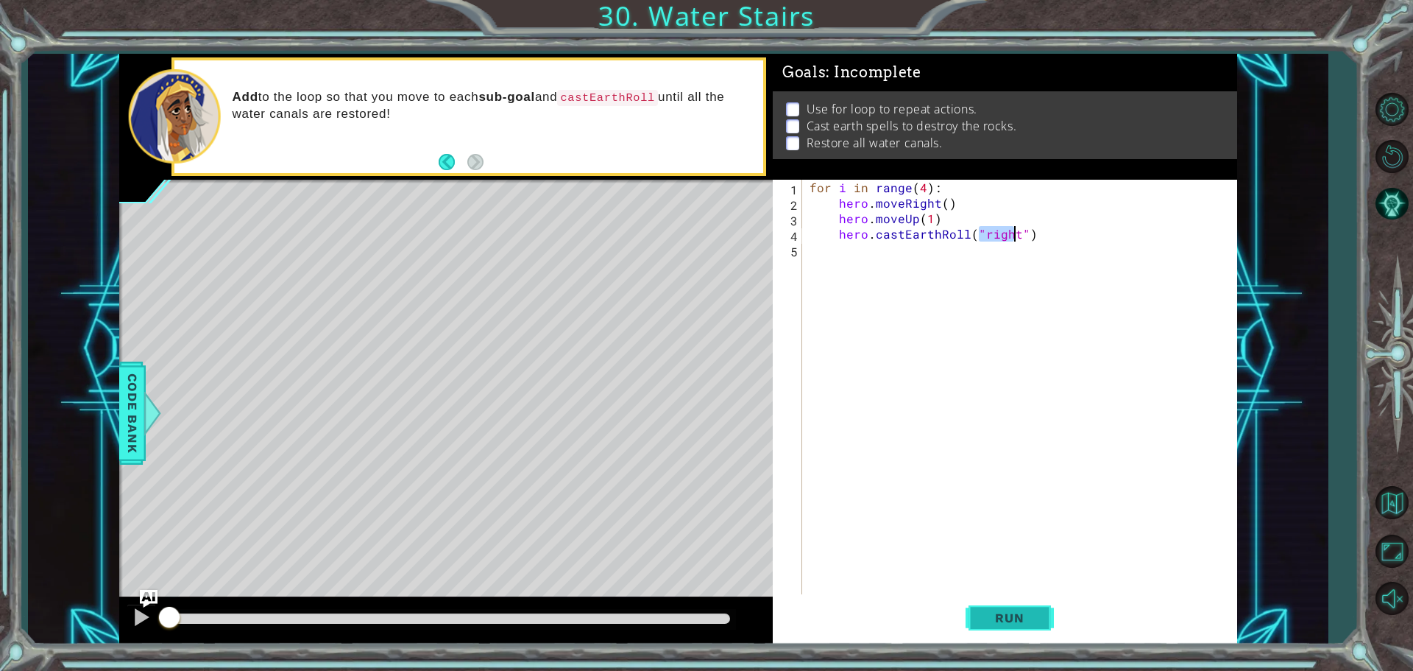
type textarea "hero.castEarthRoll("right")"
click at [1043, 619] on button "Run" at bounding box center [1010, 617] width 88 height 46
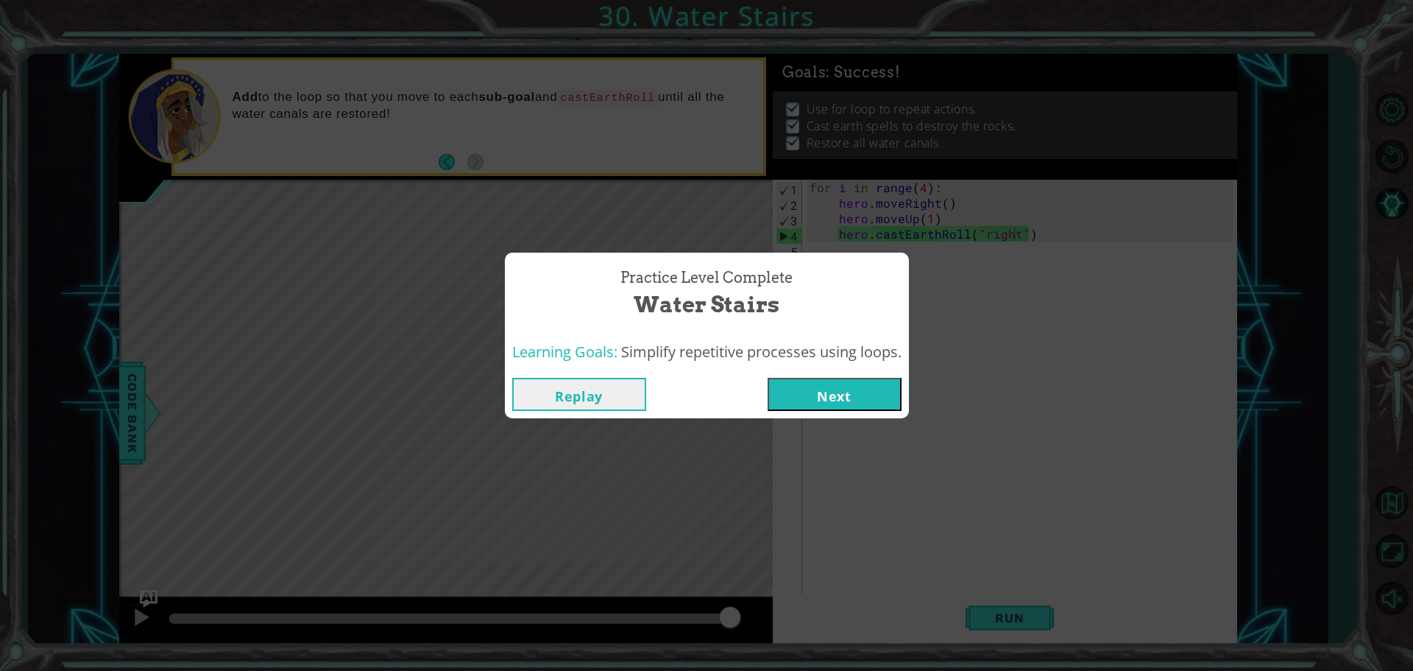
click at [841, 397] on button "Next" at bounding box center [835, 394] width 134 height 33
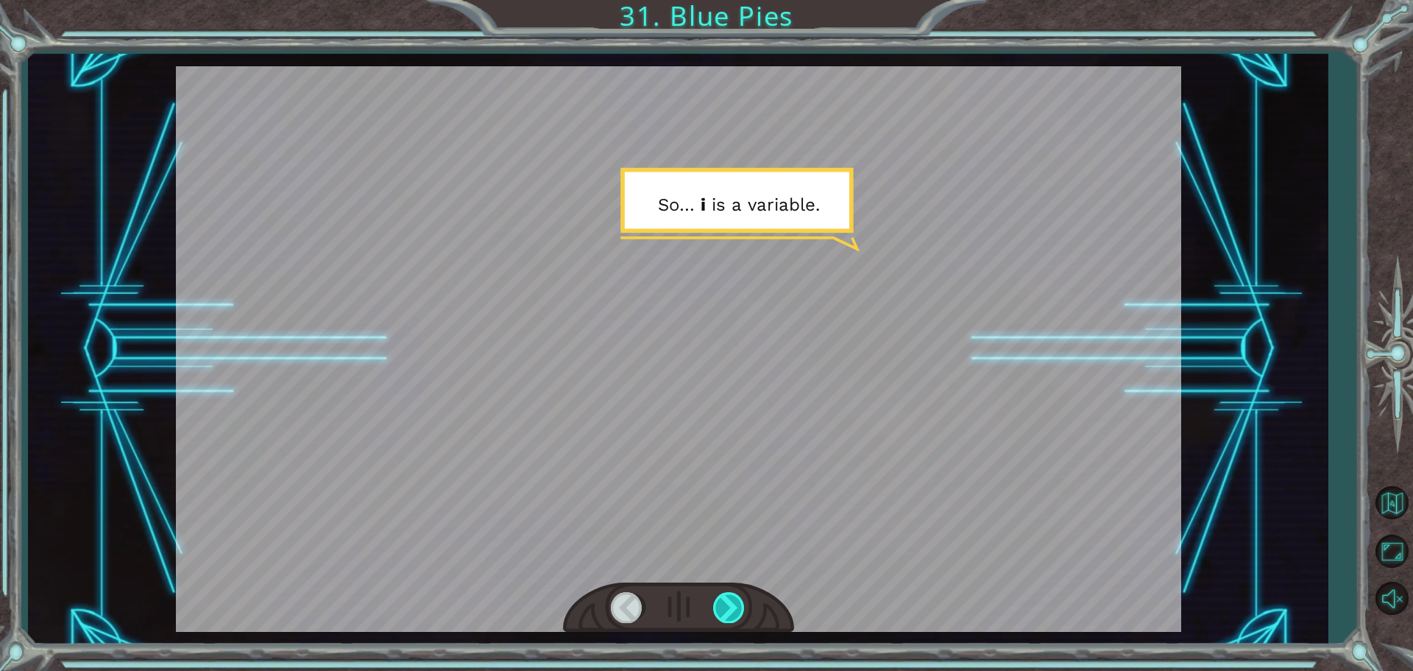
click at [735, 603] on div at bounding box center [729, 607] width 33 height 30
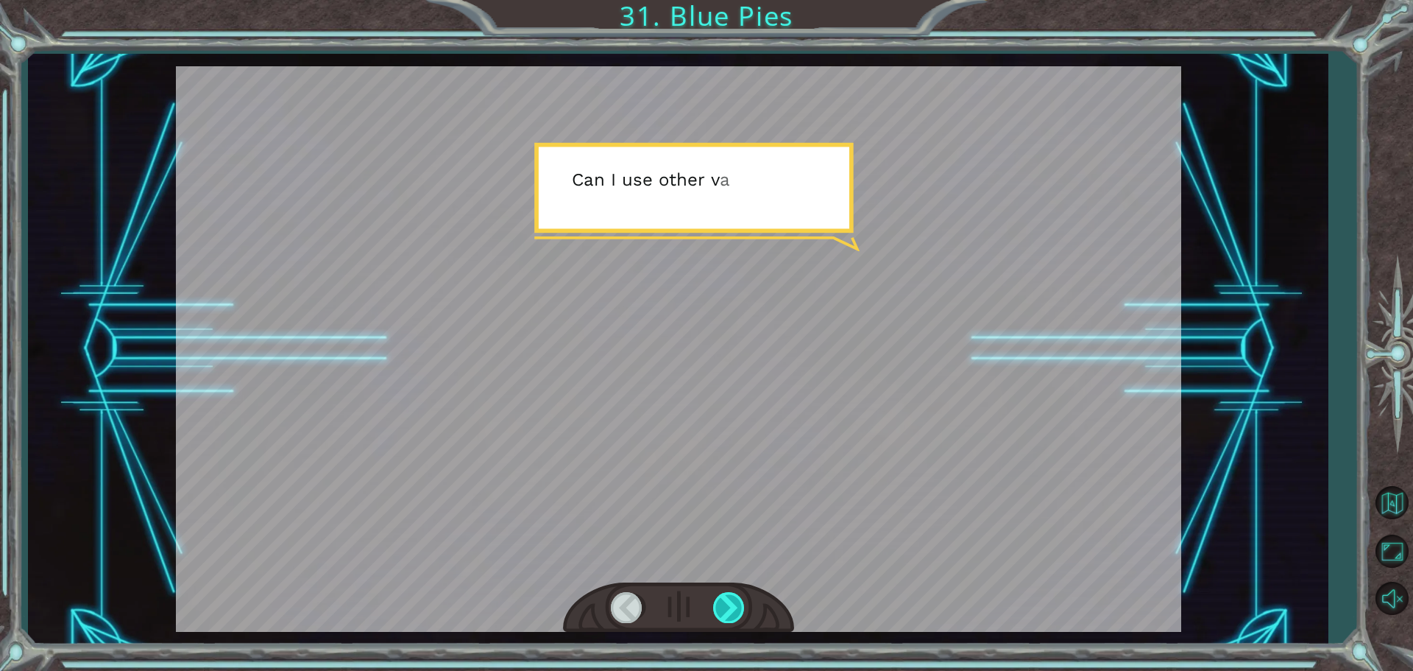
click at [735, 603] on div at bounding box center [729, 607] width 33 height 30
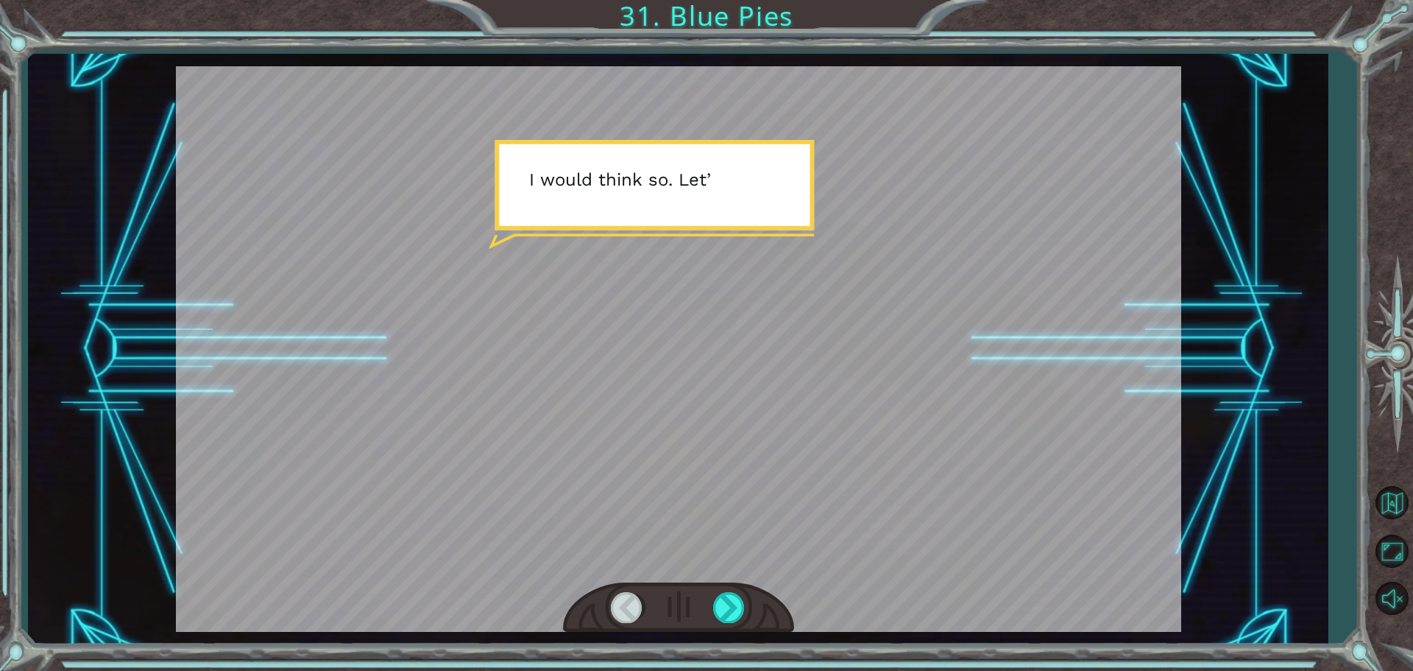
click at [717, 582] on div at bounding box center [678, 607] width 231 height 51
click at [740, 596] on div at bounding box center [729, 607] width 33 height 30
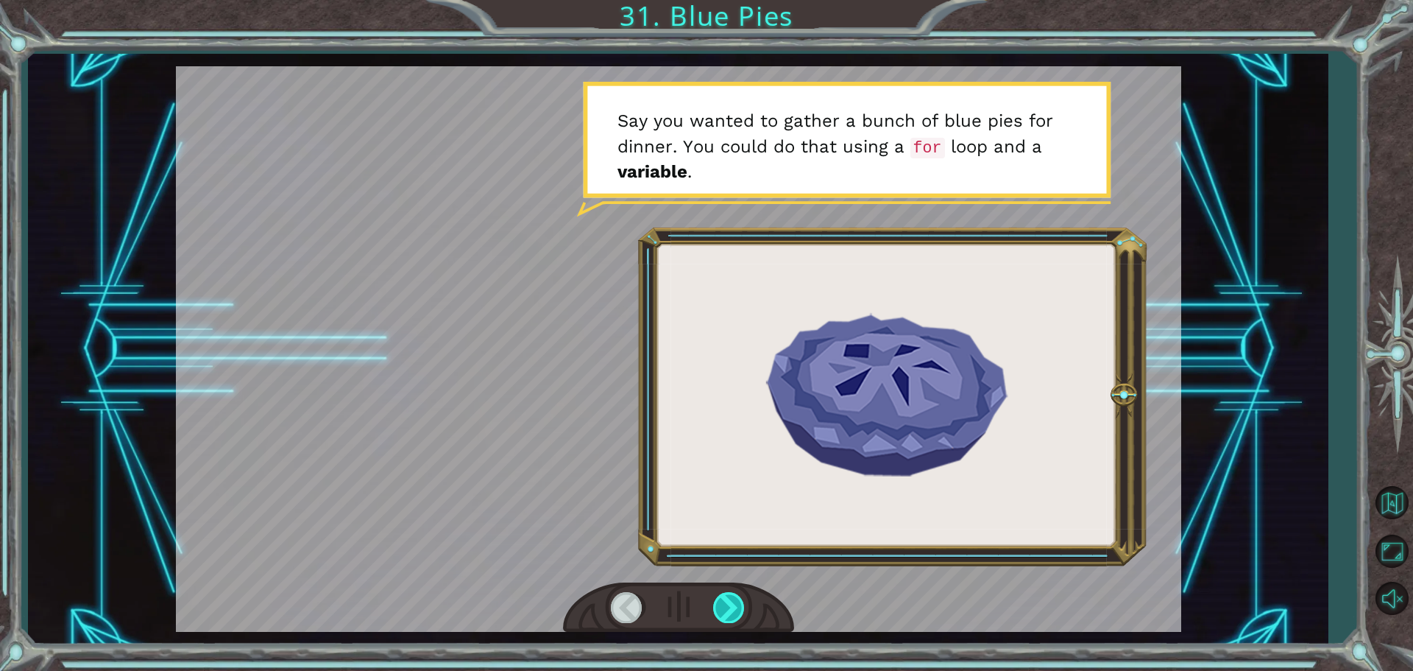
click at [739, 599] on div at bounding box center [729, 607] width 33 height 30
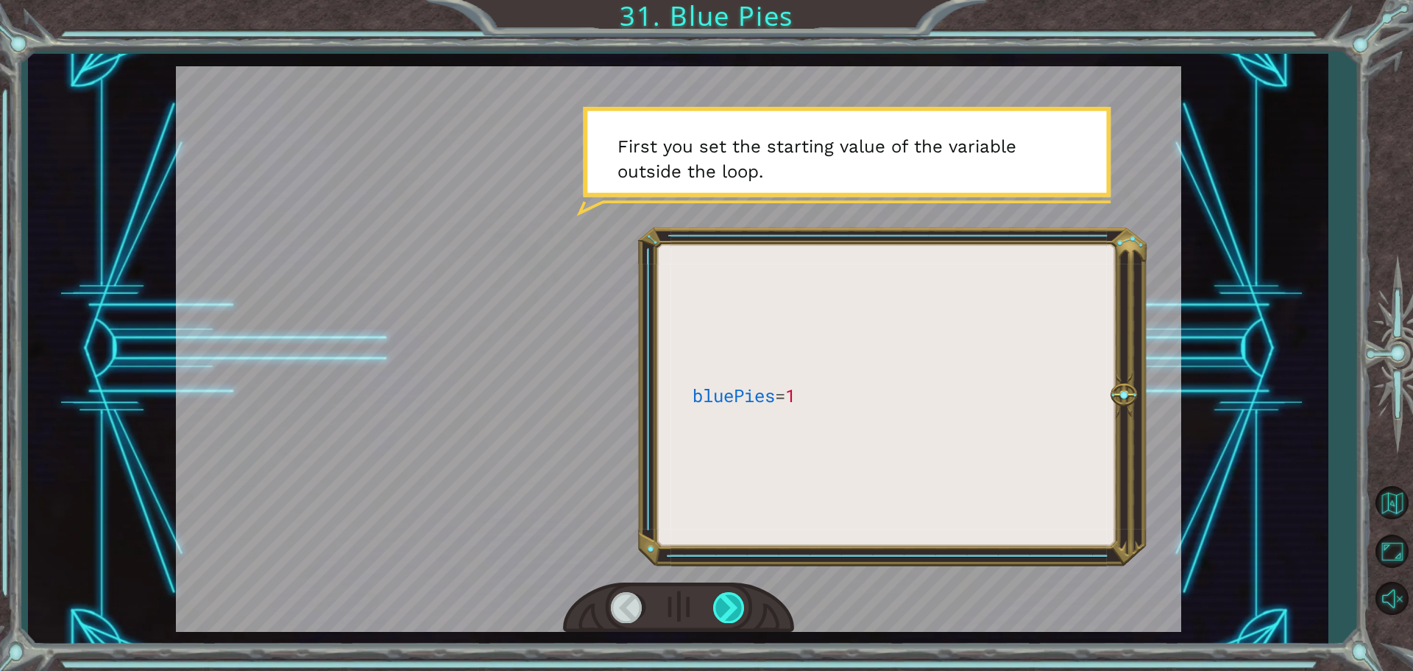
click at [739, 599] on div at bounding box center [729, 607] width 33 height 30
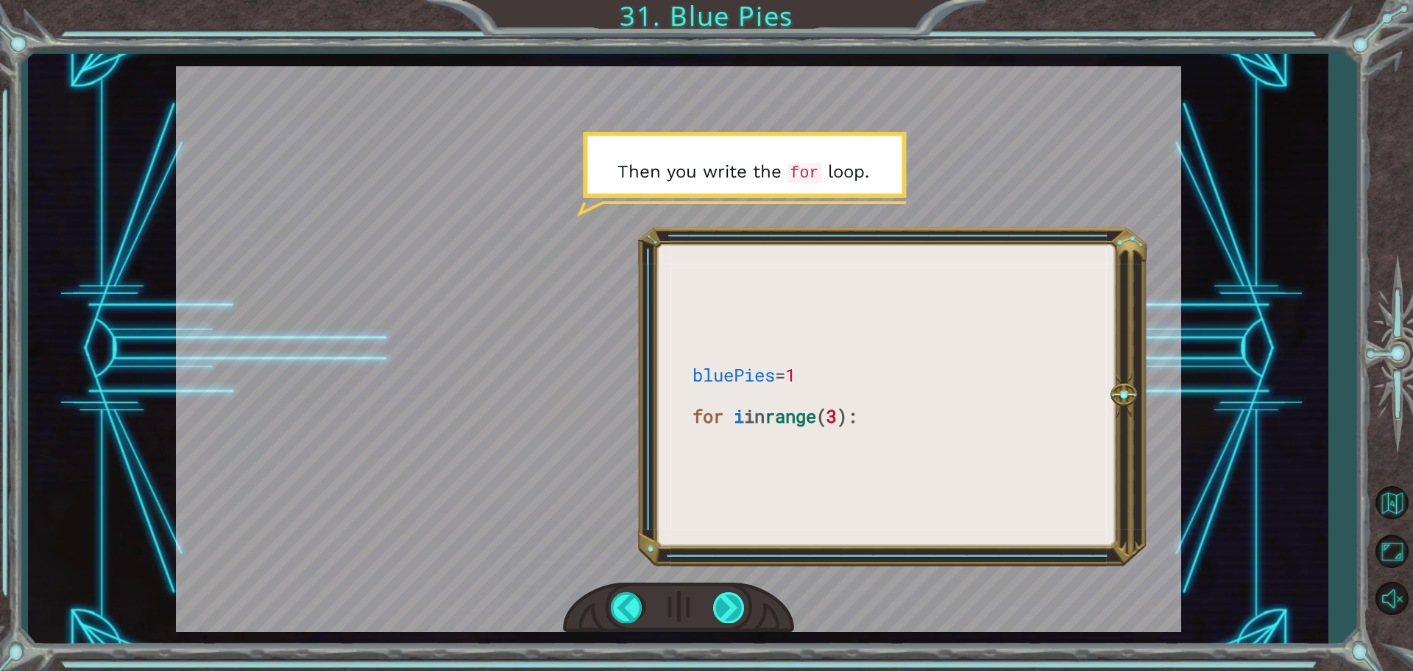
click at [739, 599] on div at bounding box center [729, 607] width 33 height 30
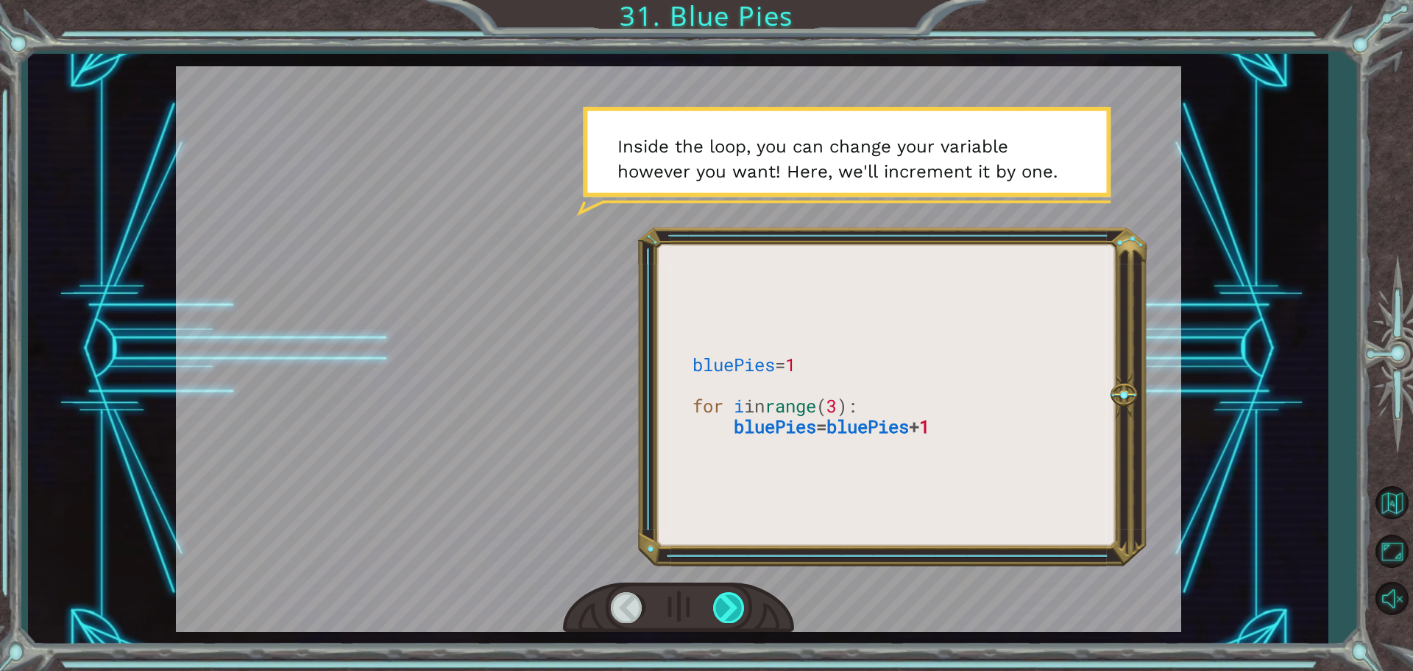
click at [738, 599] on div at bounding box center [729, 607] width 33 height 30
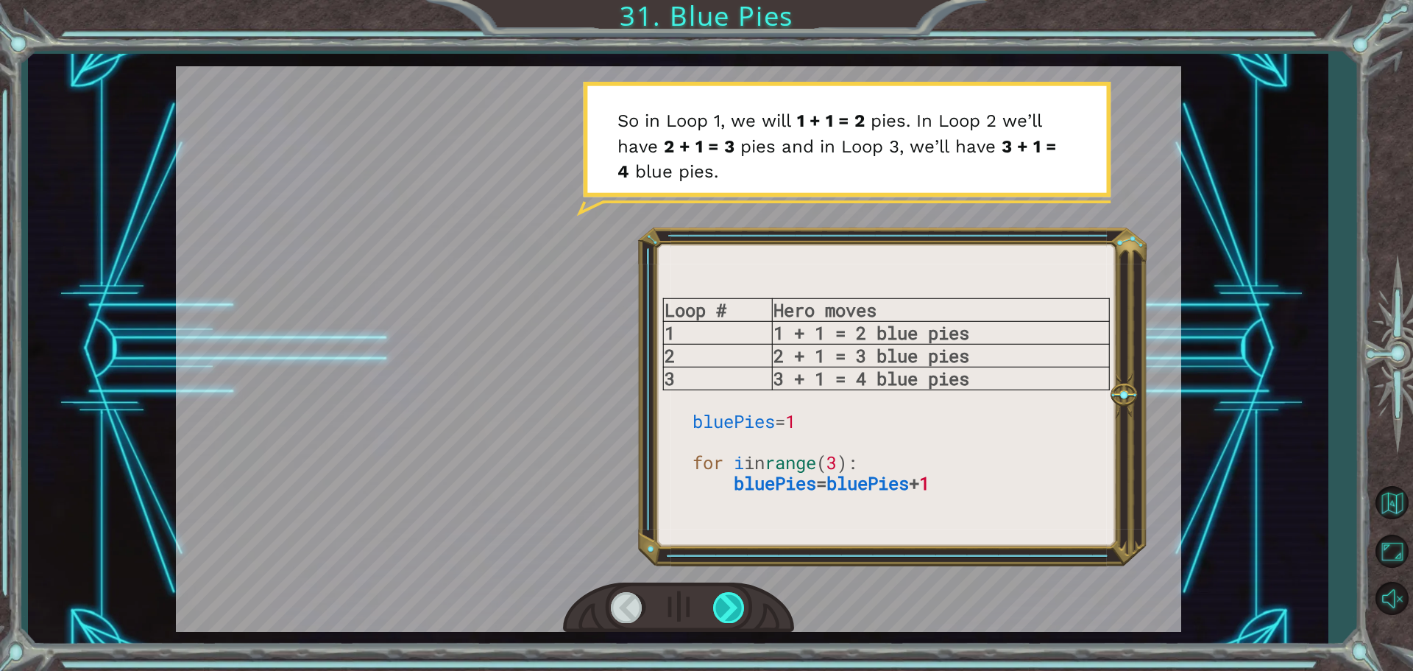
click at [737, 599] on div at bounding box center [729, 607] width 33 height 30
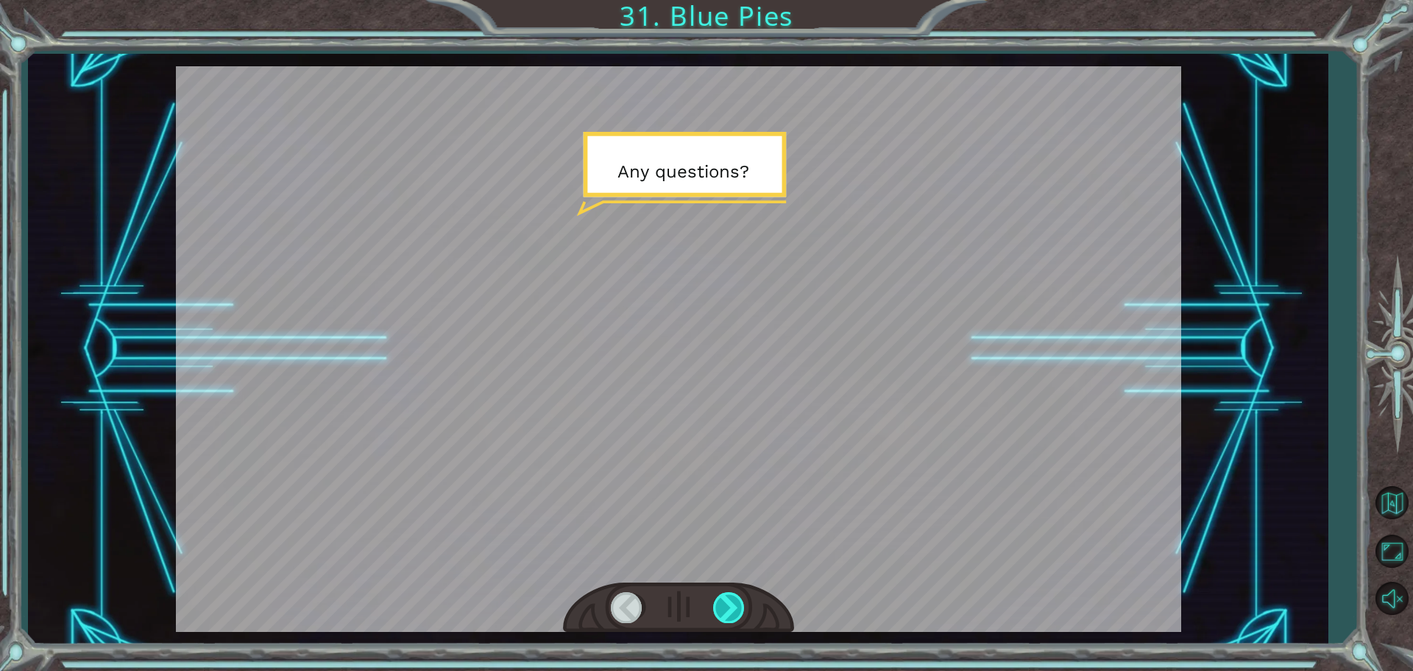
click at [737, 599] on div at bounding box center [729, 607] width 33 height 30
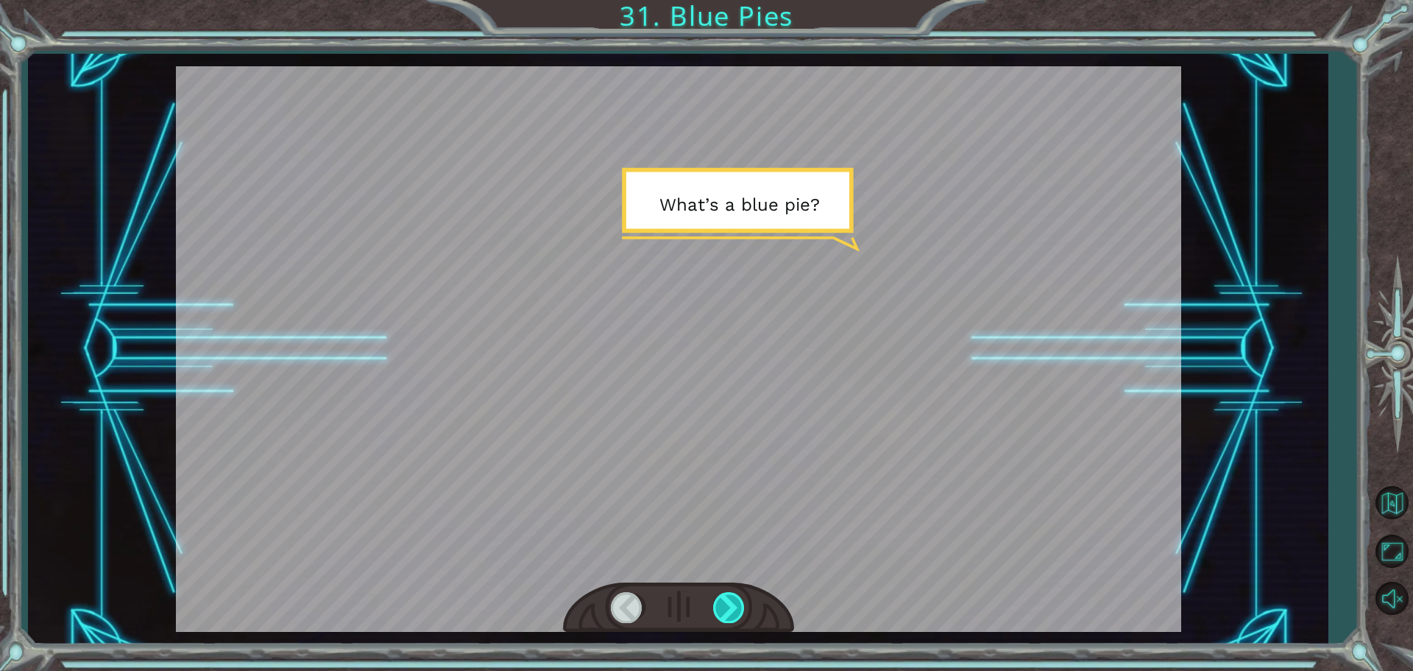
click at [737, 599] on div at bounding box center [729, 607] width 33 height 30
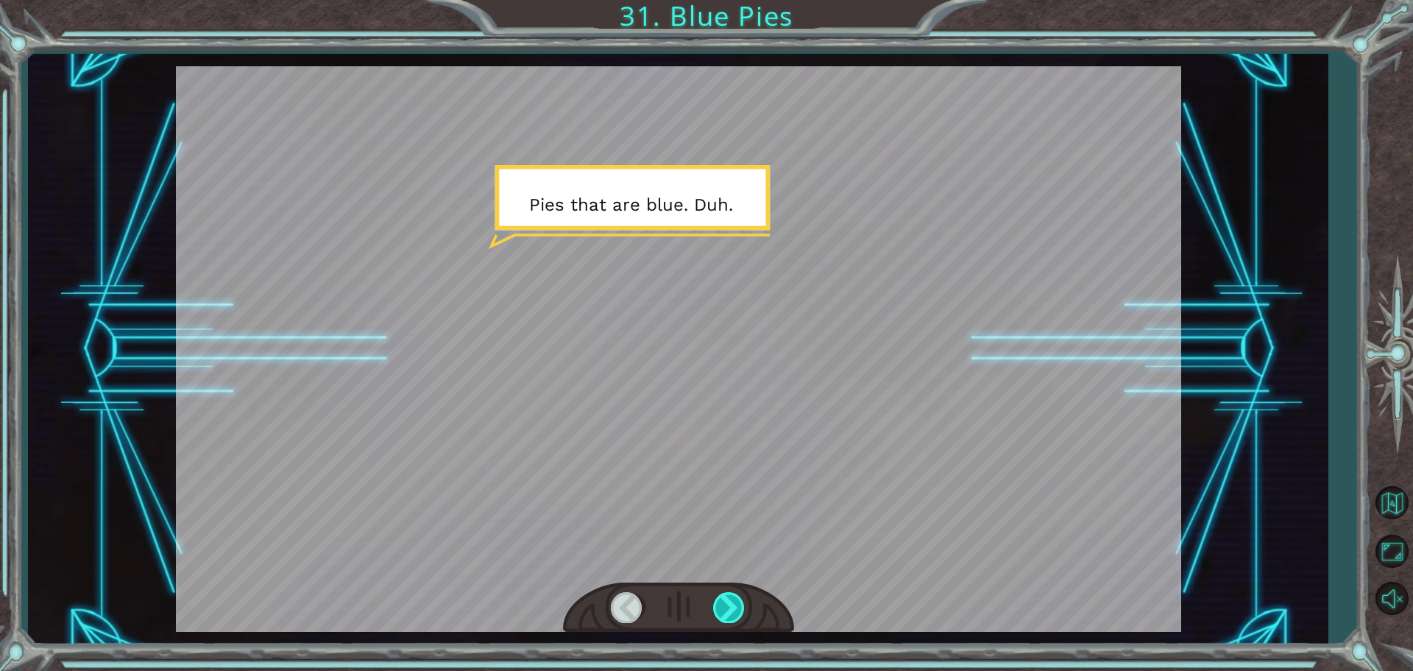
click at [737, 599] on div at bounding box center [729, 607] width 33 height 30
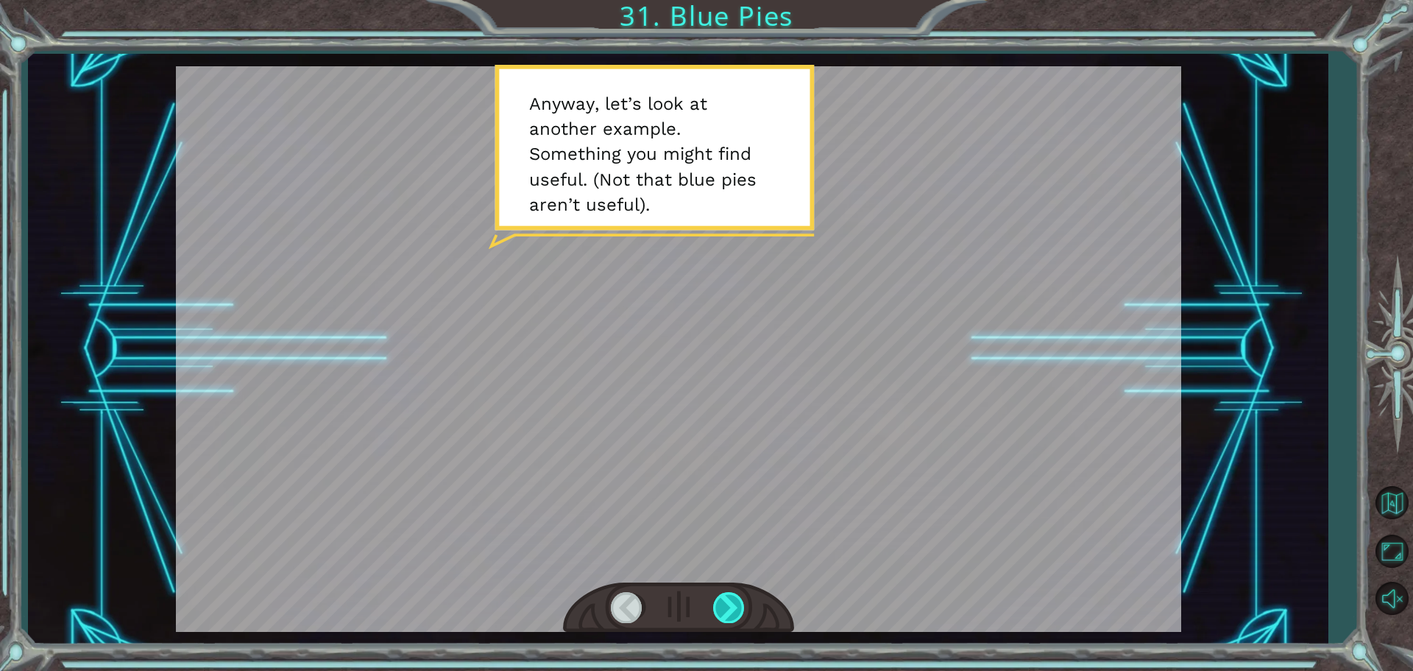
click at [736, 599] on div at bounding box center [729, 607] width 33 height 30
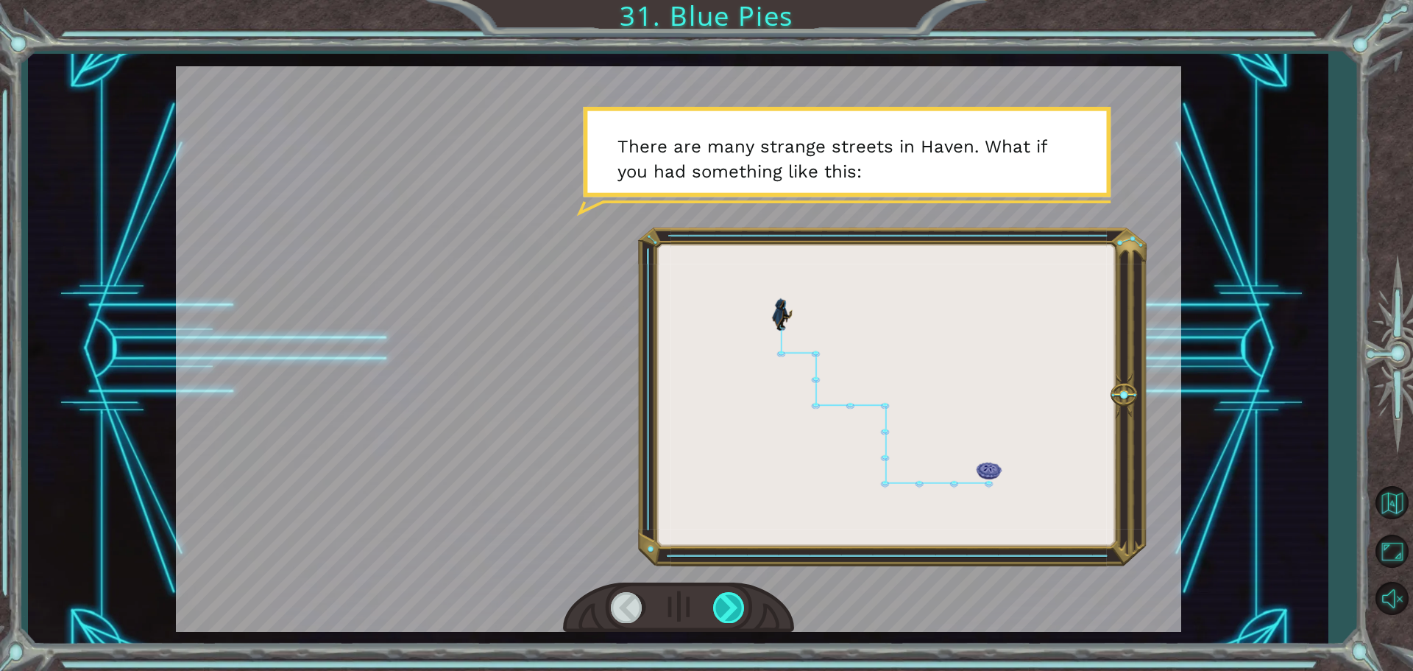
click at [736, 599] on div at bounding box center [729, 607] width 33 height 30
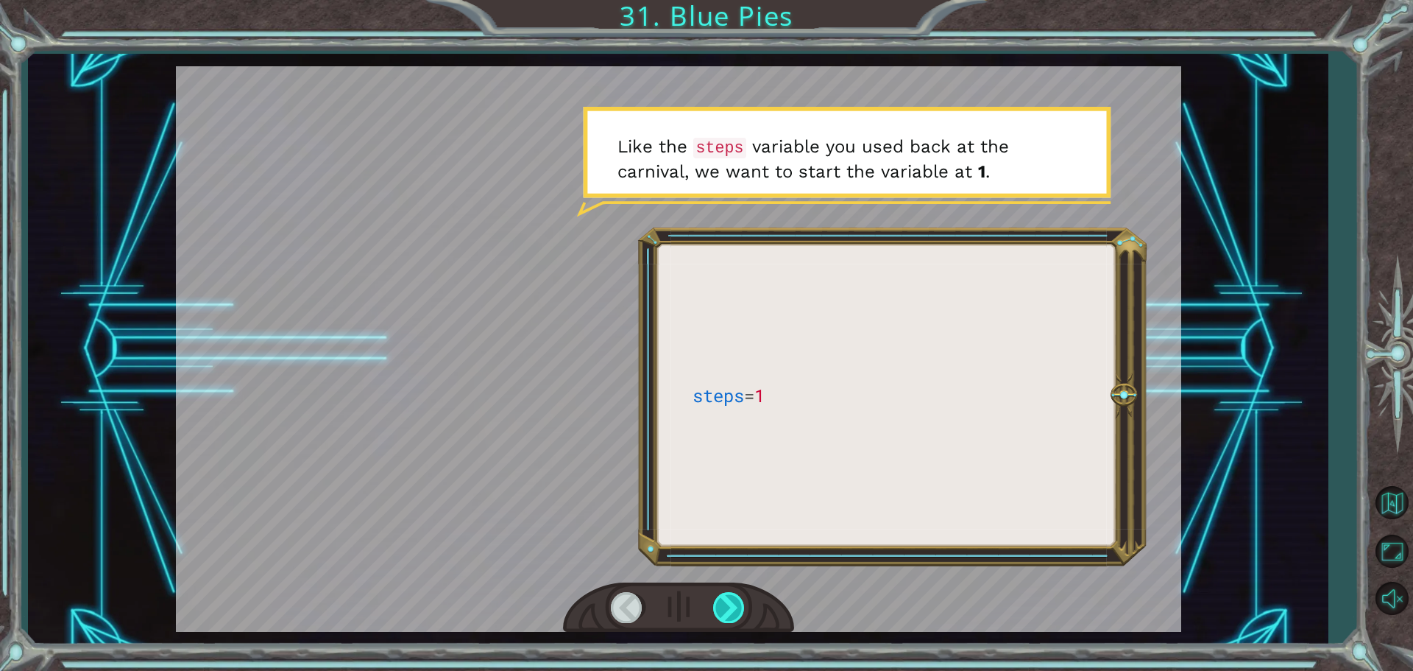
click at [736, 599] on div at bounding box center [729, 607] width 33 height 30
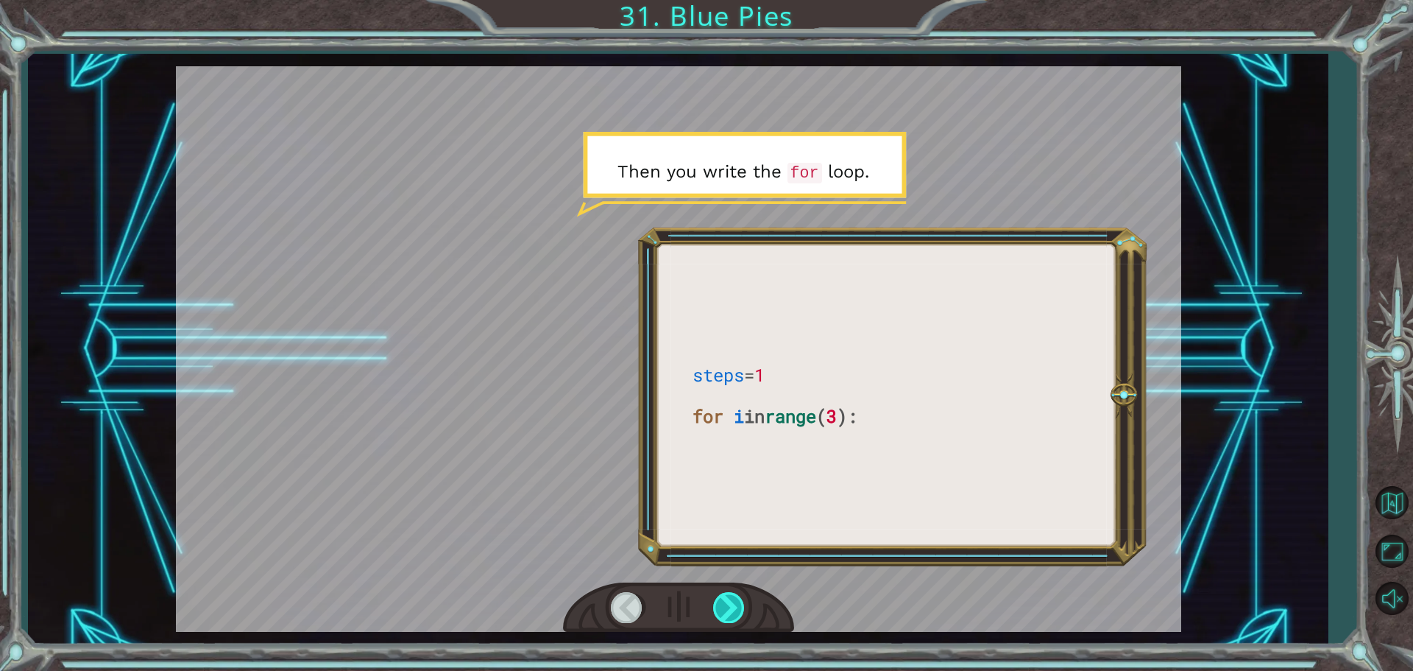
click at [736, 599] on div at bounding box center [729, 607] width 33 height 30
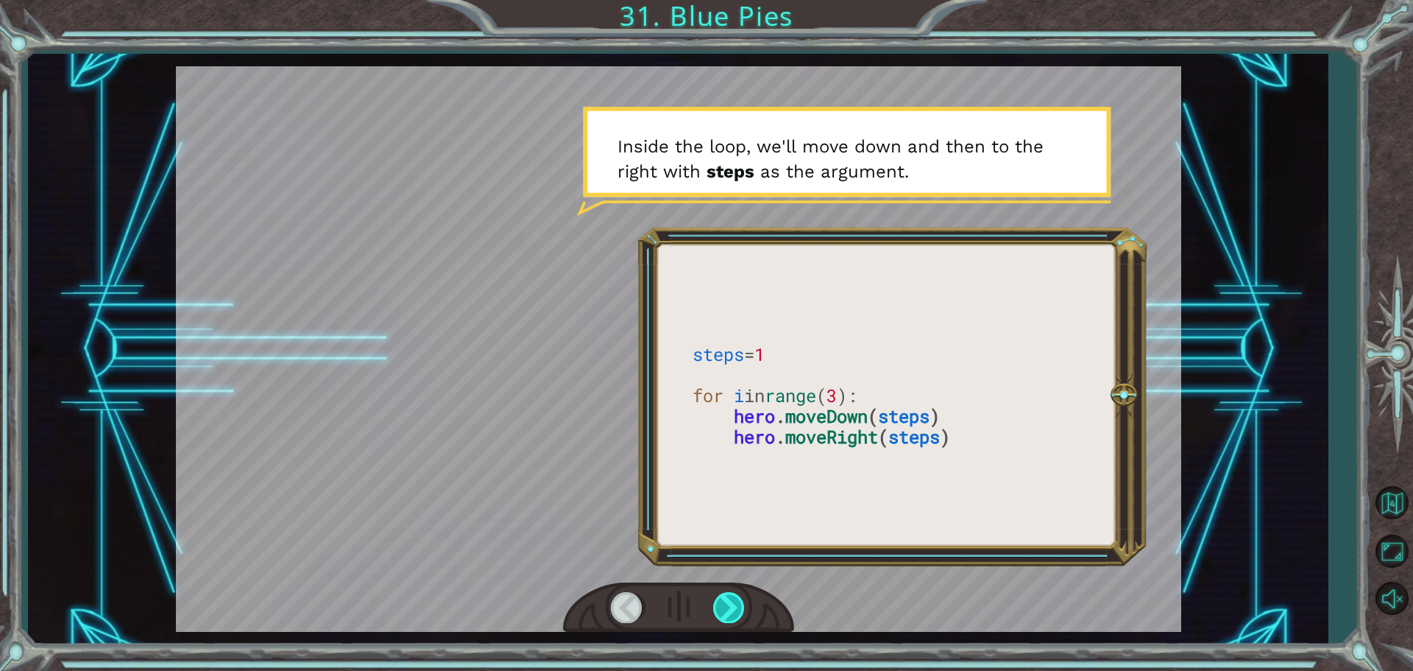
click at [736, 599] on div at bounding box center [729, 607] width 33 height 30
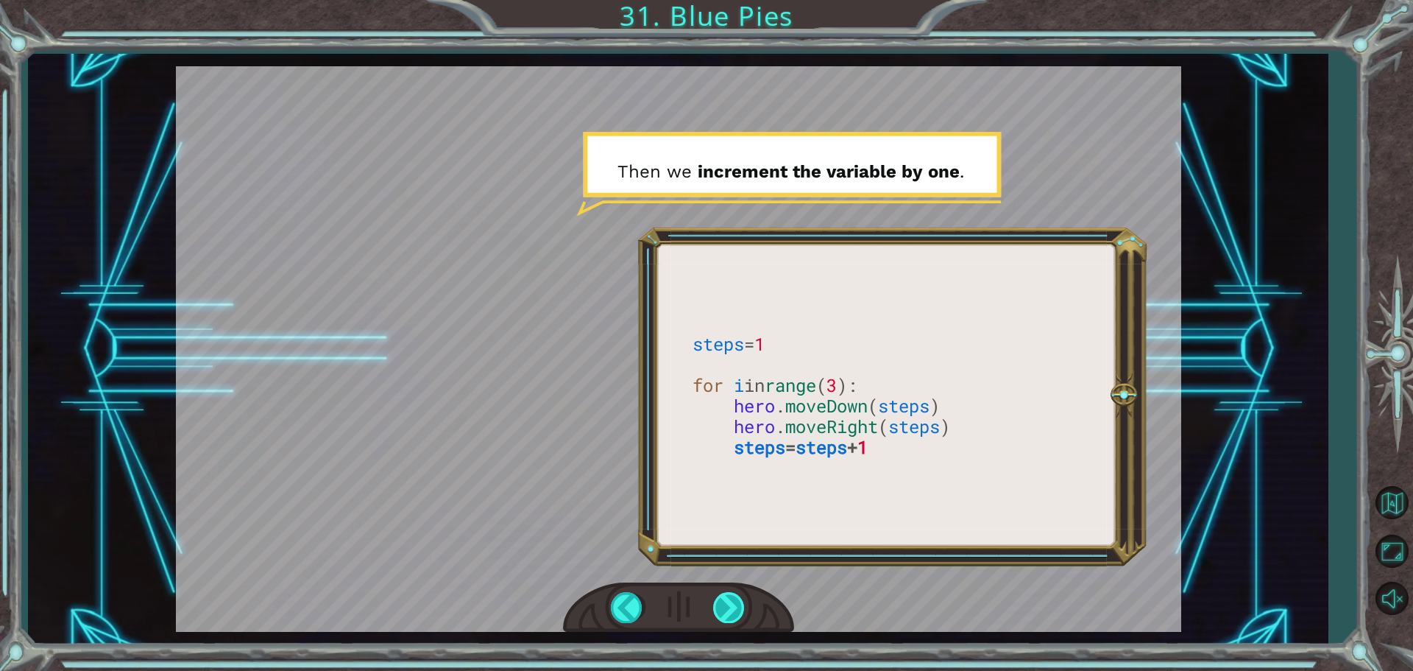
click at [735, 599] on div at bounding box center [729, 607] width 33 height 30
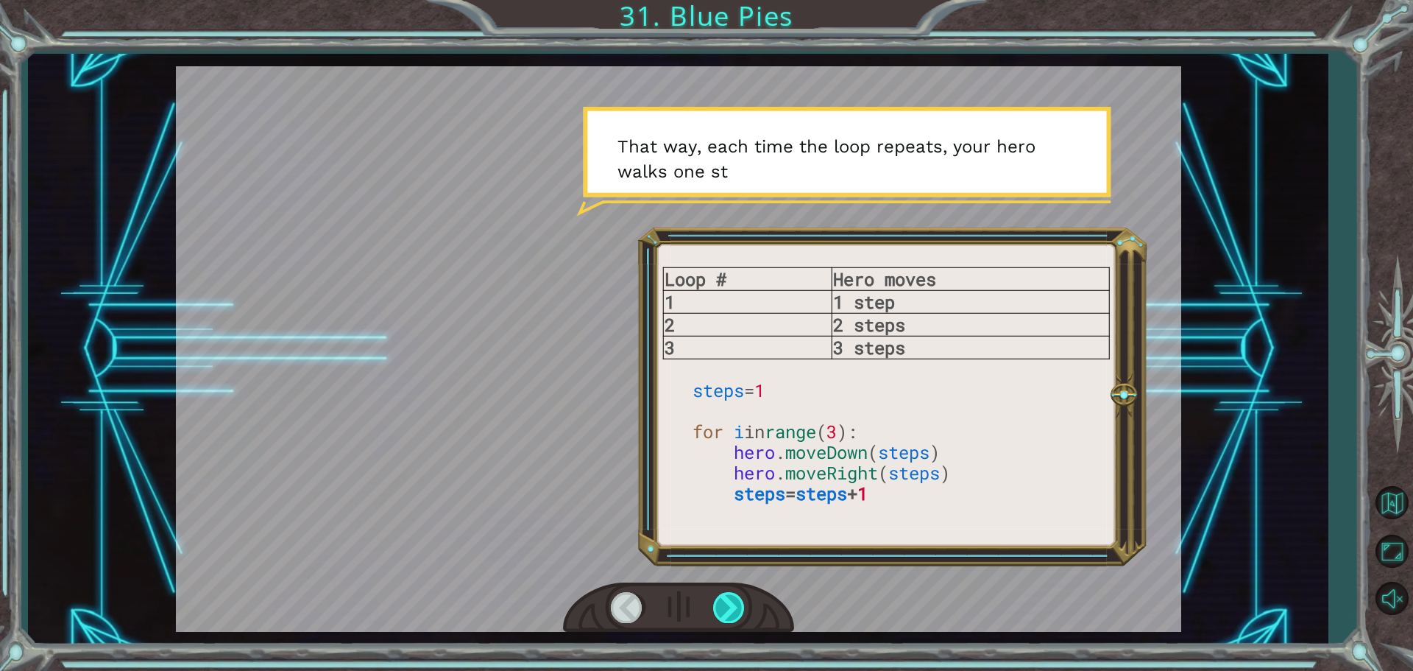
click at [735, 599] on div at bounding box center [729, 607] width 33 height 30
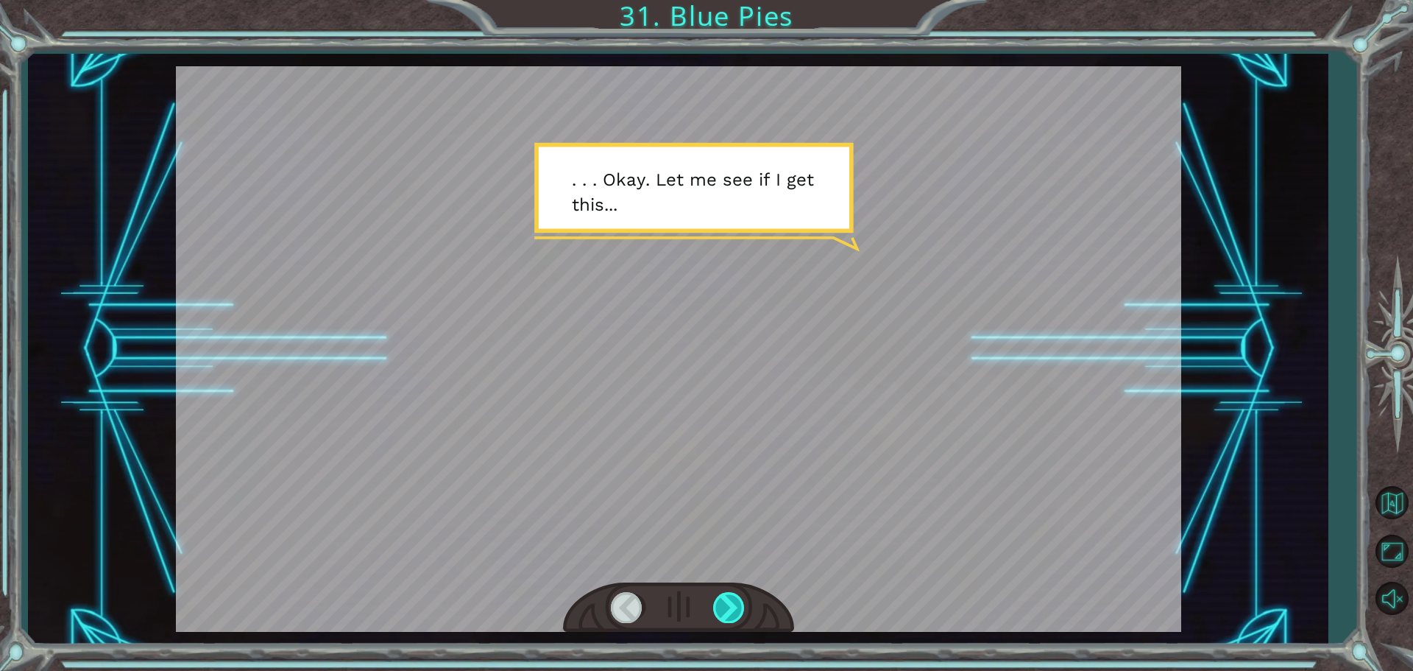
click at [735, 599] on div at bounding box center [729, 607] width 33 height 30
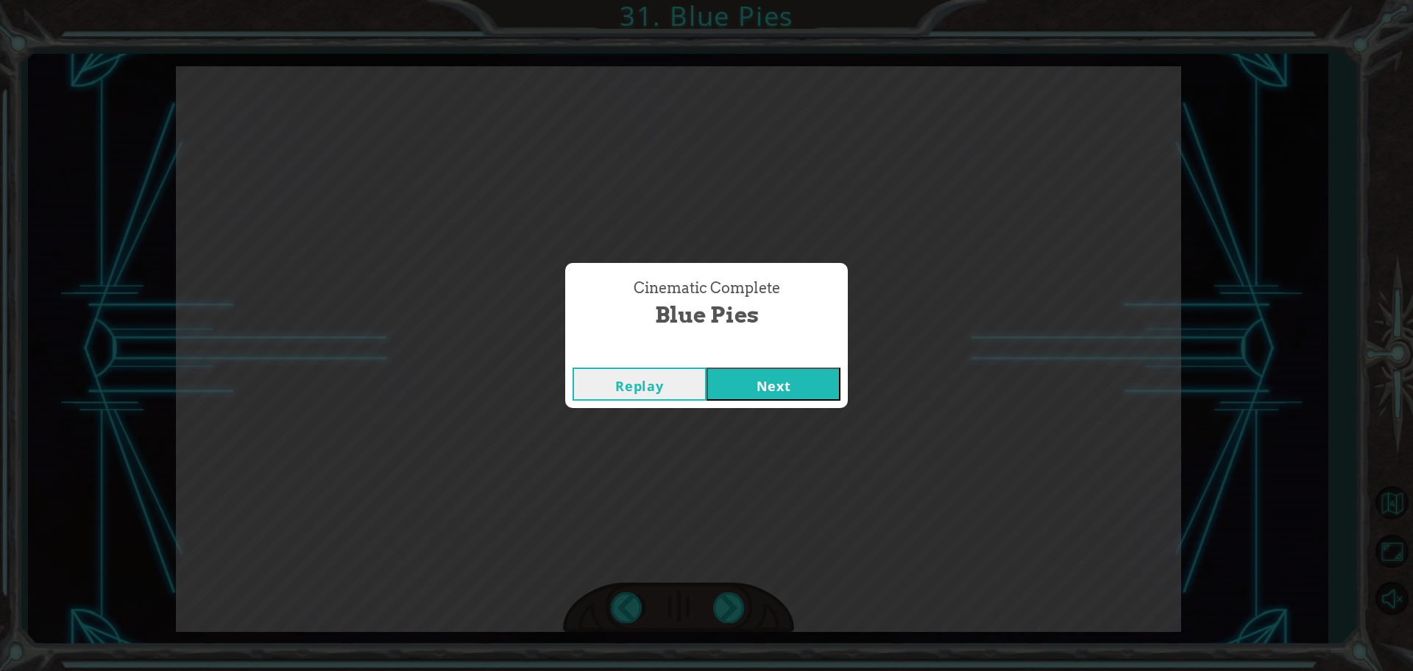
click at [781, 390] on button "Next" at bounding box center [774, 383] width 134 height 33
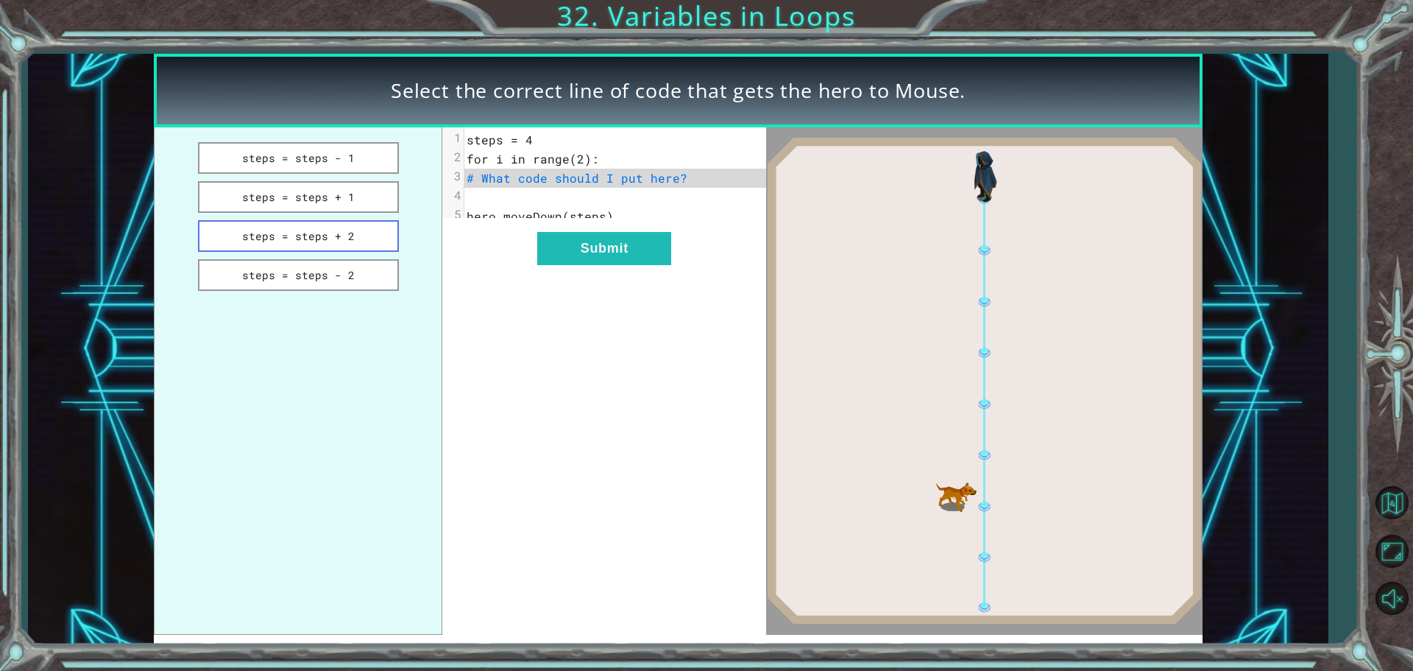
click at [268, 230] on button "steps = steps + 2" at bounding box center [298, 236] width 201 height 32
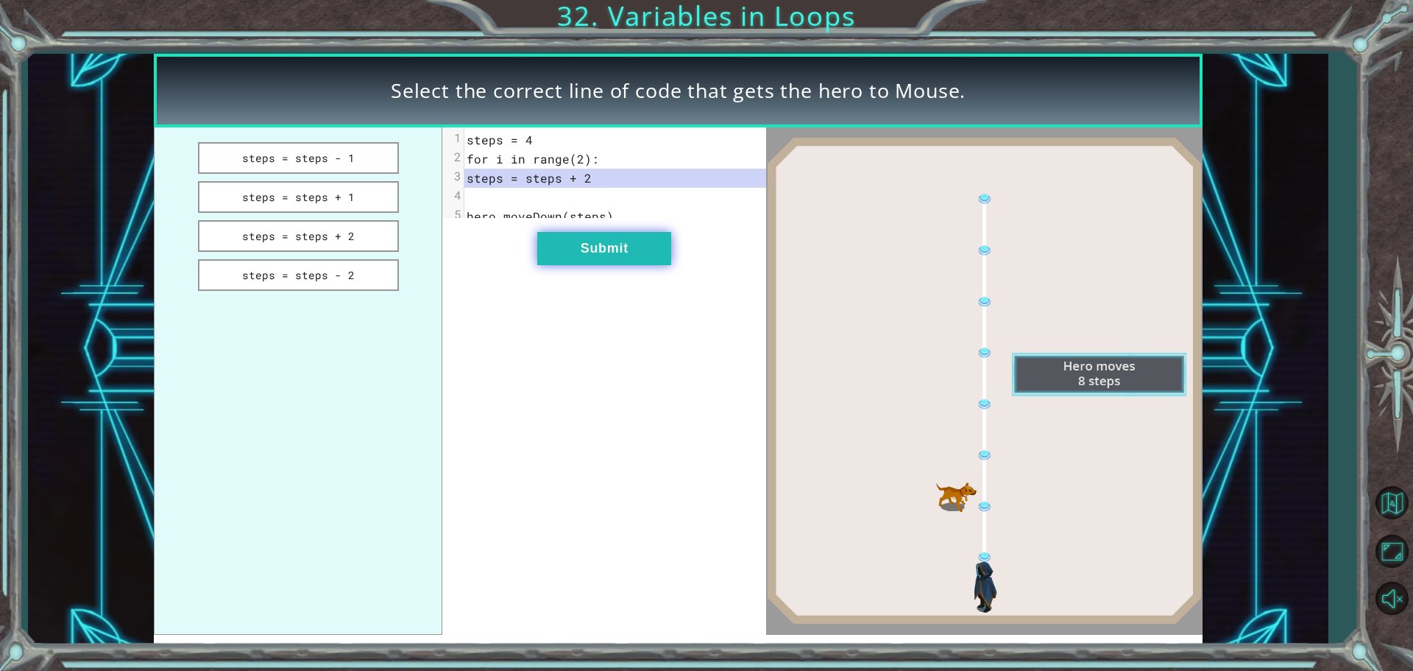
click at [636, 253] on button "Submit" at bounding box center [604, 248] width 134 height 33
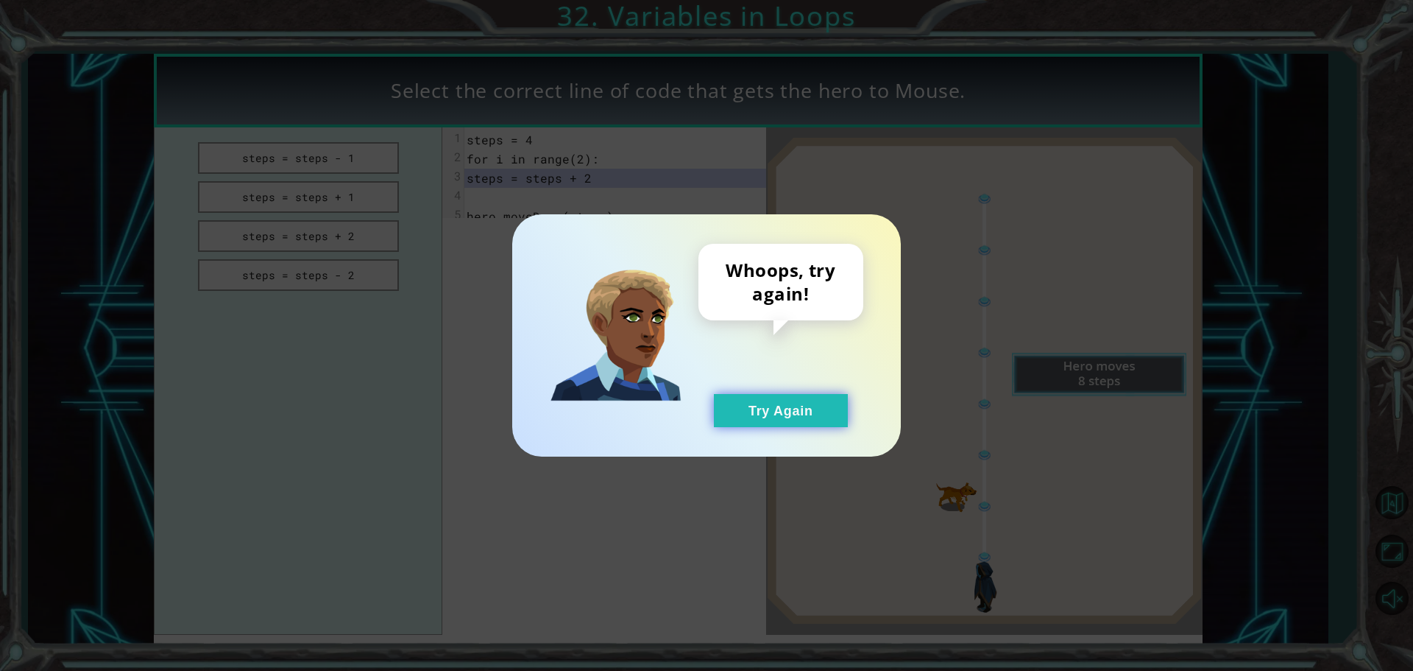
click at [782, 411] on button "Try Again" at bounding box center [781, 410] width 134 height 33
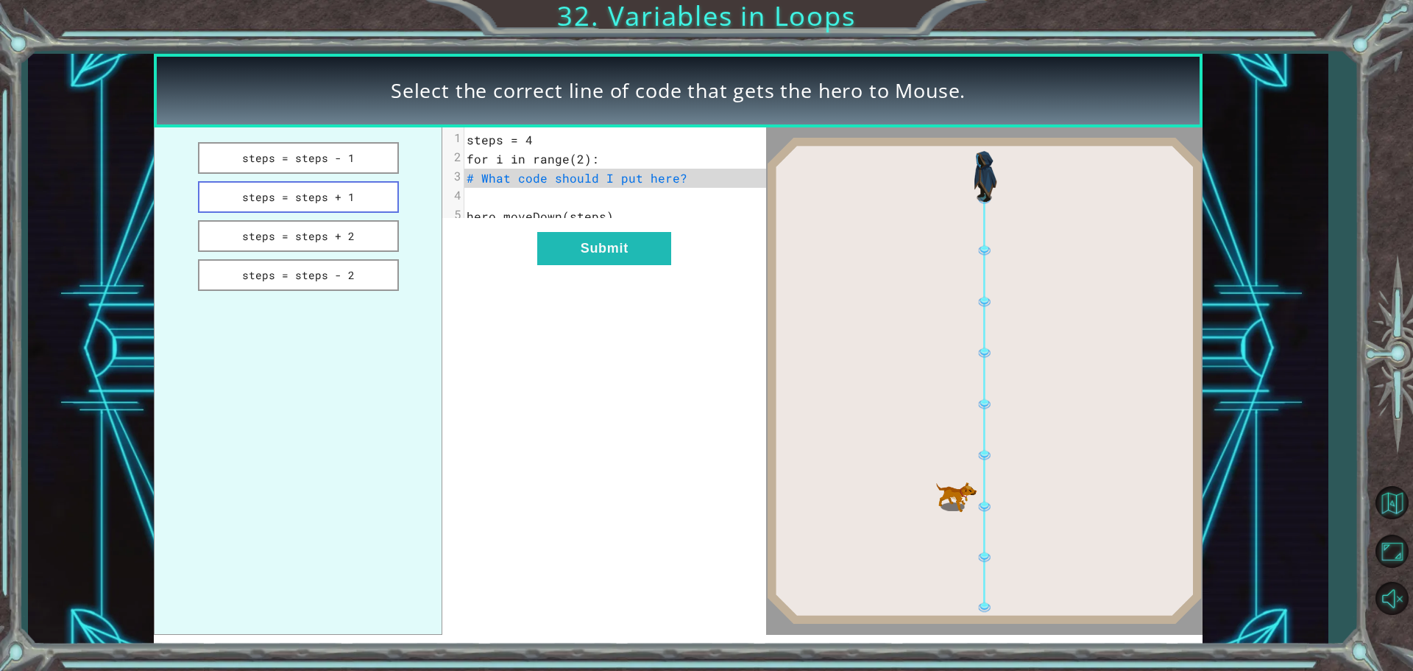
click at [330, 205] on button "steps = steps + 1" at bounding box center [298, 197] width 201 height 32
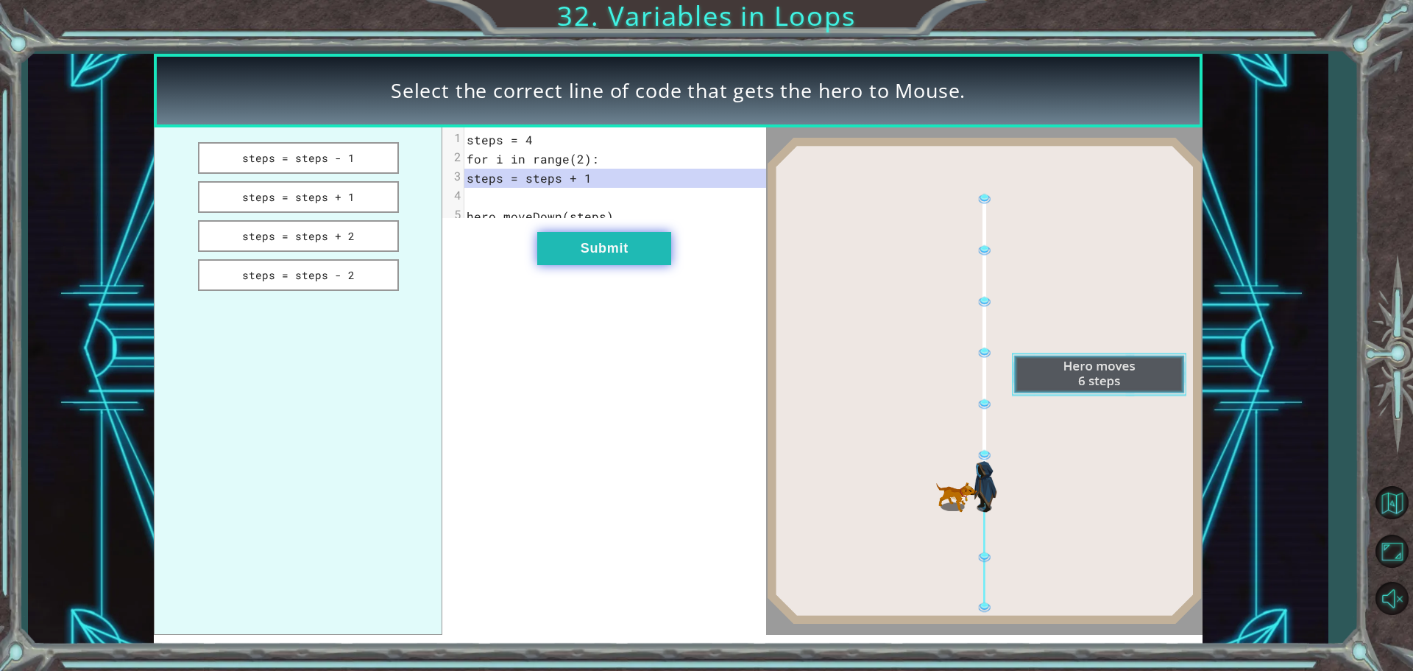
click at [643, 250] on button "Submit" at bounding box center [604, 248] width 134 height 33
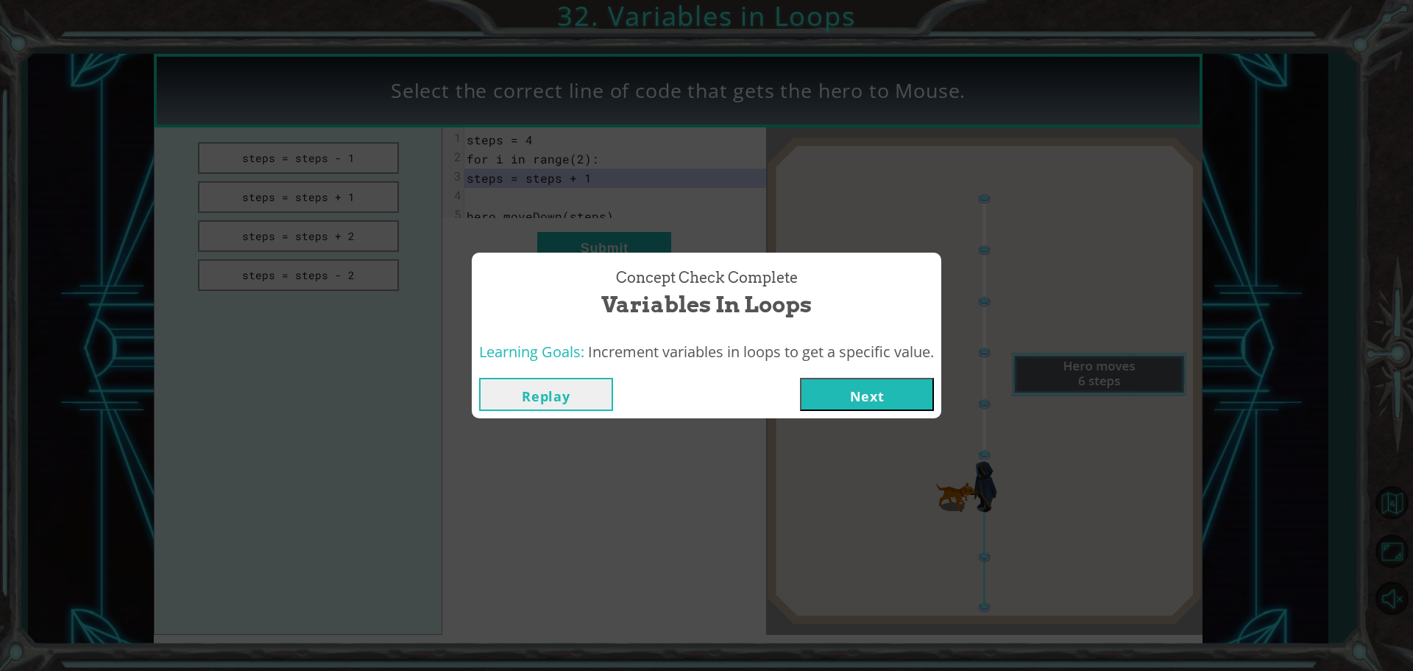
drag, startPoint x: 886, startPoint y: 397, endPoint x: 850, endPoint y: 403, distance: 36.5
click at [850, 403] on button "Next" at bounding box center [867, 394] width 134 height 33
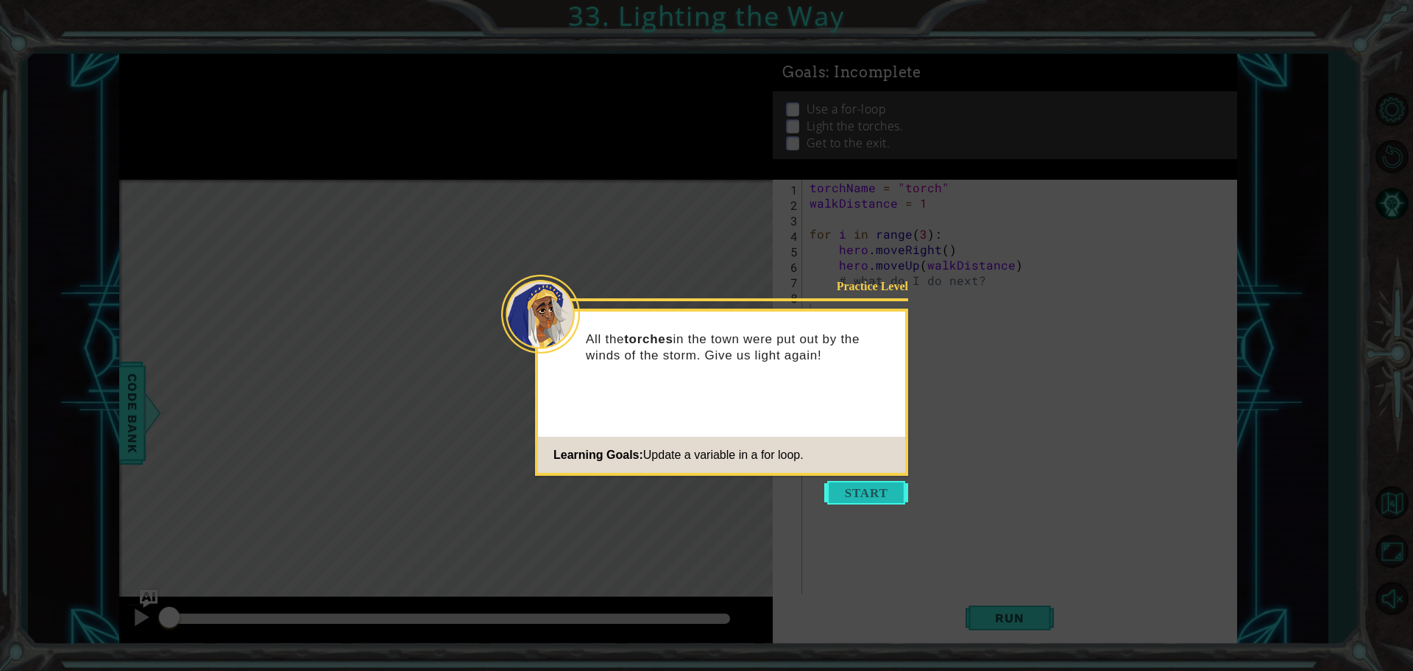
click at [845, 487] on button "Start" at bounding box center [866, 493] width 84 height 24
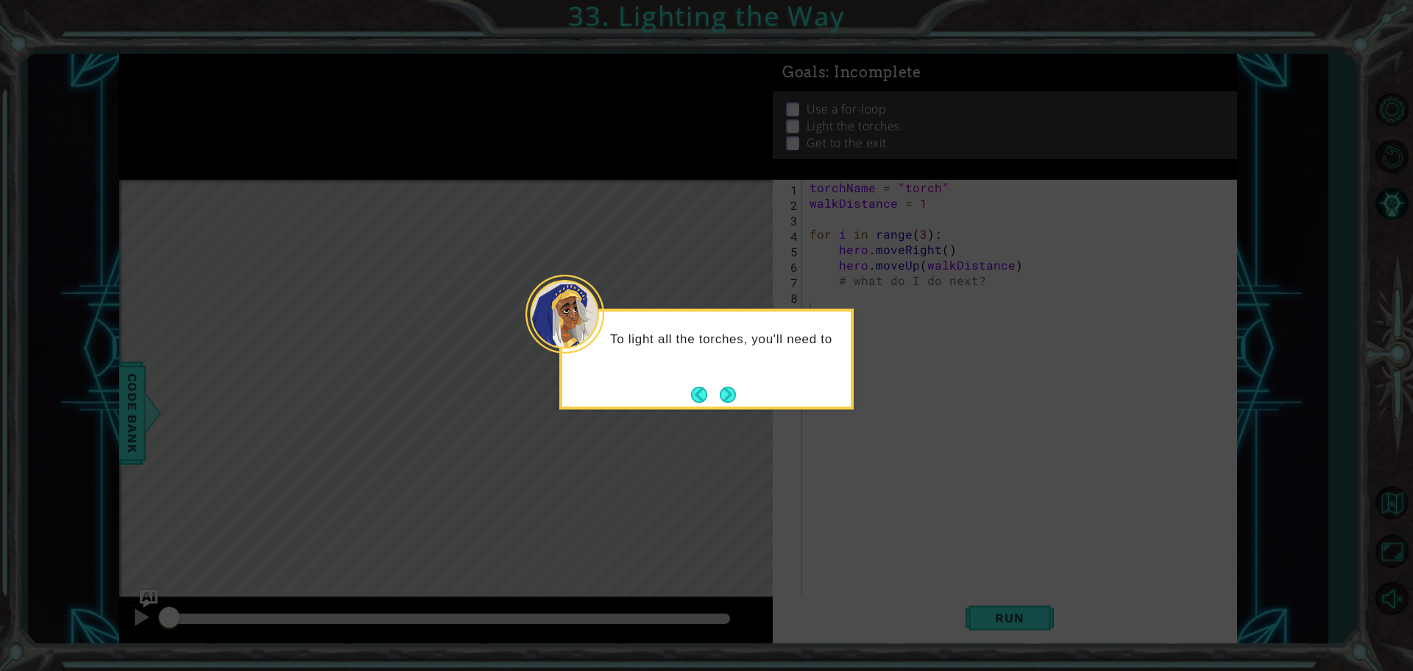
click at [706, 385] on footer at bounding box center [713, 394] width 45 height 22
click at [711, 386] on button "Back" at bounding box center [705, 394] width 29 height 16
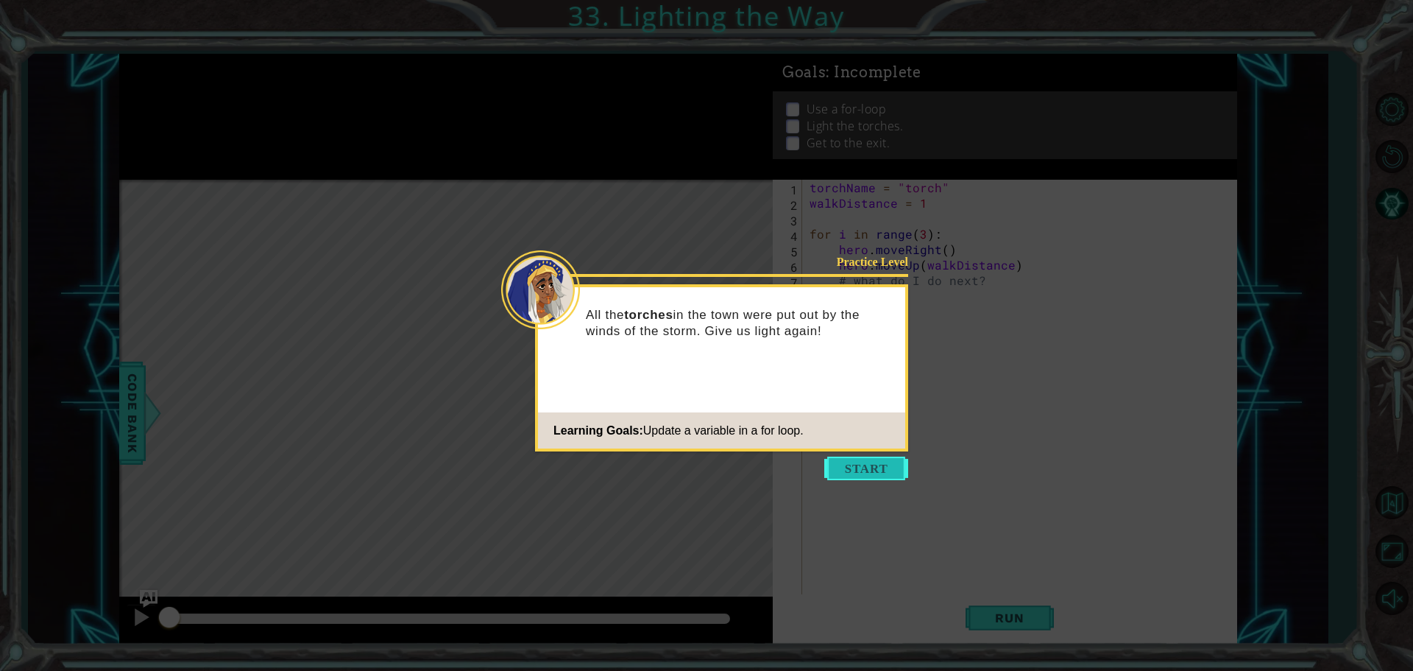
click at [898, 466] on button "Start" at bounding box center [866, 468] width 84 height 24
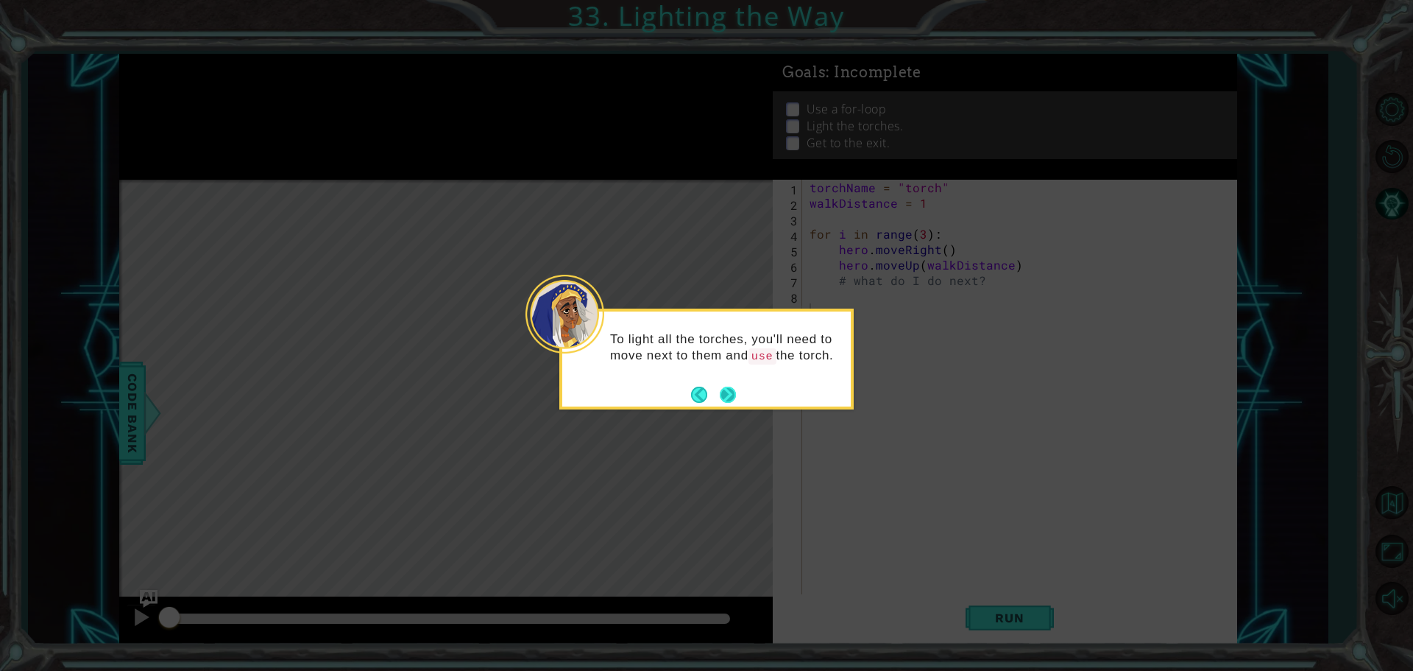
click at [735, 399] on button "Next" at bounding box center [728, 394] width 16 height 16
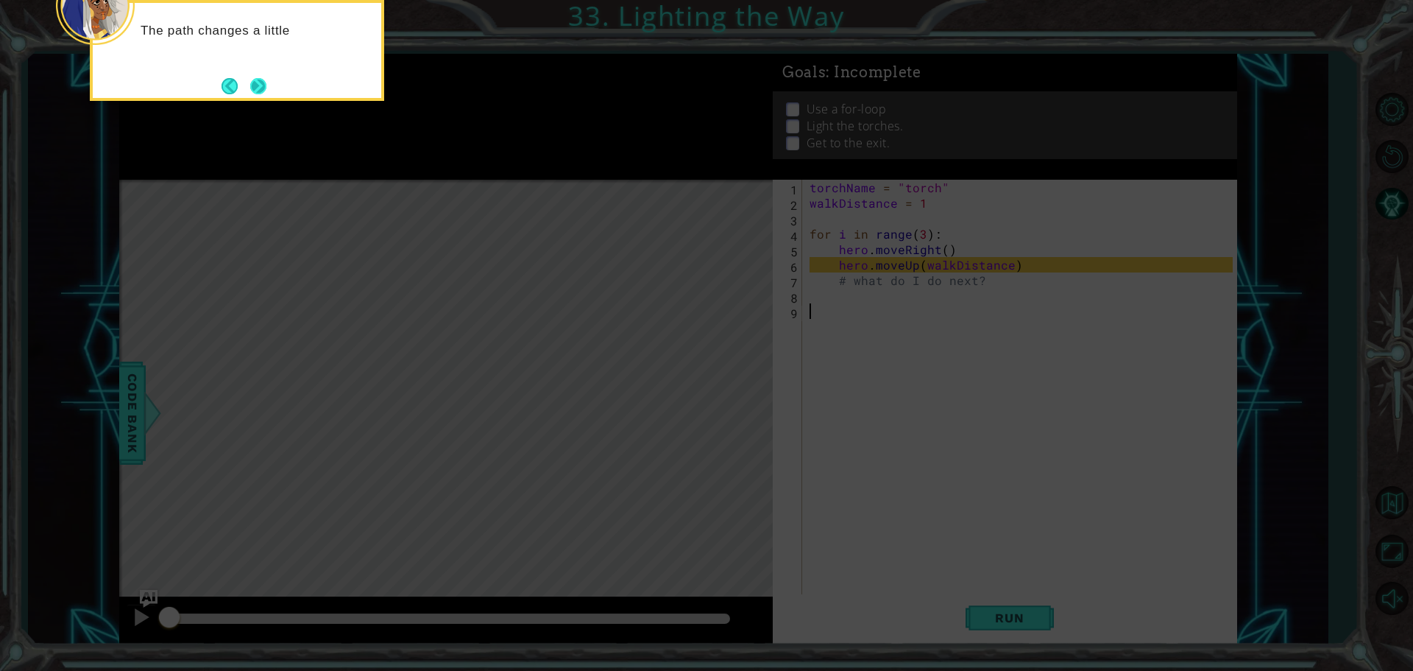
click at [261, 88] on button "Next" at bounding box center [258, 86] width 16 height 16
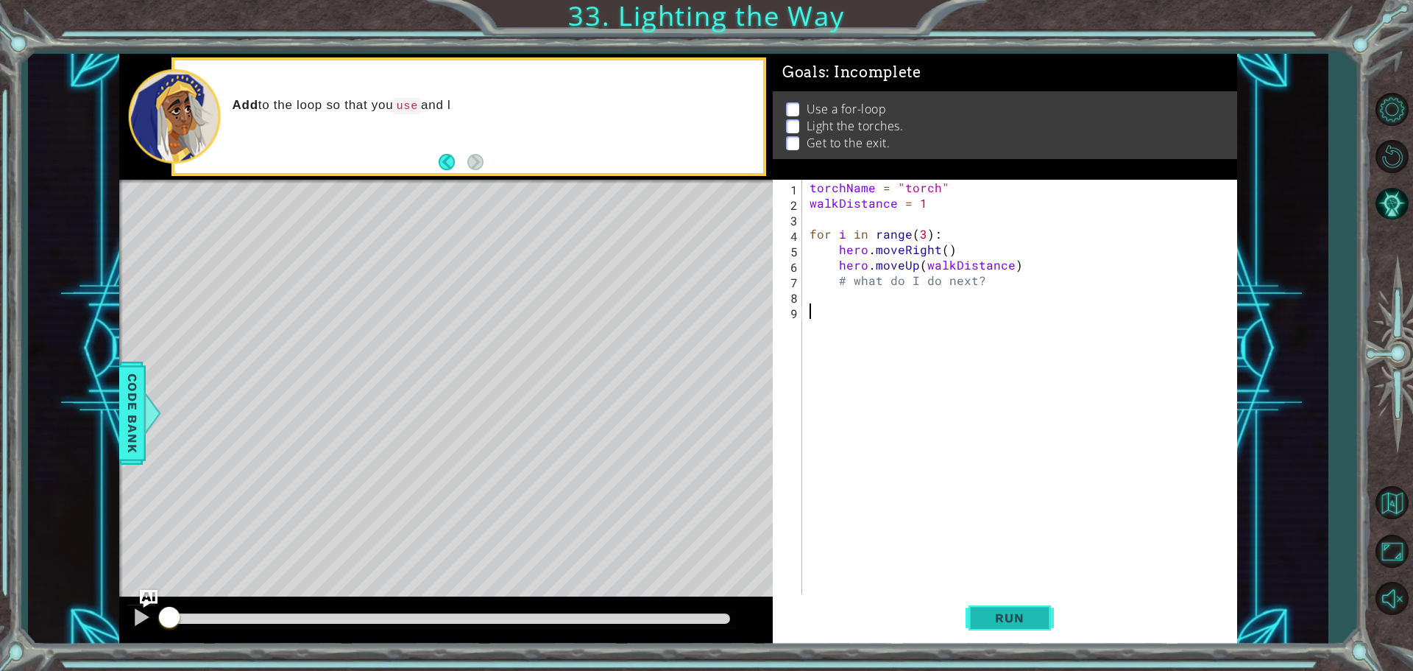
click at [987, 596] on button "Run" at bounding box center [1010, 617] width 88 height 46
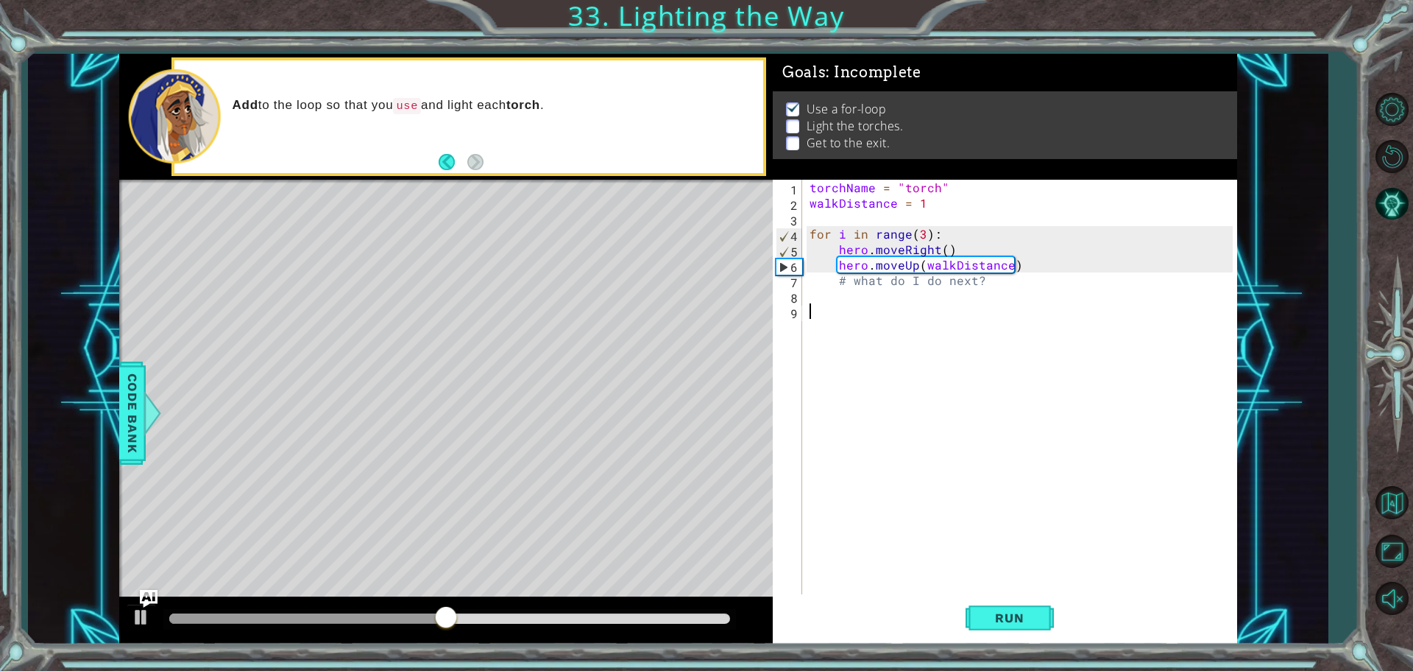
click at [1041, 266] on div "torchName = "torch" walkDistance = 1 for i in range ( 3 ) : hero . moveRight ( …" at bounding box center [1024, 404] width 434 height 448
type textarea "hero.moveUp(walkDistance)"
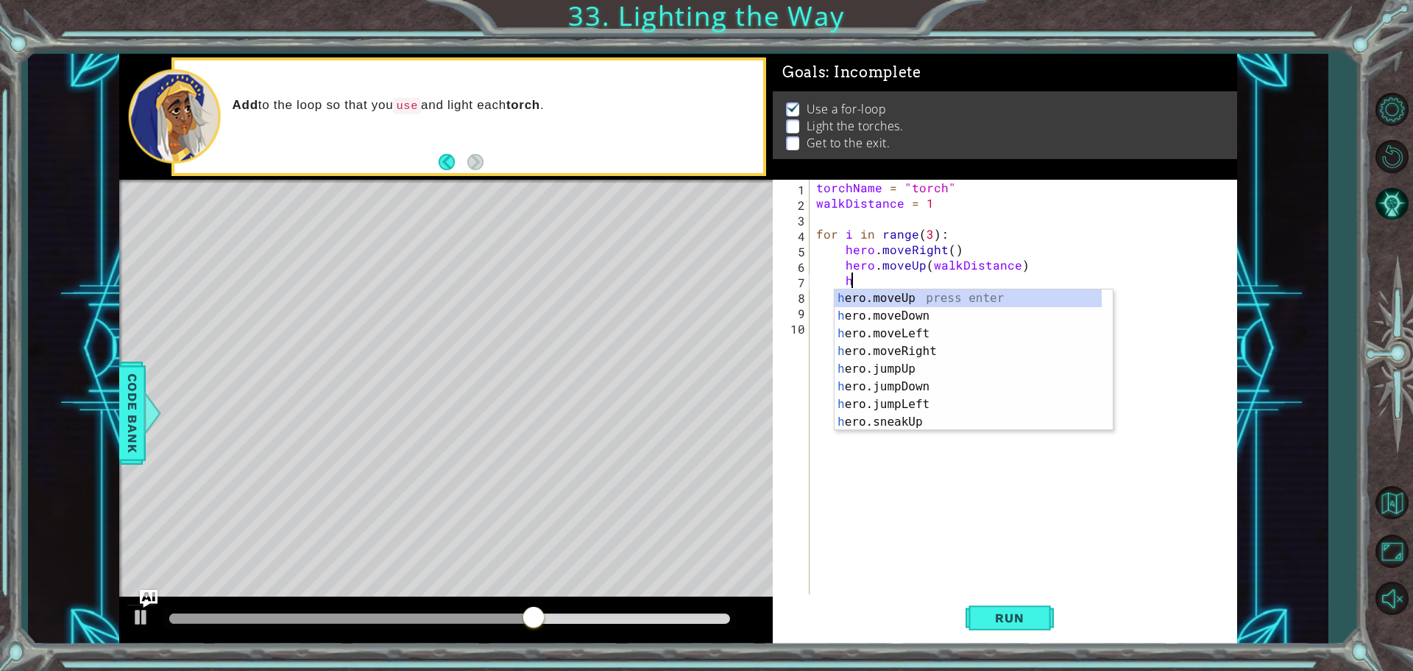
scroll to position [0, 1]
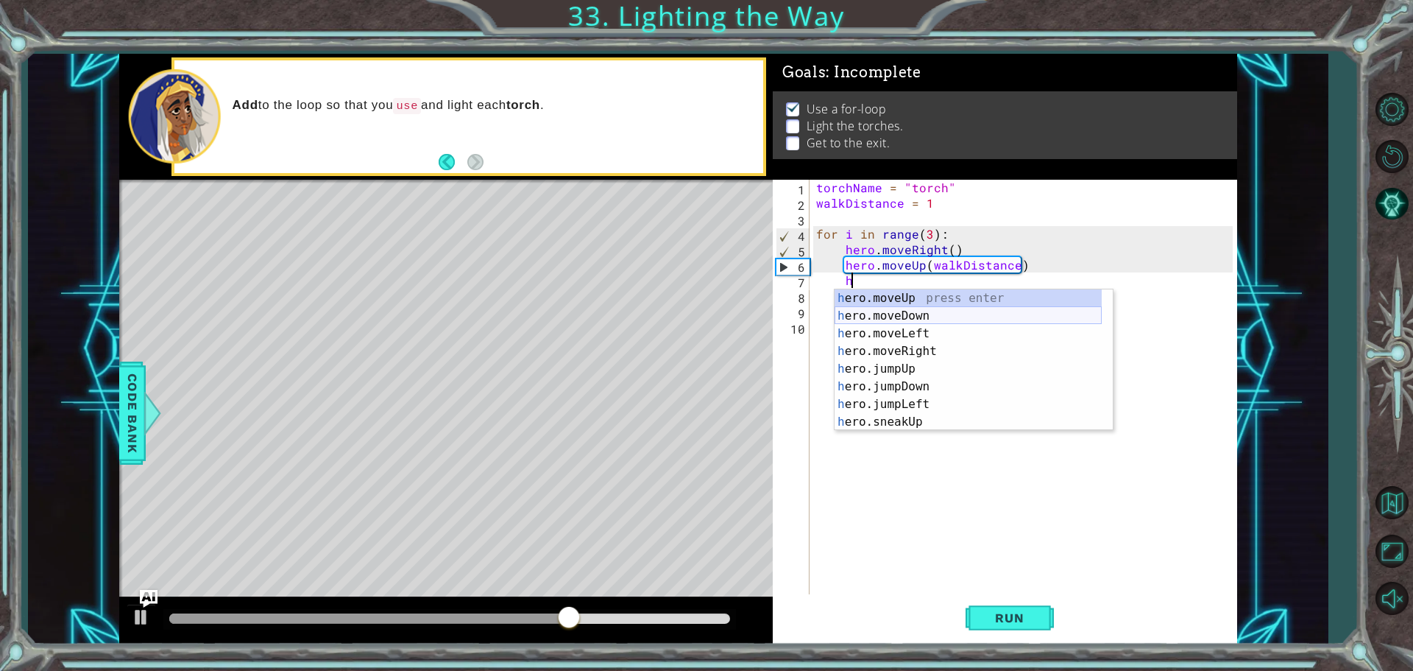
click at [910, 316] on div "h ero.moveUp press enter h ero.moveDown press enter h ero.moveLeft press enter …" at bounding box center [968, 377] width 267 height 177
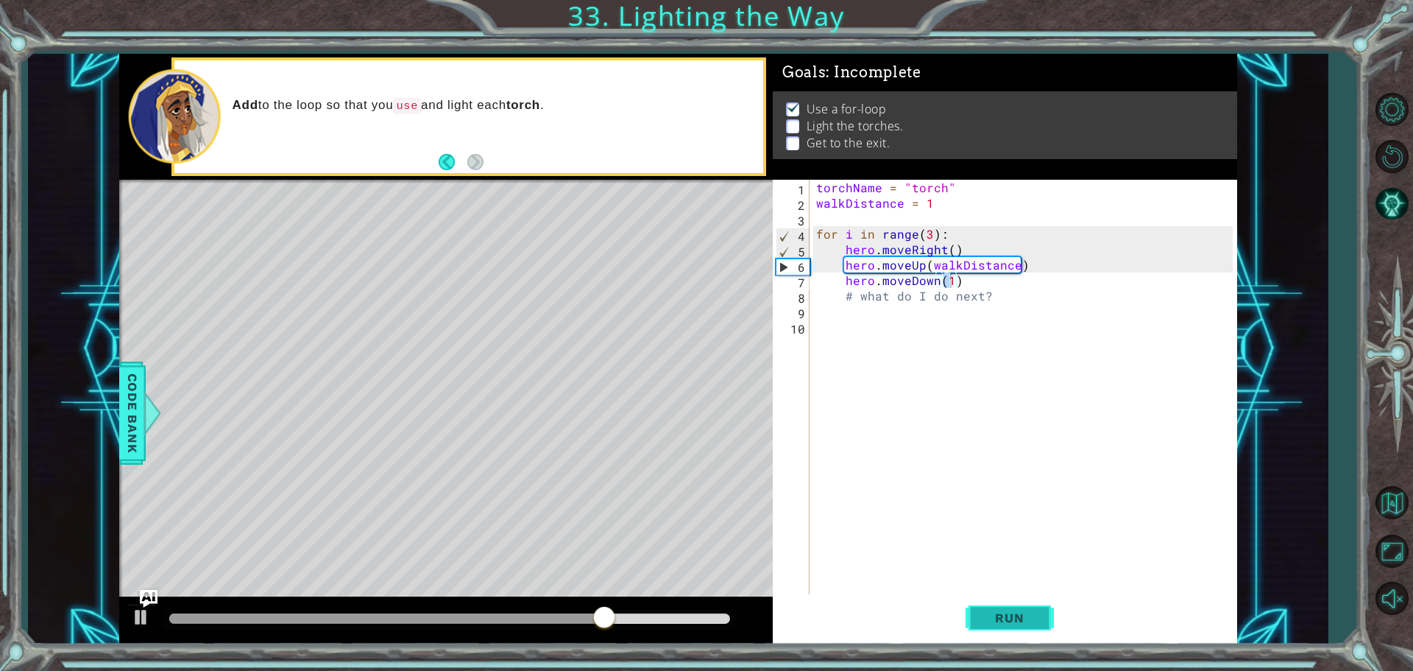
click at [986, 625] on button "Run" at bounding box center [1010, 617] width 88 height 46
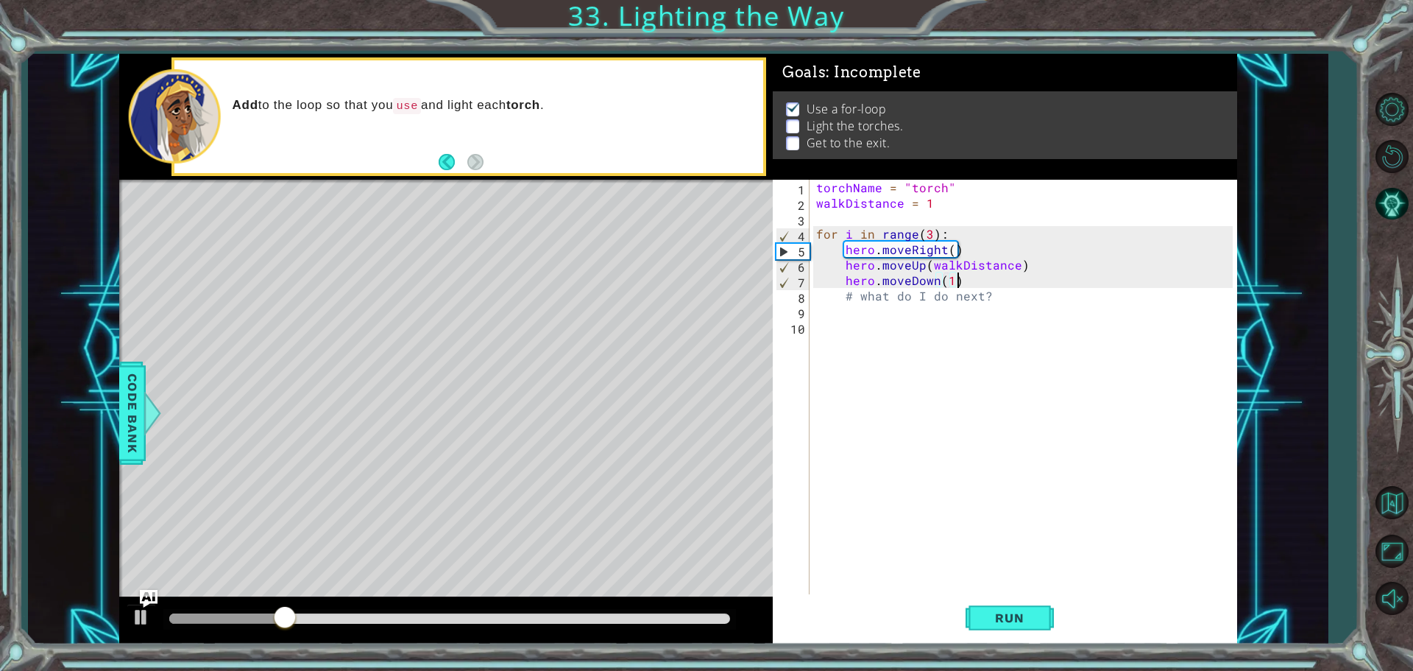
click at [957, 282] on div "torchName = "torch" walkDistance = 1 for i in range ( 3 ) : hero . moveRight ( …" at bounding box center [1026, 404] width 427 height 448
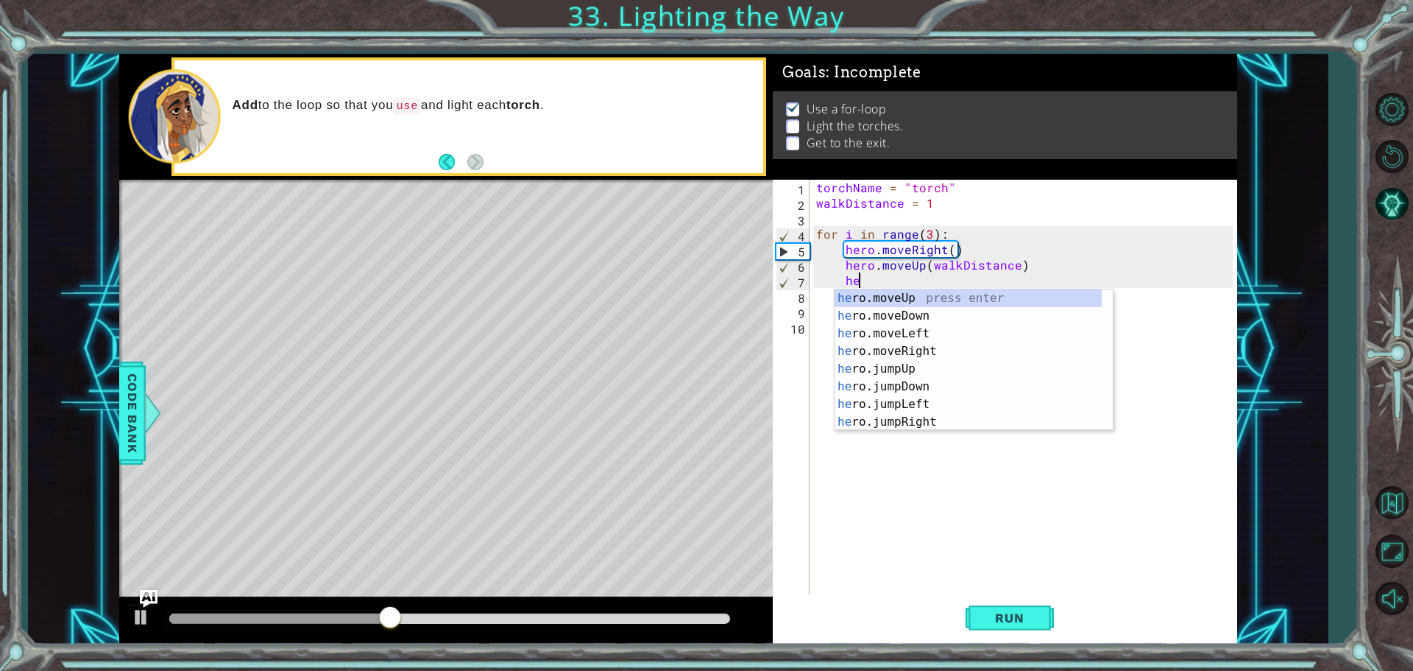
type textarea "h"
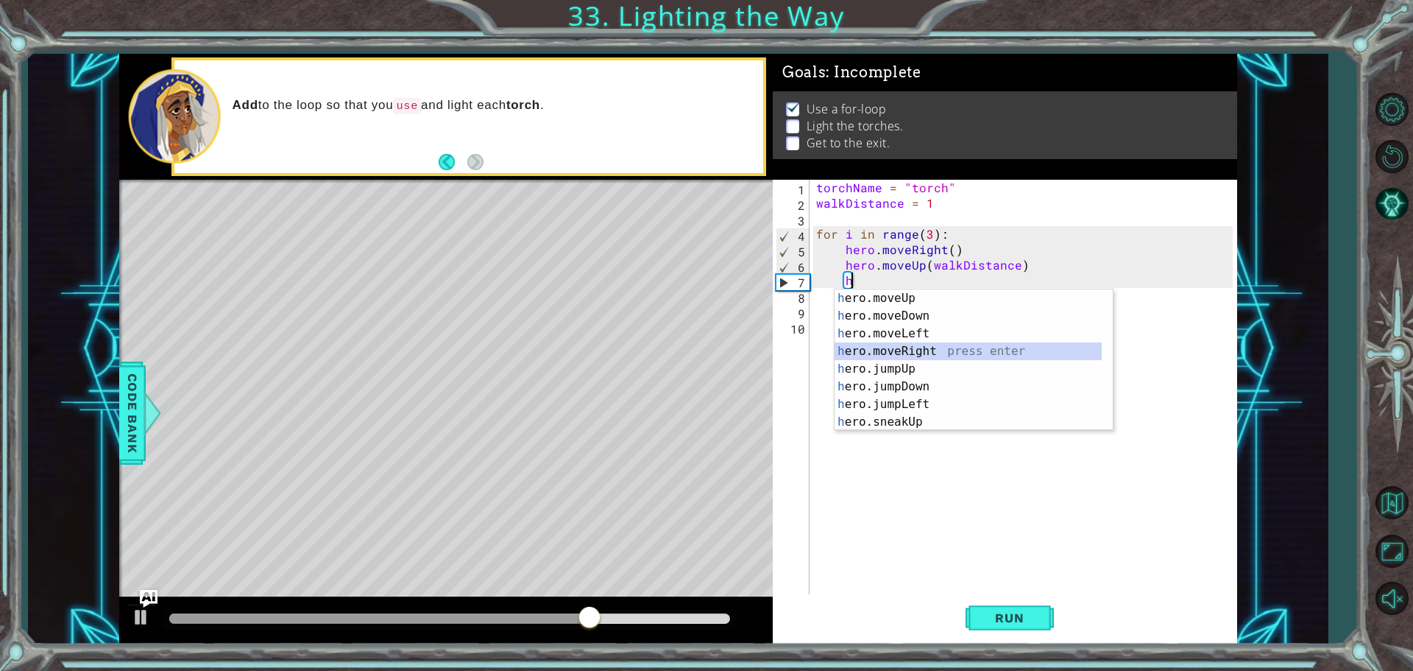
click at [938, 358] on div "h ero.moveUp press enter h ero.moveDown press enter h ero.moveLeft press enter …" at bounding box center [968, 377] width 267 height 177
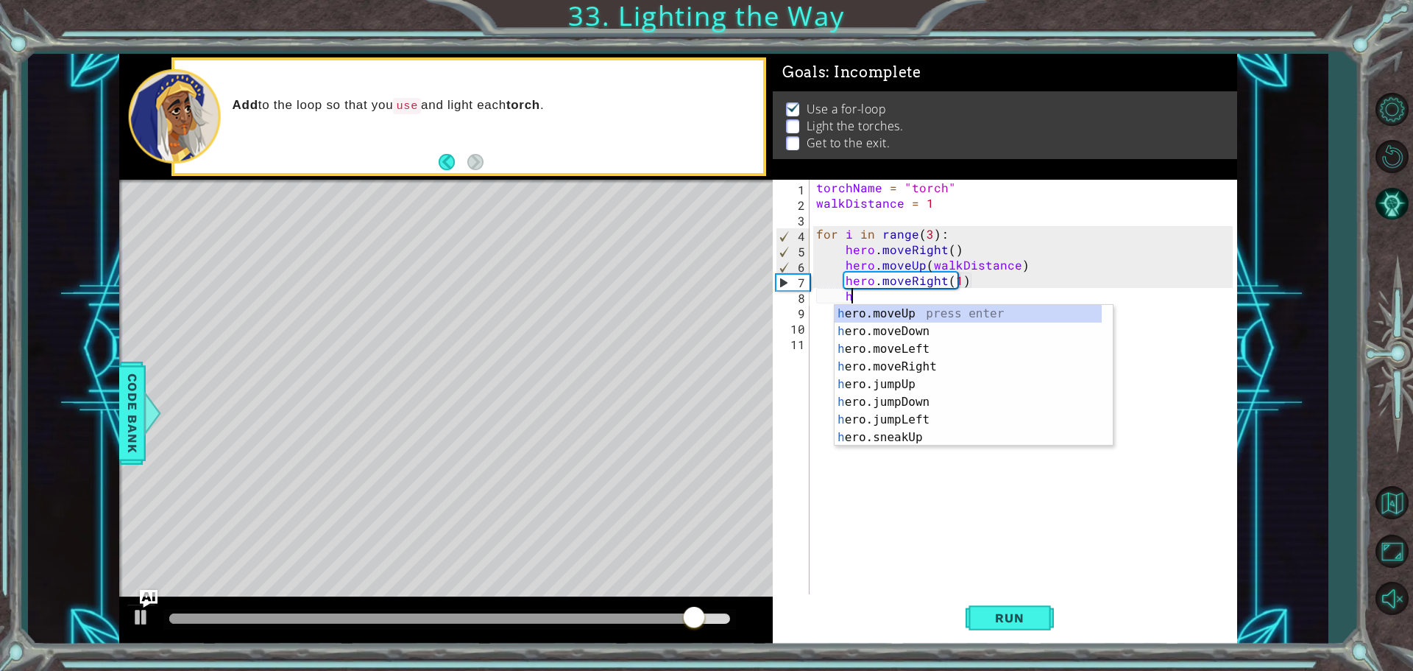
scroll to position [0, 9]
click at [887, 326] on div "h ero.moveUp press enter h ero.moveDown press enter h ero.moveLeft press enter …" at bounding box center [968, 393] width 267 height 177
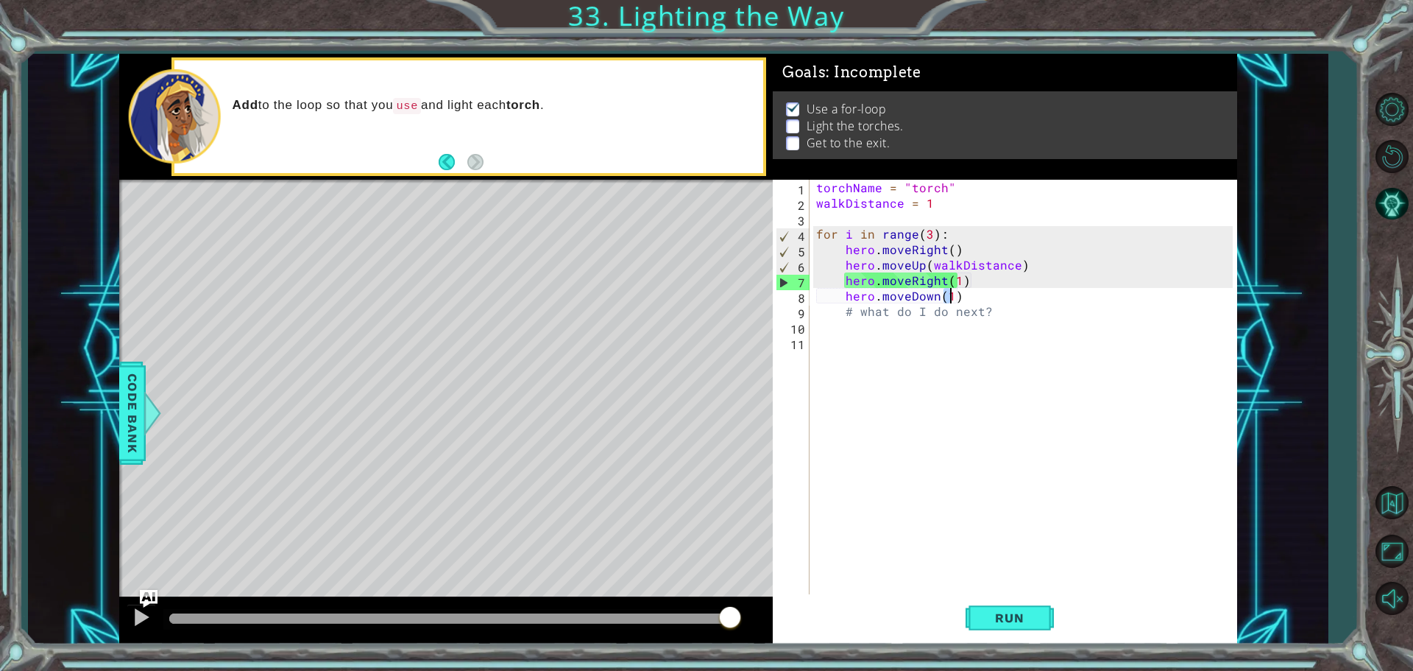
scroll to position [0, 8]
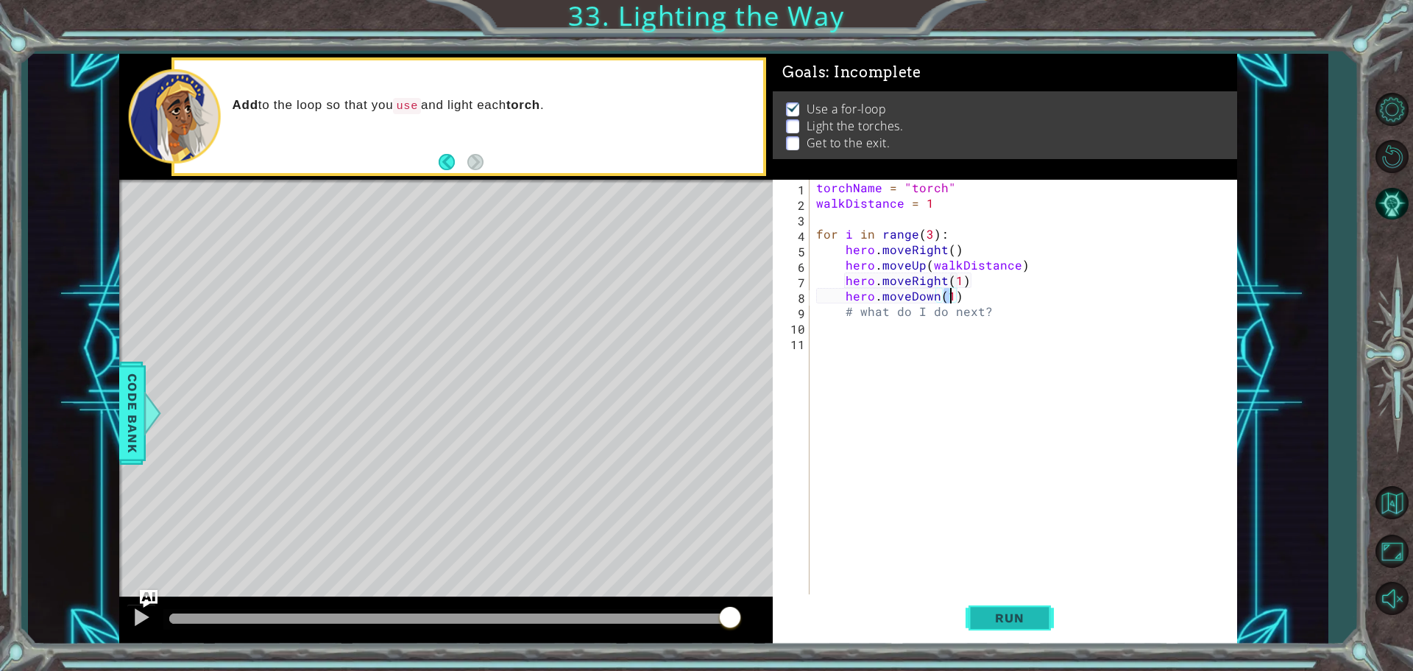
click at [990, 605] on button "Run" at bounding box center [1010, 617] width 88 height 46
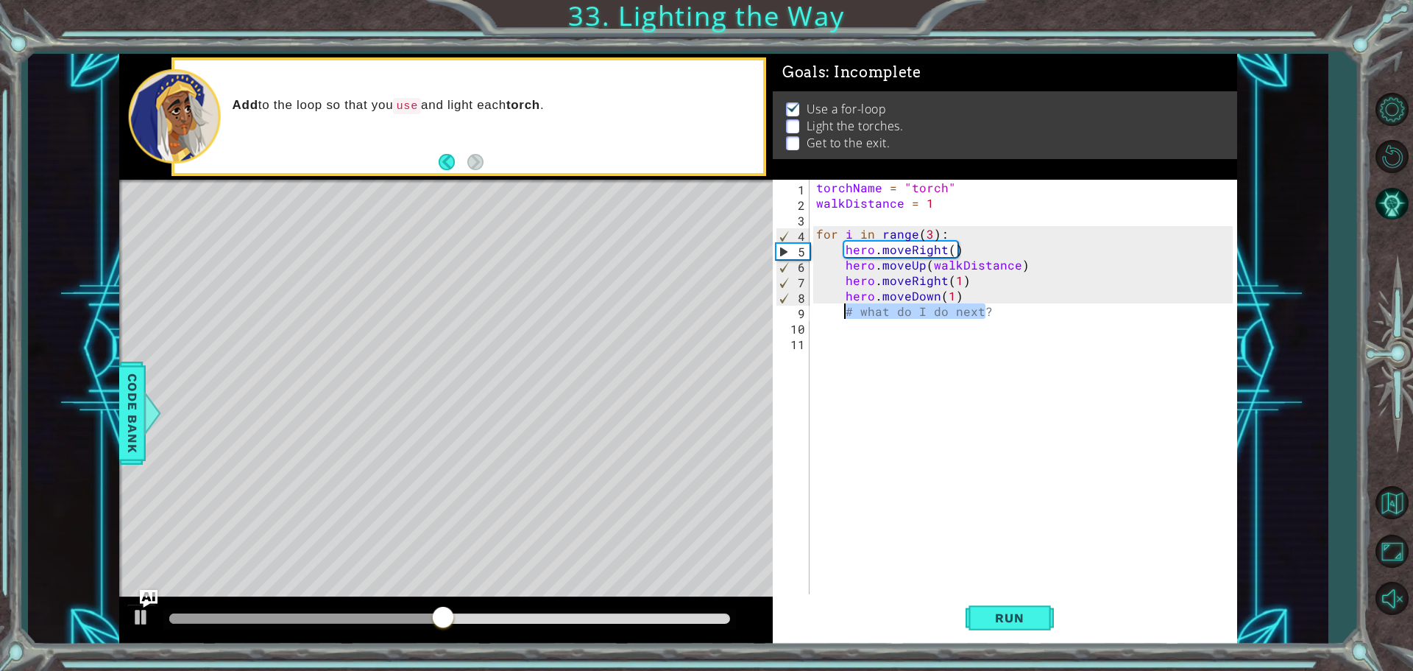
drag, startPoint x: 991, startPoint y: 313, endPoint x: 844, endPoint y: 306, distance: 146.6
click at [844, 306] on div "torchName = "torch" walkDistance = 1 for i in range ( 3 ) : hero . moveRight ( …" at bounding box center [1026, 404] width 427 height 448
type textarea "# what do I do next?"
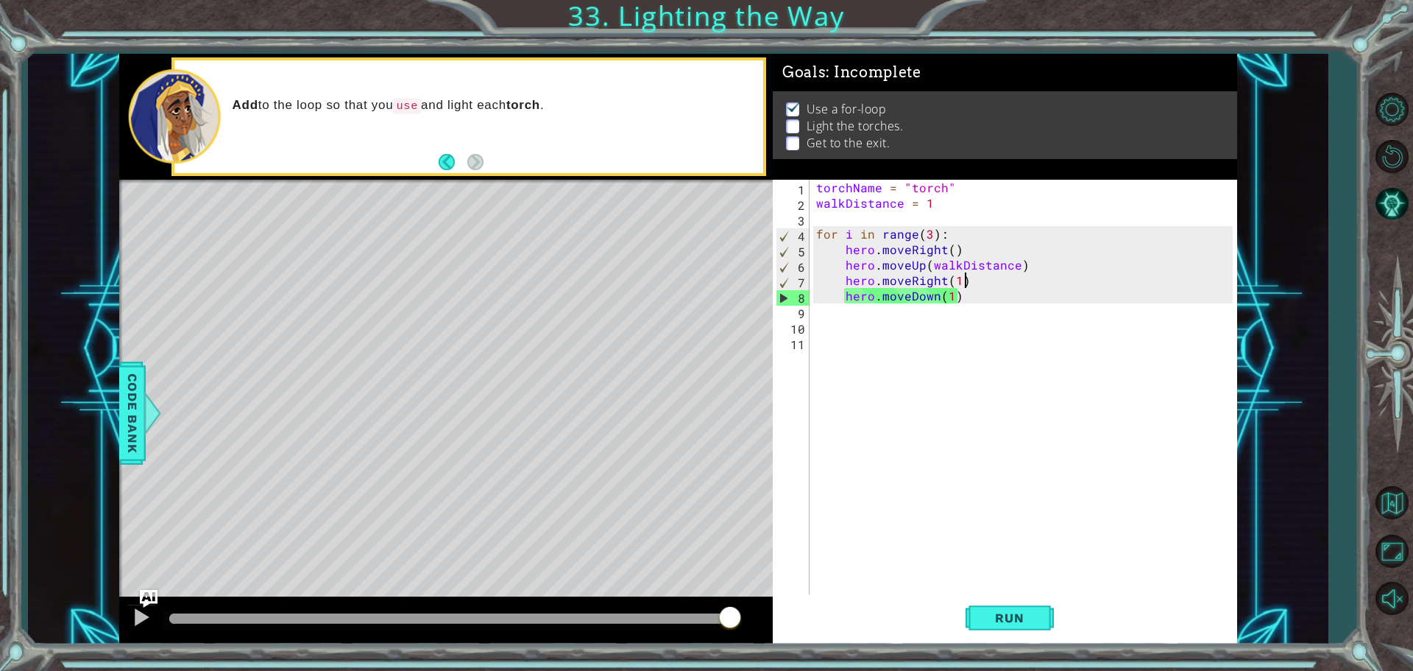
click at [965, 286] on div "torchName = "torch" walkDistance = 1 for i in range ( 3 ) : hero . moveRight ( …" at bounding box center [1026, 404] width 427 height 448
type textarea "hero.moveRight(1)"
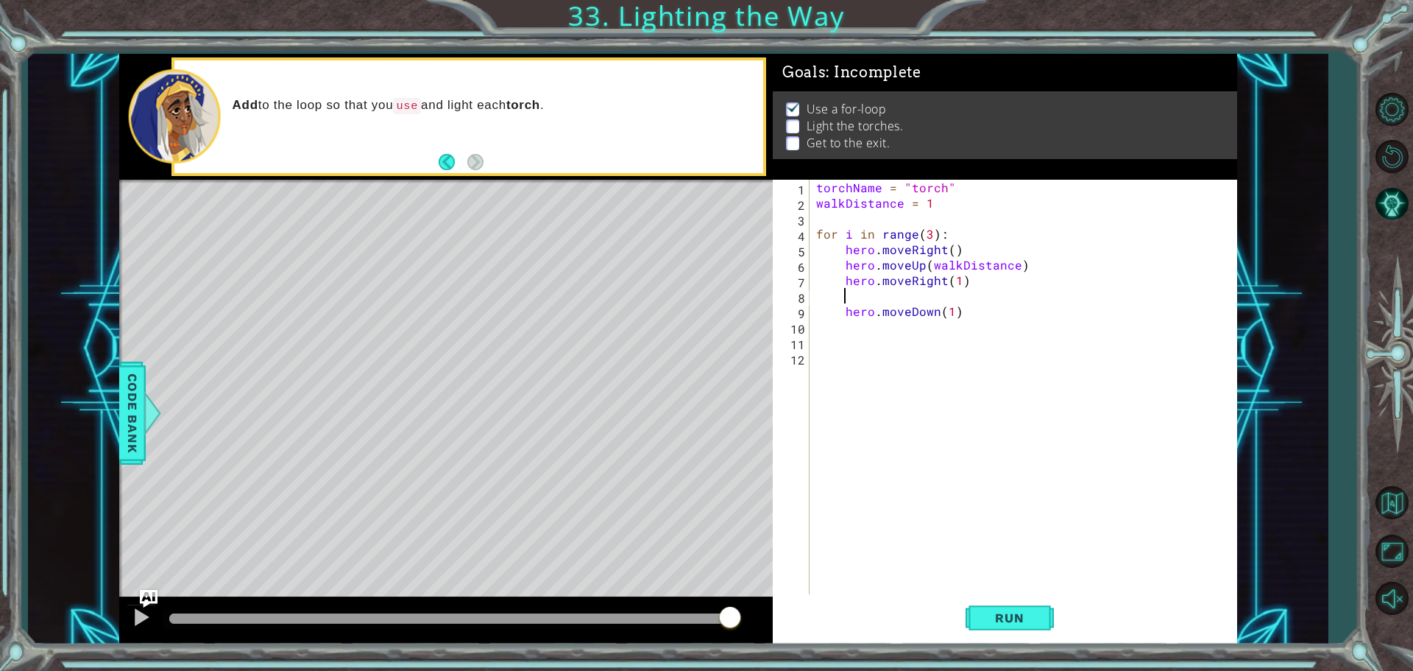
type textarea "j"
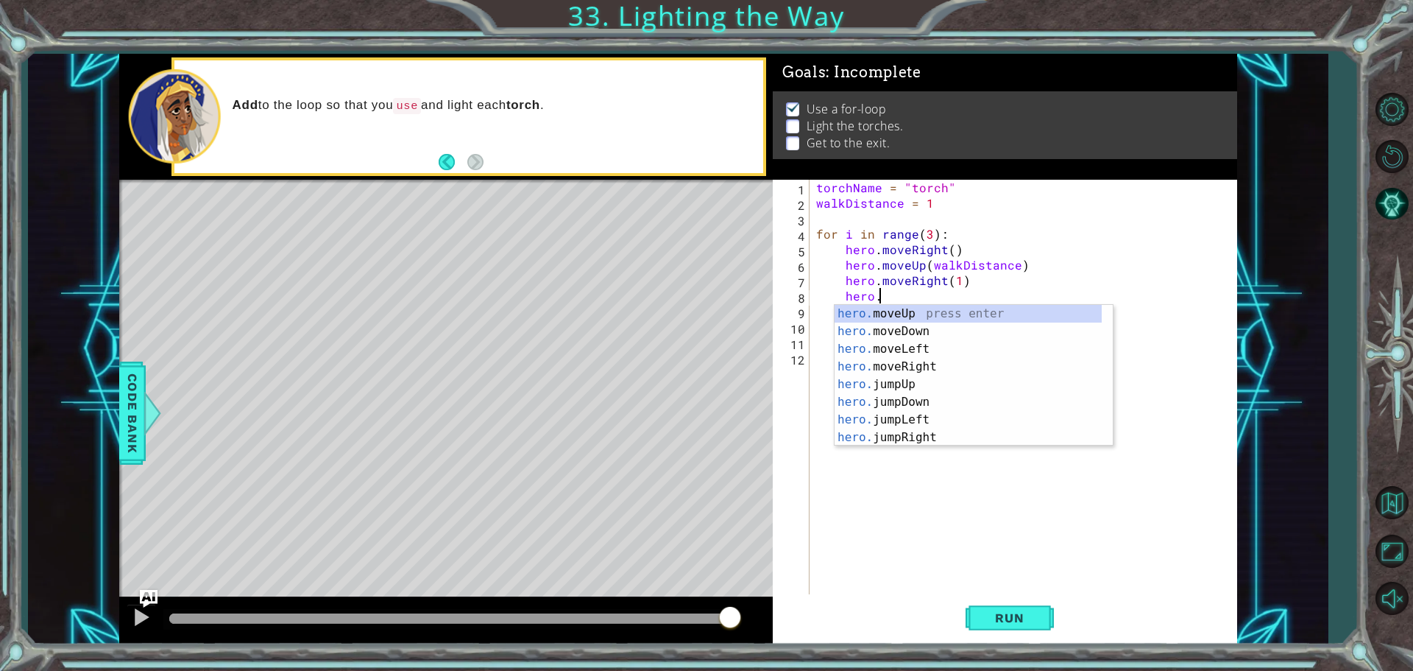
scroll to position [0, 4]
click at [929, 319] on div "hero.u se press enter hero. move U p press enter hero. j u mpUp press enter her…" at bounding box center [968, 393] width 267 height 177
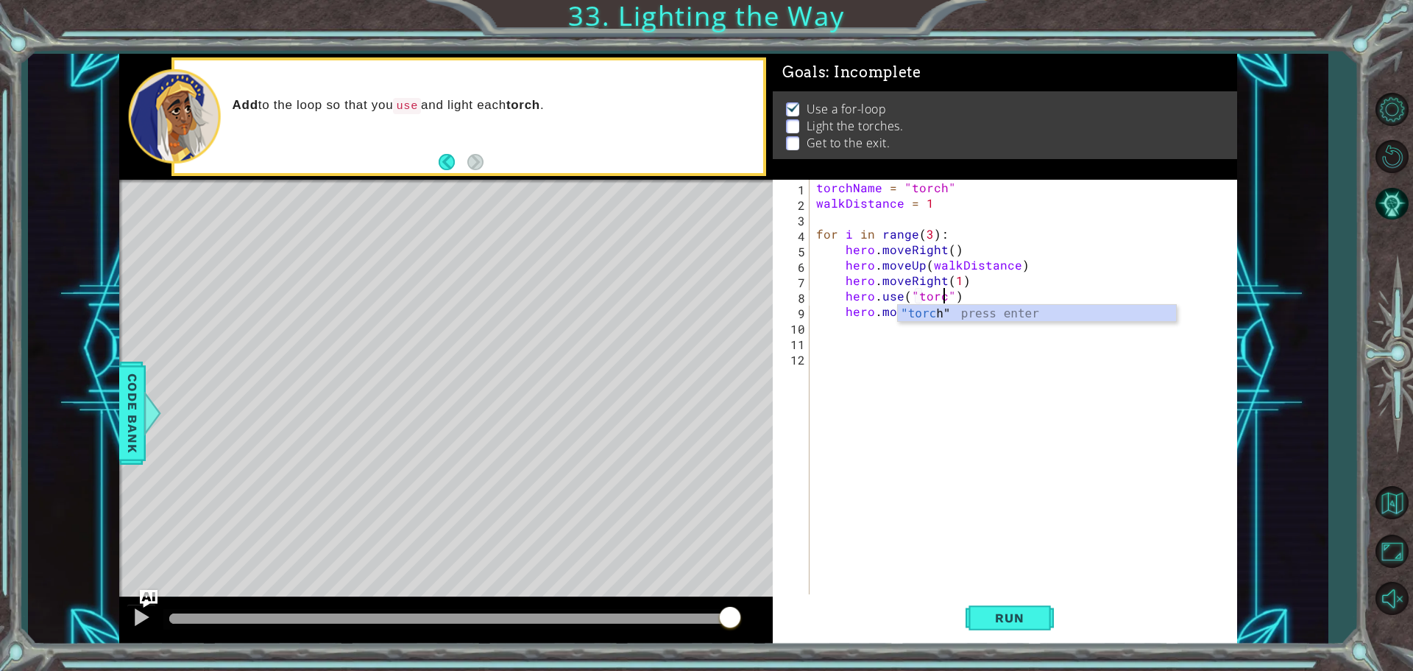
type textarea "hero.use("torch")"
click at [916, 355] on div "torchName = "torch" walkDistance = 1 for i in range ( 3 ) : hero . moveRight ( …" at bounding box center [1026, 404] width 427 height 448
click at [933, 329] on div "torchName = "torch" walkDistance = 1 for i in range ( 3 ) : hero . moveRight ( …" at bounding box center [1026, 404] width 427 height 448
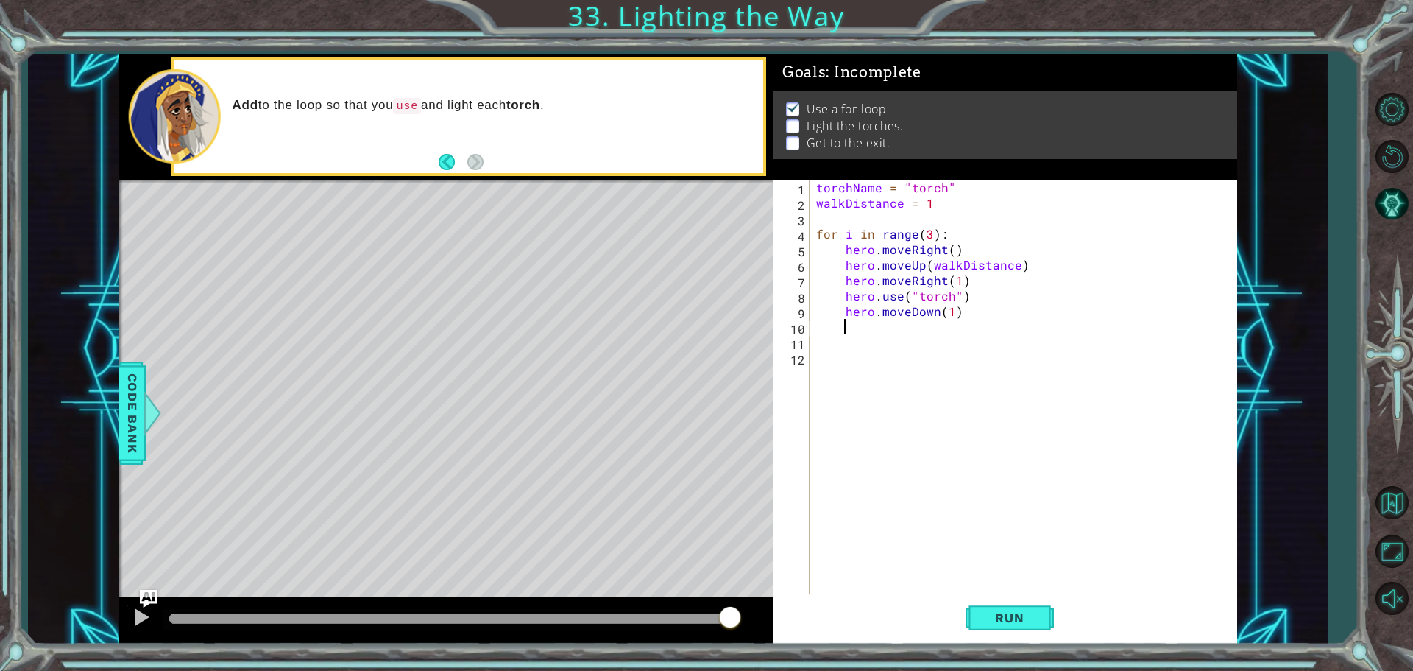
scroll to position [0, 1]
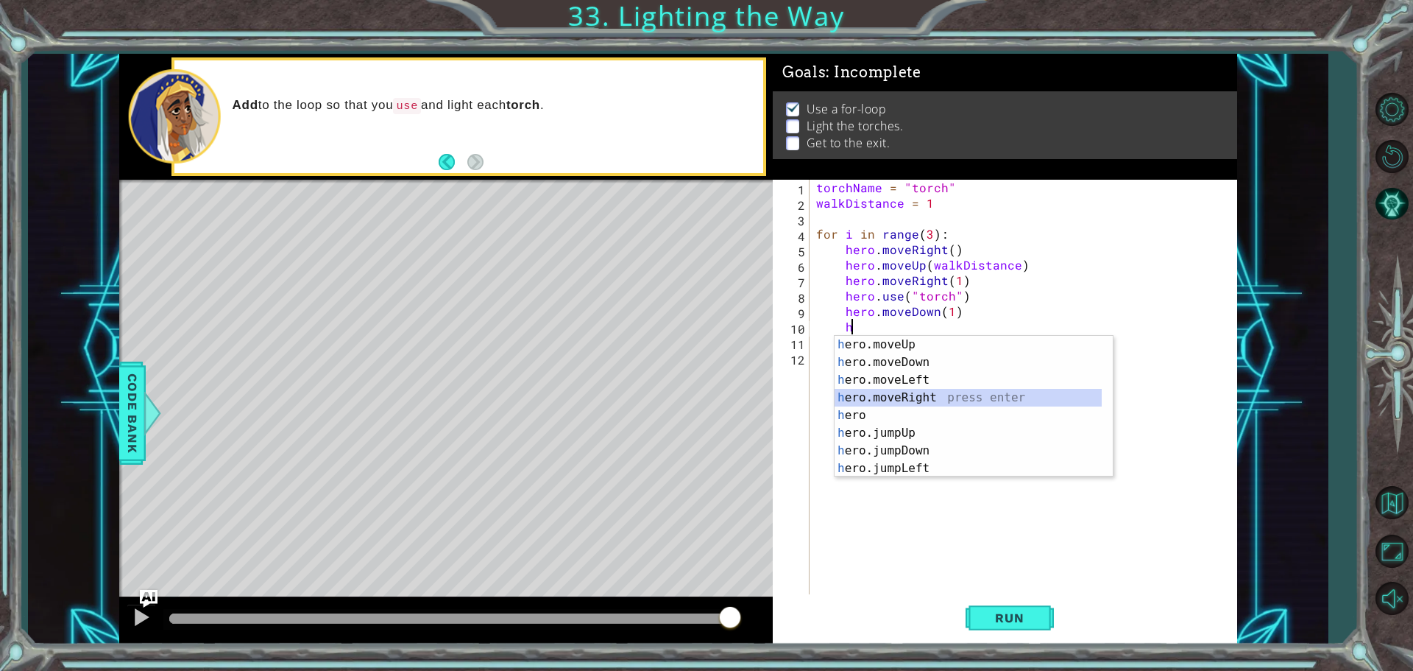
click at [881, 404] on div "h ero.moveUp press enter h ero.moveDown press enter h ero.moveLeft press enter …" at bounding box center [974, 424] width 278 height 177
type textarea "hero.moveRight(1)"
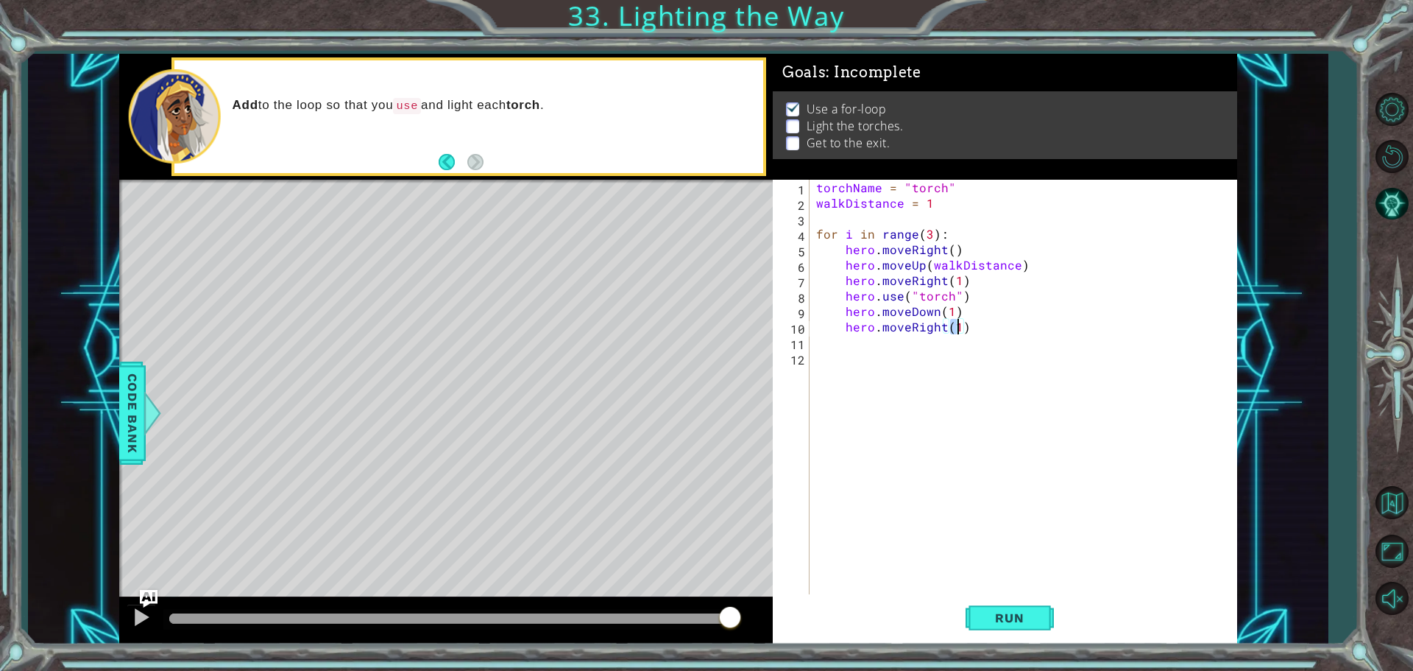
click at [916, 343] on div "torchName = "torch" walkDistance = 1 for i in range ( 3 ) : hero . moveRight ( …" at bounding box center [1026, 404] width 427 height 448
drag, startPoint x: 844, startPoint y: 263, endPoint x: 1021, endPoint y: 261, distance: 176.7
click at [1021, 261] on div "torchName = "torch" walkDistance = 1 for i in range ( 3 ) : hero . moveRight ( …" at bounding box center [1026, 404] width 427 height 448
type textarea "hero.moveUp(walkDistance)"
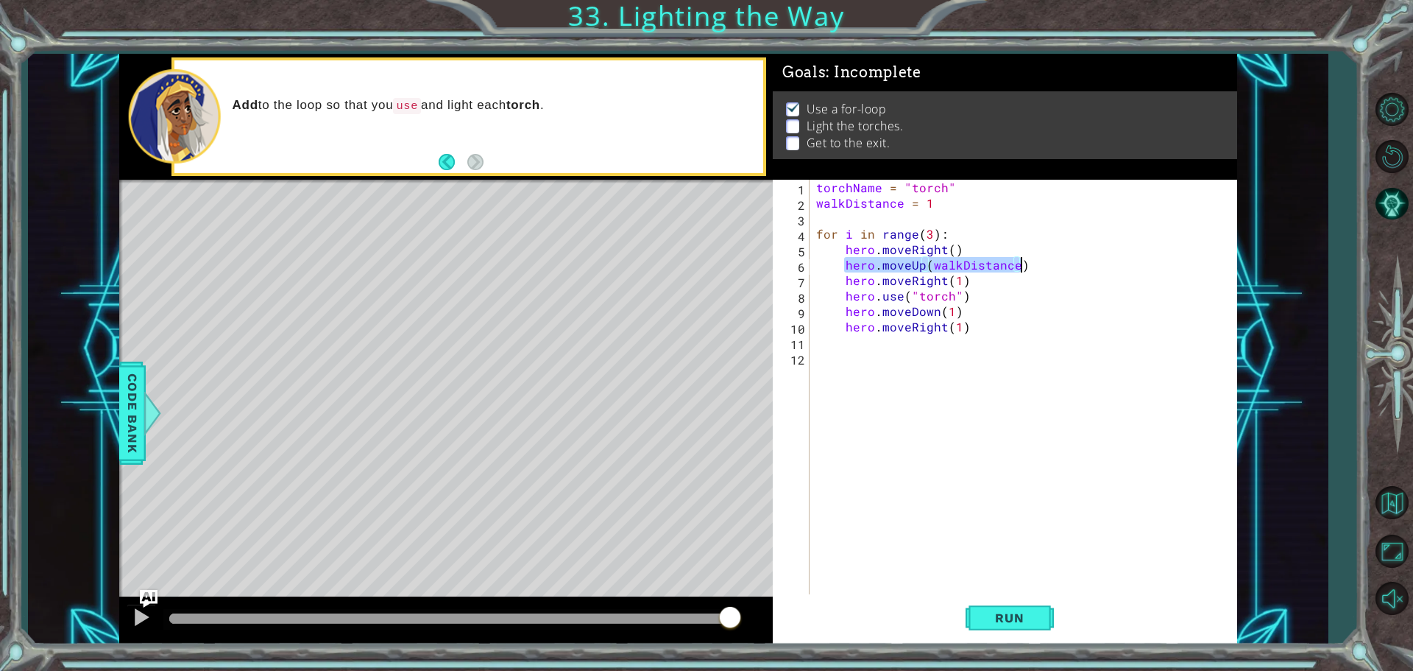
click at [866, 334] on div "torchName = "torch" walkDistance = 1 for i in range ( 3 ) : hero . moveRight ( …" at bounding box center [1026, 404] width 427 height 448
paste textarea "hero.moveUp(walkDistance)"
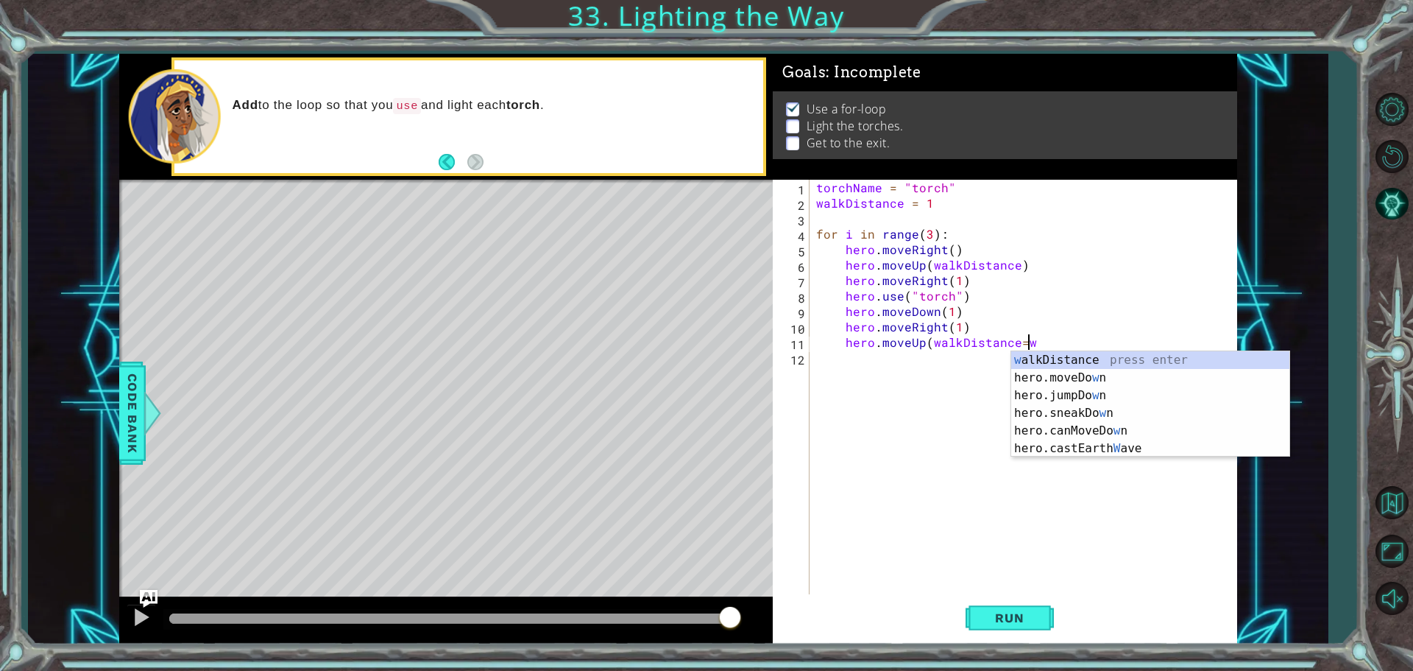
scroll to position [0, 13]
click at [1024, 355] on div "w alkDistance press enter hero.moveDo w n press enter hero.jumpDo w n press ent…" at bounding box center [1150, 421] width 278 height 141
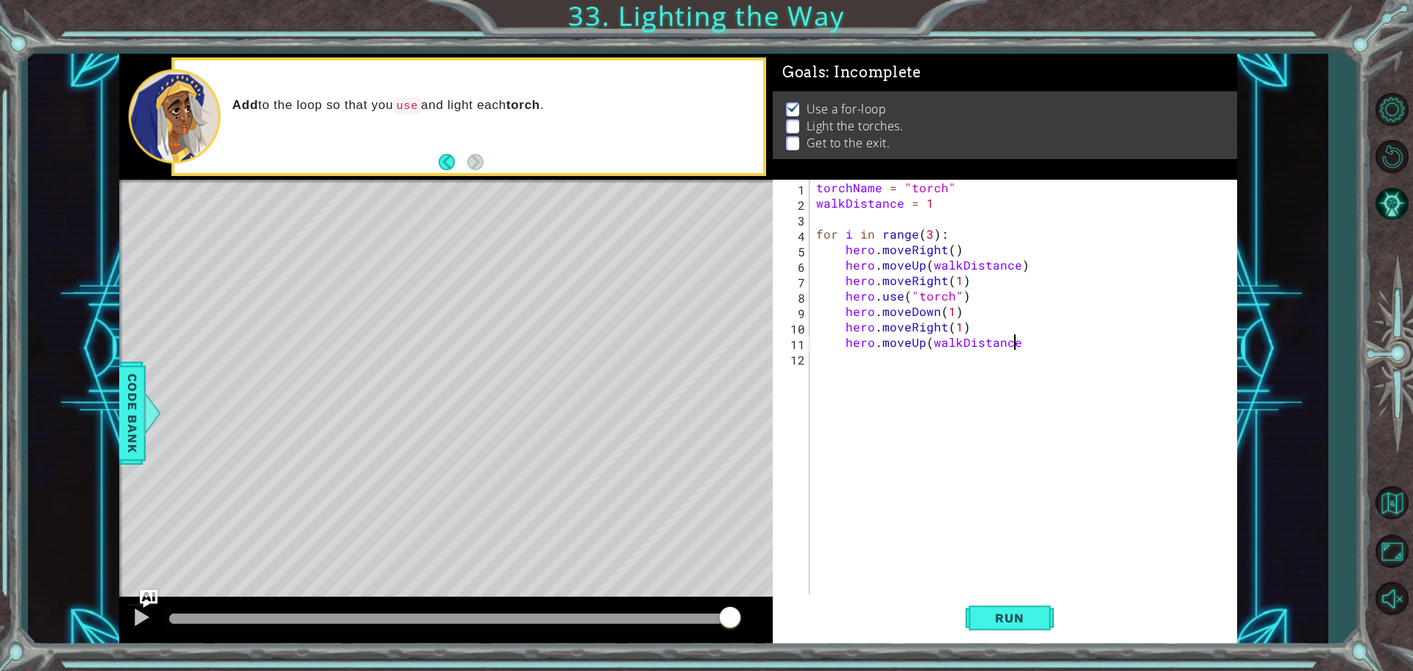
scroll to position [0, 12]
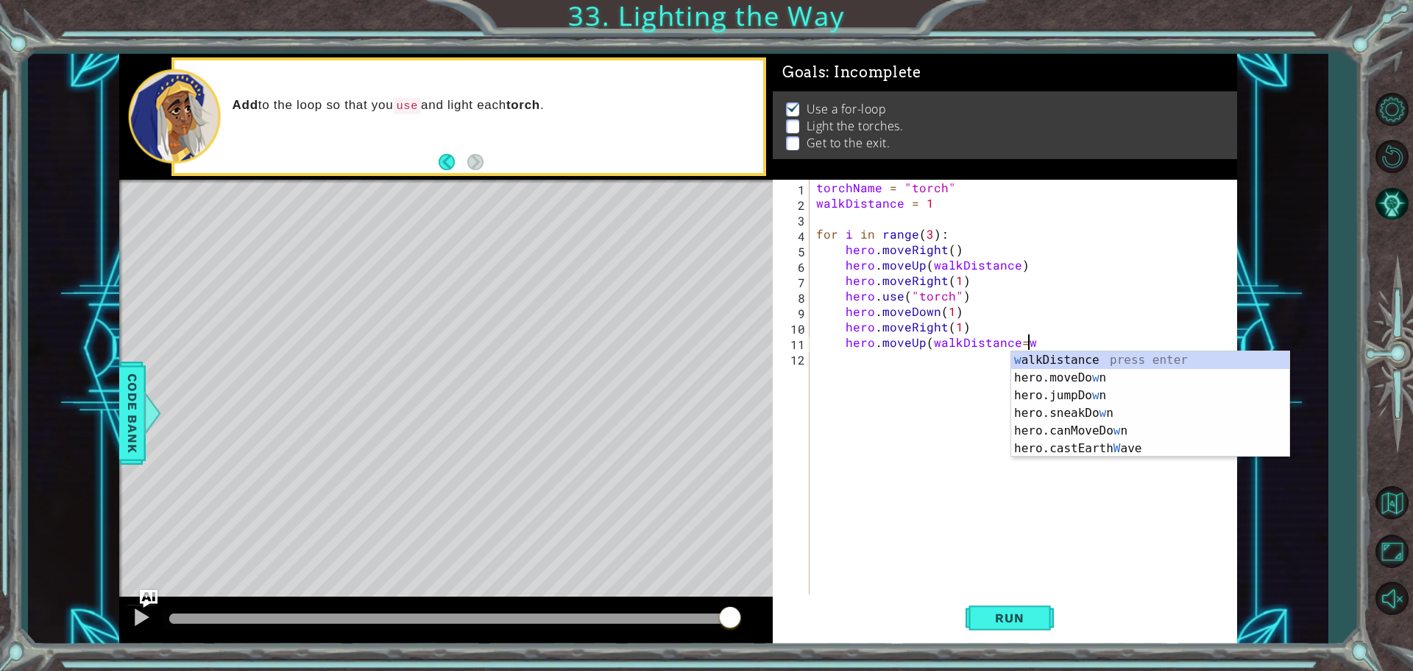
click at [1024, 355] on div "w alkDistance press enter hero.moveDo w n press enter hero.jumpDo w n press ent…" at bounding box center [1150, 421] width 278 height 141
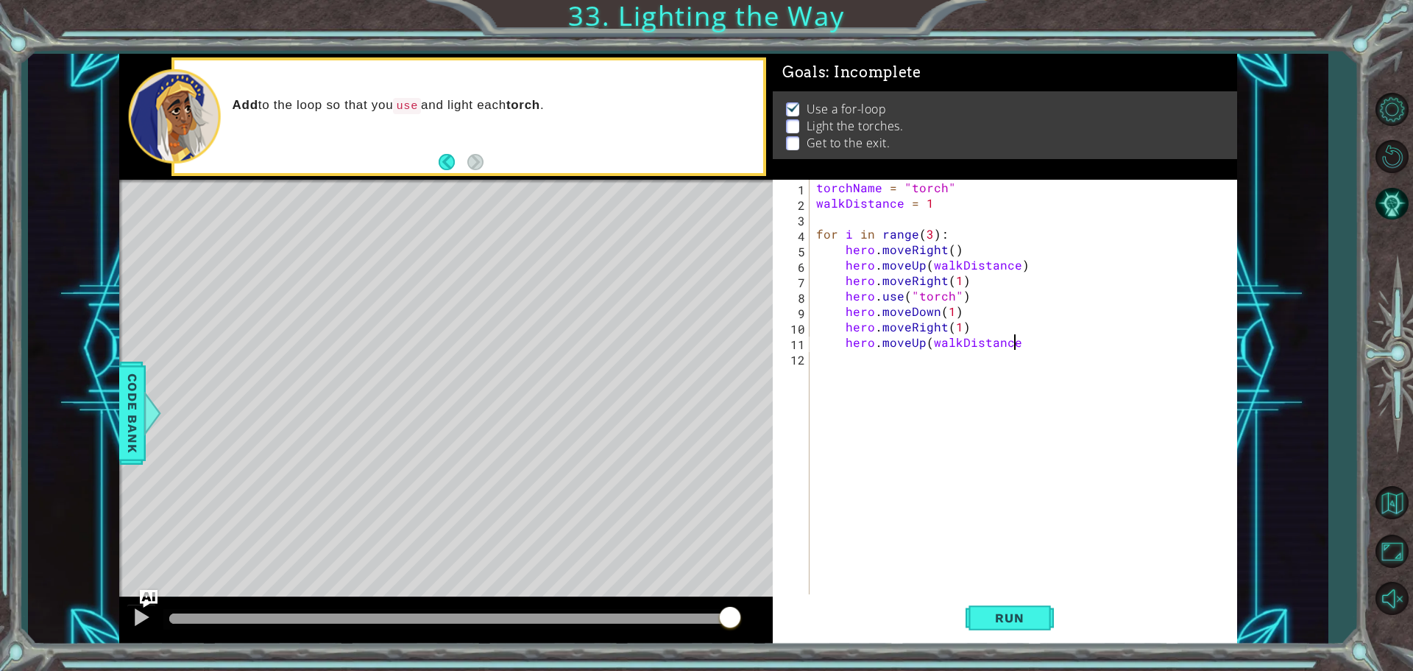
click at [931, 343] on div "torchName = "torch" walkDistance = 1 for i in range ( 3 ) : hero . moveRight ( …" at bounding box center [1026, 404] width 427 height 448
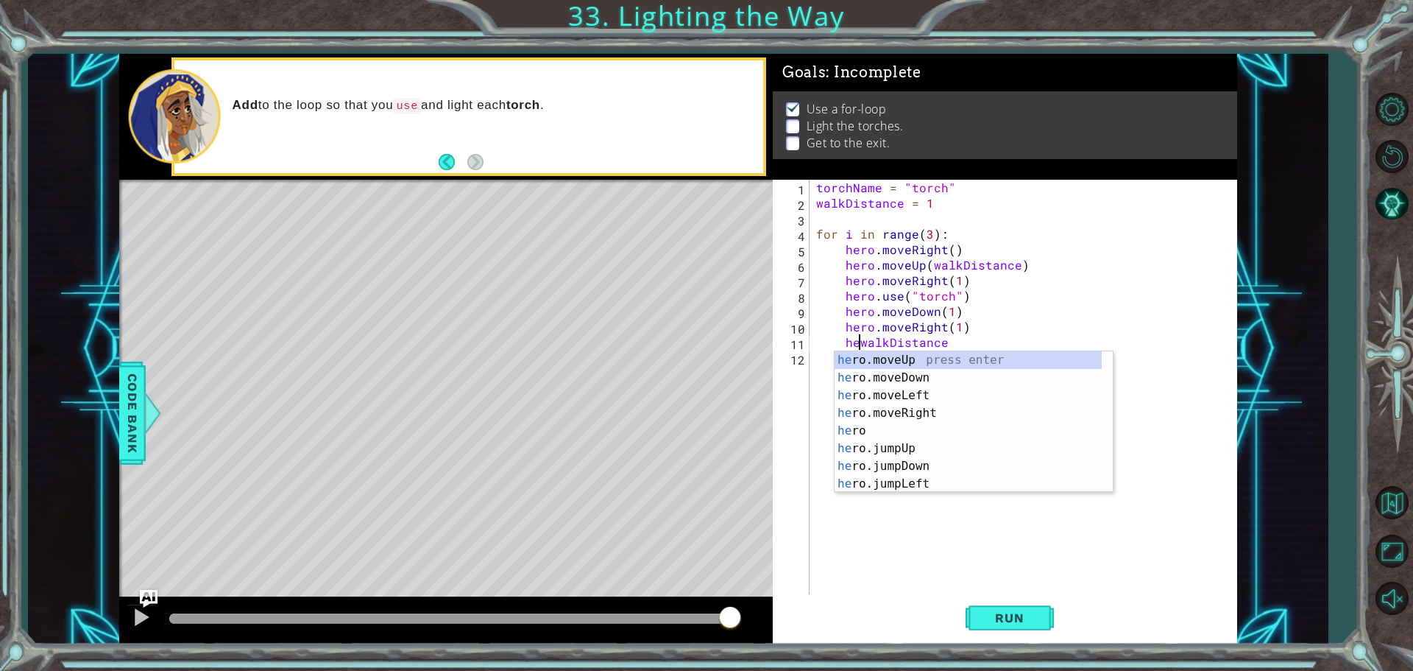
scroll to position [0, 7]
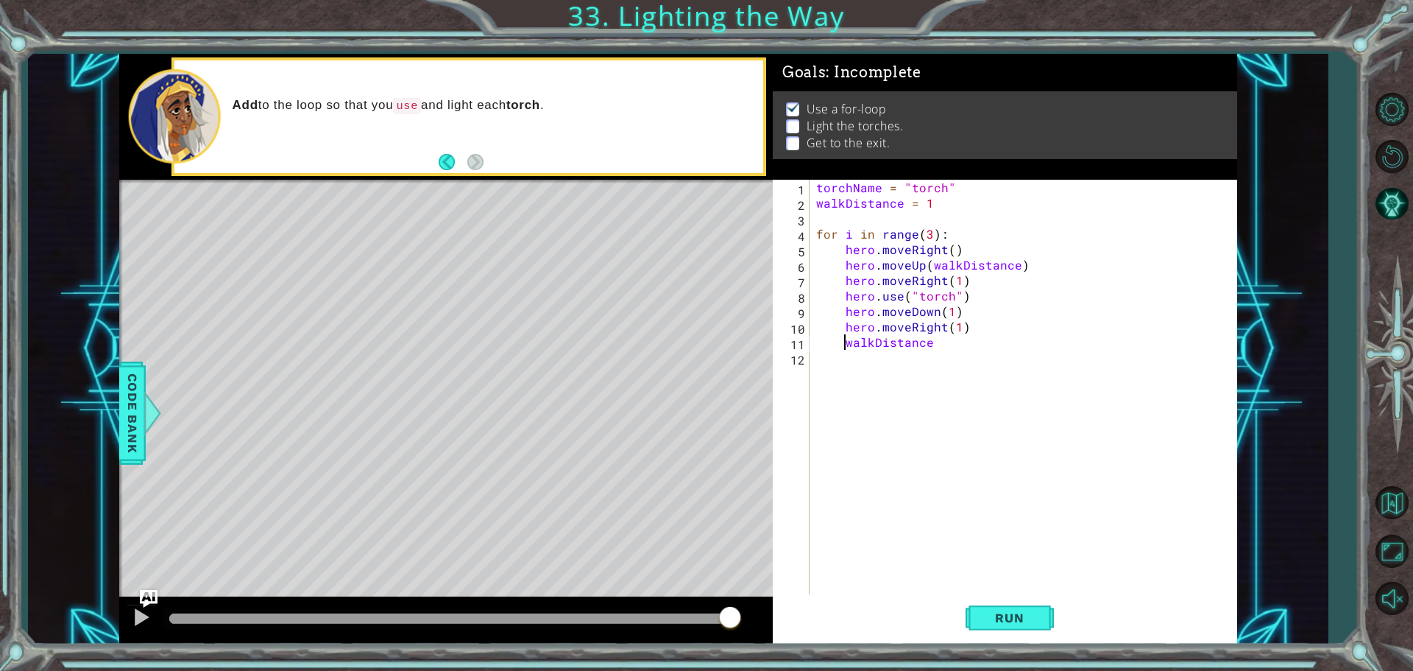
click at [931, 343] on div "torchName = "torch" walkDistance = 1 for i in range ( 3 ) : hero . moveRight ( …" at bounding box center [1026, 404] width 427 height 448
click at [996, 608] on button "Run" at bounding box center [1010, 617] width 88 height 46
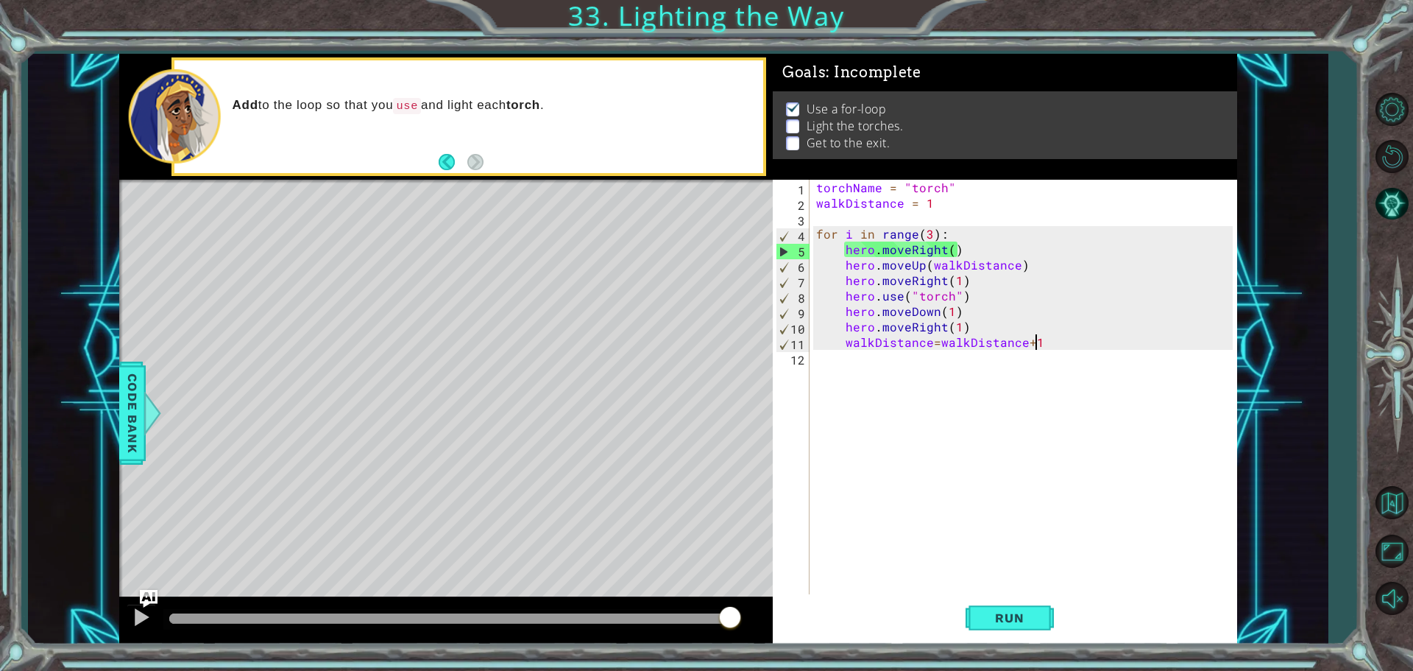
click at [963, 334] on div "torchName = "torch" walkDistance = 1 for i in range ( 3 ) : hero . moveRight ( …" at bounding box center [1026, 404] width 427 height 448
click at [967, 327] on div "torchName = "torch" walkDistance = 1 for i in range ( 3 ) : hero . moveRight ( …" at bounding box center [1026, 404] width 427 height 448
type textarea "hero.moveRight(1)"
click at [987, 371] on div "torchName = "torch" walkDistance = 1 for i in range ( 3 ) : hero . moveRight ( …" at bounding box center [1026, 404] width 427 height 448
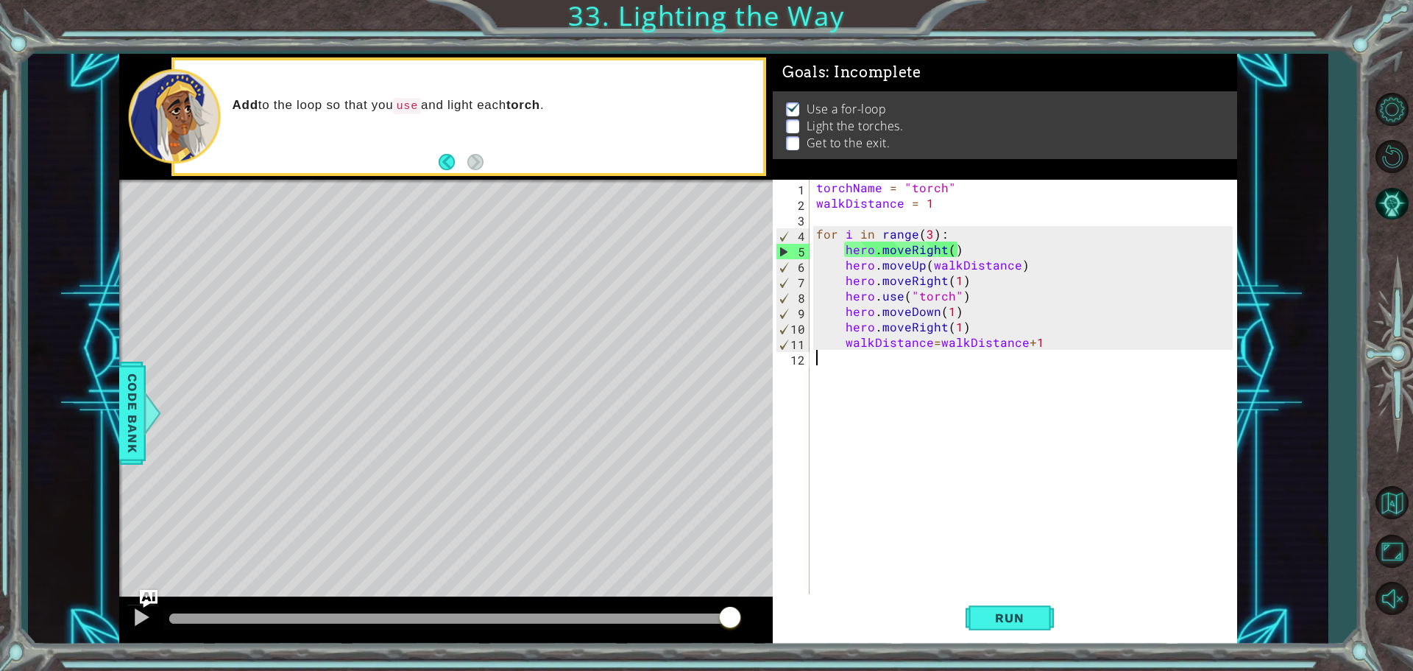
scroll to position [0, 0]
click at [1048, 339] on div "torchName = "torch" walkDistance = 1 for i in range ( 3 ) : hero . moveRight ( …" at bounding box center [1026, 404] width 427 height 448
type textarea "walkDistance=walkDistance+1"
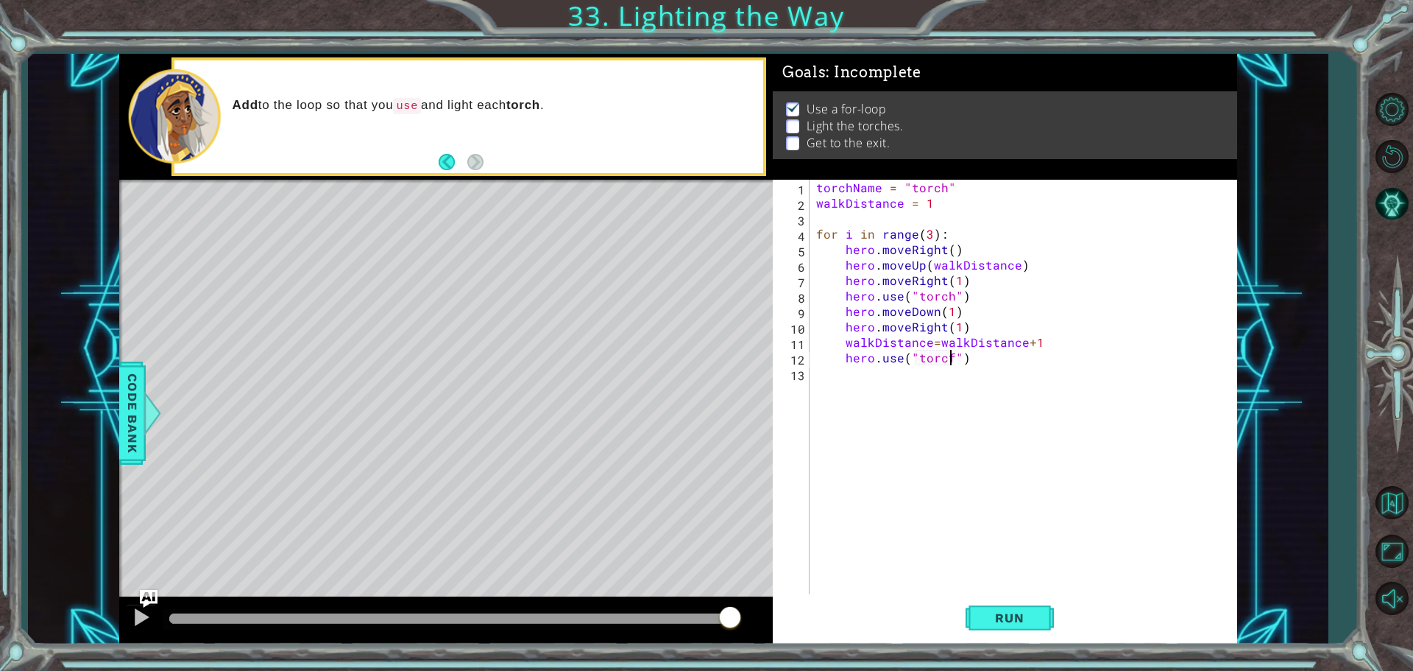
scroll to position [0, 8]
click at [1002, 615] on span "Run" at bounding box center [1009, 617] width 58 height 15
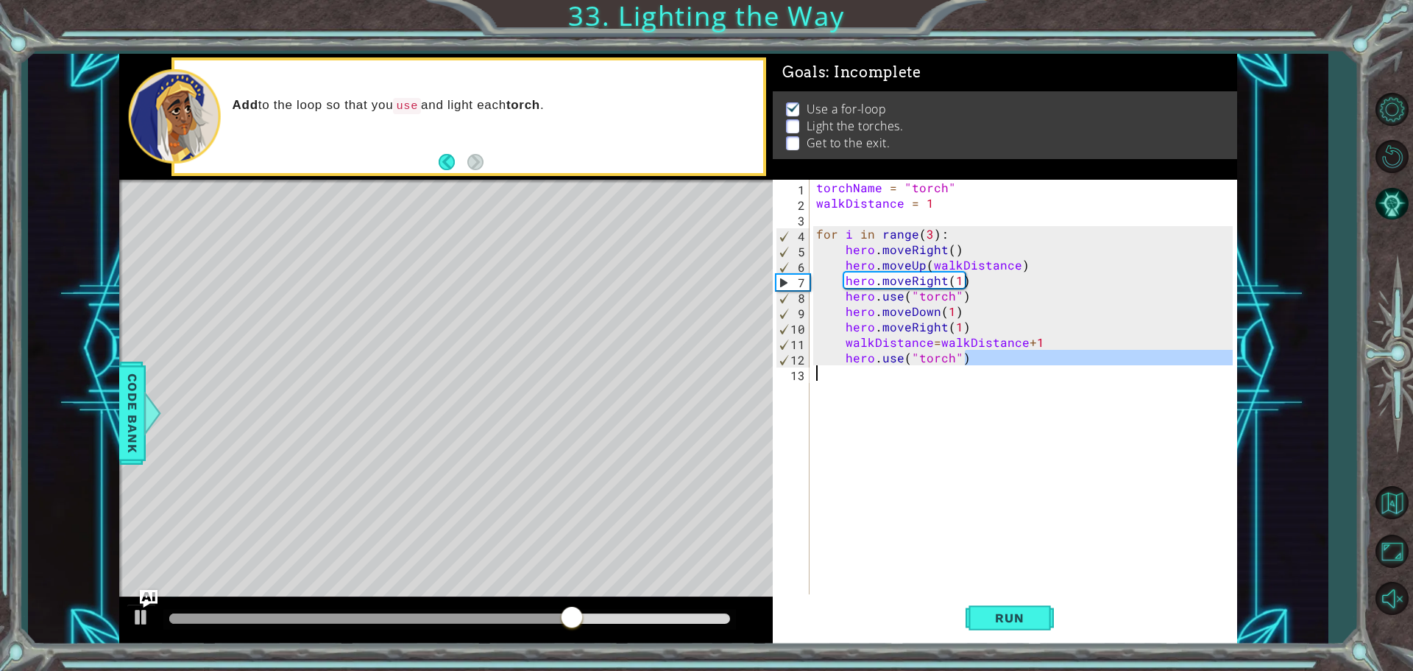
drag, startPoint x: 969, startPoint y: 356, endPoint x: 846, endPoint y: 365, distance: 122.6
click at [846, 365] on div "torchName = "torch" walkDistance = 1 for i in range ( 3 ) : hero . moveRight ( …" at bounding box center [1026, 404] width 427 height 448
type textarea "hero.use("torch")"
click at [847, 361] on div "torchName = "torch" walkDistance = 1 for i in range ( 3 ) : hero . moveRight ( …" at bounding box center [1023, 388] width 420 height 417
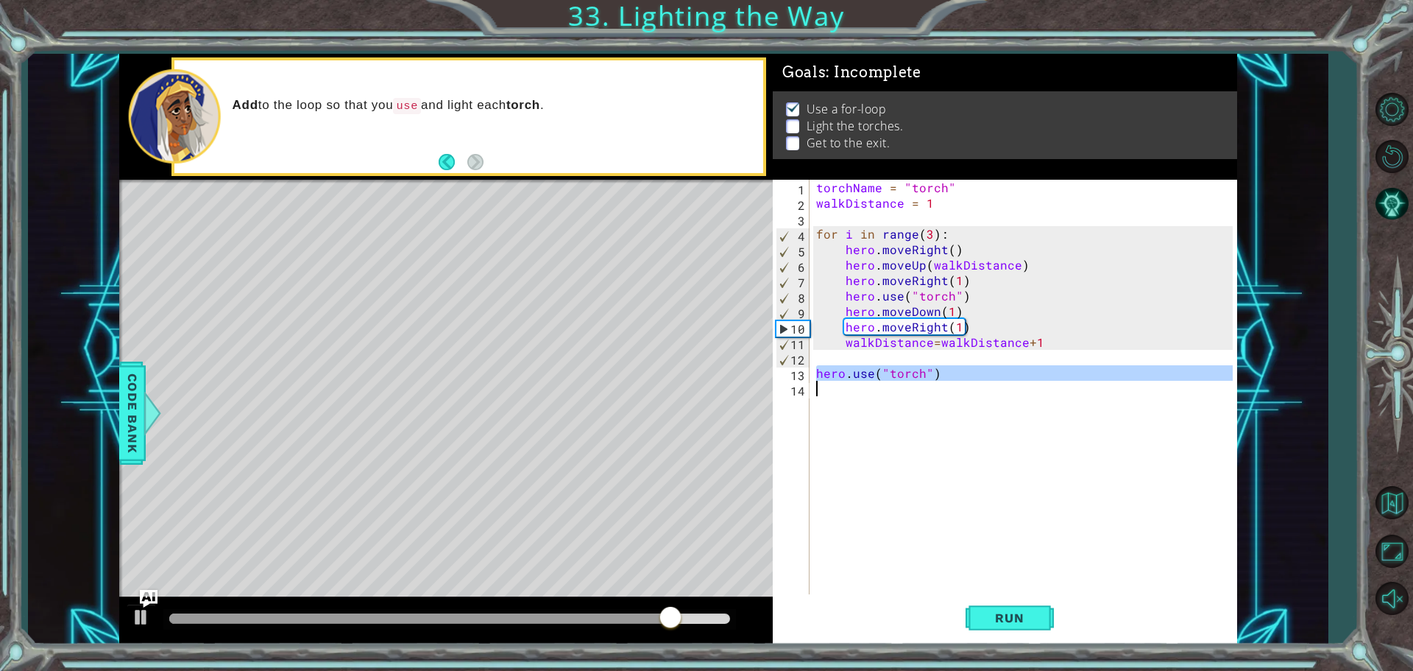
drag, startPoint x: 816, startPoint y: 375, endPoint x: 934, endPoint y: 386, distance: 119.1
click at [934, 386] on div "torchName = "torch" walkDistance = 1 for i in range ( 3 ) : hero . moveRight ( …" at bounding box center [1026, 404] width 427 height 448
type textarea "hero.use("torch")"
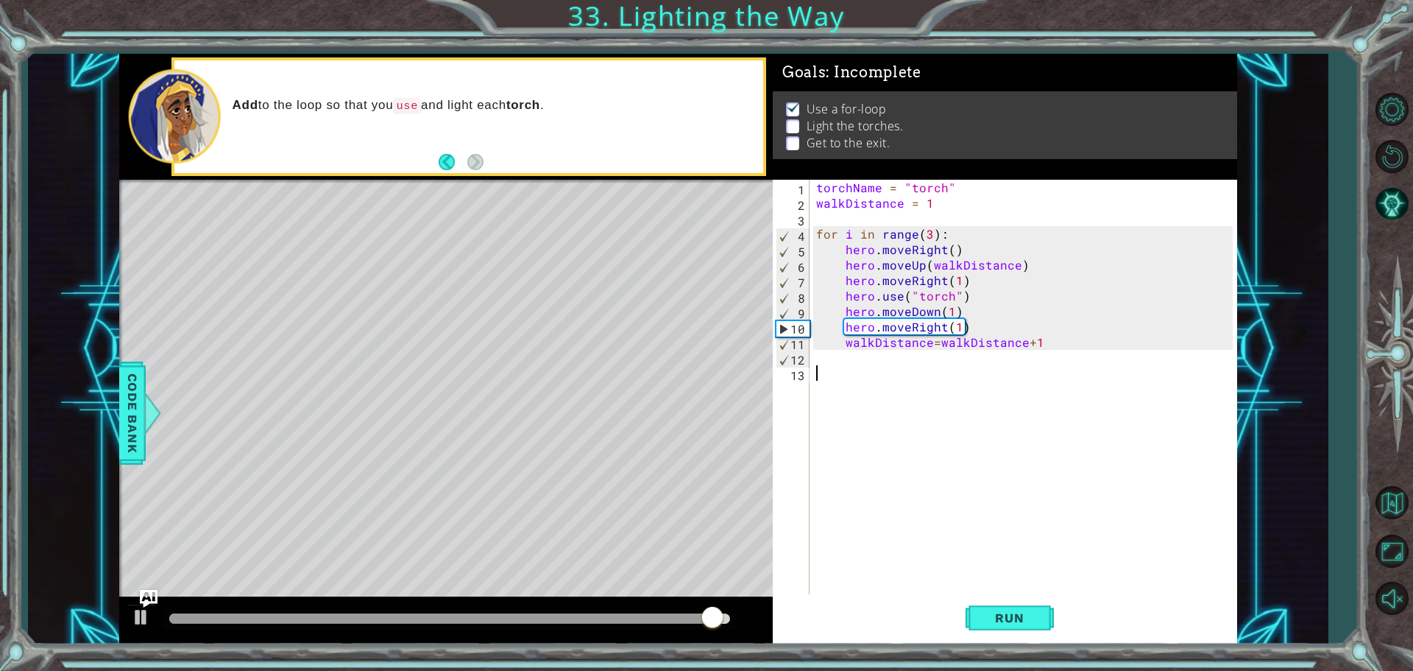
click at [928, 364] on div "torchName = "torch" walkDistance = 1 for i in range ( 3 ) : hero . moveRight ( …" at bounding box center [1026, 404] width 427 height 448
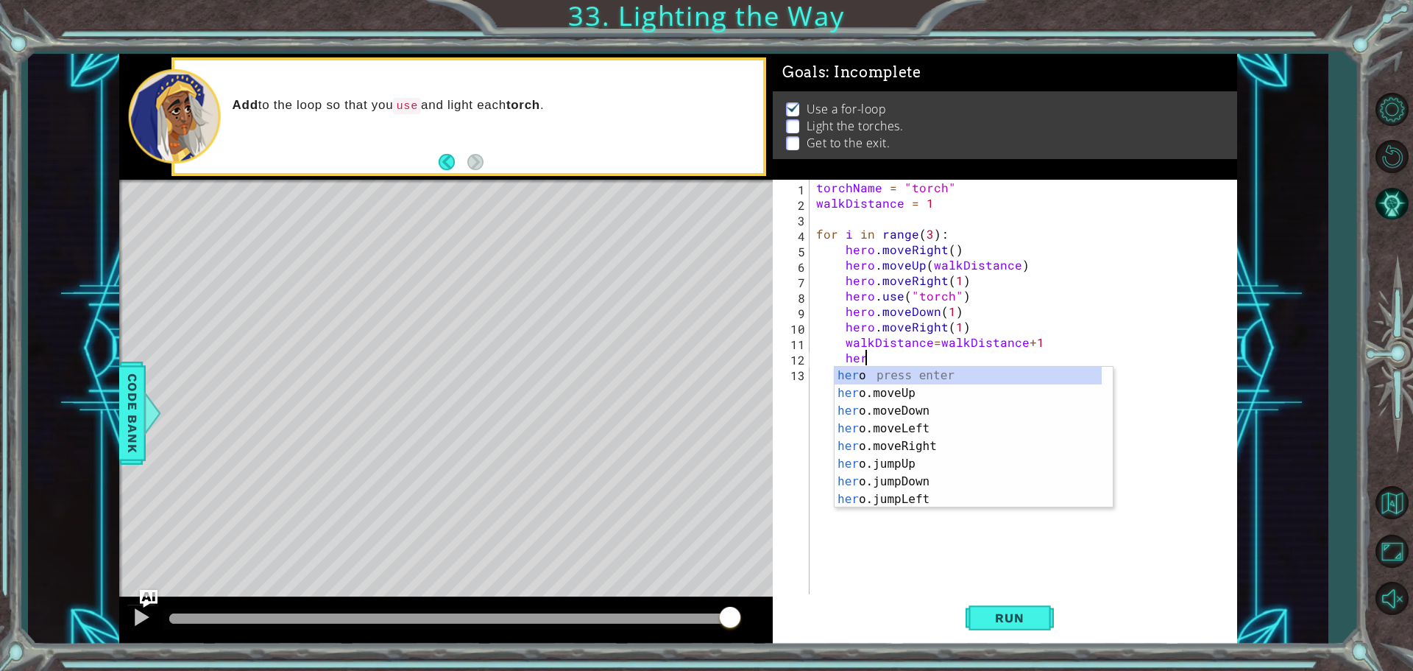
scroll to position [0, 2]
click at [892, 397] on div "hero press enter hero .moveUp press enter hero .moveDown press enter hero .move…" at bounding box center [968, 455] width 267 height 177
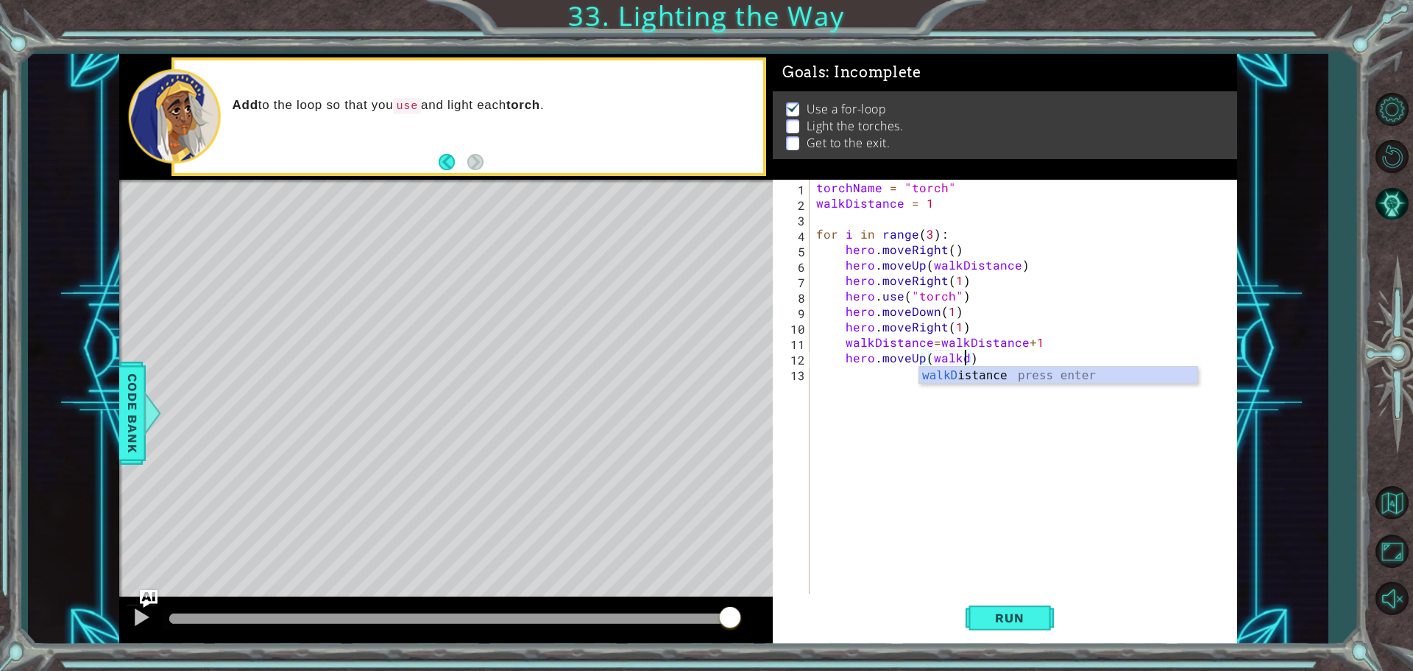
scroll to position [0, 9]
click at [966, 381] on div "walkDi stance press enter" at bounding box center [1058, 393] width 278 height 53
type textarea "hero.moveUp(walkDistance)"
click at [905, 375] on div "torchName = "torch" walkDistance = 1 for i in range ( 3 ) : hero . moveRight ( …" at bounding box center [1026, 404] width 427 height 448
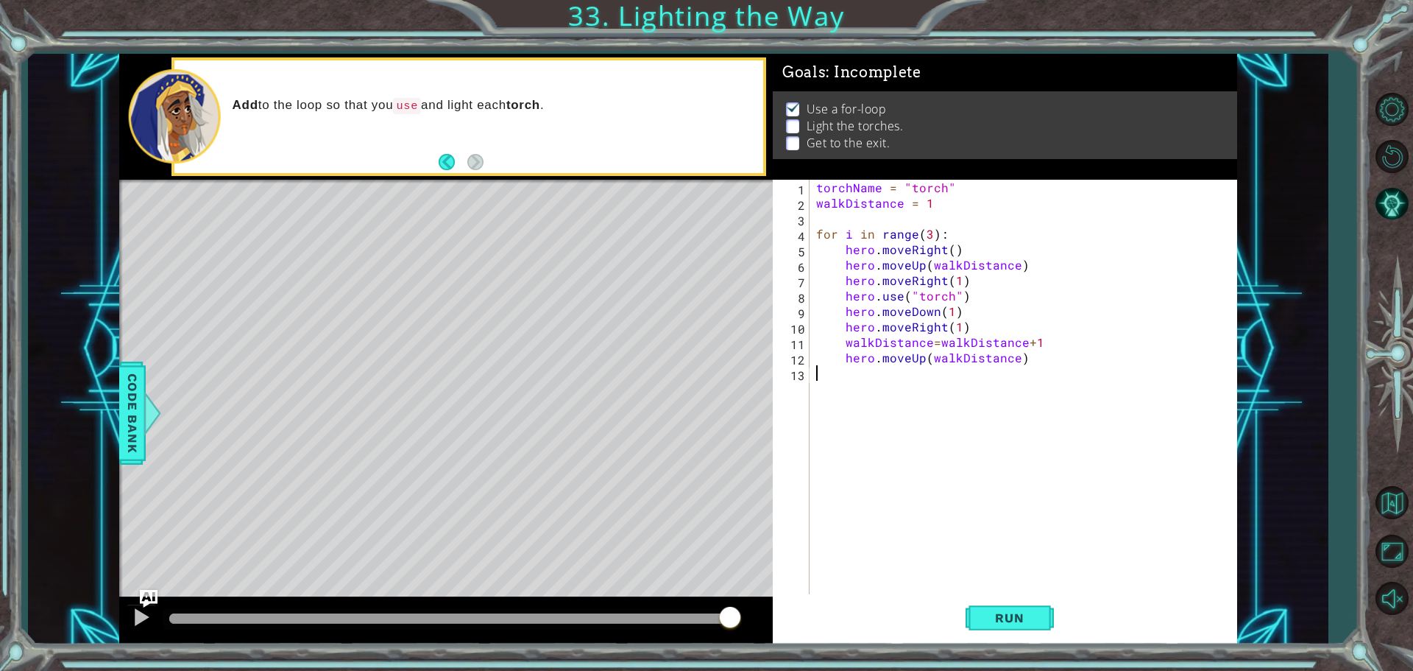
click at [906, 375] on div "torchName = "torch" walkDistance = 1 for i in range ( 3 ) : hero . moveRight ( …" at bounding box center [1026, 404] width 427 height 448
click at [1037, 366] on div "torchName = "torch" walkDistance = 1 for i in range ( 3 ) : hero . moveRight ( …" at bounding box center [1026, 404] width 427 height 448
click at [1036, 357] on div "torchName = "torch" walkDistance = 1 for i in range ( 3 ) : hero . moveRight ( …" at bounding box center [1026, 404] width 427 height 448
type textarea "hero.moveUp(walkDistance)"
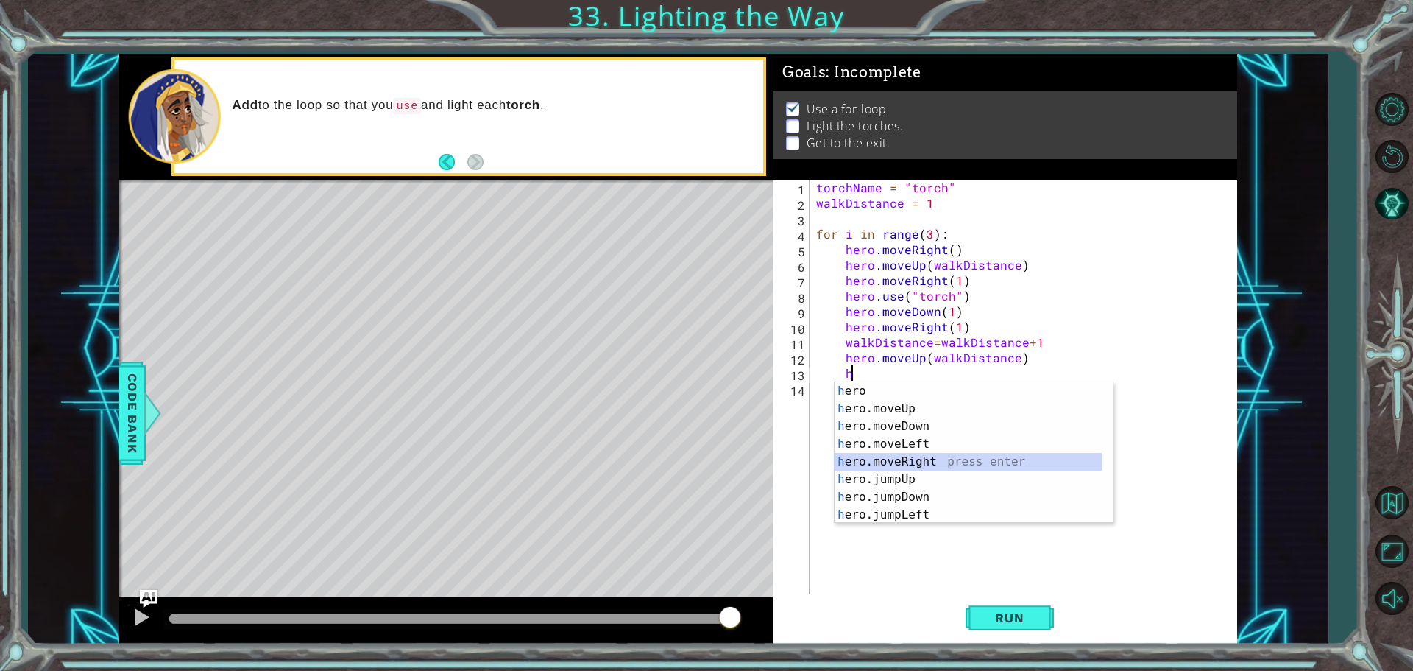
click at [908, 459] on div "h ero press enter h ero.moveUp press enter h ero.moveDown press enter h ero.mov…" at bounding box center [974, 470] width 278 height 177
type textarea "hero.moveRight(1)"
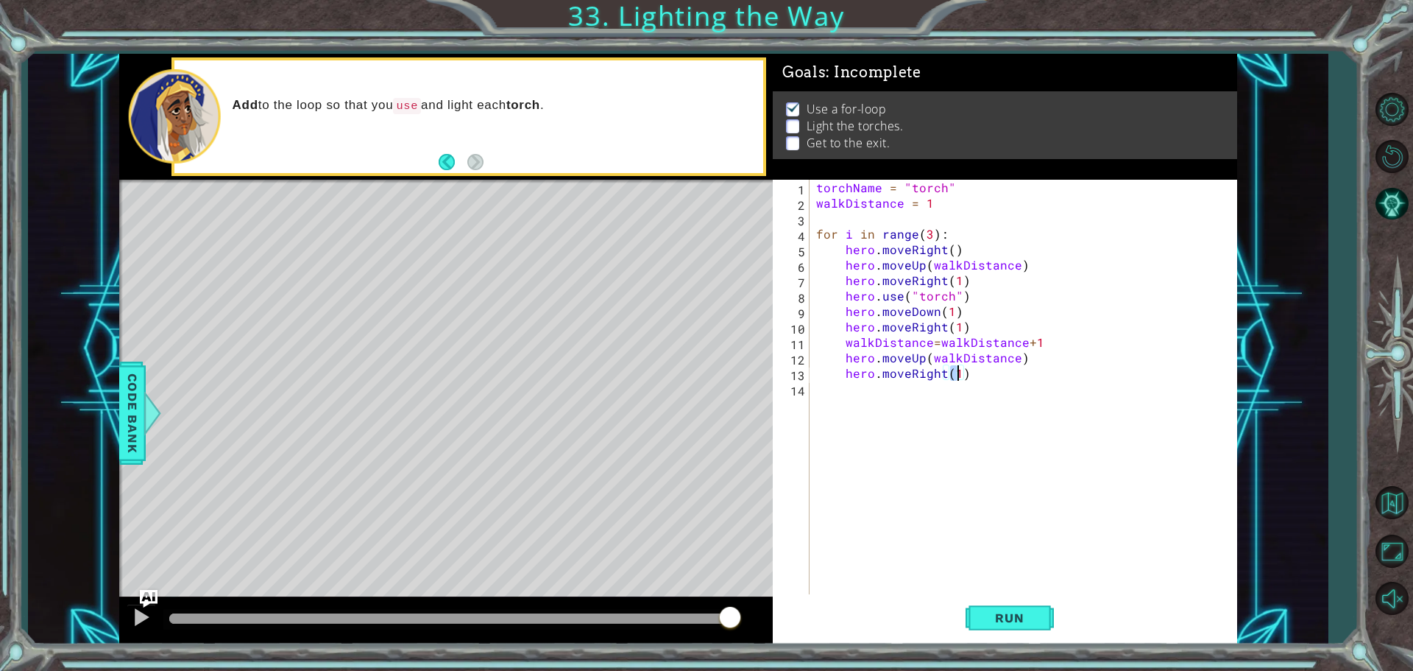
click at [946, 393] on div "torchName = "torch" walkDistance = 1 for i in range ( 3 ) : hero . moveRight ( …" at bounding box center [1026, 404] width 427 height 448
click at [972, 373] on div "torchName = "torch" walkDistance = 1 for i in range ( 3 ) : hero . moveRight ( …" at bounding box center [1026, 404] width 427 height 448
type textarea "hero.moveRight(1)"
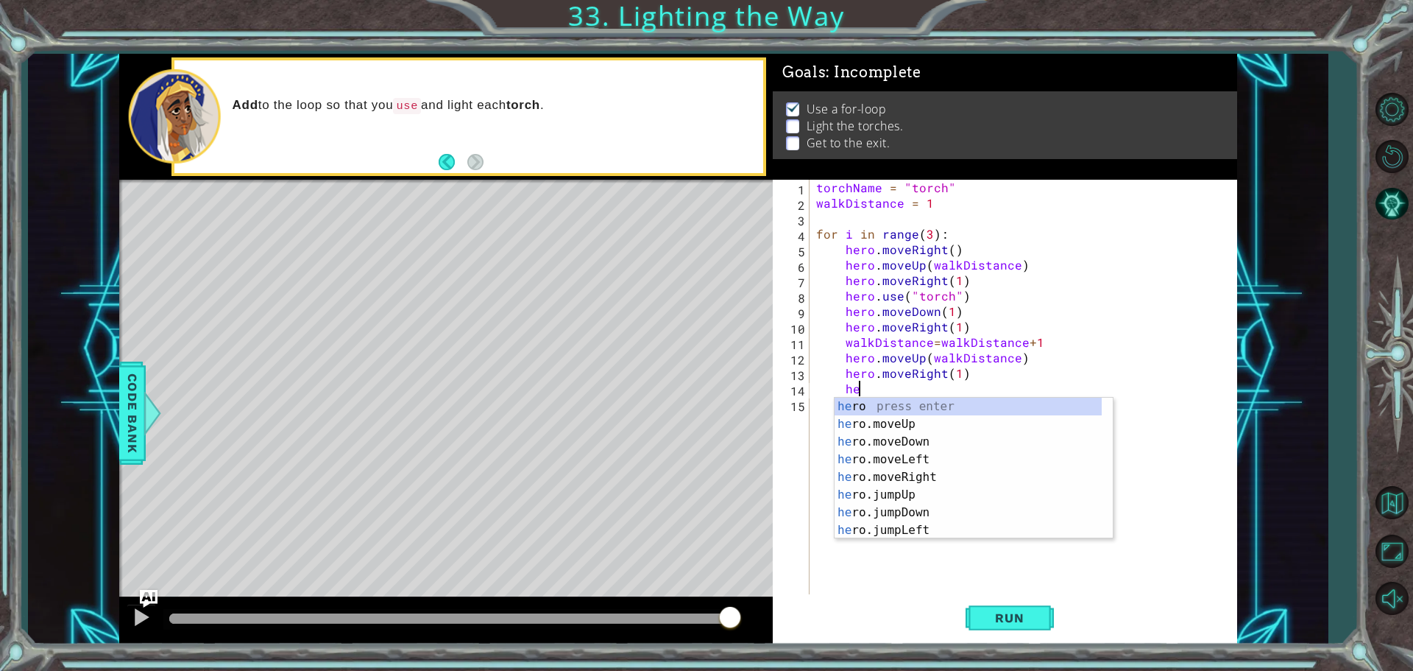
scroll to position [0, 2]
click at [946, 418] on div "he ro.move U p press enter he ro. u se press enter he ro.j u mpUp press enter h…" at bounding box center [968, 485] width 267 height 177
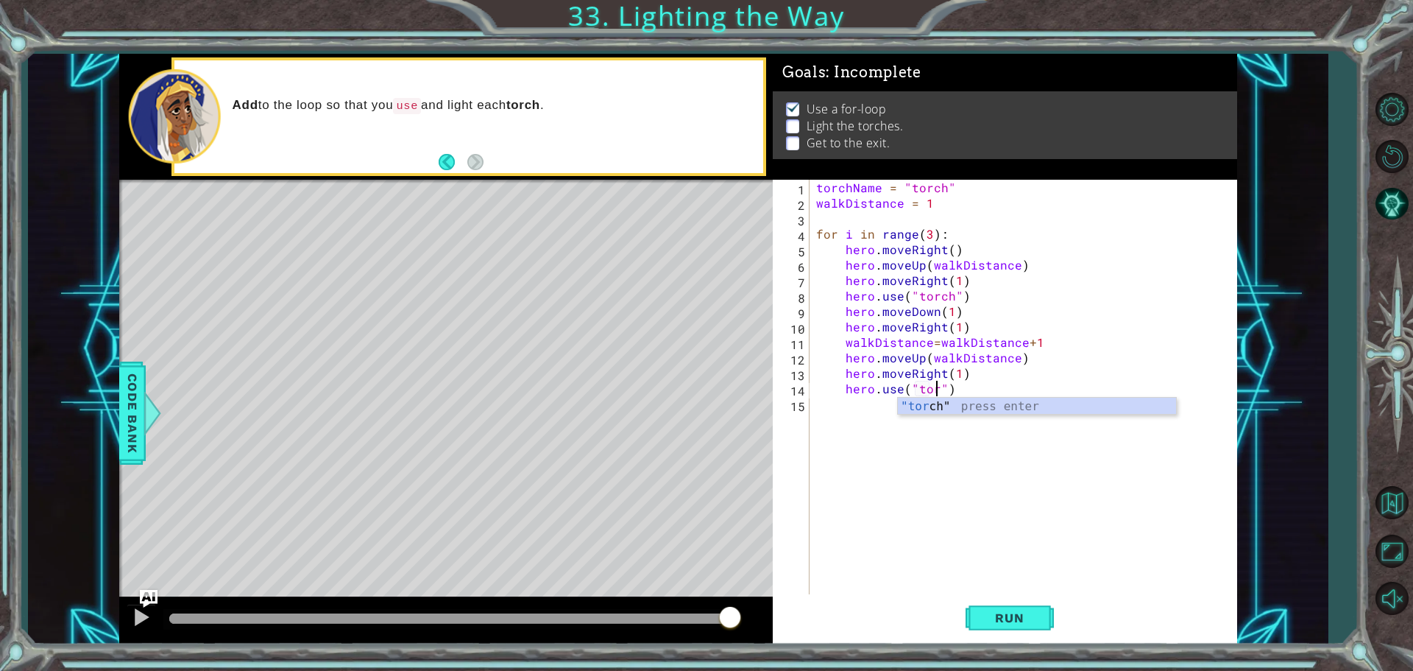
scroll to position [0, 7]
type textarea "hero.use("torch")"
click at [910, 434] on div "torchName = "torch" walkDistance = 1 for i in range ( 3 ) : hero . moveRight ( …" at bounding box center [1026, 404] width 427 height 448
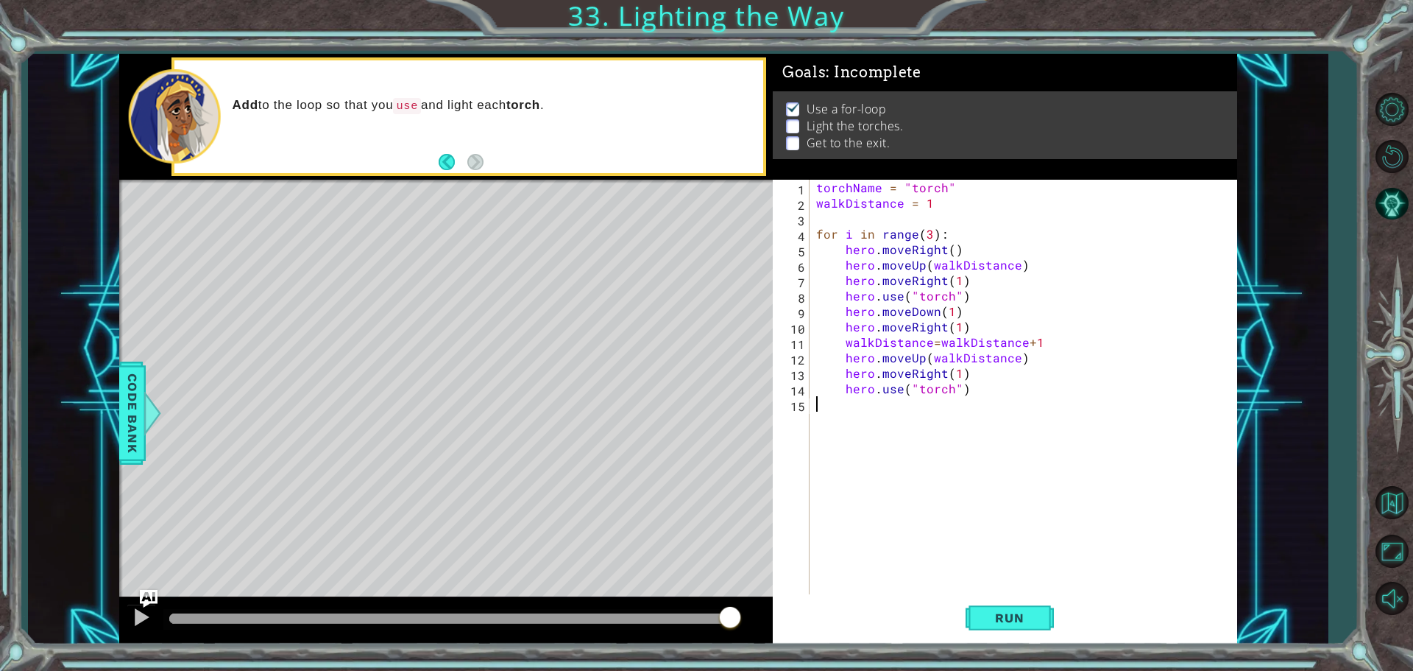
click at [977, 390] on div "torchName = "torch" walkDistance = 1 for i in range ( 3 ) : hero . moveRight ( …" at bounding box center [1026, 404] width 427 height 448
type textarea "hero.use("torch")"
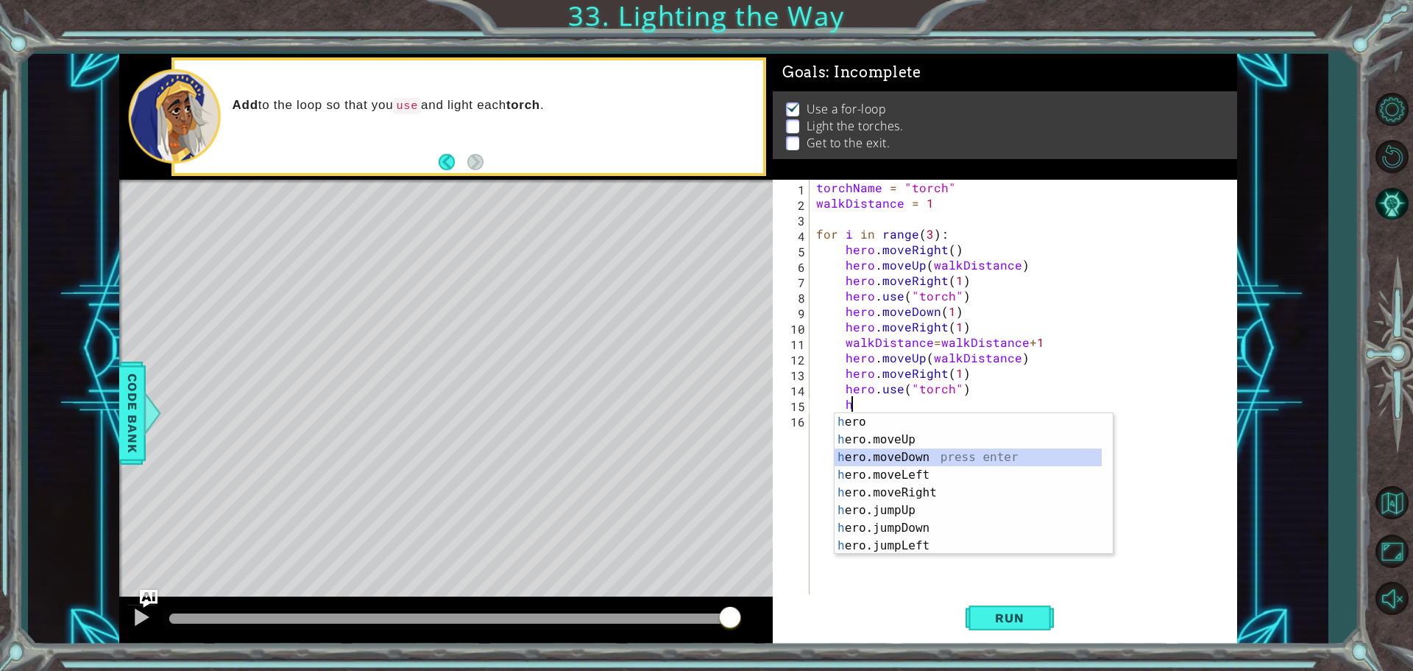
click at [920, 453] on div "h ero press enter h ero.moveUp press enter h ero.moveDown press enter h ero.mov…" at bounding box center [974, 501] width 278 height 177
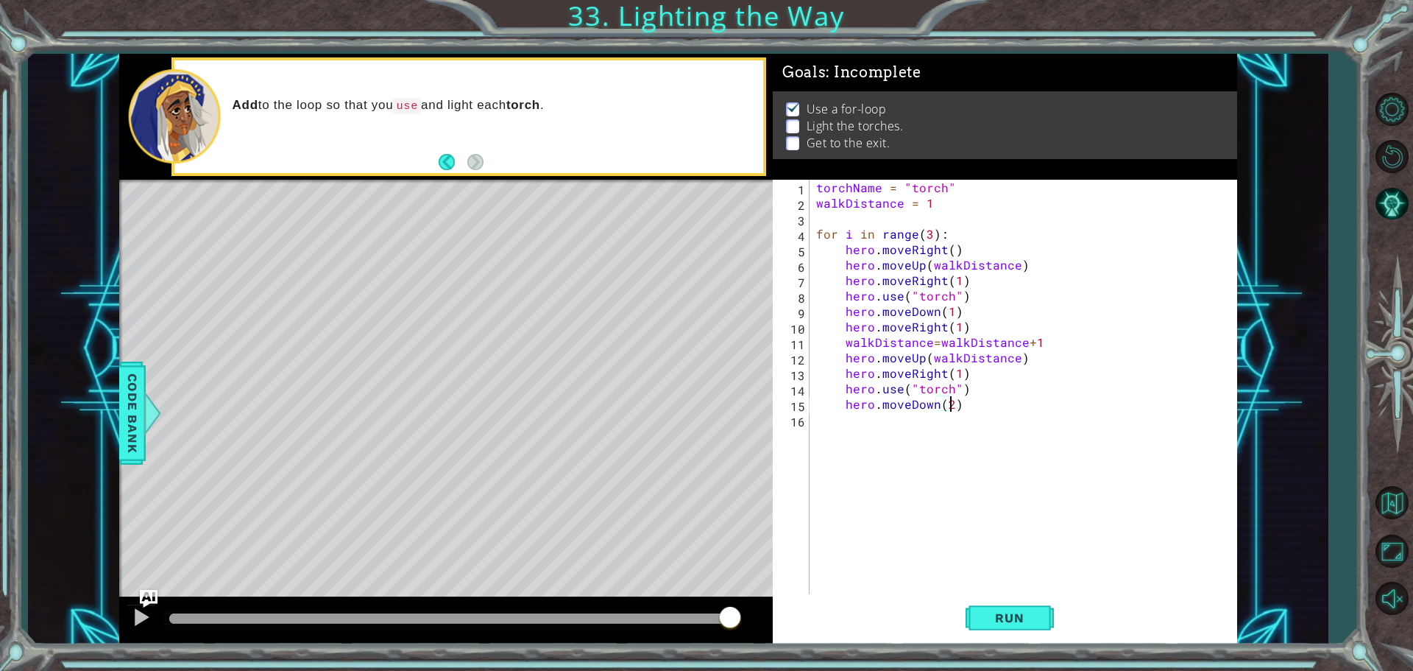
type textarea "hero.moveDown(2)"
click at [878, 423] on div "torchName = "torch" walkDistance = 1 for i in range ( 3 ) : hero . moveRight ( …" at bounding box center [1026, 404] width 427 height 448
click at [1061, 406] on div "torchName = "torch" walkDistance = 1 for i in range ( 3 ) : hero . moveRight ( …" at bounding box center [1026, 404] width 427 height 448
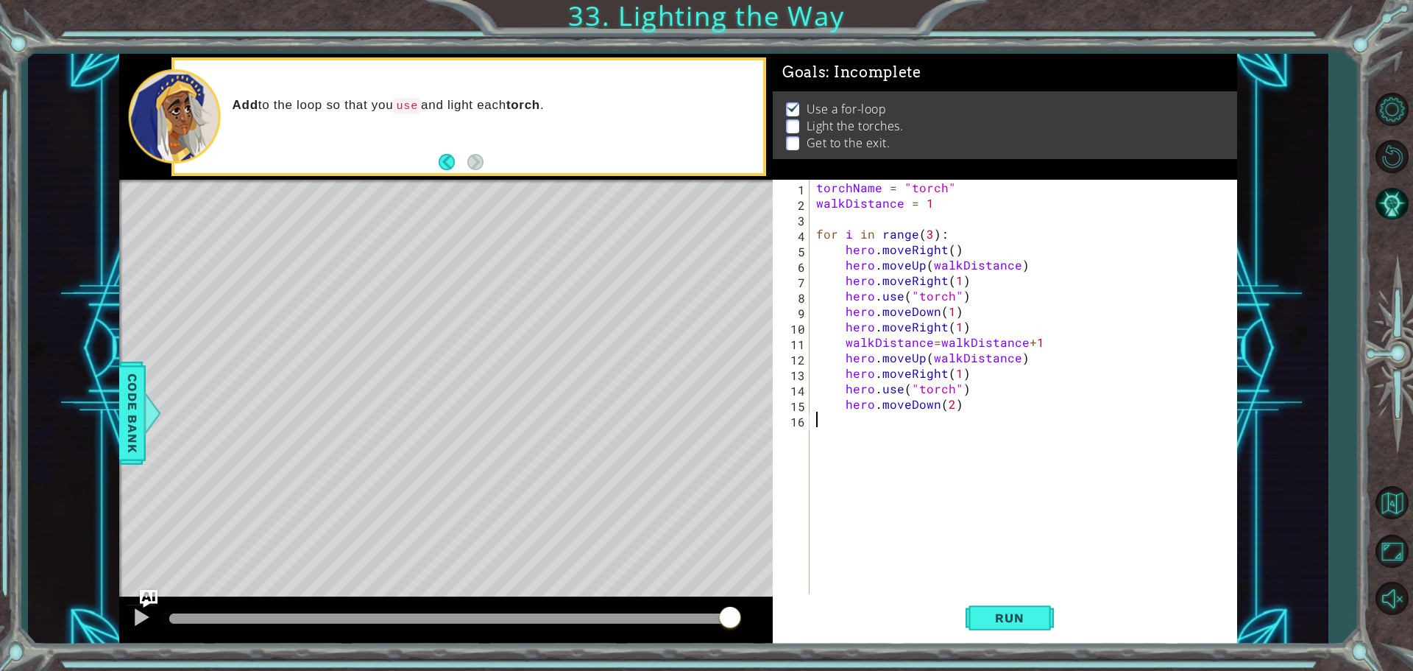
type textarea "hero.moveDown(2)"
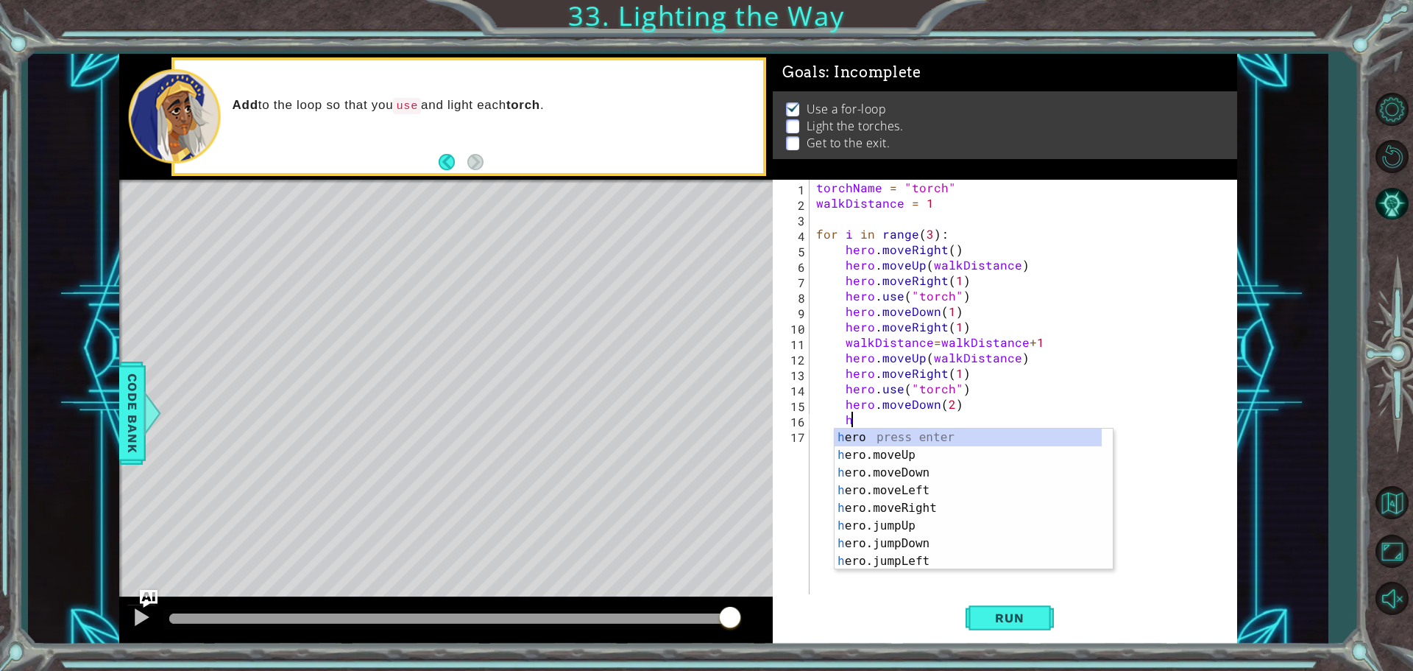
scroll to position [0, 1]
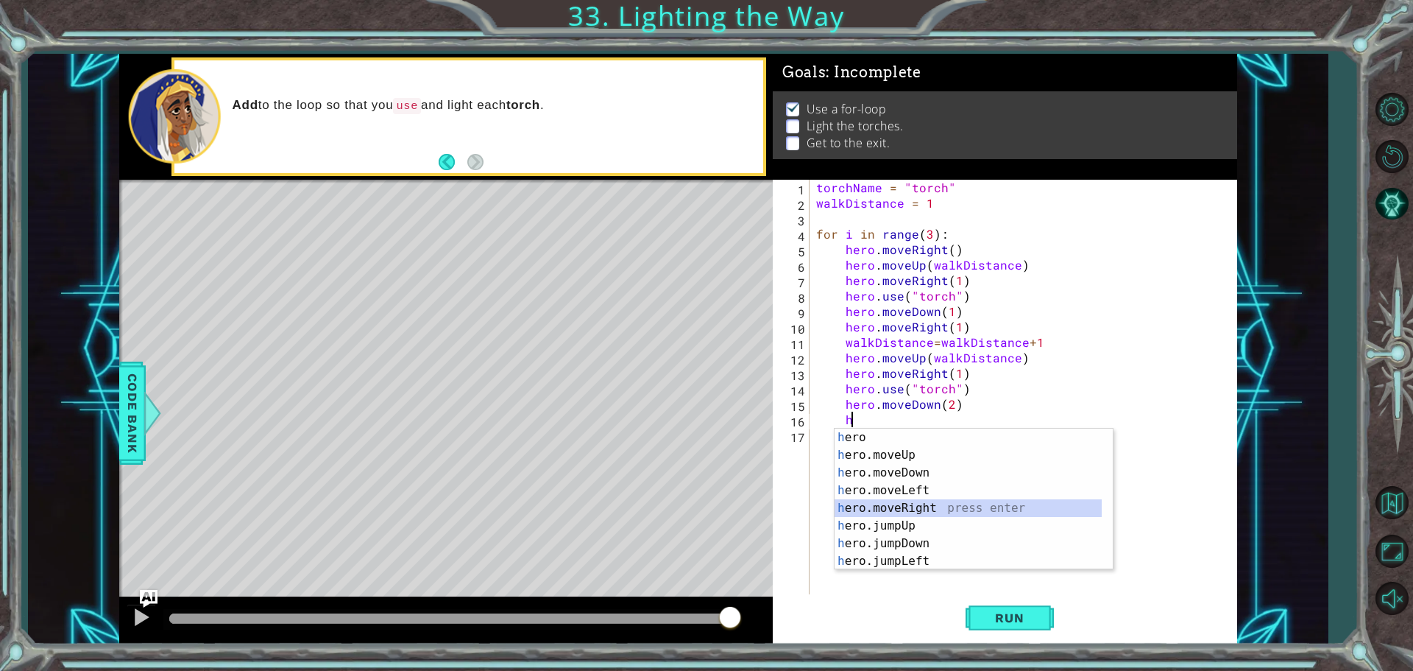
click at [938, 514] on div "h ero press enter h ero.moveUp press enter h ero.moveDown press enter h ero.mov…" at bounding box center [968, 516] width 267 height 177
type textarea "hero.moveRight(1)"
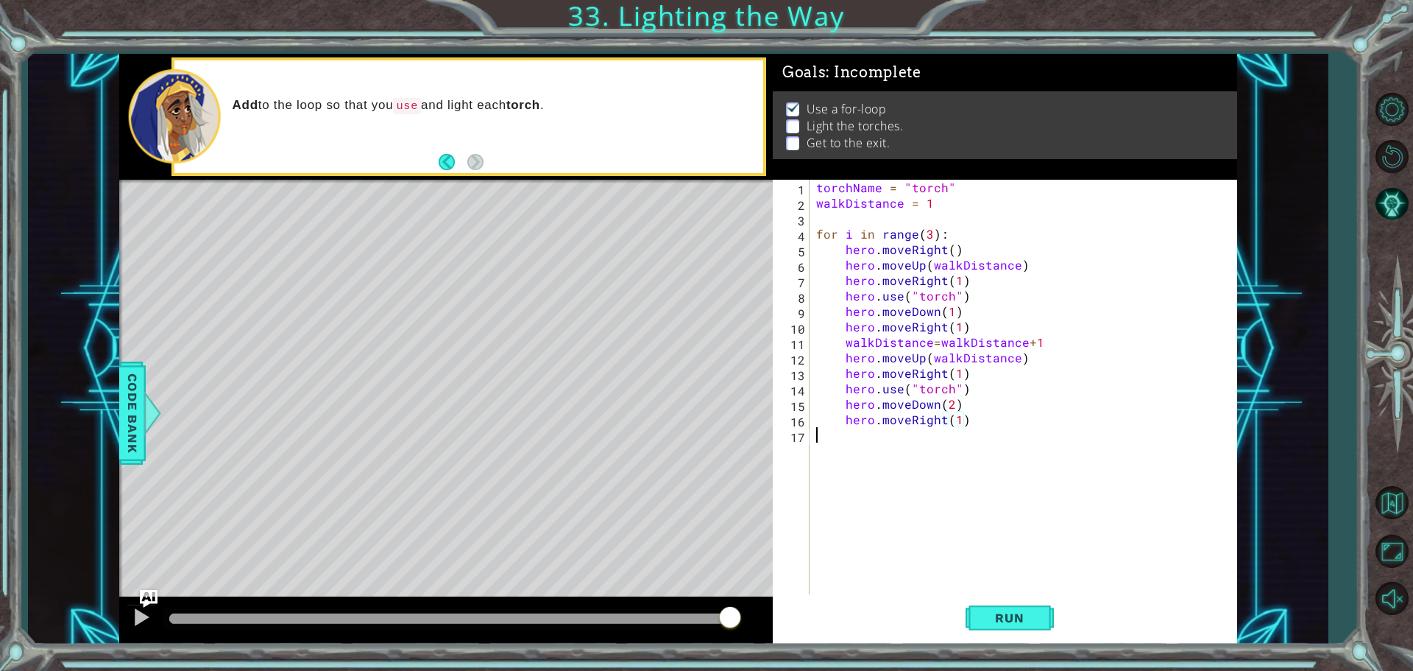
click at [934, 449] on div "torchName = "torch" walkDistance = 1 for i in range ( 3 ) : hero . moveRight ( …" at bounding box center [1026, 404] width 427 height 448
click at [969, 444] on div "torchName = "torch" walkDistance = 1 for i in range ( 3 ) : hero . moveRight ( …" at bounding box center [1026, 404] width 427 height 448
click at [988, 414] on div "torchName = "torch" walkDistance = 1 for i in range ( 3 ) : hero . moveRight ( …" at bounding box center [1026, 404] width 427 height 448
type textarea "hero.moveRight(1)"
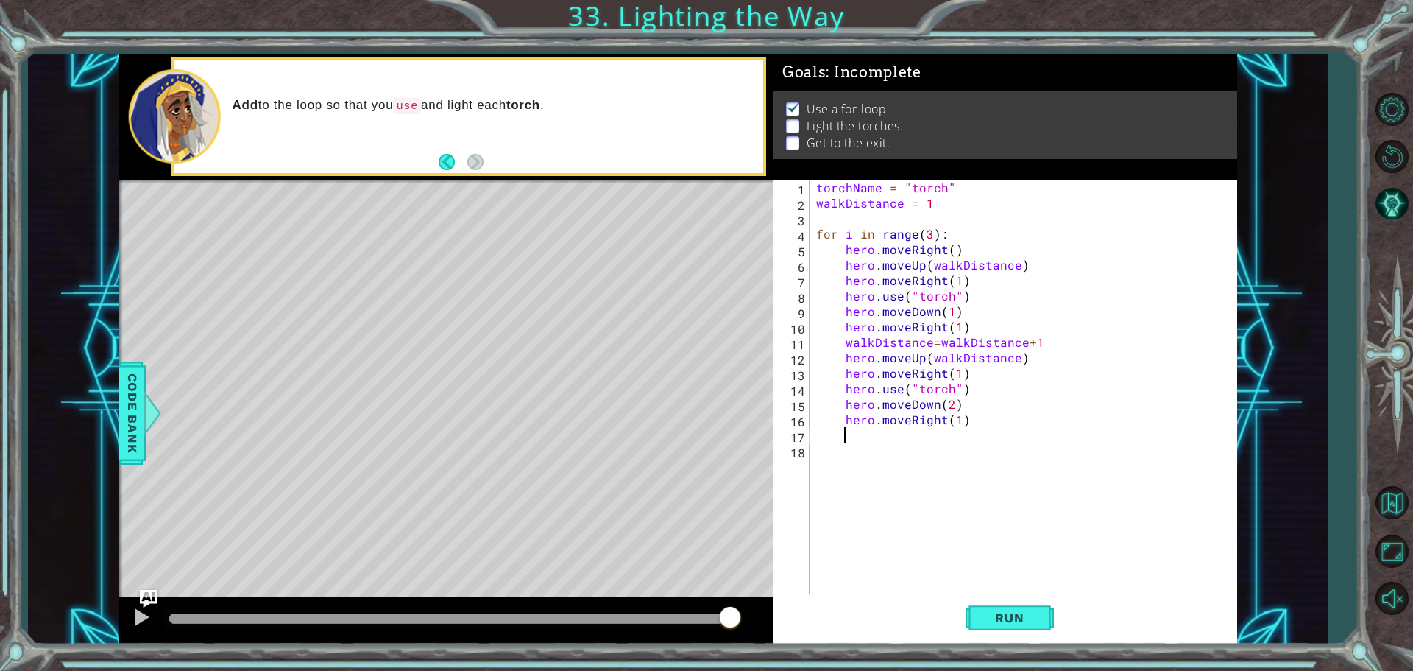
scroll to position [0, 1]
drag, startPoint x: 1032, startPoint y: 341, endPoint x: 848, endPoint y: 349, distance: 184.2
click at [848, 349] on div "torchName = "torch" walkDistance = 1 for i in range ( 3 ) : hero . moveRight ( …" at bounding box center [1026, 404] width 427 height 448
click at [885, 439] on div "torchName = "torch" walkDistance = 1 for i in range ( 3 ) : hero . moveRight ( …" at bounding box center [1026, 404] width 427 height 448
type textarea "h"
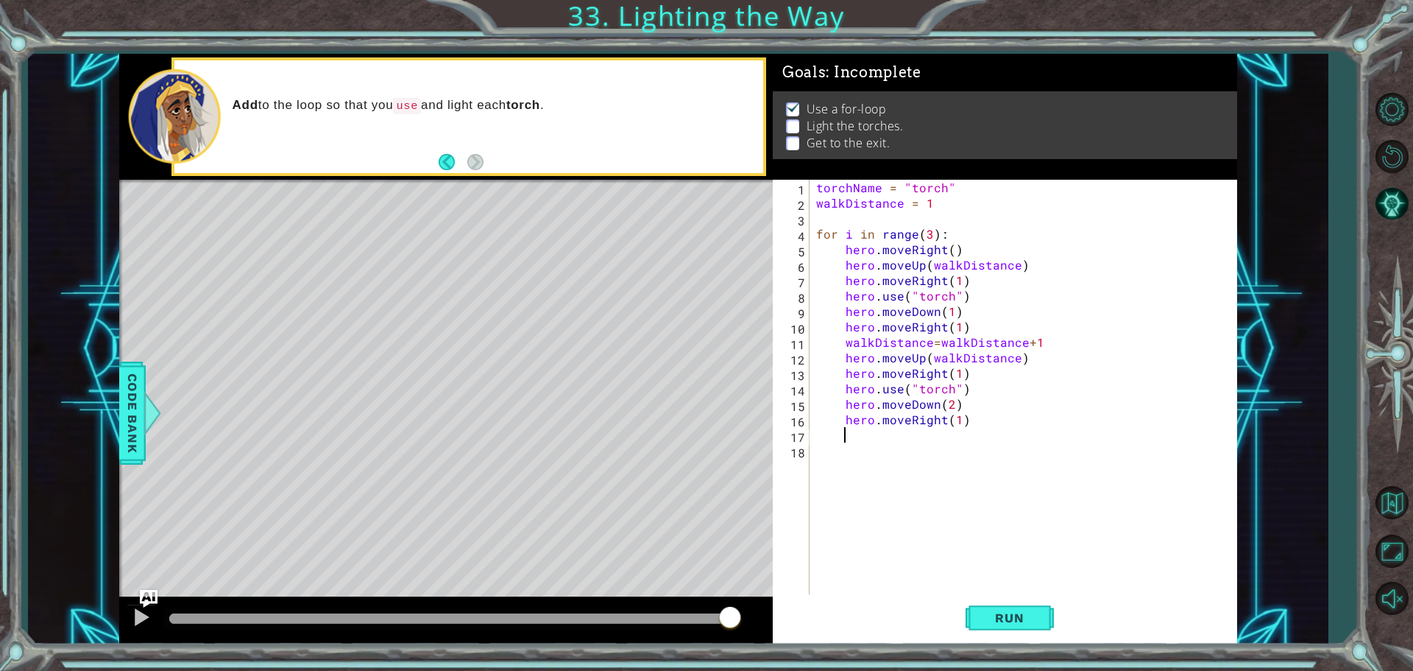
scroll to position [0, 1]
paste textarea "walkDistance=walkDistance+"
type textarea "walkDistance=walkDistance+2"
click at [977, 476] on div "torchName = "torch" walkDistance = 1 for i in range ( 3 ) : hero . moveRight ( …" at bounding box center [1026, 404] width 427 height 448
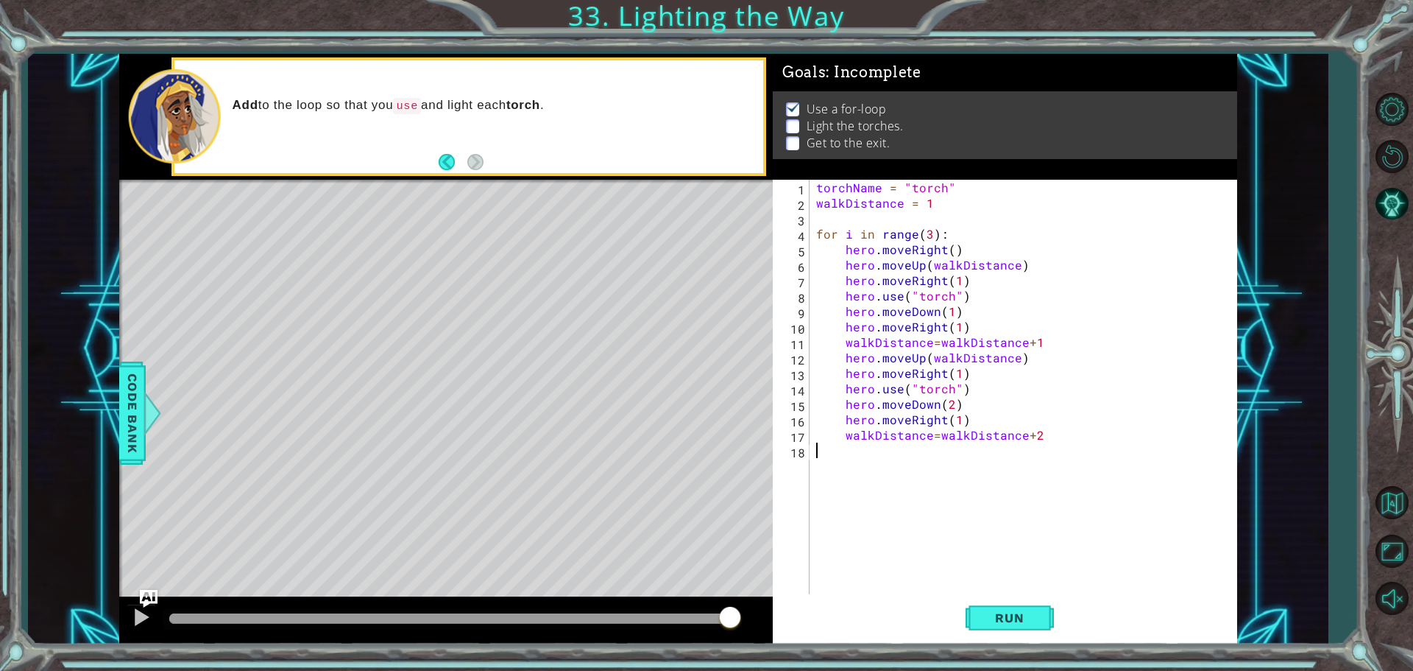
scroll to position [0, 0]
click at [1065, 436] on div "torchName = "torch" walkDistance = 1 for i in range ( 3 ) : hero . moveRight ( …" at bounding box center [1026, 404] width 427 height 448
type textarea "walkDistance=walkDistance+2"
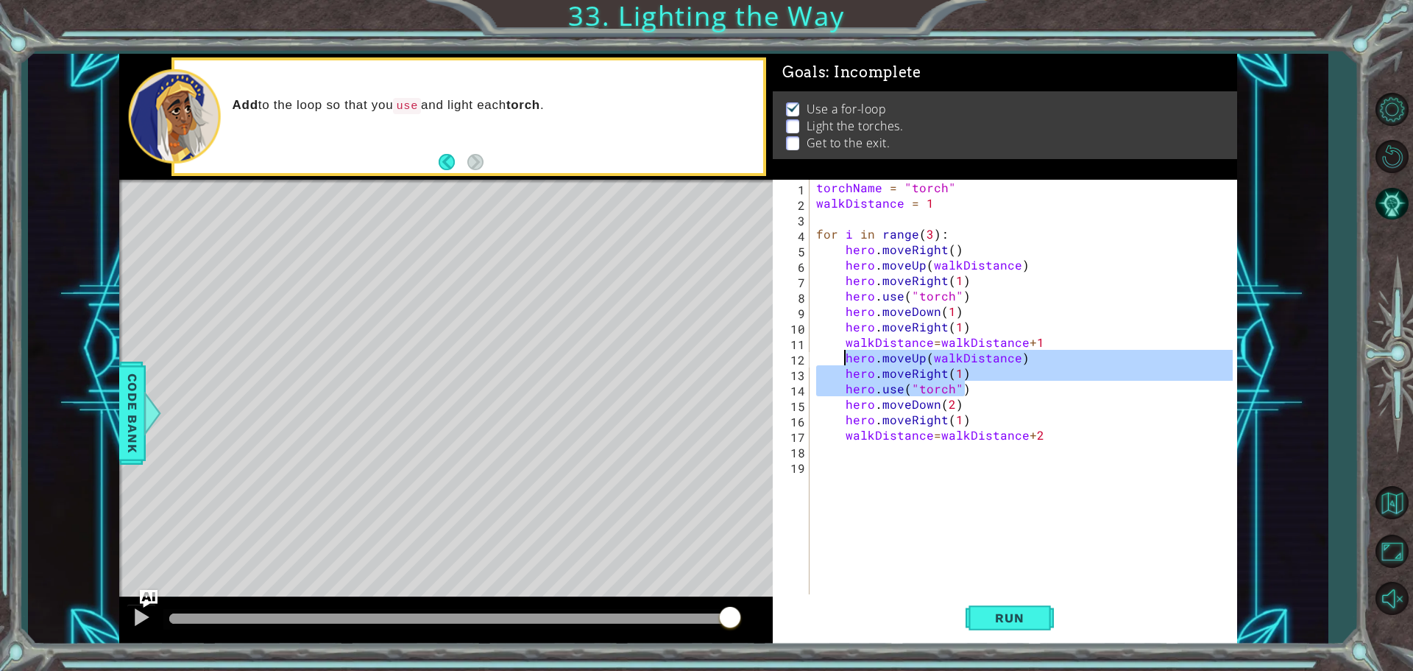
drag, startPoint x: 967, startPoint y: 389, endPoint x: 848, endPoint y: 353, distance: 124.6
click at [848, 353] on div "torchName = "torch" walkDistance = 1 for i in range ( 3 ) : hero . moveRight ( …" at bounding box center [1026, 404] width 427 height 448
type textarea "hero.moveUp(walkDistance) hero.moveRight(1)"
click at [880, 455] on div "torchName = "torch" walkDistance = 1 for i in range ( 3 ) : hero . moveRight ( …" at bounding box center [1026, 404] width 427 height 448
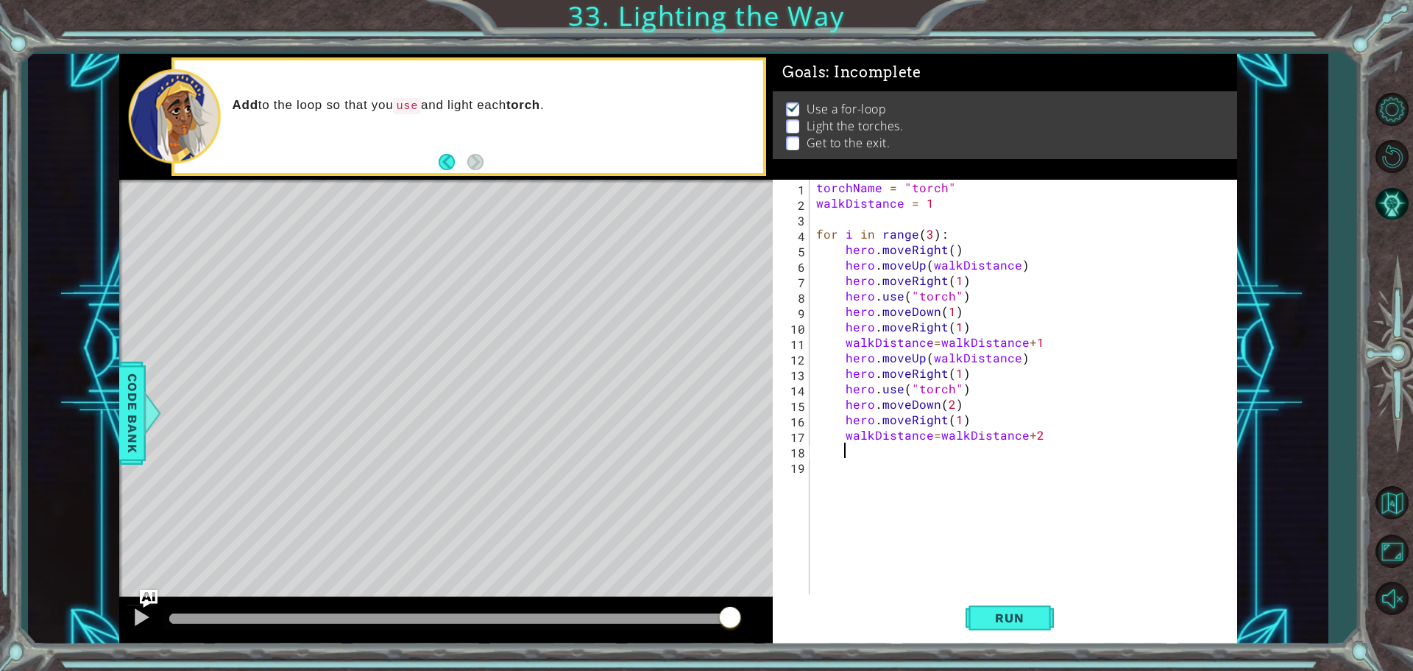
paste textarea "hero.use("torch")"
type textarea "hero.use("torch")"
click at [1006, 602] on button "Run" at bounding box center [1010, 617] width 88 height 46
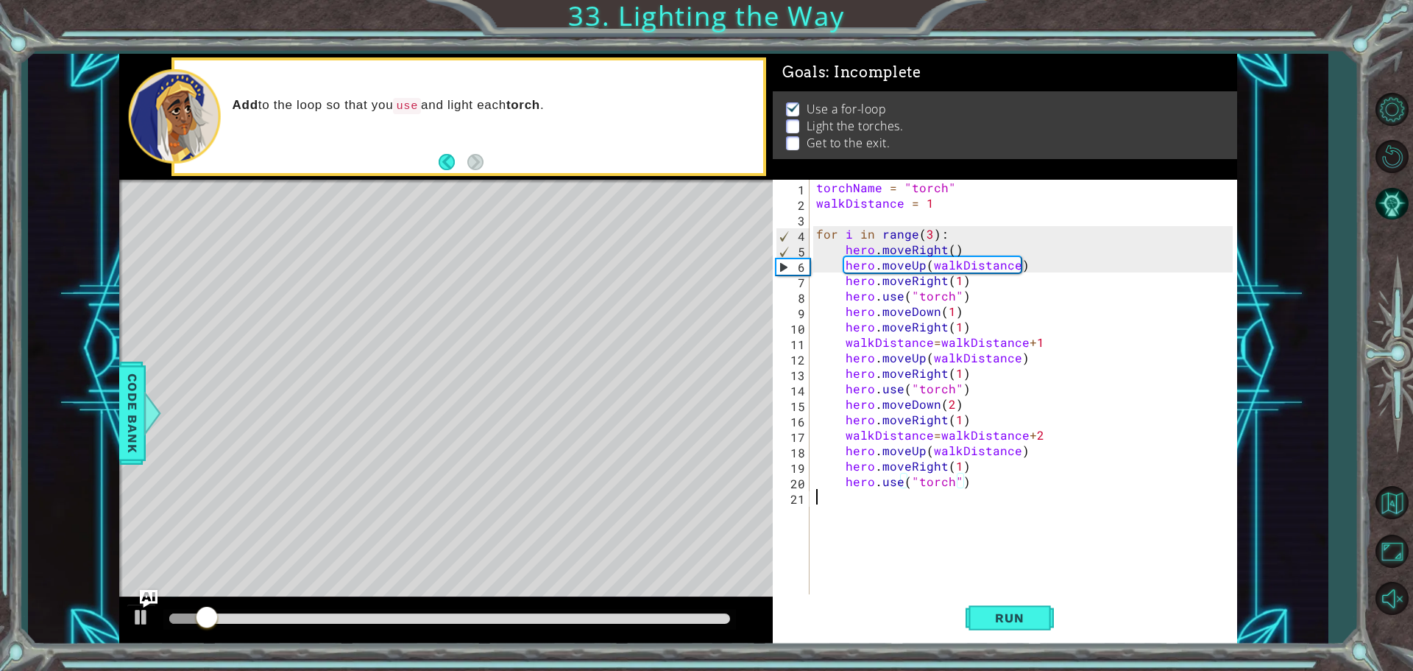
click at [968, 500] on div "torchName = "torch" walkDistance = 1 for i in range ( 3 ) : hero . moveRight ( …" at bounding box center [1026, 404] width 427 height 448
click at [988, 496] on div "torchName = "torch" walkDistance = 1 for i in range ( 3 ) : hero . moveRight ( …" at bounding box center [1026, 404] width 427 height 448
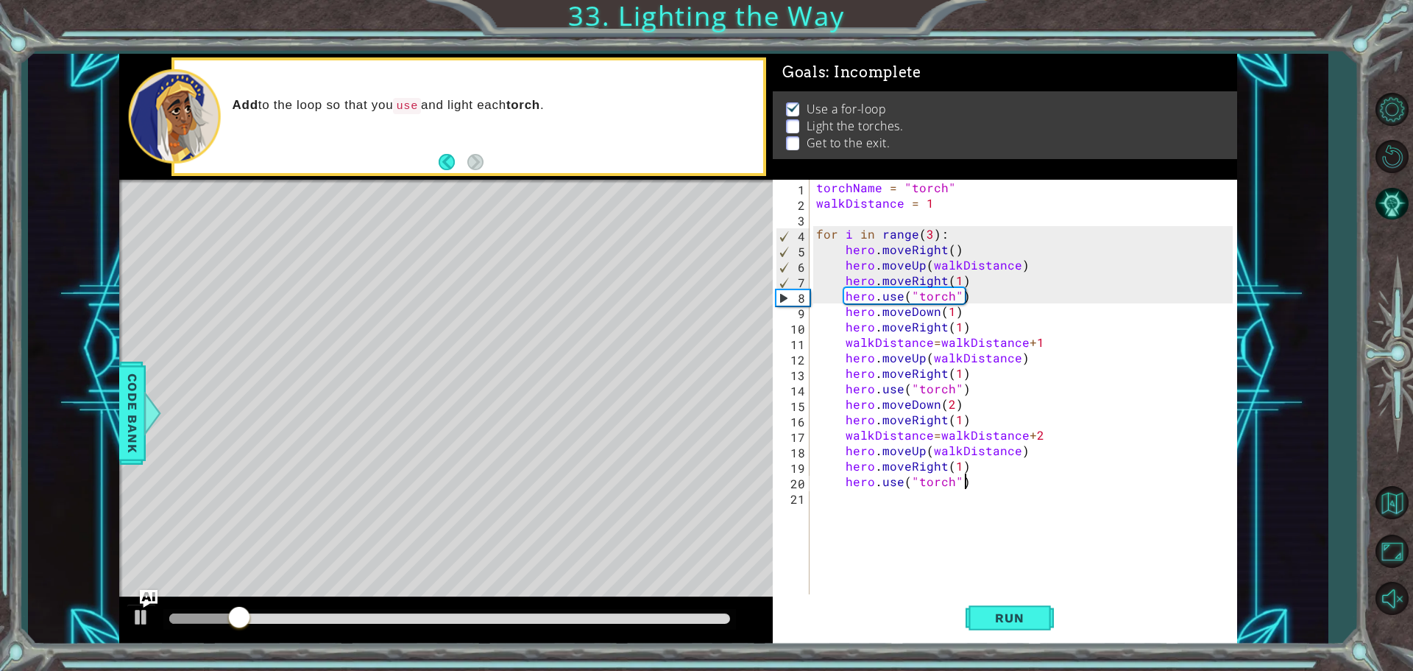
click at [983, 486] on div "torchName = "torch" walkDistance = 1 for i in range ( 3 ) : hero . moveRight ( …" at bounding box center [1026, 404] width 427 height 448
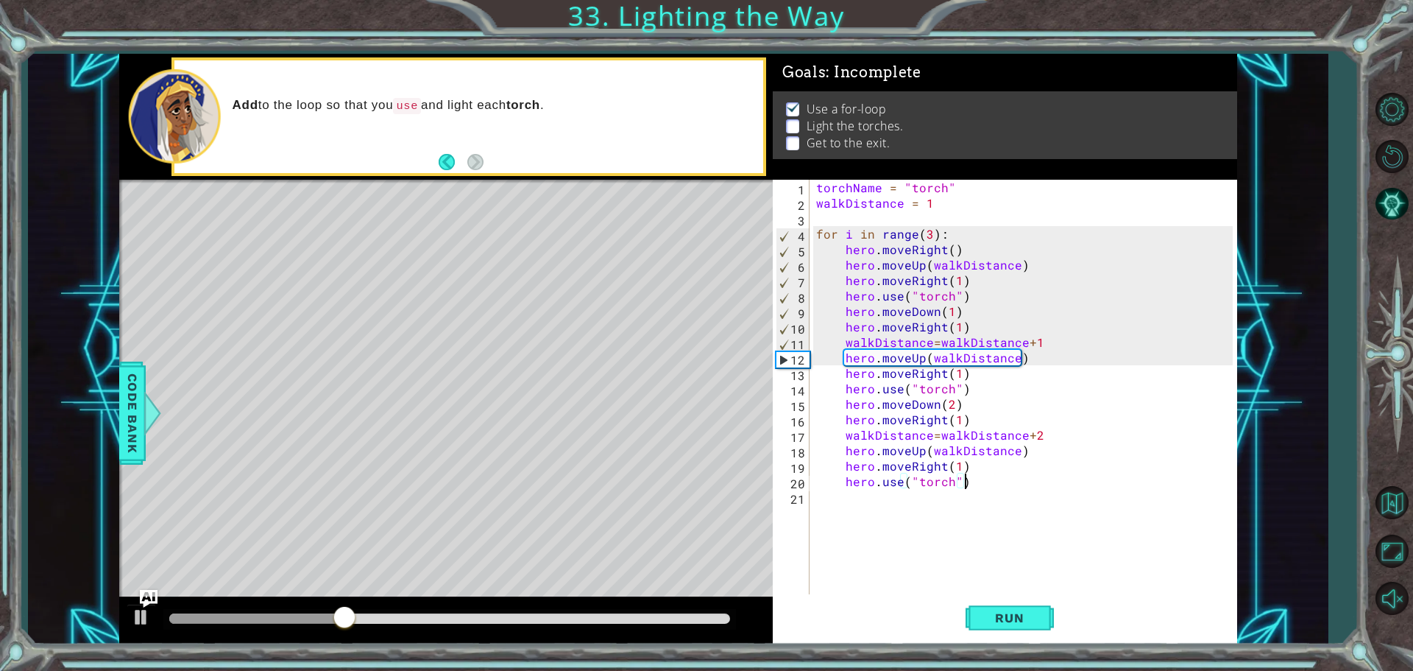
click at [1036, 436] on div "torchName = "torch" walkDistance = 1 for i in range ( 3 ) : hero . moveRight ( …" at bounding box center [1026, 404] width 427 height 448
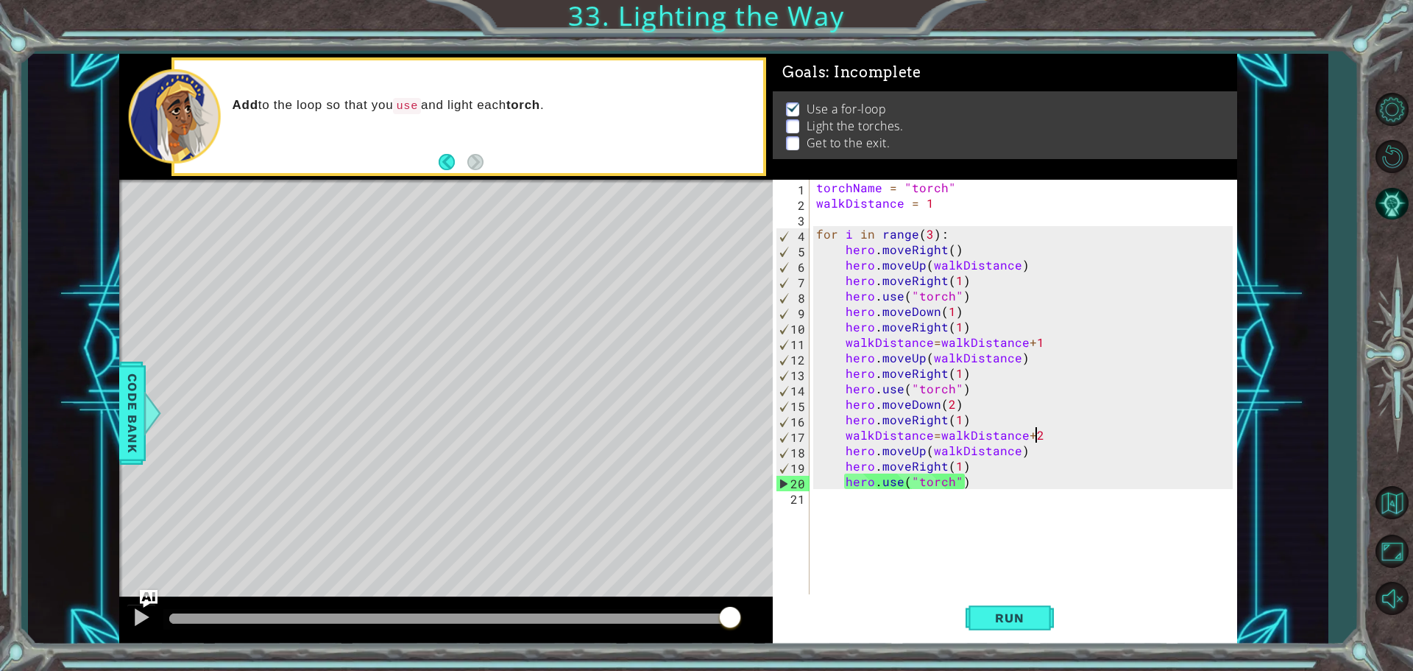
click at [940, 470] on div "torchName = "torch" walkDistance = 1 for i in range ( 3 ) : hero . moveRight ( …" at bounding box center [1026, 404] width 427 height 448
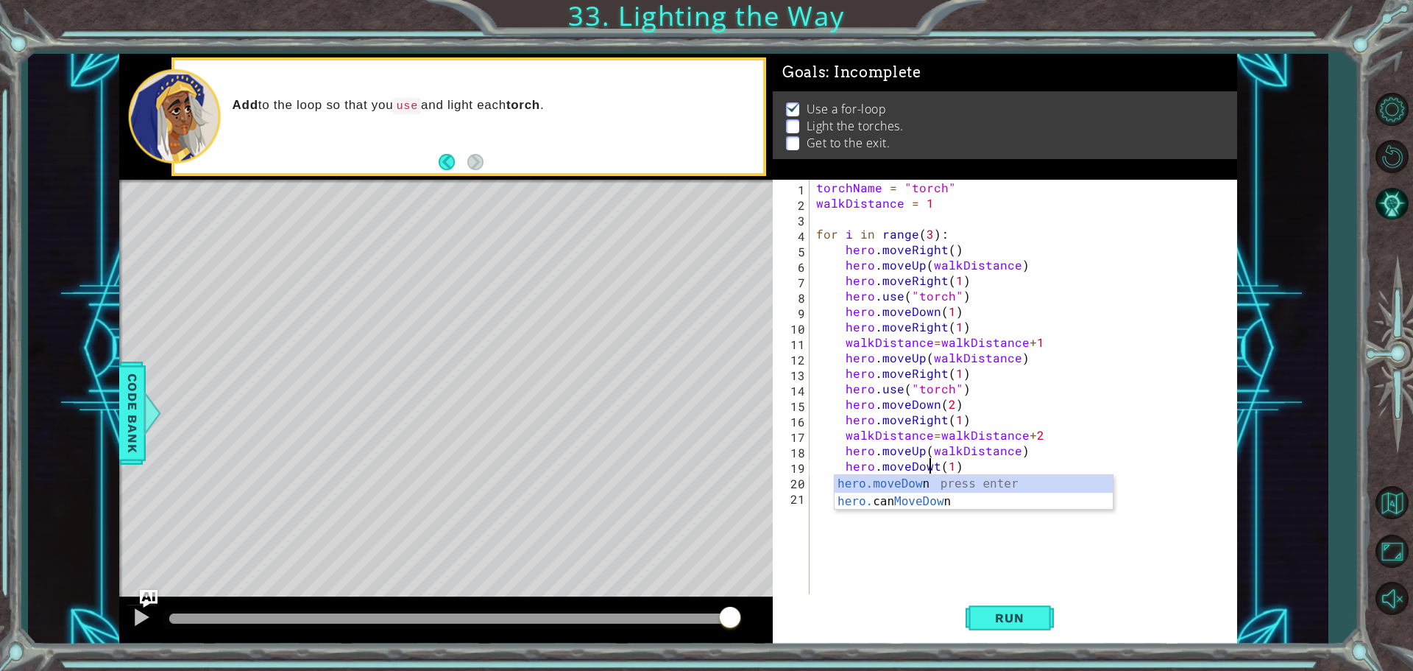
scroll to position [0, 7]
click at [940, 460] on div "torchName = "torch" walkDistance = 1 for i in range ( 3 ) : hero . moveRight ( …" at bounding box center [1026, 404] width 427 height 448
click at [943, 467] on div "torchName = "torch" walkDistance = 1 for i in range ( 3 ) : hero . moveRight ( …" at bounding box center [1026, 404] width 427 height 448
type textarea "hero.moveDown(1)"
click at [1124, 576] on div "torchName = "torch" walkDistance = 1 for i in range ( 3 ) : hero . moveRight ( …" at bounding box center [1026, 404] width 427 height 448
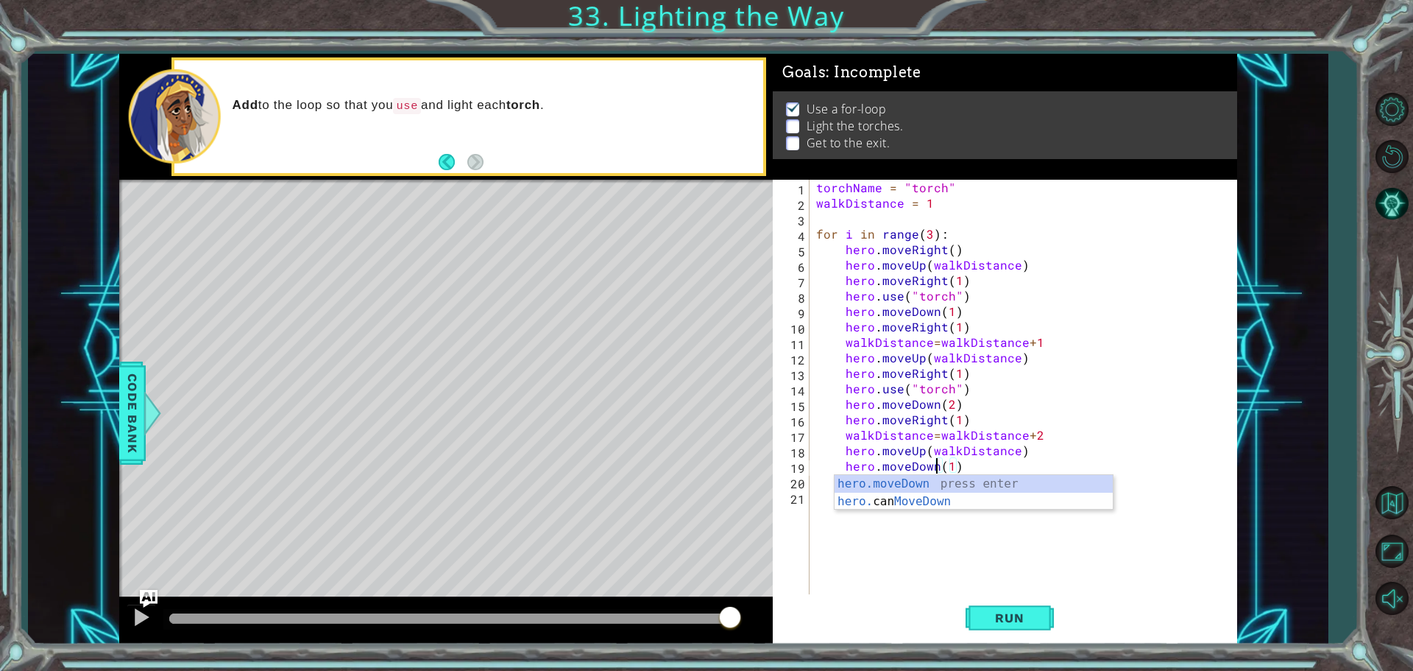
scroll to position [0, 0]
click at [972, 479] on div "torchName = "torch" walkDistance = 1 for i in range ( 3 ) : hero . moveRight ( …" at bounding box center [1026, 404] width 427 height 448
type textarea "hero.use("torch")"
click at [973, 479] on div "torchName = "torch" walkDistance = 1 for i in range ( 3 ) : hero . moveRight ( …" at bounding box center [1026, 404] width 427 height 448
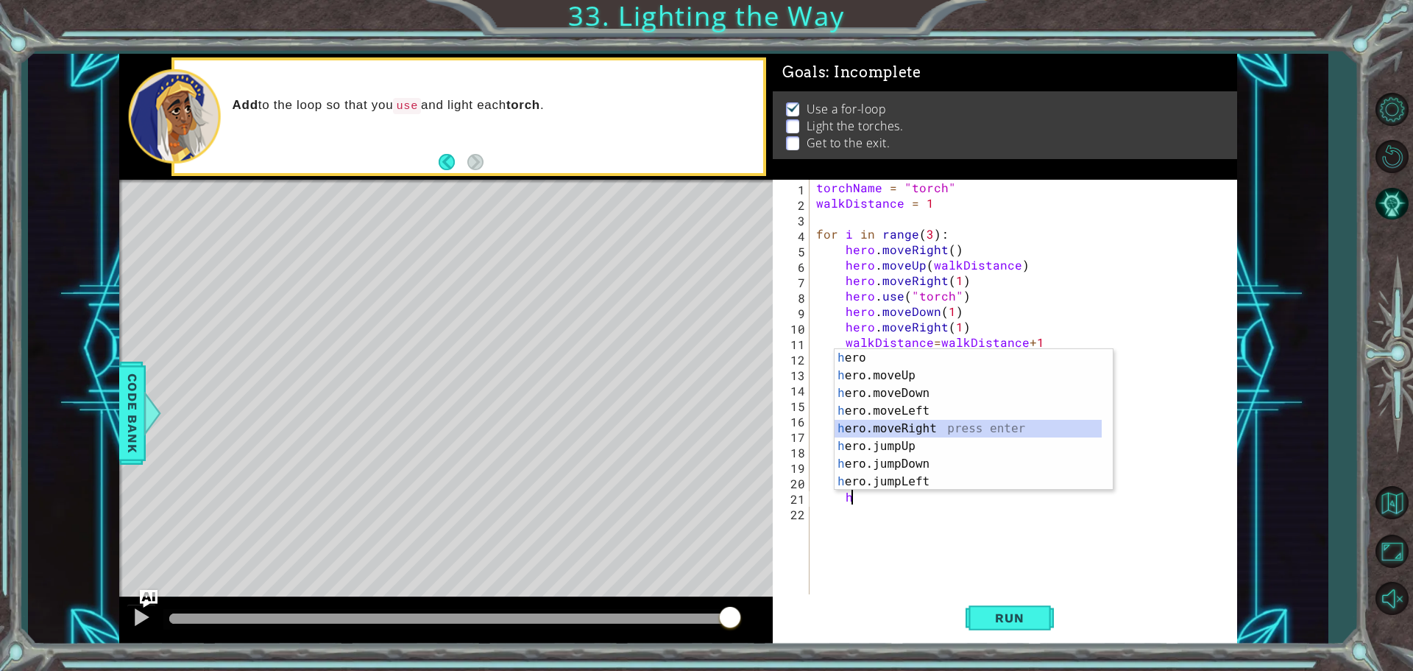
click at [944, 425] on div "h ero press enter h ero.moveUp press enter h ero.moveDown press enter h ero.mov…" at bounding box center [974, 437] width 278 height 177
type textarea "hero.moveRight(1)"
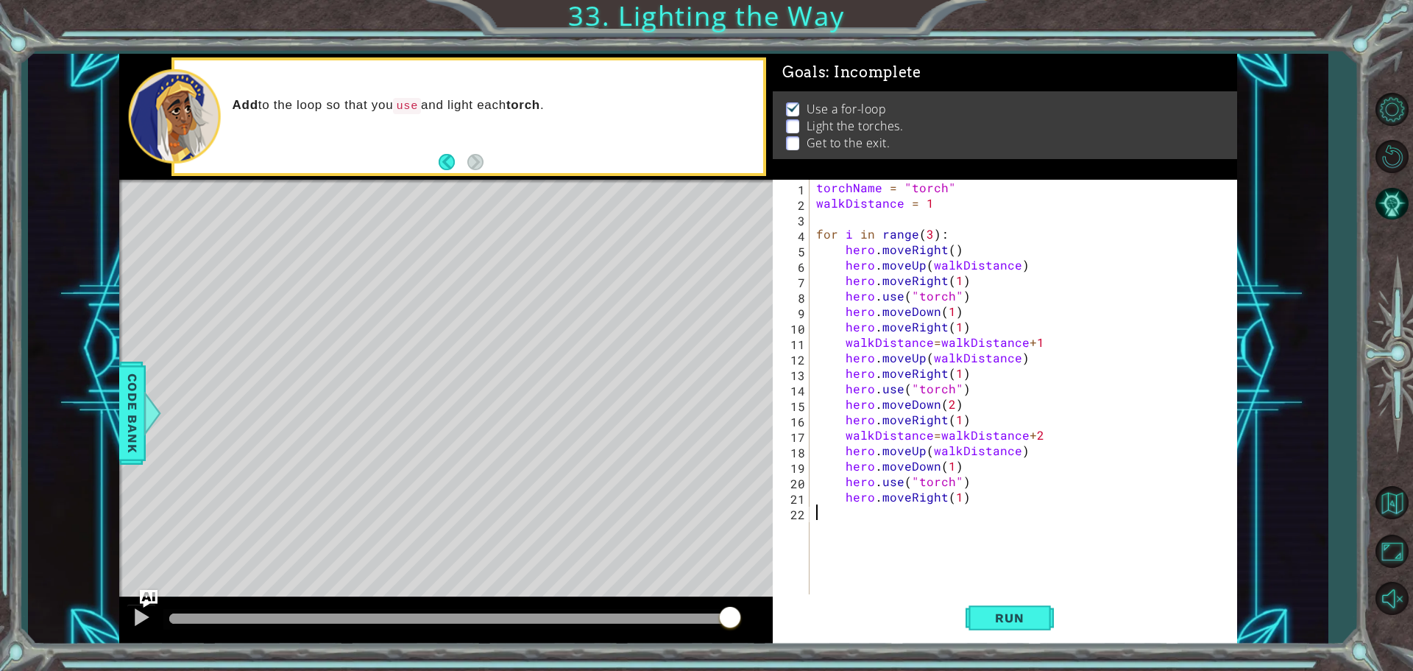
click at [974, 518] on div "torchName = "torch" walkDistance = 1 for i in range ( 3 ) : hero . moveRight ( …" at bounding box center [1026, 404] width 427 height 448
click at [986, 509] on div "torchName = "torch" walkDistance = 1 for i in range ( 3 ) : hero . moveRight ( …" at bounding box center [1026, 404] width 427 height 448
type textarea "hero.moveRight(1)"
click at [985, 504] on div "torchName = "torch" walkDistance = 1 for i in range ( 3 ) : hero . moveRight ( …" at bounding box center [1026, 404] width 427 height 448
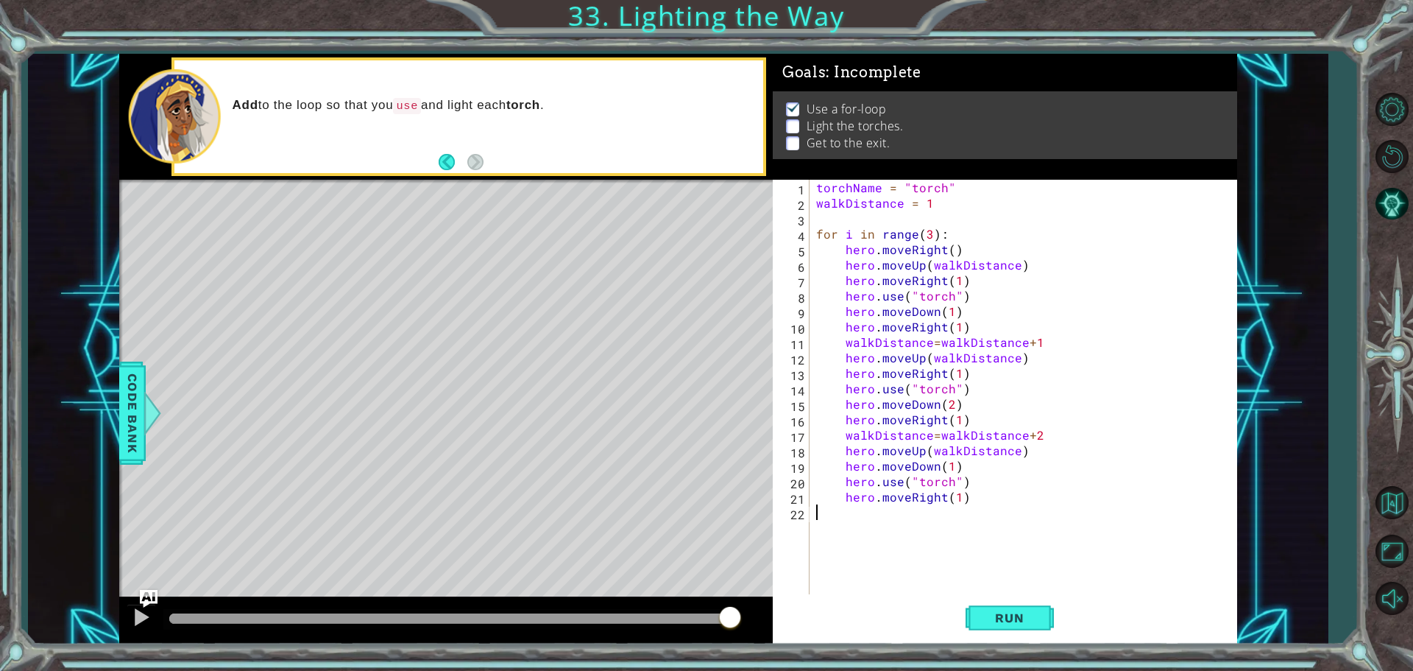
click at [985, 504] on div "torchName = "torch" walkDistance = 1 for i in range ( 3 ) : hero . moveRight ( …" at bounding box center [1026, 404] width 427 height 448
click at [988, 498] on div "torchName = "torch" walkDistance = 1 for i in range ( 3 ) : hero . moveRight ( …" at bounding box center [1026, 404] width 427 height 448
type textarea "hero.moveRight(1)"
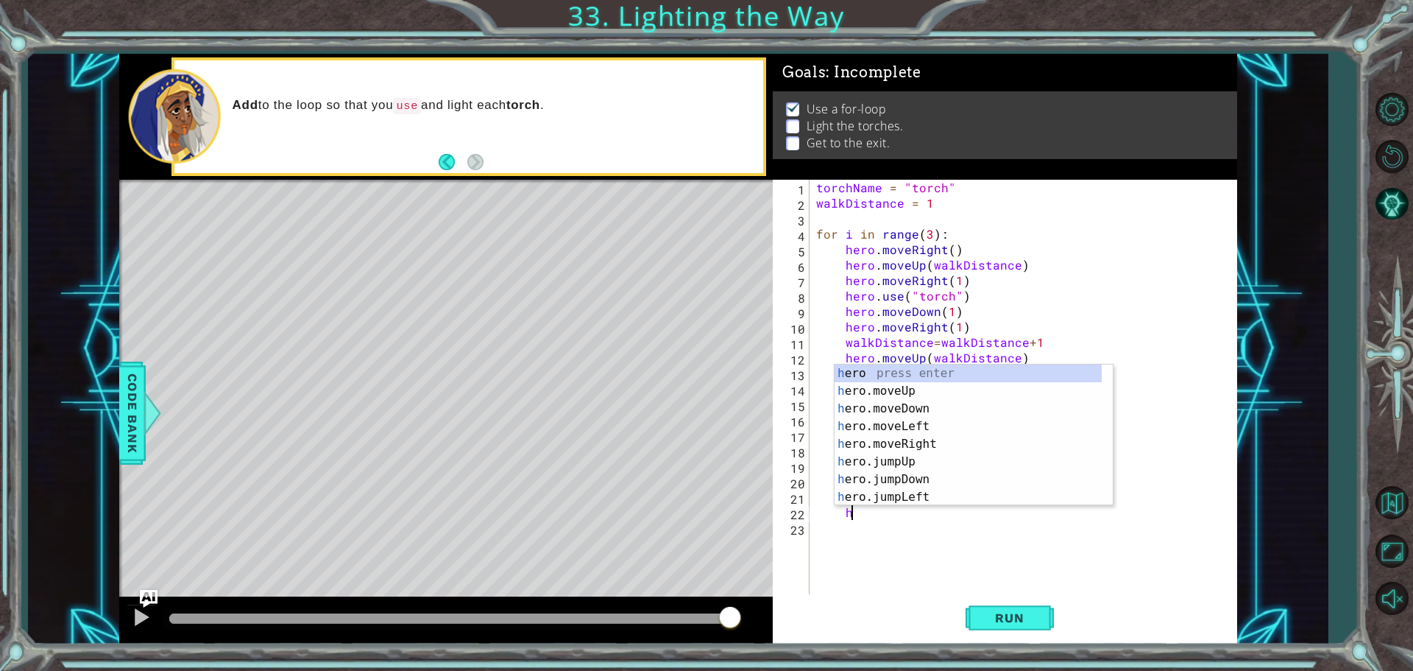
scroll to position [0, 1]
click at [916, 411] on div "h ero press enter h ero.moveUp press enter h ero.moveDown press enter h ero.mov…" at bounding box center [968, 452] width 267 height 177
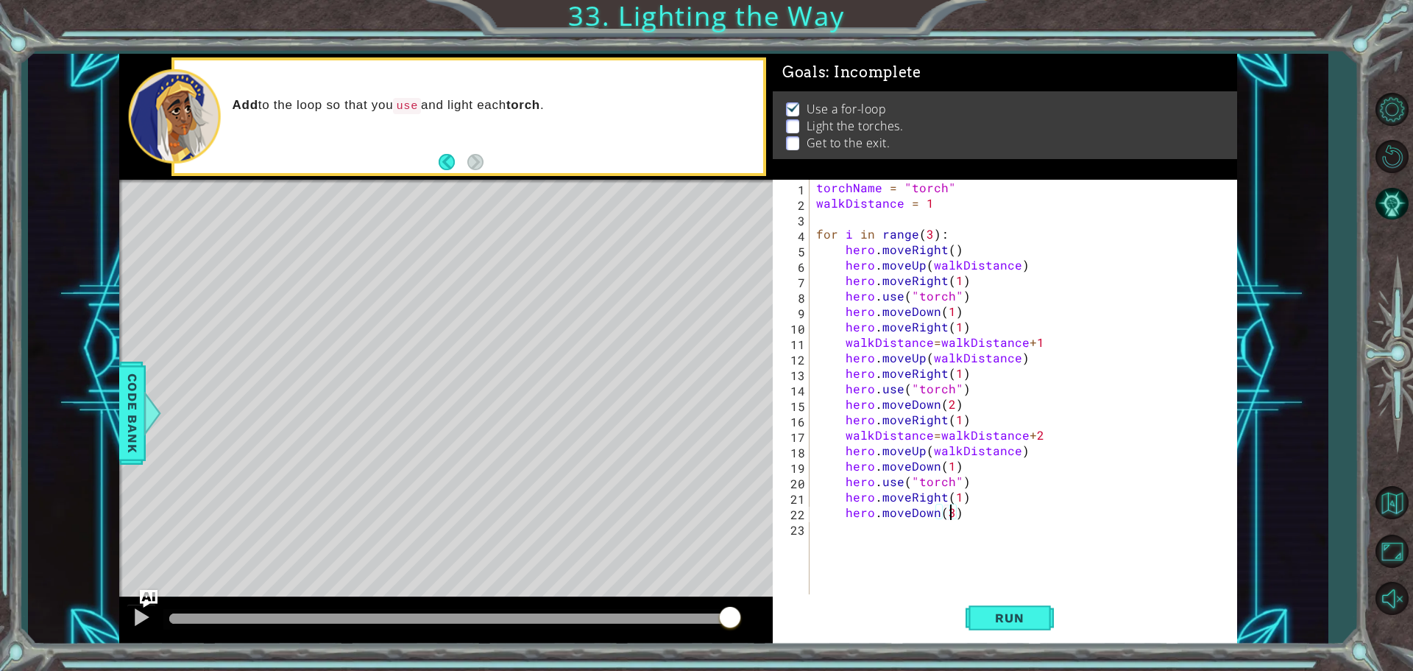
scroll to position [0, 8]
click at [981, 604] on button "Run" at bounding box center [1010, 617] width 88 height 46
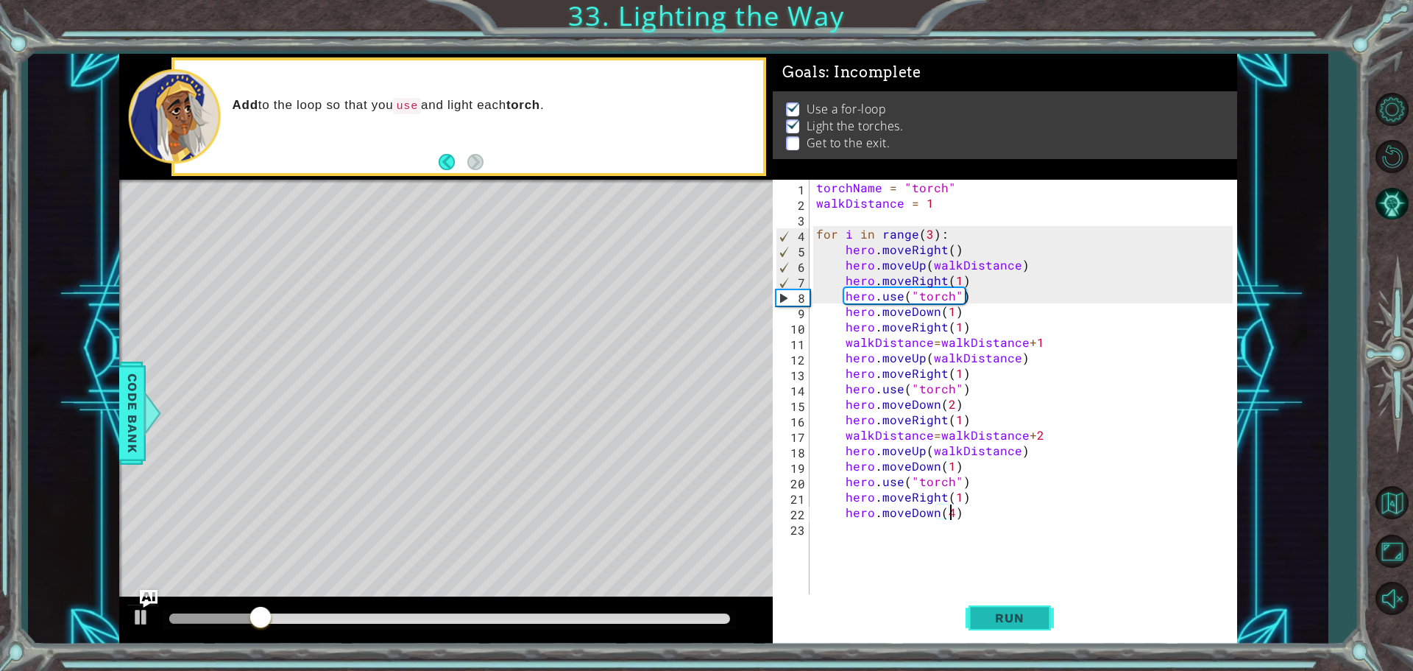
click at [977, 605] on button "Run" at bounding box center [1010, 617] width 88 height 46
type textarea "hero.moveDown(5)"
click at [1004, 618] on span "Run" at bounding box center [1009, 617] width 58 height 15
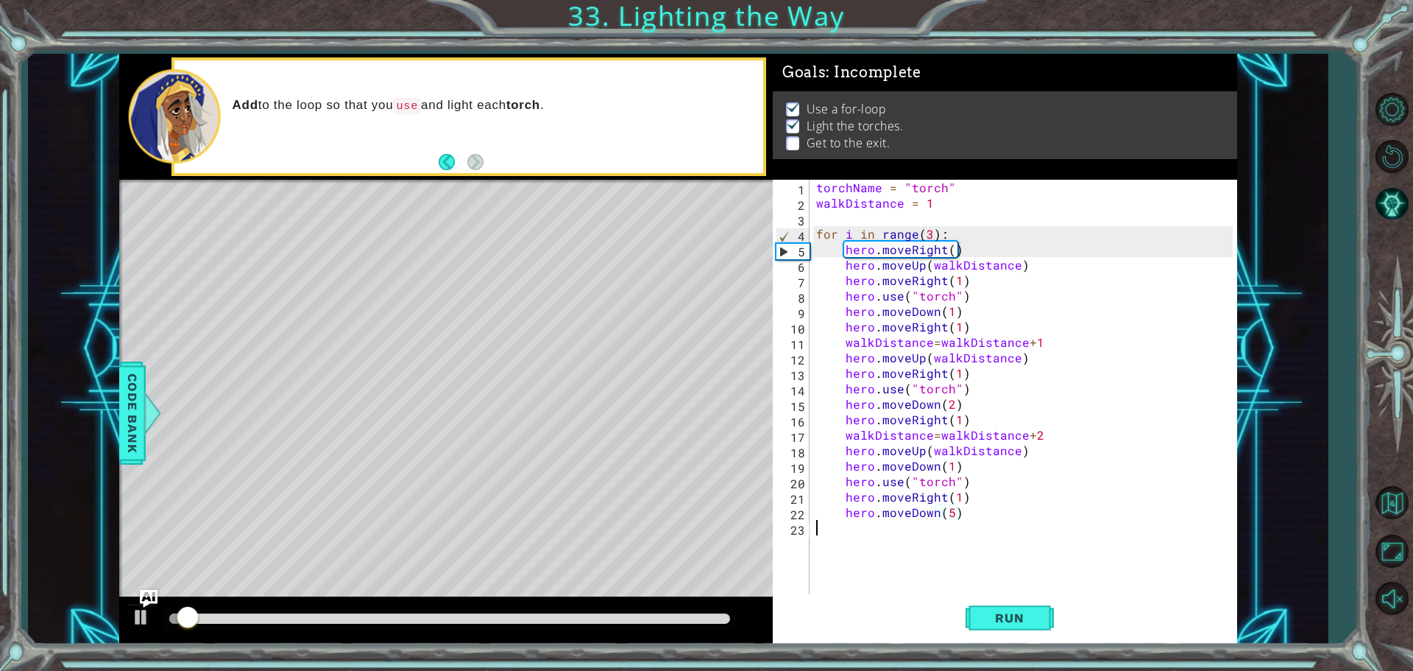
click at [897, 565] on div "torchName = "torch" walkDistance = 1 for i in range ( 3 ) : hero . moveRight ( …" at bounding box center [1026, 404] width 427 height 448
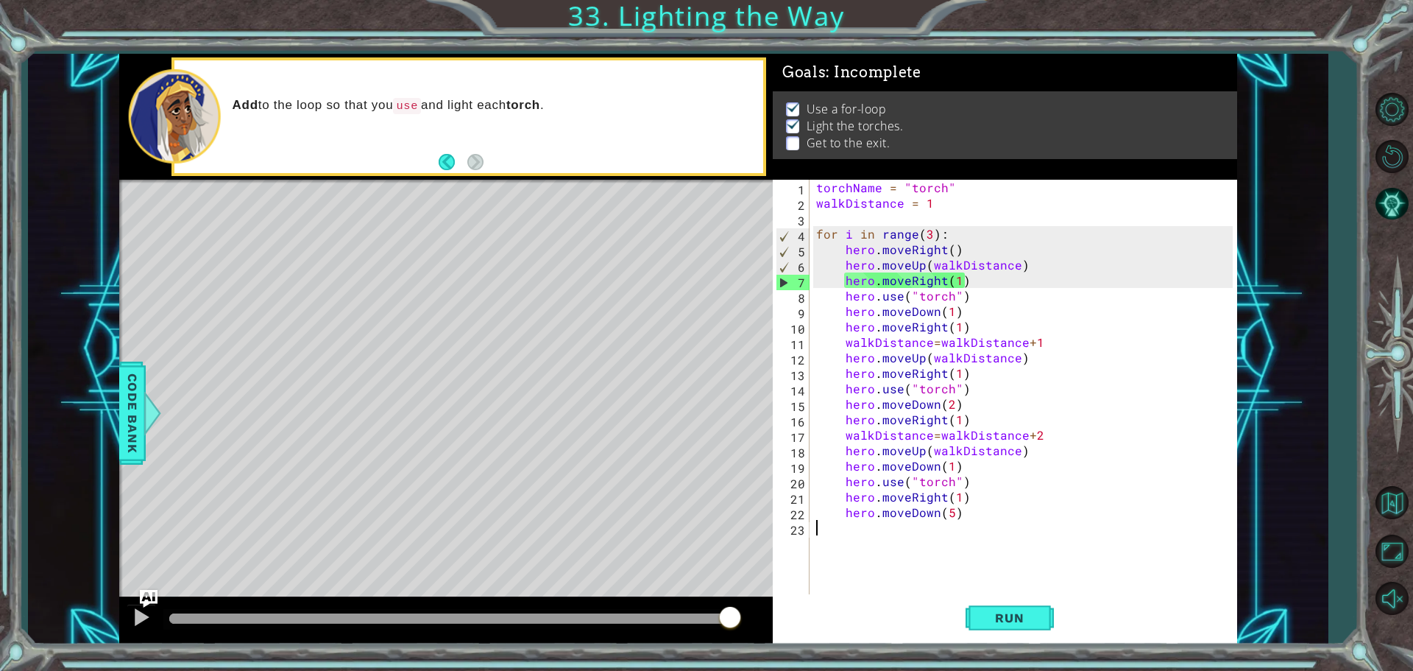
drag, startPoint x: 1088, startPoint y: 584, endPoint x: 1055, endPoint y: 620, distance: 49.0
click at [1063, 613] on div "1 2 3 4 5 6 7 8 9 10 11 12 13 14 15 16 17 18 19 20 21 22 23 torchName = "torch"…" at bounding box center [1005, 412] width 464 height 464
click at [1052, 622] on button "Run" at bounding box center [1010, 617] width 88 height 46
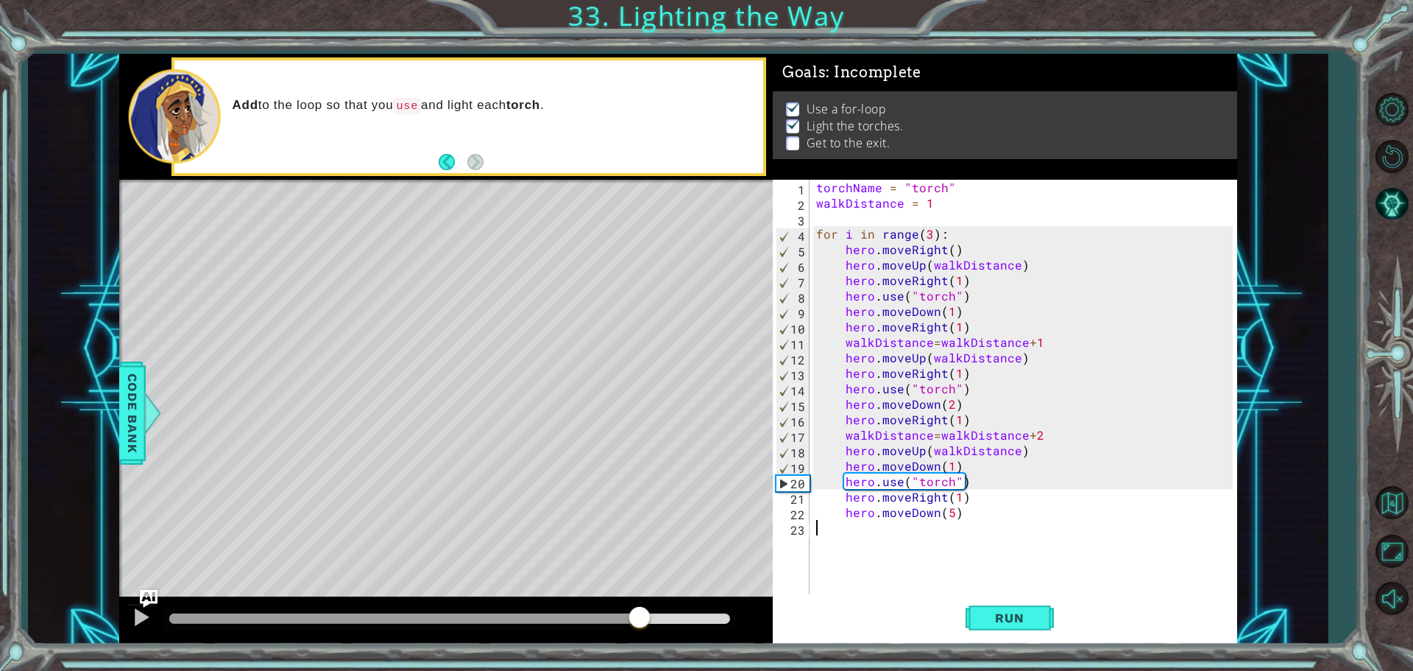
drag, startPoint x: 202, startPoint y: 620, endPoint x: 640, endPoint y: 606, distance: 437.4
click at [640, 606] on div at bounding box center [639, 618] width 26 height 26
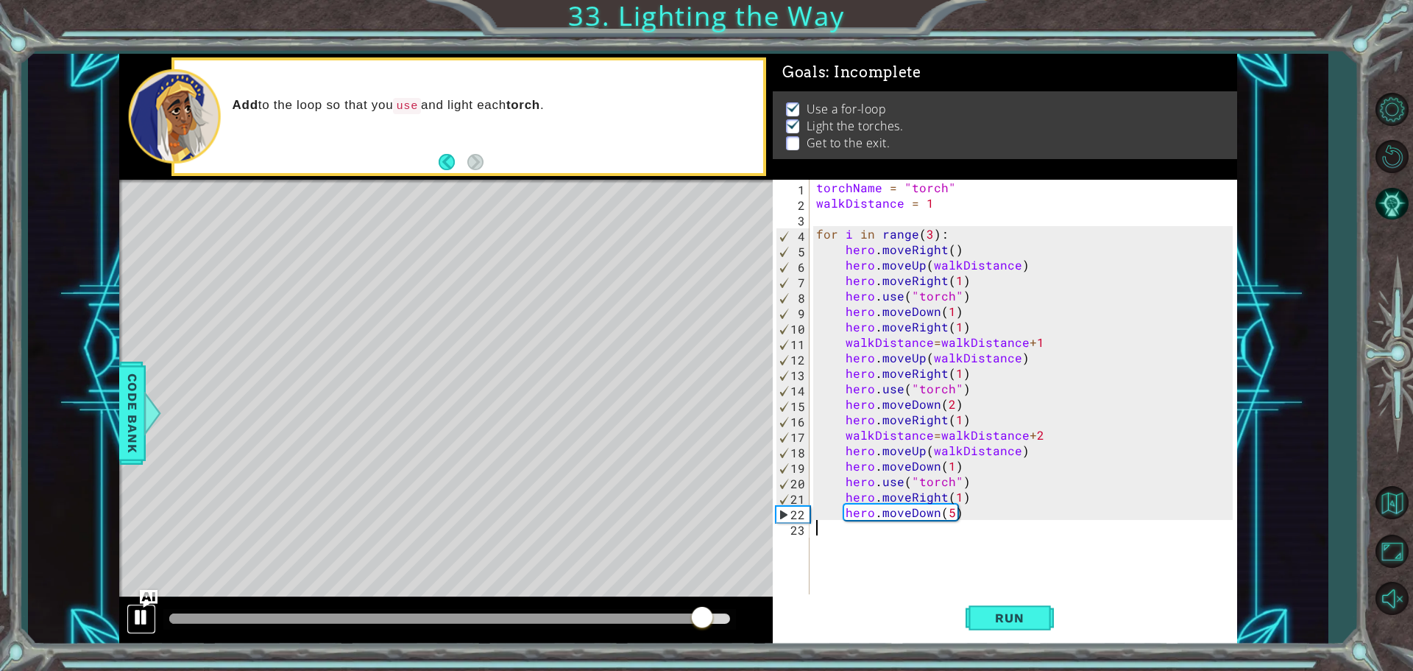
click at [149, 615] on div at bounding box center [141, 616] width 19 height 19
click at [127, 618] on button at bounding box center [141, 619] width 29 height 30
click at [949, 504] on div "torchName = "torch" walkDistance = 1 for i in range ( 3 ) : hero . moveRight ( …" at bounding box center [1026, 404] width 427 height 448
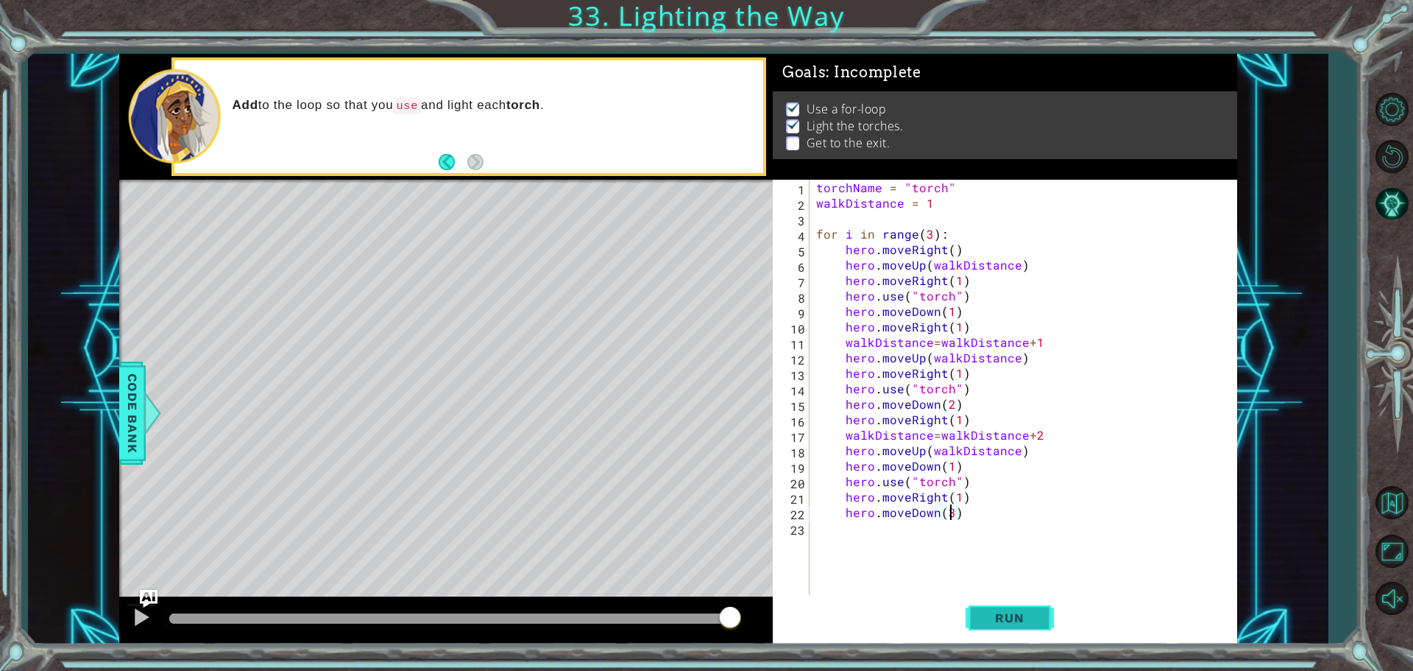
scroll to position [0, 8]
click at [1017, 632] on button "Run" at bounding box center [1010, 617] width 88 height 46
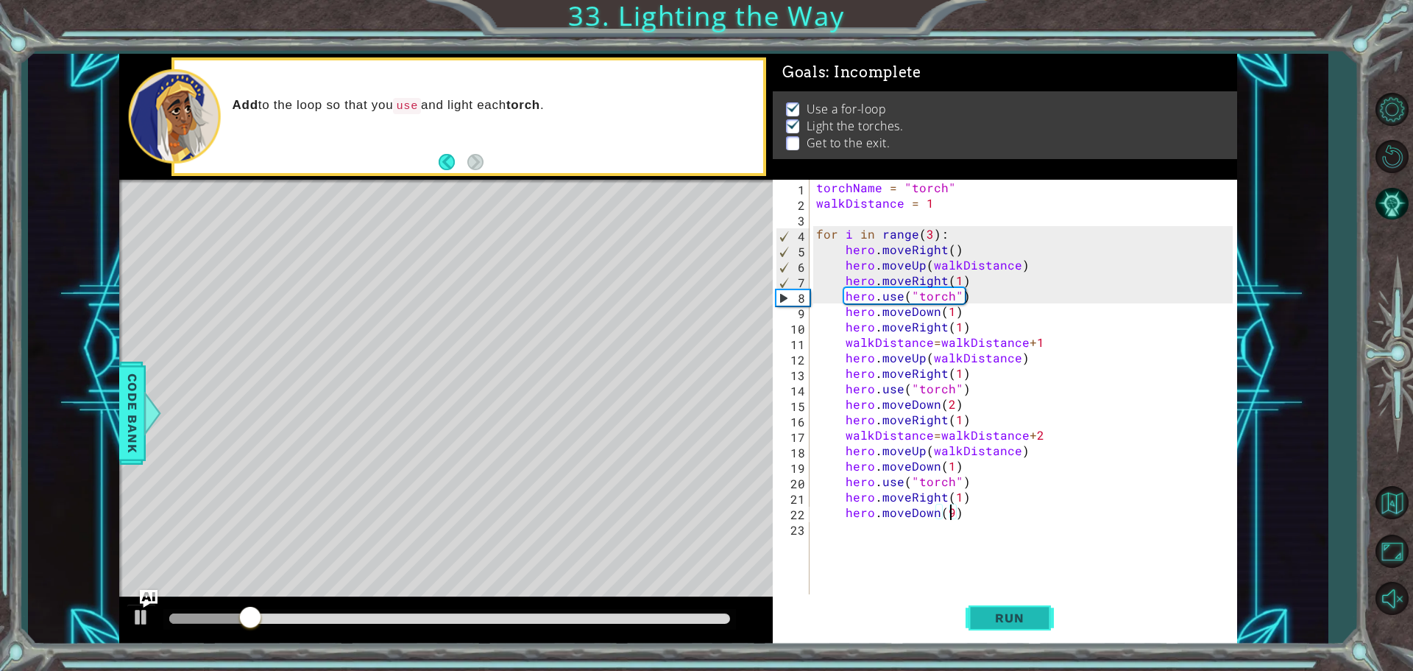
click at [992, 601] on button "Run" at bounding box center [1010, 617] width 88 height 46
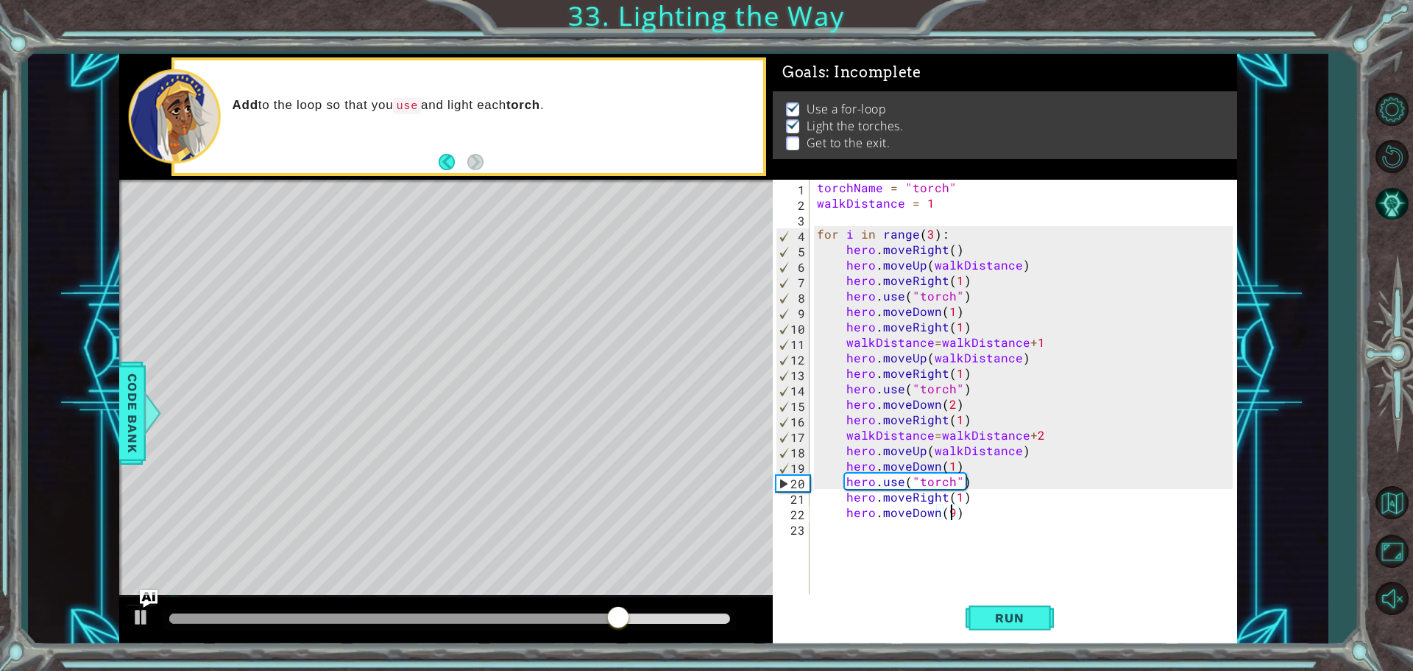
click at [961, 516] on div "torchName = "torch" walkDistance = 1 for i in range ( 3 ) : hero . moveRight ( …" at bounding box center [1027, 404] width 426 height 448
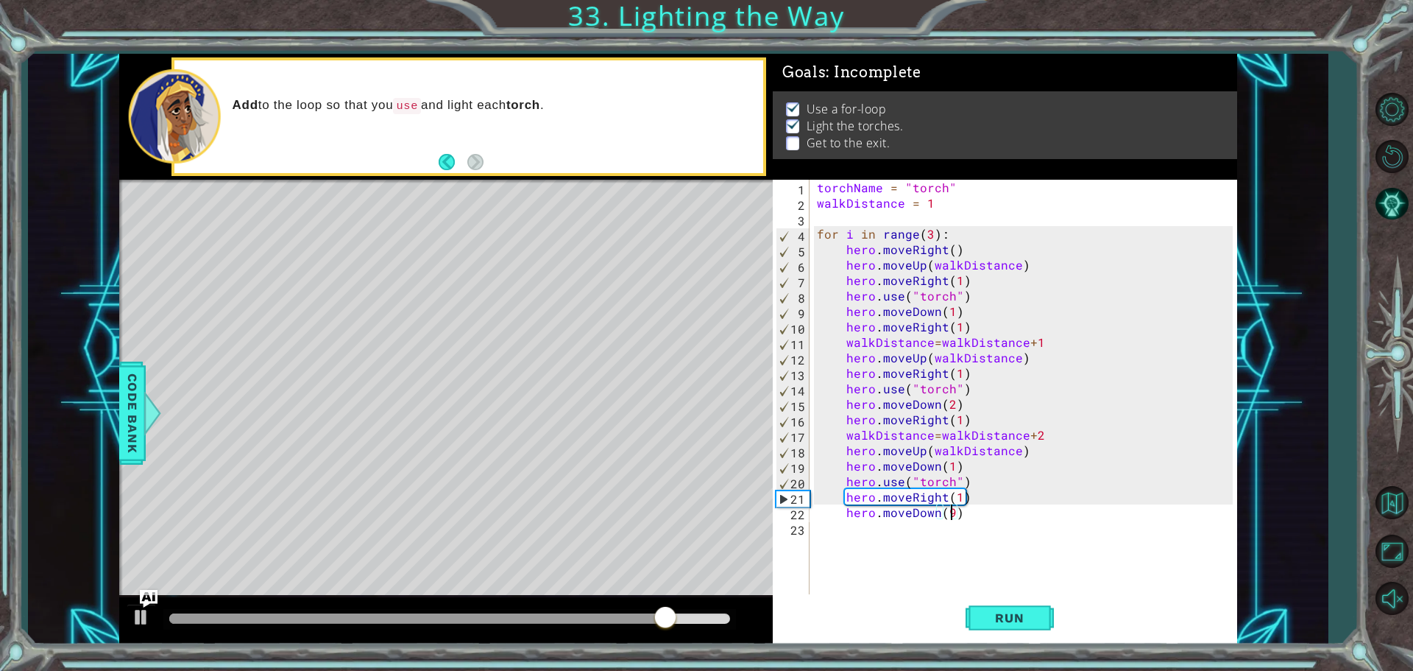
click at [954, 518] on div "torchName = "torch" walkDistance = 1 for i in range ( 3 ) : hero . moveRight ( …" at bounding box center [1027, 404] width 426 height 448
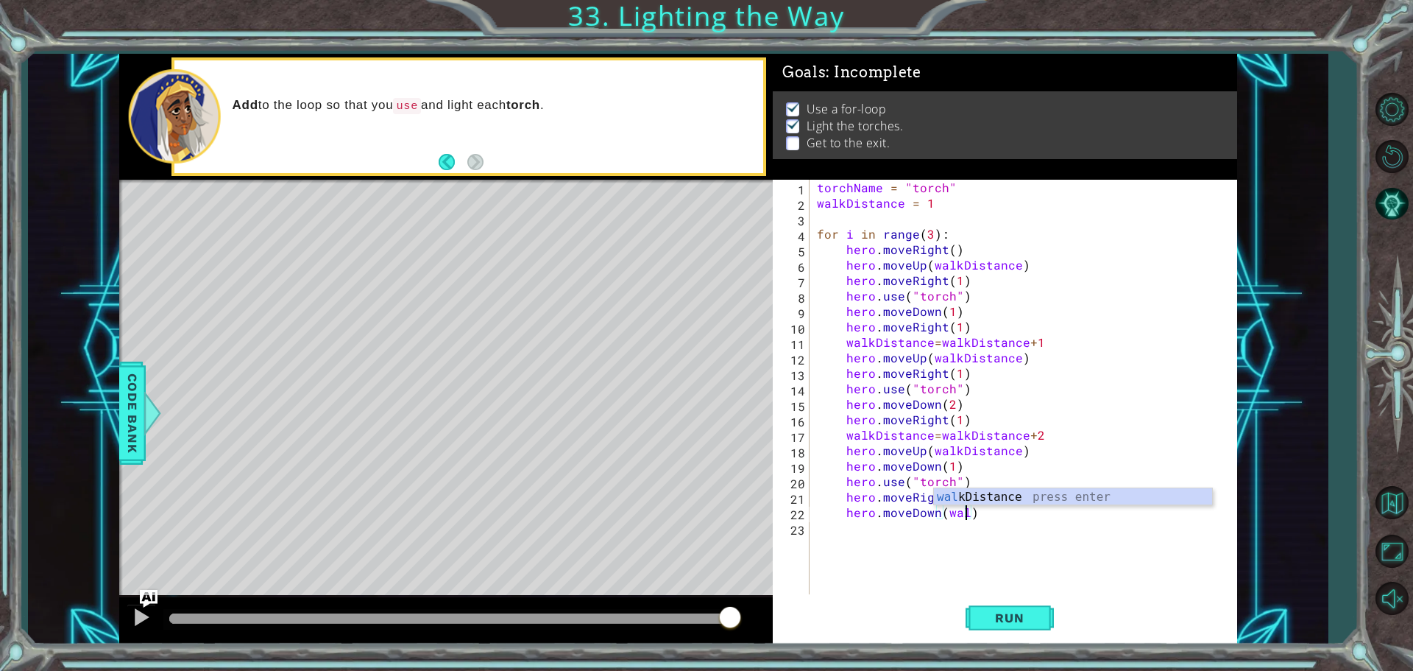
scroll to position [0, 9]
drag, startPoint x: 1053, startPoint y: 488, endPoint x: 1041, endPoint y: 509, distance: 24.0
click at [1053, 488] on div "wal kDistance press enter" at bounding box center [1073, 496] width 278 height 16
click at [984, 643] on div "hero.moveDown(walkDistance) 1 2 3 4 5 6 7 8 9 10 11 12 13 14 15 16 17 18 19 20 …" at bounding box center [1005, 412] width 464 height 464
click at [983, 615] on span "Run" at bounding box center [1009, 617] width 58 height 15
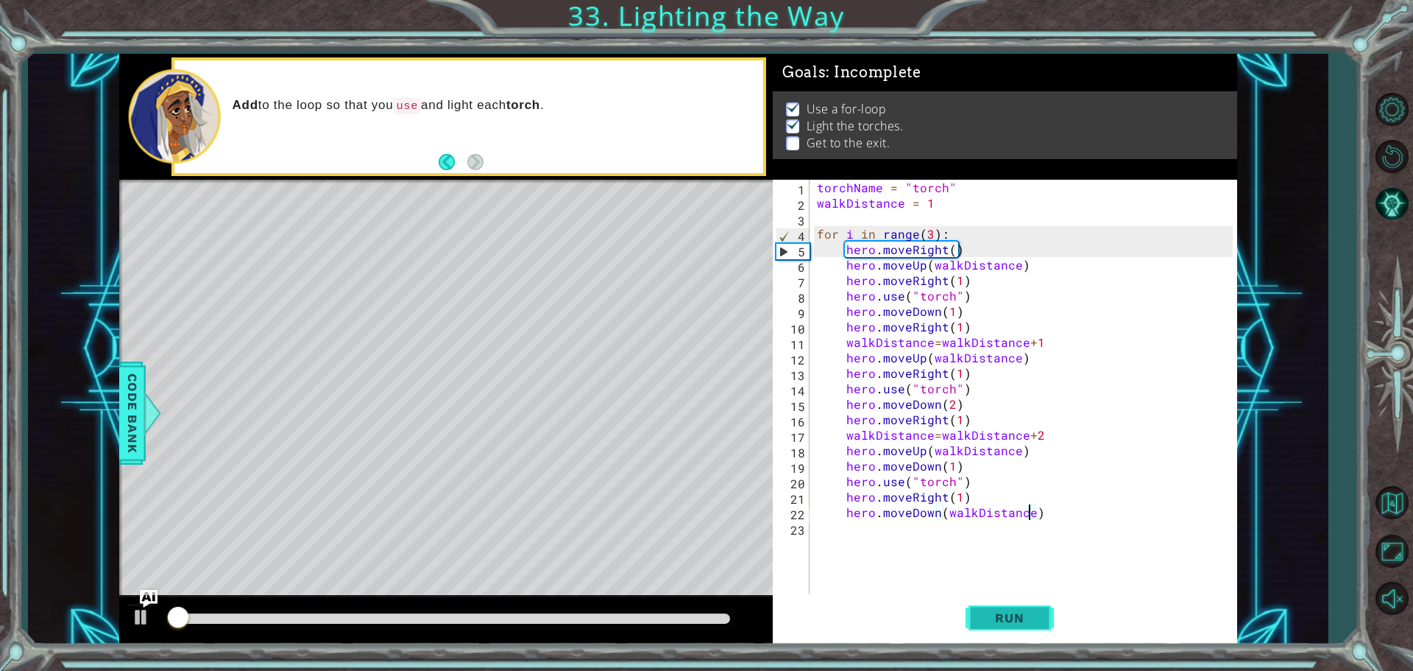
click at [983, 615] on span "Run" at bounding box center [1009, 617] width 58 height 15
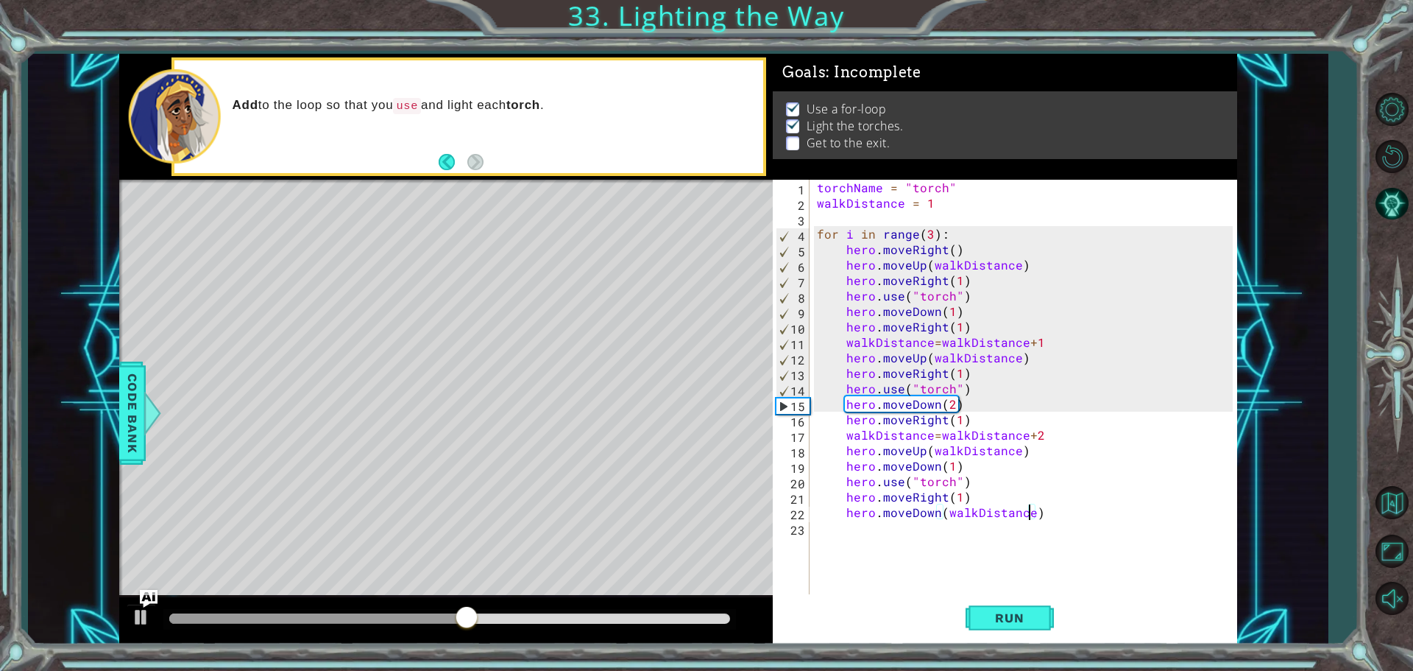
click at [1043, 434] on div "torchName = "torch" walkDistance = 1 for i in range ( 3 ) : hero . moveRight ( …" at bounding box center [1027, 404] width 426 height 448
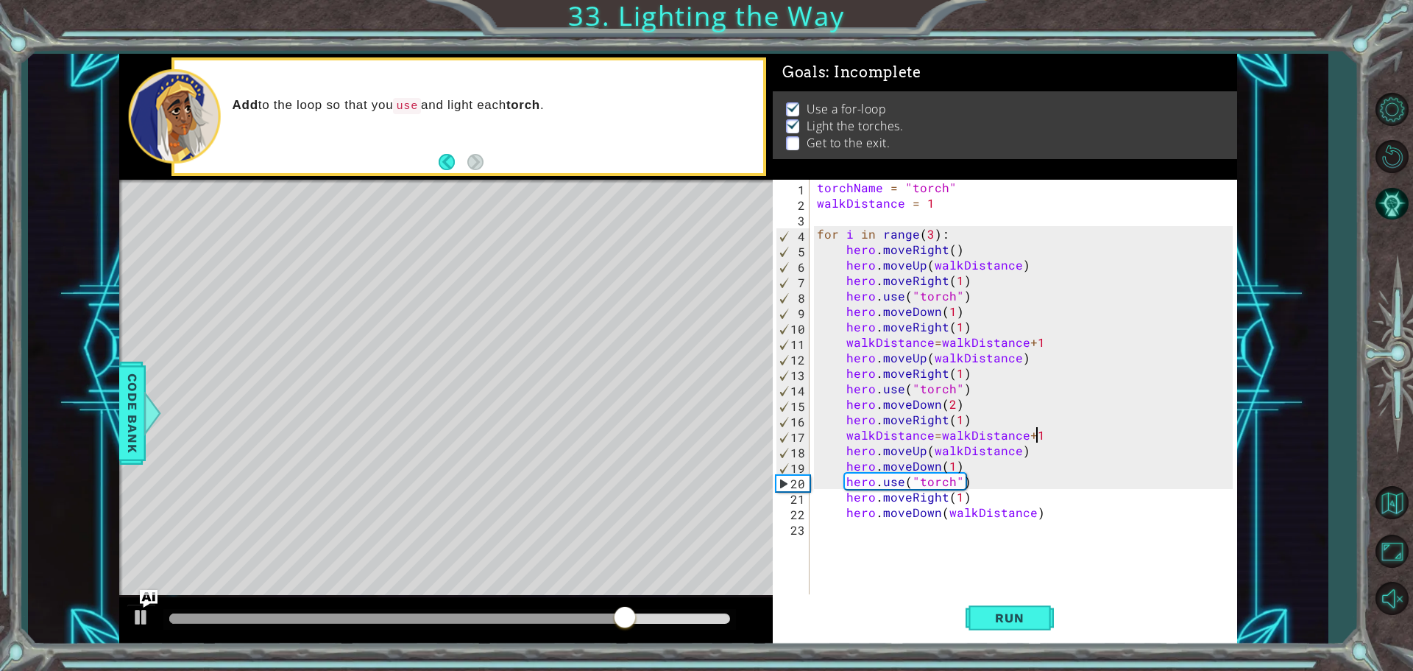
scroll to position [0, 13]
click at [1008, 623] on span "Run" at bounding box center [1009, 617] width 58 height 15
click at [1040, 457] on div "torchName = "torch" walkDistance = 1 for i in range ( 3 ) : hero . moveRight ( …" at bounding box center [1027, 404] width 426 height 448
click at [1033, 455] on div "torchName = "torch" walkDistance = 1 for i in range ( 3 ) : hero . moveRight ( …" at bounding box center [1023, 388] width 419 height 417
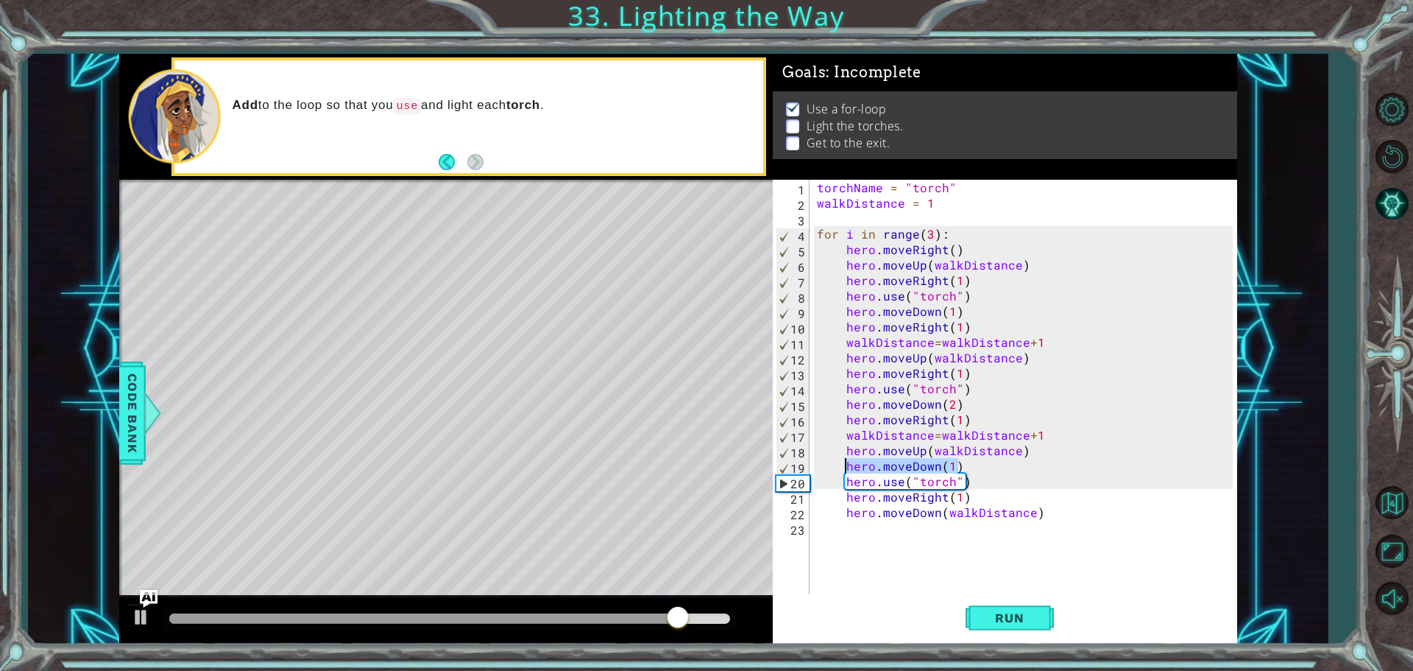
drag, startPoint x: 960, startPoint y: 464, endPoint x: 844, endPoint y: 461, distance: 115.6
click at [844, 461] on div "torchName = "torch" walkDistance = 1 for i in range ( 3 ) : hero . moveRight ( …" at bounding box center [1027, 404] width 426 height 448
type textarea "hero.moveDown(1)"
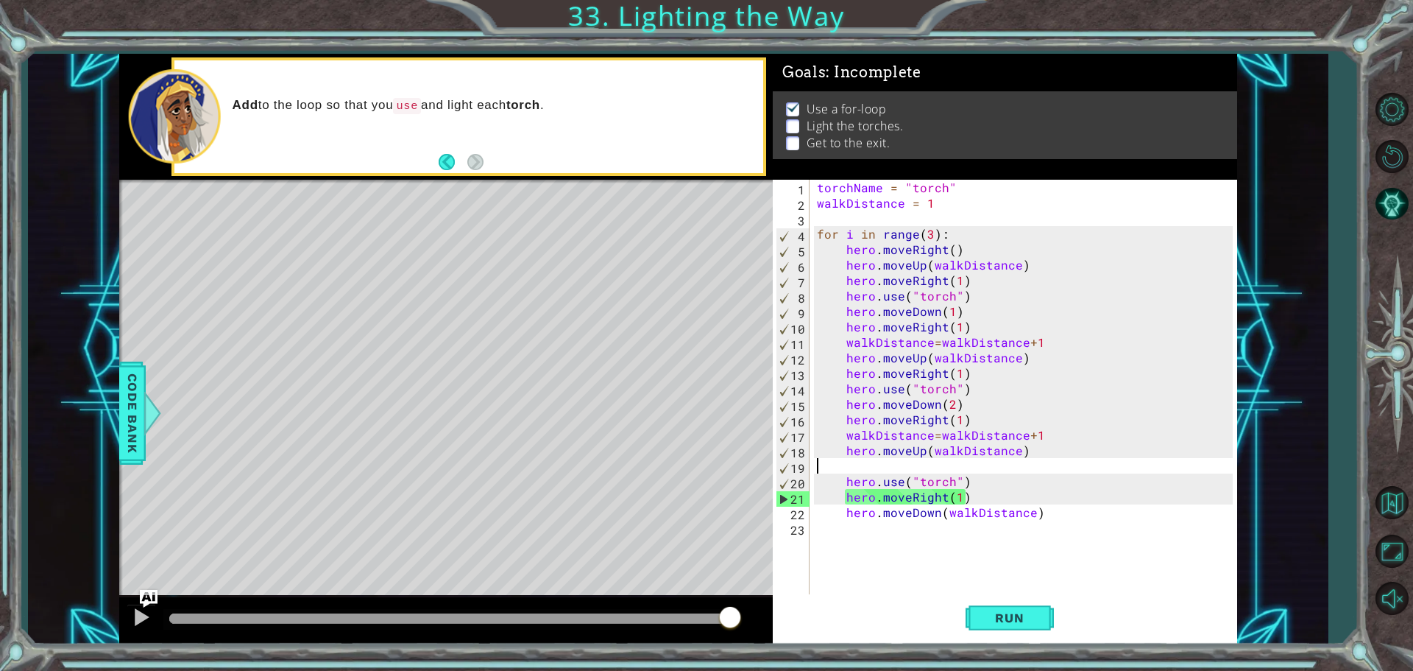
scroll to position [0, 0]
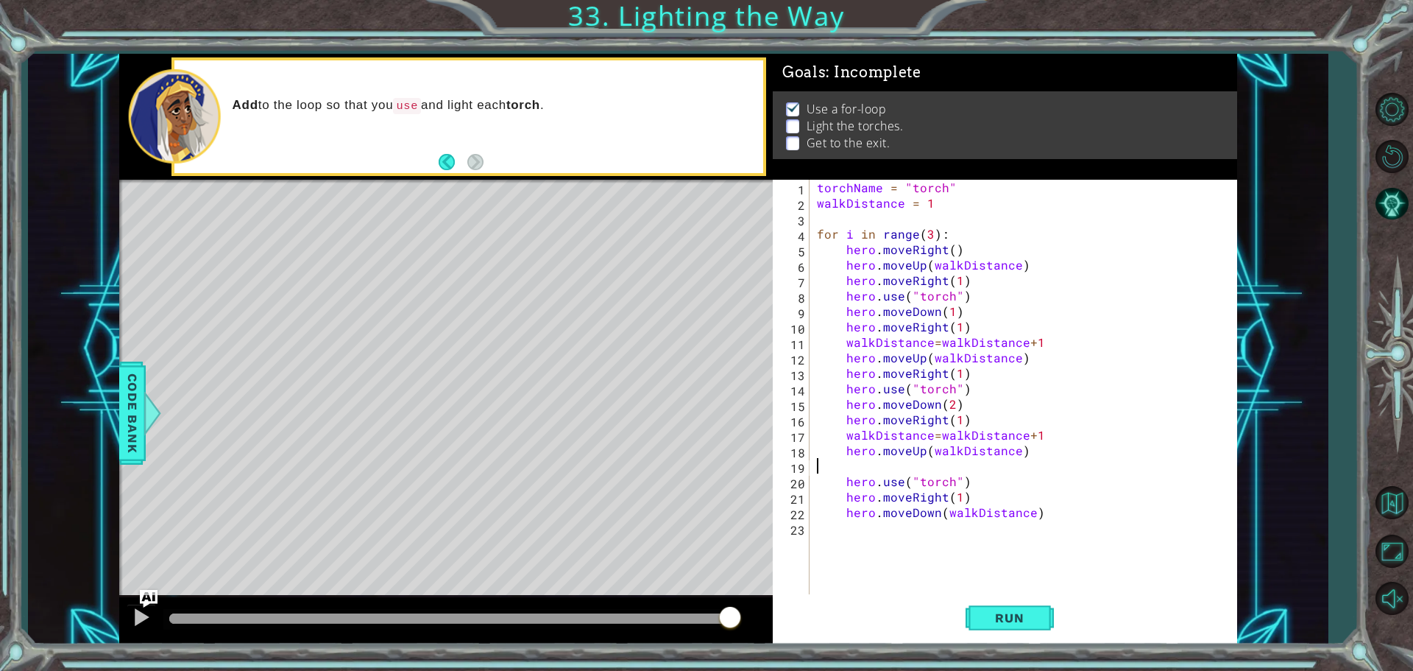
type textarea "hero.moveUp(walkDistance)"
click at [979, 619] on button "Run" at bounding box center [1010, 617] width 88 height 46
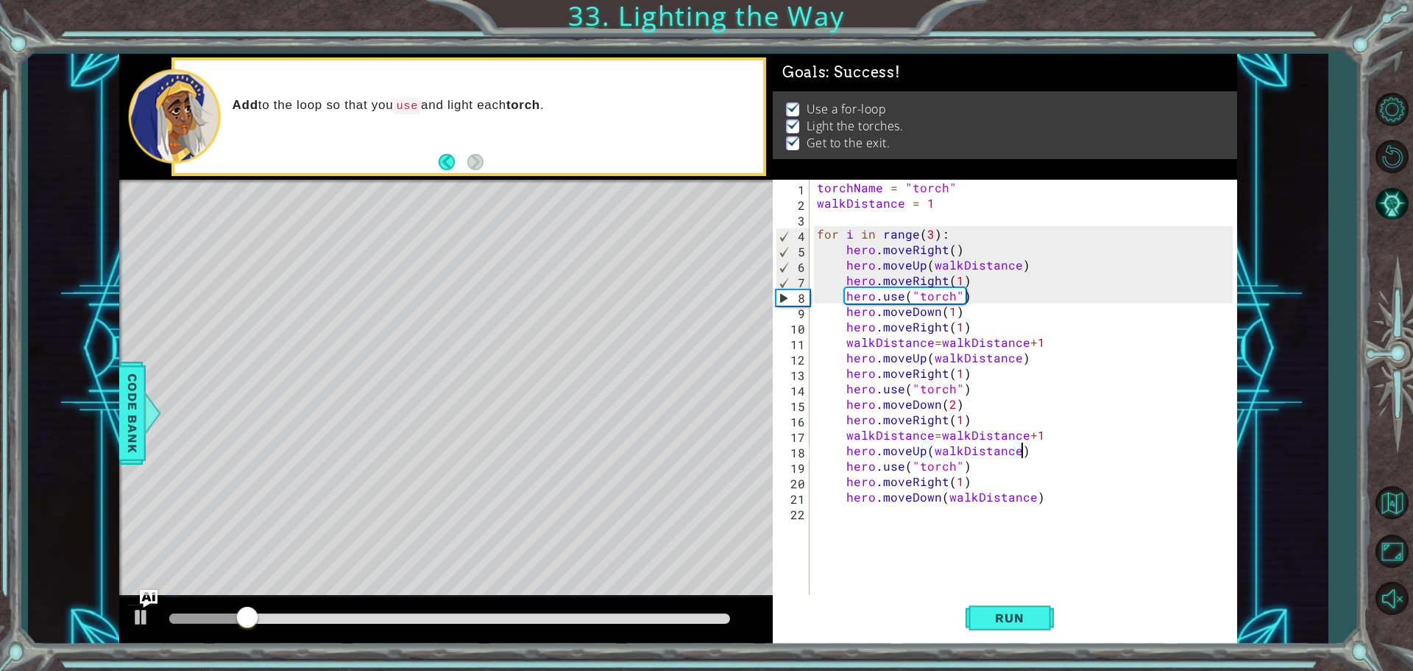
click at [712, 619] on div at bounding box center [449, 618] width 561 height 10
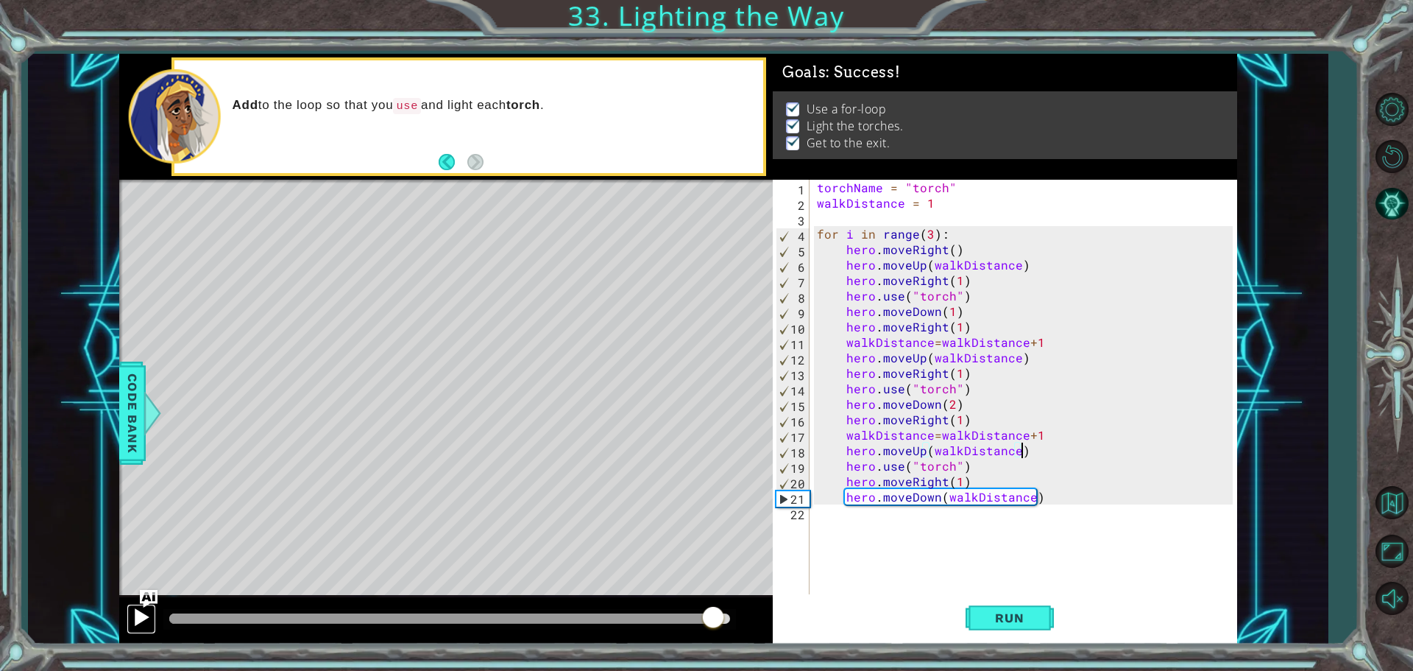
click at [130, 614] on button at bounding box center [141, 619] width 29 height 30
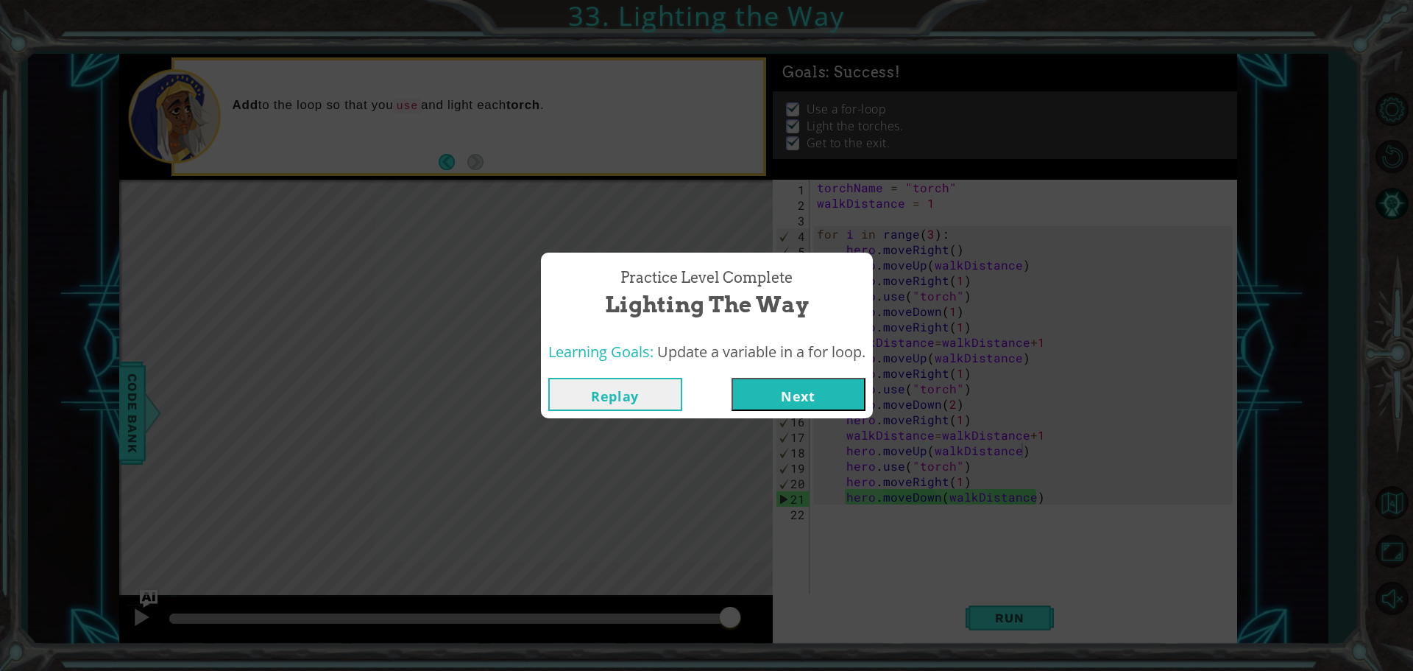
click at [777, 393] on button "Next" at bounding box center [799, 394] width 134 height 33
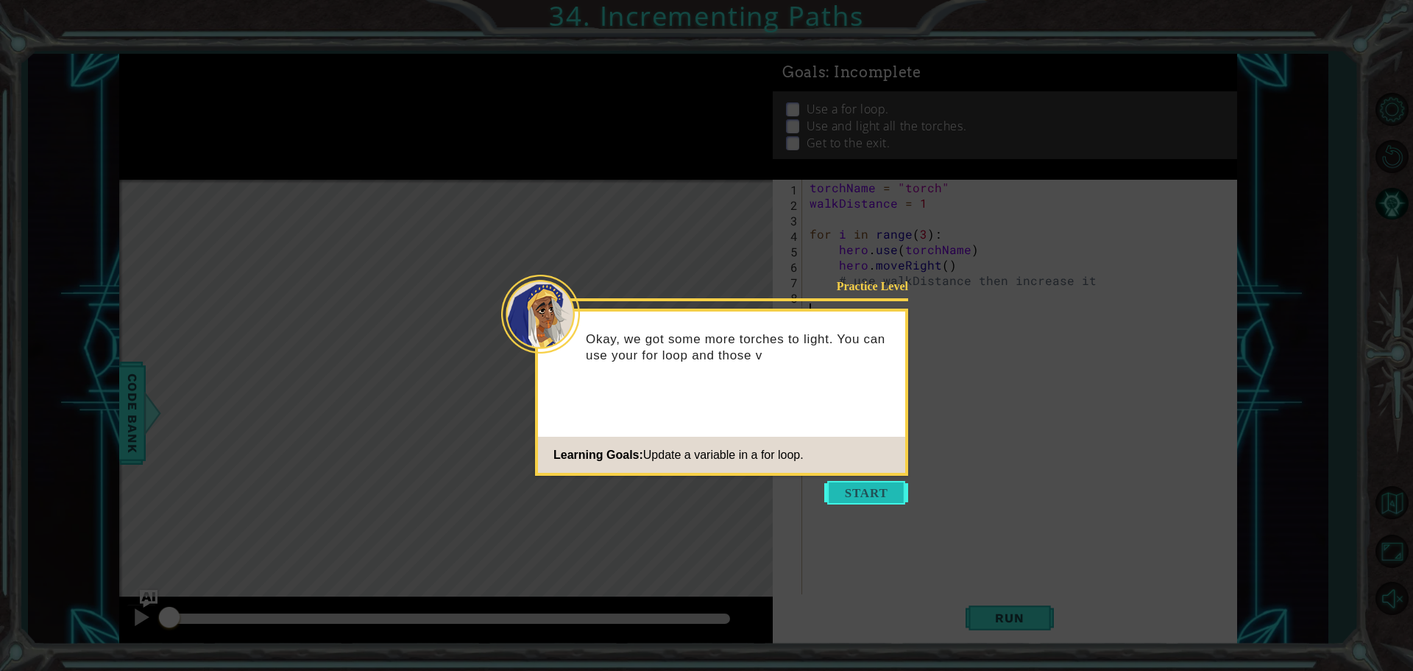
click at [849, 497] on button "Start" at bounding box center [866, 493] width 84 height 24
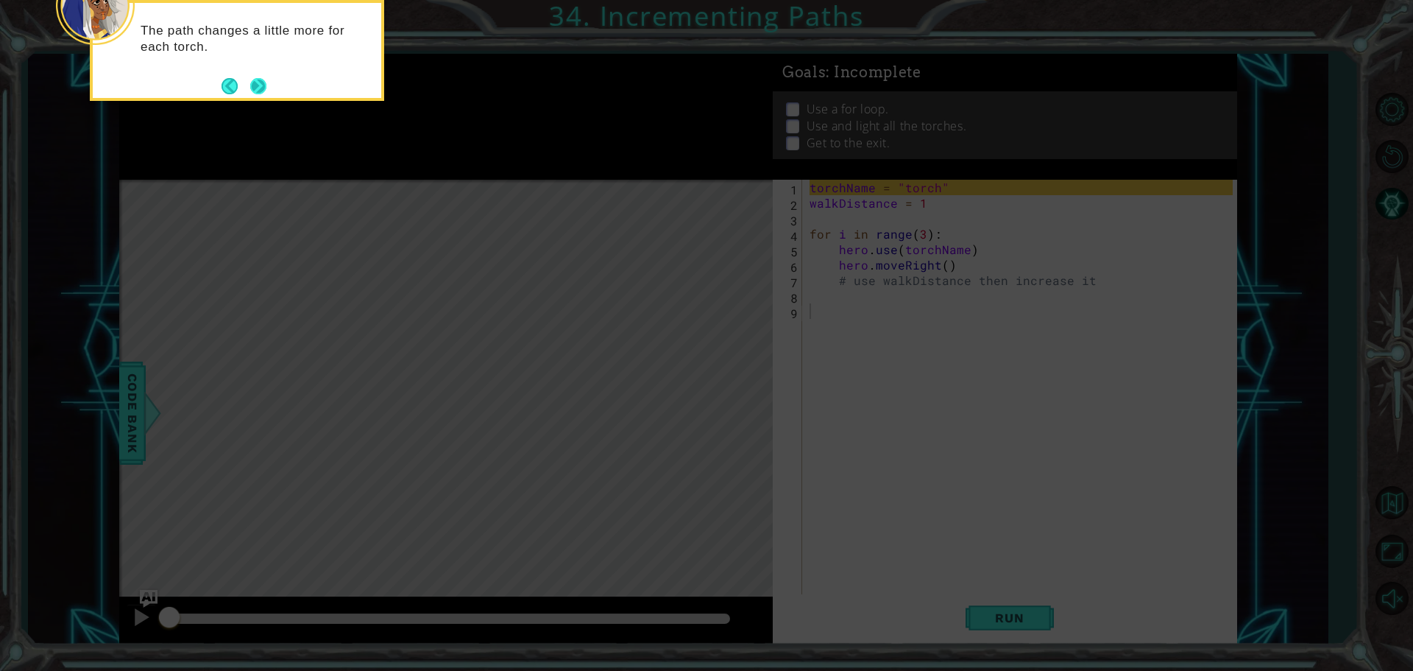
click at [251, 76] on footer at bounding box center [244, 86] width 45 height 22
click at [256, 90] on button "Next" at bounding box center [258, 87] width 16 height 16
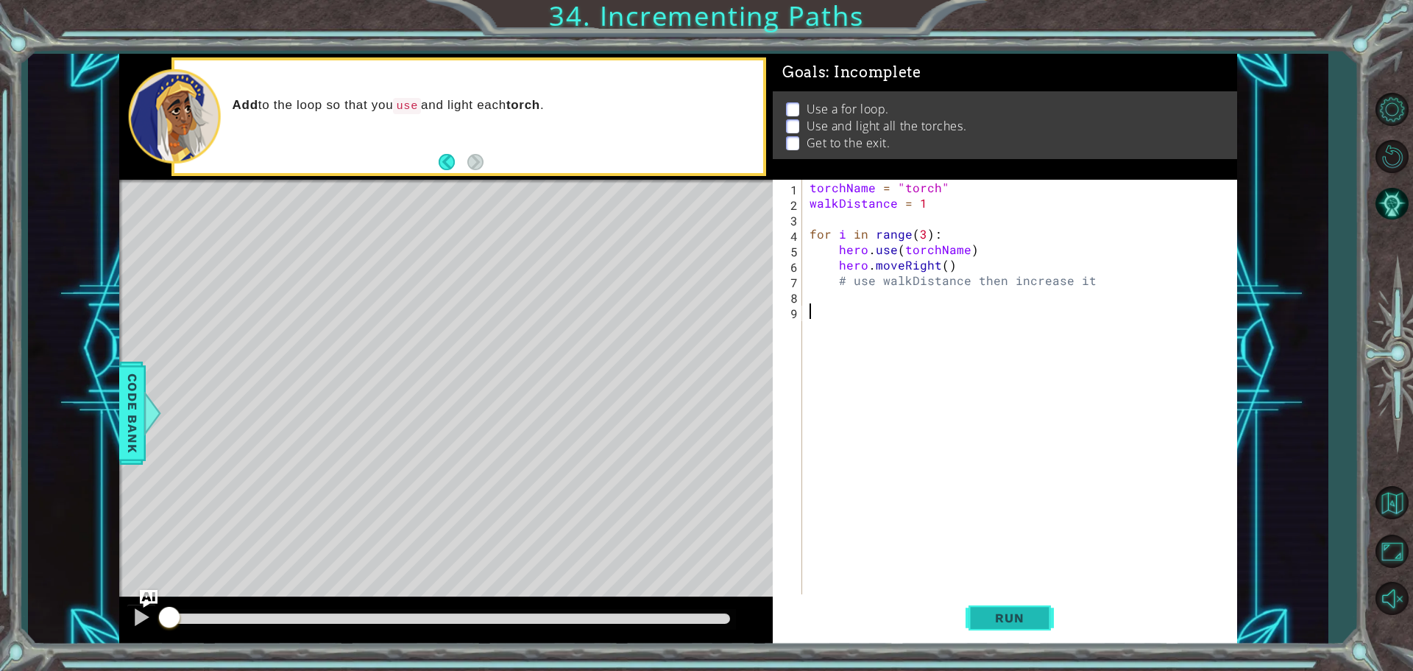
click at [996, 626] on button "Run" at bounding box center [1010, 617] width 88 height 46
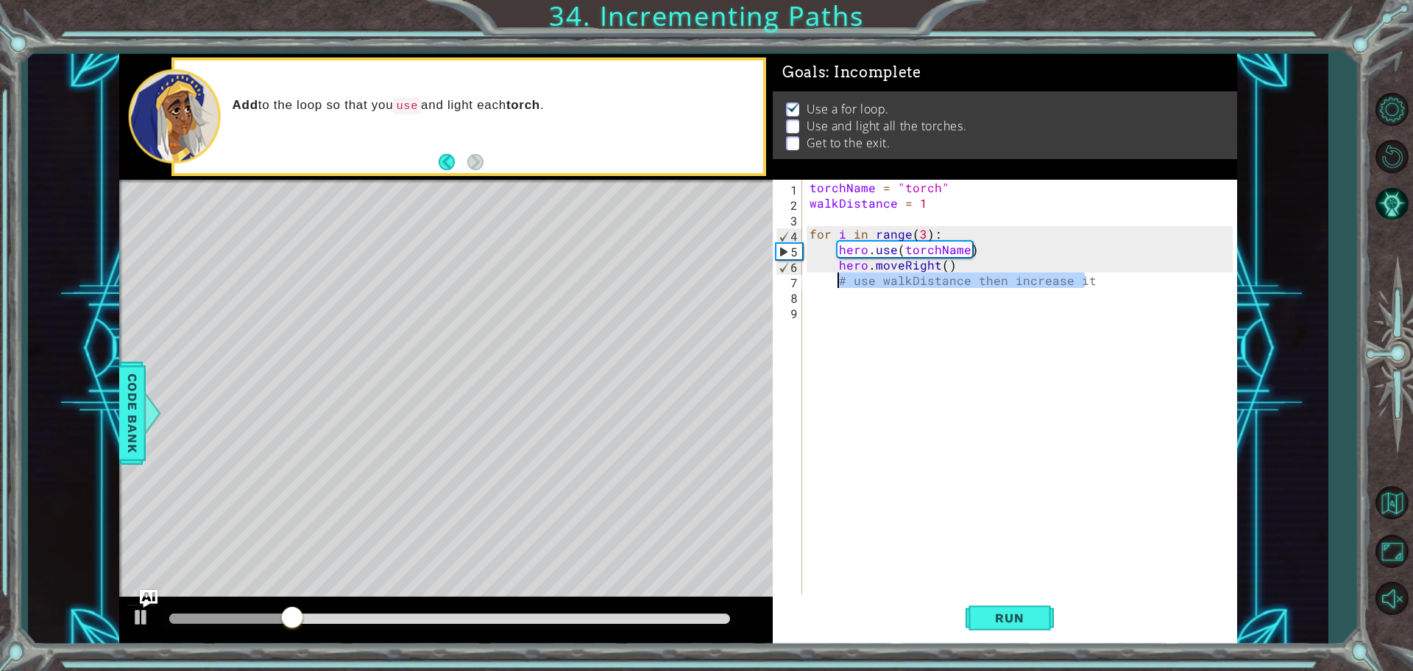
drag, startPoint x: 1088, startPoint y: 281, endPoint x: 839, endPoint y: 282, distance: 248.8
click at [839, 282] on div "torchName = "torch" walkDistance = 1 for i in range ( 3 ) : hero . use ( torchN…" at bounding box center [1024, 404] width 434 height 448
type textarea "# use walkDistance then increase it"
click at [960, 261] on div "torchName = "torch" walkDistance = 1 for i in range ( 3 ) : hero . use ( torchN…" at bounding box center [1024, 404] width 434 height 448
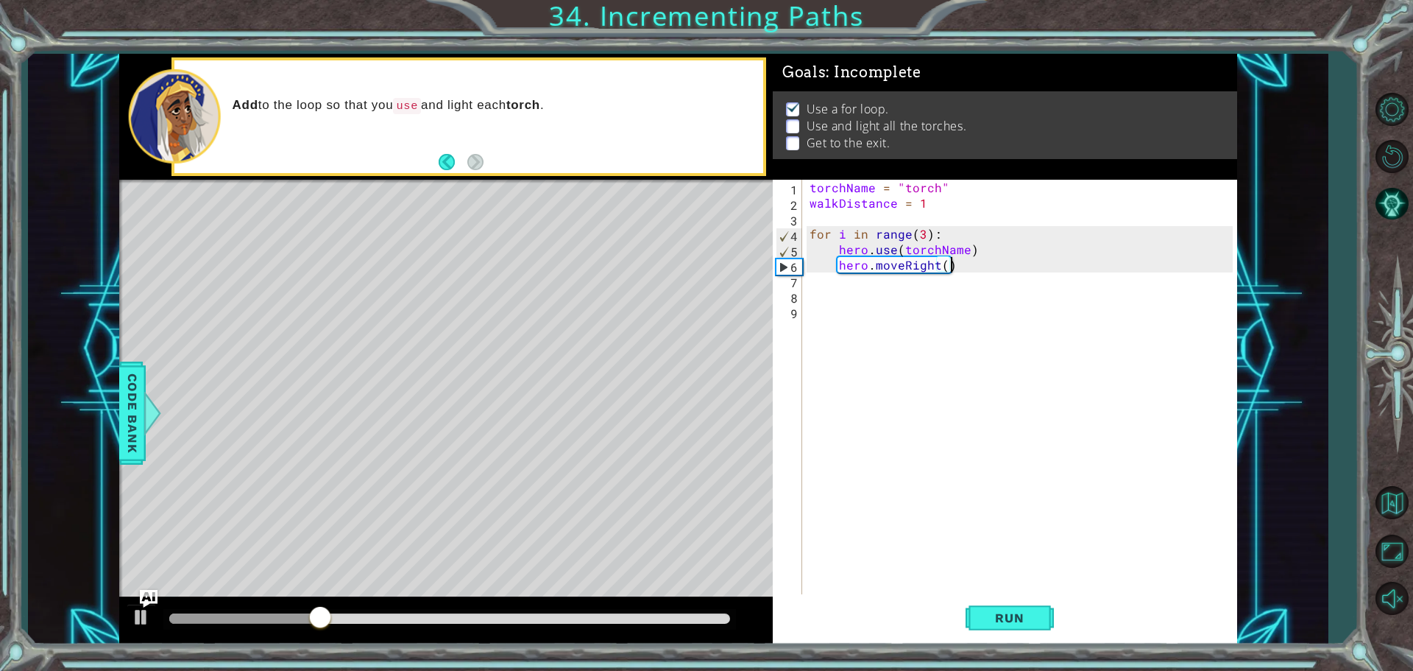
type textarea "hero.moveRight()"
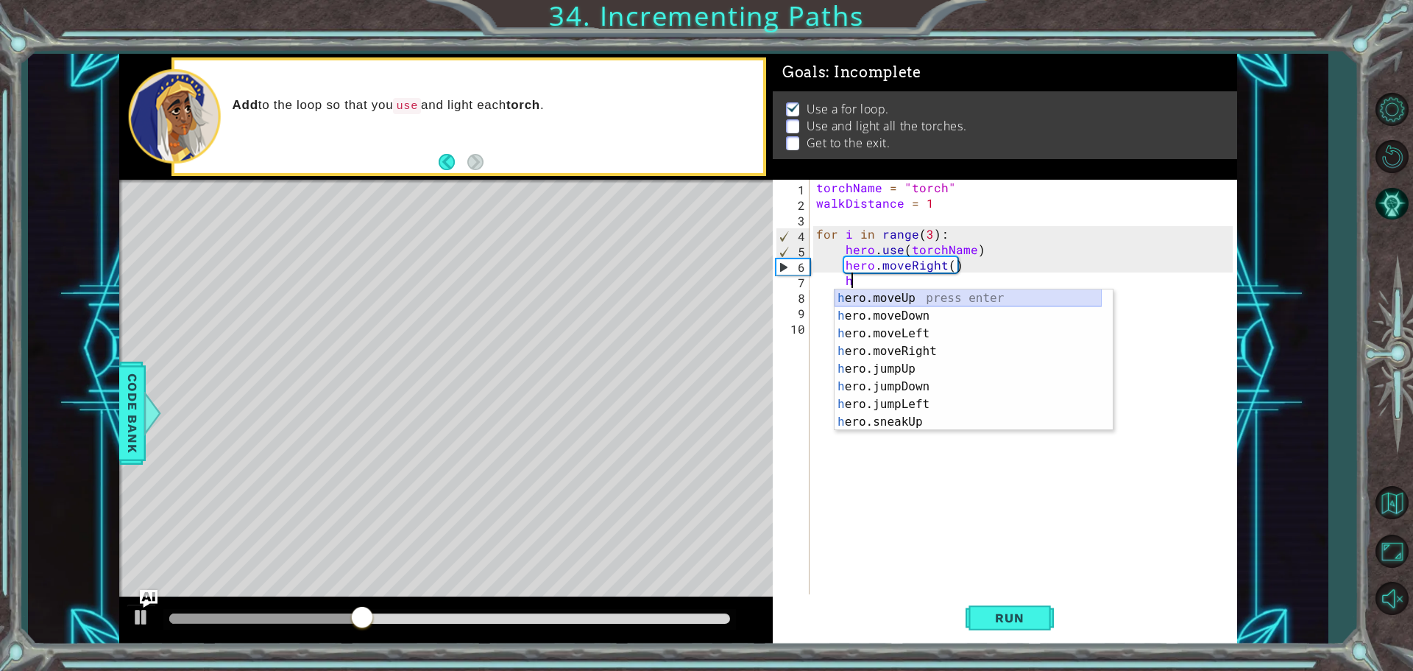
click at [914, 295] on div "h ero.moveUp press enter h ero.moveDown press enter h ero.moveLeft press enter …" at bounding box center [968, 377] width 267 height 177
type textarea "hero.moveUp(1)"
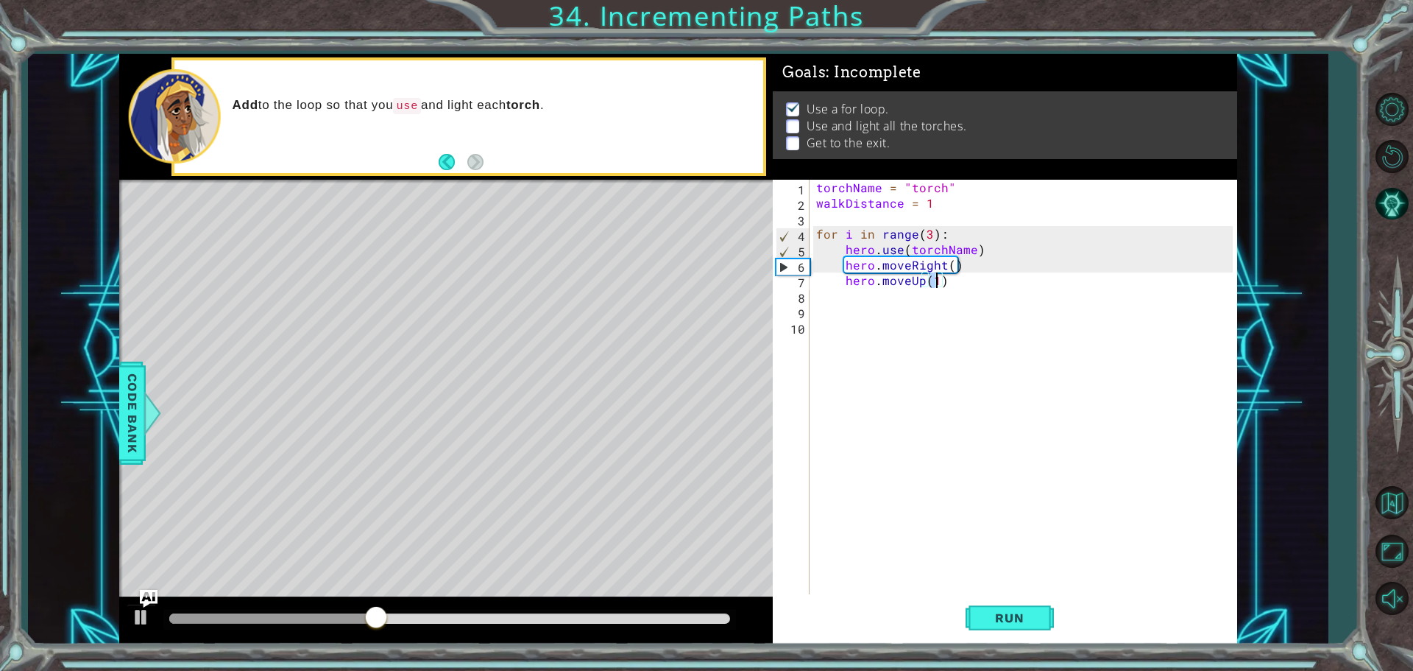
click at [902, 314] on div "torchName = "torch" walkDistance = 1 for i in range ( 3 ) : hero . use ( torchN…" at bounding box center [1026, 404] width 427 height 448
click at [905, 291] on div "torchName = "torch" walkDistance = 1 for i in range ( 3 ) : hero . use ( torchN…" at bounding box center [1026, 404] width 427 height 448
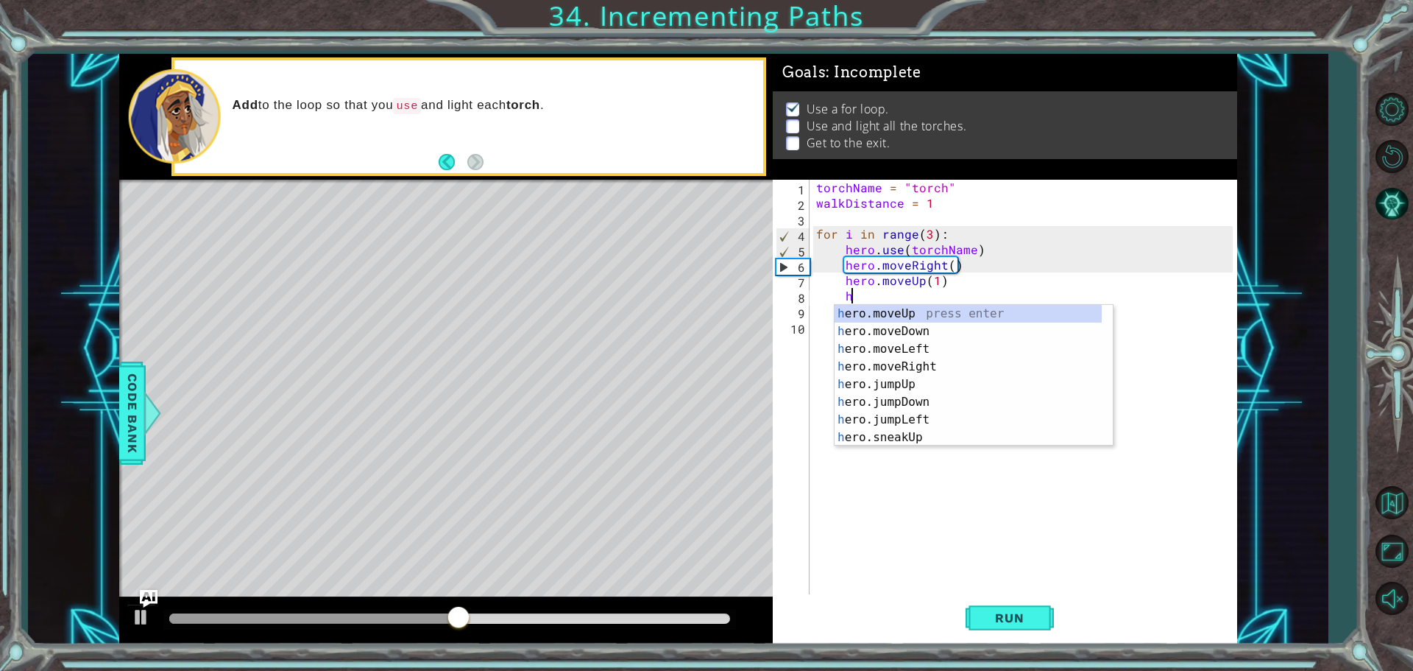
scroll to position [0, 1]
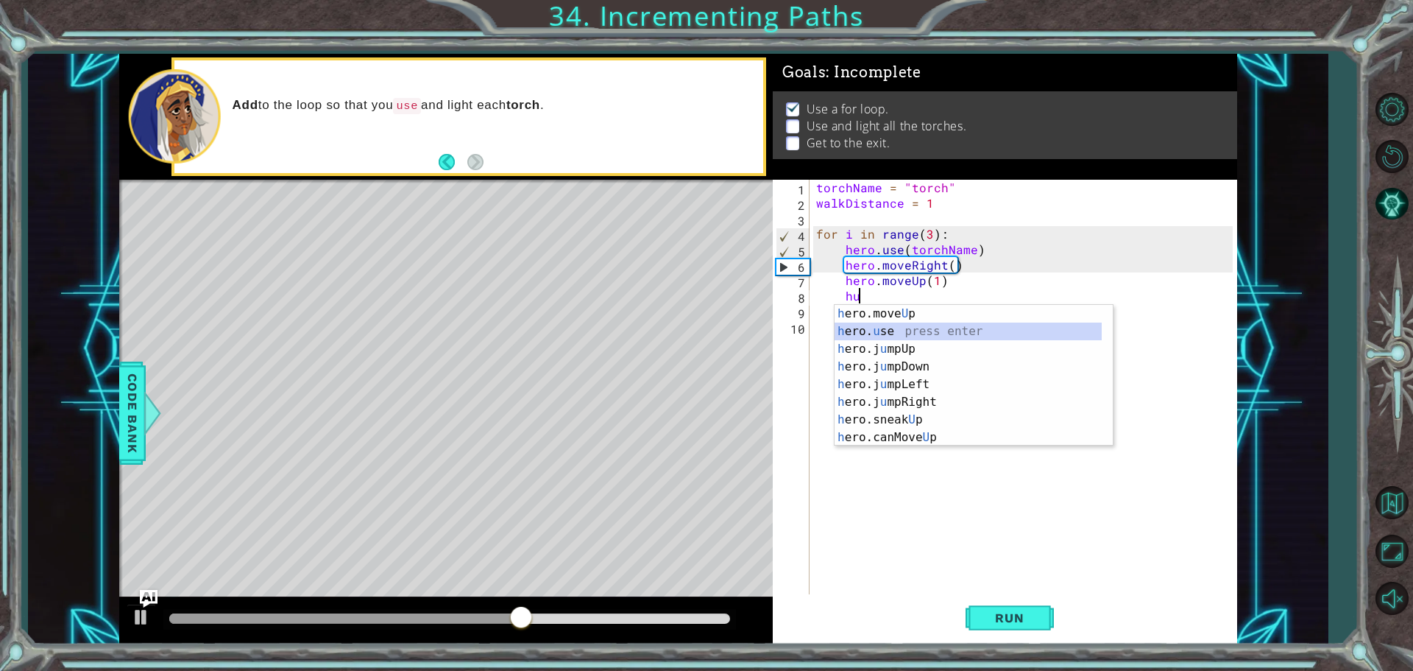
click at [913, 330] on div "h ero.move U p press enter h ero. u se press enter h ero.j u mpUp press enter h…" at bounding box center [968, 393] width 267 height 177
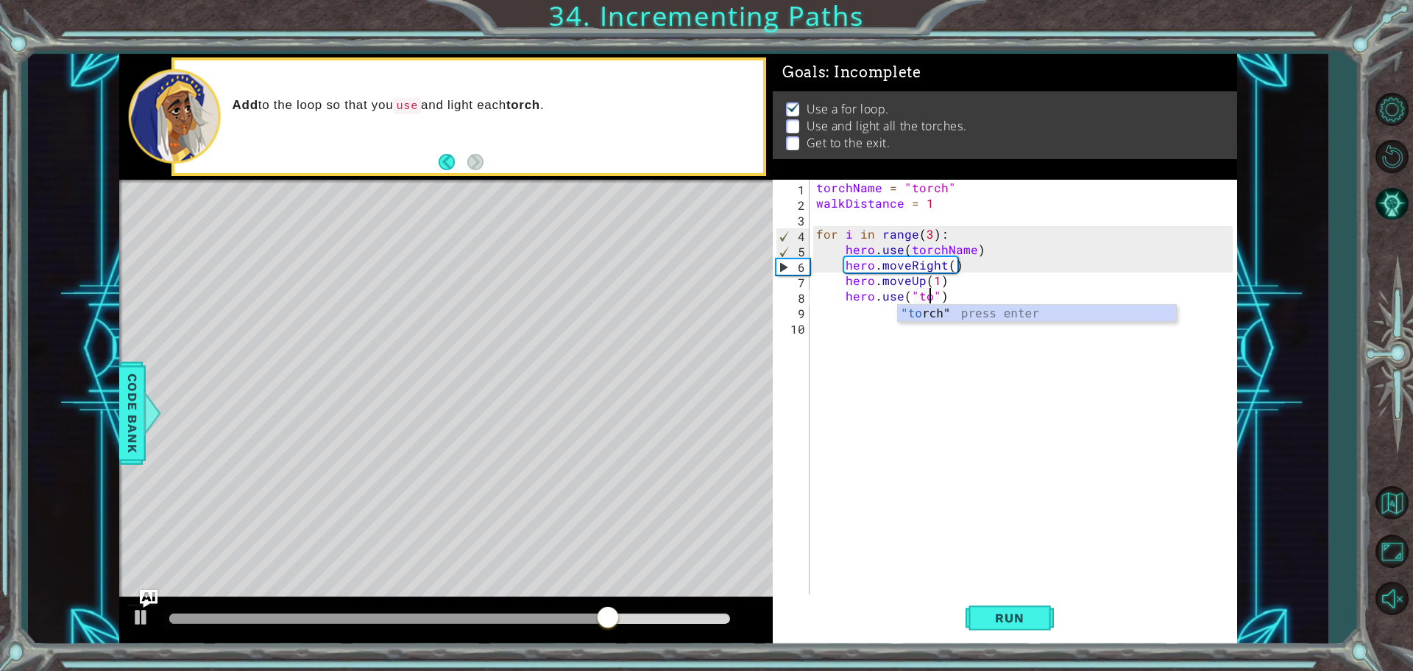
scroll to position [0, 7]
type textarea "hero.use("torch")"
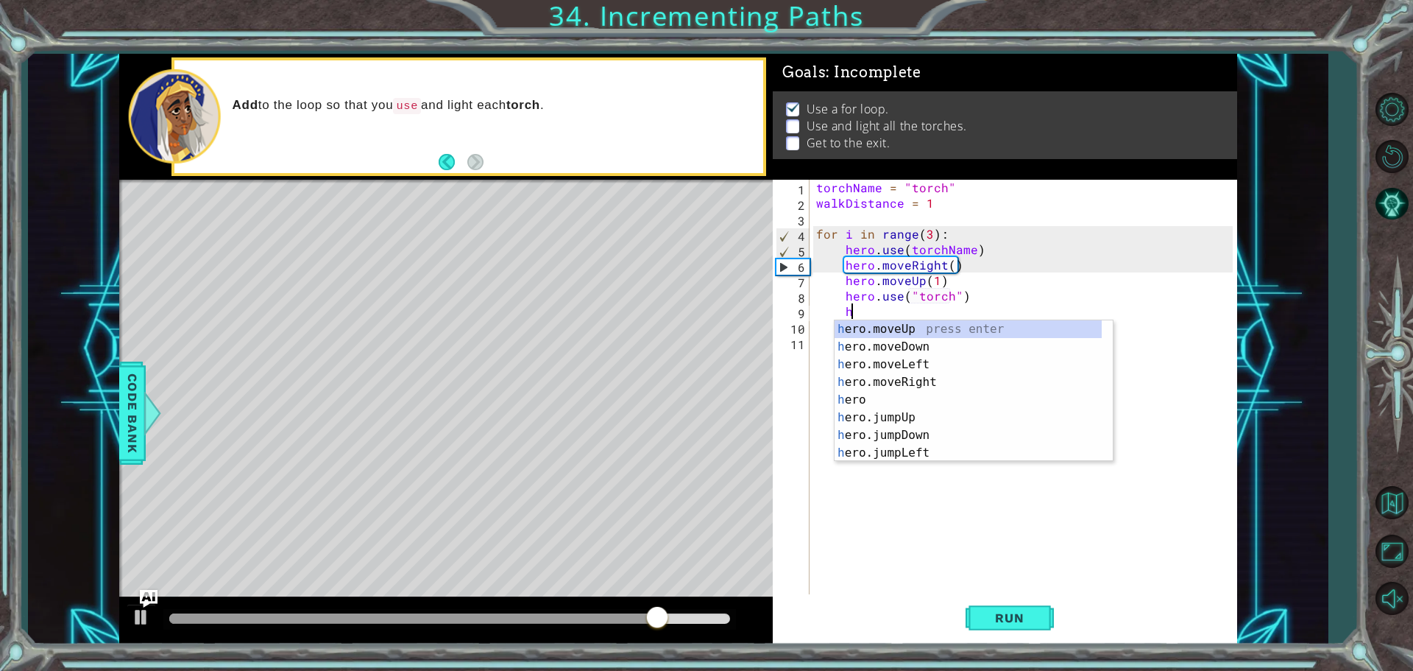
scroll to position [0, 1]
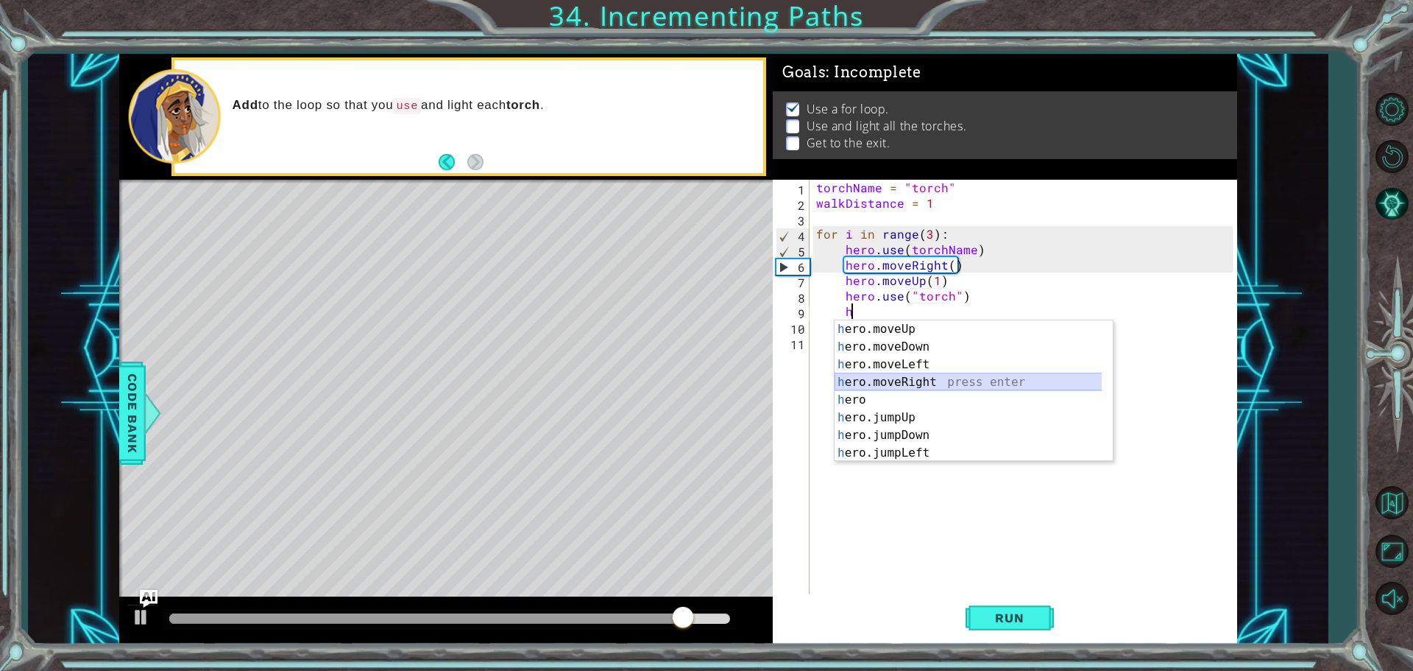
click at [890, 383] on div "h ero.moveUp press enter h ero.moveDown press enter h ero.moveLeft press enter …" at bounding box center [974, 408] width 278 height 177
type textarea "hero.moveRight(1)"
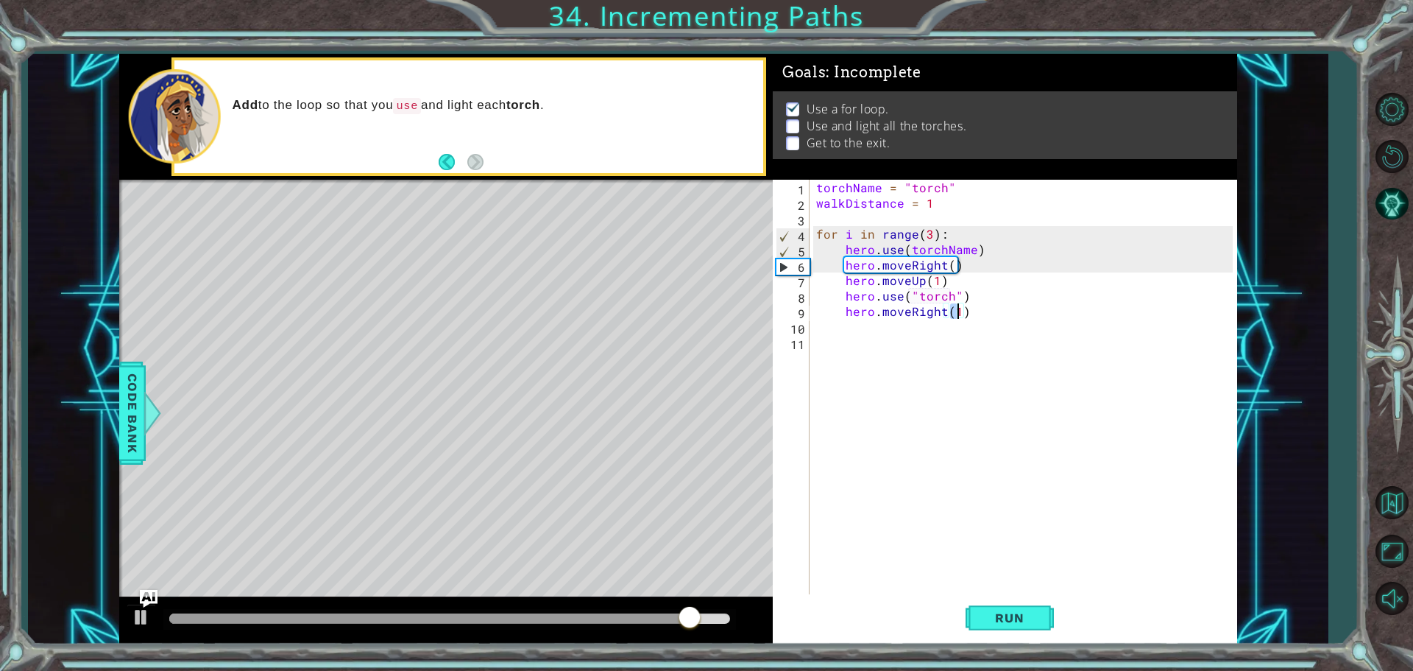
click at [872, 326] on div "torchName = "torch" walkDistance = 1 for i in range ( 3 ) : hero . use ( torchN…" at bounding box center [1026, 404] width 427 height 448
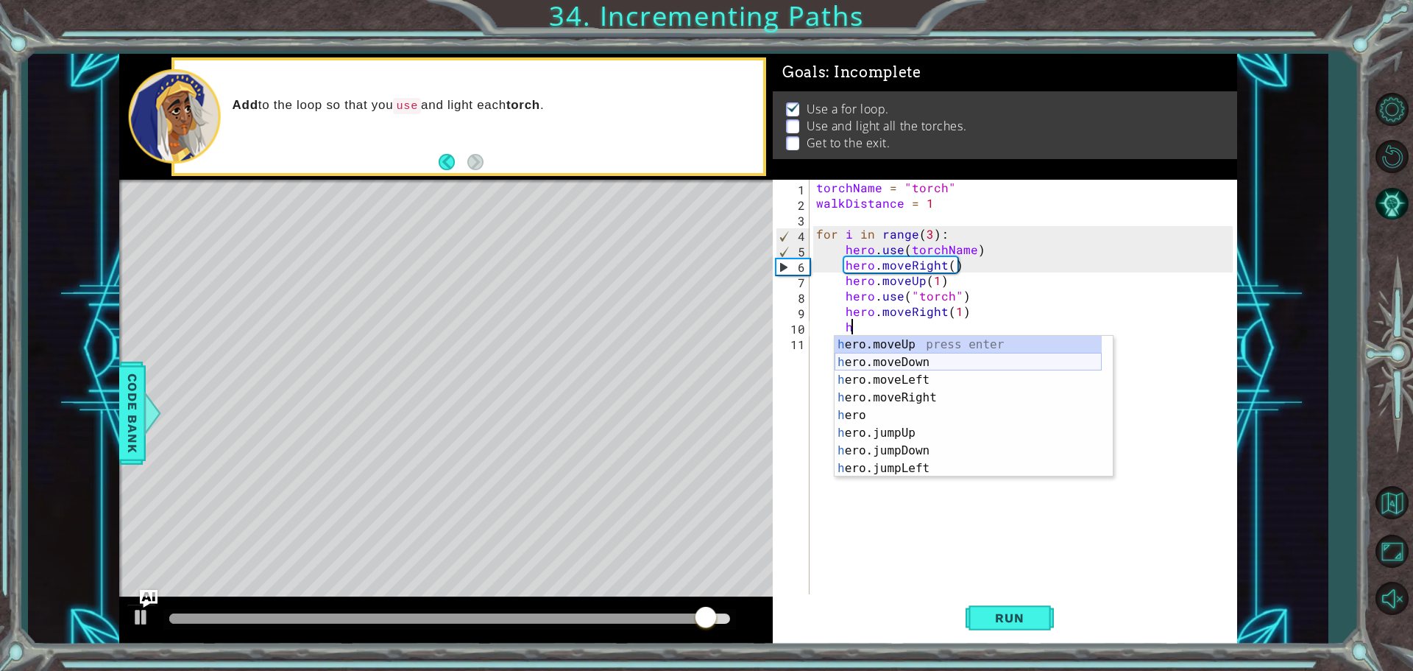
click at [931, 361] on div "h ero.moveUp press enter h ero.moveDown press enter h ero.moveLeft press enter …" at bounding box center [968, 424] width 267 height 177
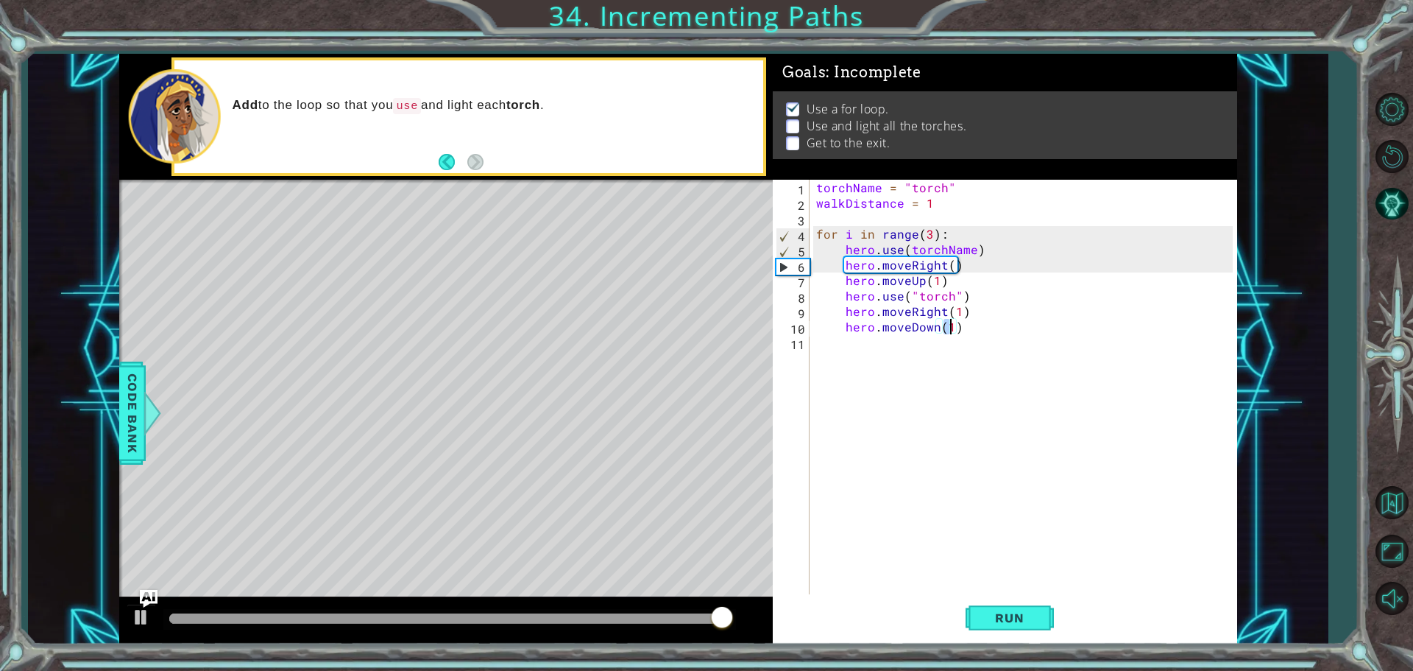
type textarea "hero.moveDown(2)"
click at [887, 356] on div "torchName = "torch" walkDistance = 1 for i in range ( 3 ) : hero . use ( torchN…" at bounding box center [1026, 404] width 427 height 448
type textarea "h"
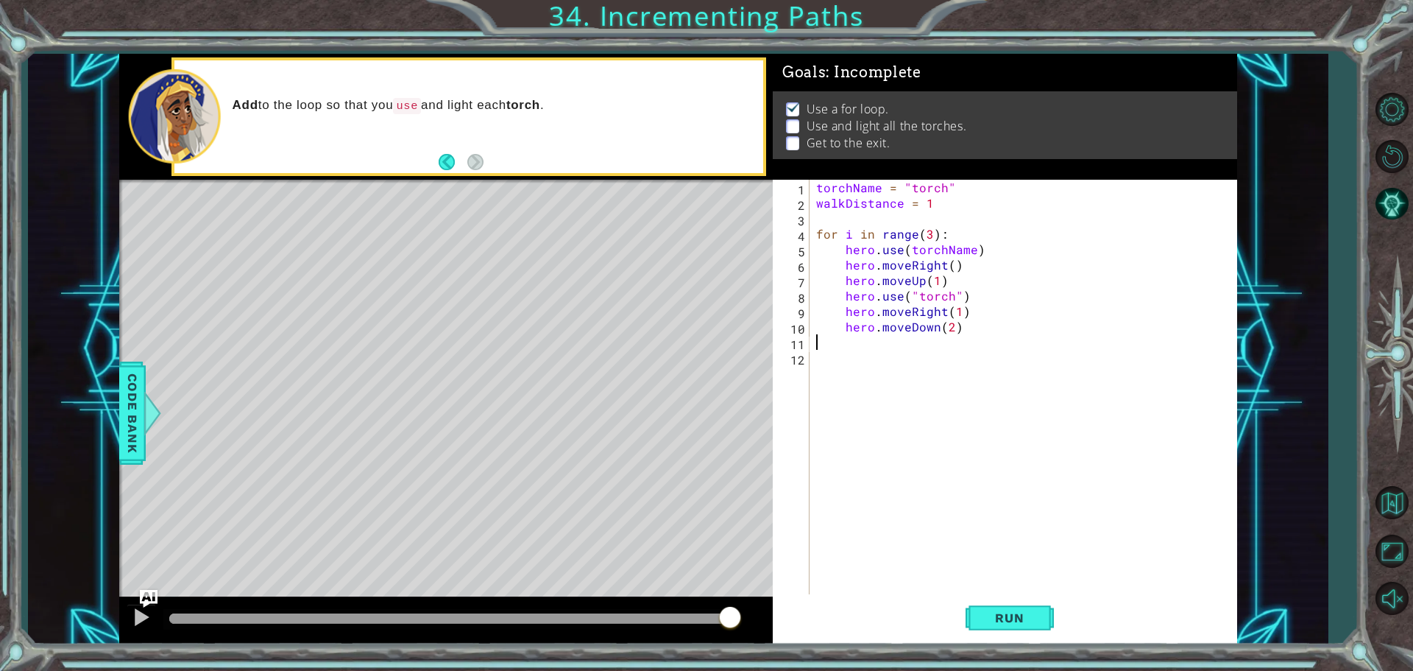
click at [962, 322] on div "torchName = "torch" walkDistance = 1 for i in range ( 3 ) : hero . use ( torchN…" at bounding box center [1026, 404] width 427 height 448
type textarea "hero.moveDown(2)"
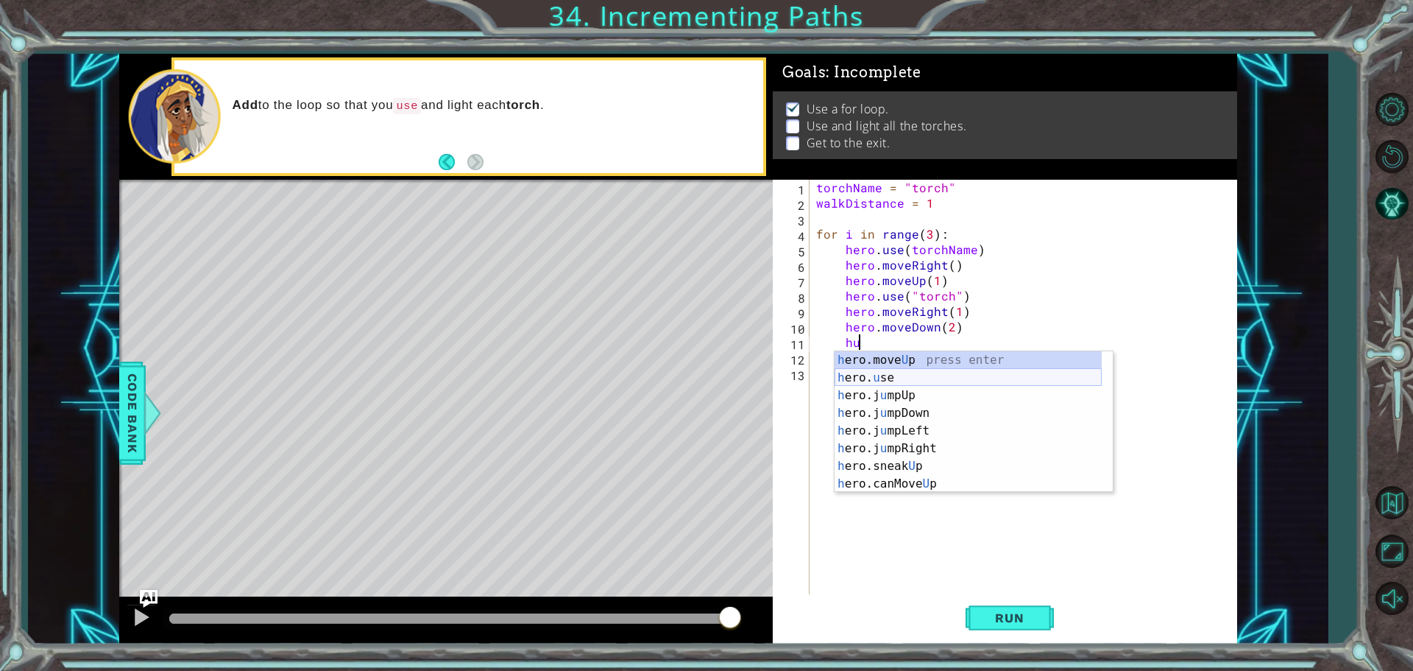
click at [905, 375] on div "h ero.move U p press enter h ero. u se press enter h ero.j u mpUp press enter h…" at bounding box center [968, 439] width 267 height 177
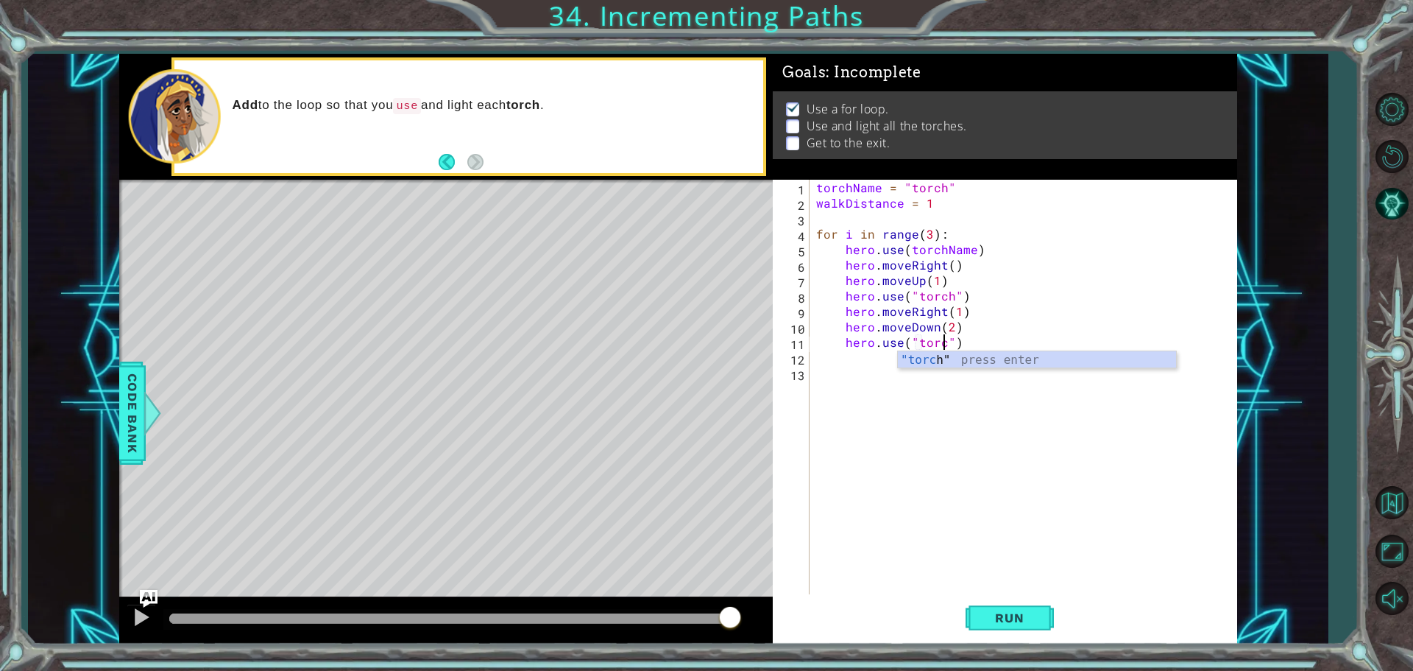
type textarea "hero.use("torch")"
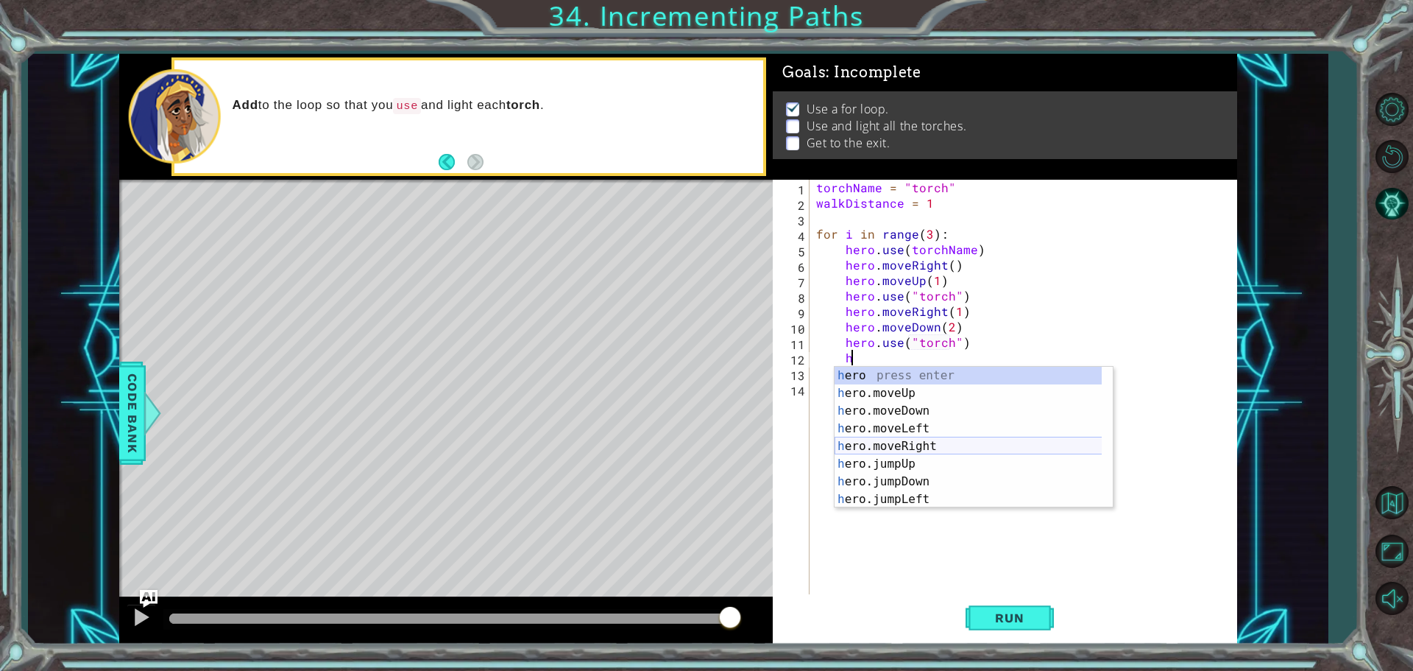
click at [907, 449] on div "h ero press enter h ero.moveUp press enter h ero.moveDown press enter h ero.mov…" at bounding box center [974, 455] width 278 height 177
type textarea "hero.moveRight(1)"
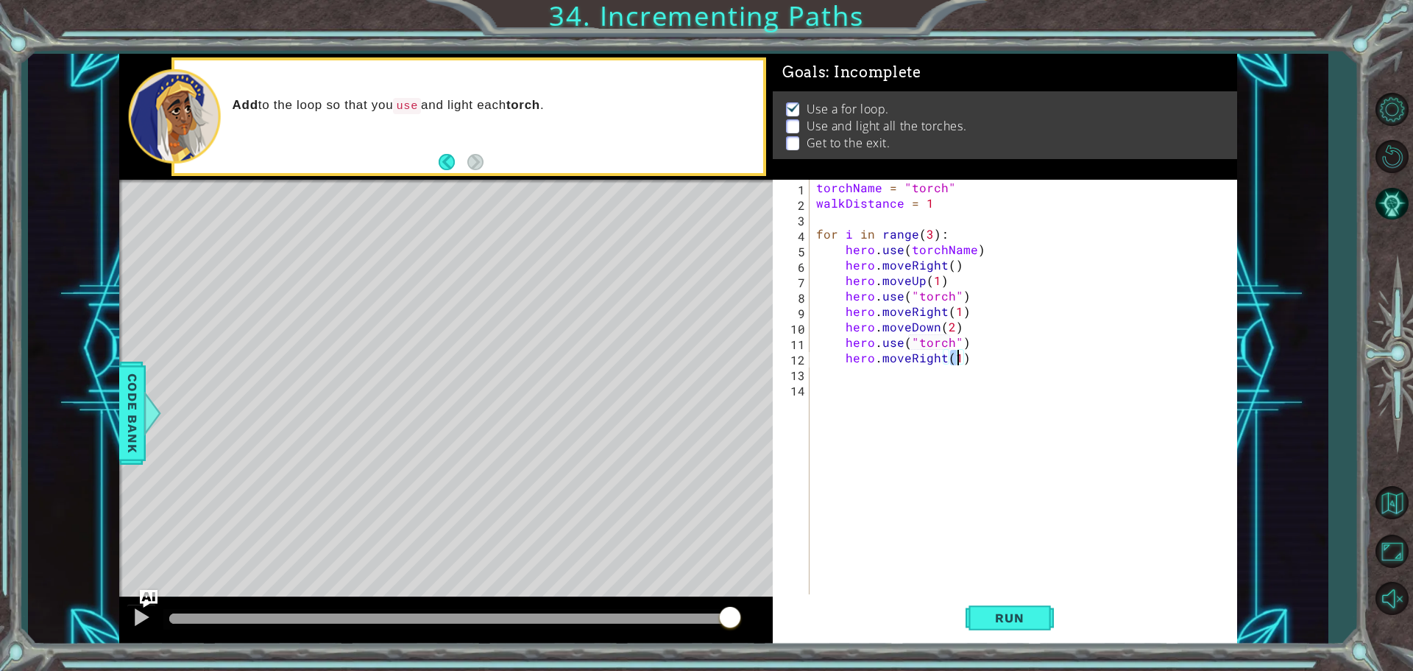
click at [899, 379] on div "torchName = "torch" walkDistance = 1 for i in range ( 3 ) : hero . use ( torchN…" at bounding box center [1026, 404] width 427 height 448
click at [979, 361] on div "torchName = "torch" walkDistance = 1 for i in range ( 3 ) : hero . use ( torchN…" at bounding box center [1026, 404] width 427 height 448
type textarea "hero.moveRight(1)"
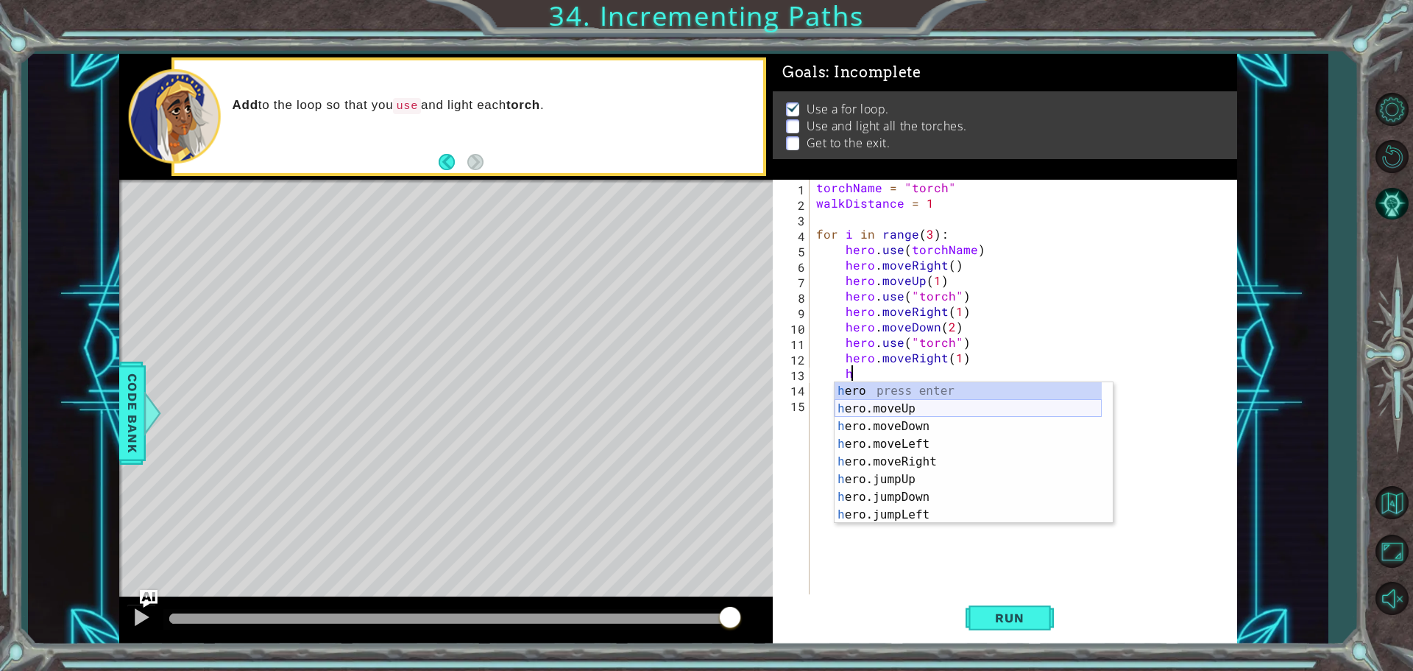
click at [910, 411] on div "h ero press enter h ero.moveUp press enter h ero.moveDown press enter h ero.mov…" at bounding box center [968, 470] width 267 height 177
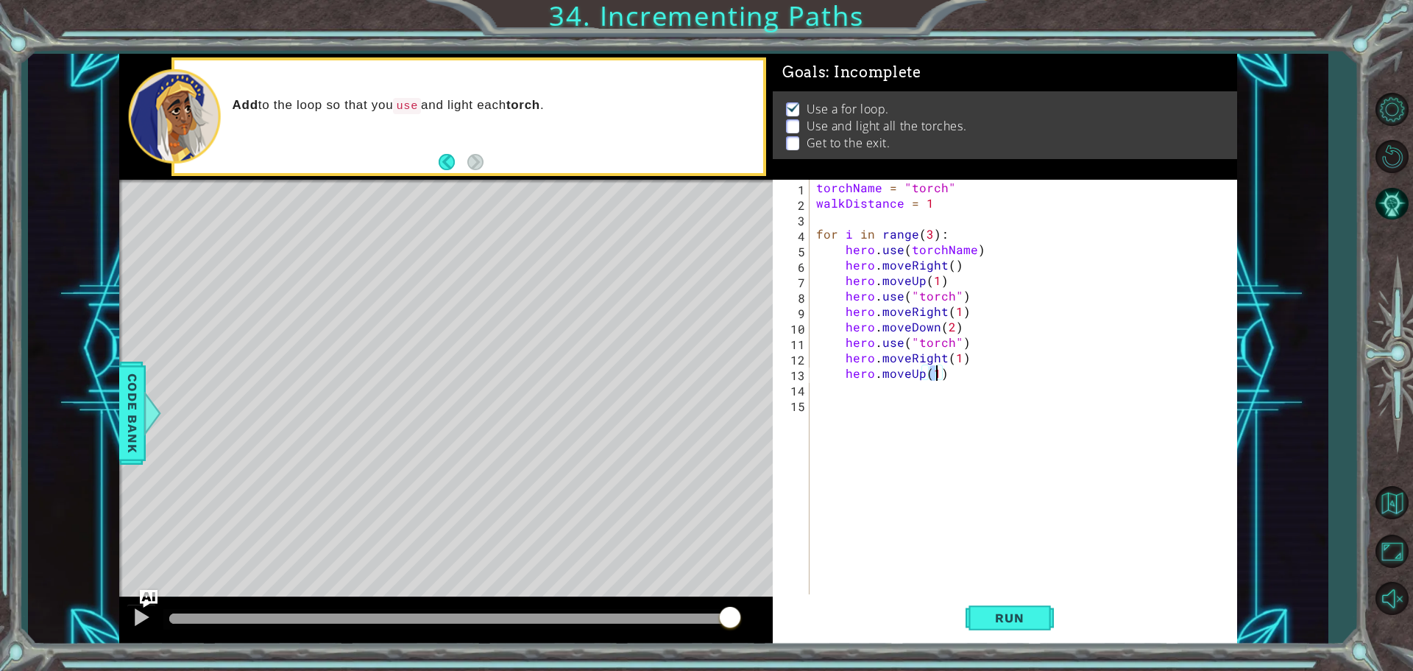
type textarea "hero.moveUp(3)"
click at [952, 376] on div "torchName = "torch" walkDistance = 1 for i in range ( 3 ) : hero . use ( torchN…" at bounding box center [1026, 404] width 427 height 448
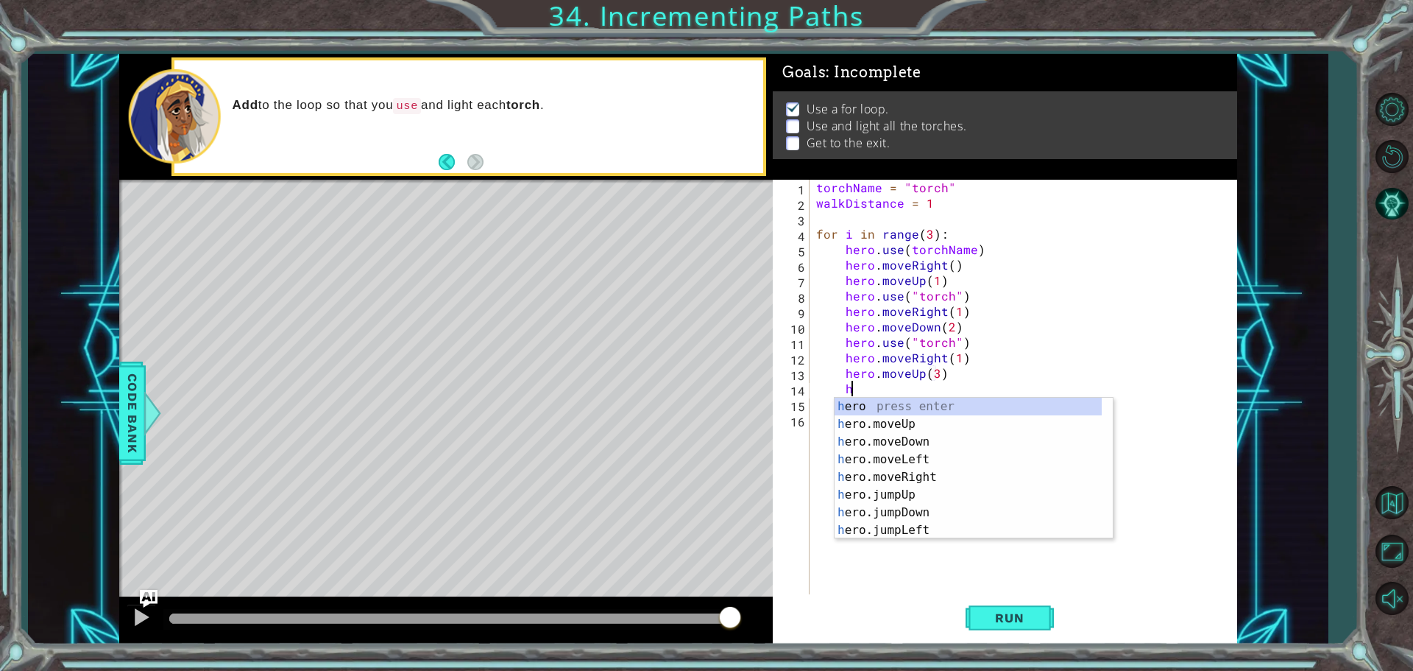
scroll to position [0, 1]
click at [905, 419] on div "h ero.move U p press enter h ero. u se press enter h ero.j u mpUp press enter h…" at bounding box center [968, 485] width 267 height 177
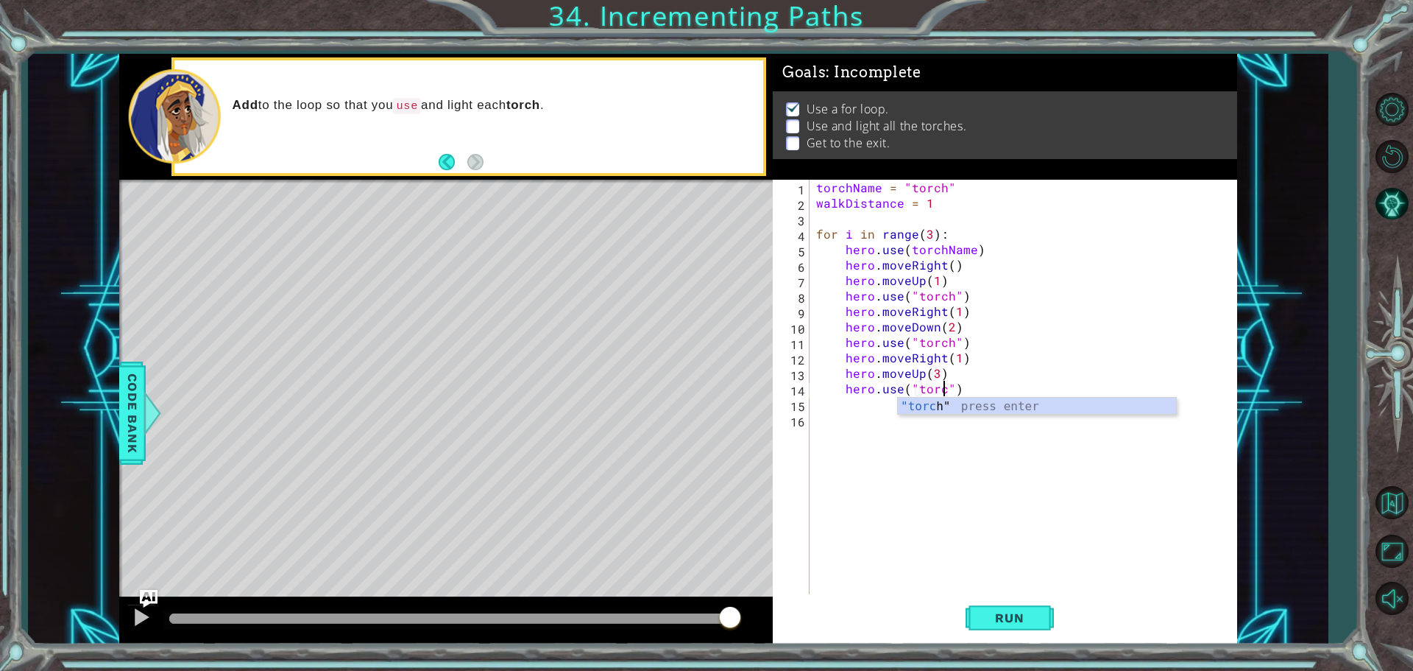
scroll to position [0, 8]
type textarea "hero.use("torch")"
click at [897, 398] on body "1 ההההההההההההההההההההההההההההההההההההההההההההההההההההההההההההההההההההההההההההה…" at bounding box center [706, 335] width 1413 height 671
click at [977, 397] on div "torchName = "torch" walkDistance = 1 for i in range ( 3 ) : hero . use ( torchN…" at bounding box center [1026, 404] width 427 height 448
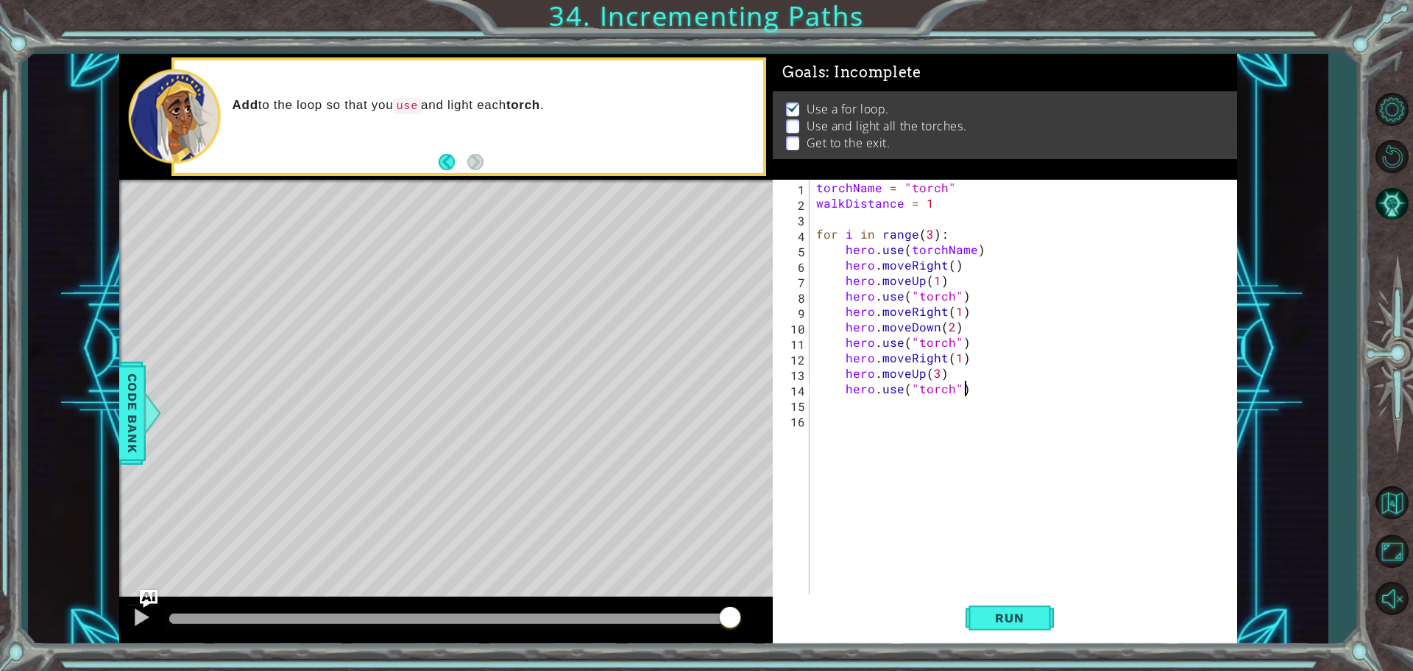
click at [972, 386] on div "torchName = "torch" walkDistance = 1 for i in range ( 3 ) : hero . use ( torchN…" at bounding box center [1026, 404] width 427 height 448
type textarea "hero.use("torch")"
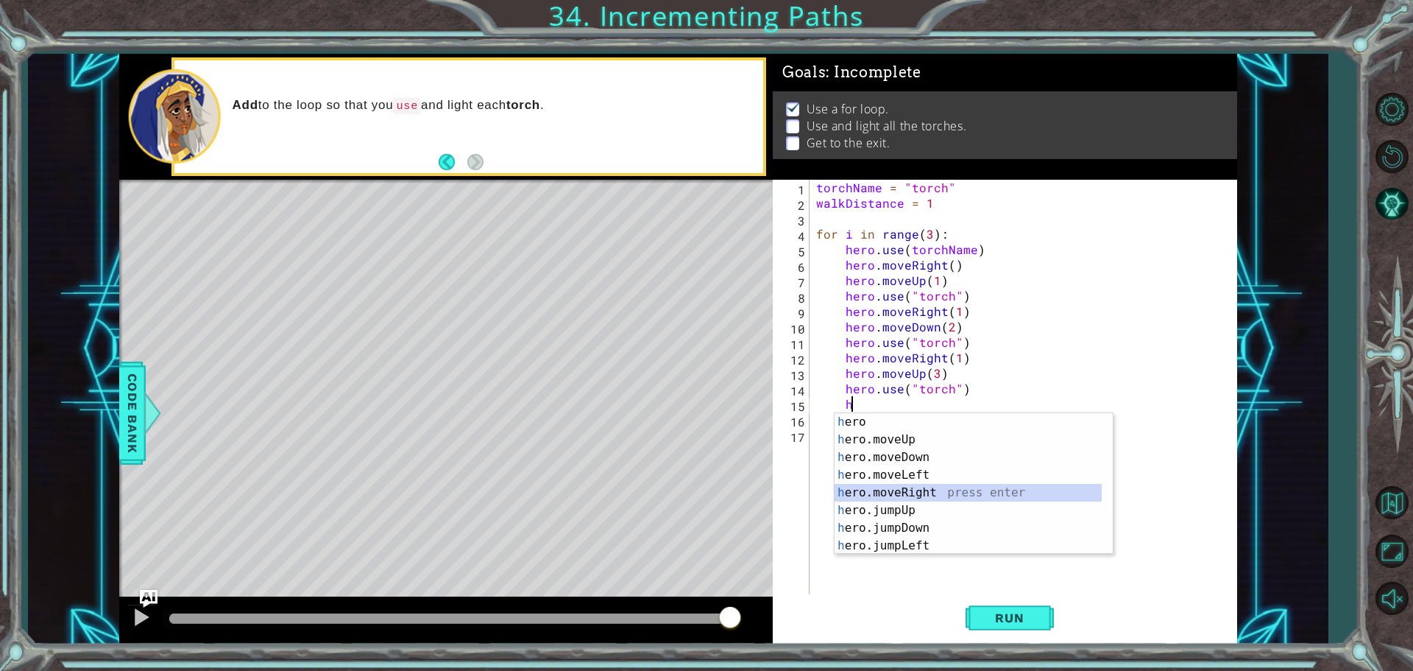
click at [894, 494] on div "h ero press enter h ero.moveUp press enter h ero.moveDown press enter h ero.mov…" at bounding box center [974, 501] width 278 height 177
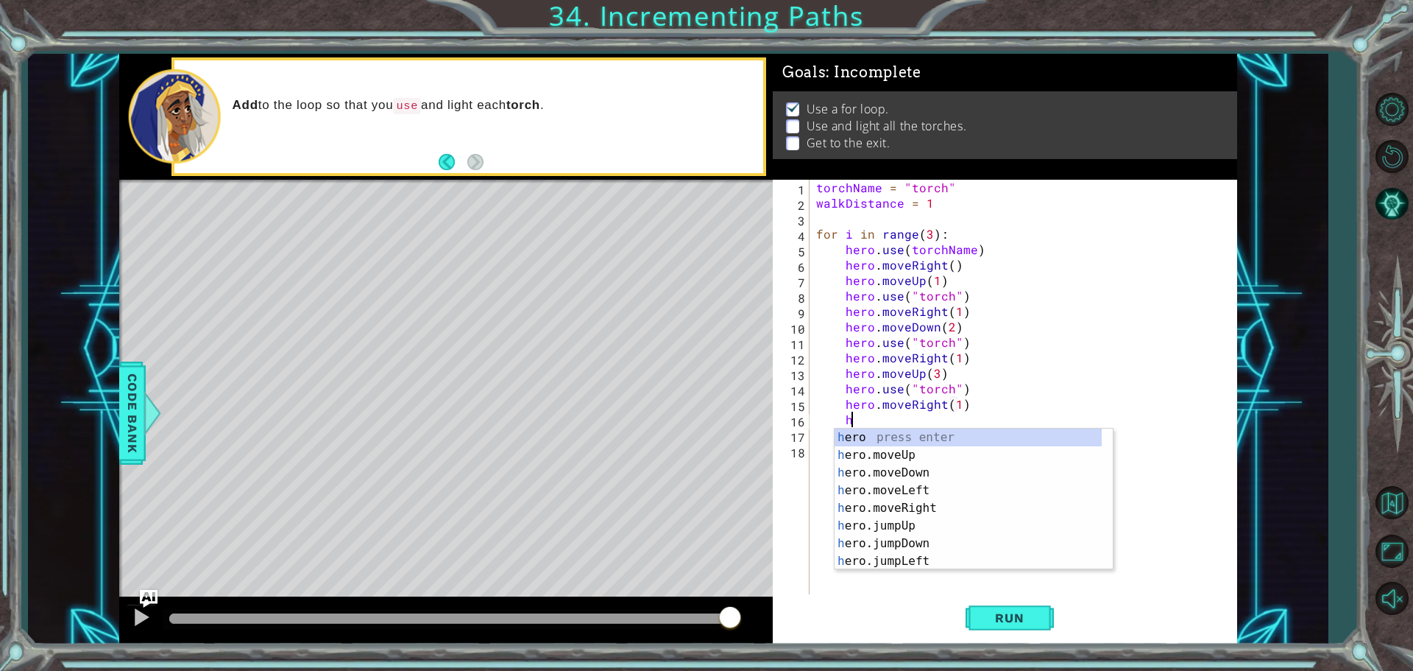
scroll to position [0, 9]
click at [904, 468] on div "h ero press enter h ero.moveUp press enter h ero.moveDown press enter h ero.mov…" at bounding box center [968, 516] width 267 height 177
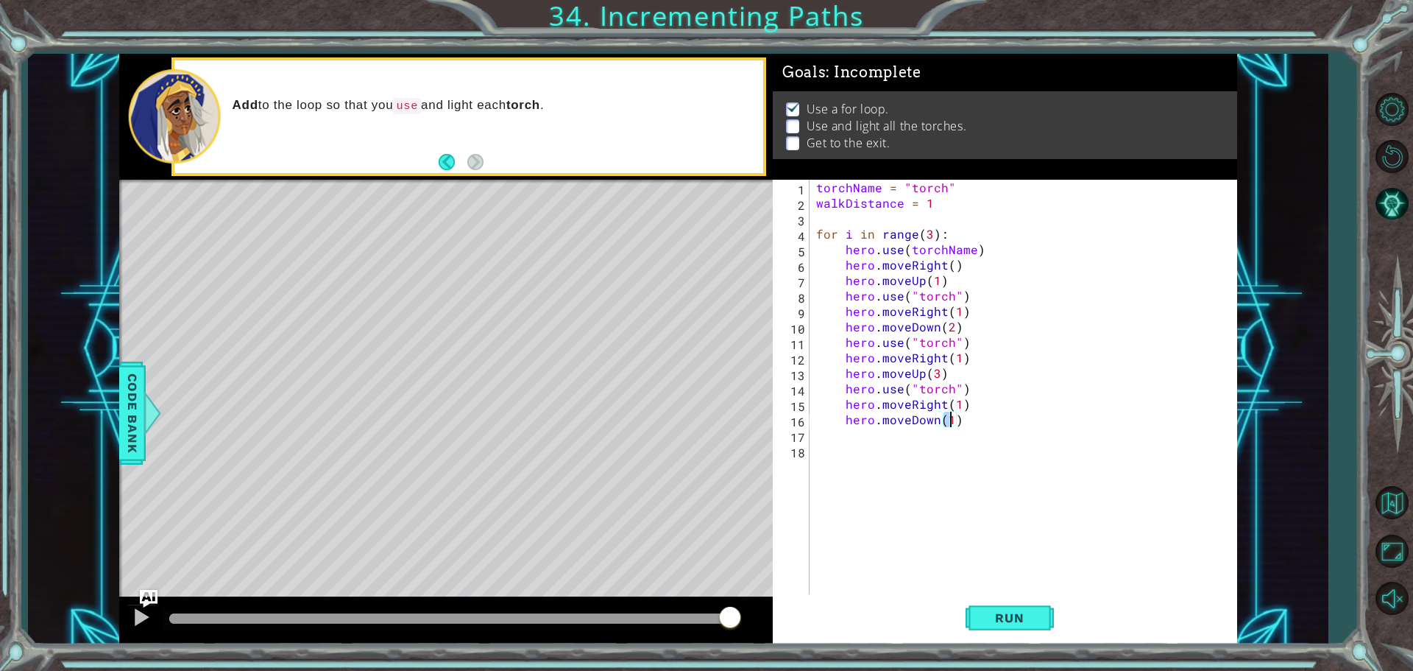
type textarea "hero.moveDown(4)"
click at [998, 422] on div "torchName = "torch" walkDistance = 1 for i in range ( 3 ) : hero . use ( torchN…" at bounding box center [1026, 404] width 427 height 448
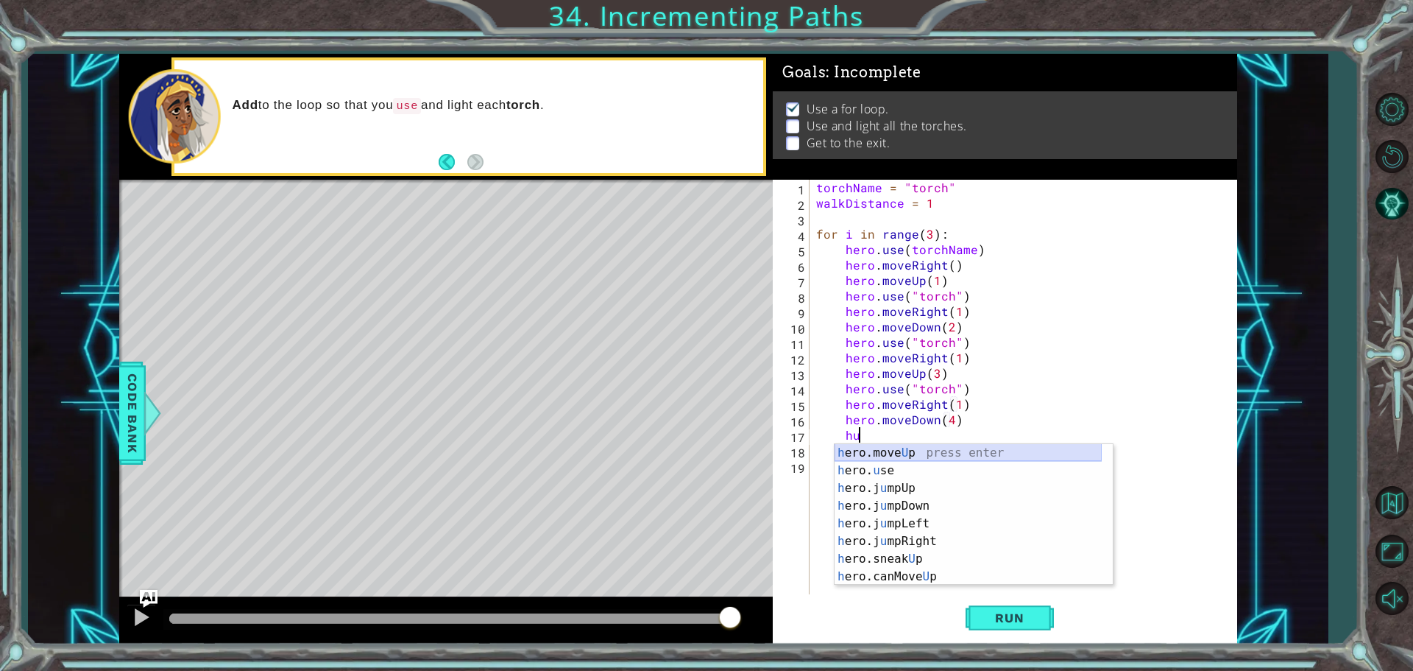
click at [906, 461] on div "h ero.move U p press enter h ero. u se press enter h ero.j u mpUp press enter h…" at bounding box center [968, 532] width 267 height 177
type textarea "hero.moveUp(1)"
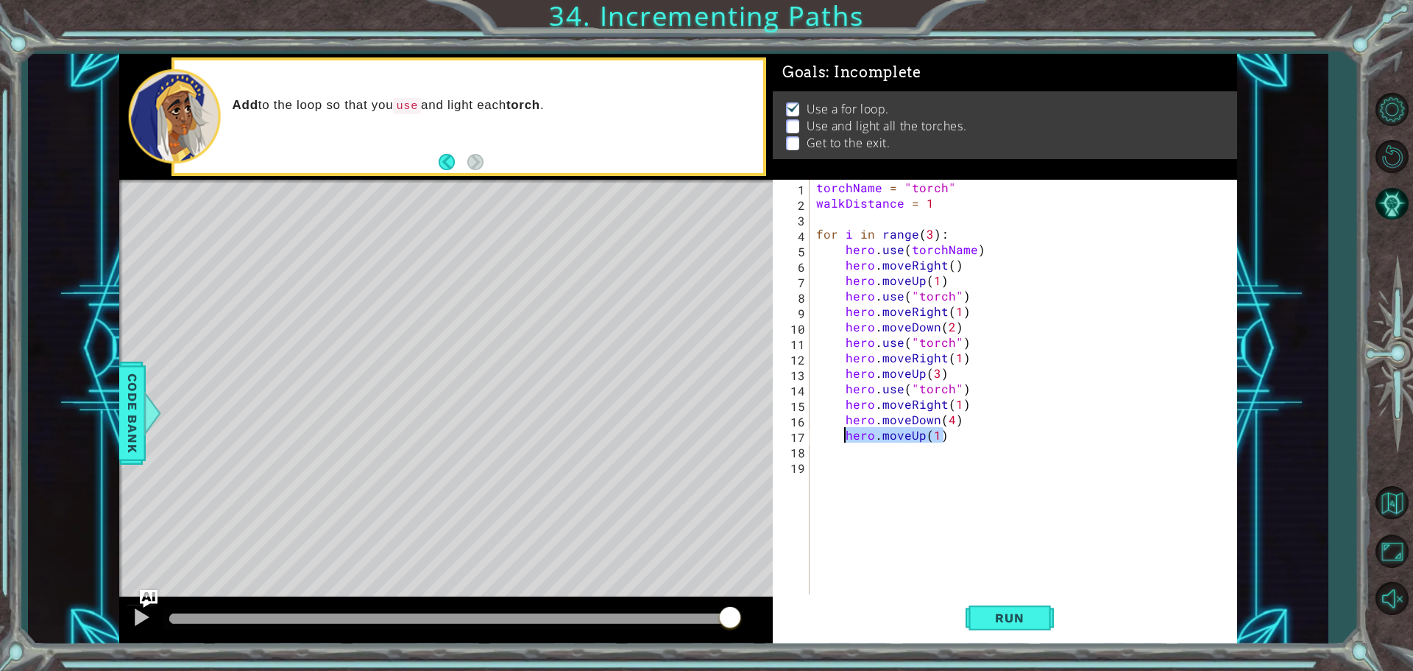
drag, startPoint x: 945, startPoint y: 440, endPoint x: 846, endPoint y: 438, distance: 99.4
click at [846, 438] on div "torchName = "torch" walkDistance = 1 for i in range ( 3 ) : hero . use ( torchN…" at bounding box center [1026, 404] width 427 height 448
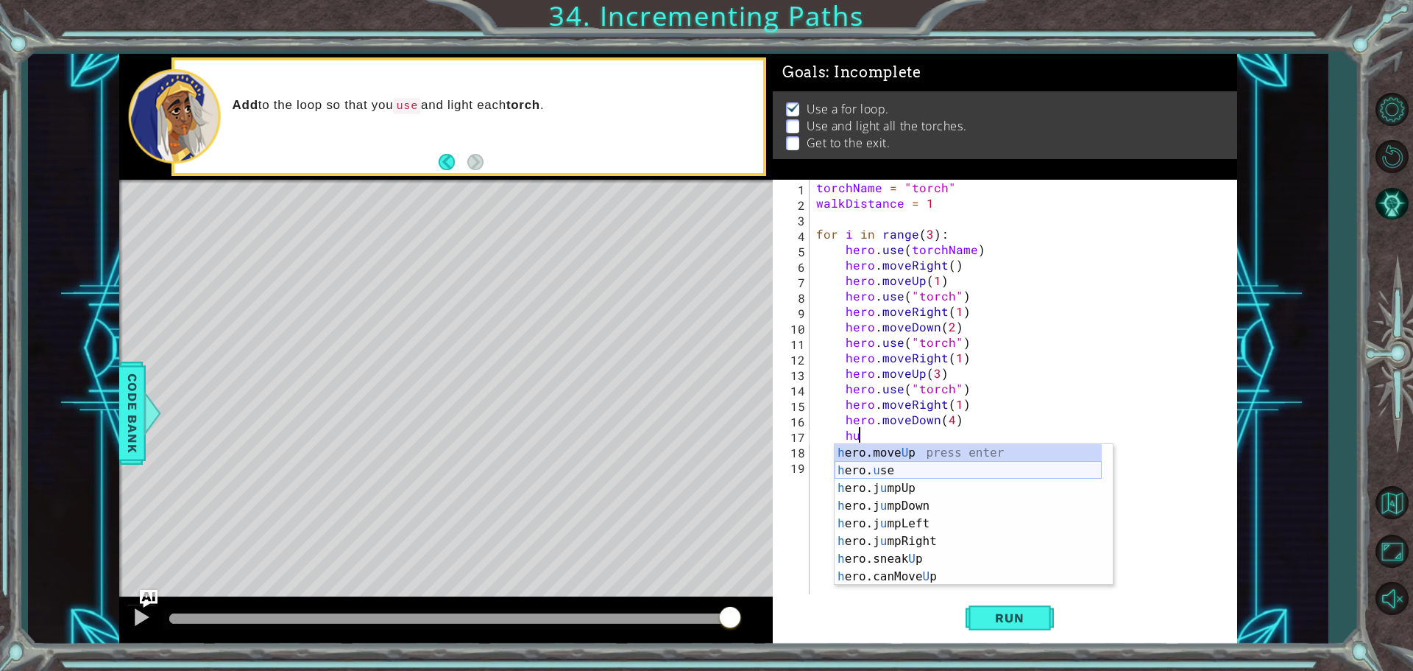
click at [907, 473] on div "h ero.move U p press enter h ero. u se press enter h ero.j u mpUp press enter h…" at bounding box center [968, 532] width 267 height 177
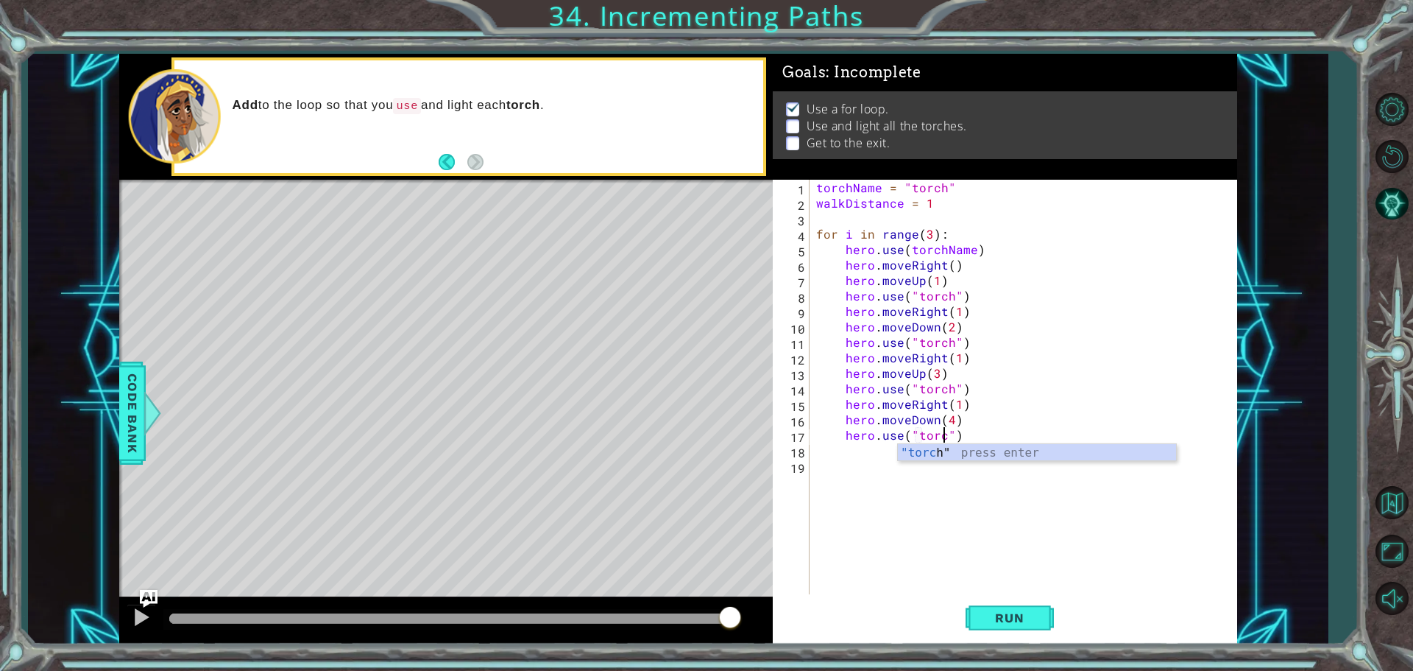
type textarea "hero.use("torch")"
click at [859, 458] on div "torchName = "torch" walkDistance = 1 for i in range ( 3 ) : hero . use ( torchN…" at bounding box center [1026, 404] width 427 height 448
click at [1005, 447] on div "torchName = "torch" walkDistance = 1 for i in range ( 3 ) : hero . use ( torchN…" at bounding box center [1026, 404] width 427 height 448
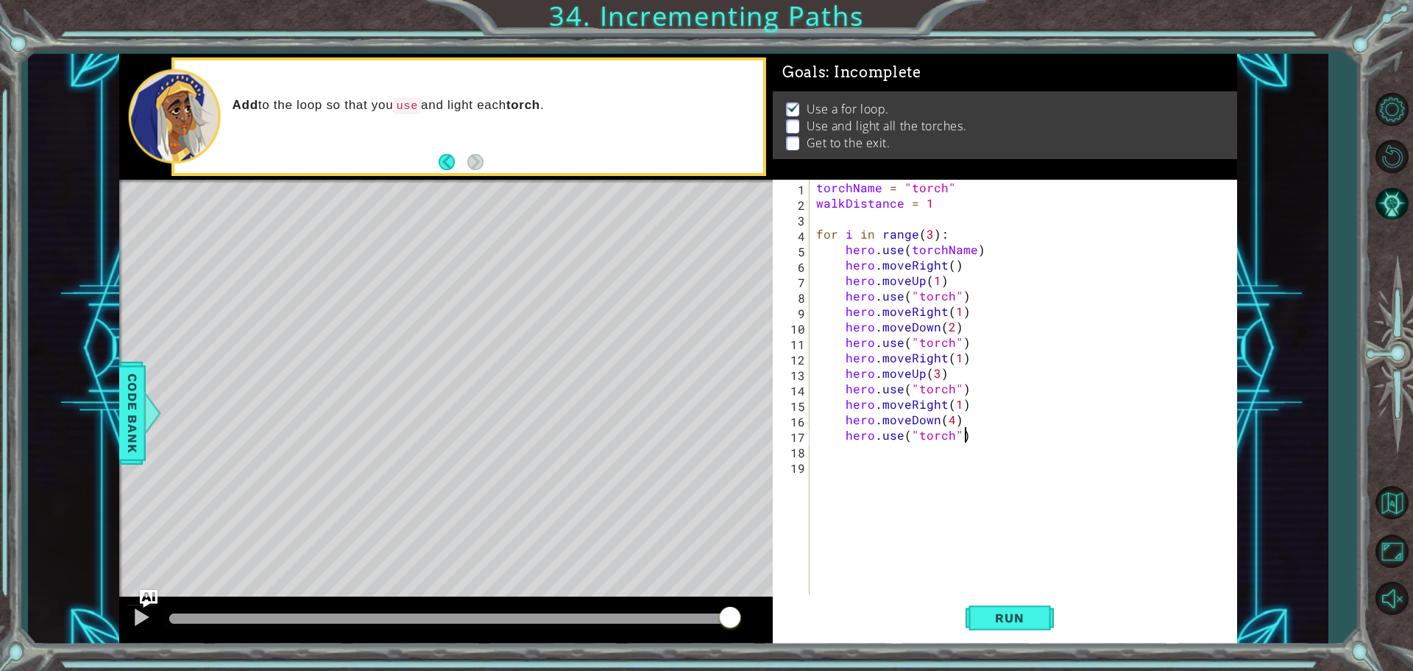
click at [1002, 438] on div "torchName = "torch" walkDistance = 1 for i in range ( 3 ) : hero . use ( torchN…" at bounding box center [1026, 404] width 427 height 448
type textarea "hero.use("torch")"
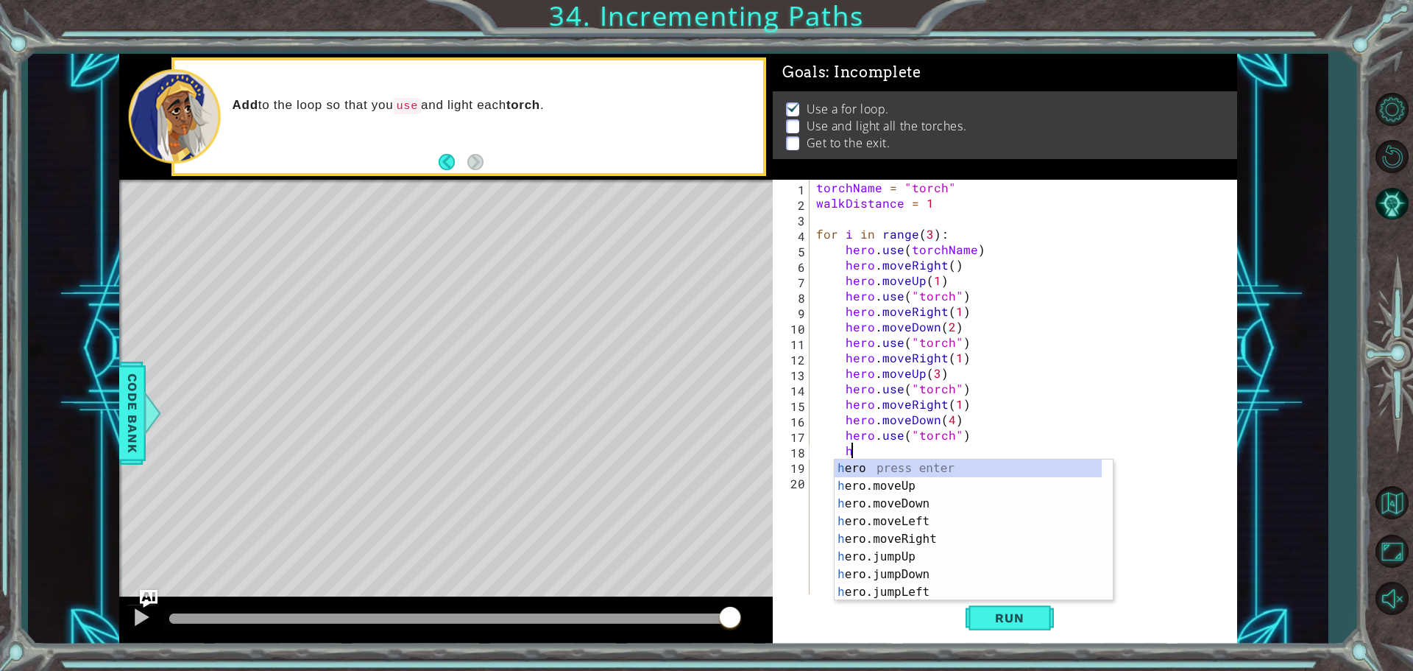
scroll to position [0, 1]
click at [907, 535] on div "h ero press enter h ero.moveUp press enter h ero.moveDown press enter h ero.mov…" at bounding box center [974, 547] width 278 height 177
type textarea "hero.moveRight(1)"
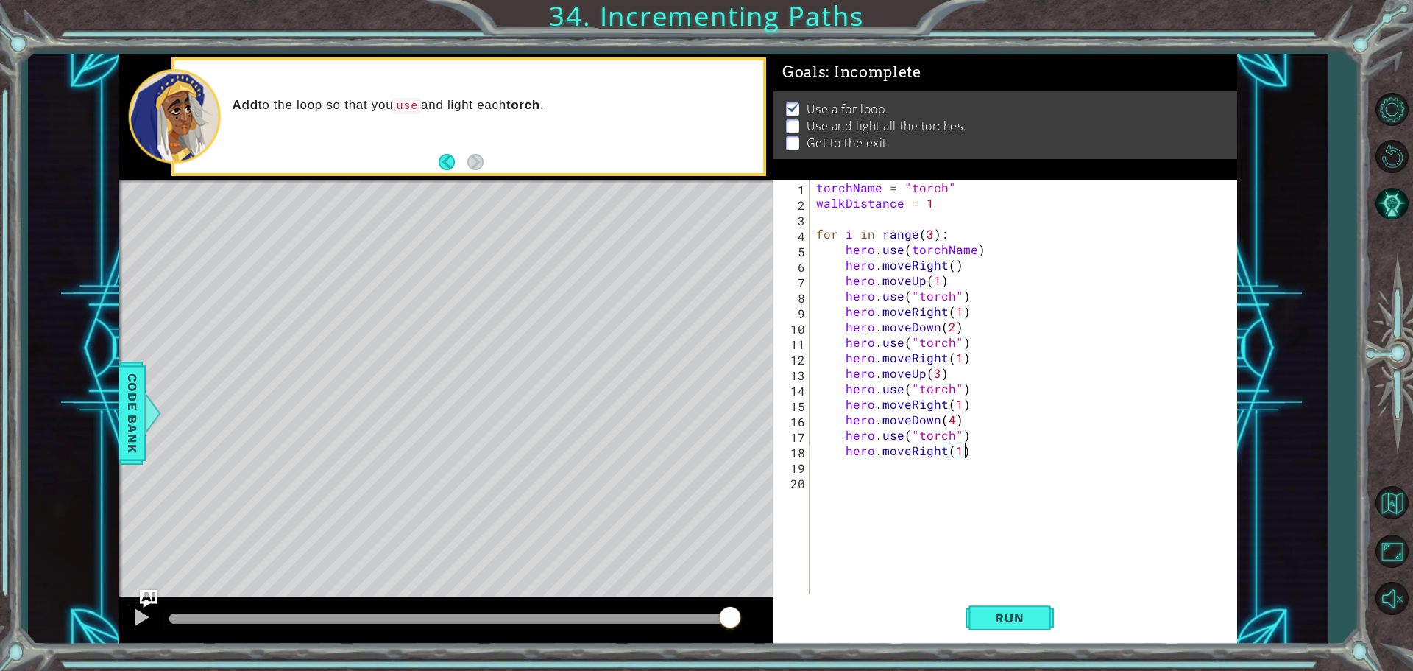
click at [1029, 456] on div "torchName = "torch" walkDistance = 1 for i in range ( 3 ) : hero . use ( torchN…" at bounding box center [1026, 404] width 427 height 448
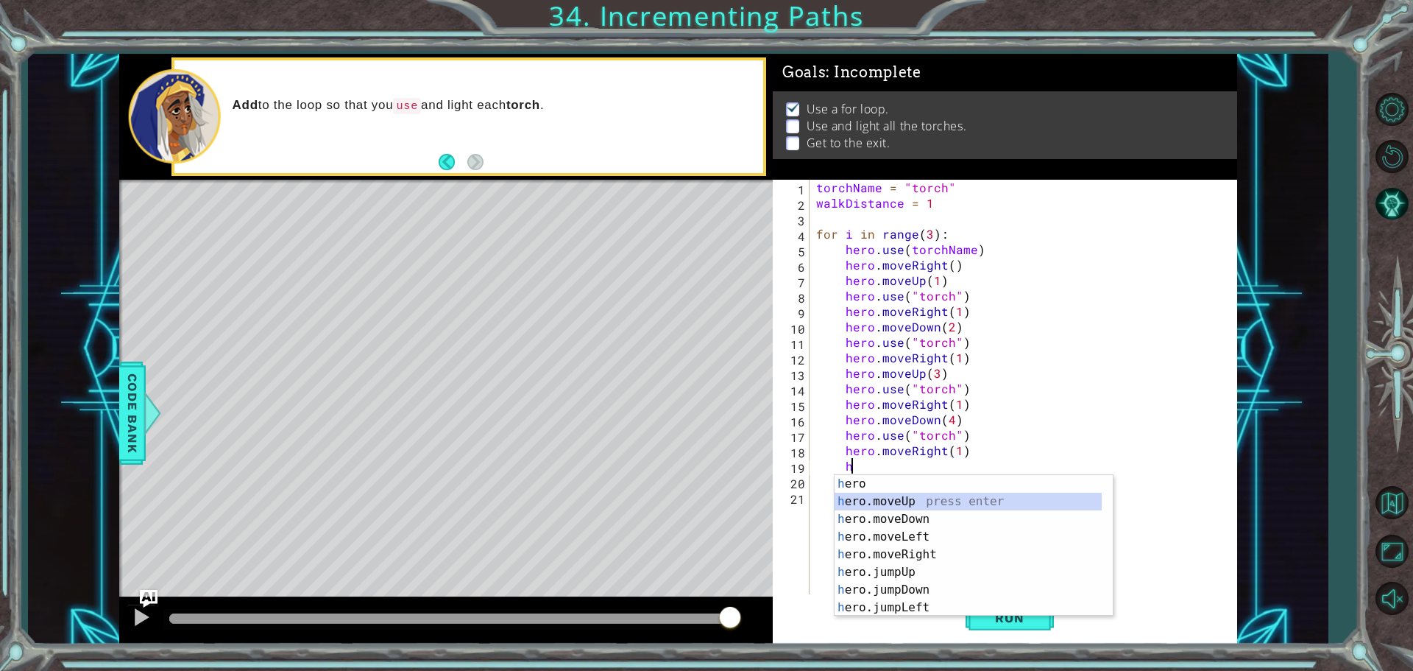
click at [864, 495] on div "h ero press enter h ero.moveUp press enter h ero.moveDown press enter h ero.mov…" at bounding box center [968, 563] width 267 height 177
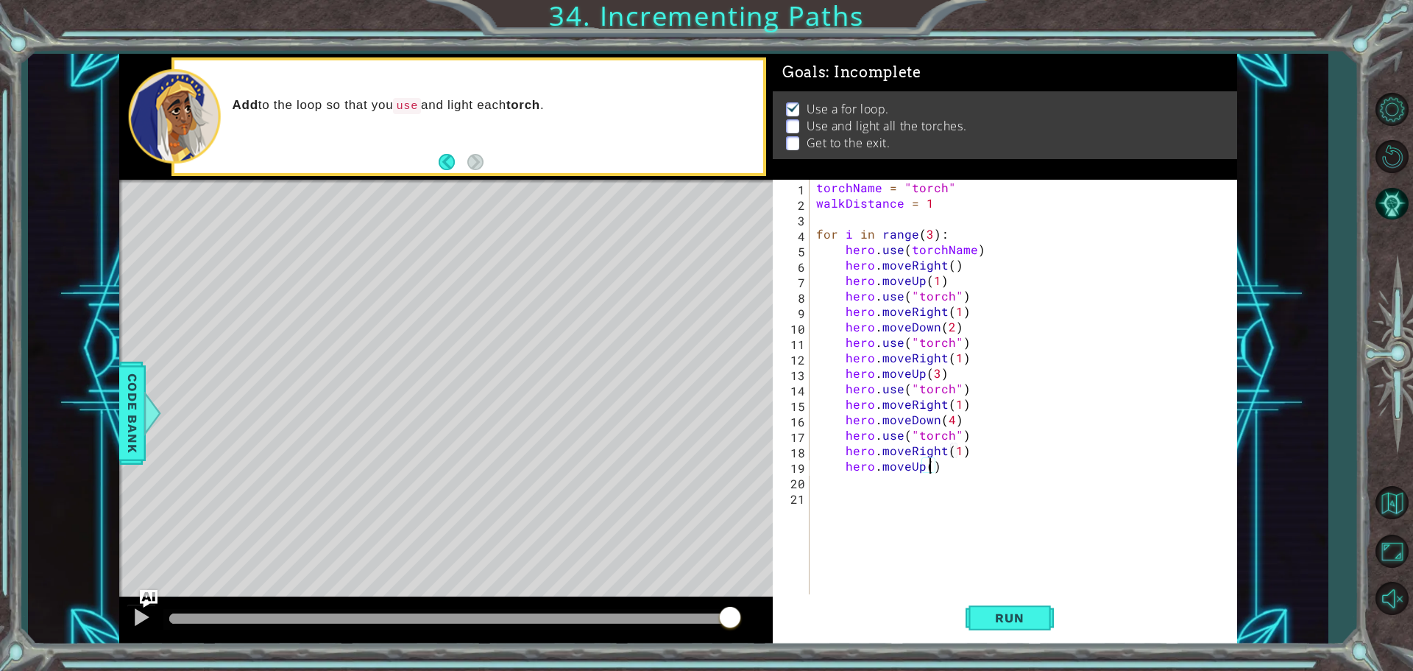
type textarea "hero.moveUp(5)"
click at [955, 465] on div "torchName = "torch" walkDistance = 1 for i in range ( 3 ) : hero . use ( torchN…" at bounding box center [1026, 404] width 427 height 448
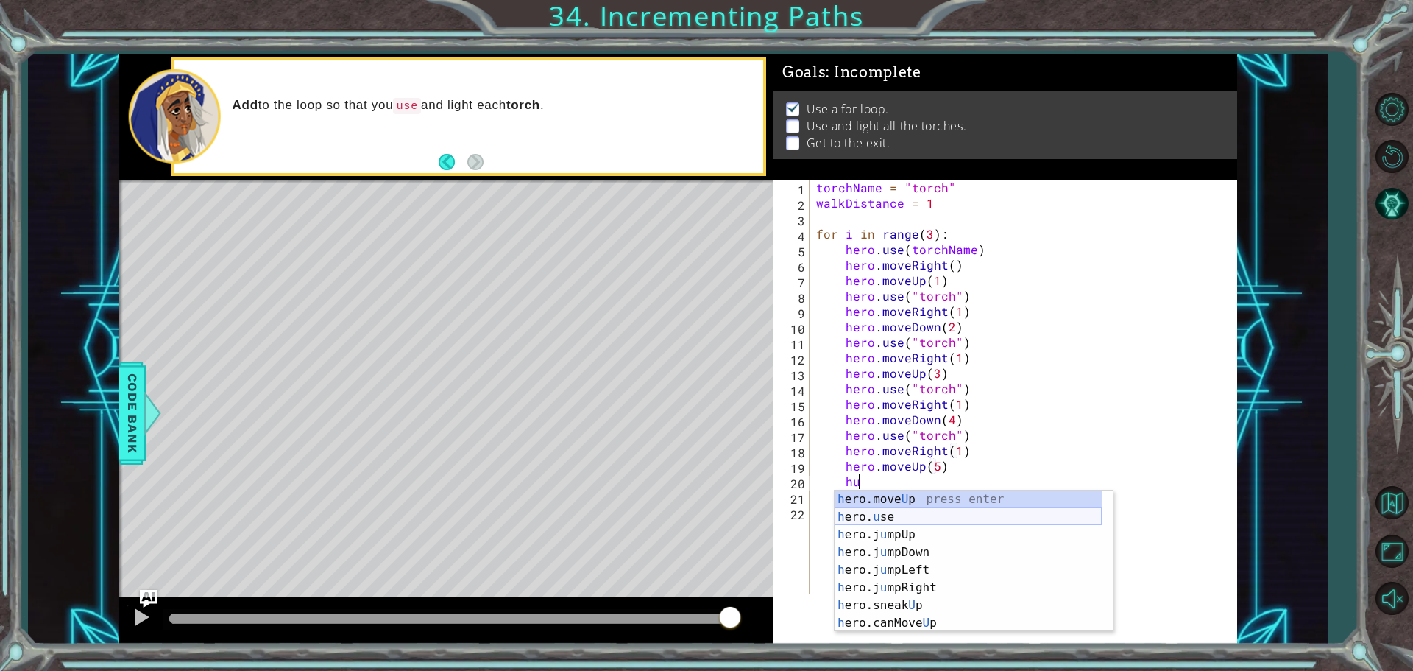
click at [910, 514] on div "h ero.move U p press enter h ero. u se press enter h ero.j u mpUp press enter h…" at bounding box center [968, 578] width 267 height 177
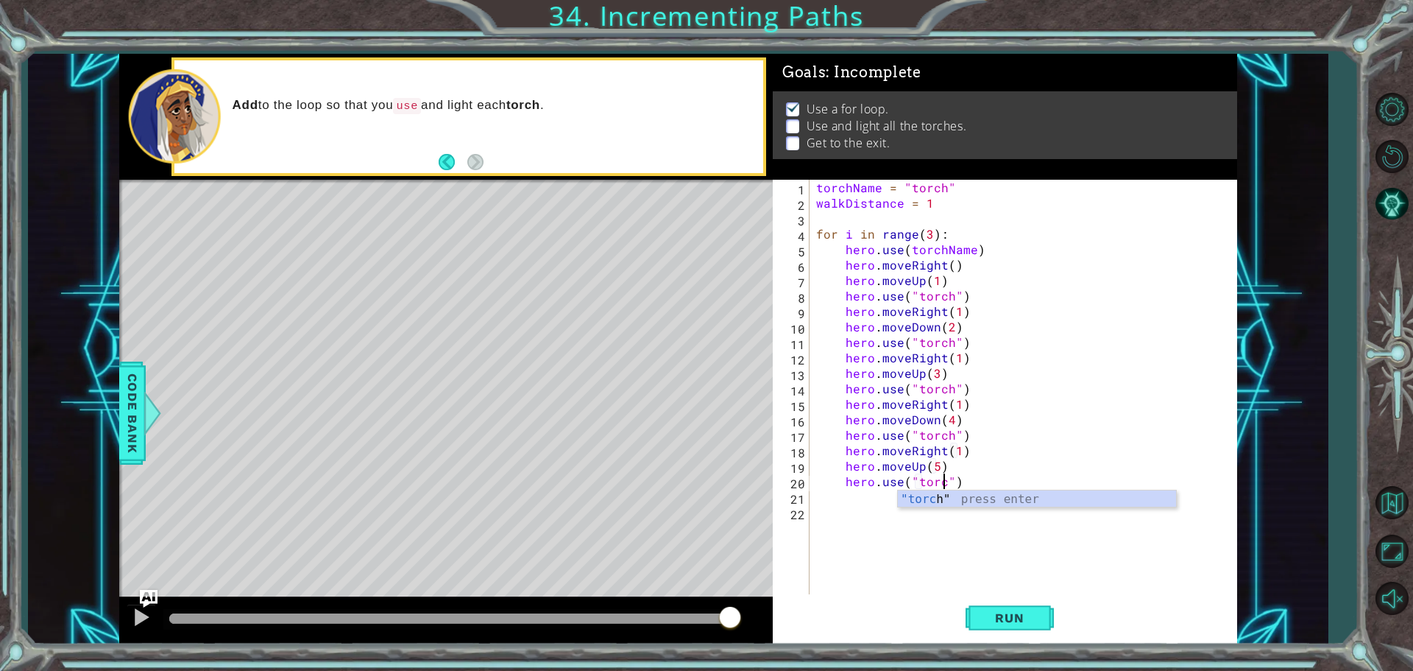
type textarea "hero.use("torch")"
click at [951, 592] on div "torchName = "torch" walkDistance = 1 for i in range ( 3 ) : hero . use ( torchN…" at bounding box center [1026, 404] width 427 height 448
